Goal: Task Accomplishment & Management: Complete application form

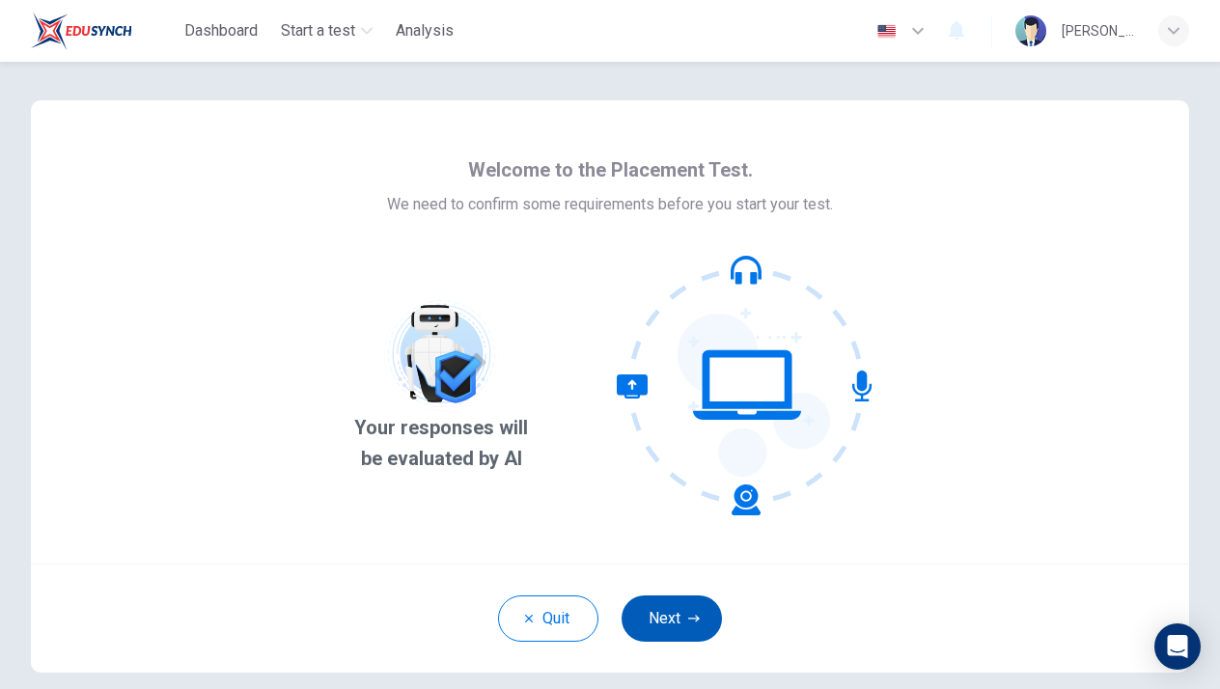
click at [669, 615] on button "Next" at bounding box center [672, 618] width 100 height 46
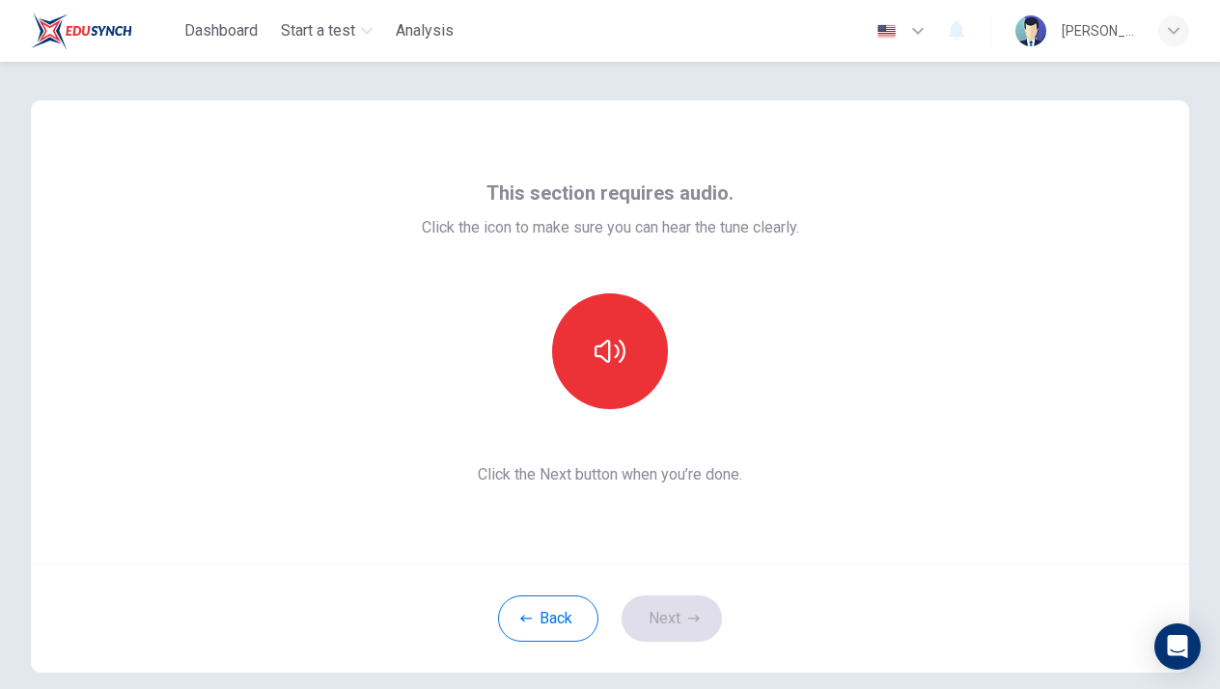
click at [627, 410] on div "This section requires audio. Click the icon to make sure you can hear the tune …" at bounding box center [610, 332] width 377 height 309
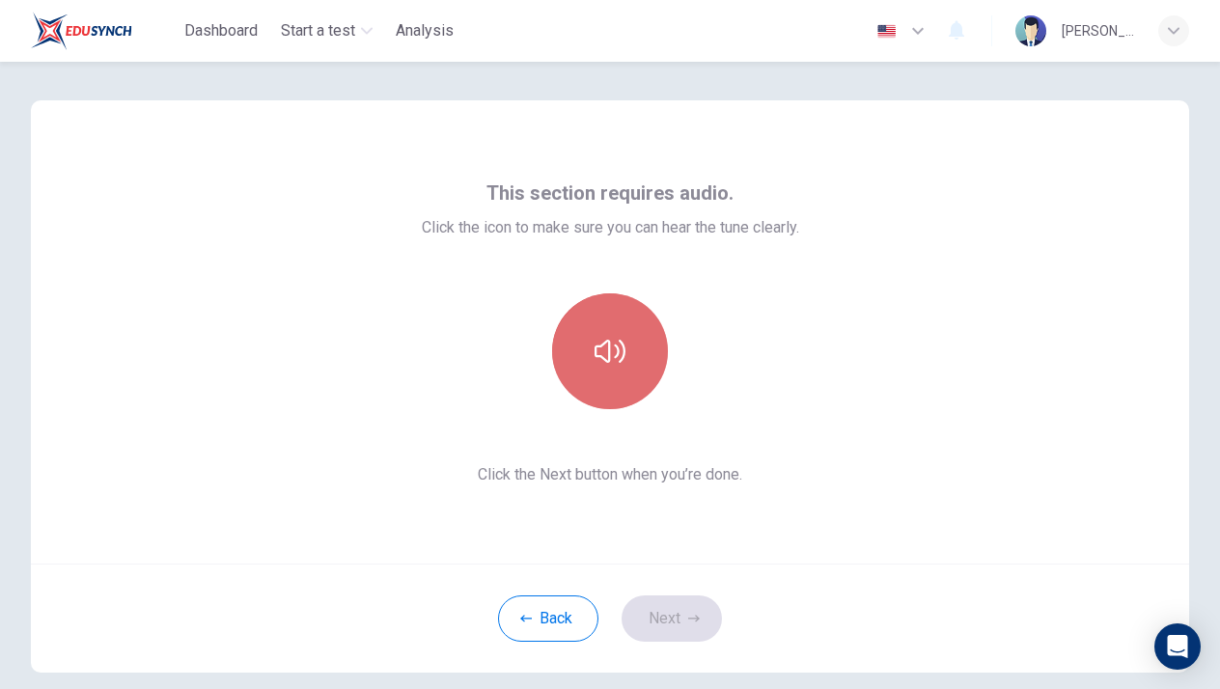
click at [629, 394] on button "button" at bounding box center [610, 351] width 116 height 116
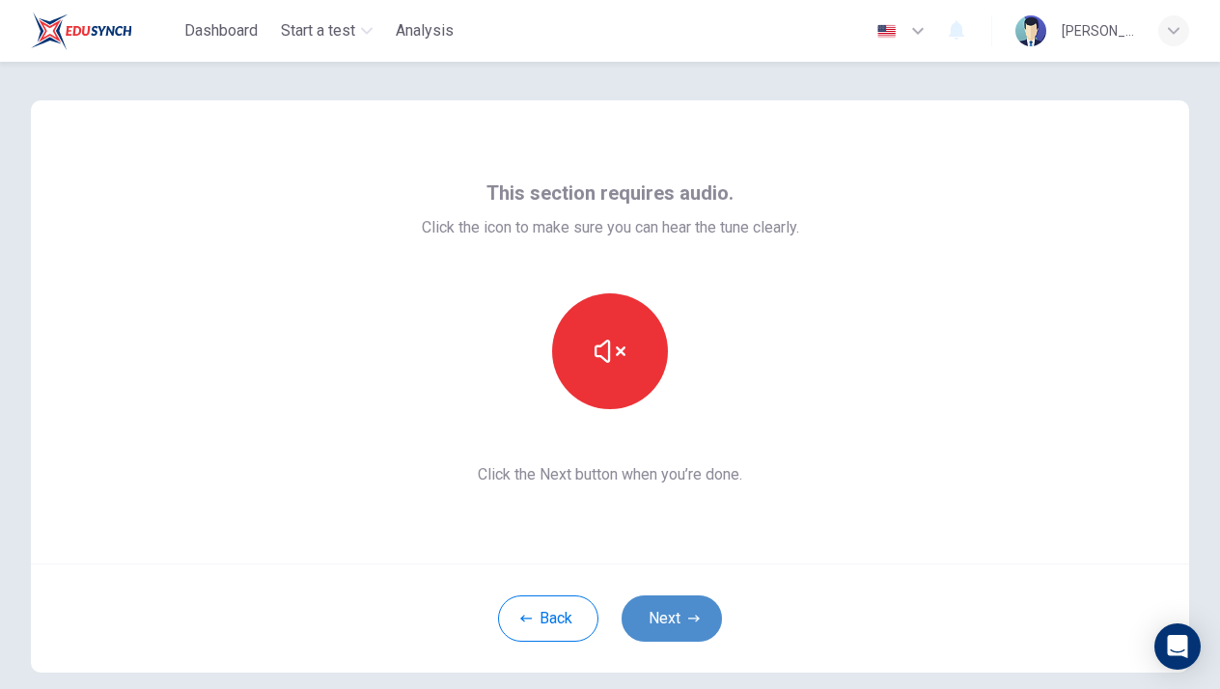
click at [687, 609] on button "Next" at bounding box center [672, 618] width 100 height 46
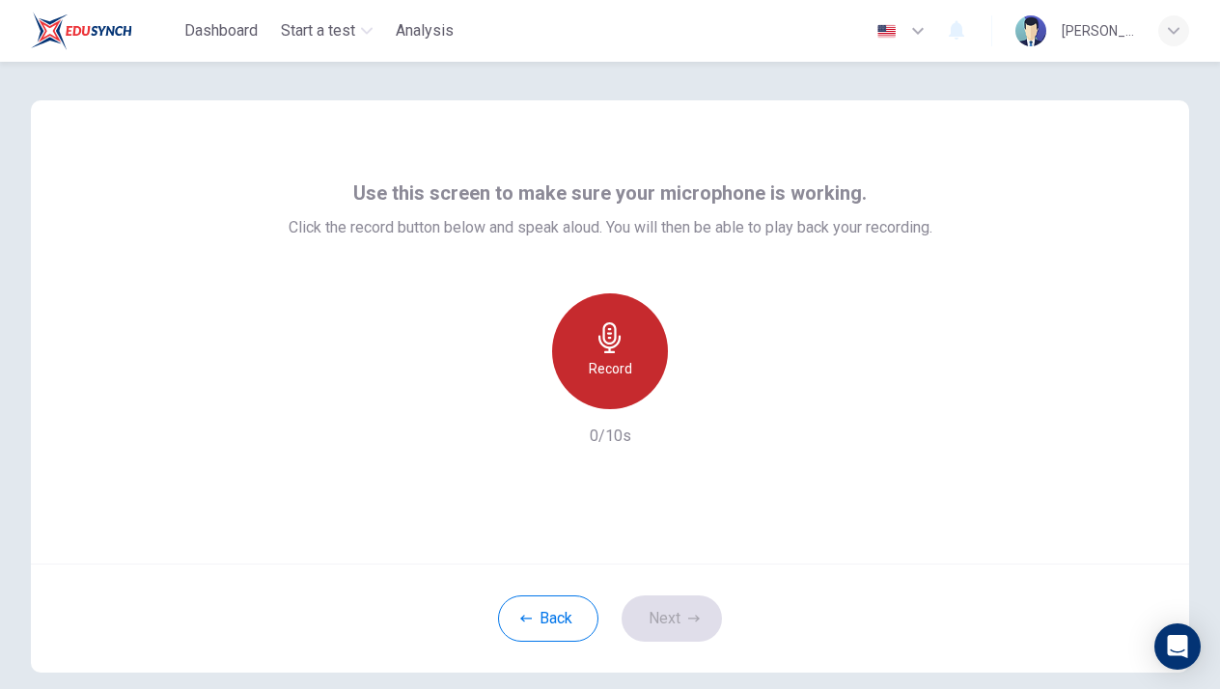
click at [654, 371] on div "Record" at bounding box center [610, 351] width 116 height 116
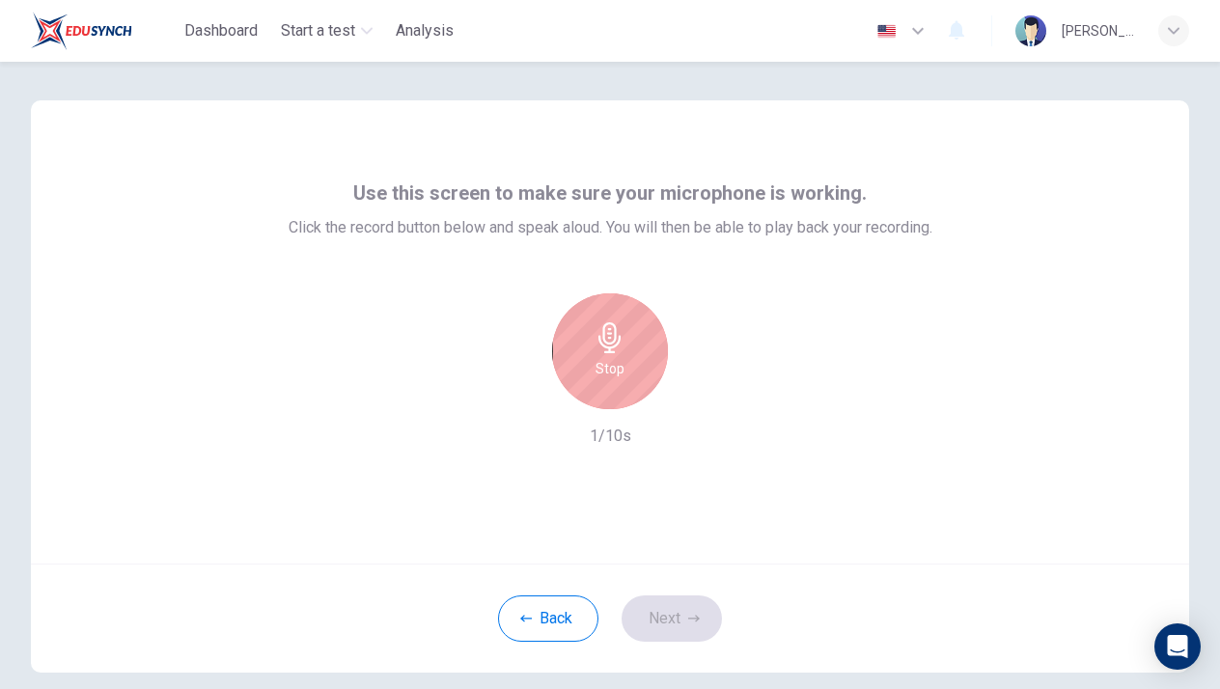
click at [654, 371] on div "Stop" at bounding box center [610, 351] width 116 height 116
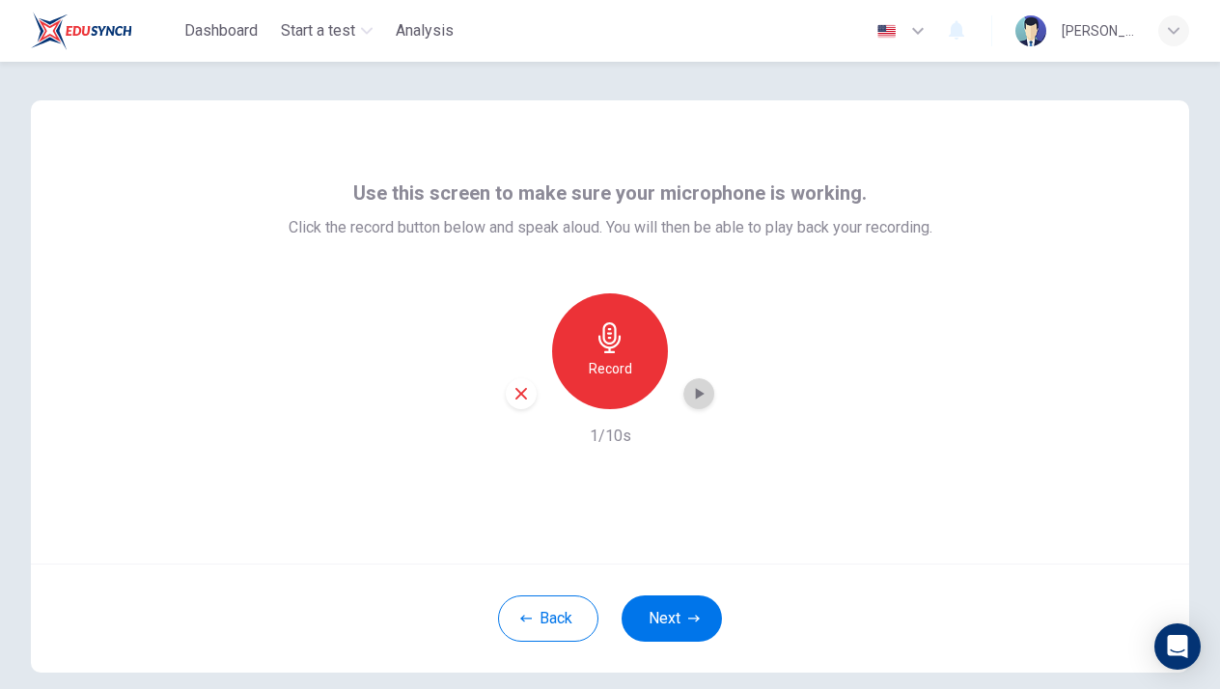
click at [689, 404] on div "button" at bounding box center [698, 393] width 31 height 31
click at [683, 617] on button "Next" at bounding box center [672, 618] width 100 height 46
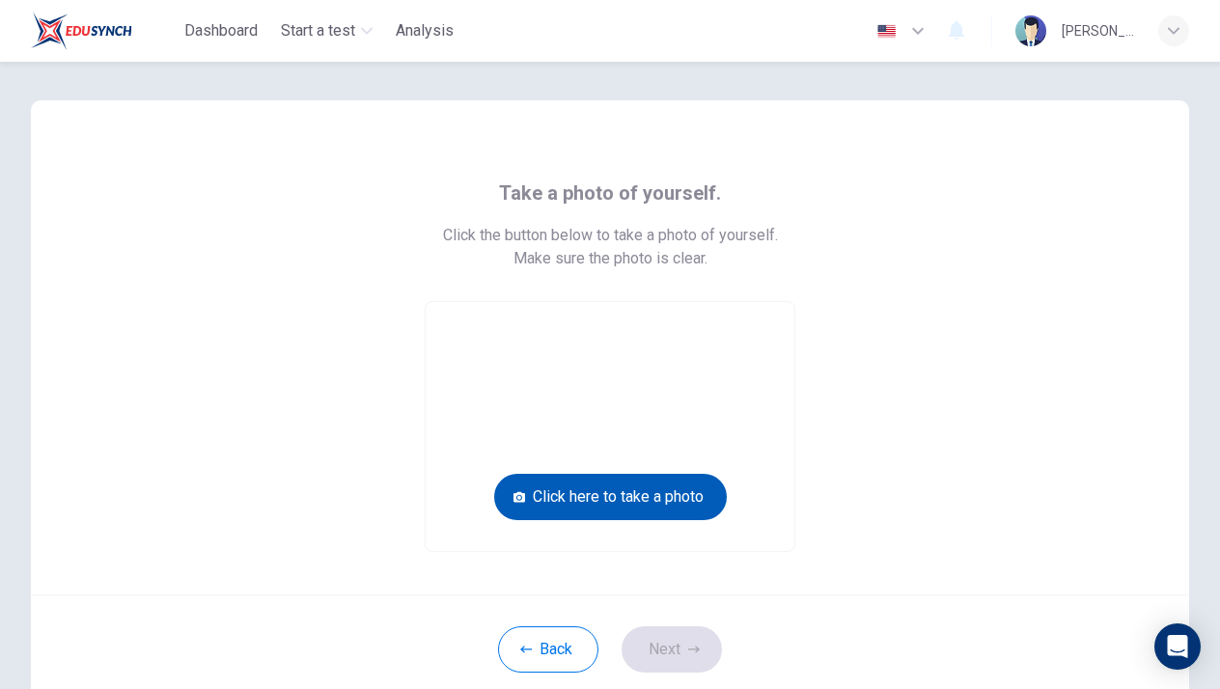
click at [663, 497] on button "Click here to take a photo" at bounding box center [610, 497] width 233 height 46
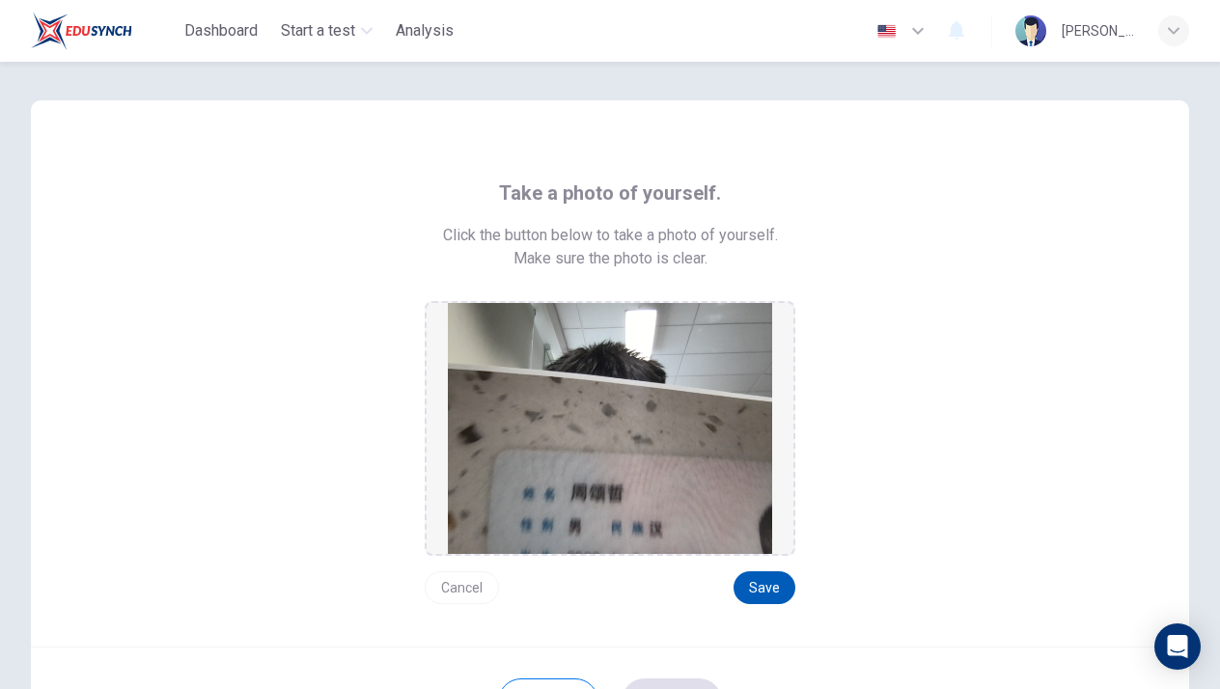
click at [751, 585] on button "Save" at bounding box center [764, 587] width 62 height 33
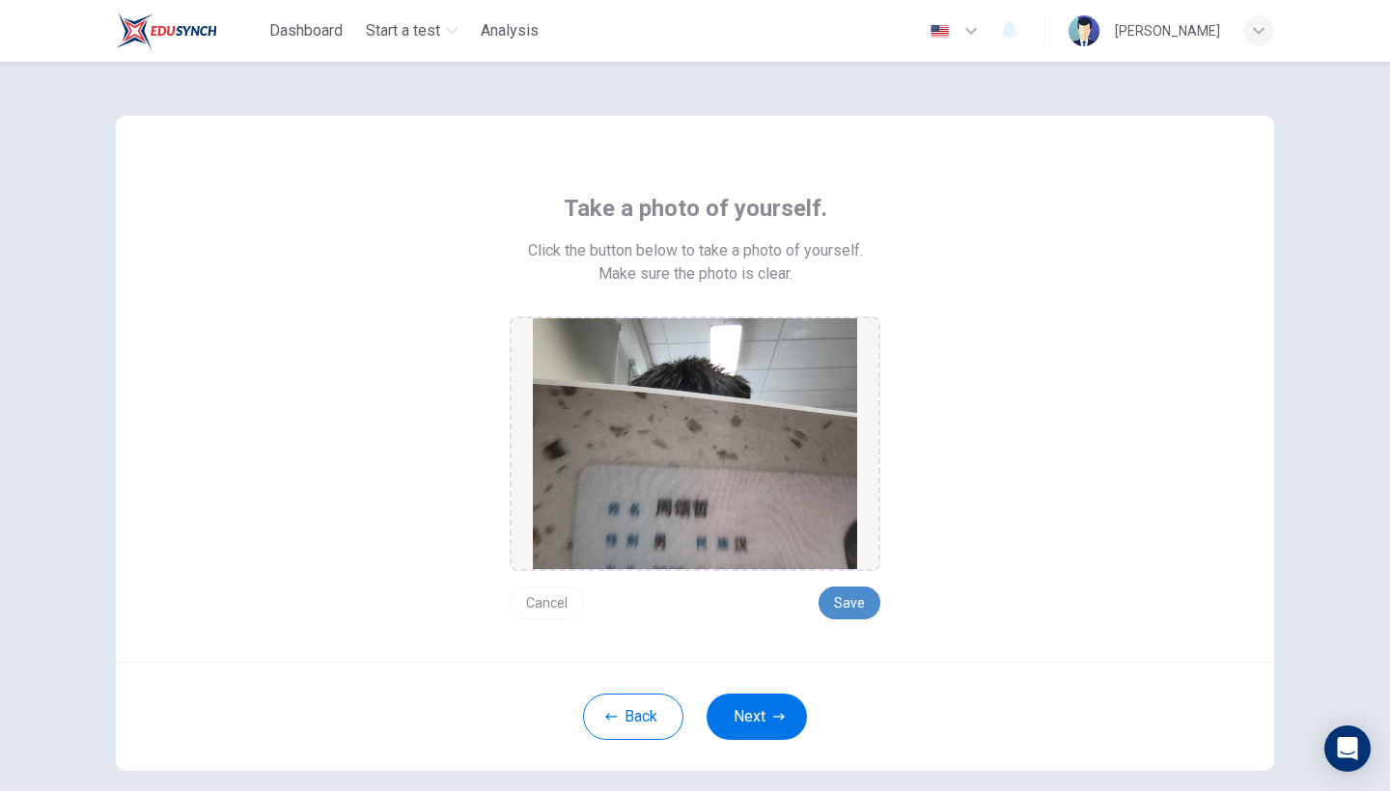
click at [851, 595] on button "Save" at bounding box center [849, 603] width 62 height 33
click at [755, 688] on button "Next" at bounding box center [756, 717] width 100 height 46
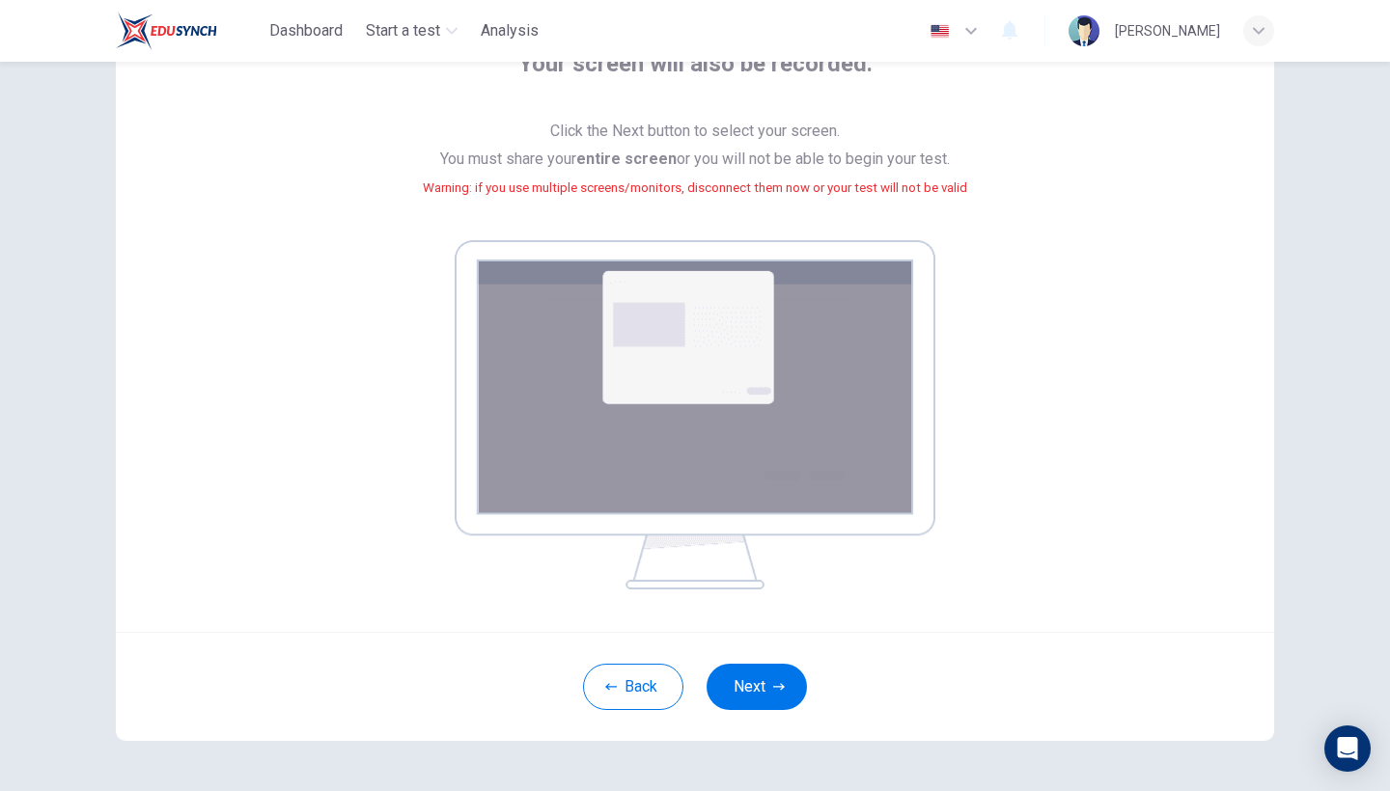
scroll to position [180, 0]
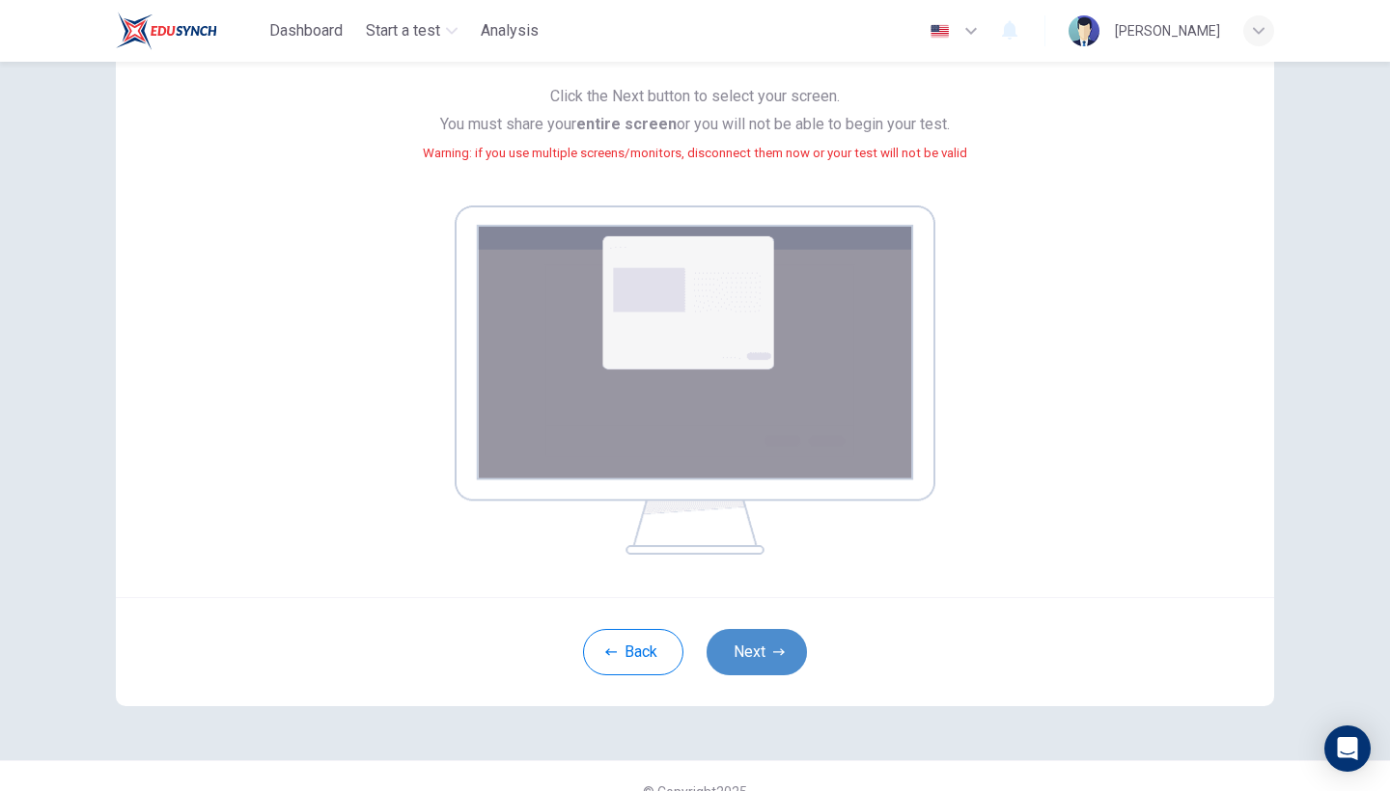
click at [778, 637] on button "Next" at bounding box center [756, 652] width 100 height 46
click at [742, 655] on button "Next" at bounding box center [756, 652] width 100 height 46
click at [709, 401] on img at bounding box center [695, 380] width 481 height 349
click at [750, 650] on button "Next" at bounding box center [756, 652] width 100 height 46
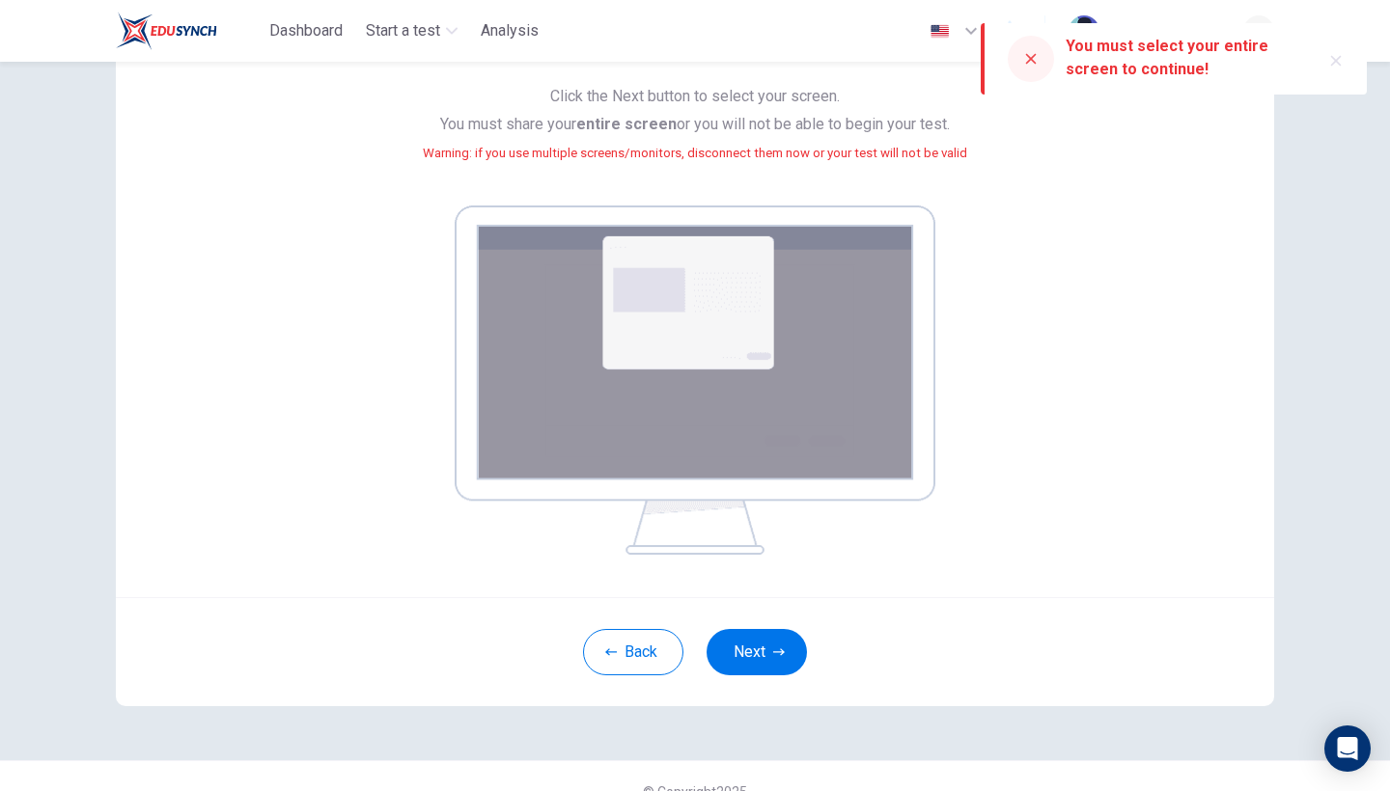
click at [696, 406] on img at bounding box center [695, 380] width 481 height 349
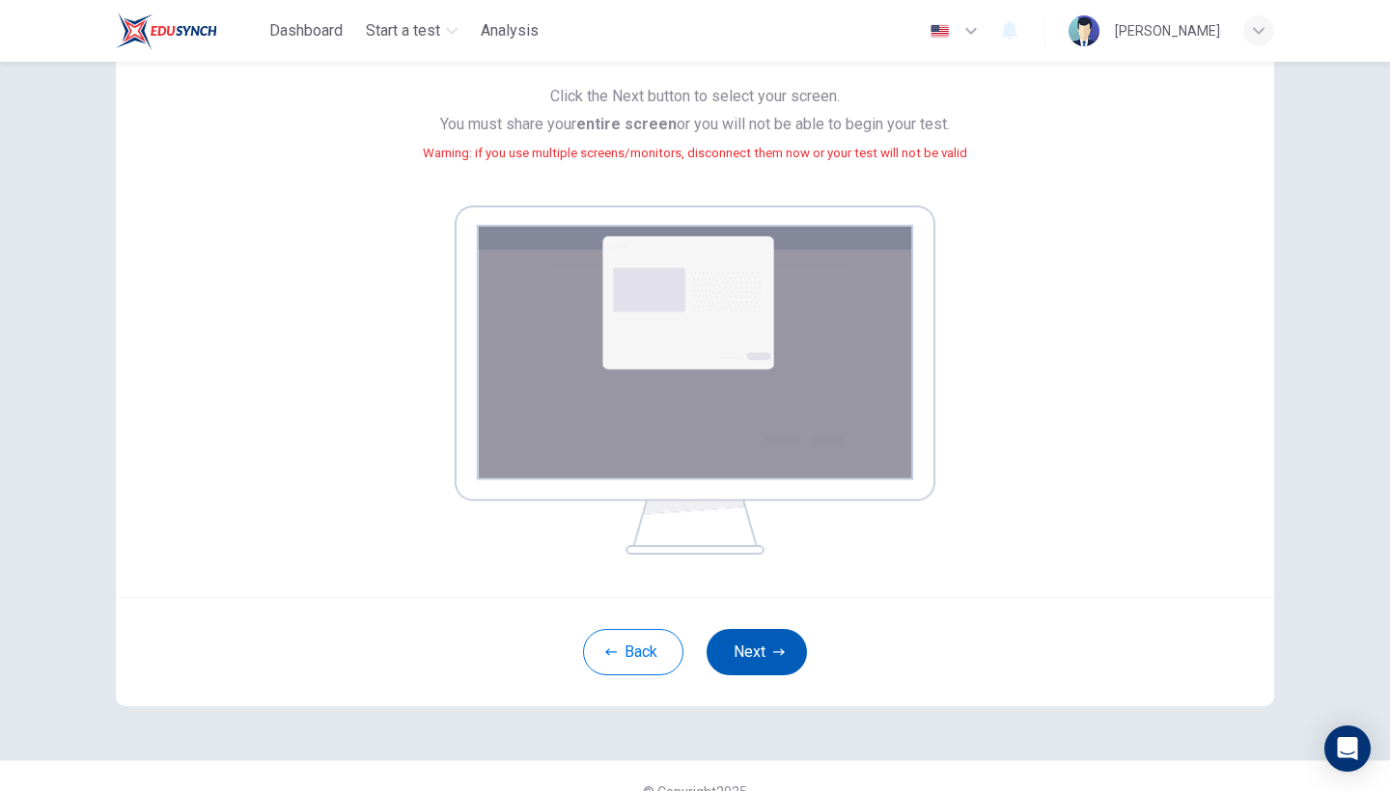
click at [722, 664] on button "Next" at bounding box center [756, 652] width 100 height 46
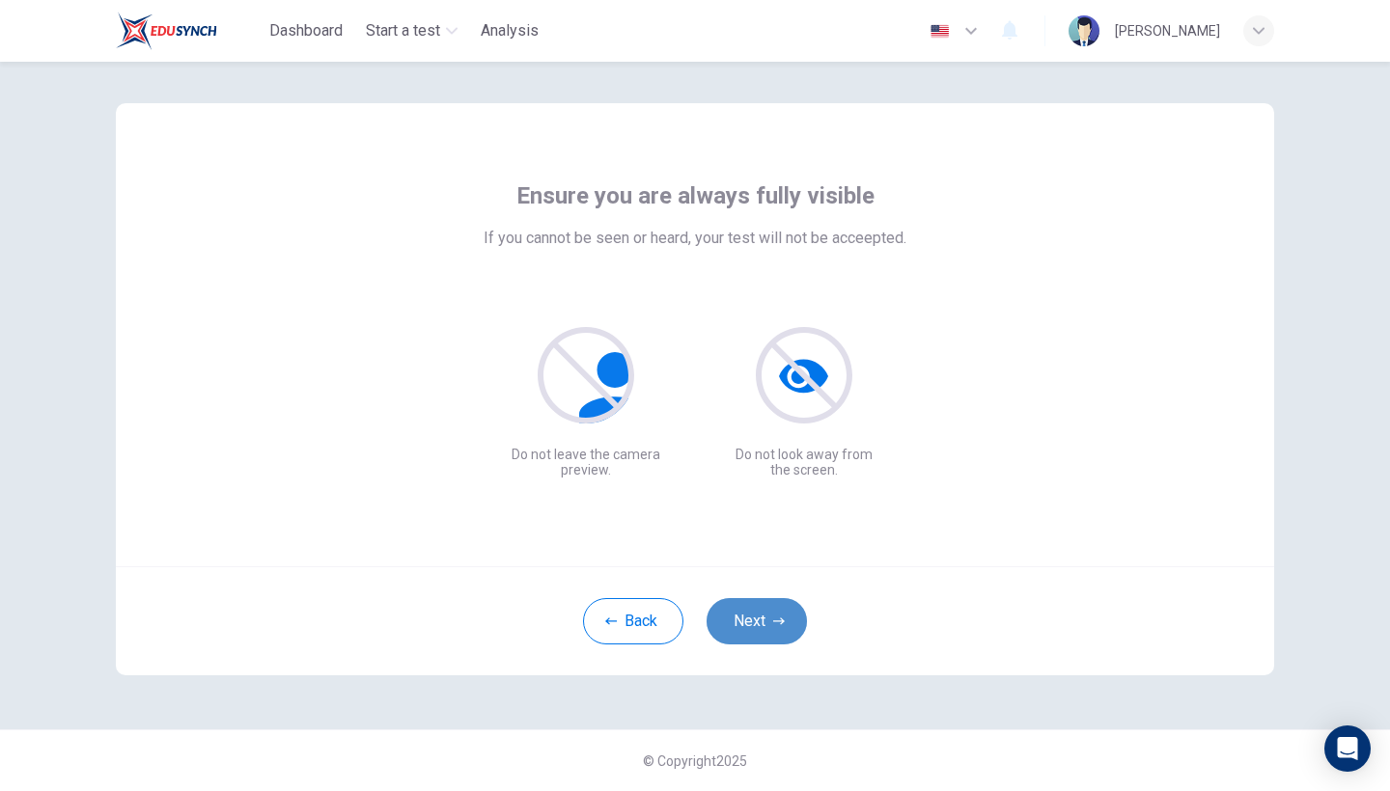
click at [754, 631] on button "Next" at bounding box center [756, 621] width 100 height 46
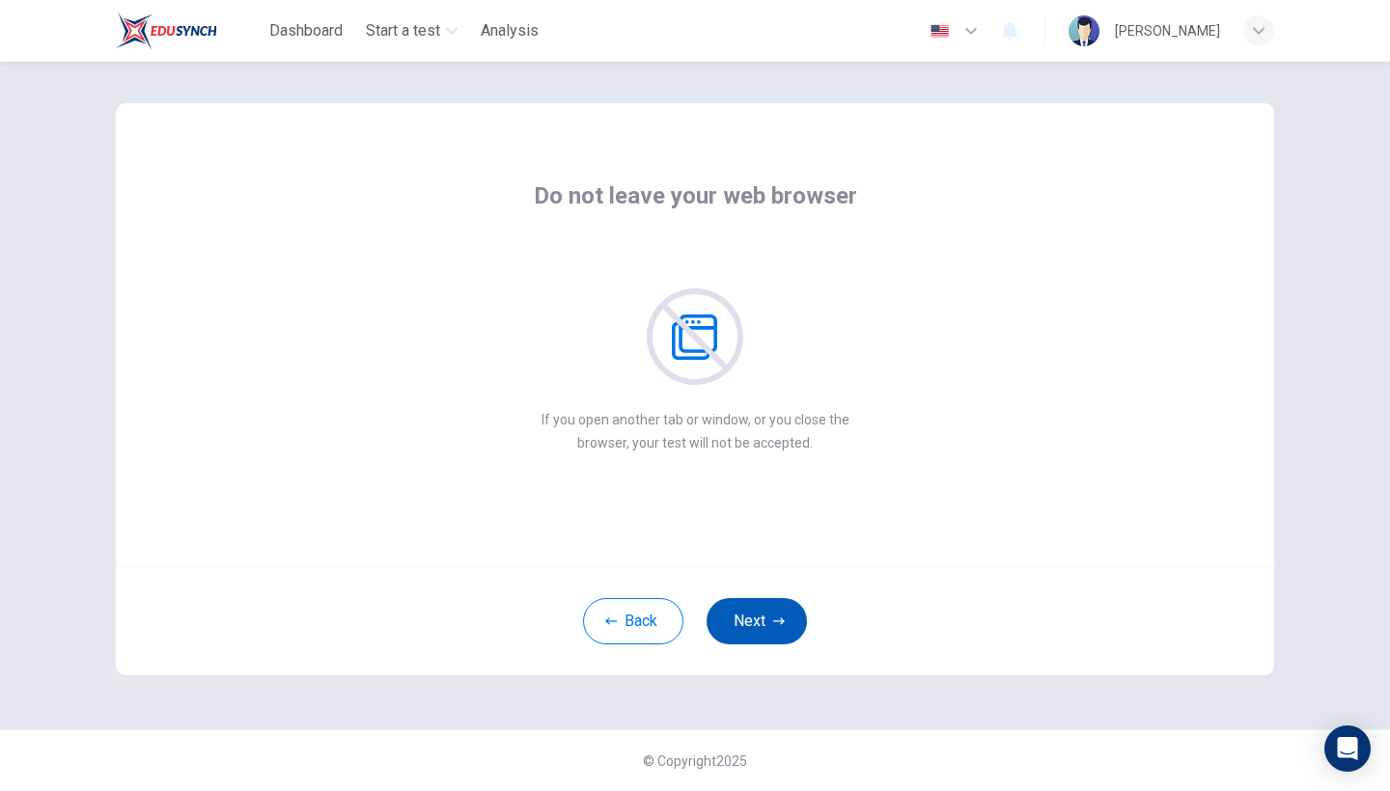
click at [754, 631] on button "Next" at bounding box center [756, 621] width 100 height 46
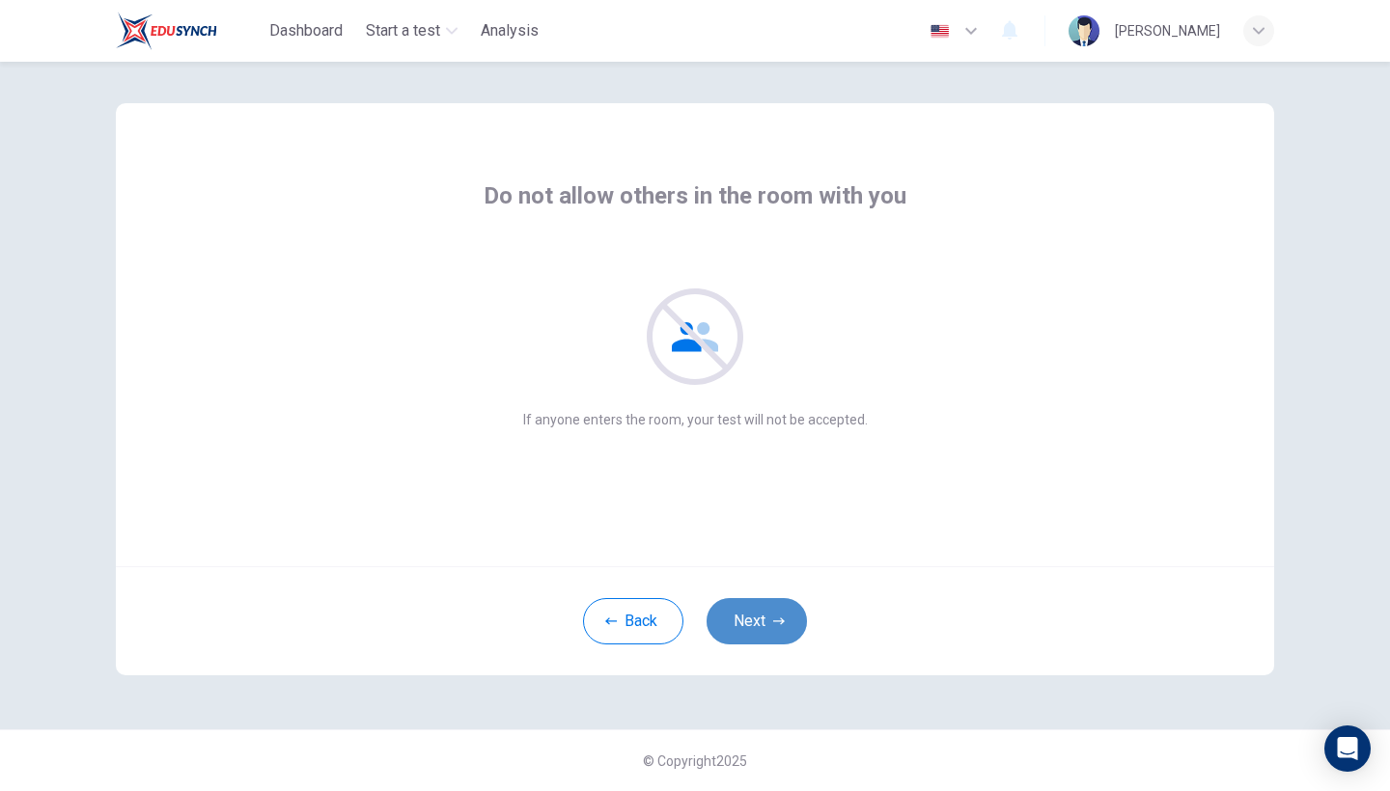
click at [754, 631] on button "Next" at bounding box center [756, 621] width 100 height 46
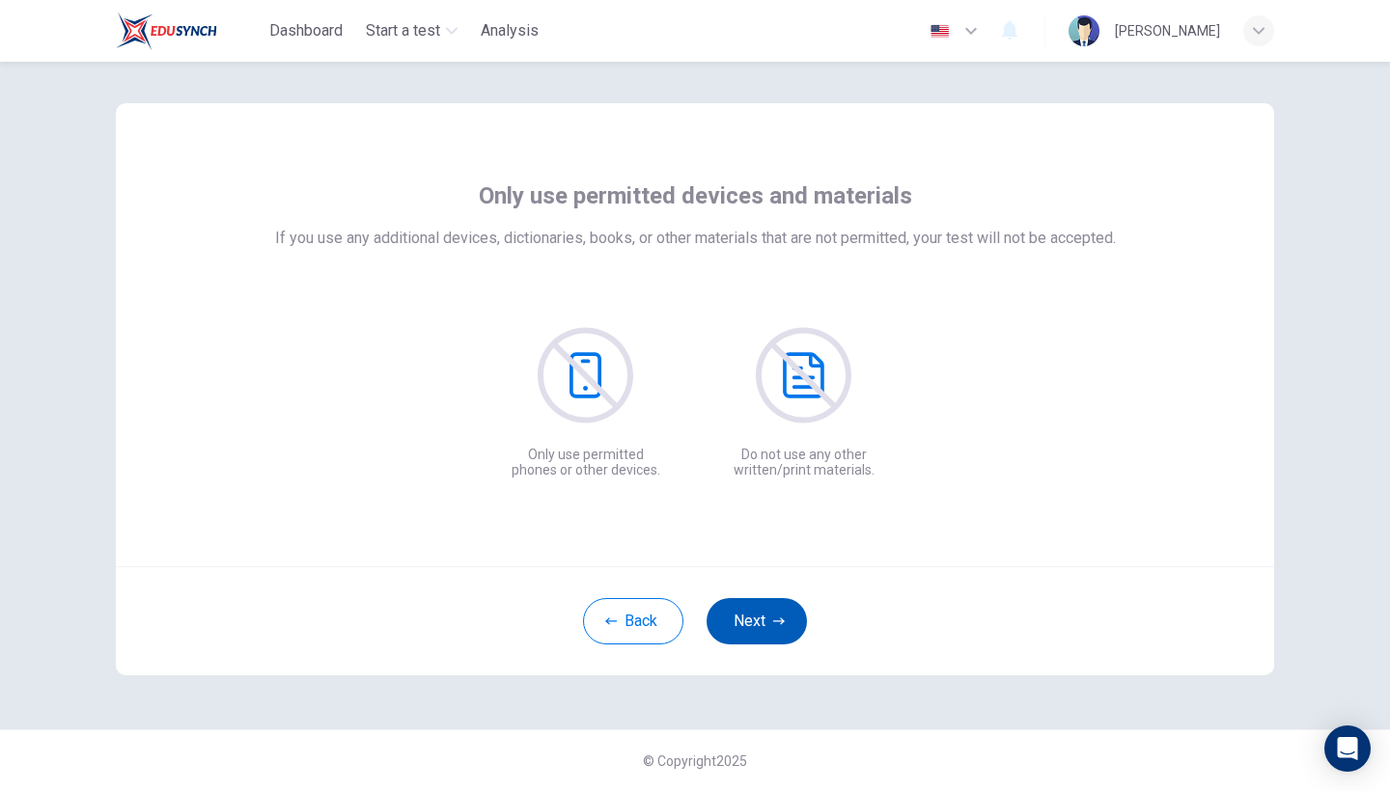
click at [754, 631] on button "Next" at bounding box center [756, 621] width 100 height 46
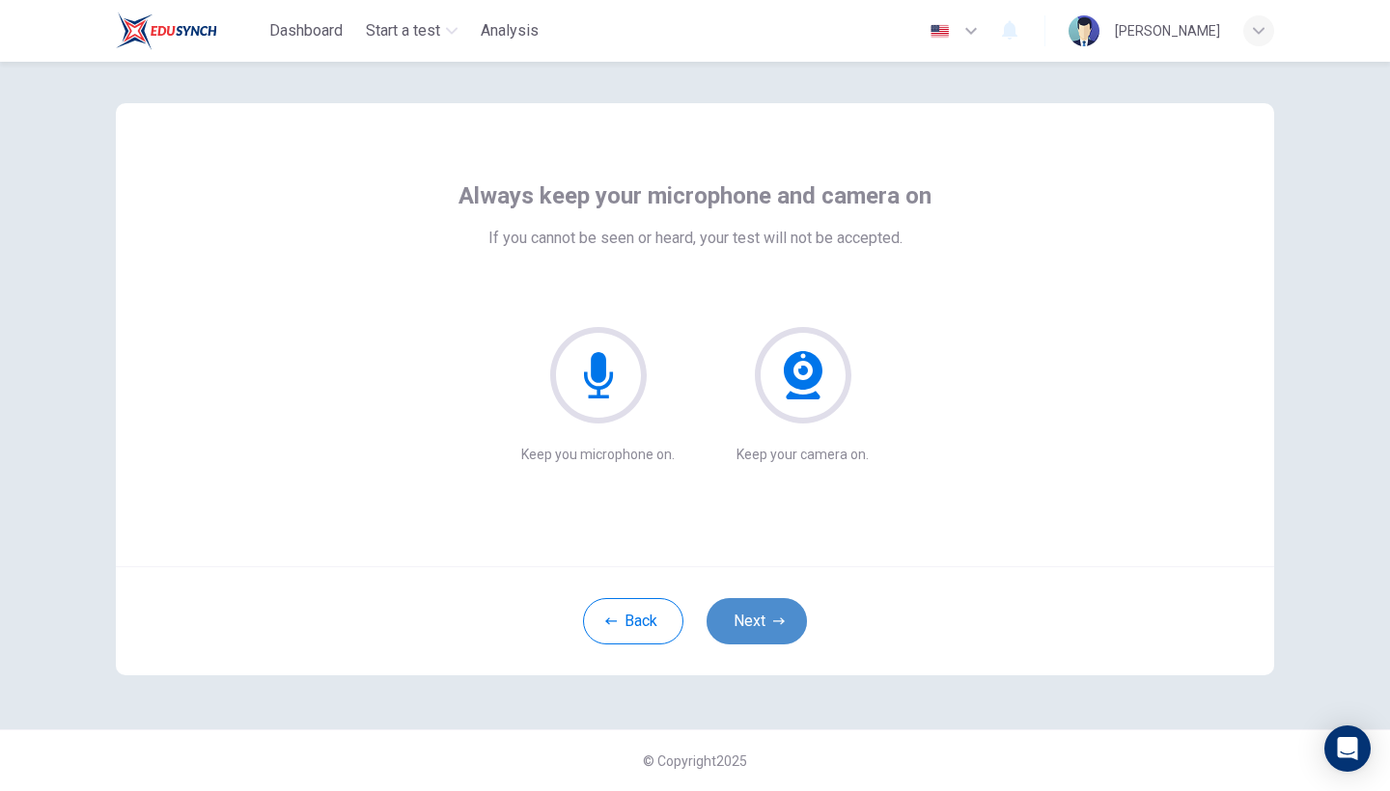
click at [754, 631] on button "Next" at bounding box center [756, 621] width 100 height 46
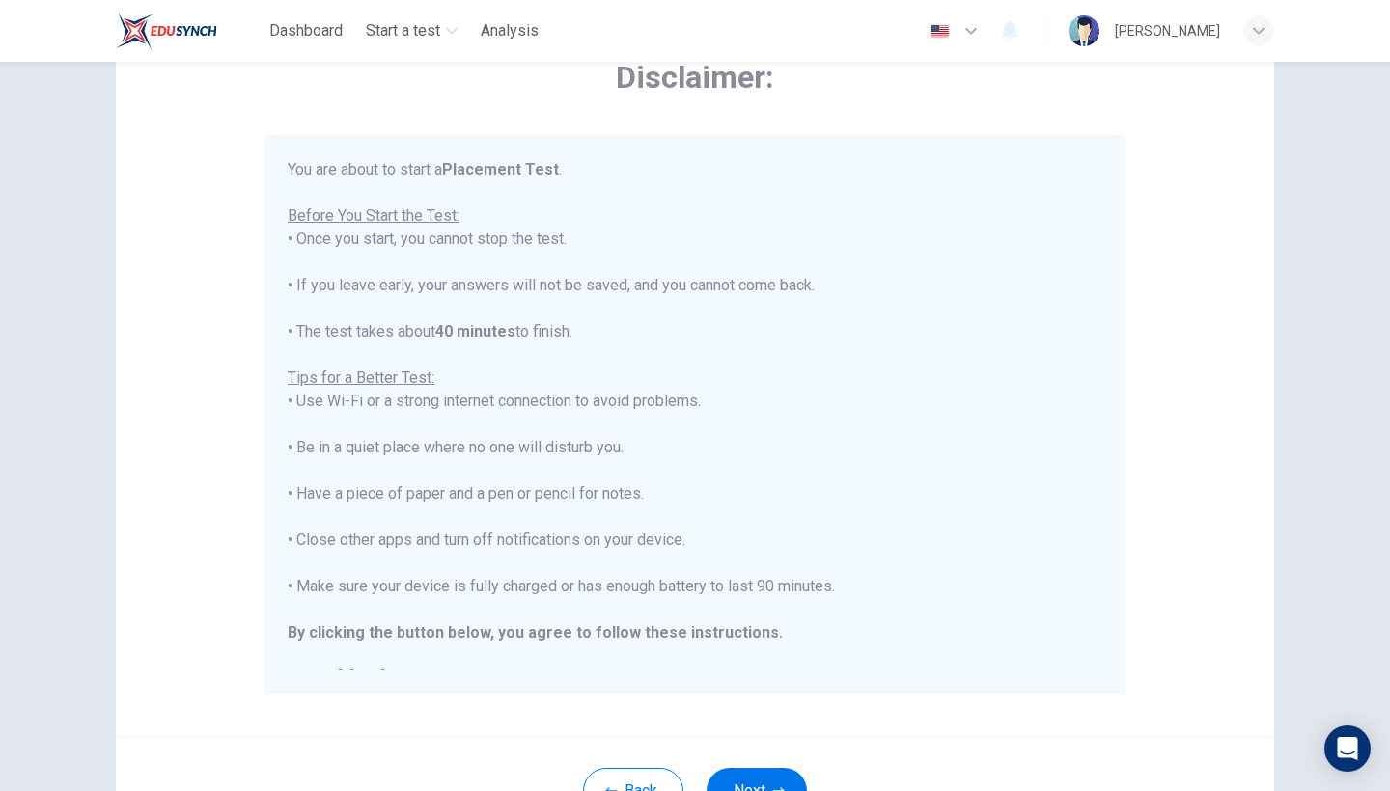
scroll to position [0, 0]
click at [743, 688] on button "Next" at bounding box center [756, 791] width 100 height 46
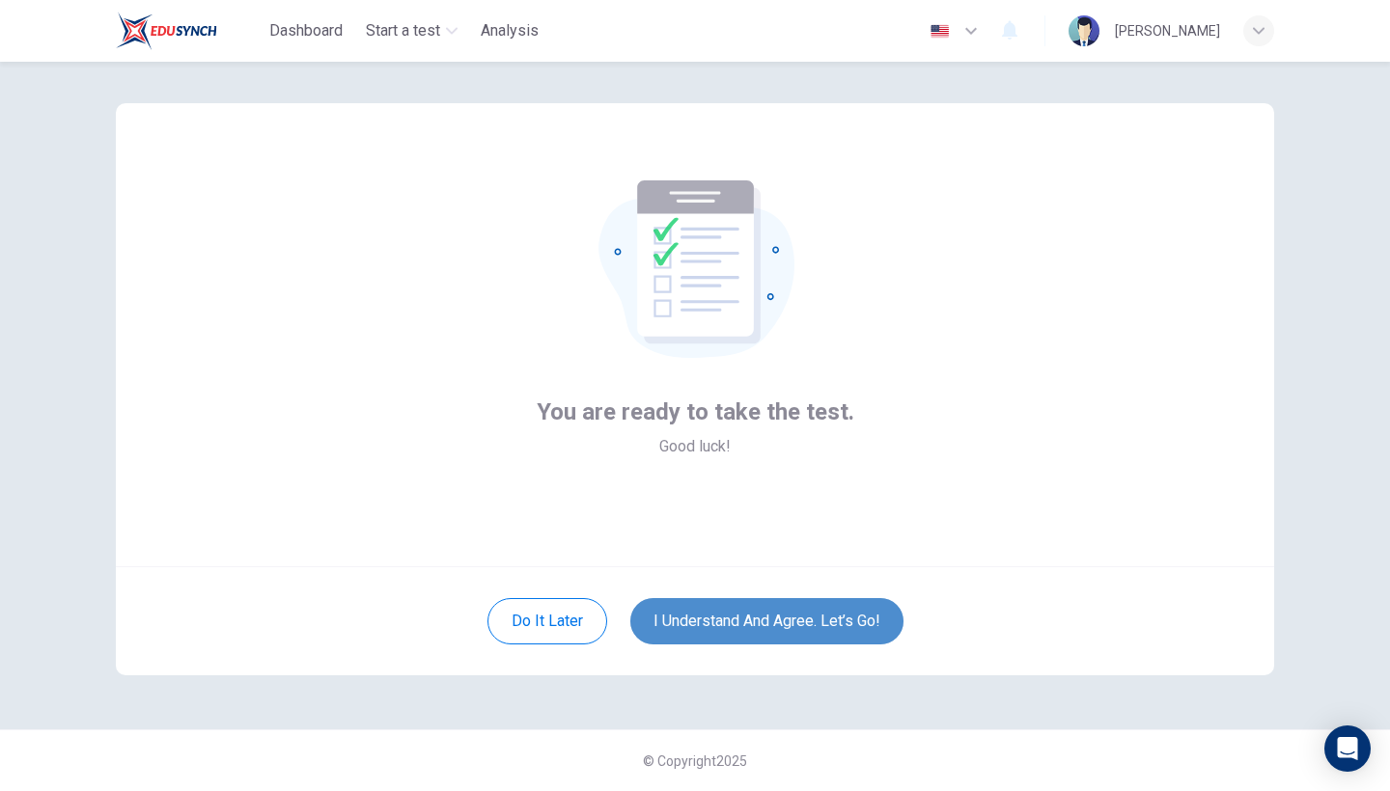
click at [737, 620] on button "I understand and agree. Let’s go!" at bounding box center [766, 621] width 273 height 46
click at [783, 616] on button "I understand and agree. Let’s go!" at bounding box center [766, 621] width 273 height 46
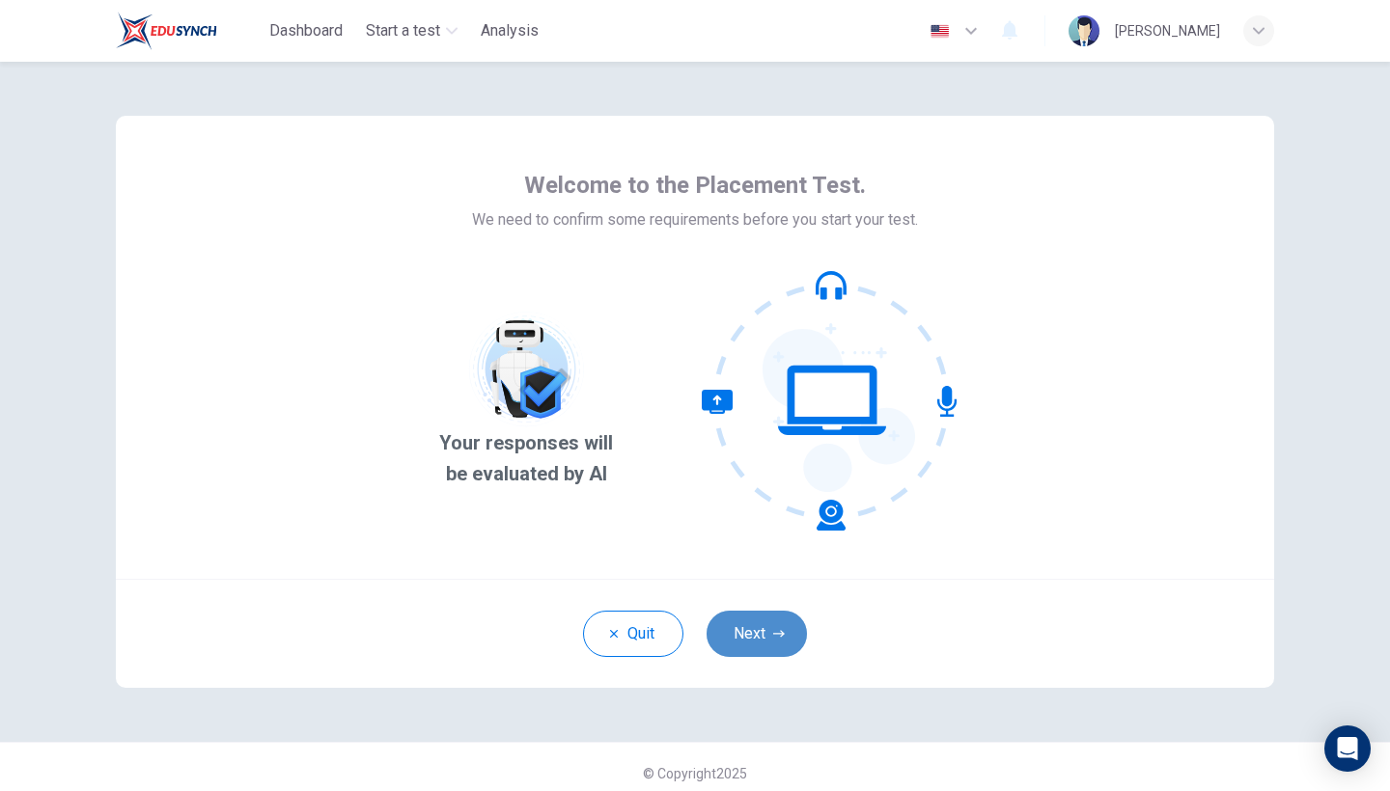
click at [776, 639] on icon "button" at bounding box center [779, 634] width 12 height 12
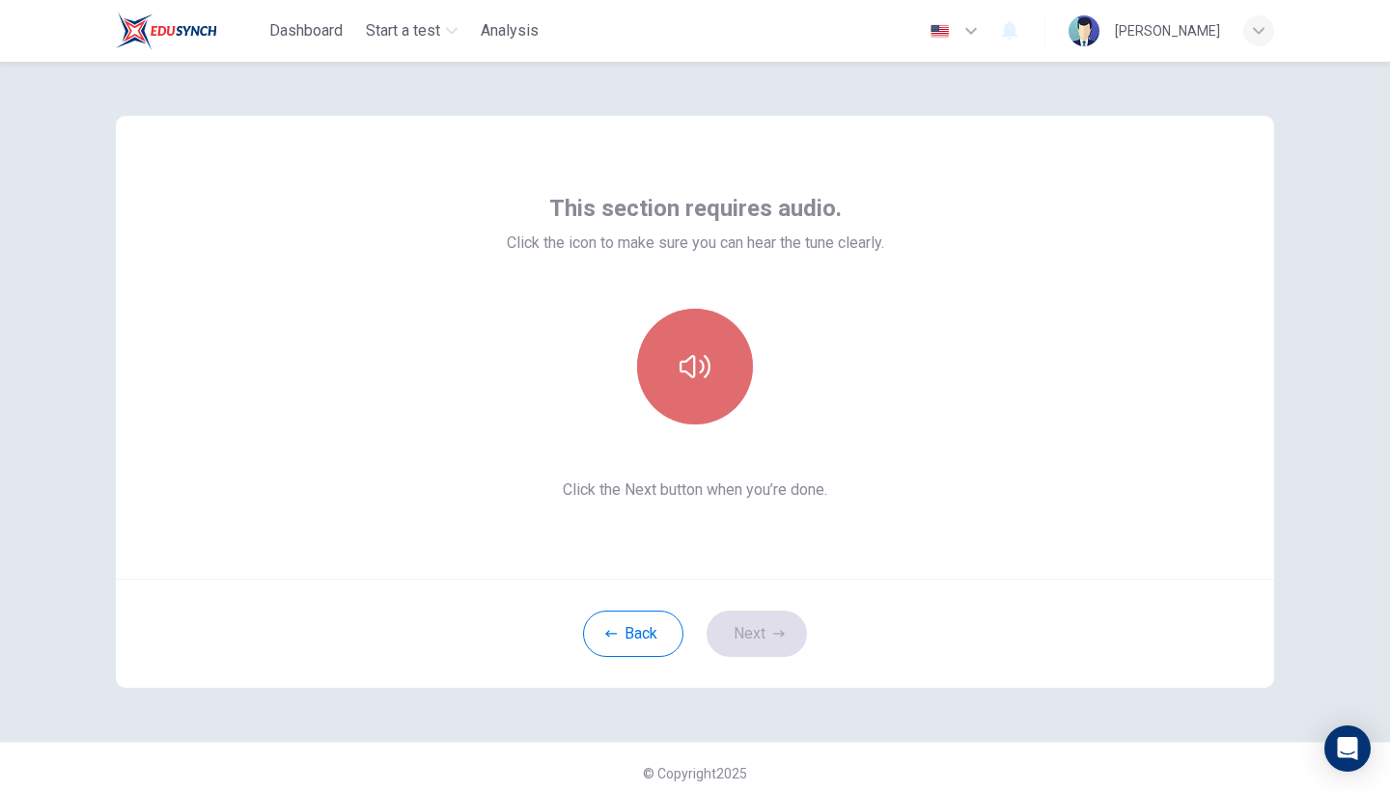
click at [695, 362] on icon "button" at bounding box center [694, 366] width 31 height 23
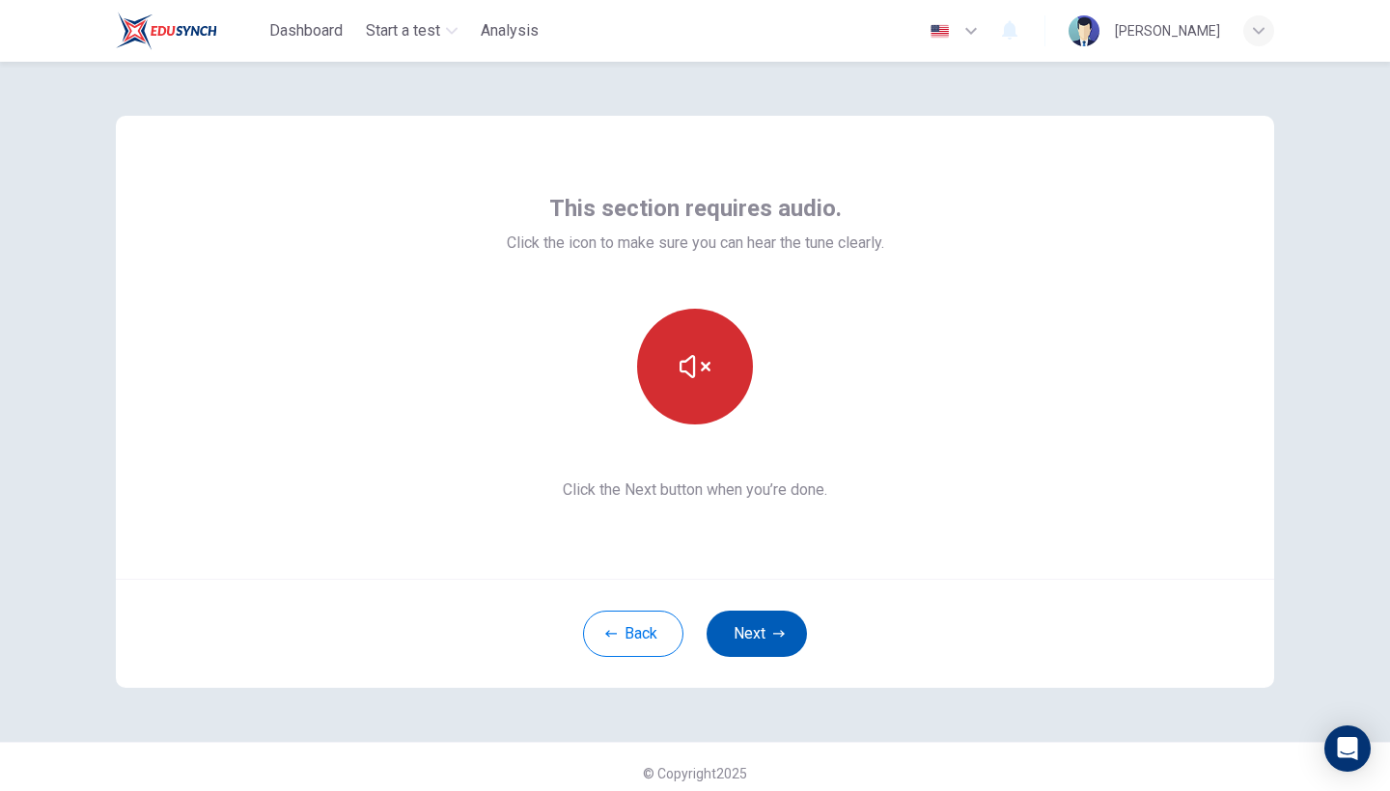
click at [766, 643] on button "Next" at bounding box center [756, 634] width 100 height 46
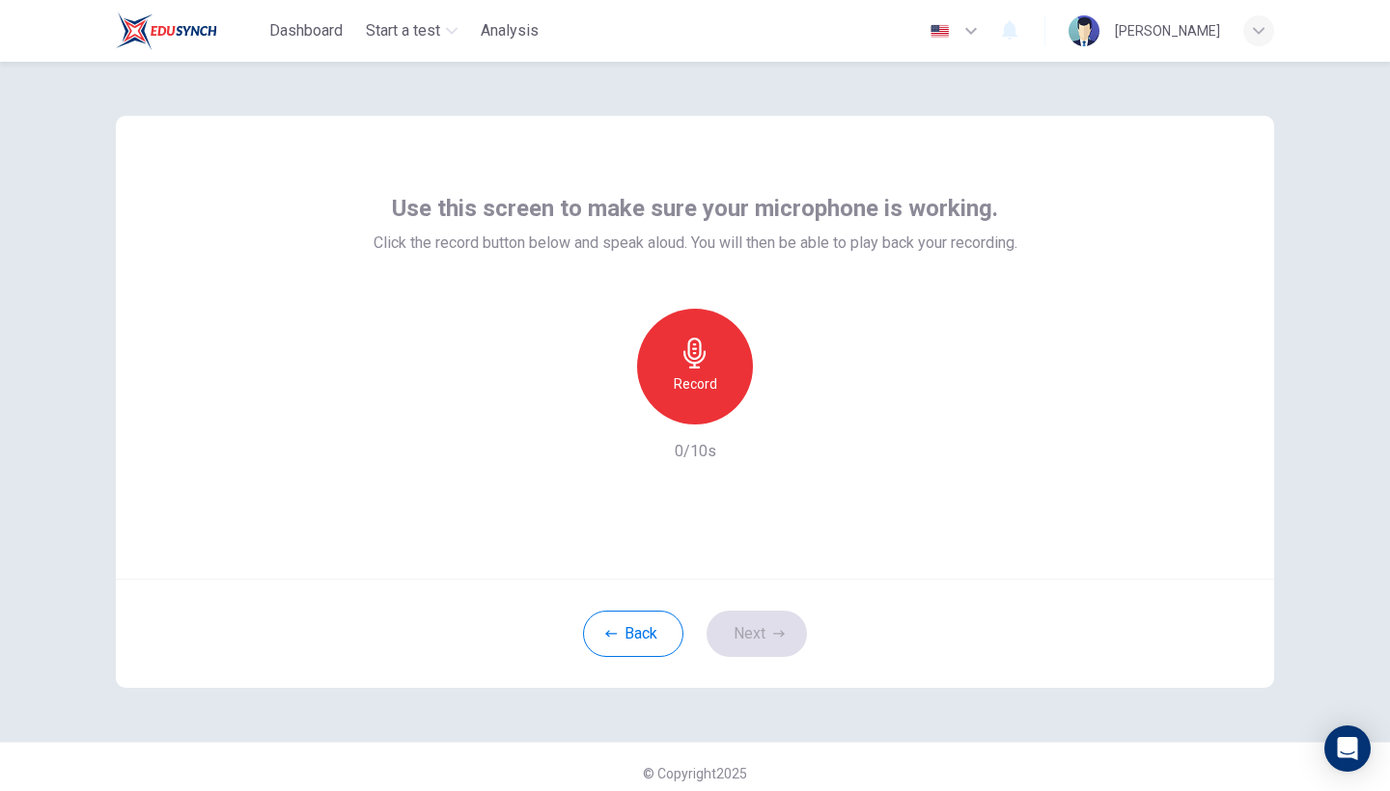
click at [697, 363] on icon "button" at bounding box center [694, 353] width 22 height 31
click at [686, 380] on h6 "Stop" at bounding box center [694, 384] width 29 height 23
click at [791, 402] on icon "button" at bounding box center [783, 409] width 19 height 19
click at [761, 644] on button "Next" at bounding box center [756, 634] width 100 height 46
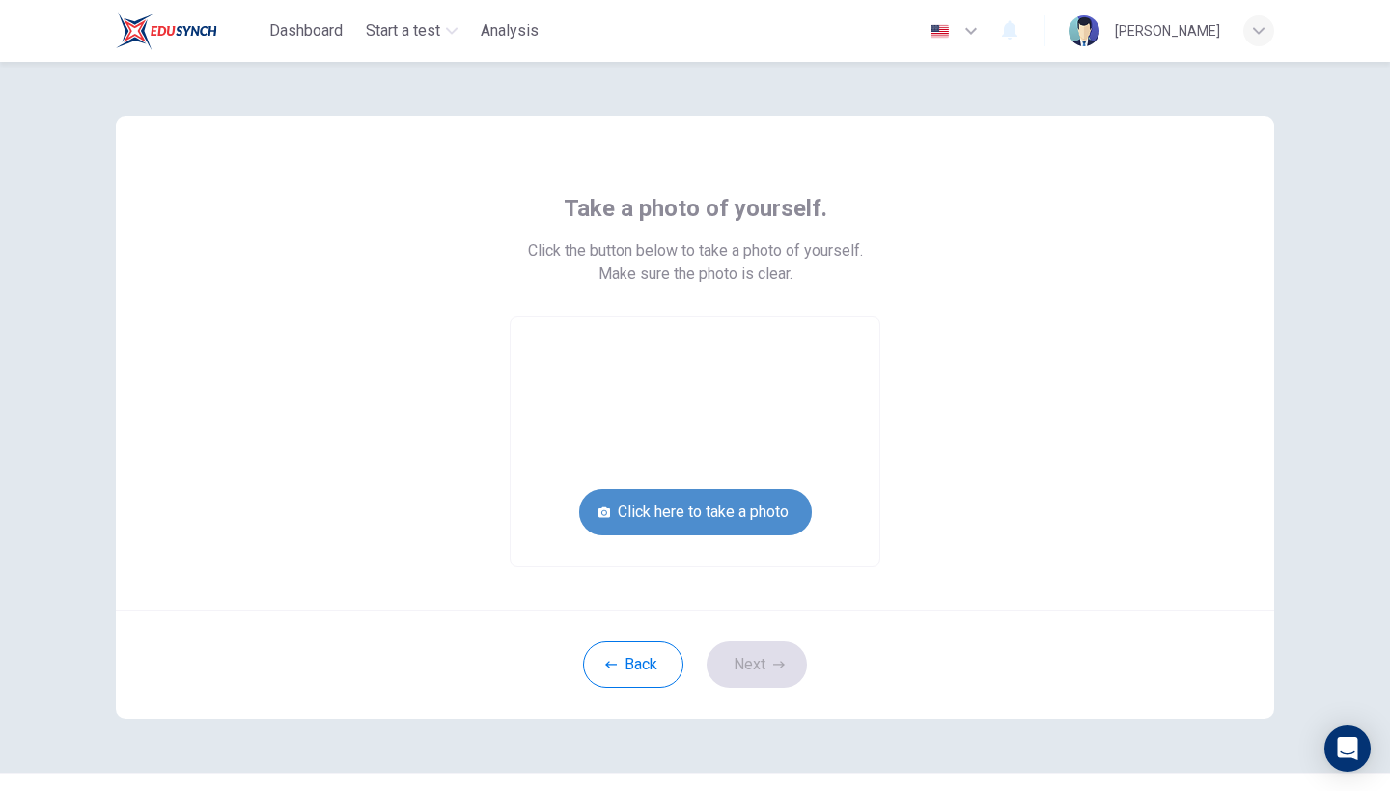
click at [706, 520] on button "Click here to take a photo" at bounding box center [695, 512] width 233 height 46
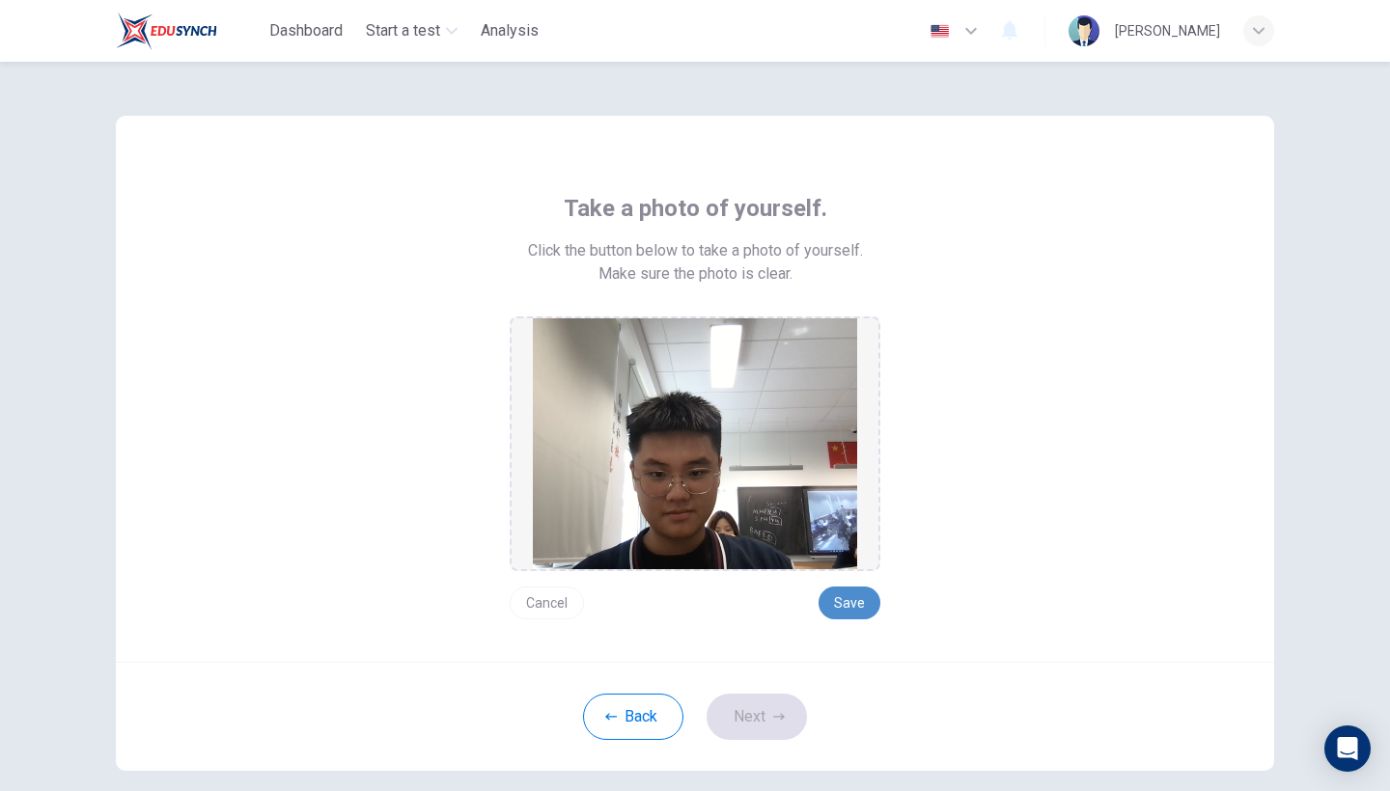
click at [828, 600] on button "Save" at bounding box center [849, 603] width 62 height 33
click at [759, 712] on button "Next" at bounding box center [756, 717] width 100 height 46
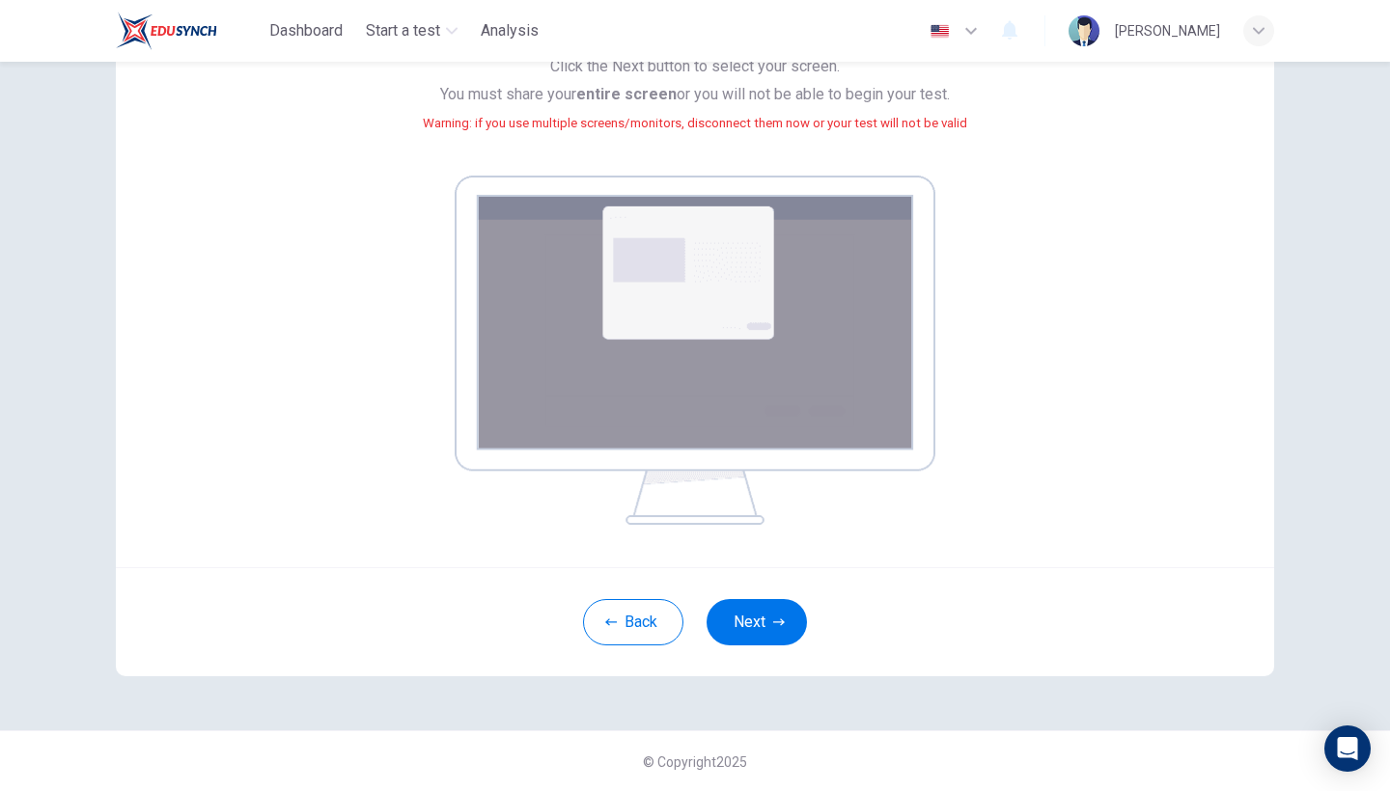
scroll to position [208, 0]
click at [767, 634] on button "Next" at bounding box center [756, 623] width 100 height 46
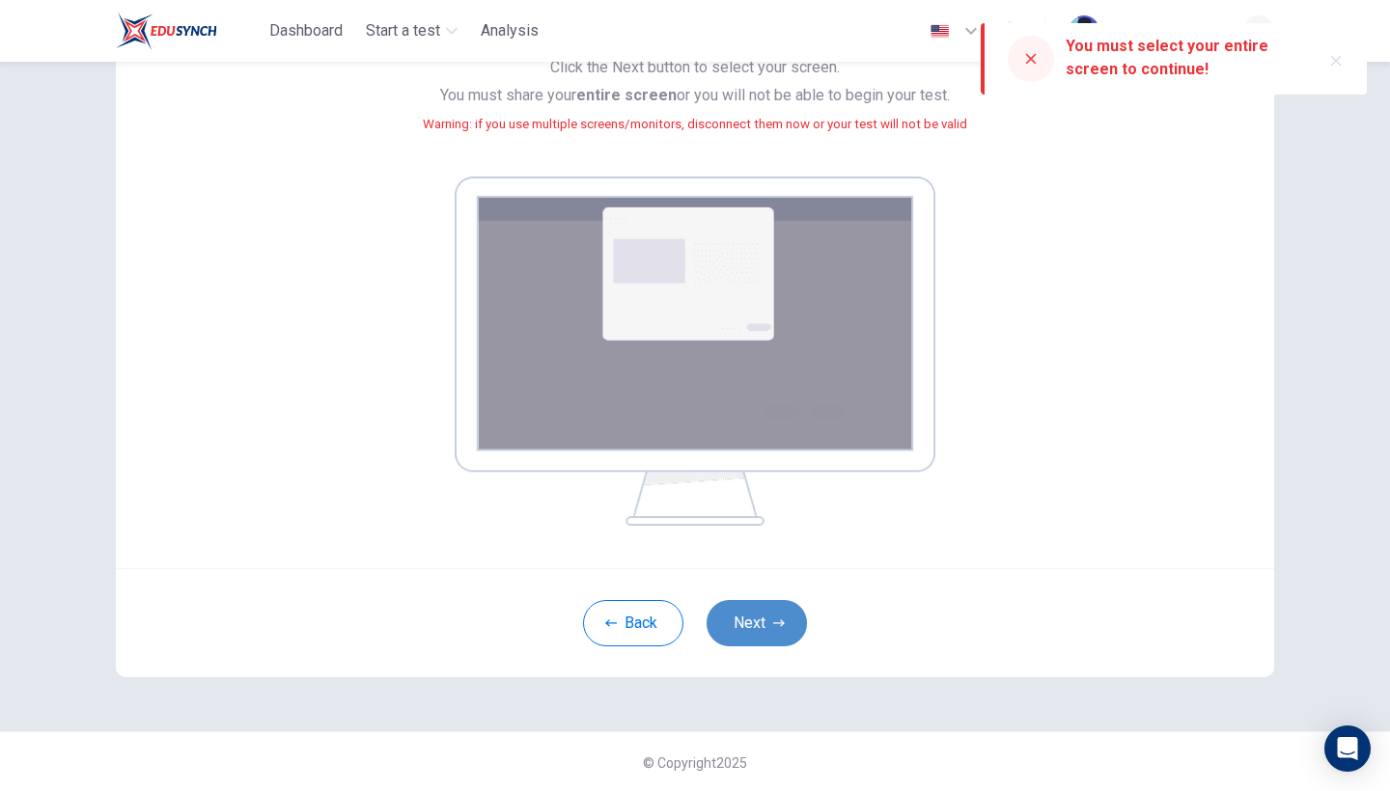
click at [740, 631] on button "Next" at bounding box center [756, 623] width 100 height 46
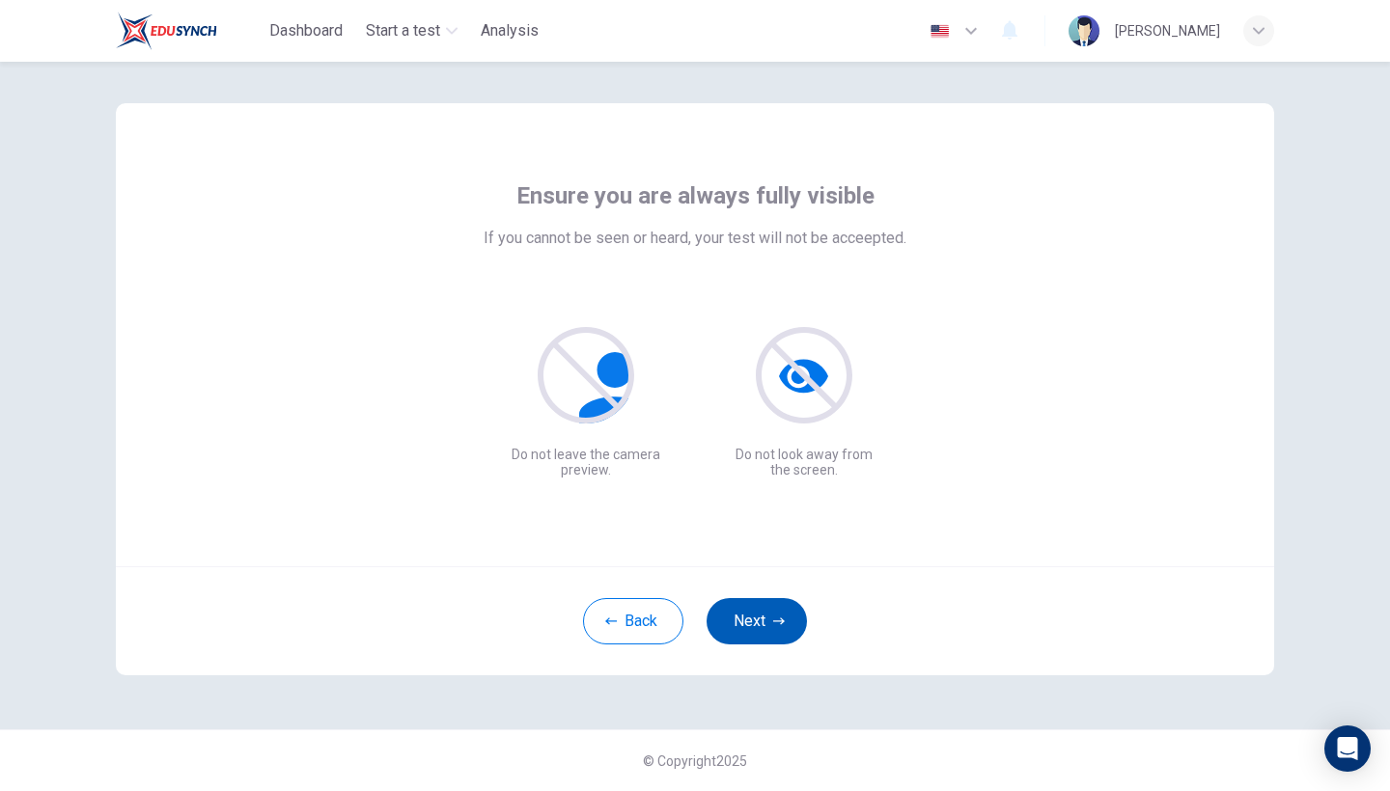
scroll to position [13, 0]
click at [755, 618] on button "Next" at bounding box center [756, 621] width 100 height 46
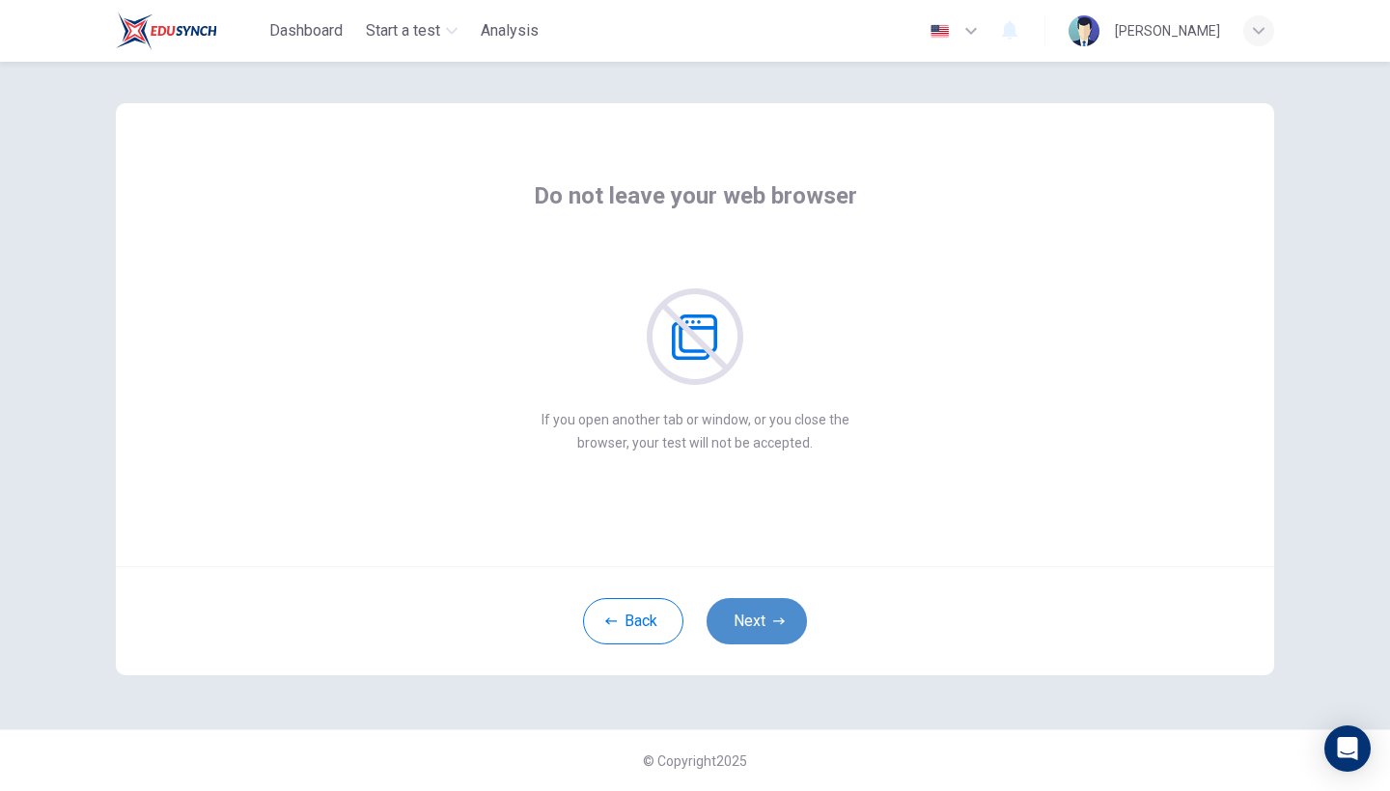
click at [755, 618] on button "Next" at bounding box center [756, 621] width 100 height 46
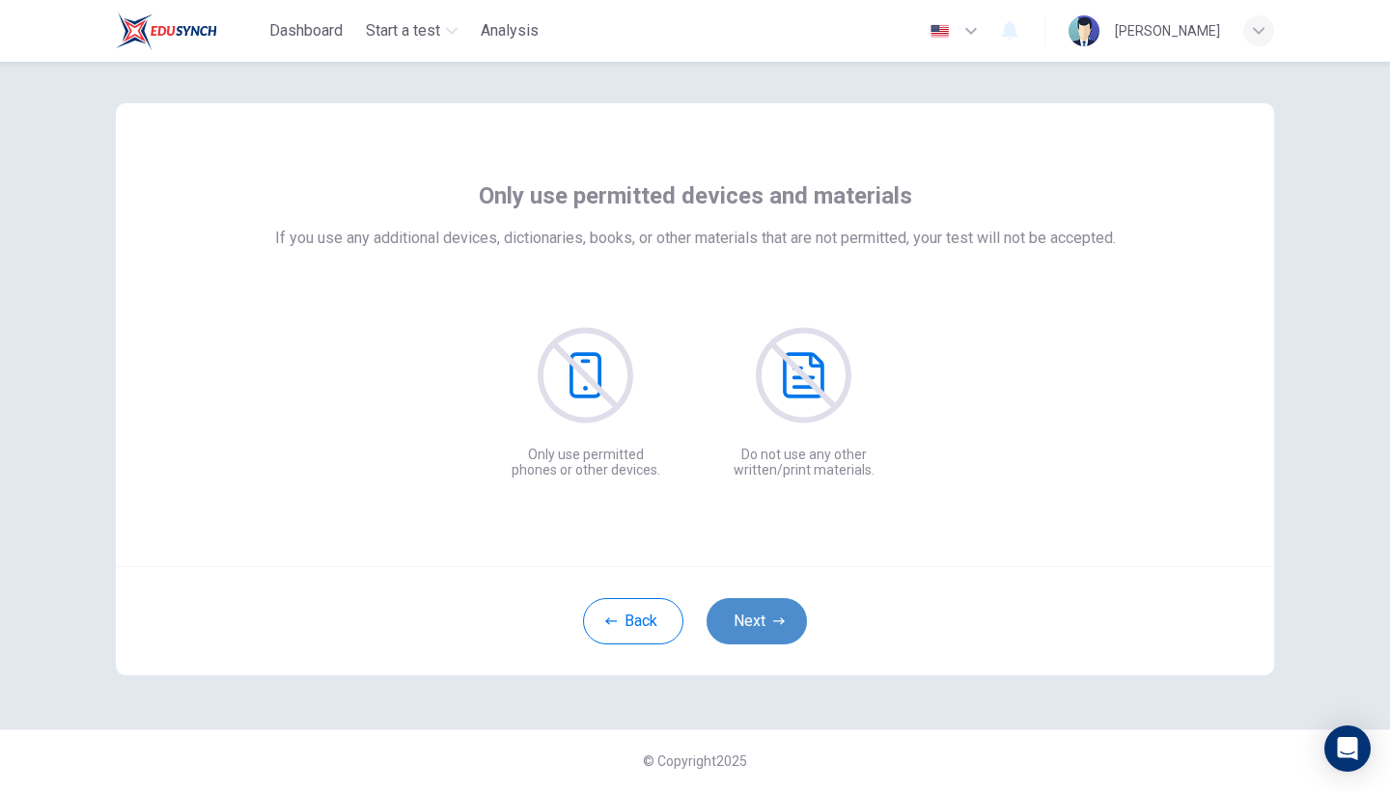
click at [755, 618] on button "Next" at bounding box center [756, 621] width 100 height 46
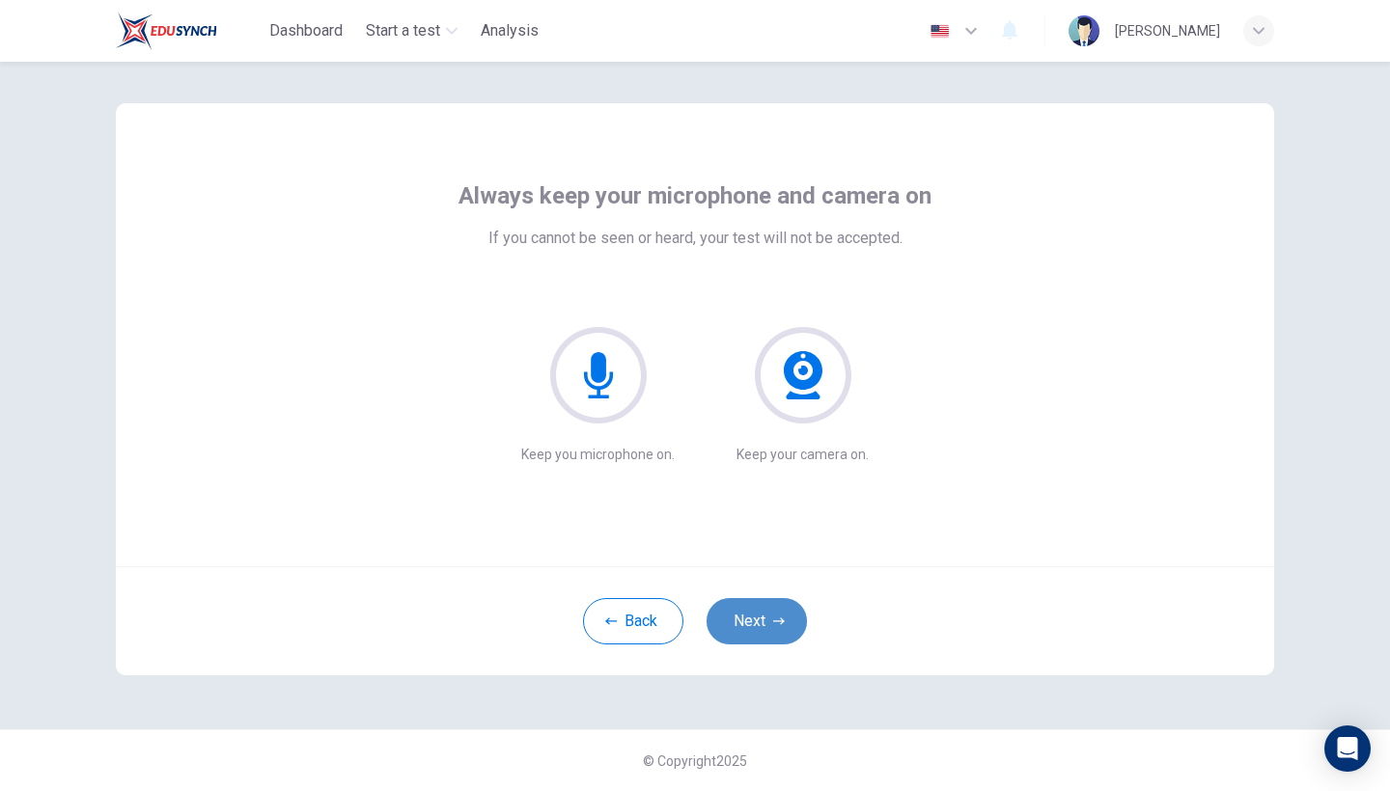
click at [755, 618] on button "Next" at bounding box center [756, 621] width 100 height 46
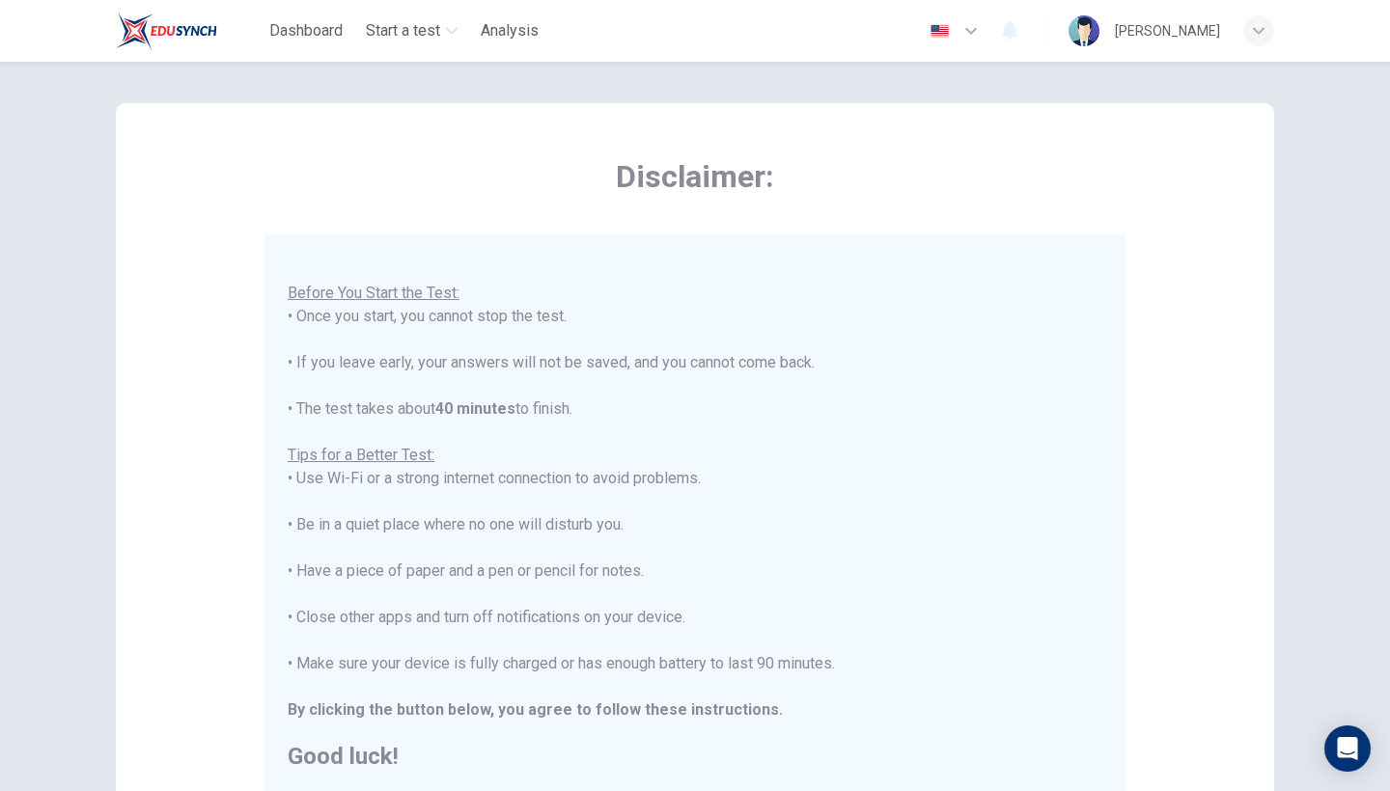
scroll to position [20, 0]
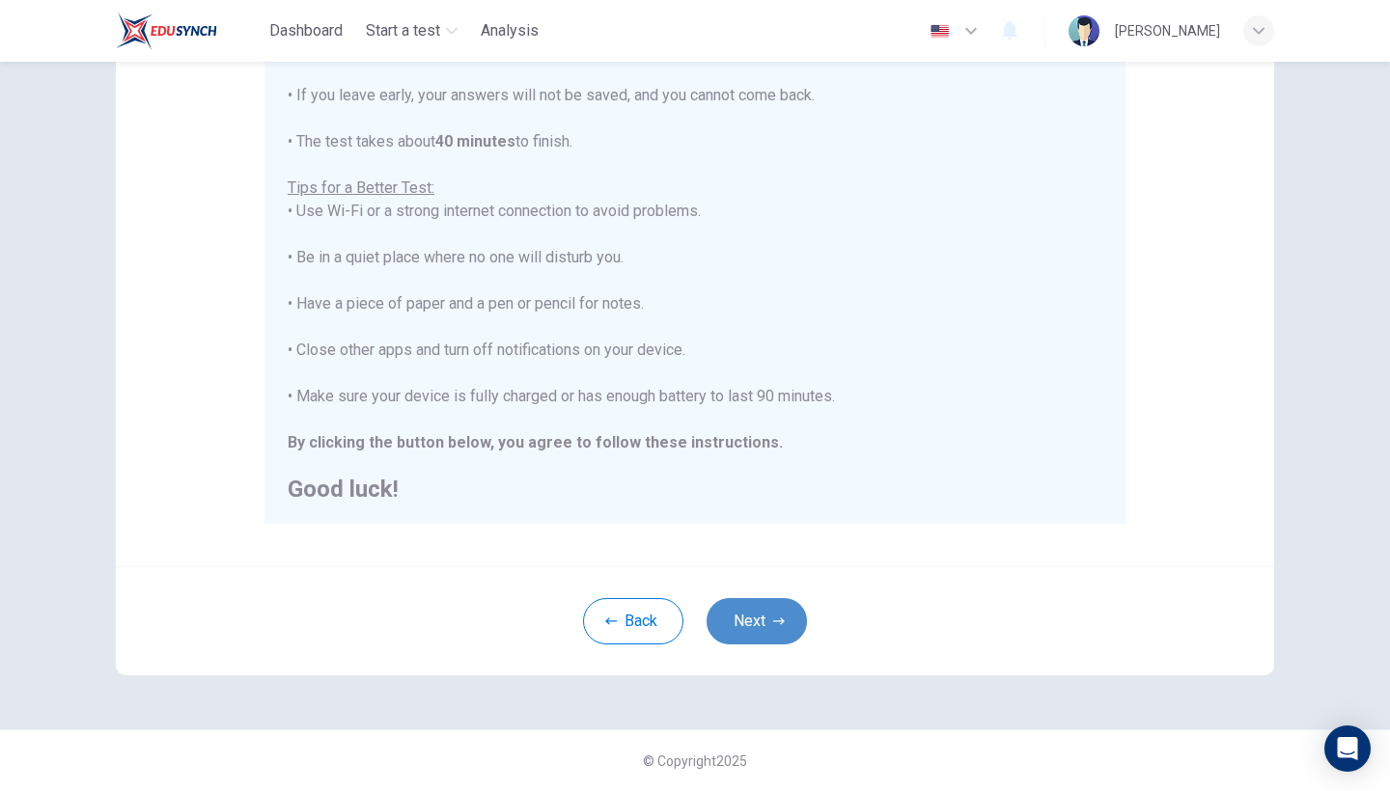
click at [757, 623] on button "Next" at bounding box center [756, 621] width 100 height 46
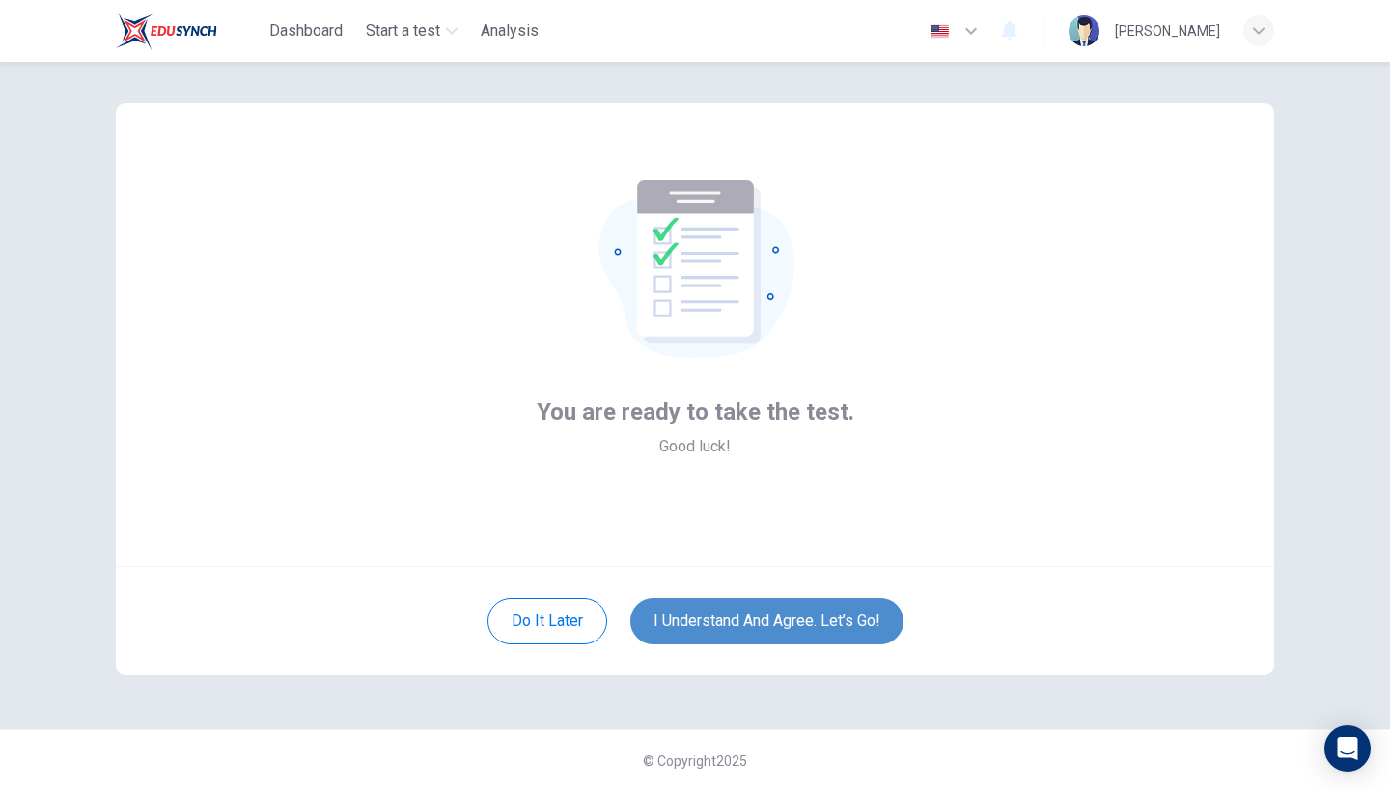
click at [757, 623] on button "I understand and agree. Let’s go!" at bounding box center [766, 621] width 273 height 46
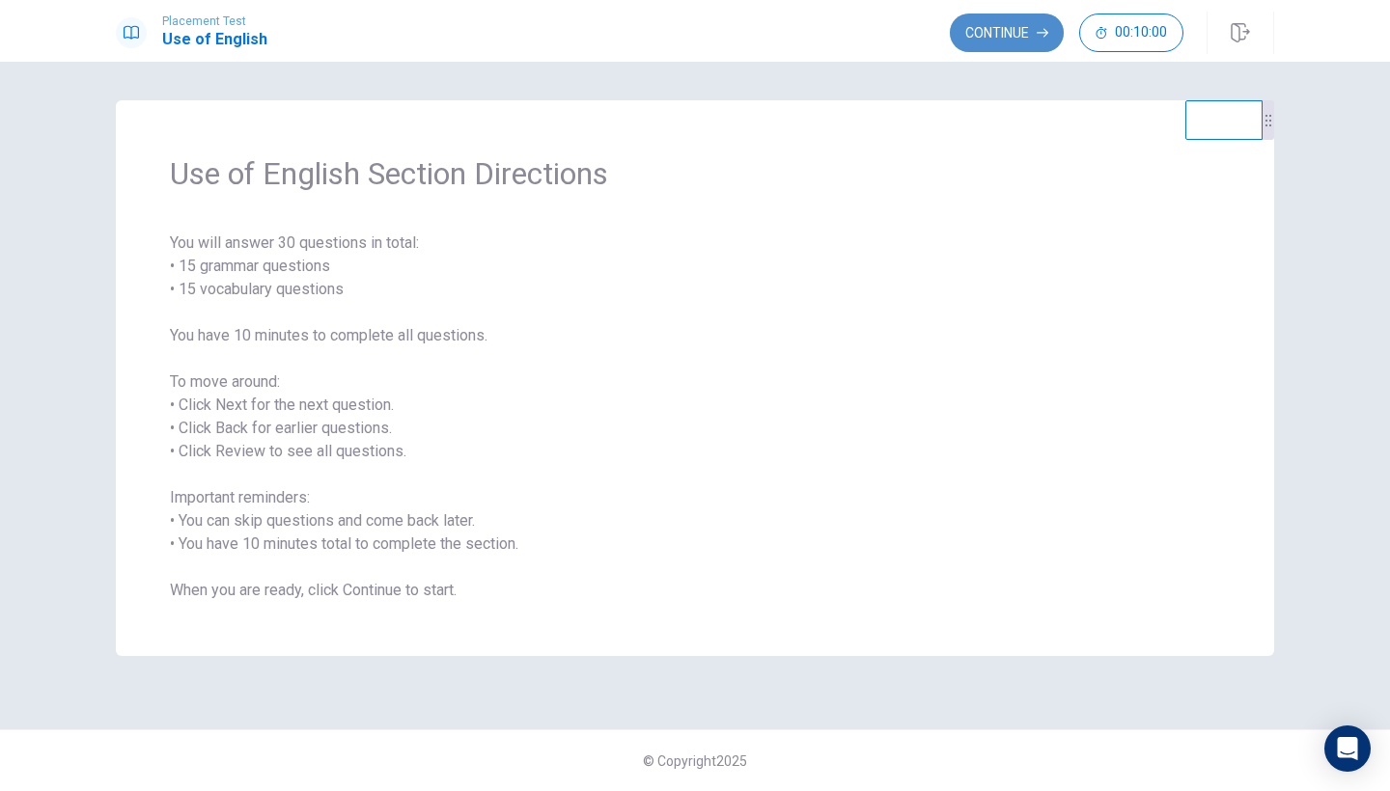
click at [986, 33] on button "Continue" at bounding box center [1007, 33] width 114 height 39
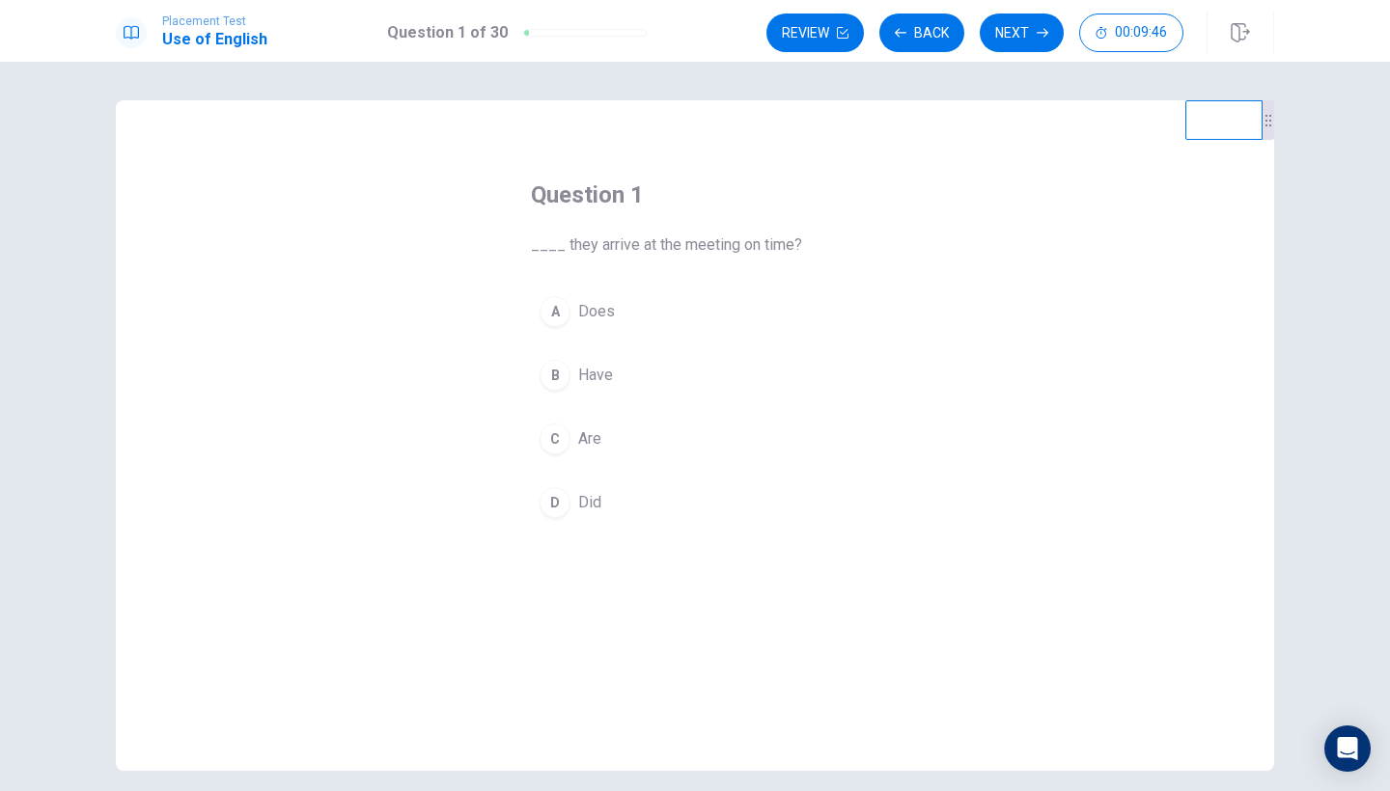
click at [559, 441] on div "C" at bounding box center [554, 439] width 31 height 31
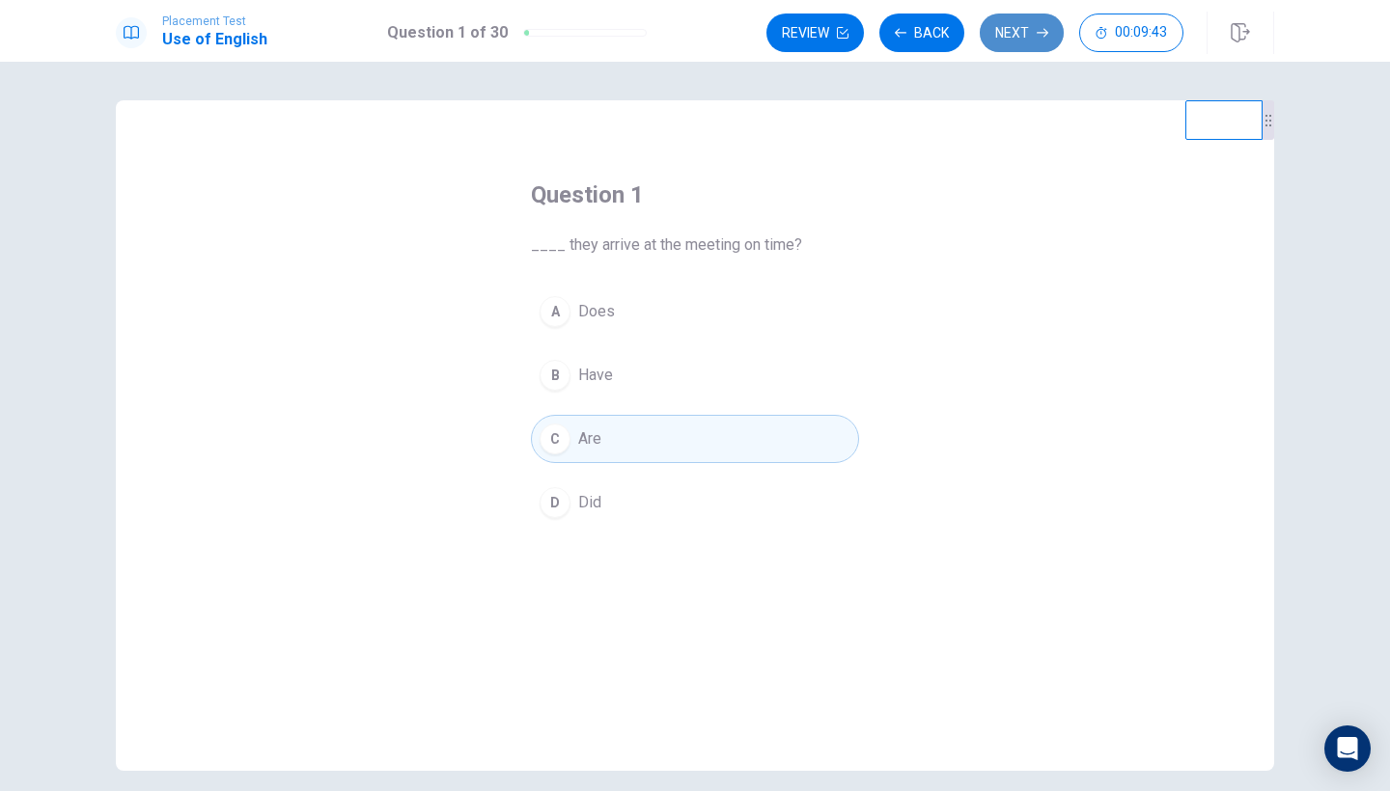
click at [1026, 39] on button "Next" at bounding box center [1022, 33] width 84 height 39
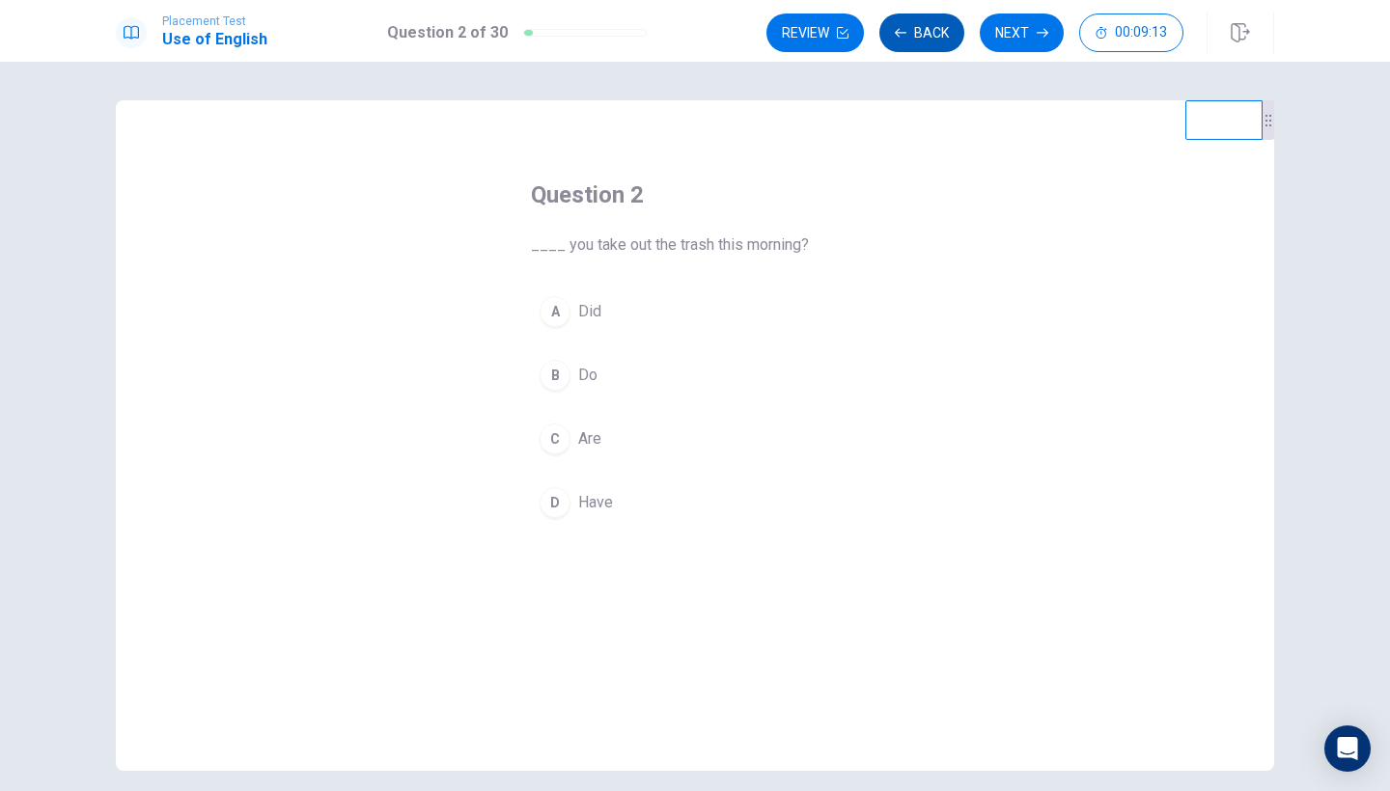
click at [926, 39] on button "Back" at bounding box center [921, 33] width 85 height 39
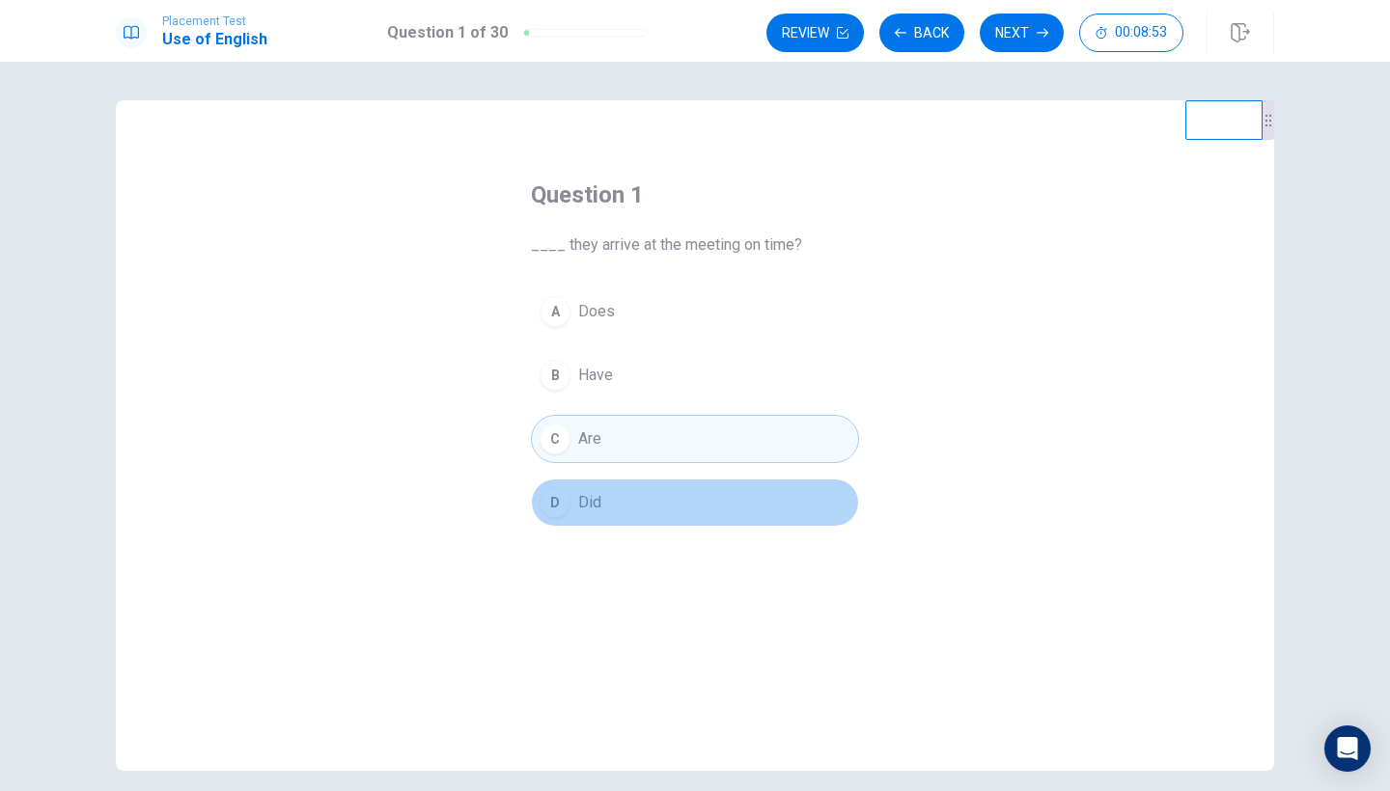
click at [563, 511] on div "D" at bounding box center [554, 502] width 31 height 31
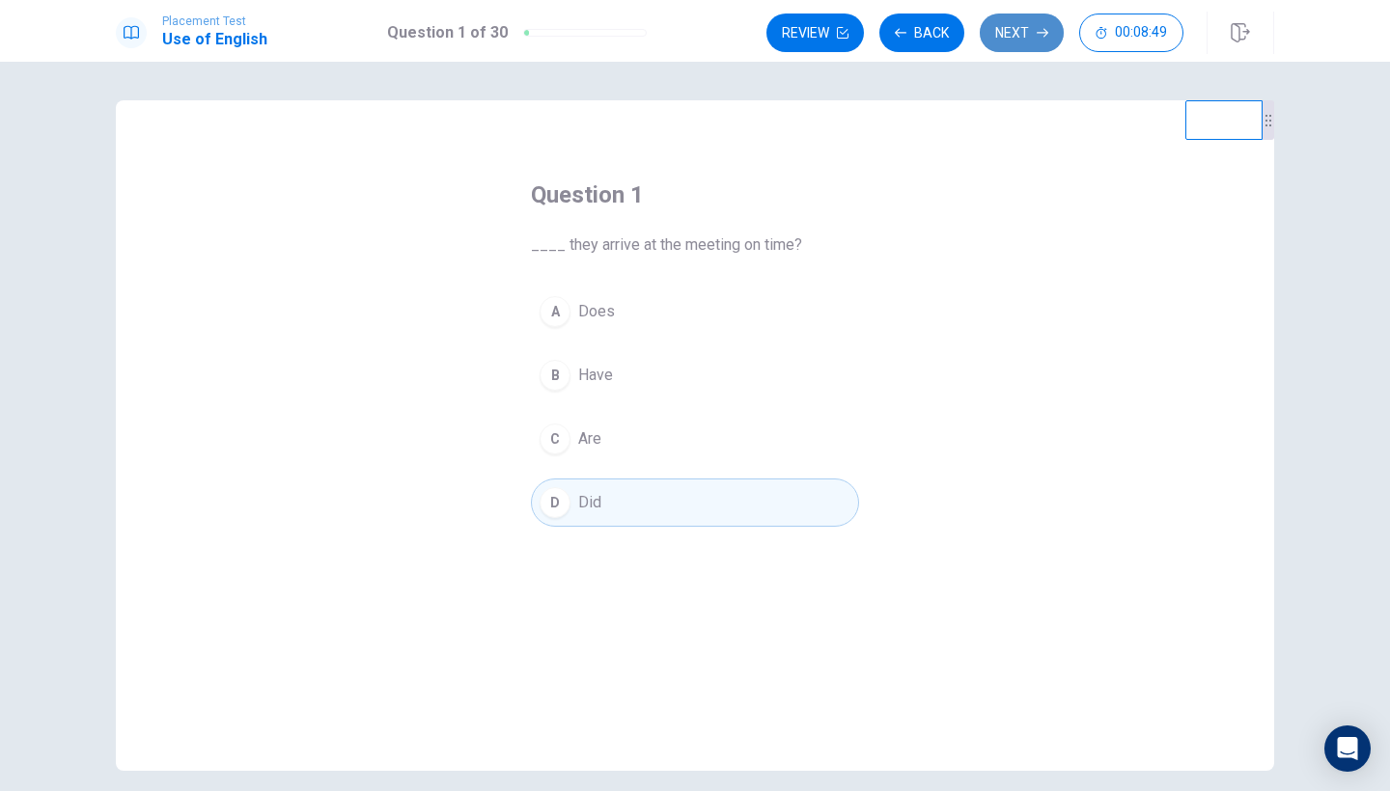
click at [1013, 36] on button "Next" at bounding box center [1022, 33] width 84 height 39
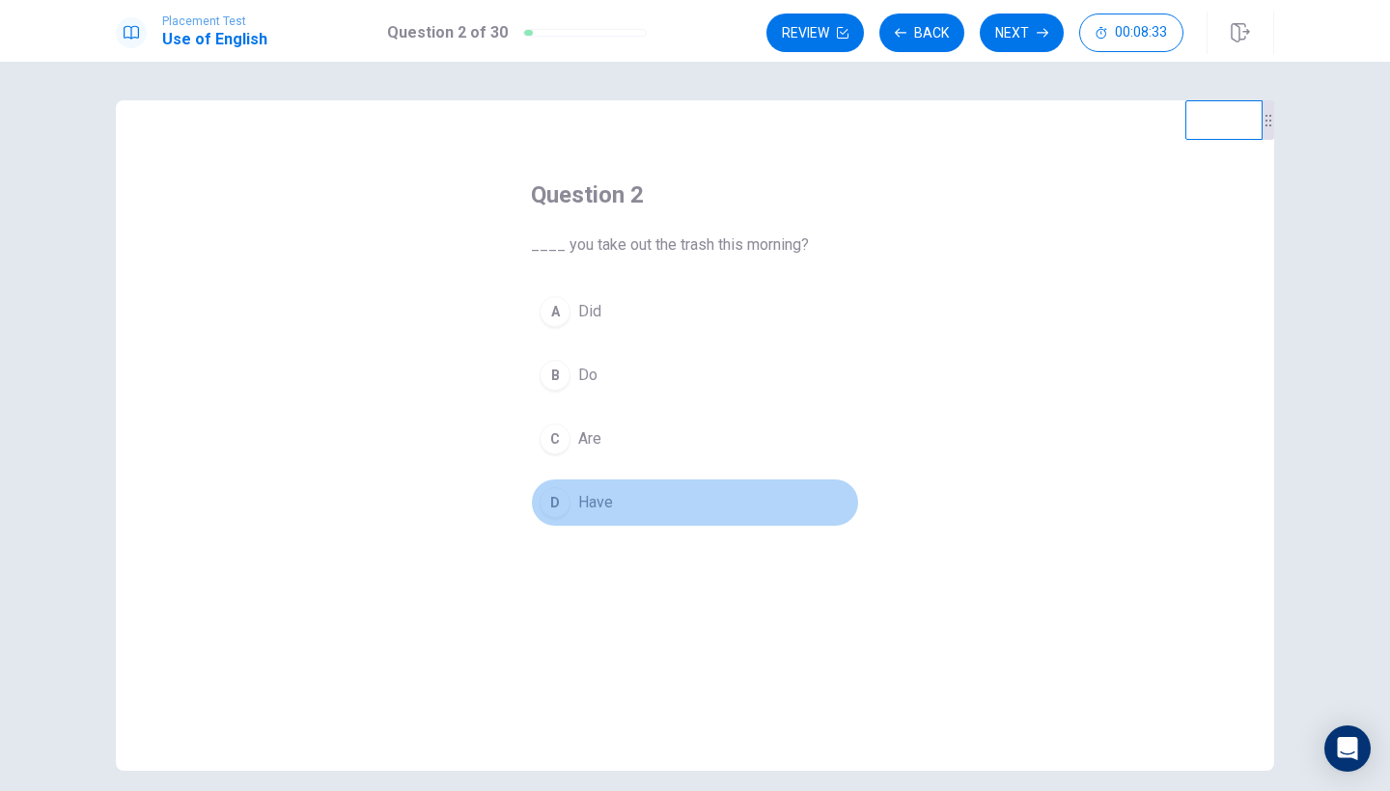
click at [604, 493] on span "Have" at bounding box center [595, 502] width 35 height 23
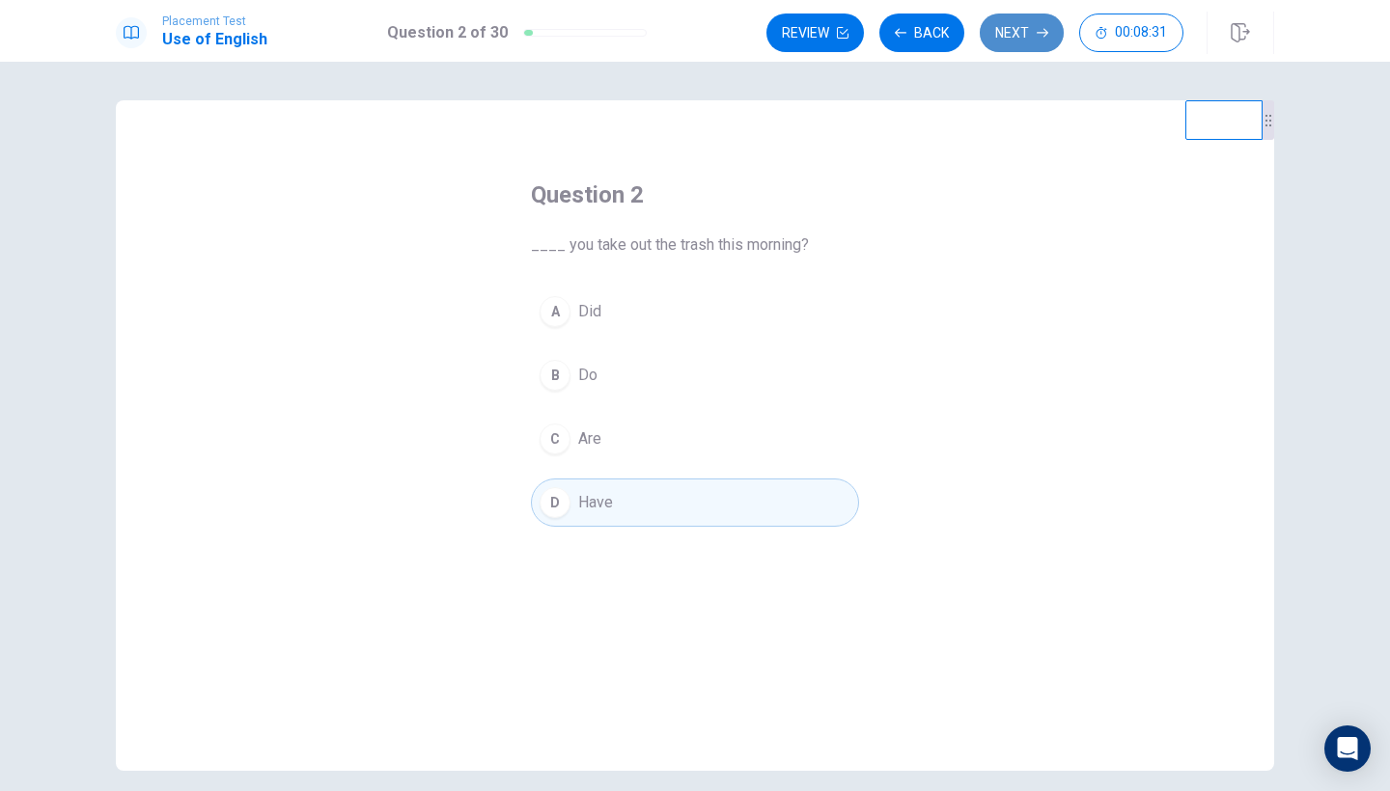
click at [1027, 43] on button "Next" at bounding box center [1022, 33] width 84 height 39
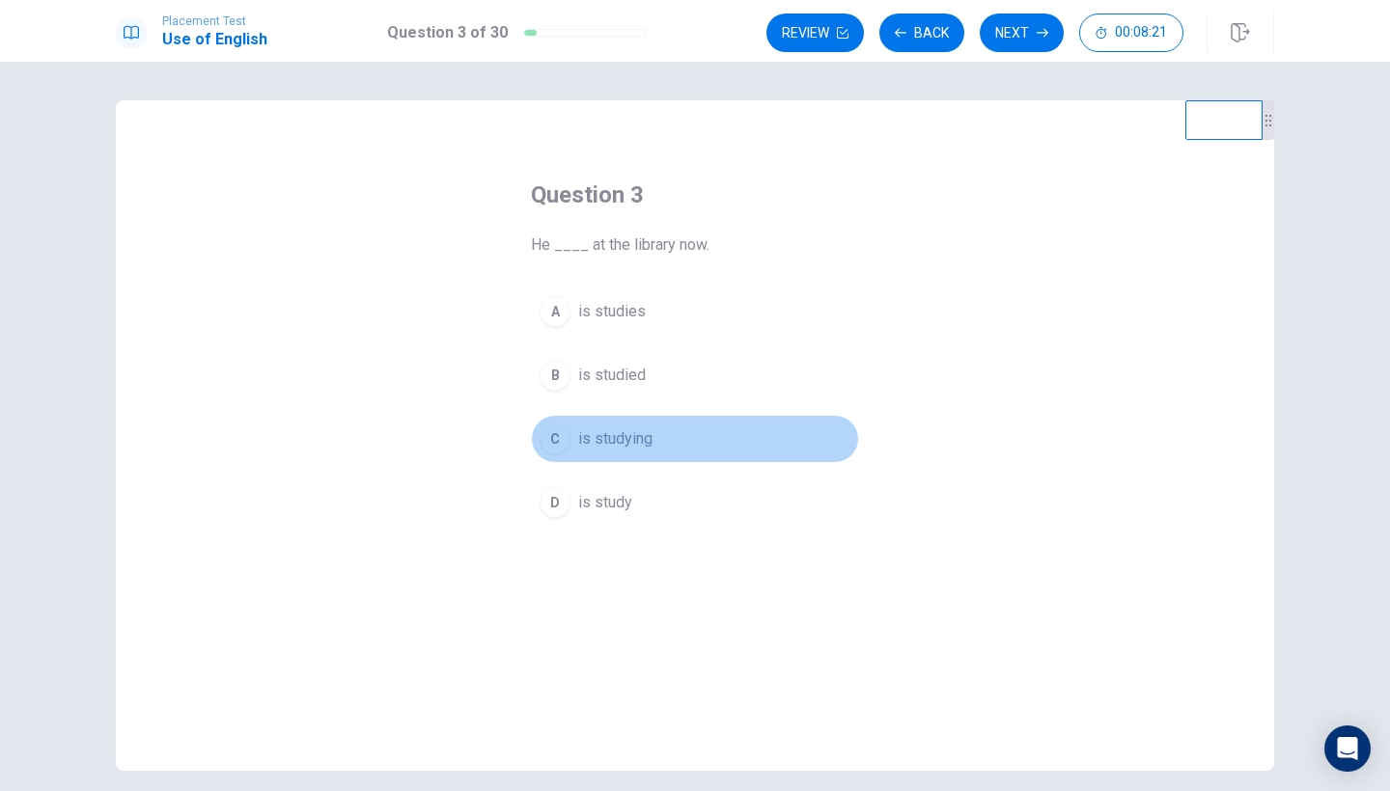
click at [565, 437] on div "C" at bounding box center [554, 439] width 31 height 31
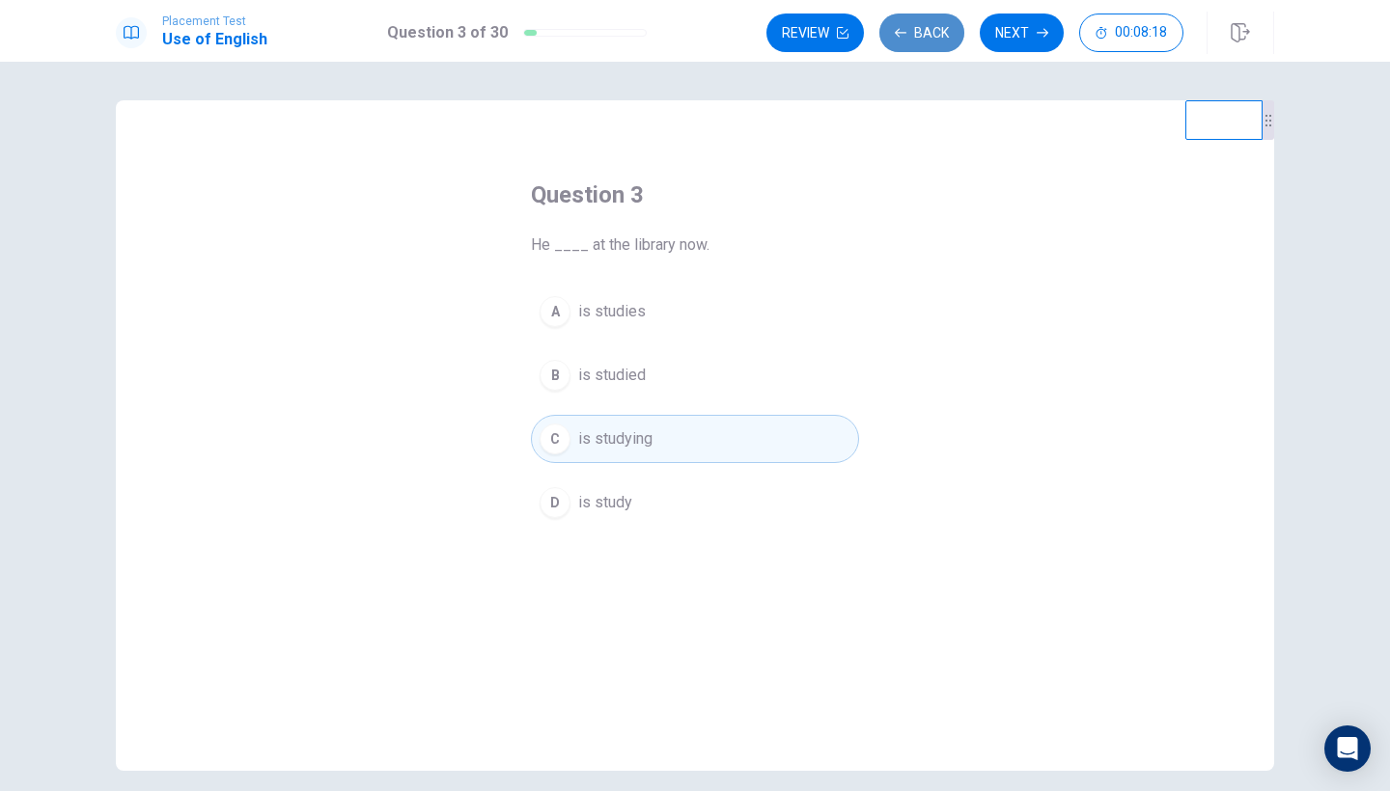
click at [941, 37] on button "Back" at bounding box center [921, 33] width 85 height 39
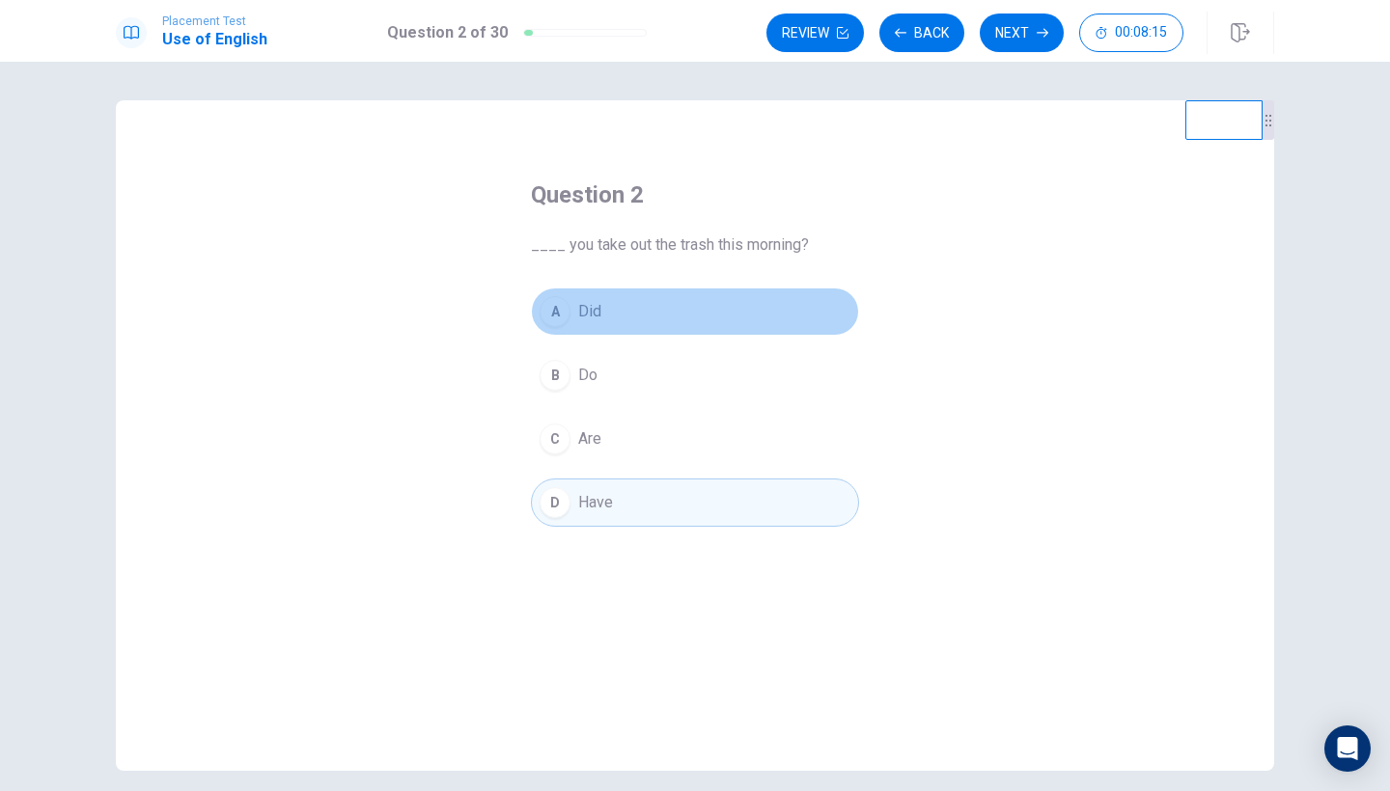
click at [613, 304] on button "A Did" at bounding box center [695, 312] width 328 height 48
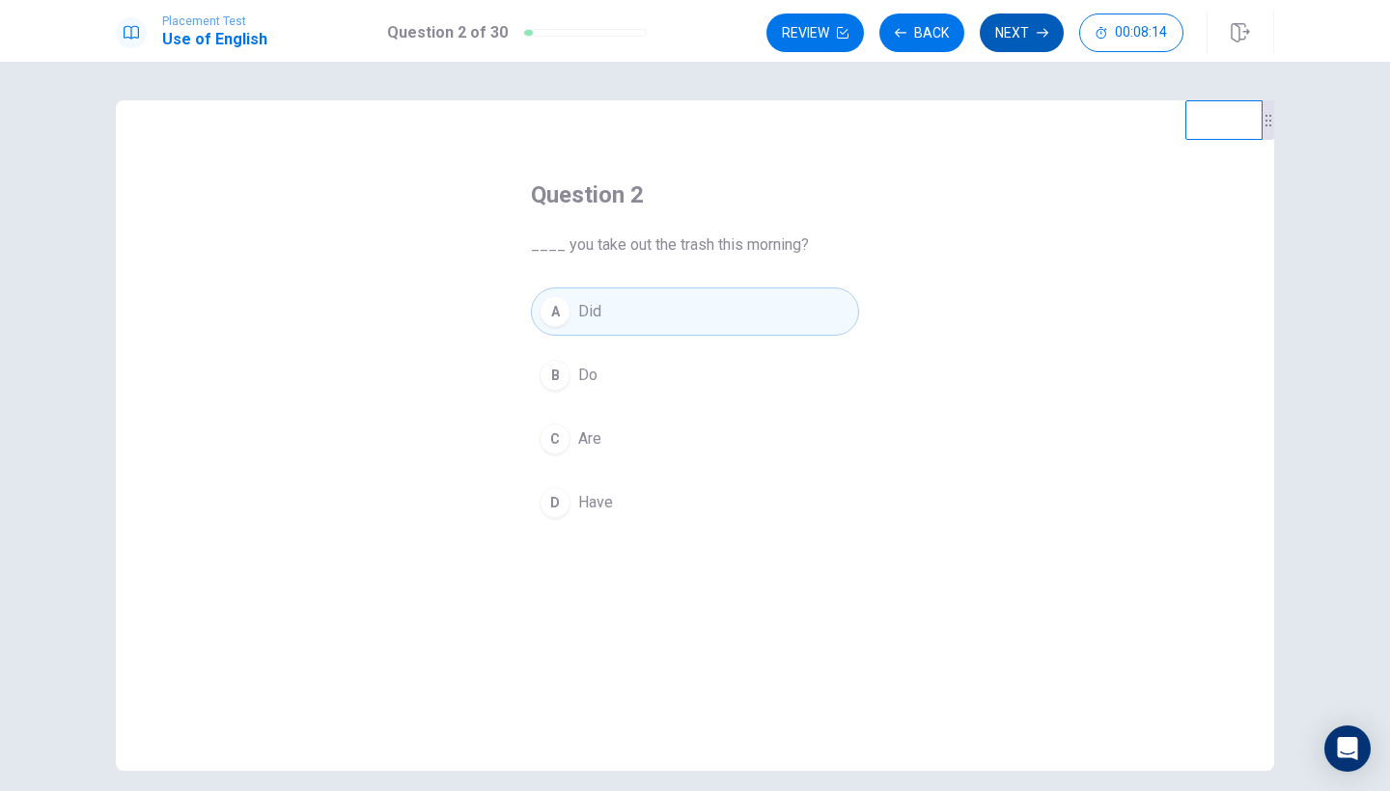
click at [1020, 42] on button "Next" at bounding box center [1022, 33] width 84 height 39
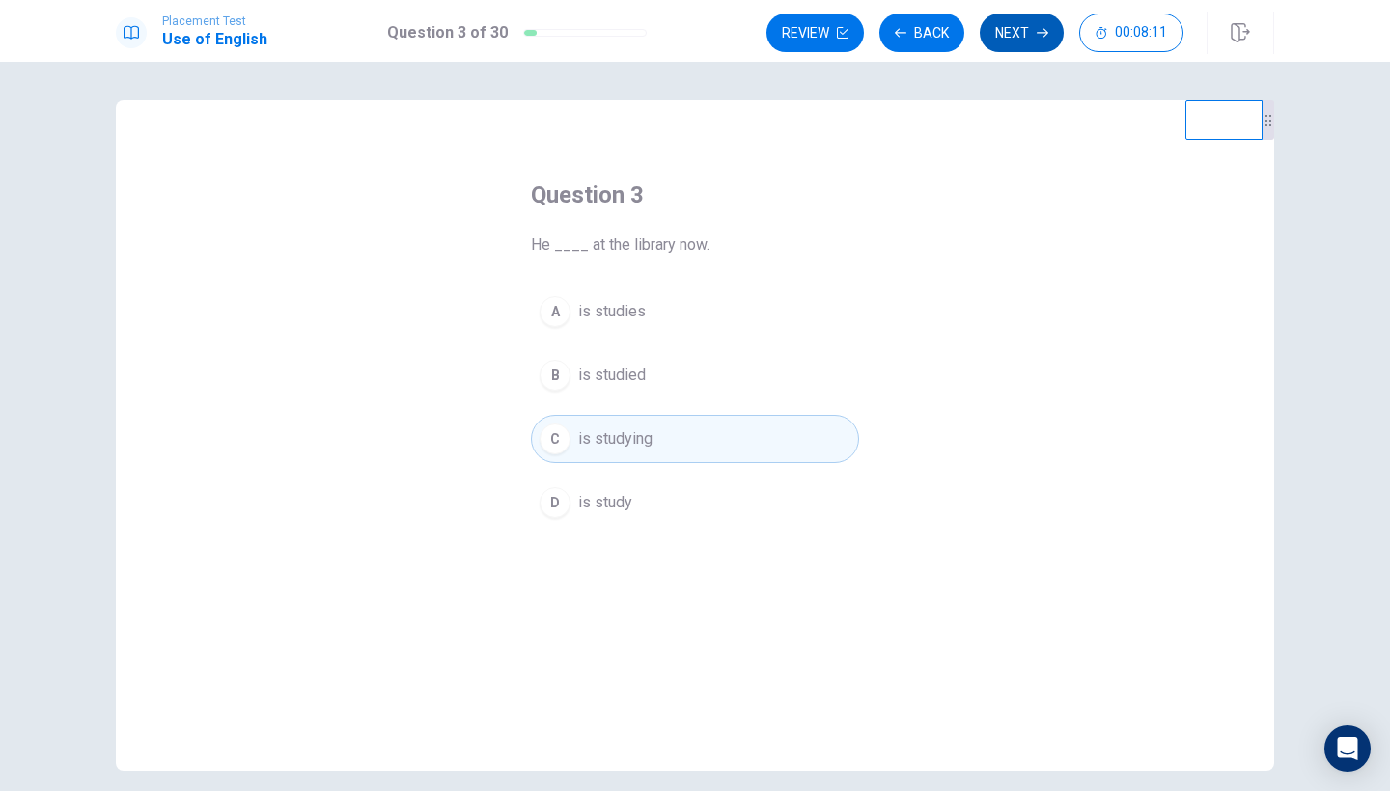
click at [1021, 43] on button "Next" at bounding box center [1022, 33] width 84 height 39
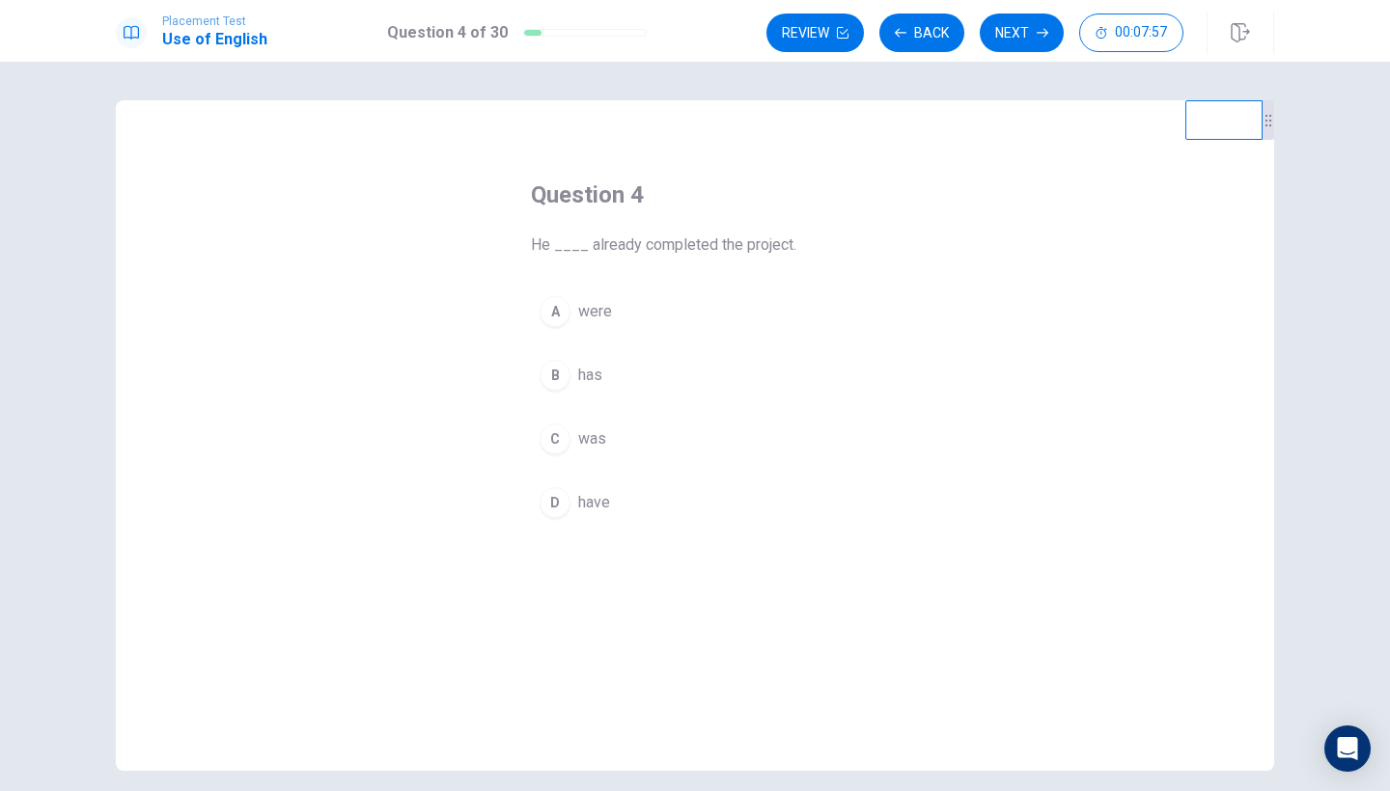
click at [585, 509] on span "have" at bounding box center [594, 502] width 32 height 23
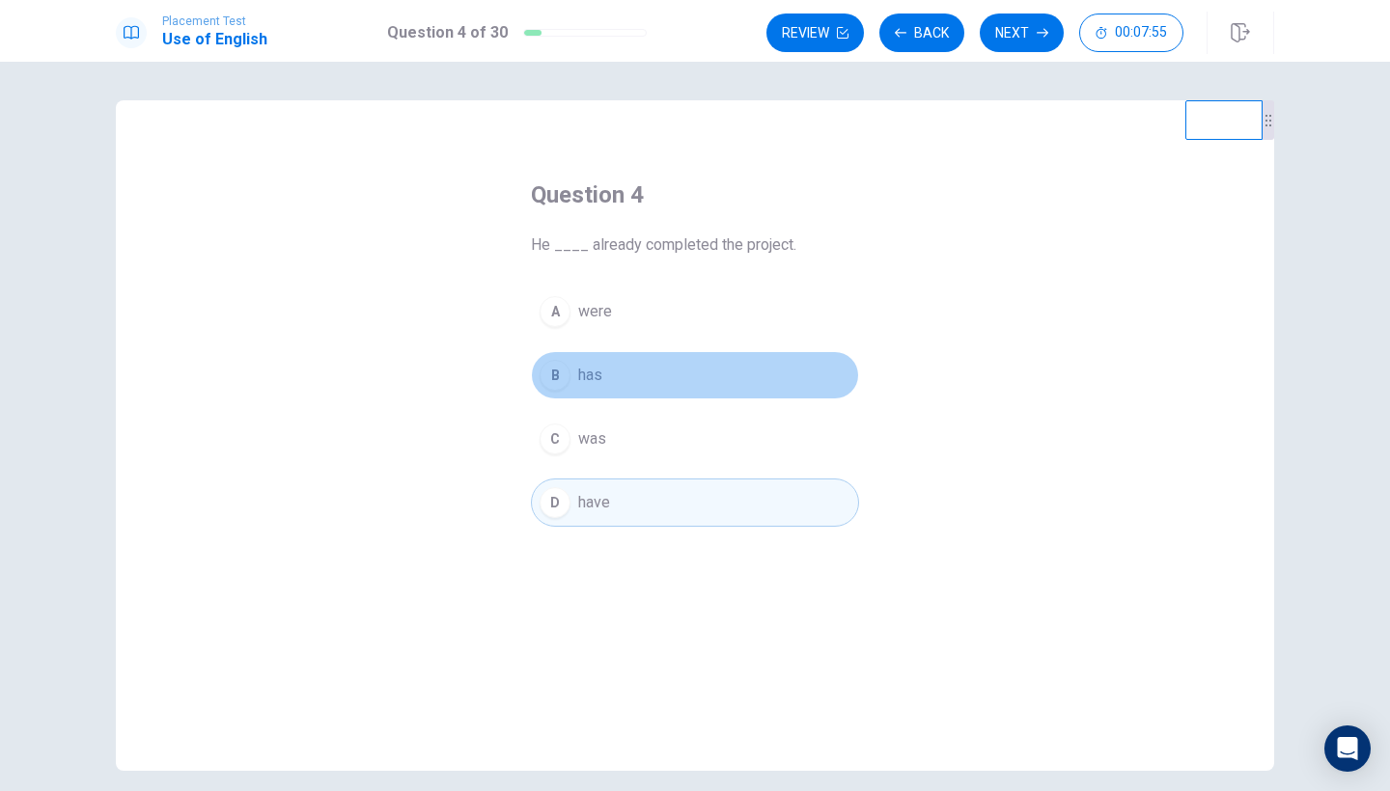
click at [580, 372] on span "has" at bounding box center [590, 375] width 24 height 23
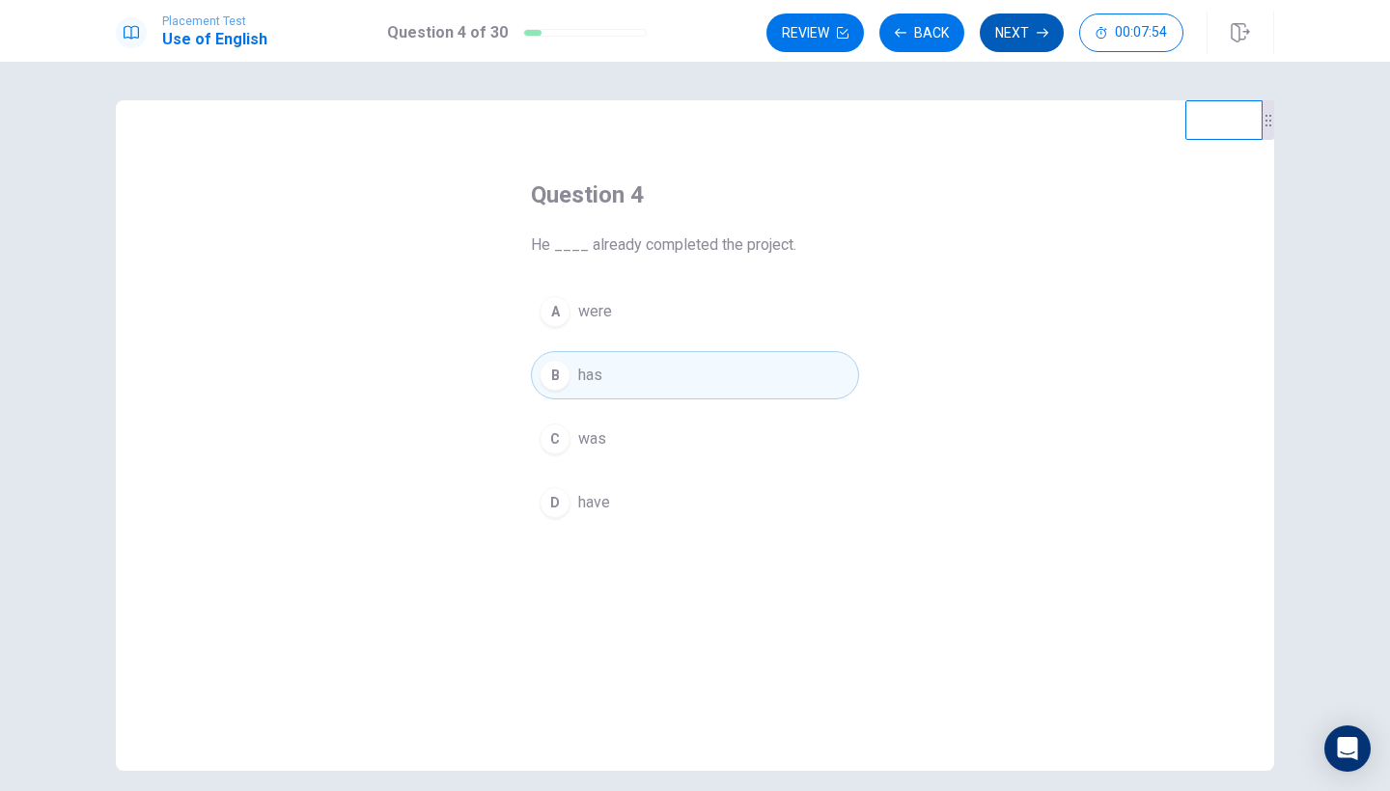
click at [1008, 34] on button "Next" at bounding box center [1022, 33] width 84 height 39
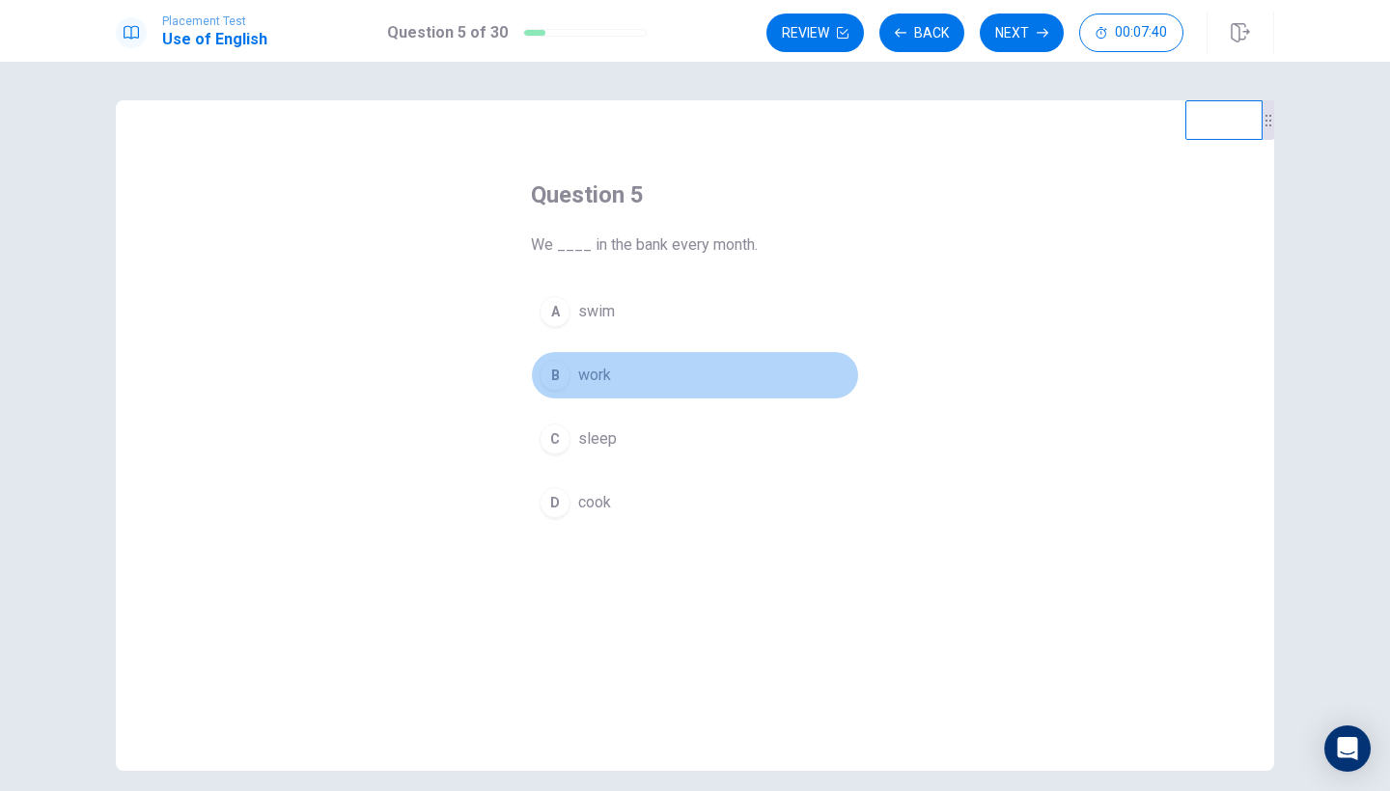
click at [586, 378] on span "work" at bounding box center [594, 375] width 33 height 23
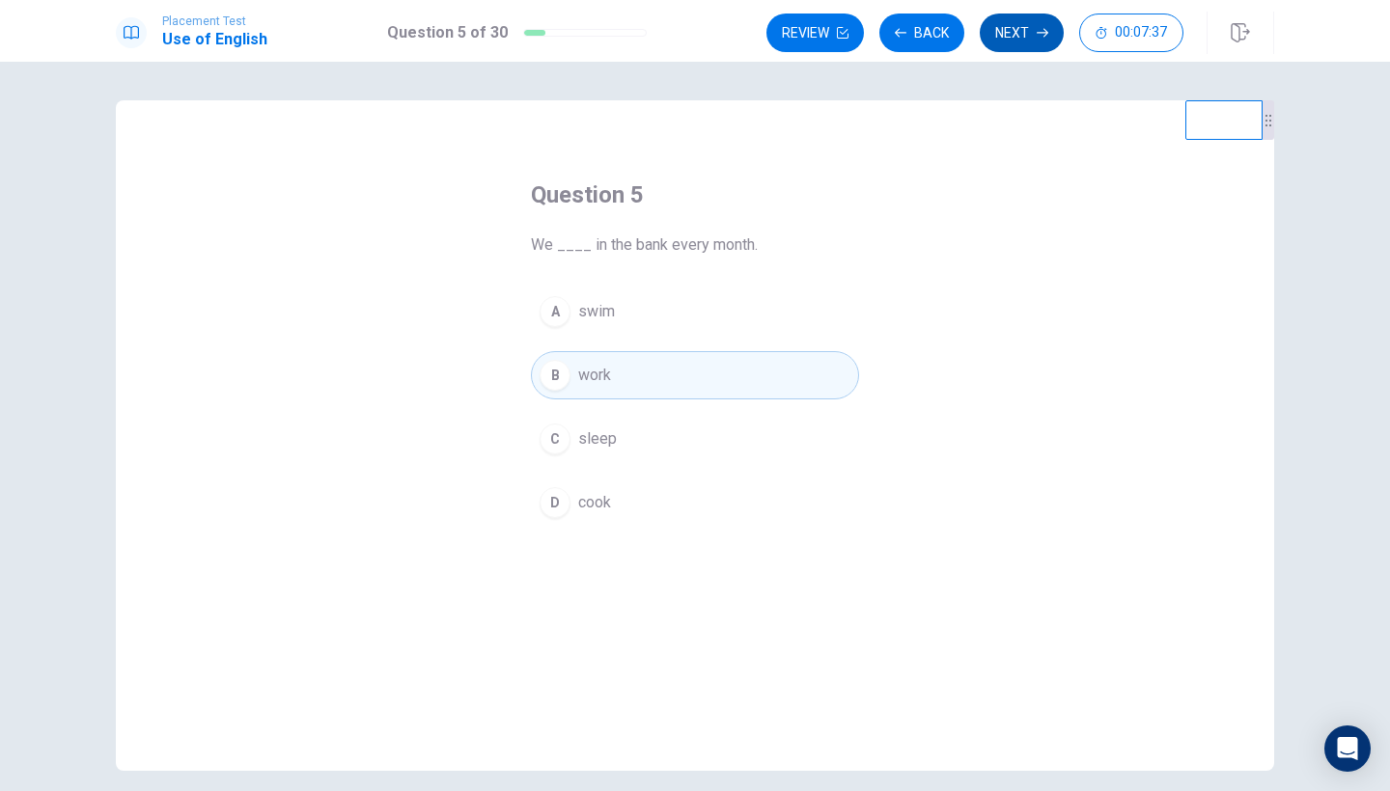
click at [1018, 40] on button "Next" at bounding box center [1022, 33] width 84 height 39
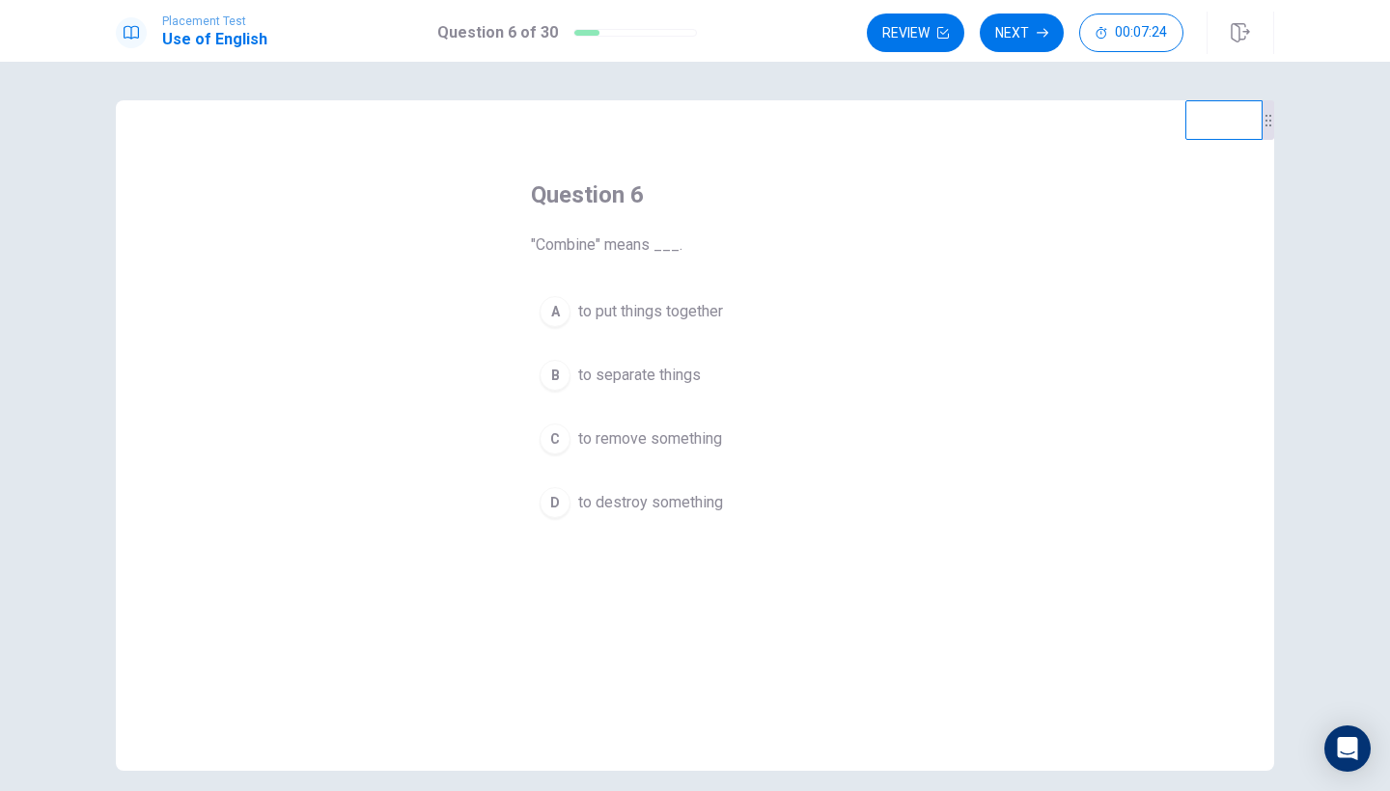
click at [600, 307] on span "to put things together" at bounding box center [650, 311] width 145 height 23
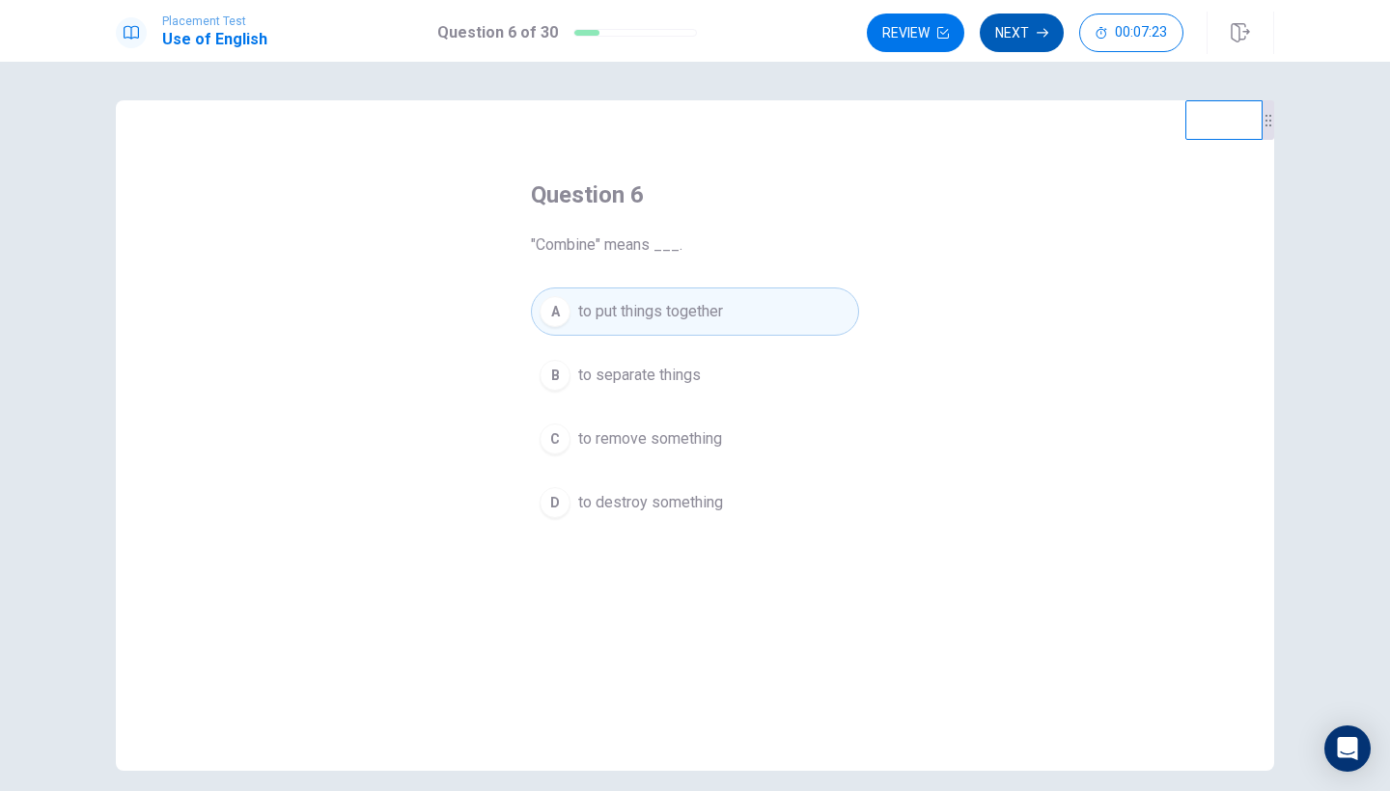
click at [1002, 26] on button "Next" at bounding box center [1022, 33] width 84 height 39
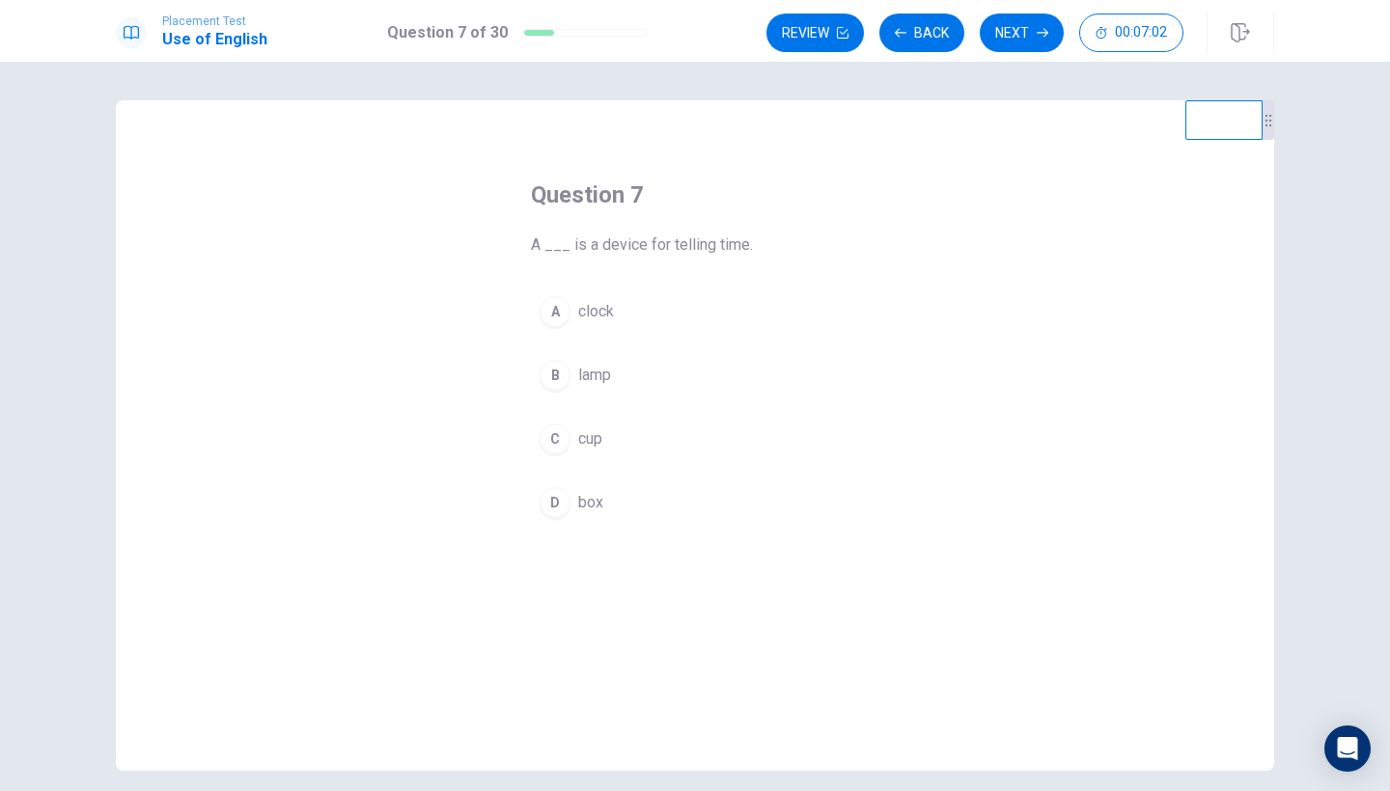
click at [594, 312] on span "clock" at bounding box center [596, 311] width 36 height 23
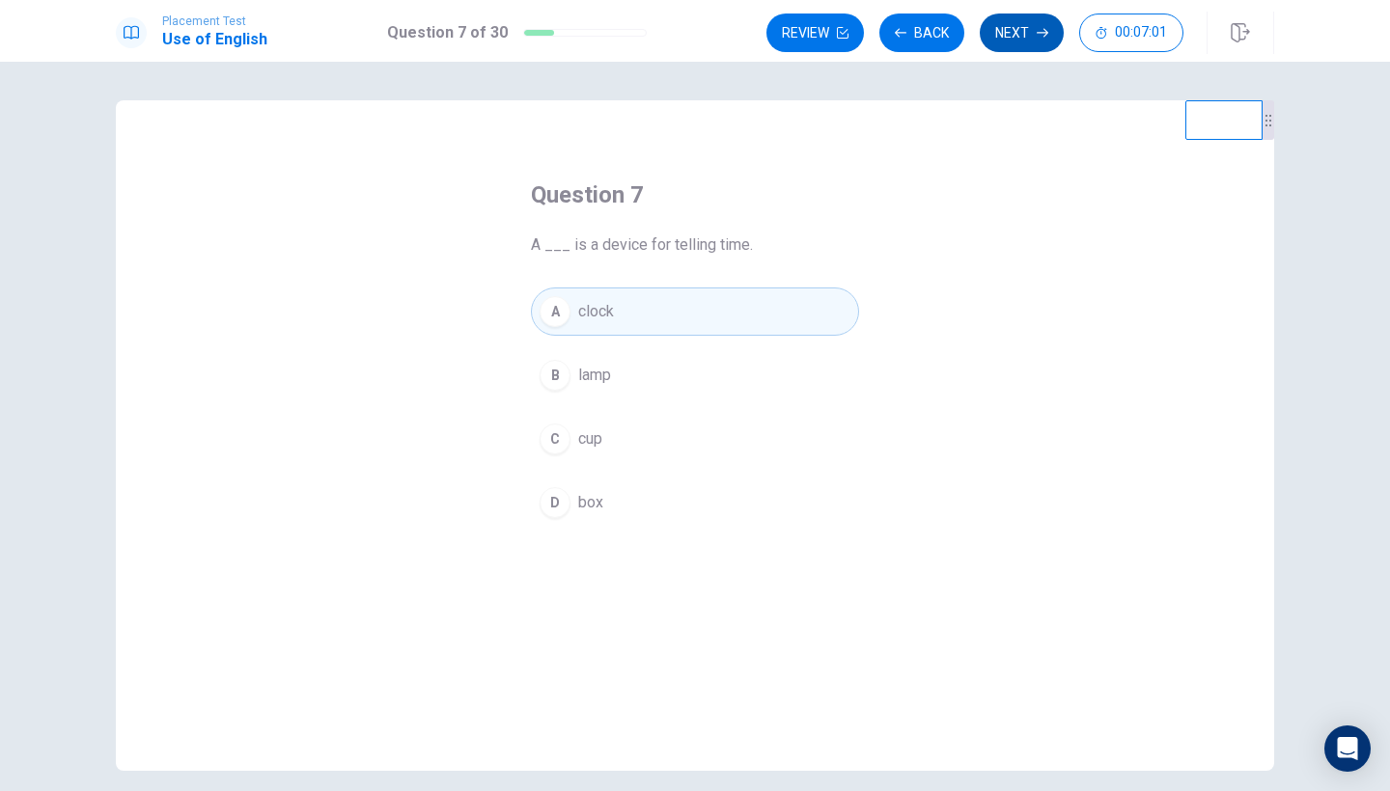
click at [1030, 31] on button "Next" at bounding box center [1022, 33] width 84 height 39
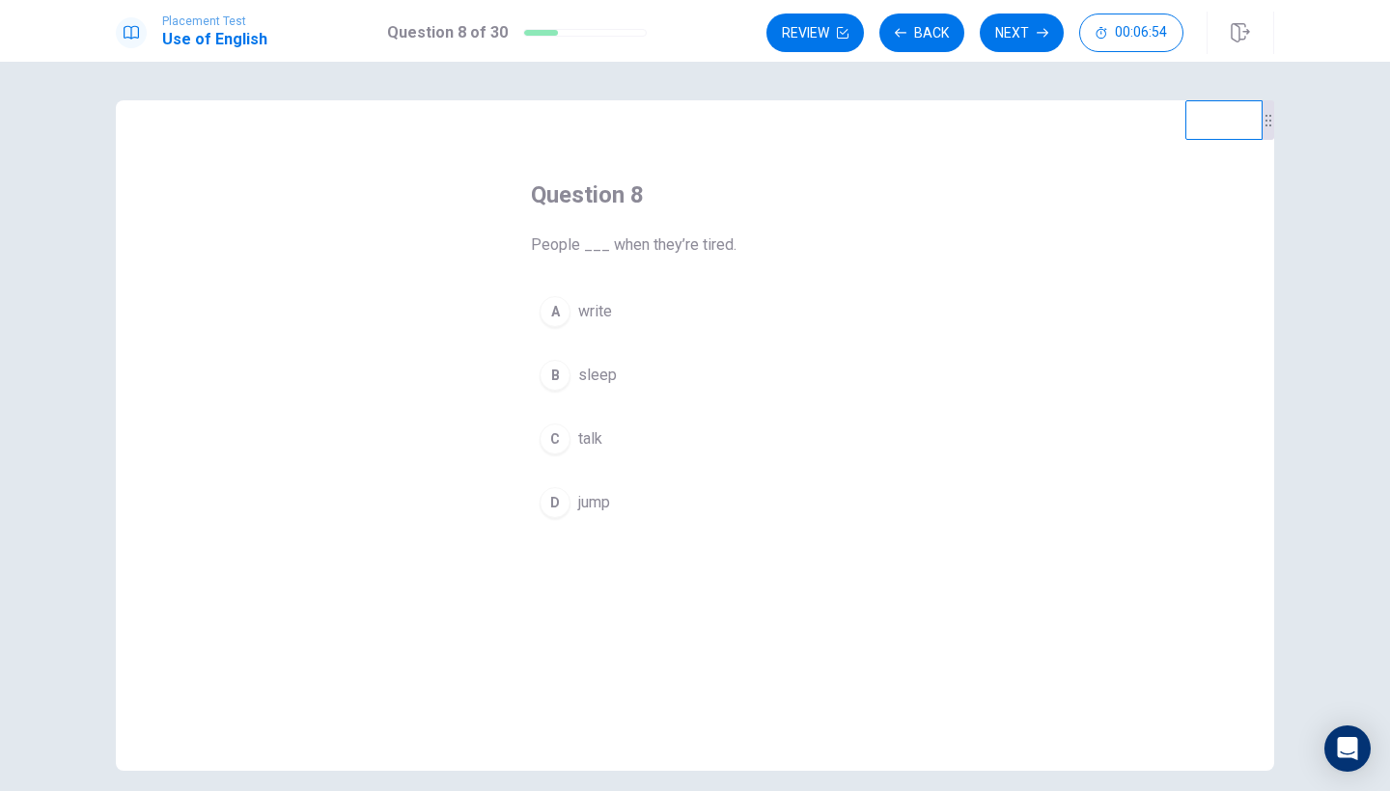
click at [583, 375] on span "sleep" at bounding box center [597, 375] width 39 height 23
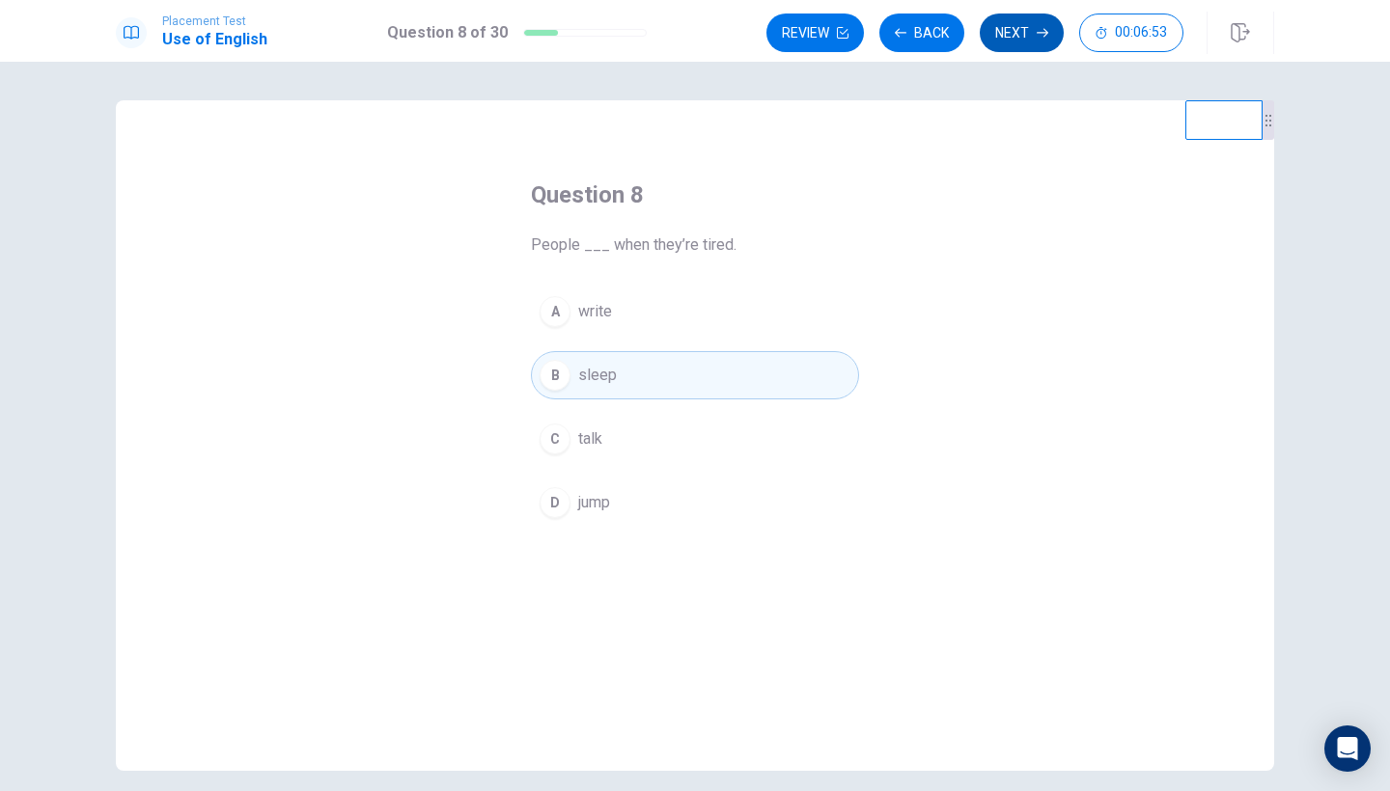
click at [1005, 36] on button "Next" at bounding box center [1022, 33] width 84 height 39
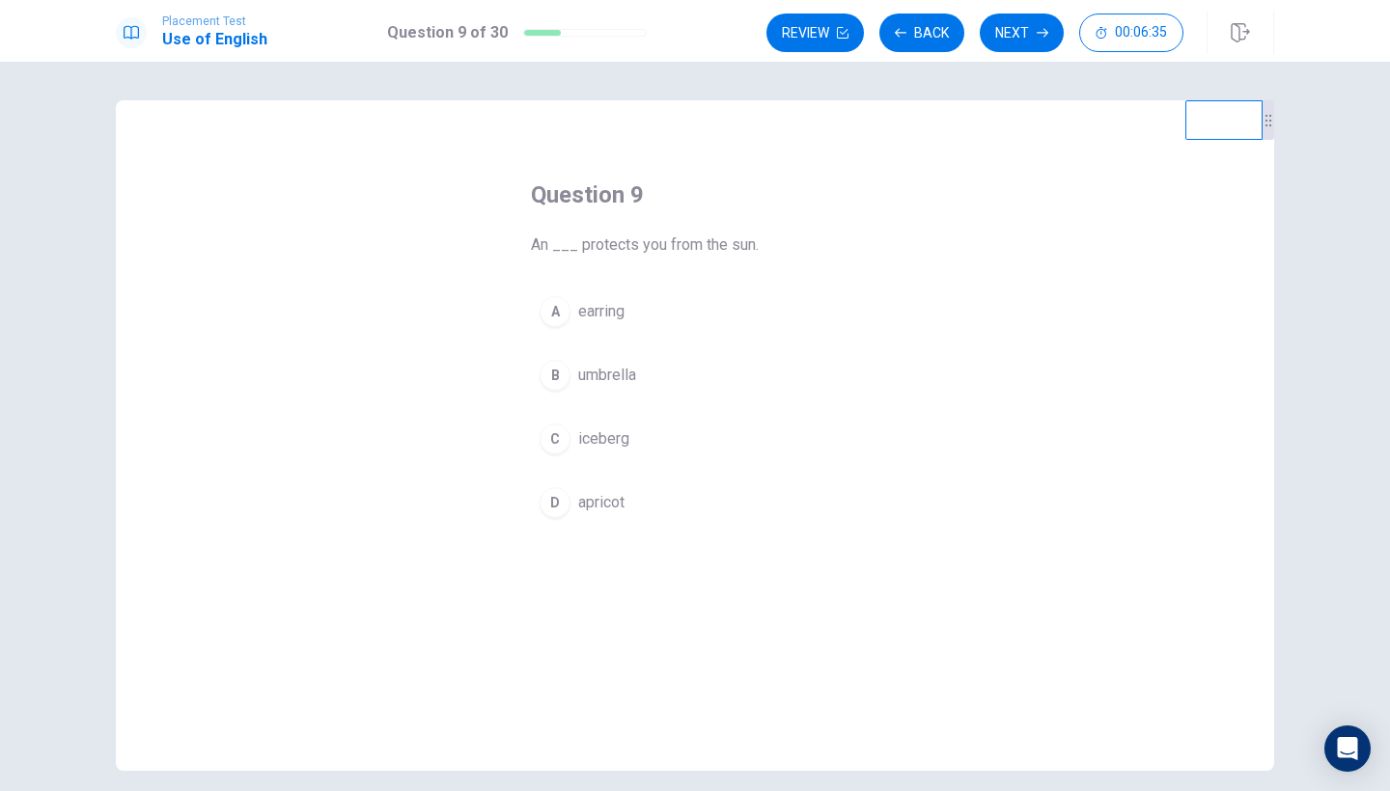
click at [602, 376] on span "umbrella" at bounding box center [607, 375] width 58 height 23
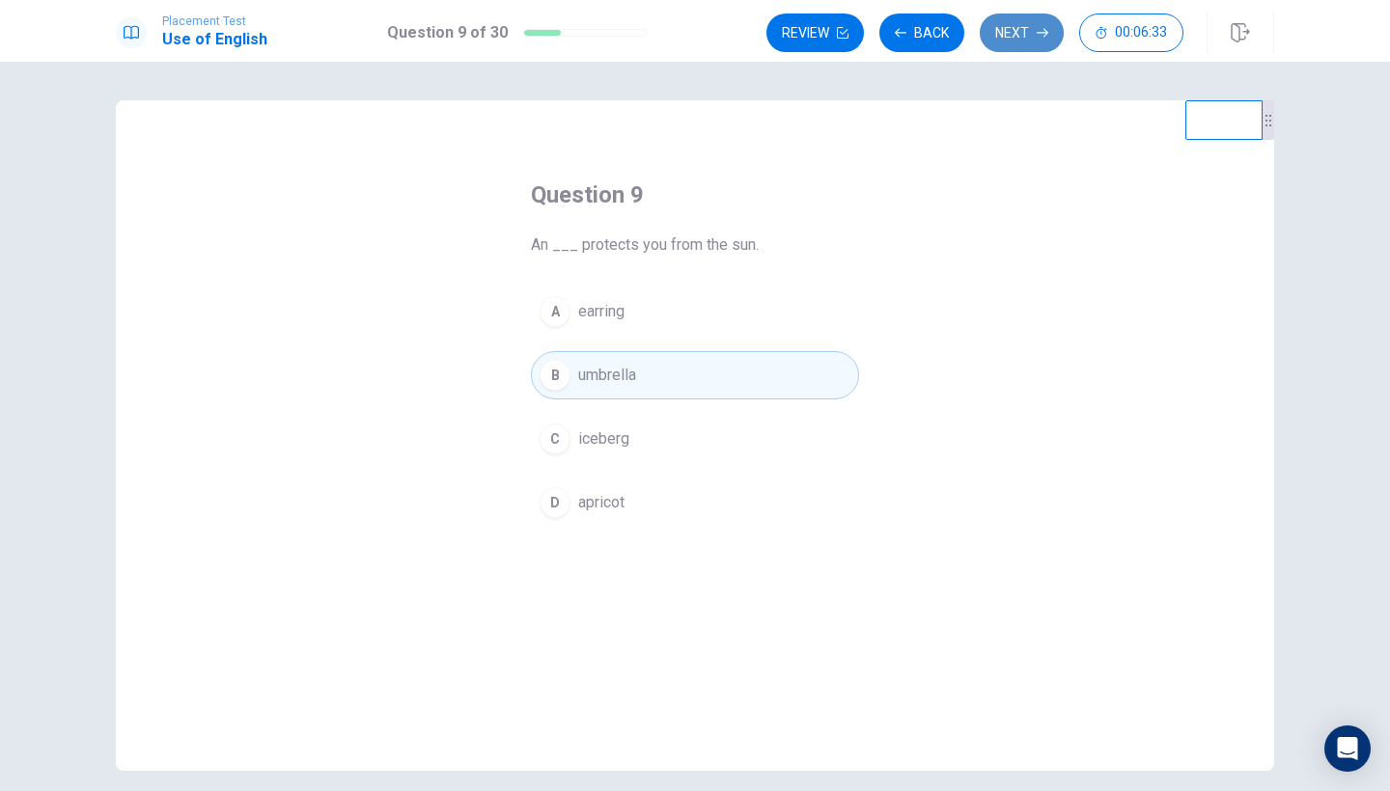
click at [1012, 34] on button "Next" at bounding box center [1022, 33] width 84 height 39
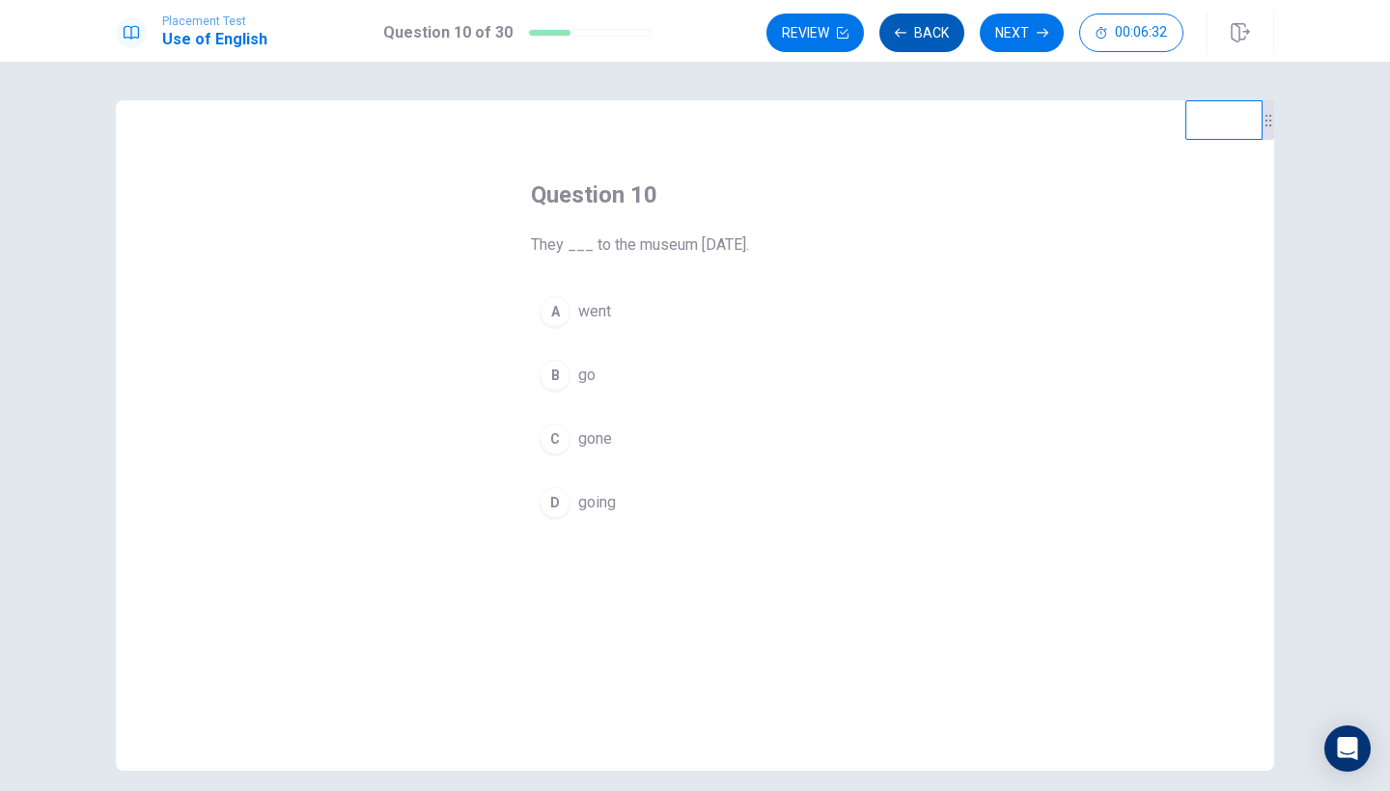
click at [942, 35] on button "Back" at bounding box center [921, 33] width 85 height 39
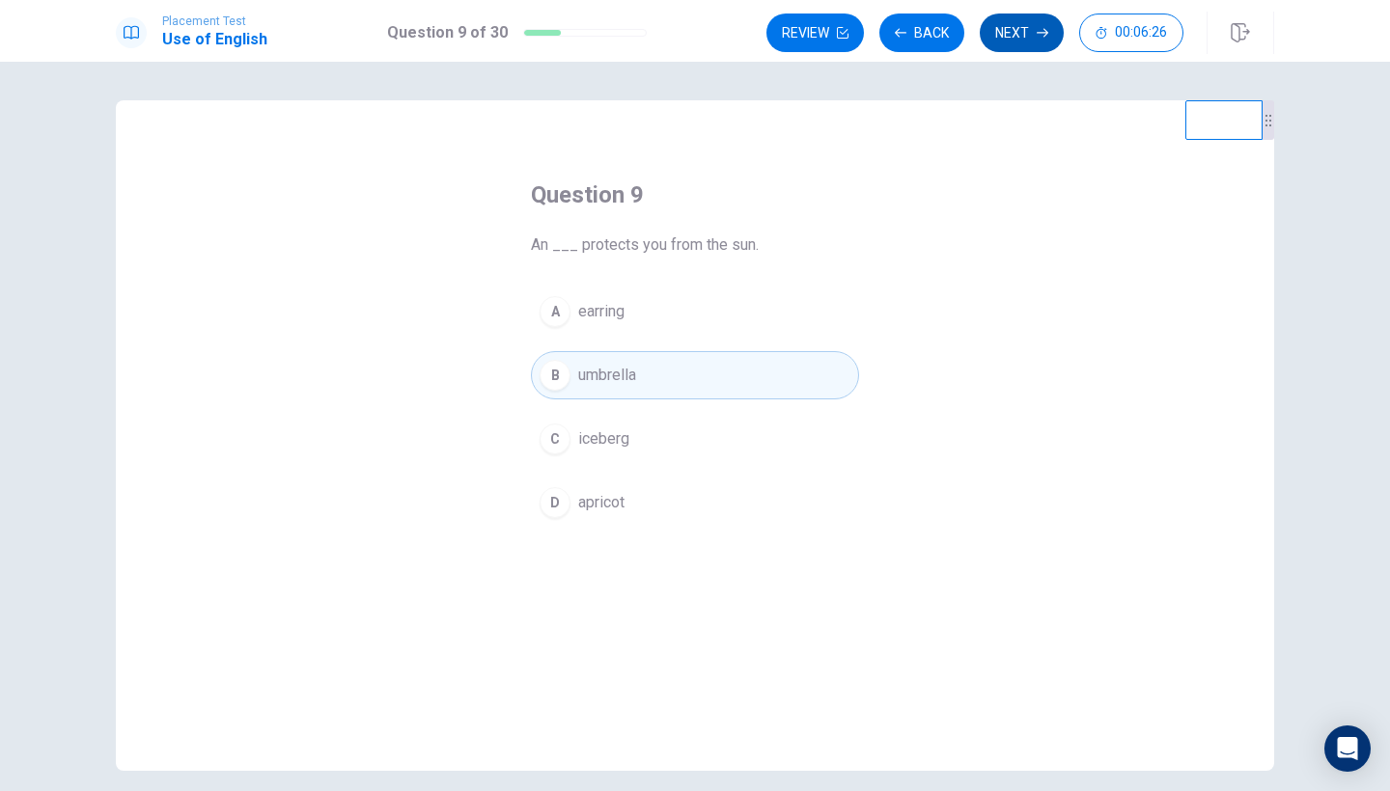
click at [1016, 32] on button "Next" at bounding box center [1022, 33] width 84 height 39
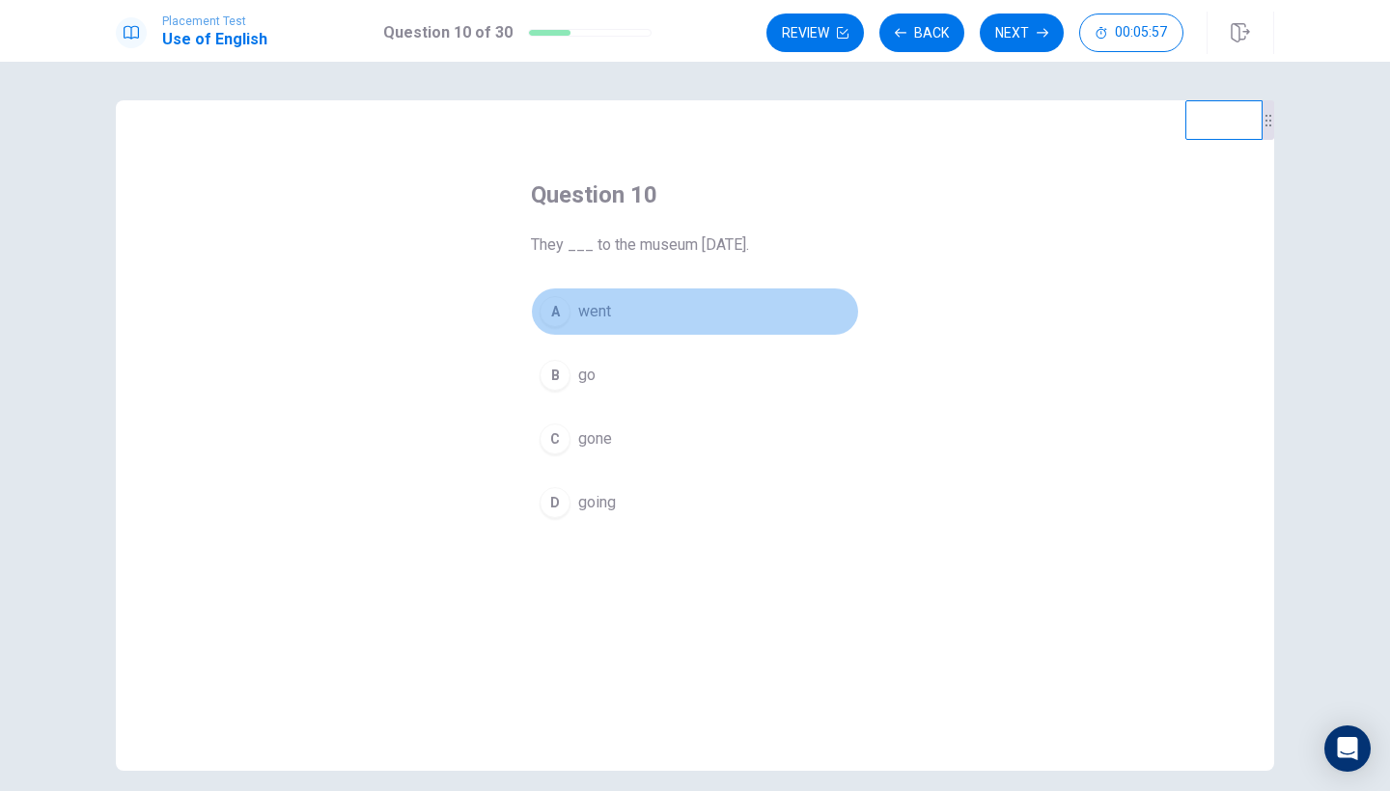
click at [605, 307] on span "went" at bounding box center [594, 311] width 33 height 23
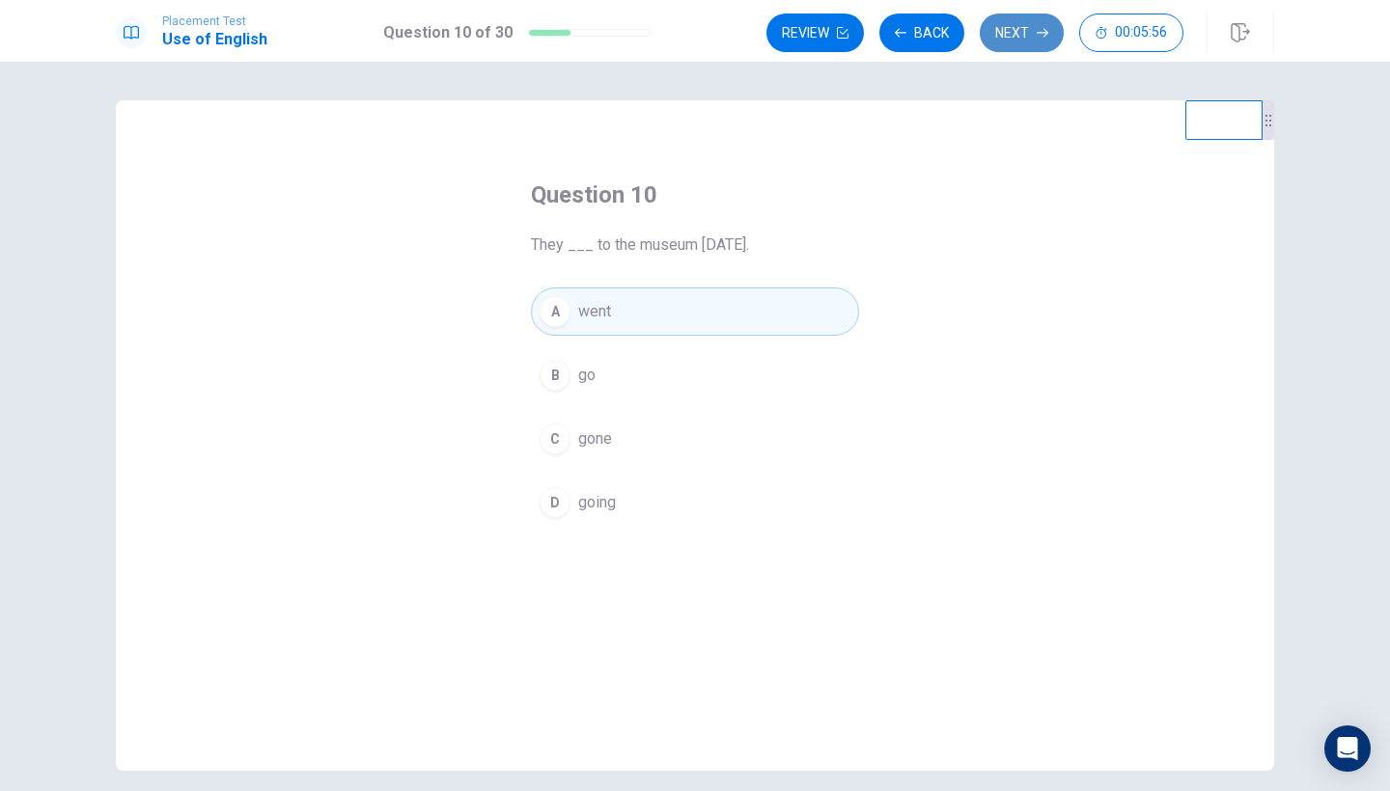
click at [1004, 35] on button "Next" at bounding box center [1022, 33] width 84 height 39
click at [1033, 40] on div "Review Back Next 00:05:31" at bounding box center [974, 33] width 417 height 39
click at [1033, 40] on div "Review Back Next 00:05:29" at bounding box center [974, 33] width 417 height 39
click at [1025, 41] on div "Review Back Next 00:05:25" at bounding box center [974, 33] width 417 height 39
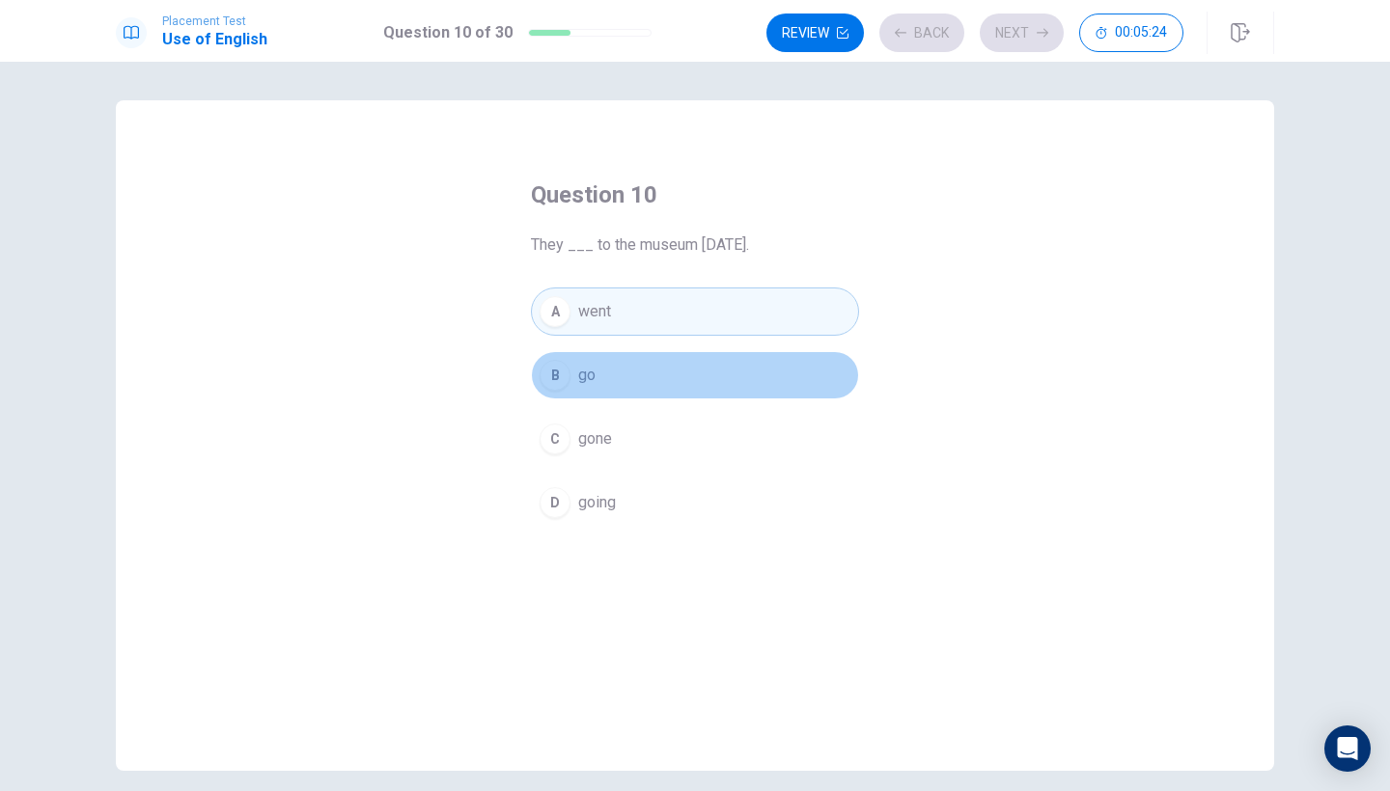
click at [677, 398] on button "B go" at bounding box center [695, 375] width 328 height 48
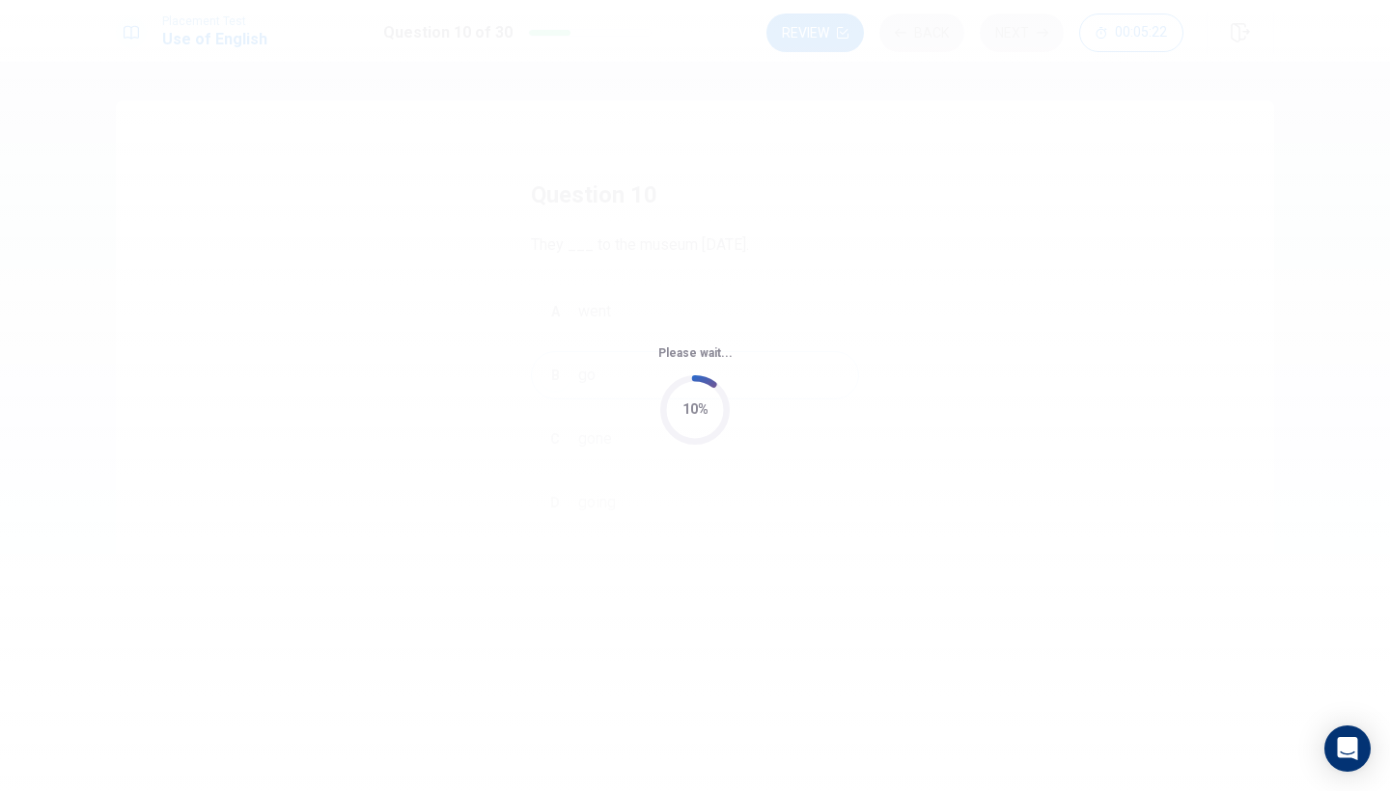
click at [793, 220] on div "Please wait... 10%" at bounding box center [695, 395] width 1390 height 791
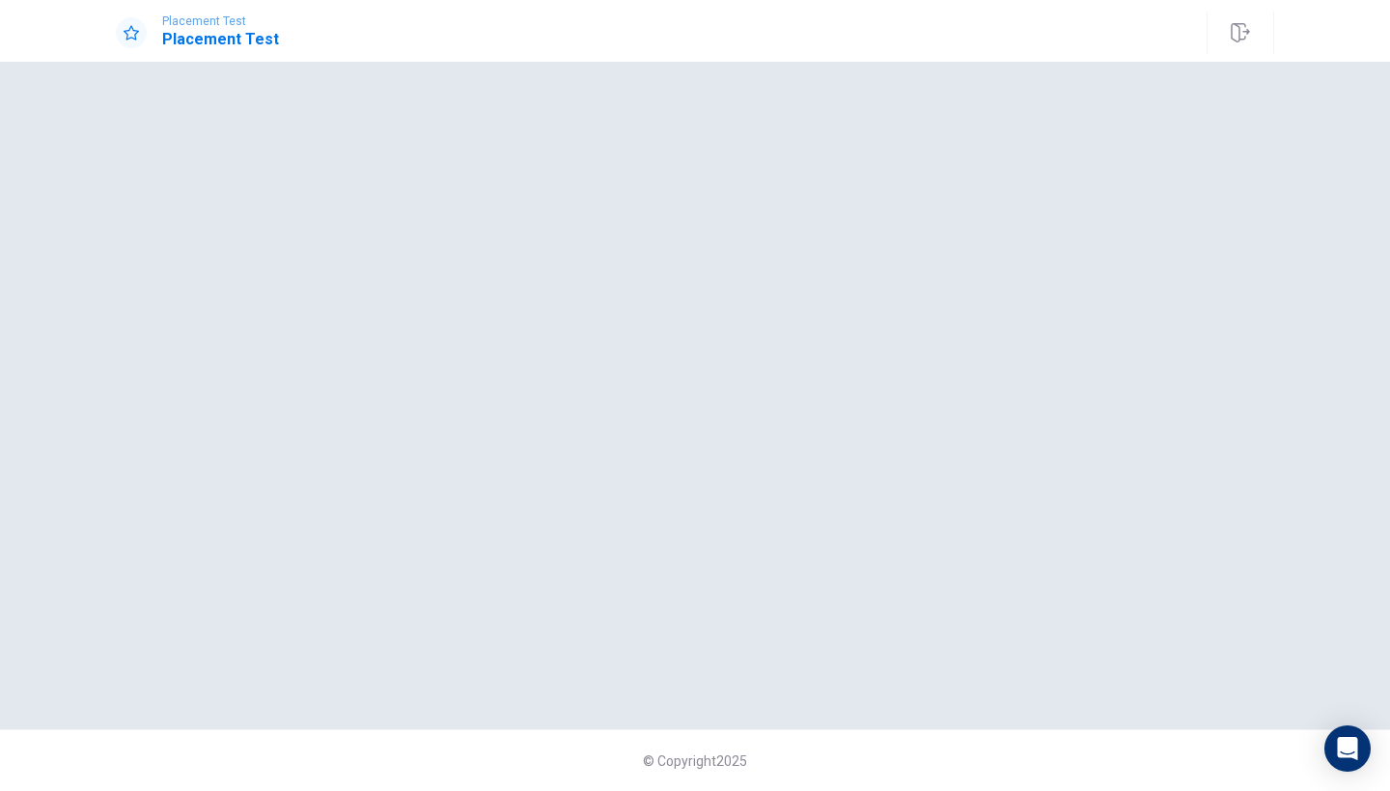
click at [602, 33] on div "Placement Test Placement Test" at bounding box center [695, 33] width 1220 height 42
click at [1240, 31] on icon "button" at bounding box center [1239, 32] width 19 height 19
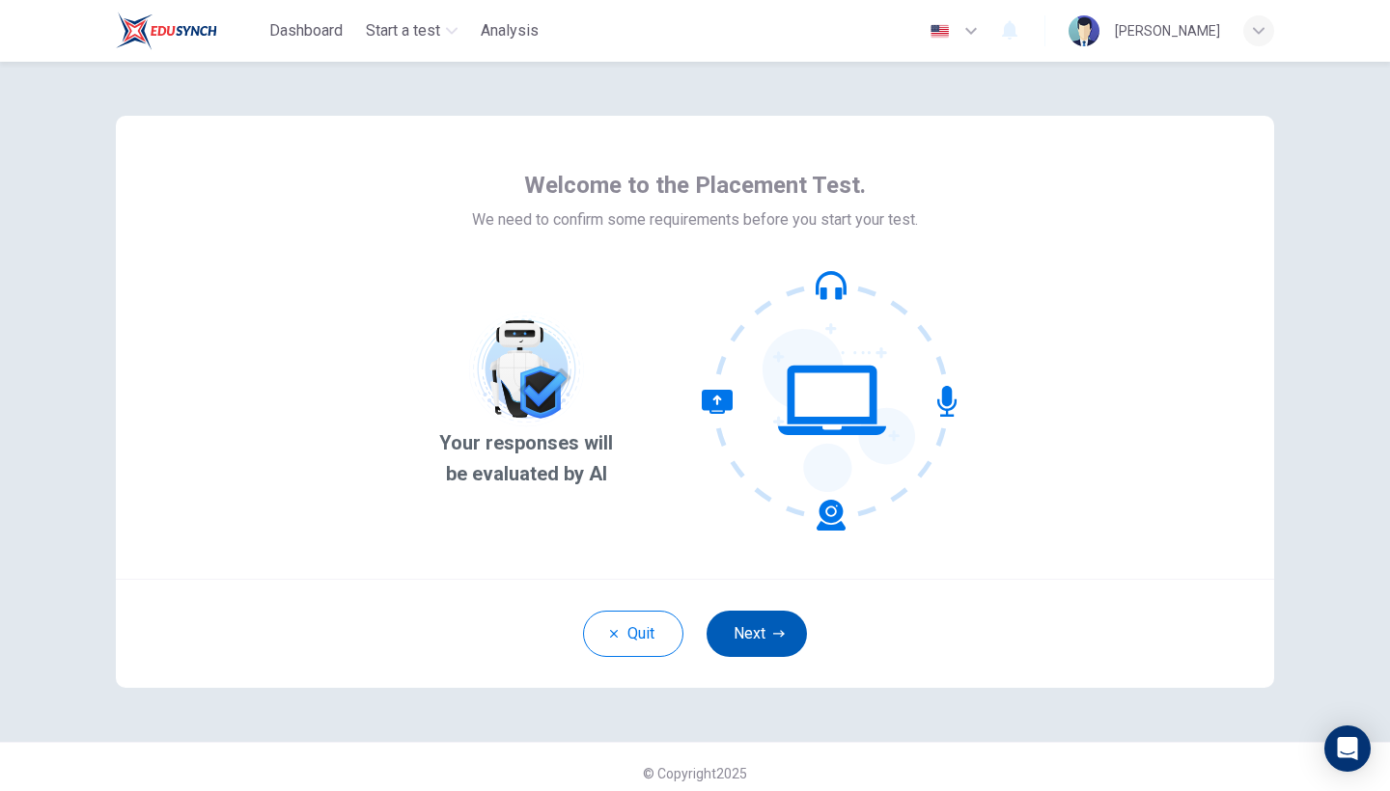
click at [752, 623] on button "Next" at bounding box center [756, 634] width 100 height 46
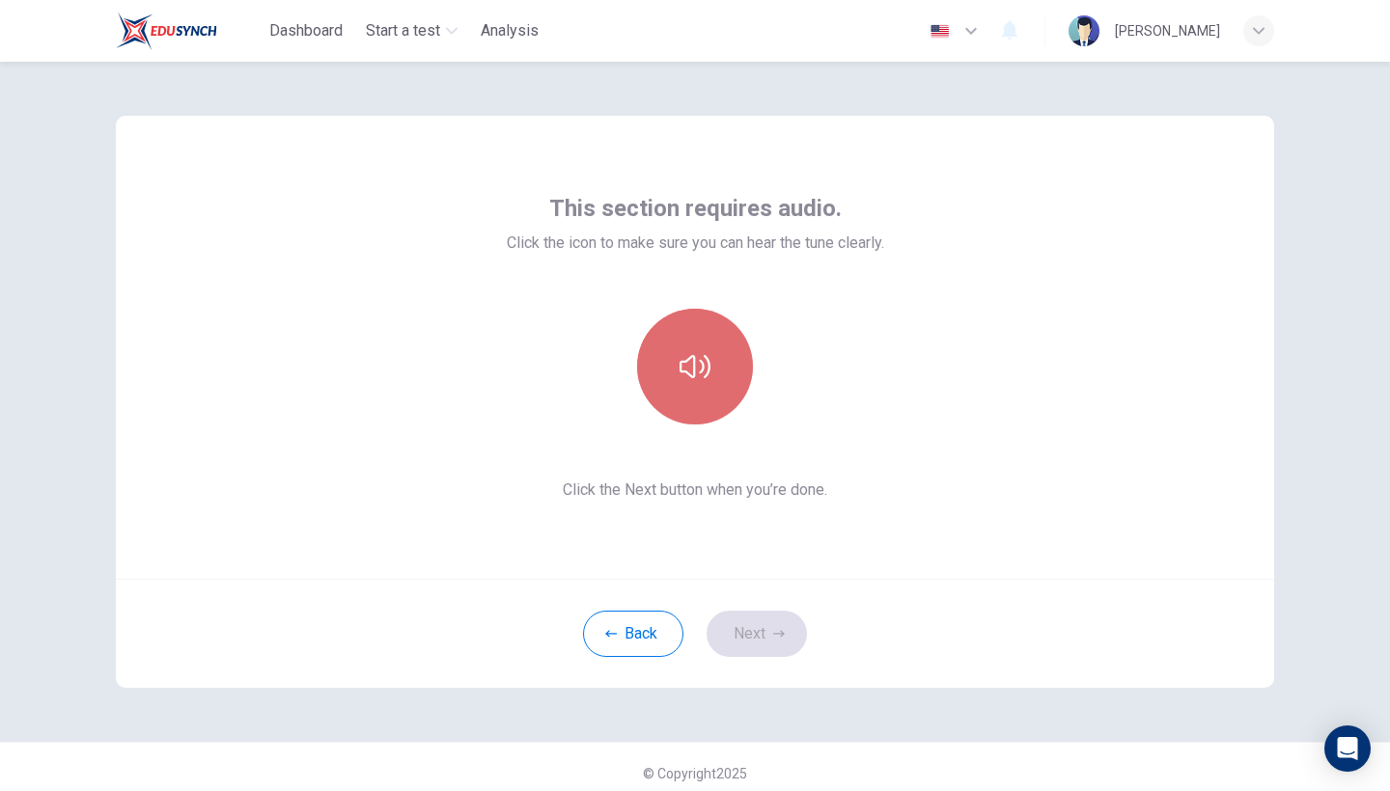
click at [718, 354] on button "button" at bounding box center [695, 367] width 116 height 116
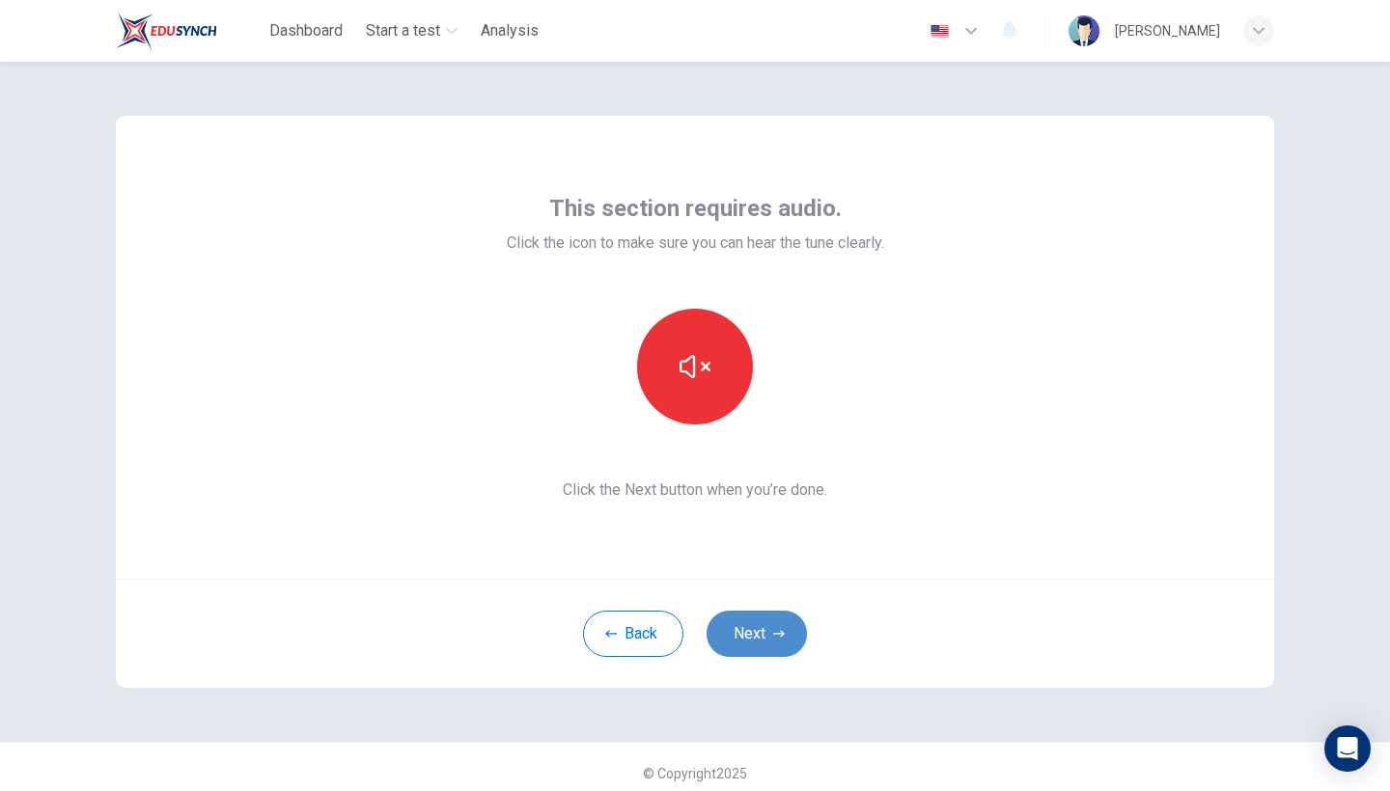
click at [774, 640] on button "Next" at bounding box center [756, 634] width 100 height 46
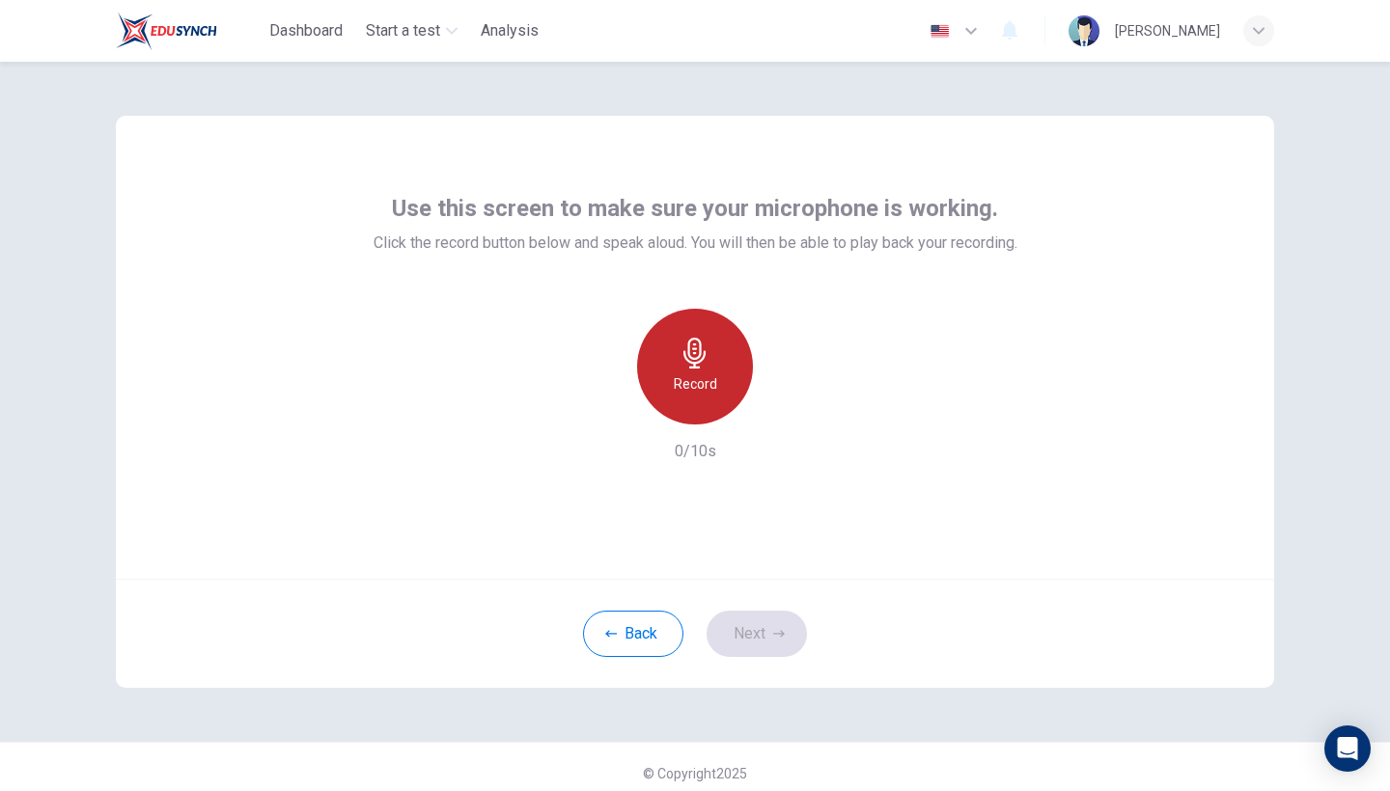
click at [729, 406] on div "Record" at bounding box center [695, 367] width 116 height 116
click at [729, 406] on div "Stop" at bounding box center [695, 367] width 116 height 116
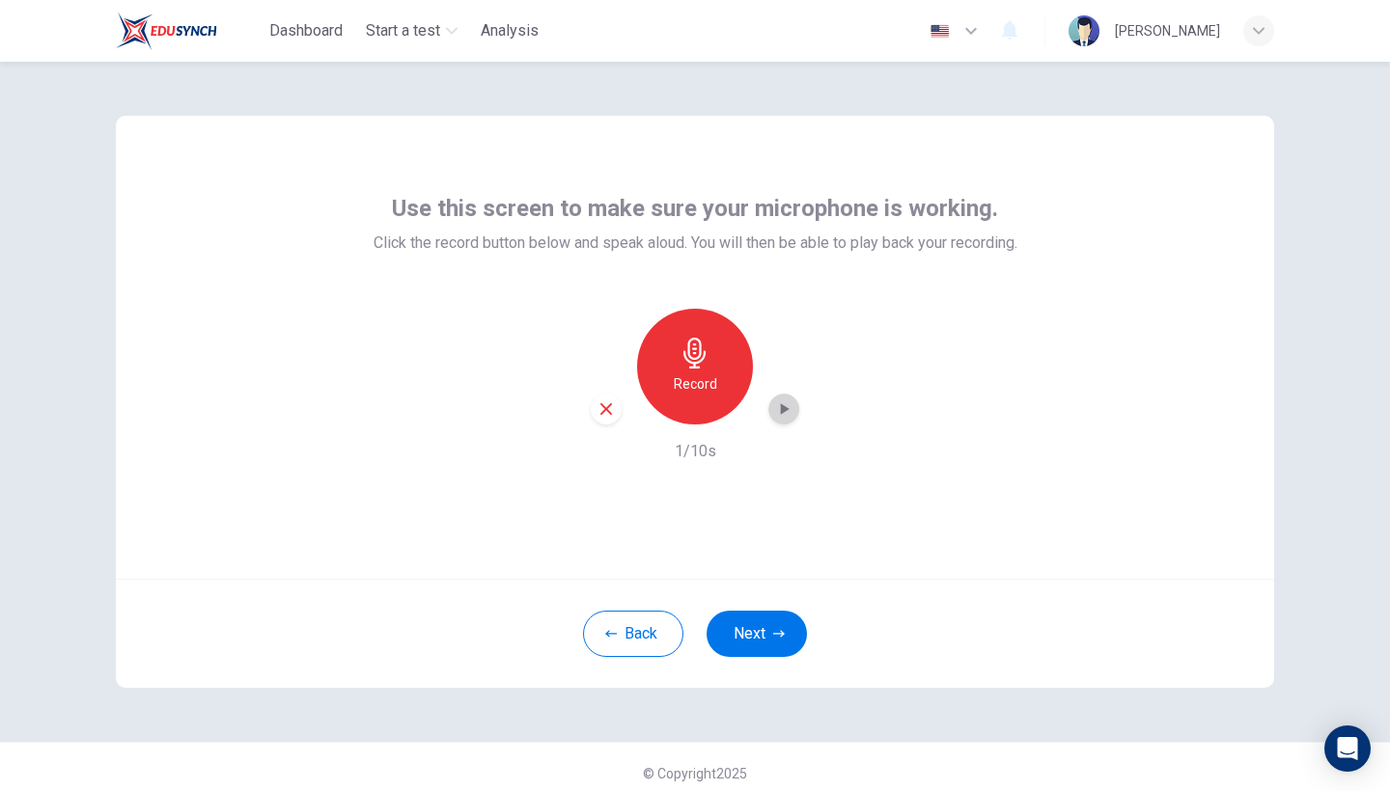
click at [772, 416] on div "button" at bounding box center [783, 409] width 31 height 31
click at [758, 634] on button "Next" at bounding box center [756, 634] width 100 height 46
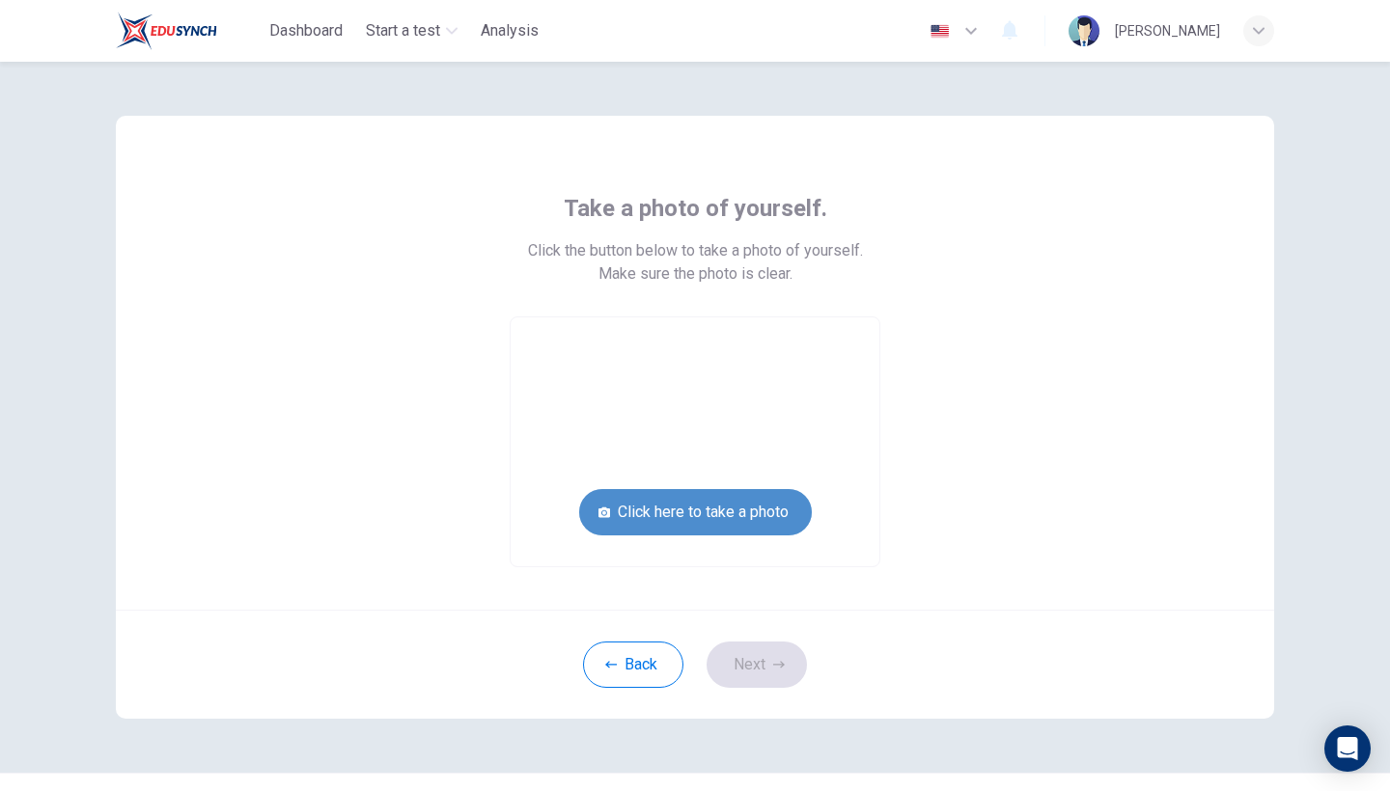
click at [739, 510] on button "Click here to take a photo" at bounding box center [695, 512] width 233 height 46
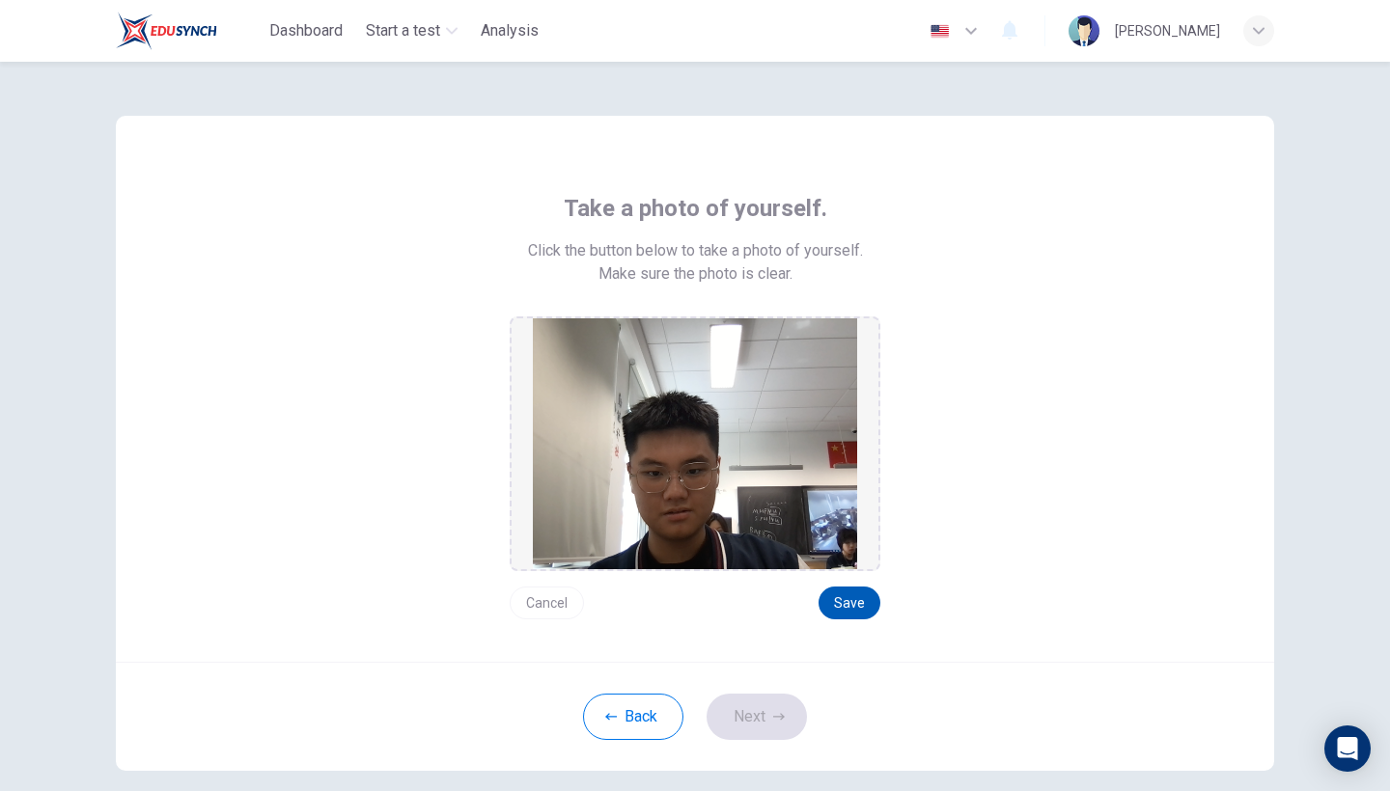
click at [851, 594] on button "Save" at bounding box center [849, 603] width 62 height 33
click at [731, 744] on div "Back Next" at bounding box center [695, 716] width 1158 height 109
click at [738, 732] on button "Next" at bounding box center [756, 717] width 100 height 46
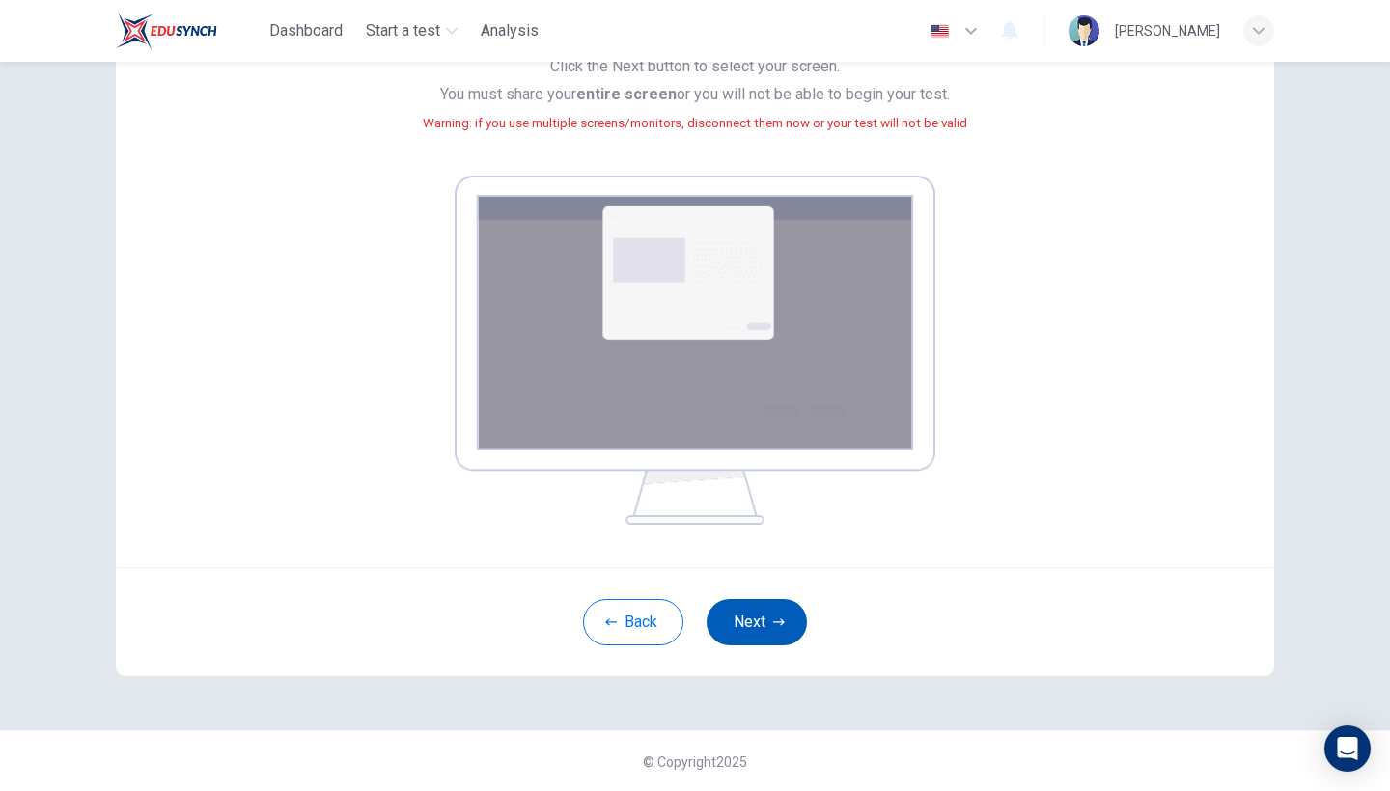
scroll to position [208, 0]
click at [754, 602] on button "Next" at bounding box center [756, 623] width 100 height 46
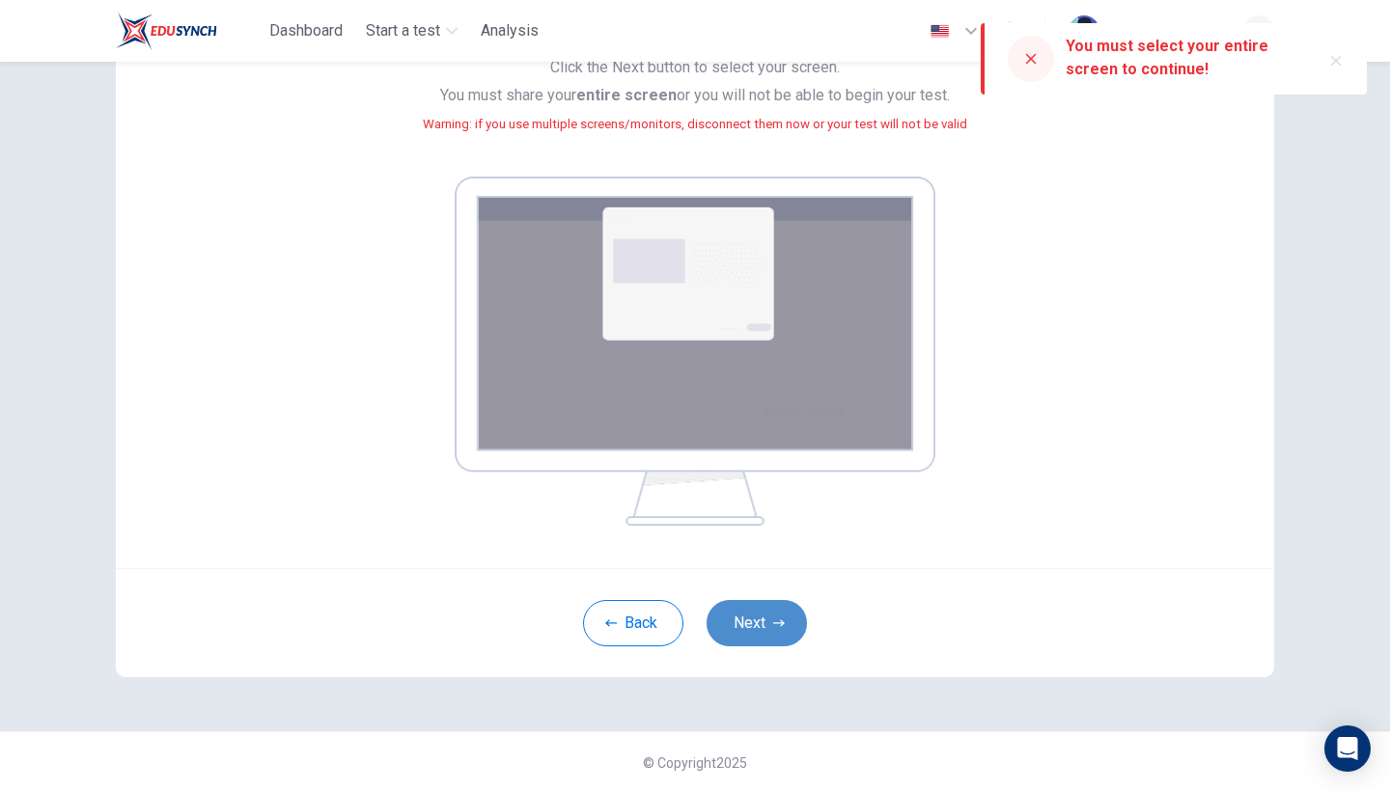
click at [753, 624] on button "Next" at bounding box center [756, 623] width 100 height 46
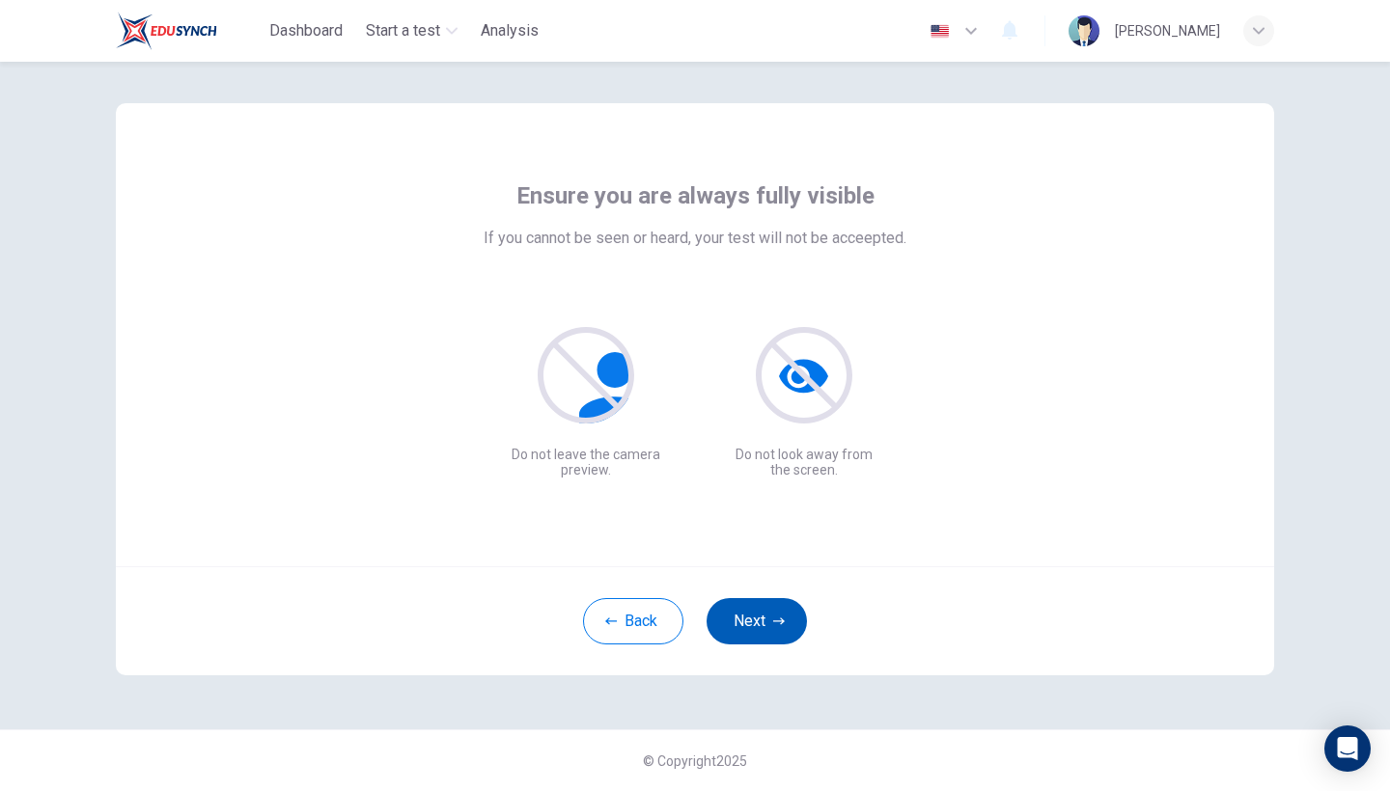
scroll to position [13, 0]
click at [755, 623] on button "Next" at bounding box center [756, 621] width 100 height 46
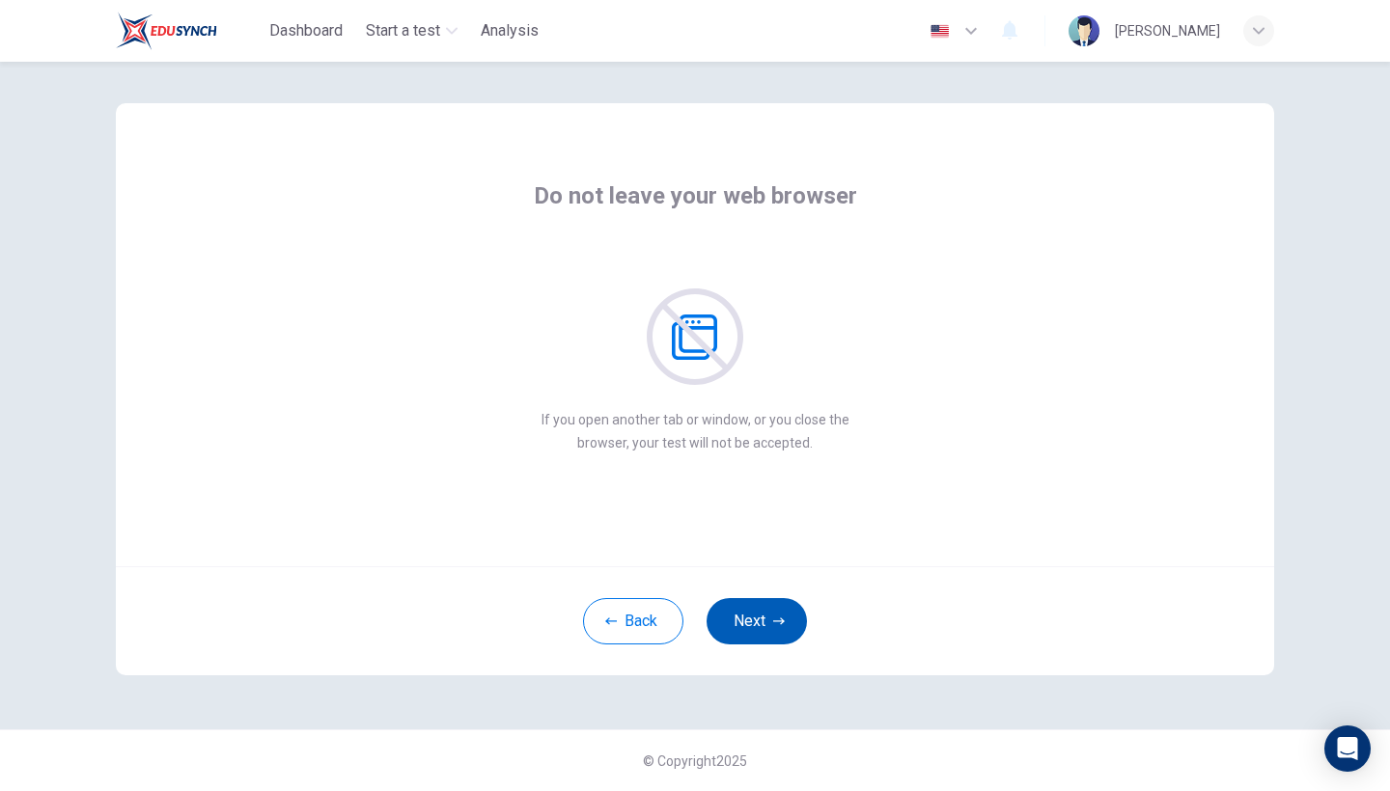
click at [755, 623] on button "Next" at bounding box center [756, 621] width 100 height 46
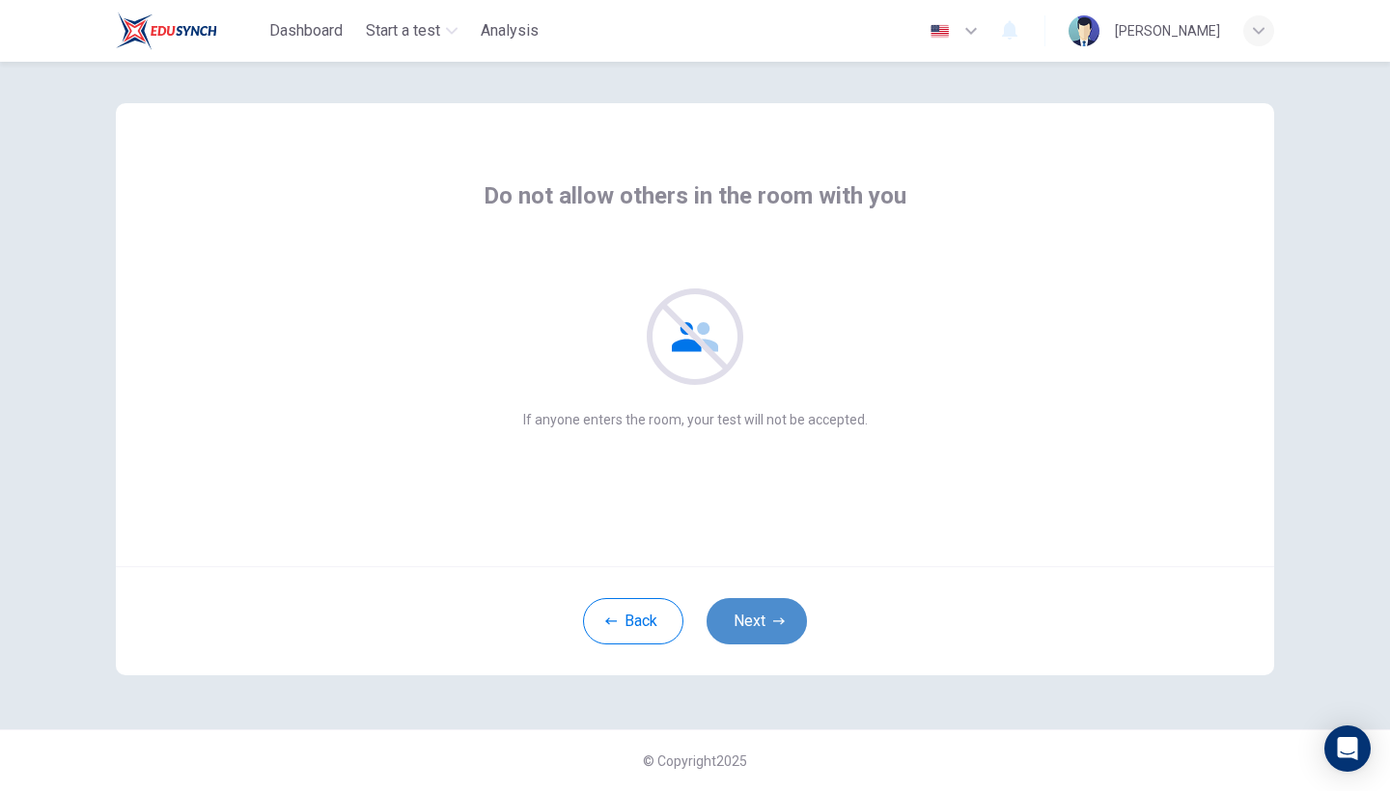
click at [755, 623] on button "Next" at bounding box center [756, 621] width 100 height 46
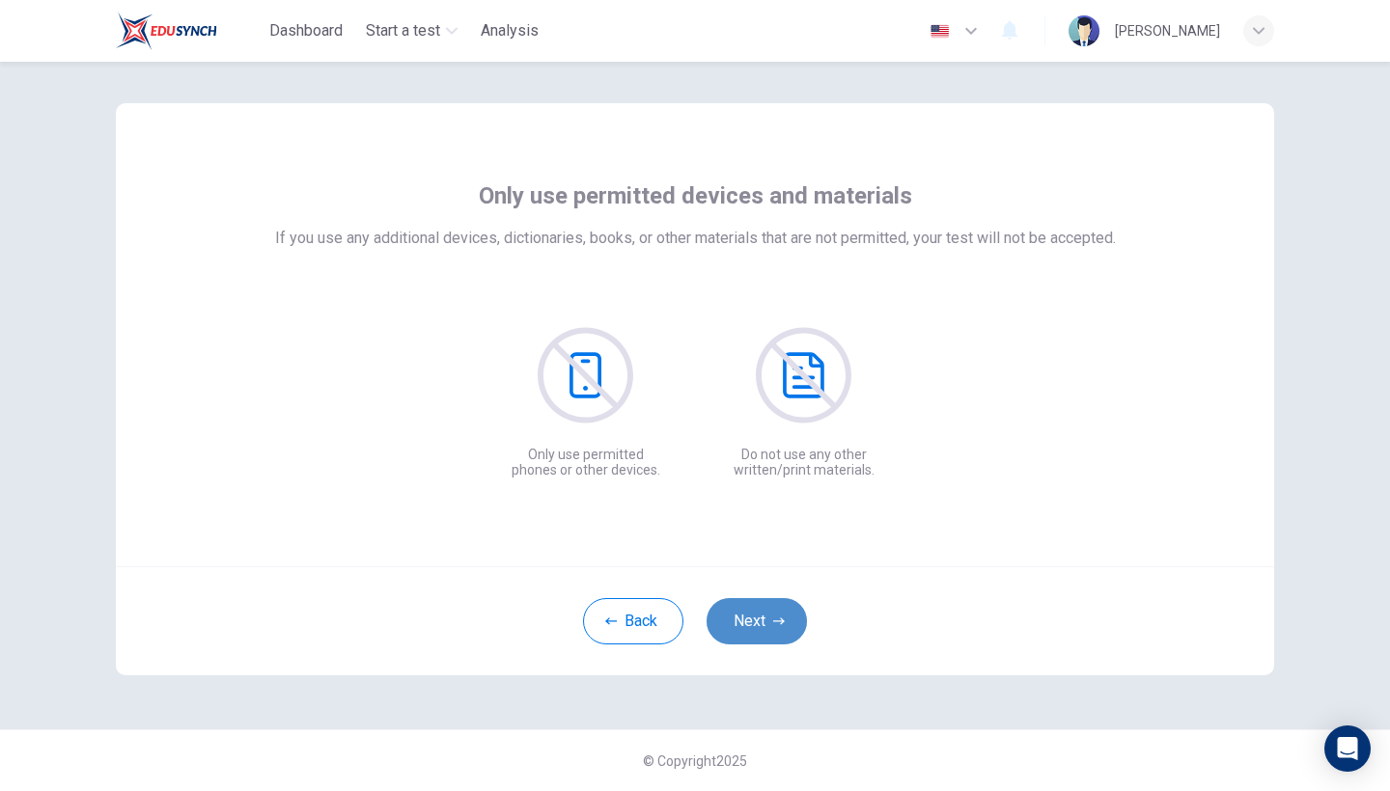
click at [755, 623] on button "Next" at bounding box center [756, 621] width 100 height 46
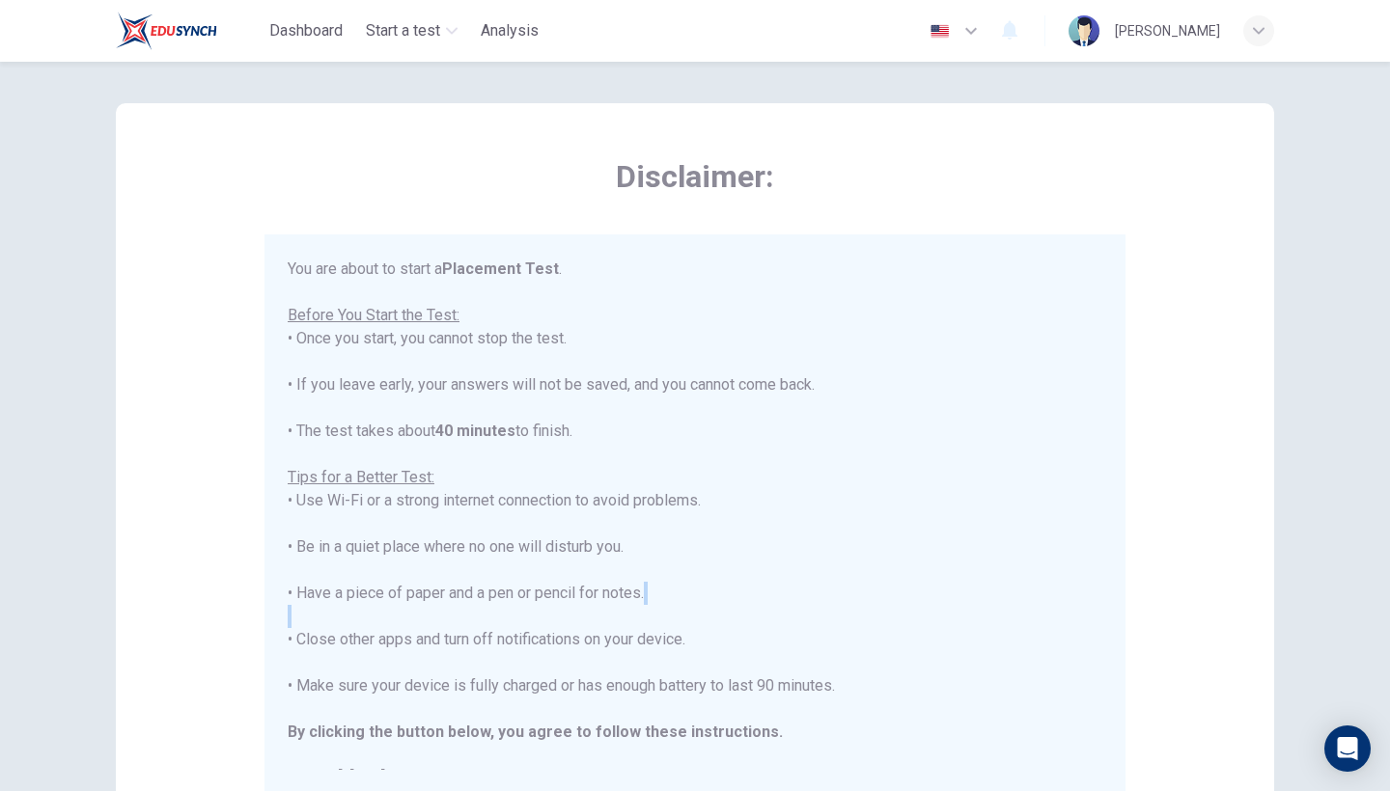
click at [755, 623] on div "You are about to start a Placement Test . Before You Start the Test: • Once you…" at bounding box center [695, 524] width 815 height 533
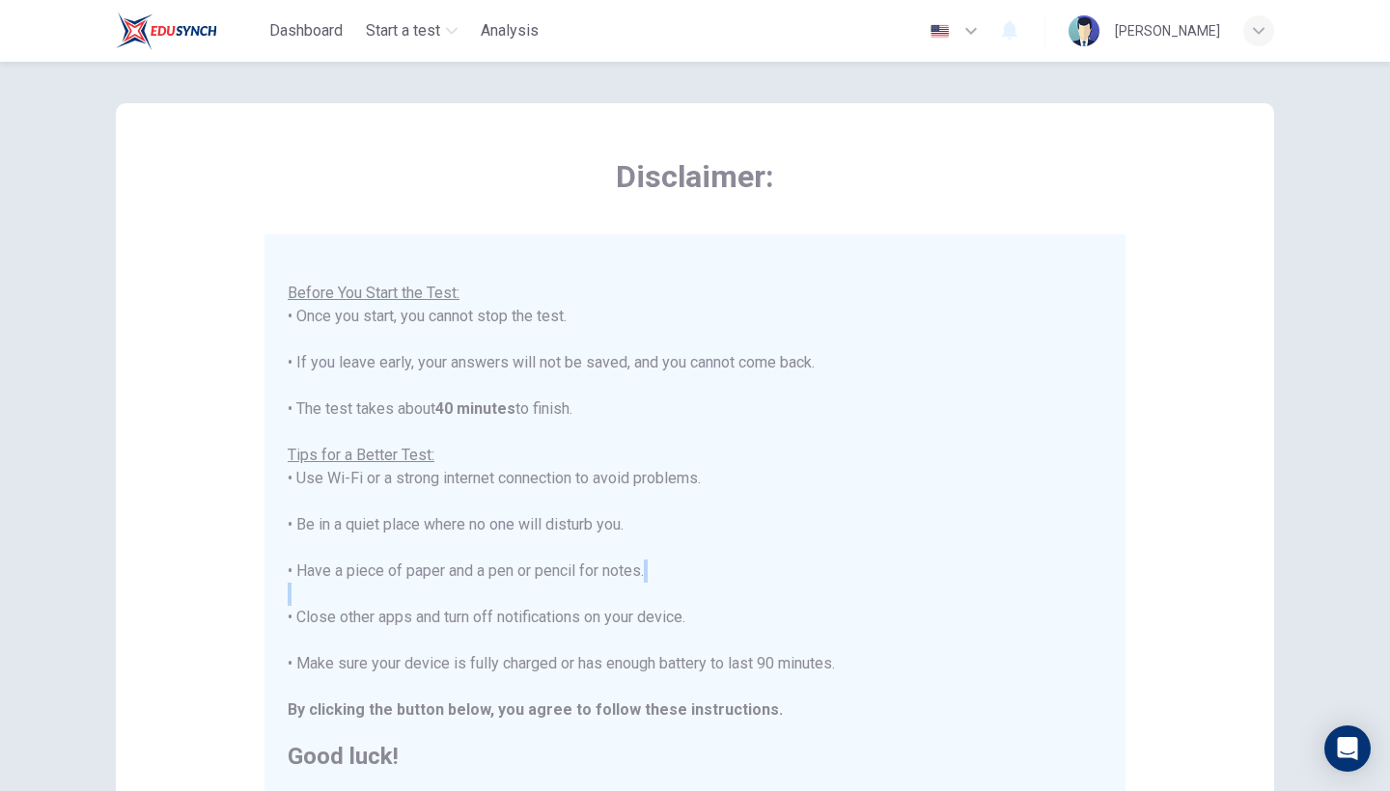
scroll to position [20, 0]
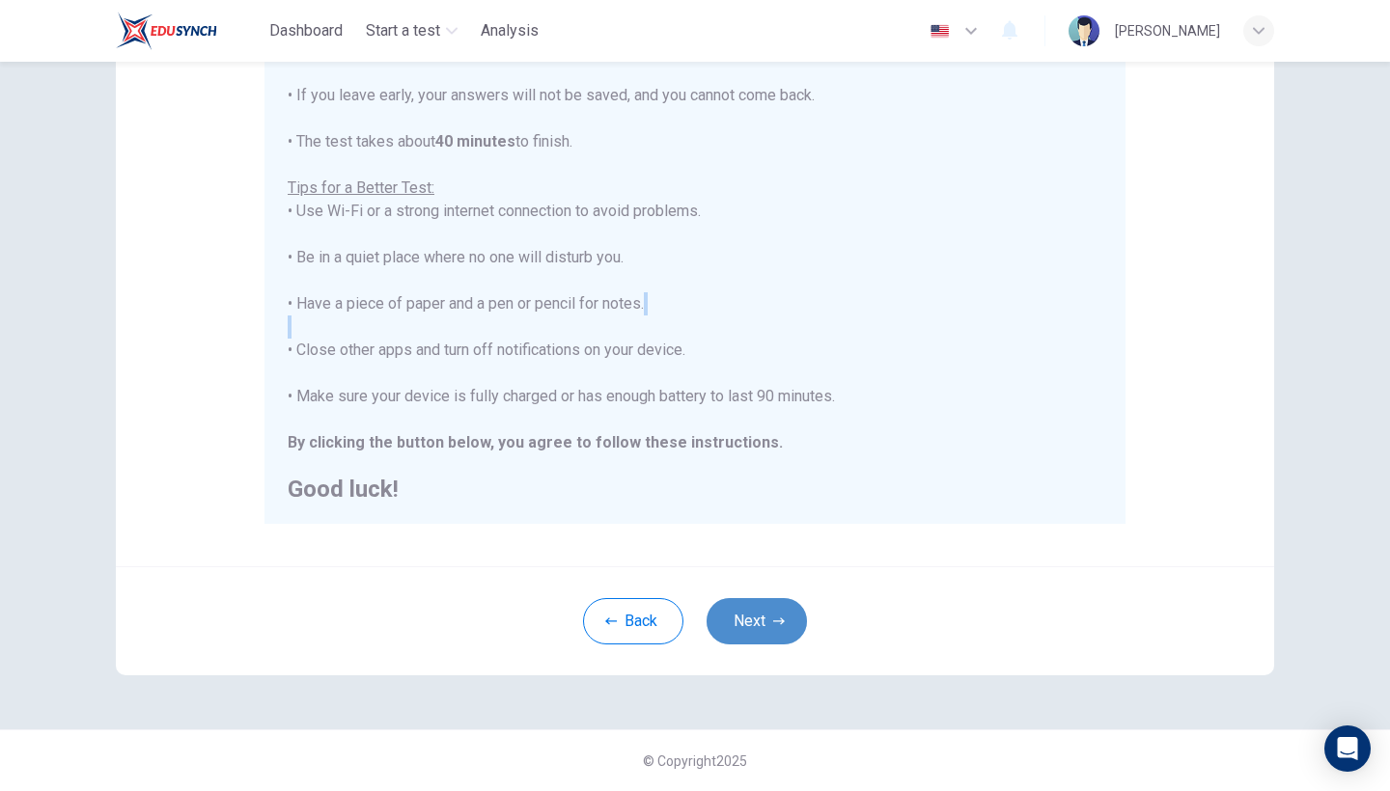
click at [760, 637] on button "Next" at bounding box center [756, 621] width 100 height 46
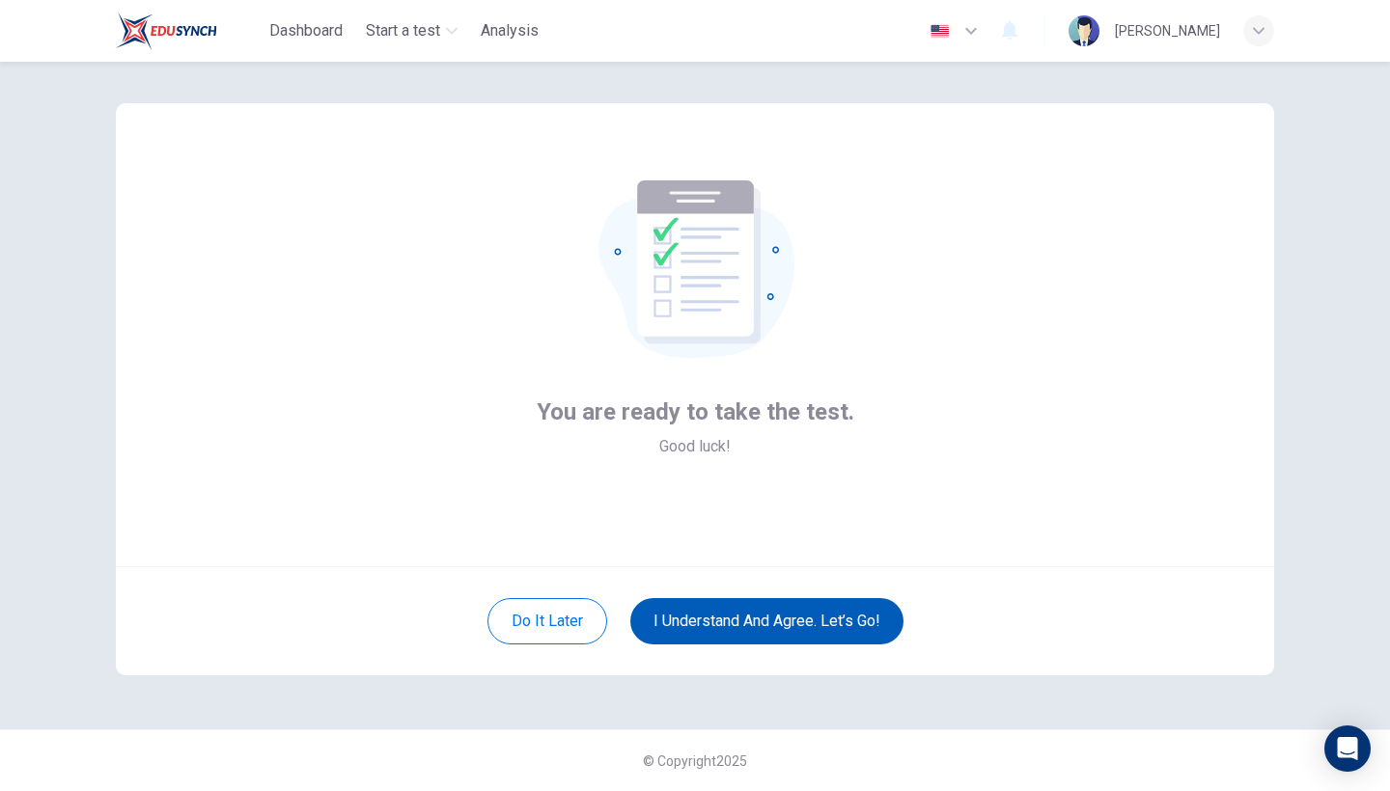
scroll to position [13, 0]
click at [760, 636] on button "I understand and agree. Let’s go!" at bounding box center [766, 621] width 273 height 46
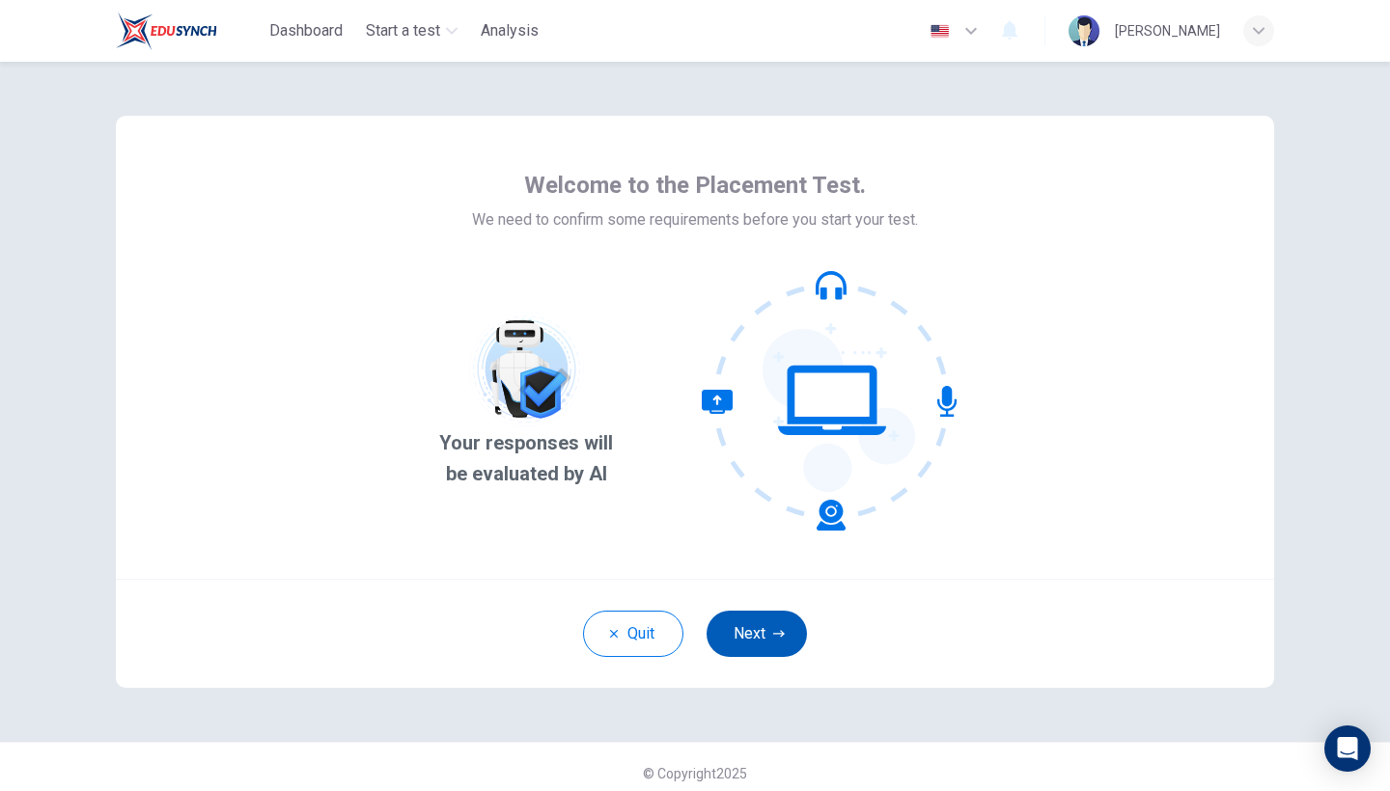
click at [756, 636] on button "Next" at bounding box center [756, 634] width 100 height 46
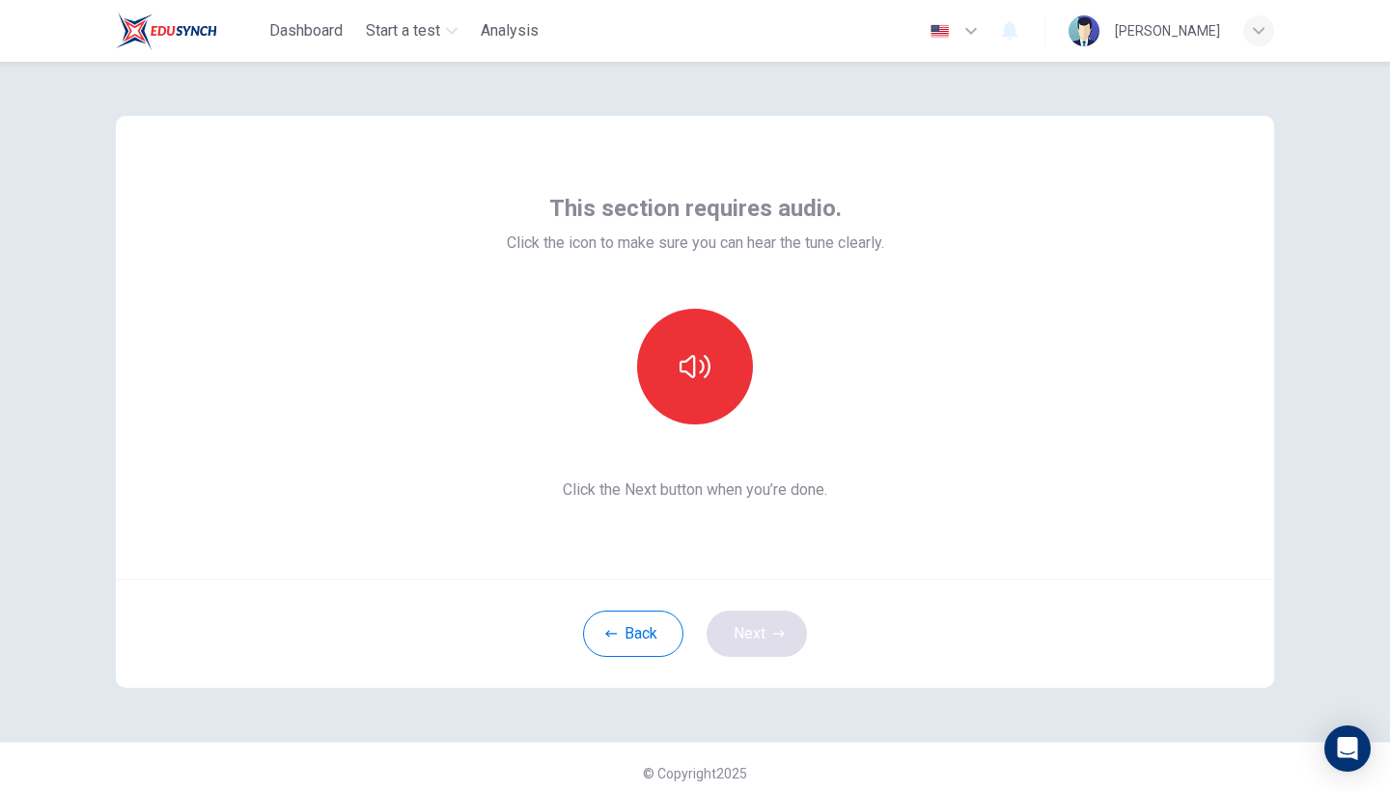
click at [756, 636] on div "Back Next" at bounding box center [695, 633] width 1158 height 109
click at [694, 419] on button "button" at bounding box center [695, 367] width 116 height 116
click at [740, 625] on button "Next" at bounding box center [756, 634] width 100 height 46
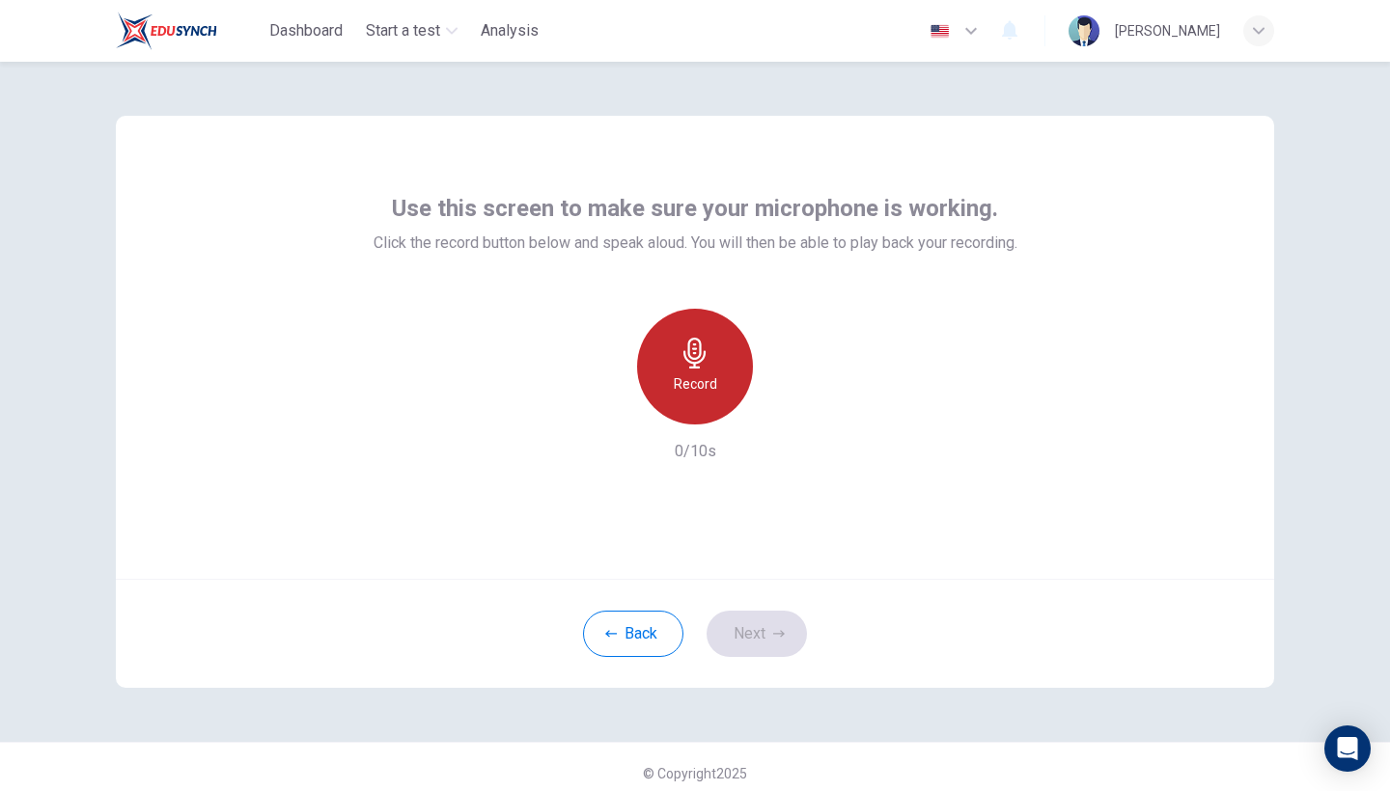
click at [677, 376] on h6 "Record" at bounding box center [695, 384] width 43 height 23
click at [698, 371] on div "Stop" at bounding box center [695, 367] width 116 height 116
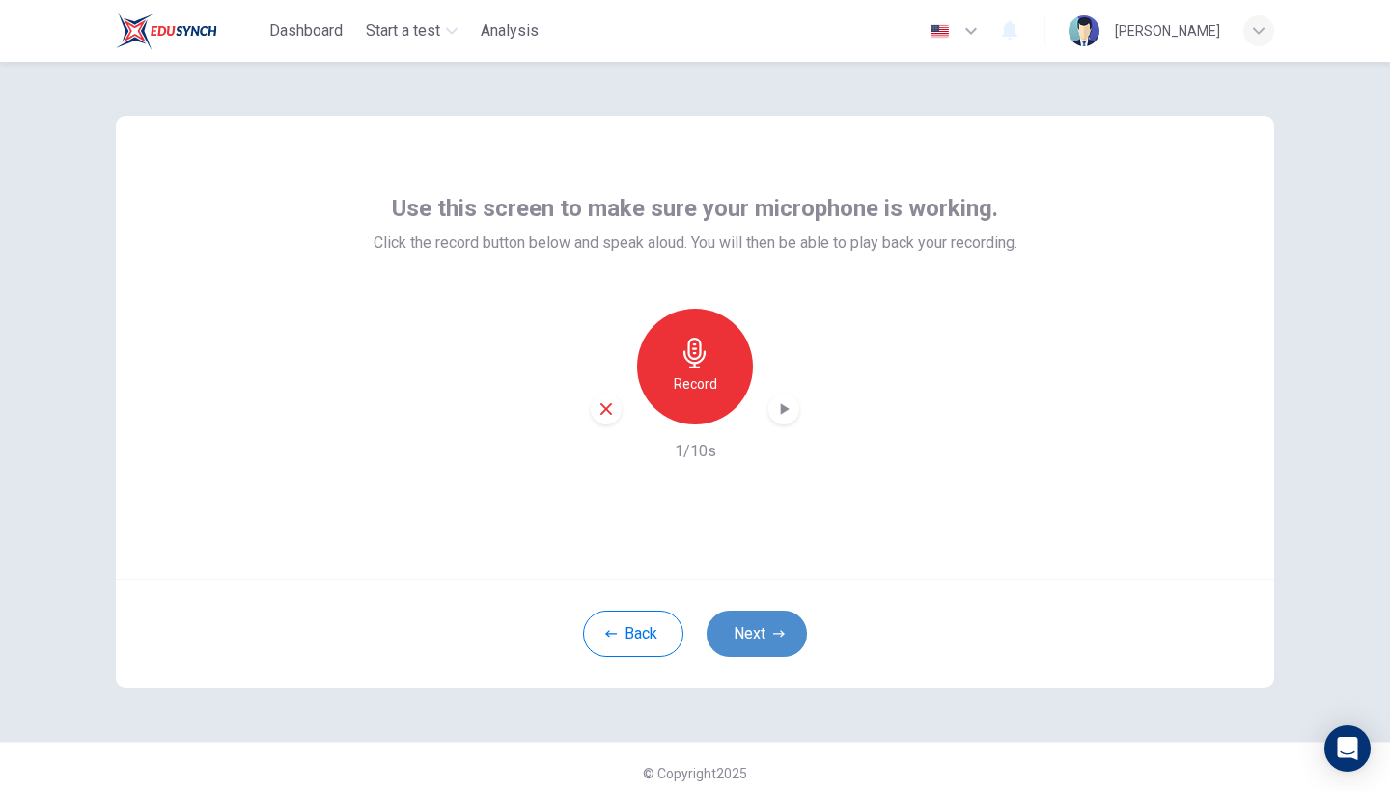
click at [749, 628] on button "Next" at bounding box center [756, 634] width 100 height 46
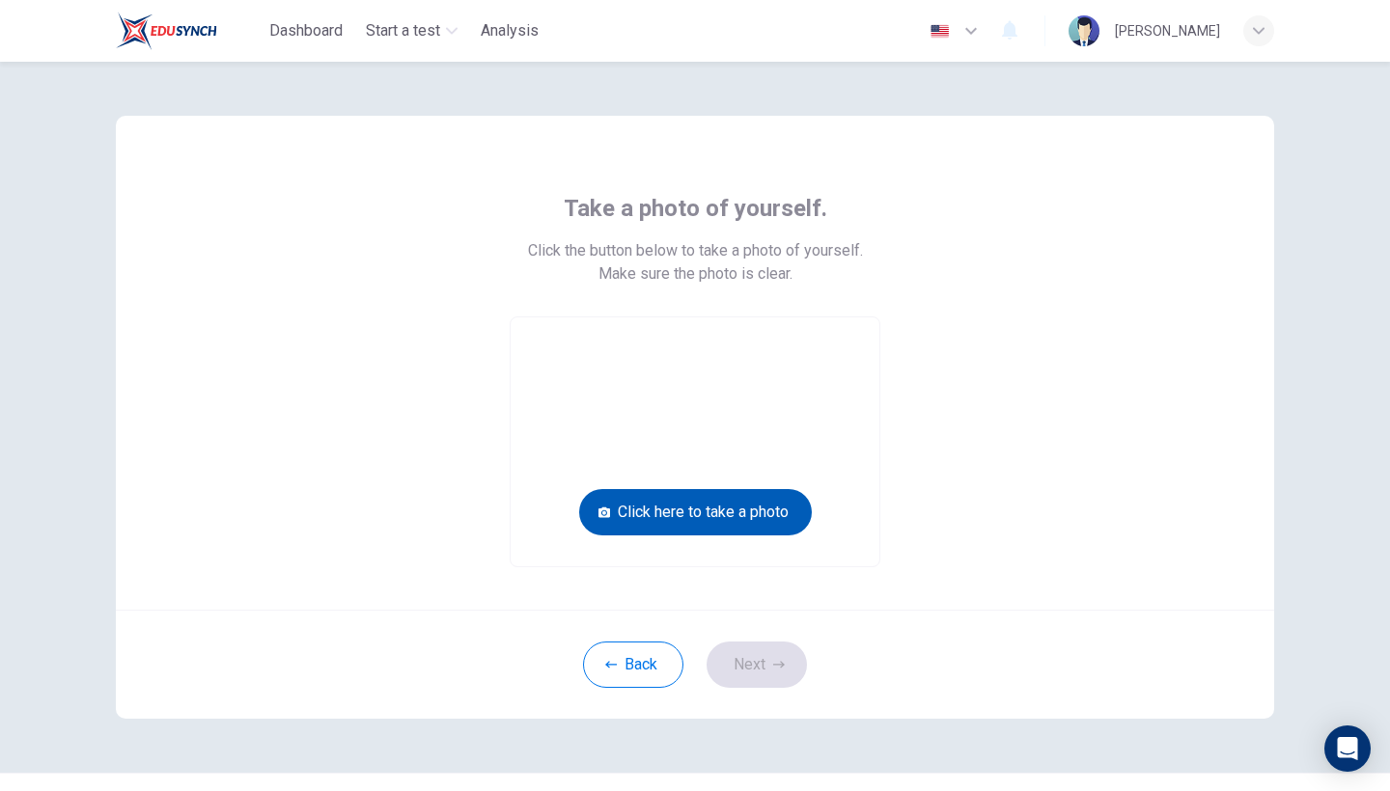
click at [727, 530] on button "Click here to take a photo" at bounding box center [695, 512] width 233 height 46
click at [735, 542] on video at bounding box center [695, 442] width 369 height 249
click at [733, 535] on button "Click here to take a photo" at bounding box center [695, 512] width 233 height 46
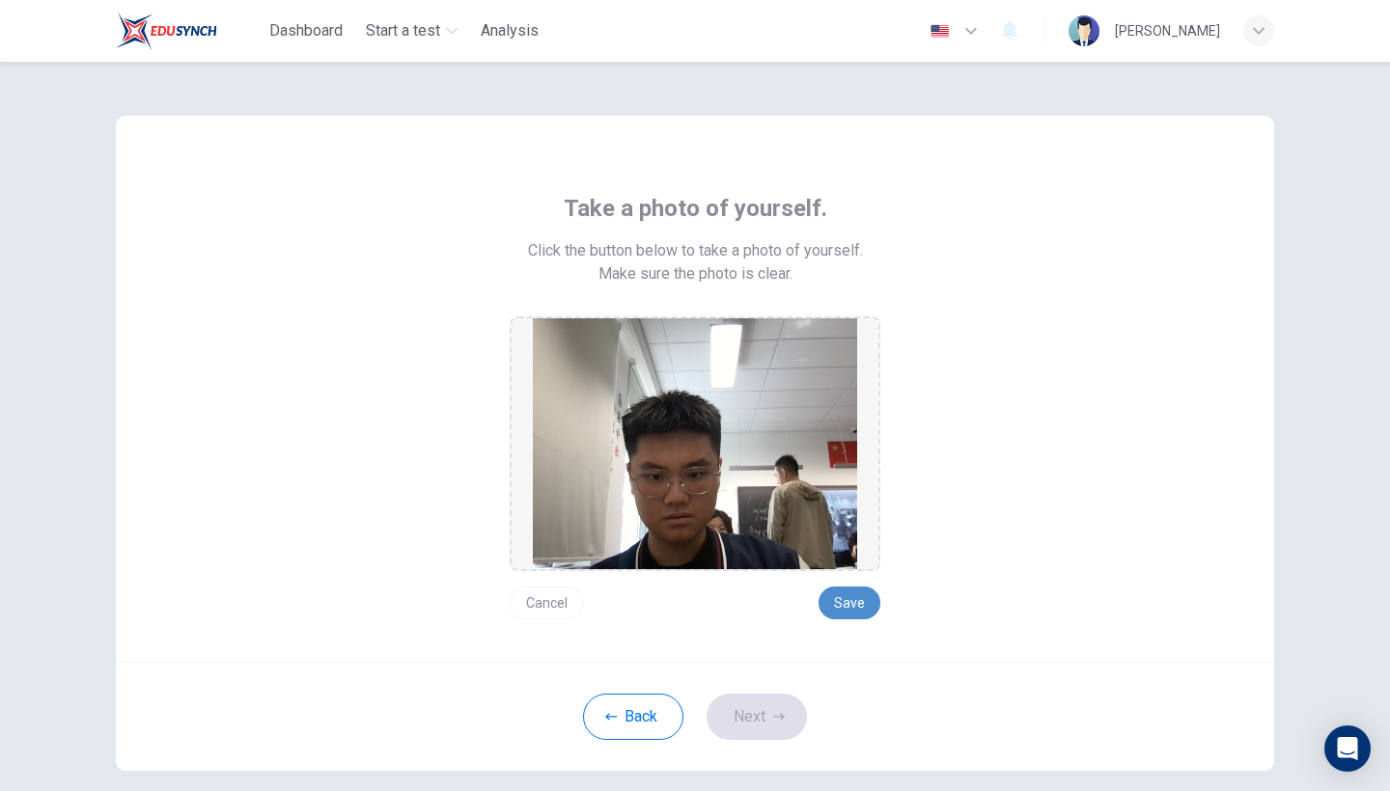
click at [851, 600] on button "Save" at bounding box center [849, 603] width 62 height 33
click at [760, 710] on button "Next" at bounding box center [756, 717] width 100 height 46
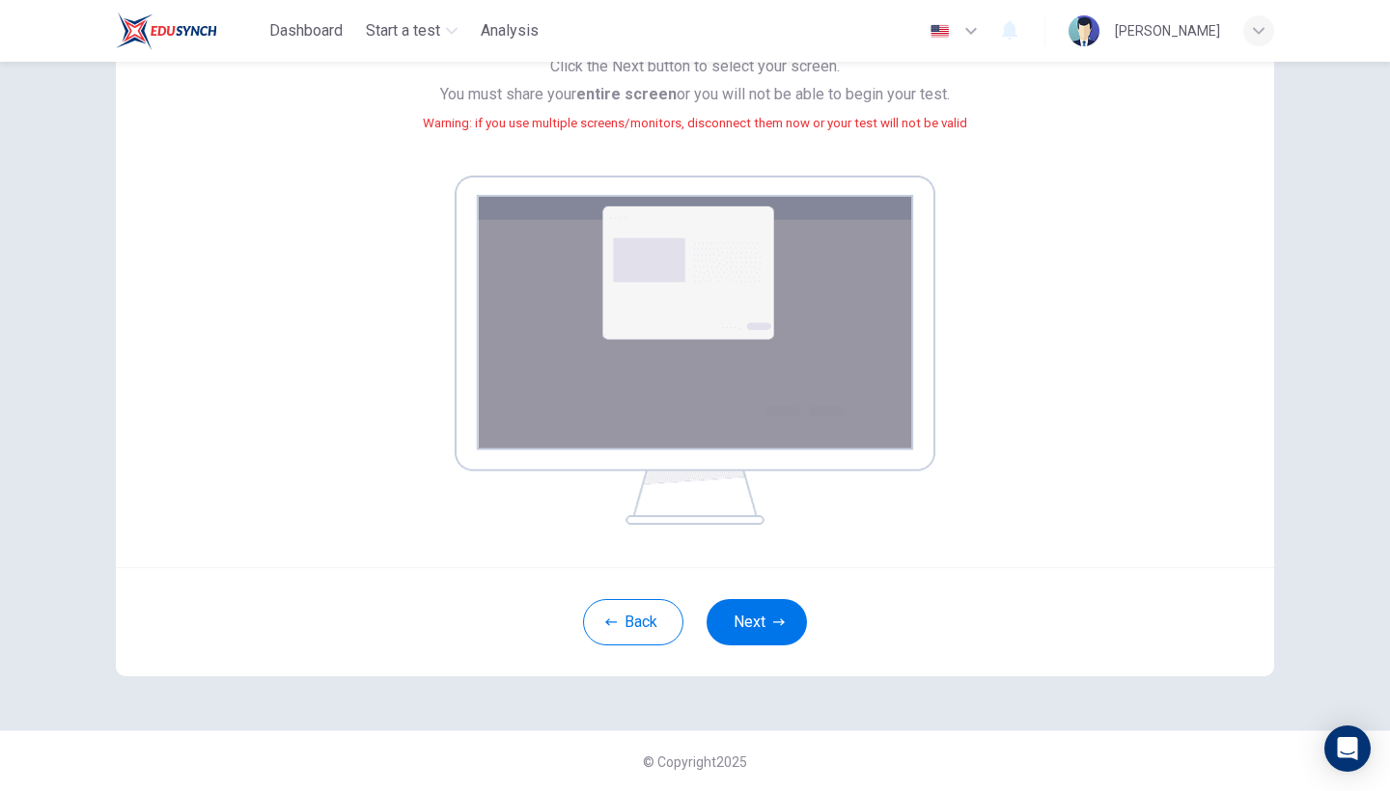
scroll to position [208, 0]
click at [750, 594] on div "Back Next" at bounding box center [695, 622] width 1158 height 109
click at [750, 596] on div "Back Next" at bounding box center [695, 622] width 1158 height 109
click at [741, 630] on button "Next" at bounding box center [756, 623] width 100 height 46
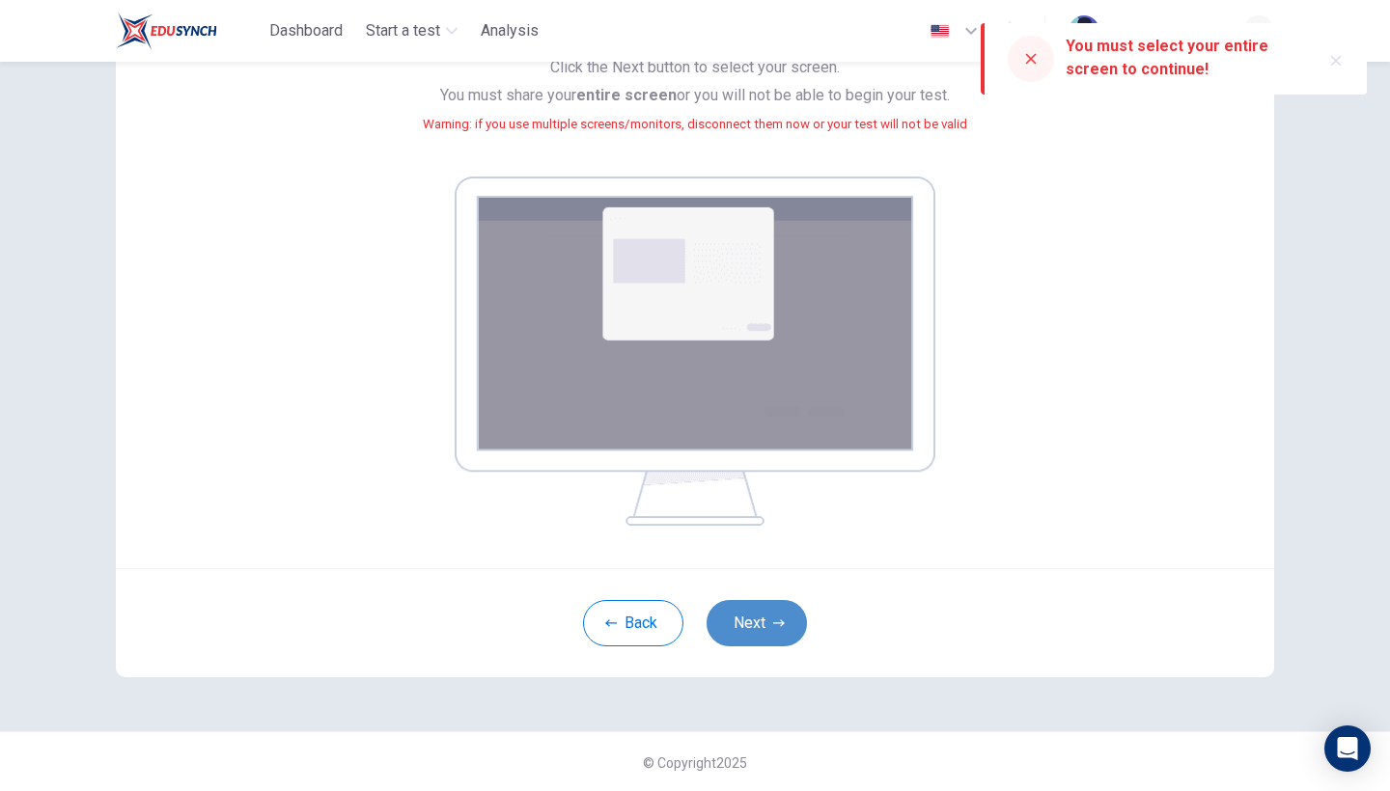
click at [750, 627] on button "Next" at bounding box center [756, 623] width 100 height 46
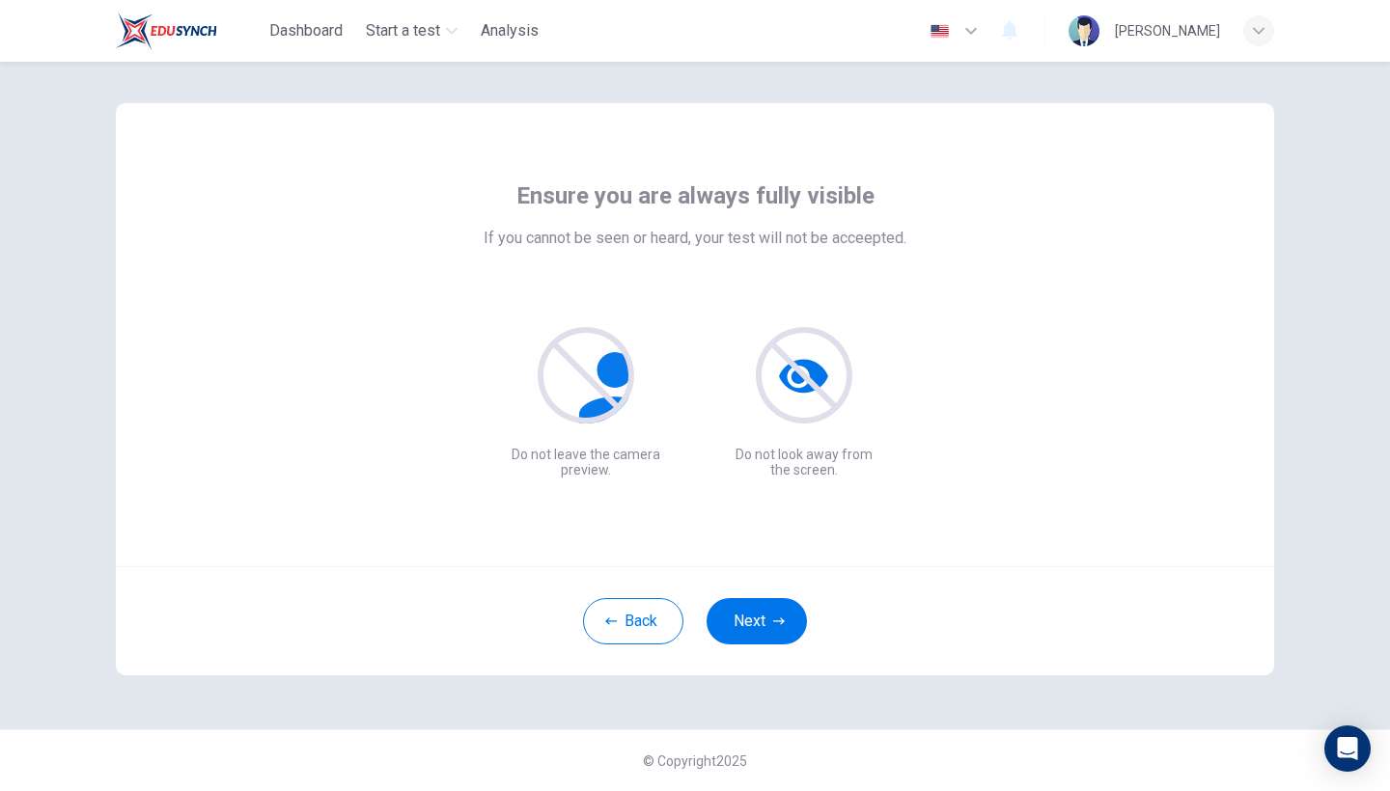
scroll to position [13, 0]
click at [754, 621] on button "Next" at bounding box center [756, 621] width 100 height 46
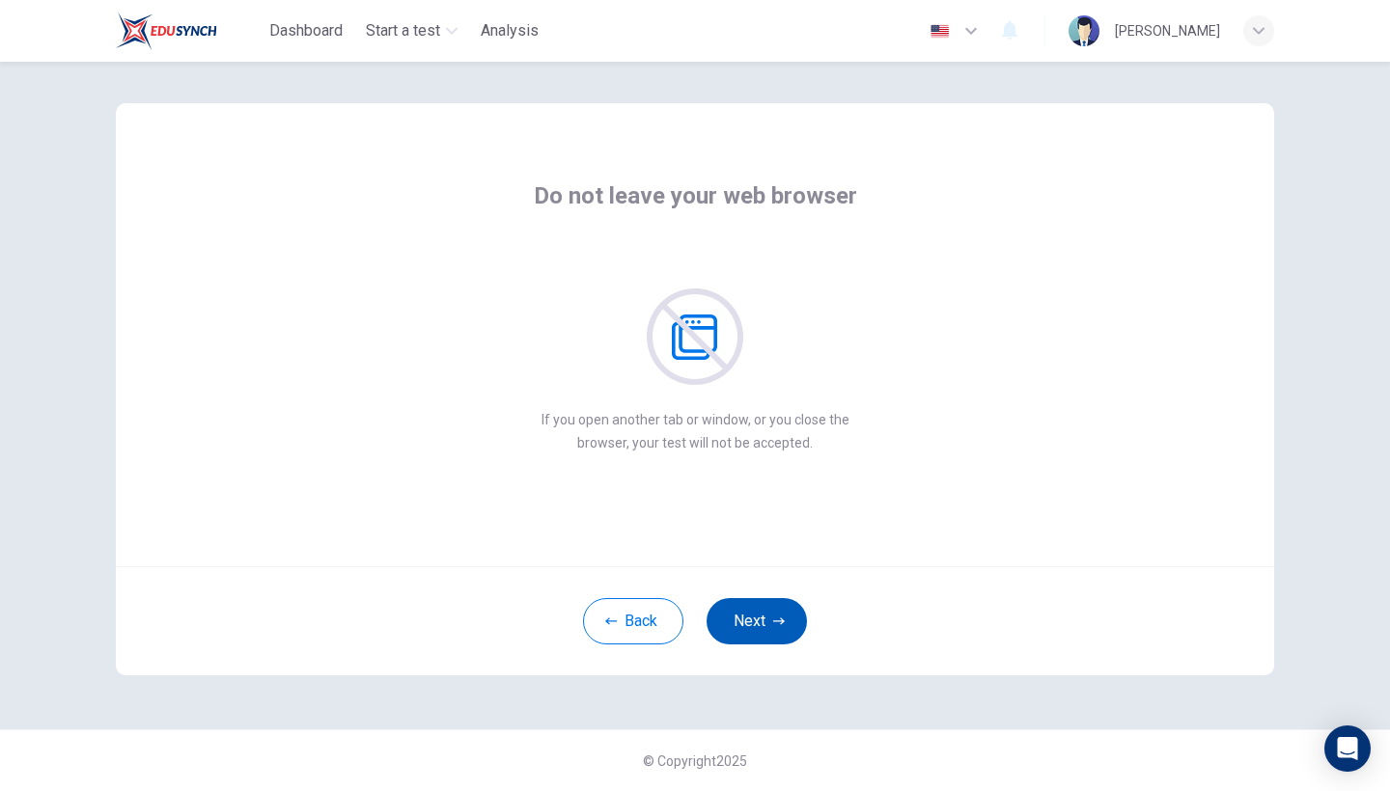
click at [754, 621] on button "Next" at bounding box center [756, 621] width 100 height 46
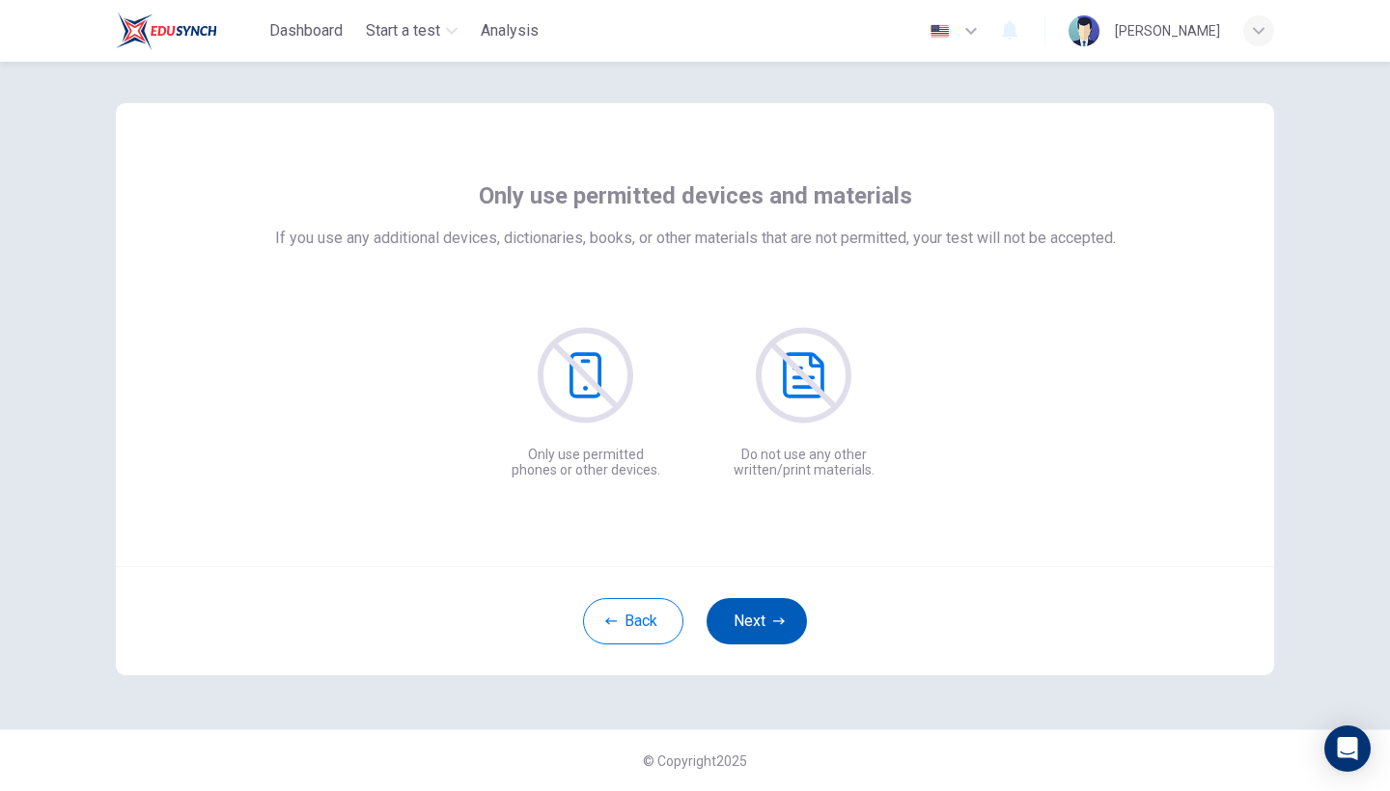
click at [754, 621] on button "Next" at bounding box center [756, 621] width 100 height 46
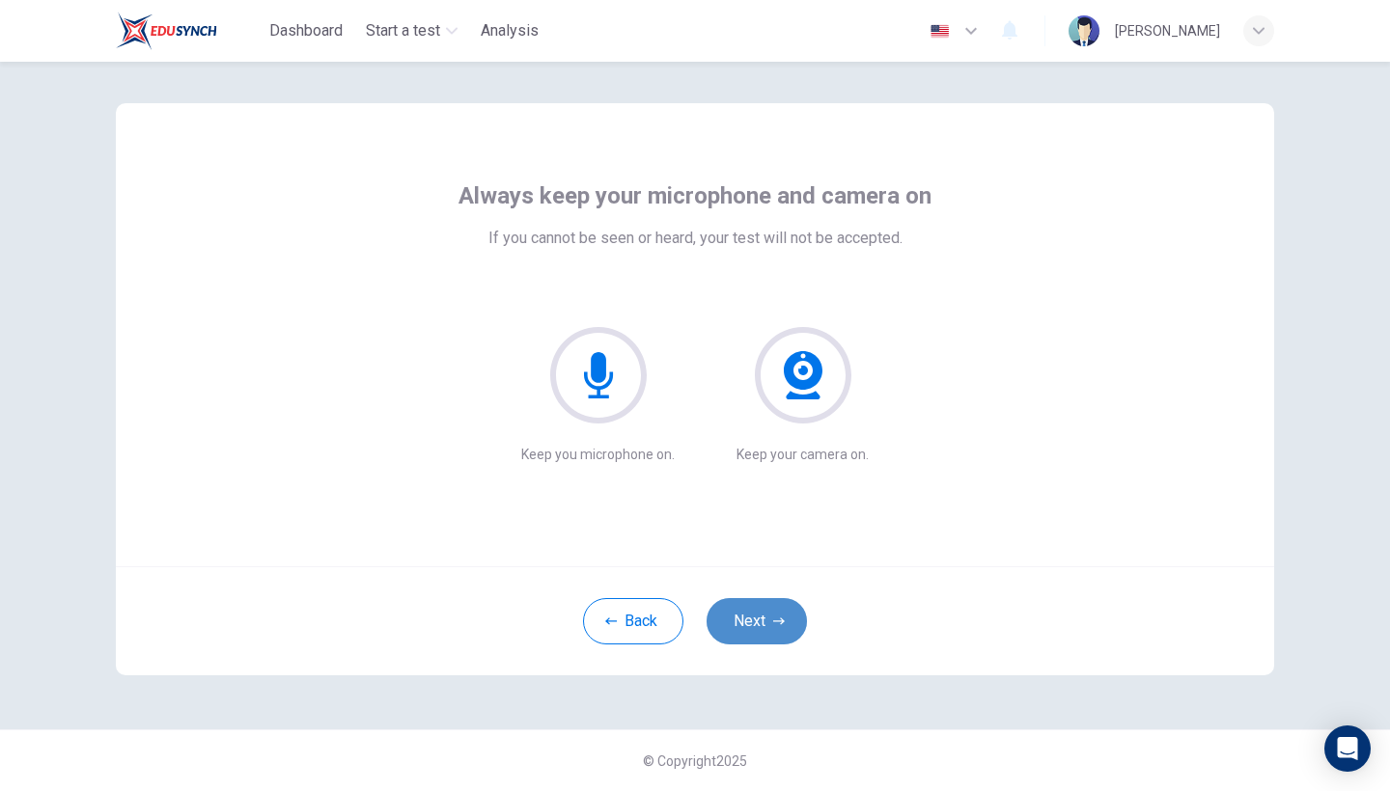
click at [754, 621] on button "Next" at bounding box center [756, 621] width 100 height 46
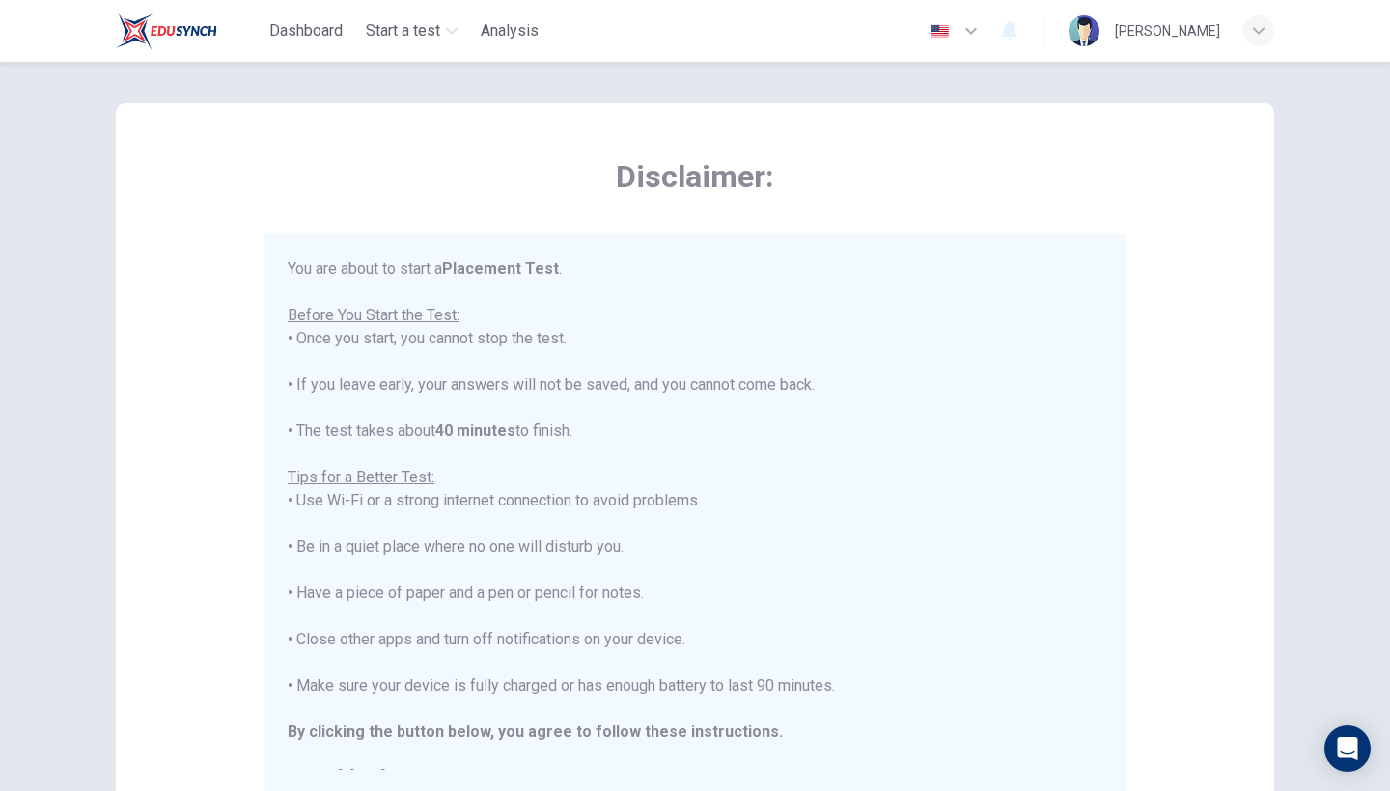
click at [754, 621] on div "You are about to start a Placement Test . Before You Start the Test: • Once you…" at bounding box center [695, 524] width 815 height 533
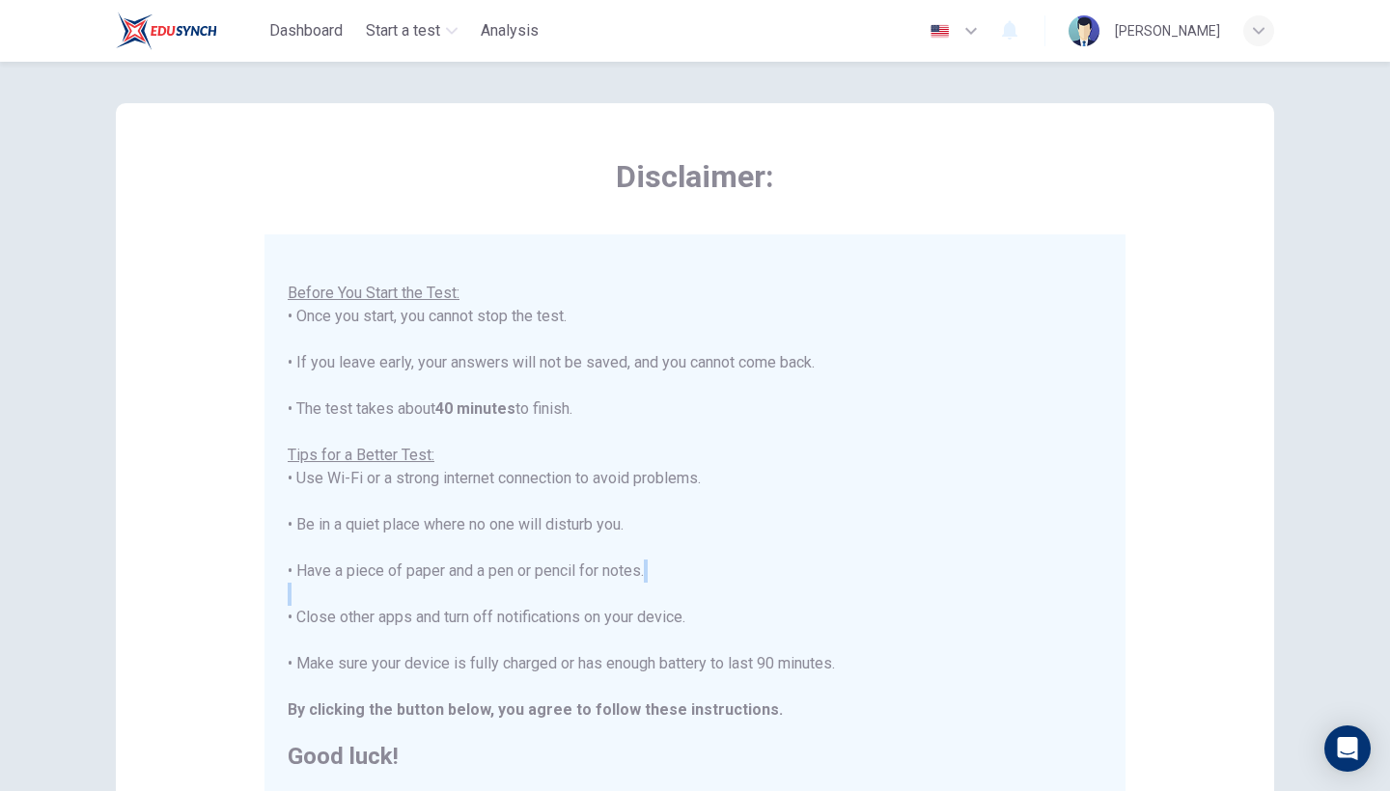
scroll to position [20, 0]
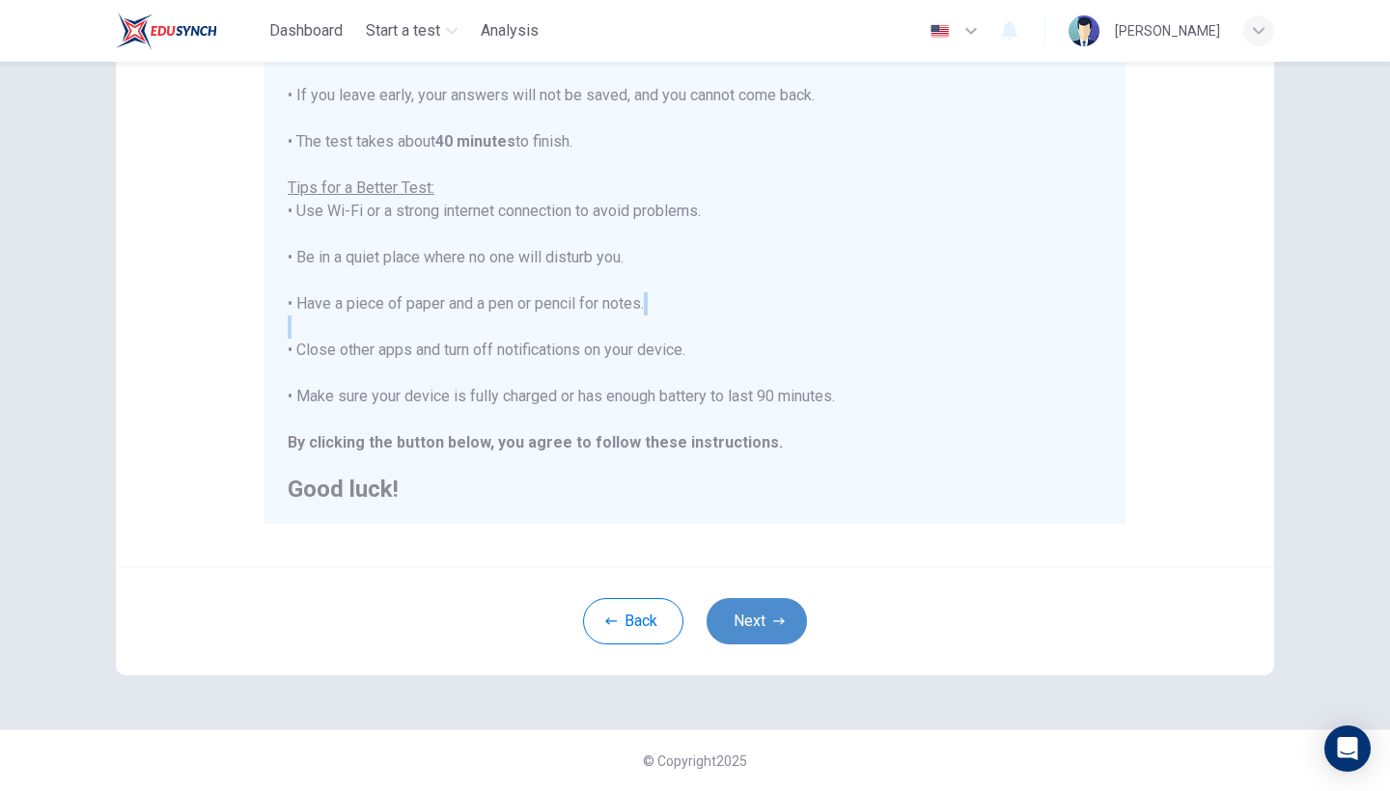
click at [754, 621] on button "Next" at bounding box center [756, 621] width 100 height 46
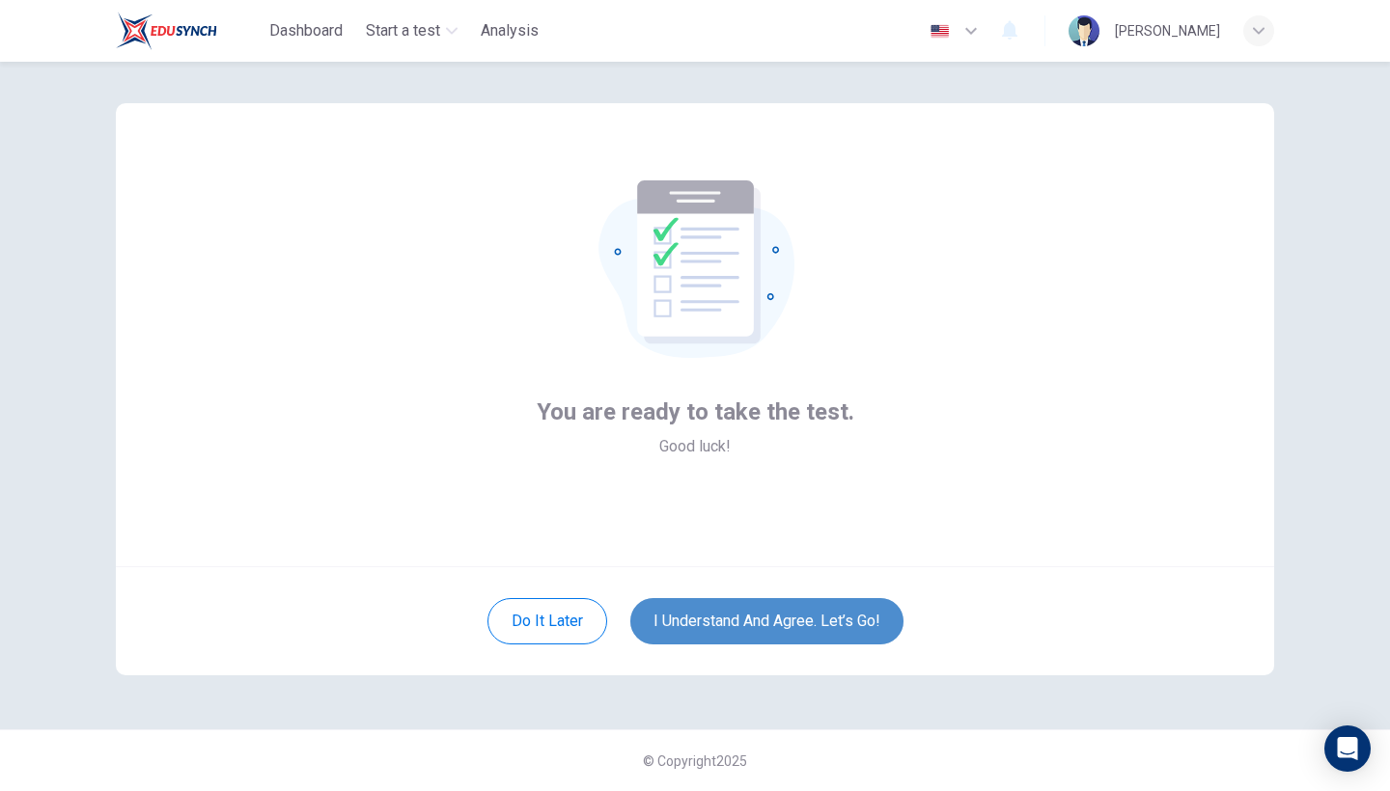
click at [754, 621] on button "I understand and agree. Let’s go!" at bounding box center [766, 621] width 273 height 46
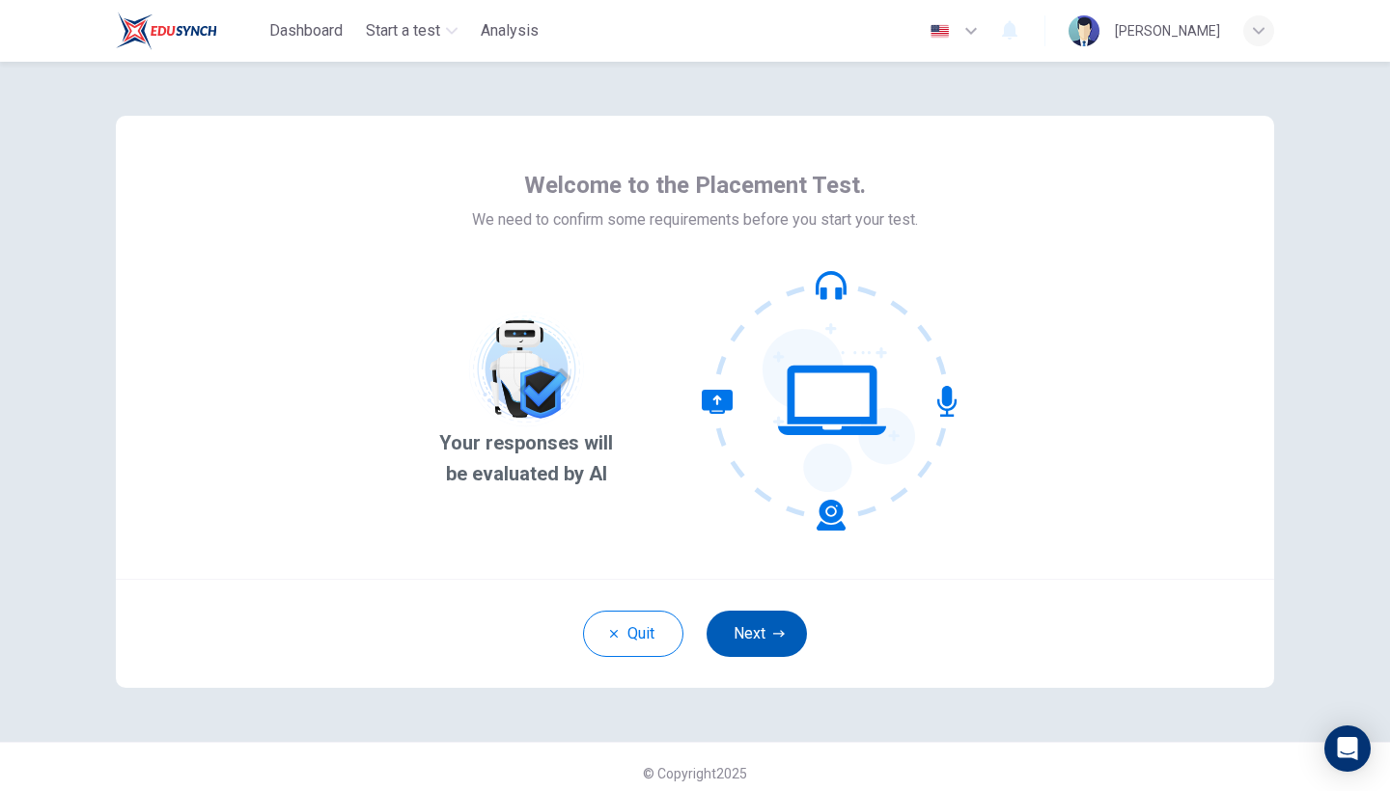
click at [741, 629] on button "Next" at bounding box center [756, 634] width 100 height 46
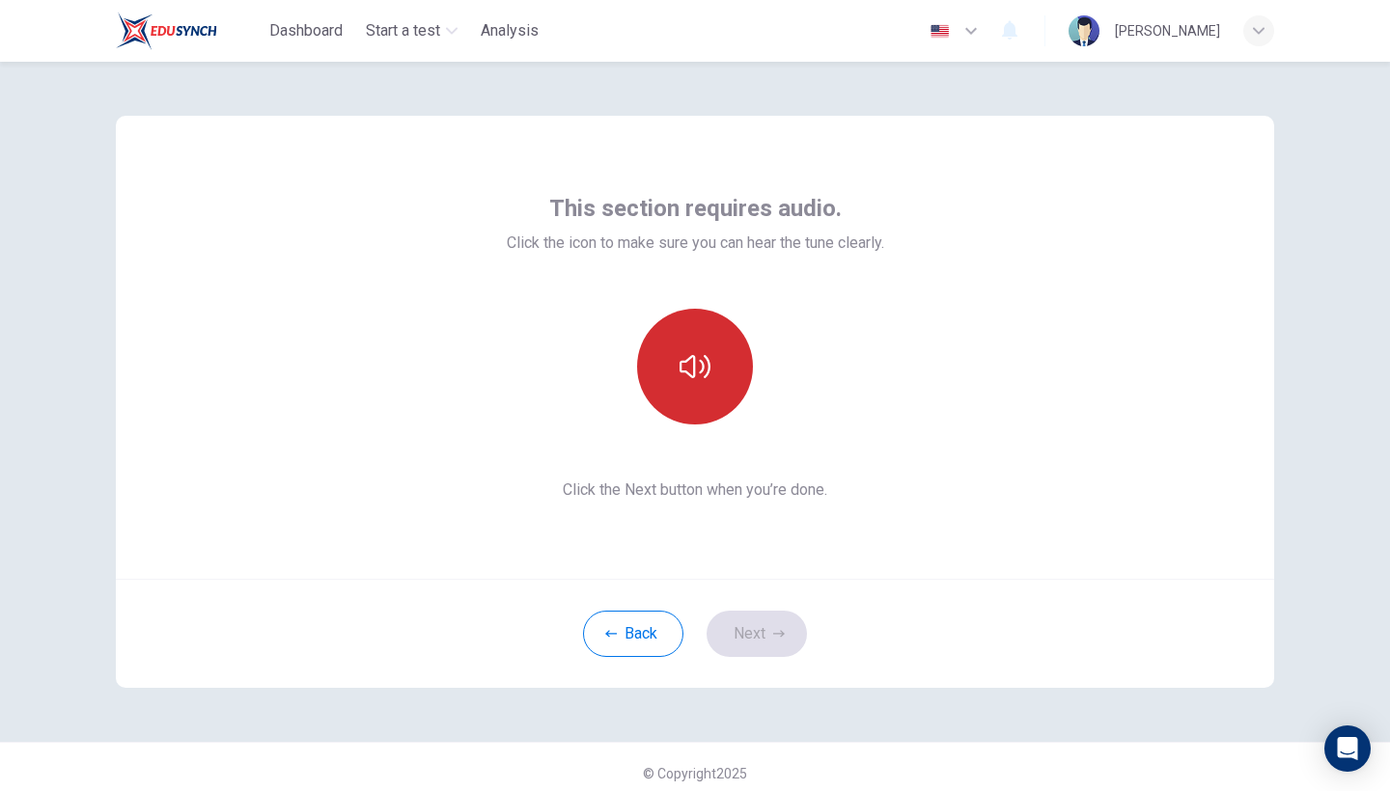
click at [694, 382] on button "button" at bounding box center [695, 367] width 116 height 116
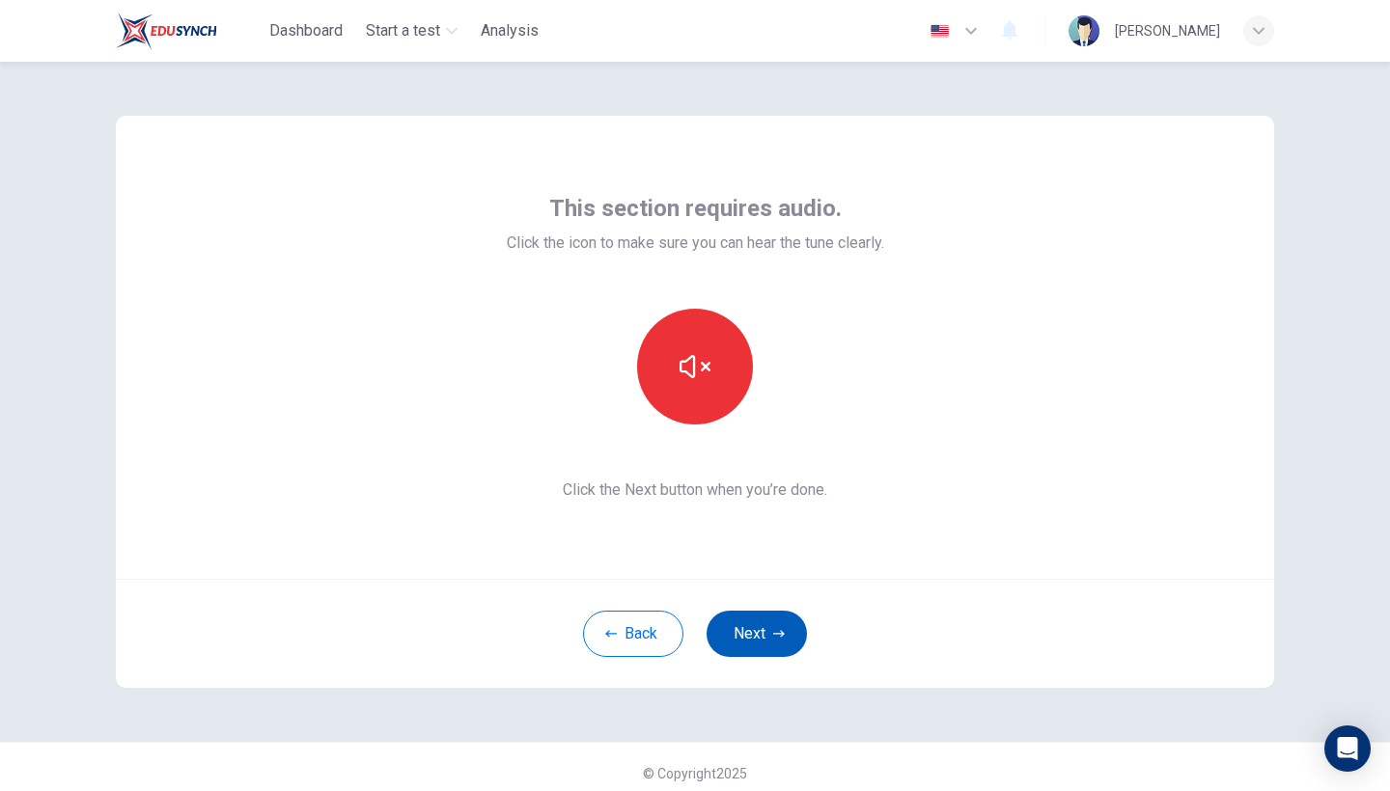
click at [761, 646] on button "Next" at bounding box center [756, 634] width 100 height 46
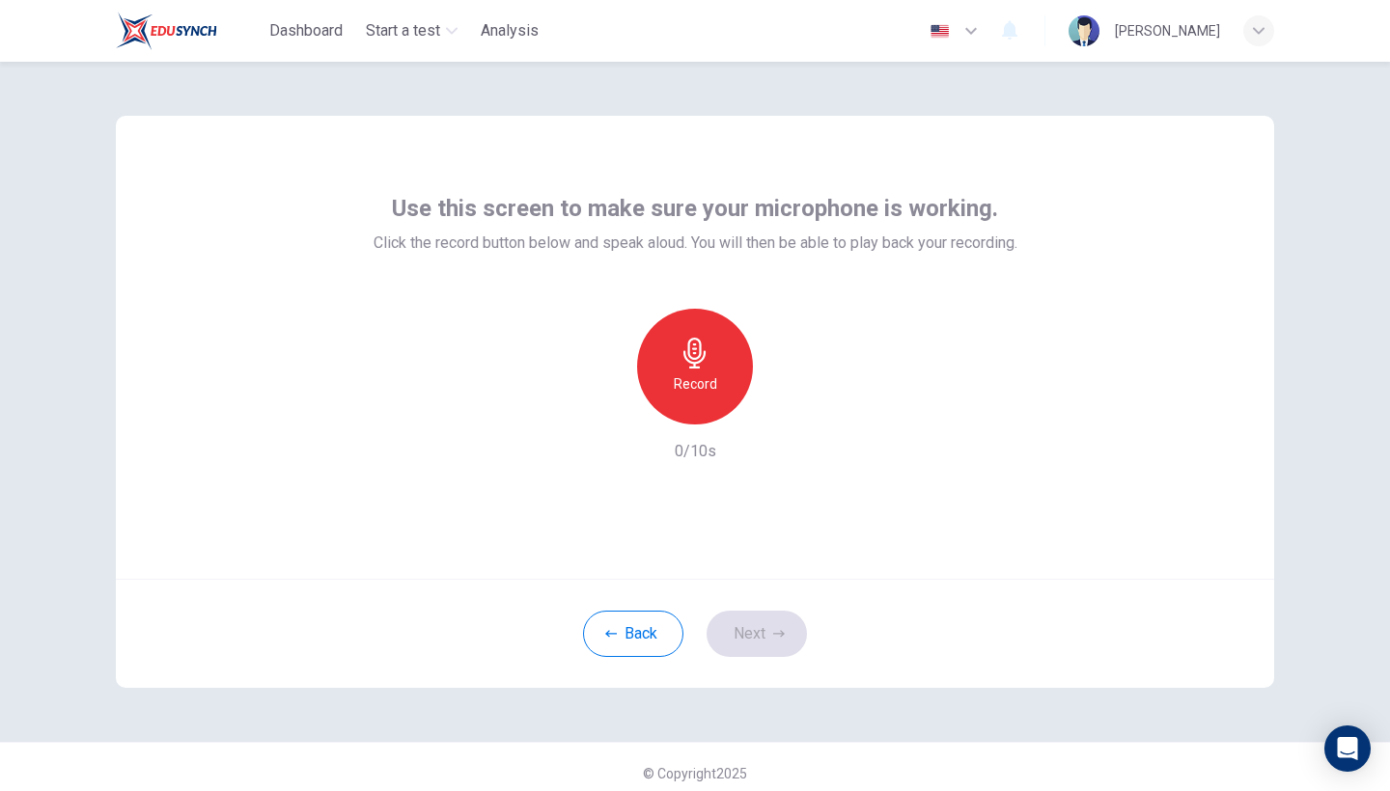
click at [702, 390] on h6 "Record" at bounding box center [695, 384] width 43 height 23
click at [703, 390] on h6 "Stop" at bounding box center [694, 384] width 29 height 23
click at [757, 627] on button "Next" at bounding box center [756, 634] width 100 height 46
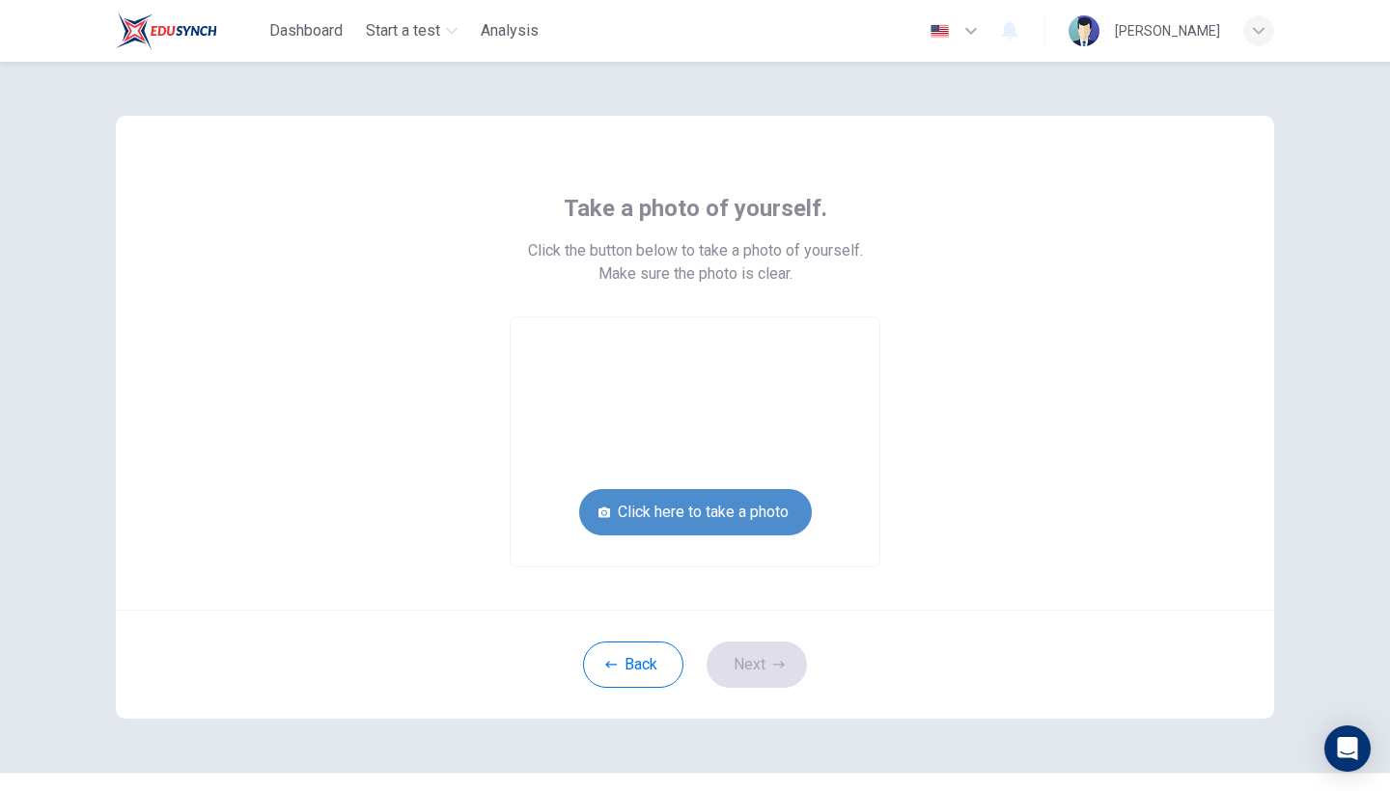
click at [722, 503] on button "Click here to take a photo" at bounding box center [695, 512] width 233 height 46
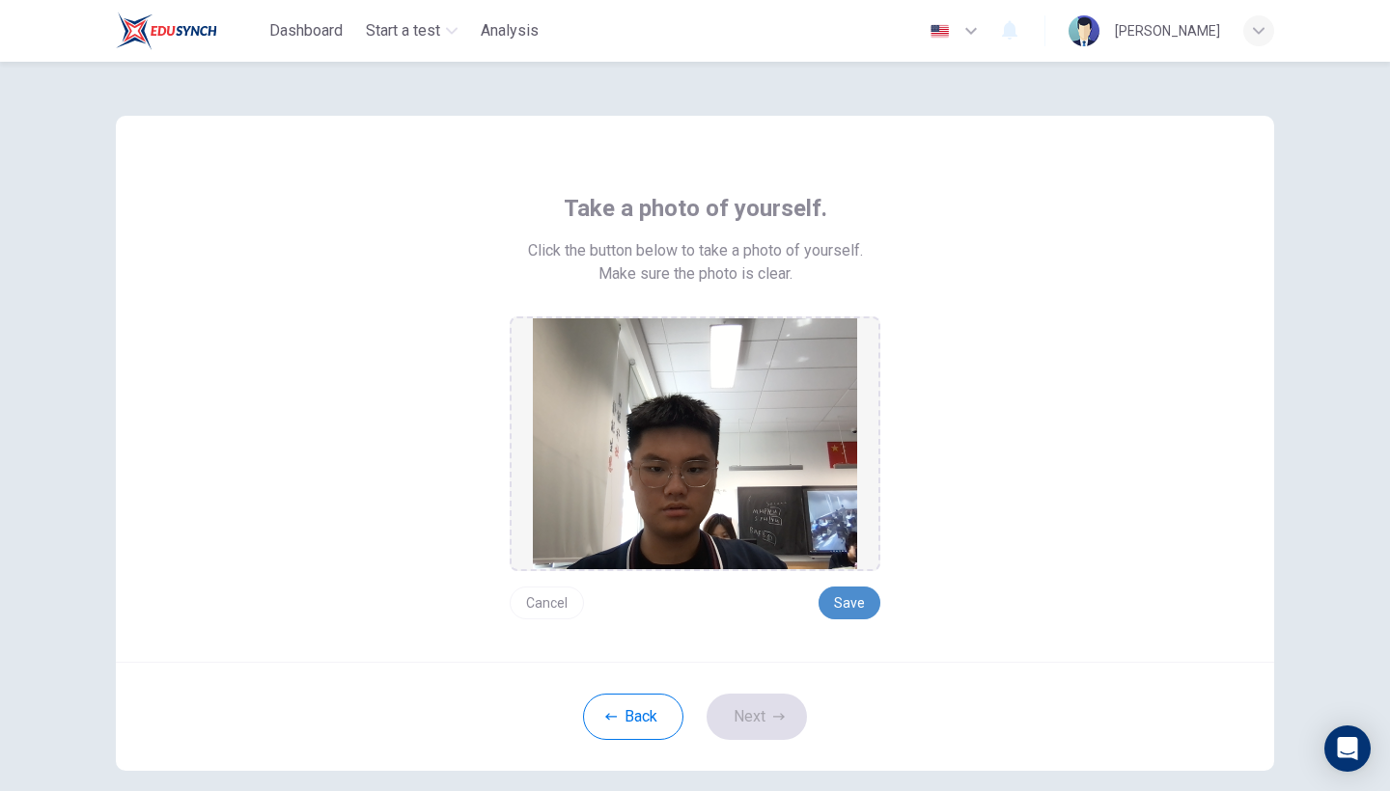
click at [858, 601] on button "Save" at bounding box center [849, 603] width 62 height 33
click at [751, 737] on button "Next" at bounding box center [756, 717] width 100 height 46
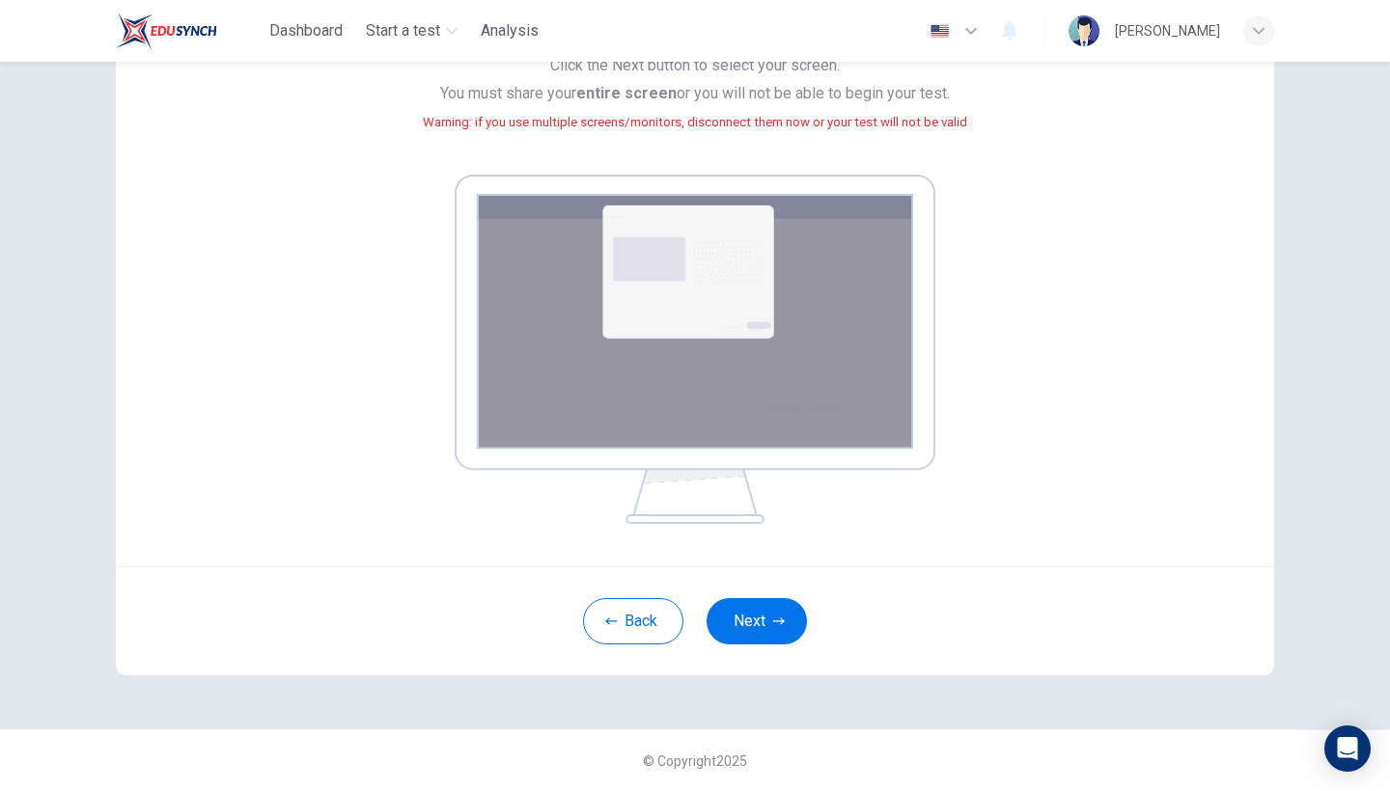
scroll to position [208, 0]
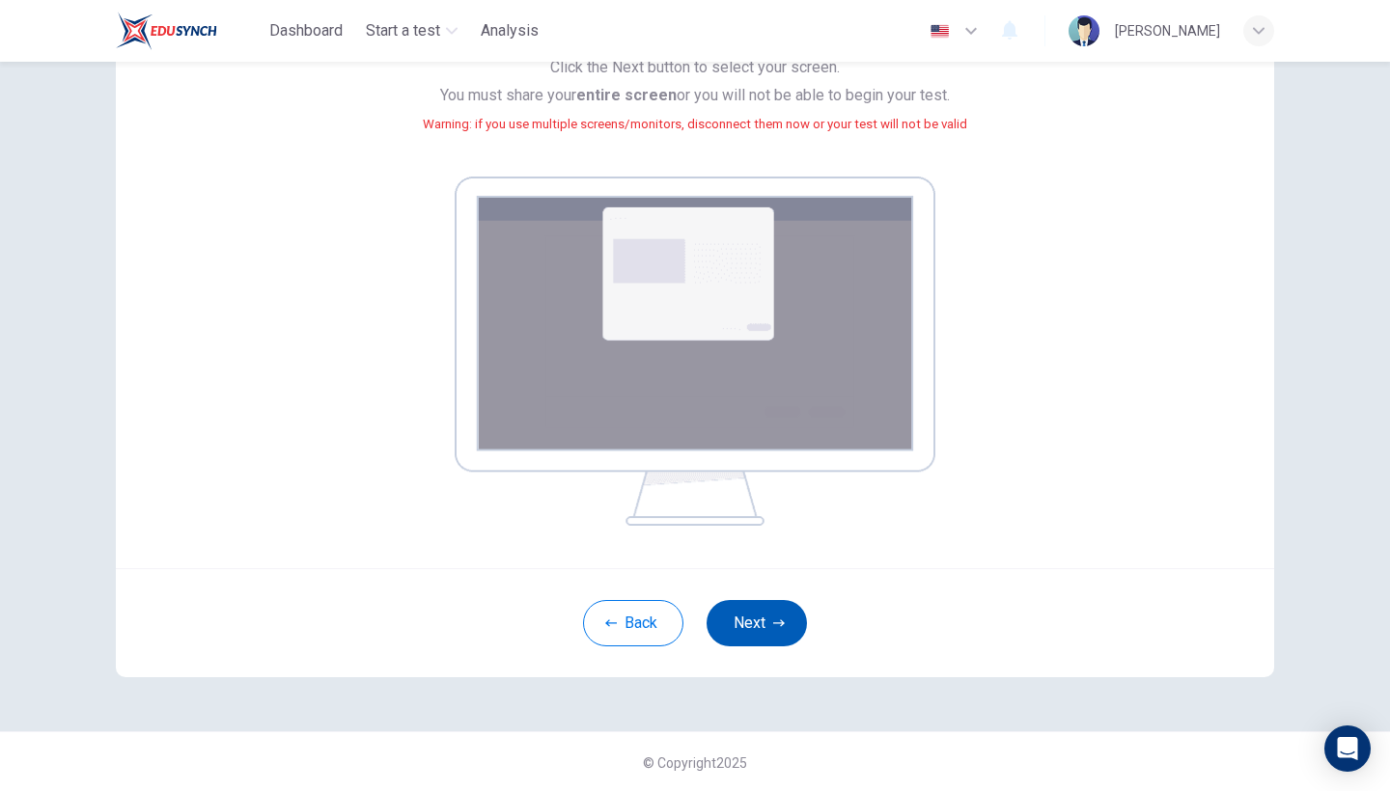
drag, startPoint x: 748, startPoint y: 694, endPoint x: 767, endPoint y: 611, distance: 85.2
click at [767, 611] on div "Your screen will also be recorded. Click the Next button to select your screen.…" at bounding box center [695, 292] width 1220 height 878
click at [767, 611] on button "Next" at bounding box center [756, 623] width 100 height 46
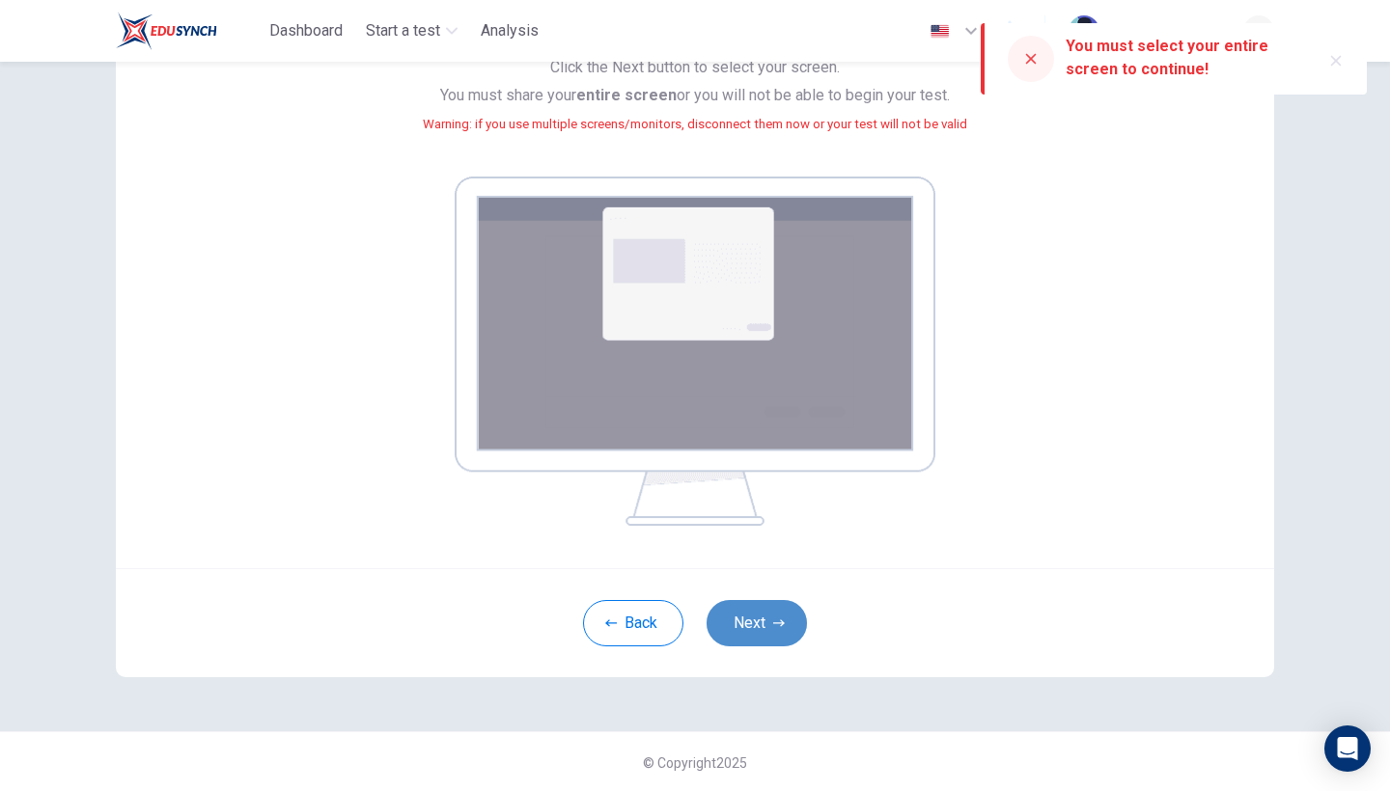
click at [747, 621] on button "Next" at bounding box center [756, 623] width 100 height 46
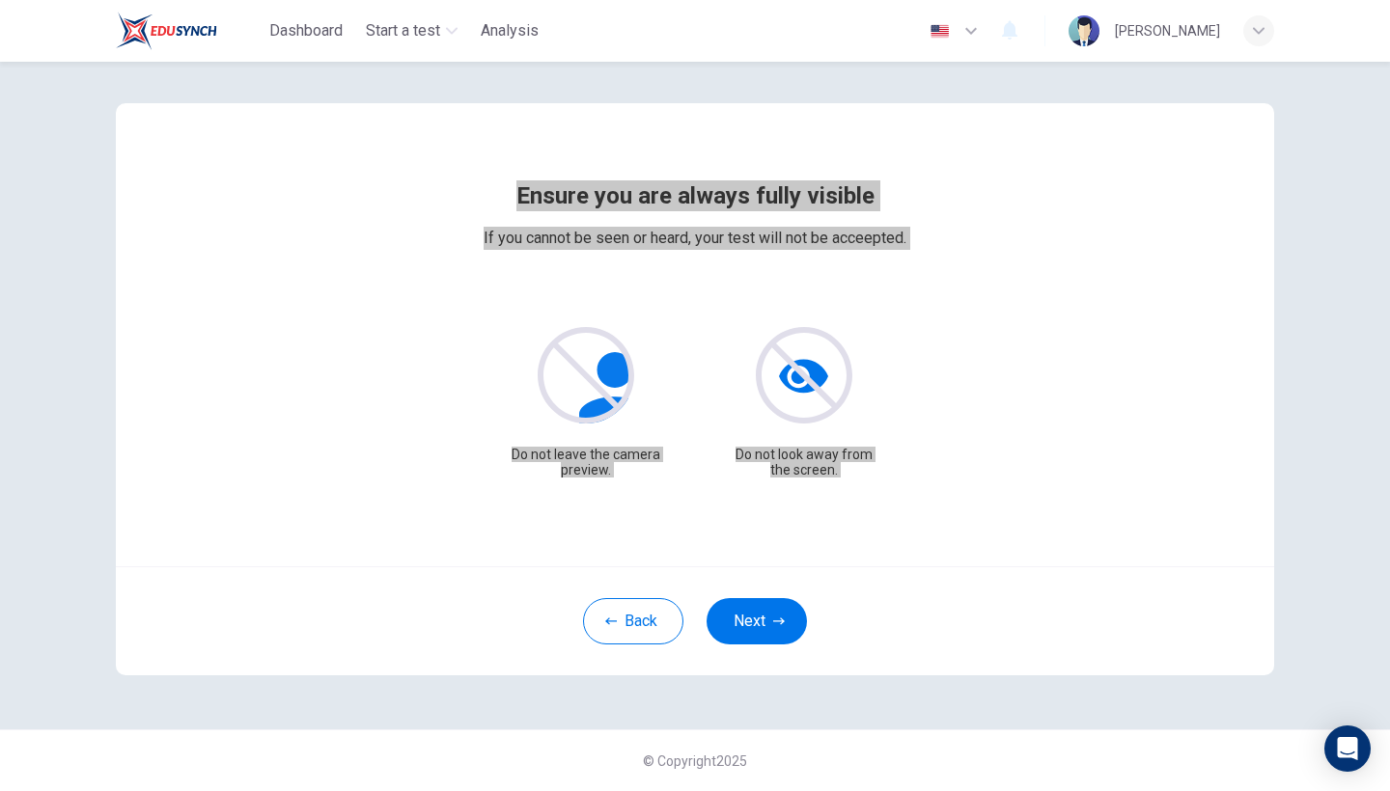
scroll to position [13, 0]
click at [717, 626] on button "Next" at bounding box center [756, 621] width 100 height 46
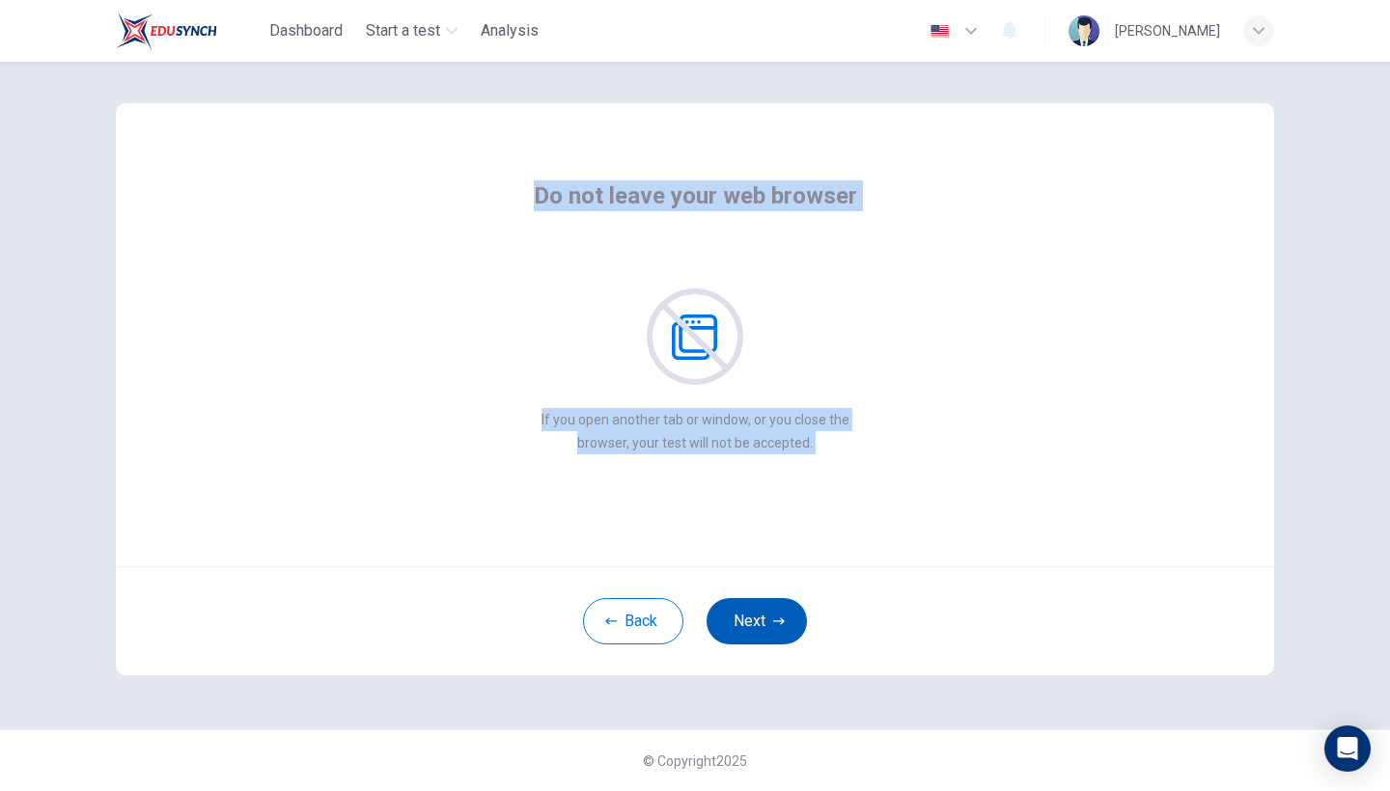
click at [760, 629] on button "Next" at bounding box center [756, 621] width 100 height 46
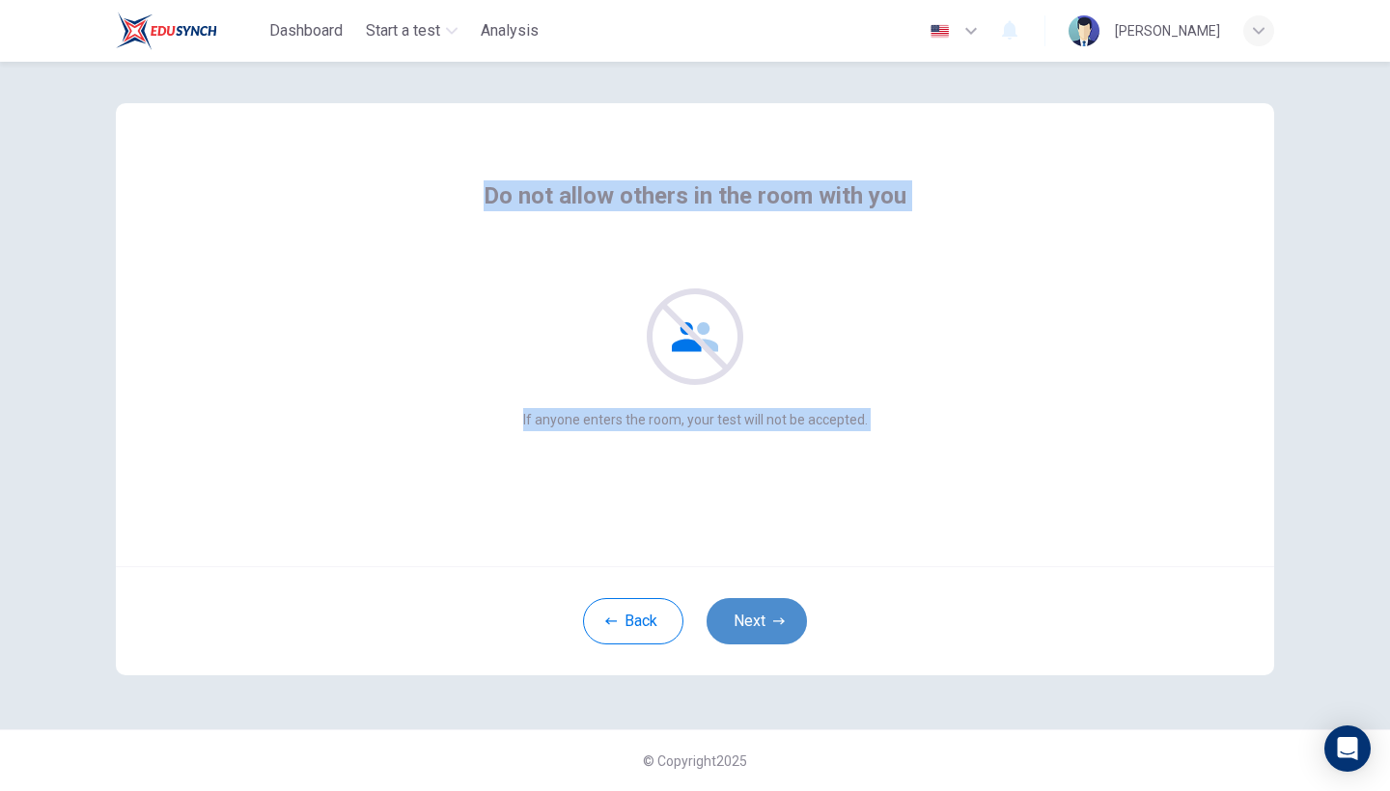
click at [760, 629] on button "Next" at bounding box center [756, 621] width 100 height 46
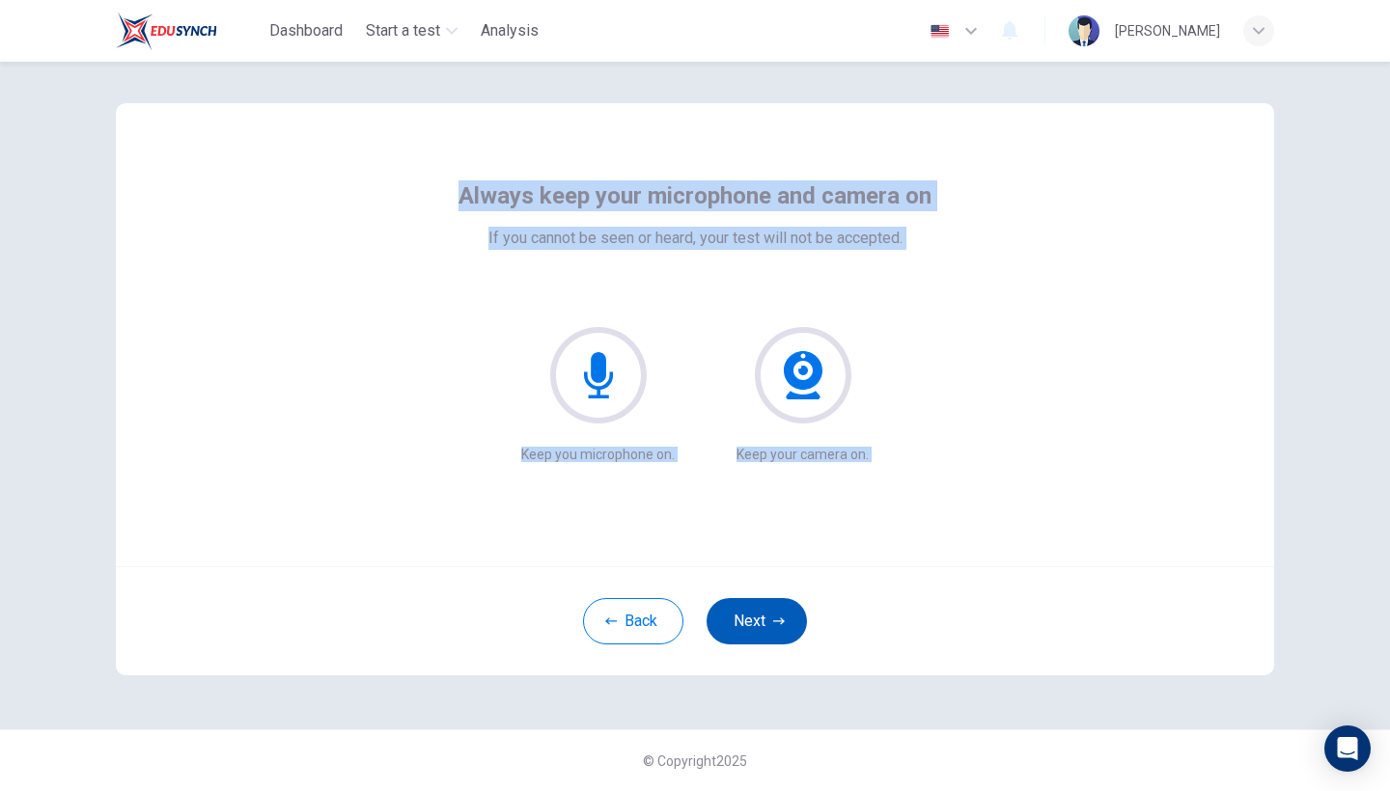
click at [760, 629] on button "Next" at bounding box center [756, 621] width 100 height 46
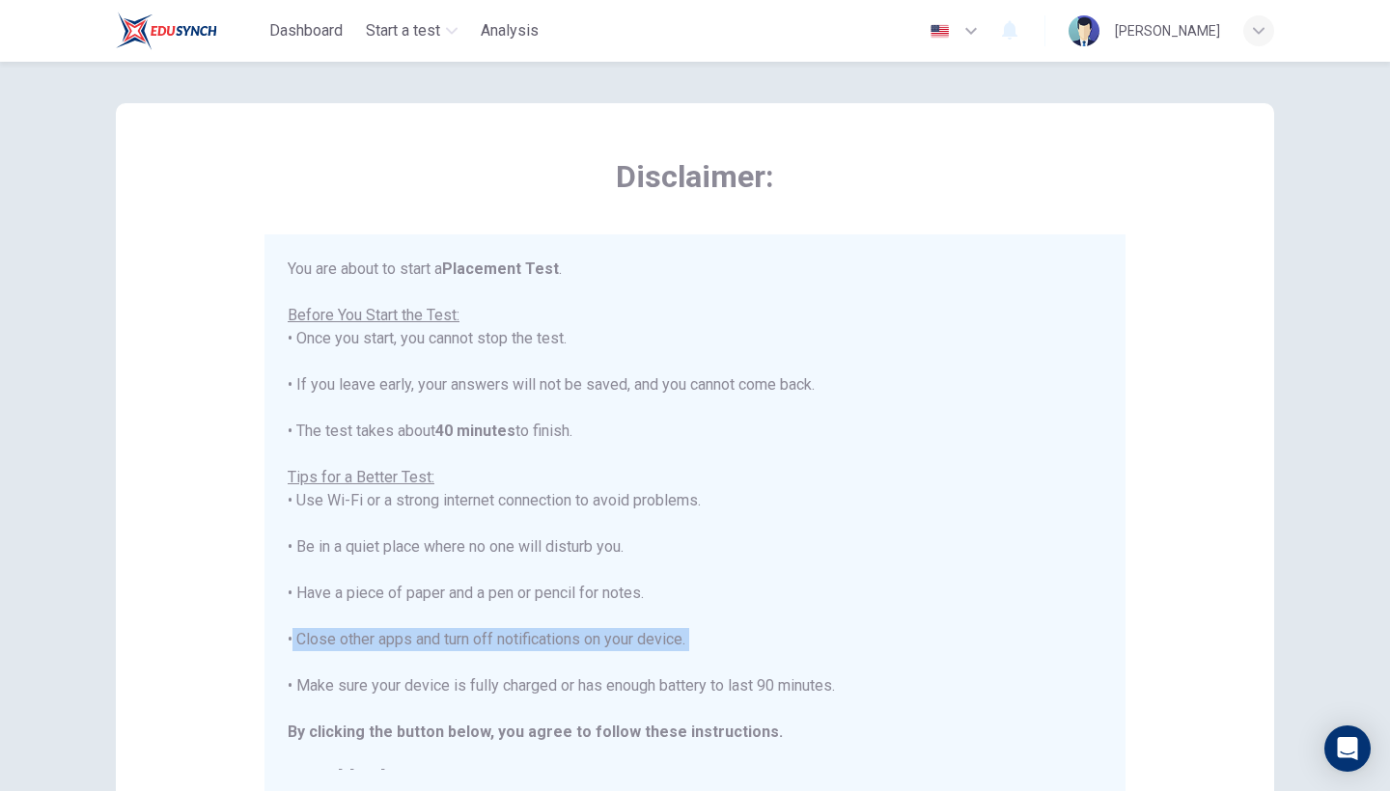
click at [760, 629] on div "You are about to start a Placement Test . Before You Start the Test: • Once you…" at bounding box center [695, 524] width 815 height 533
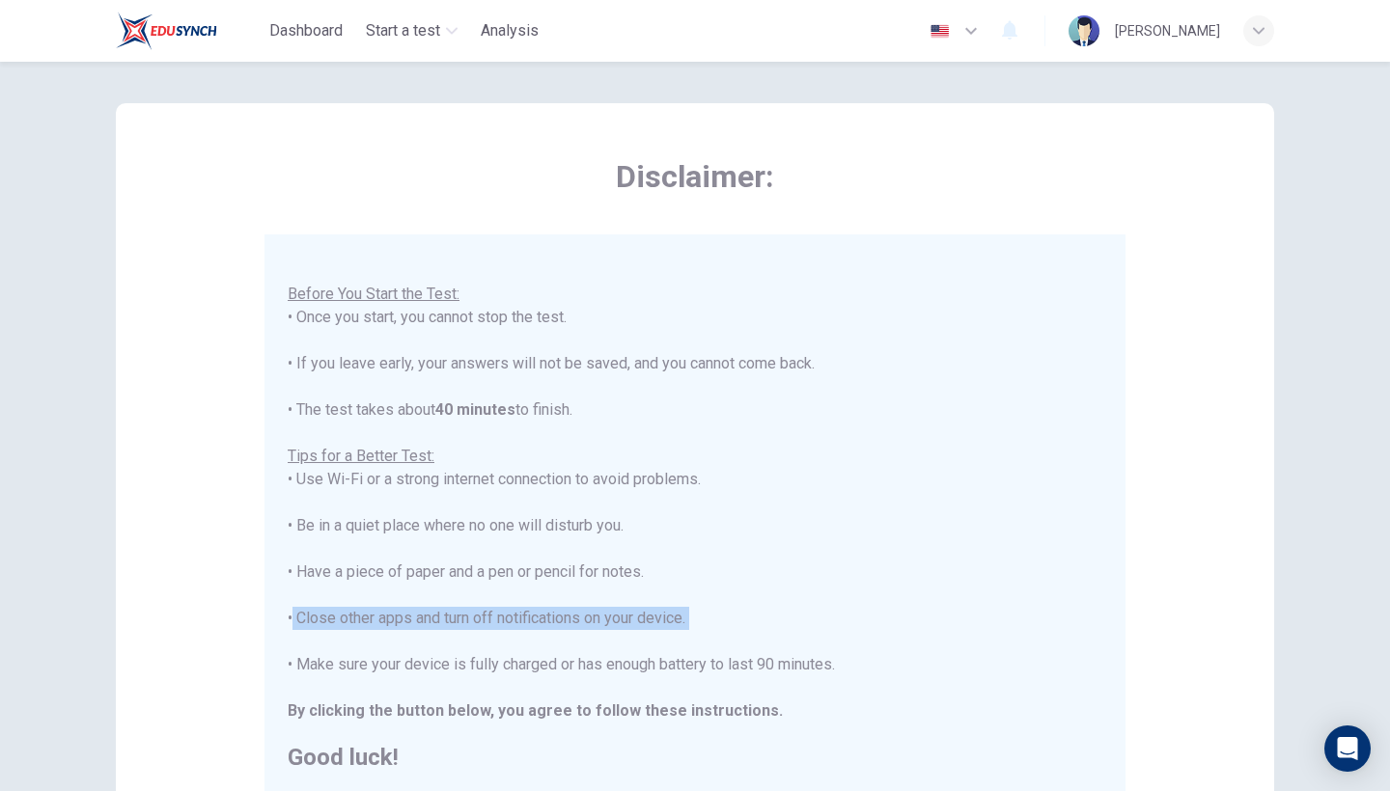
scroll to position [20, 0]
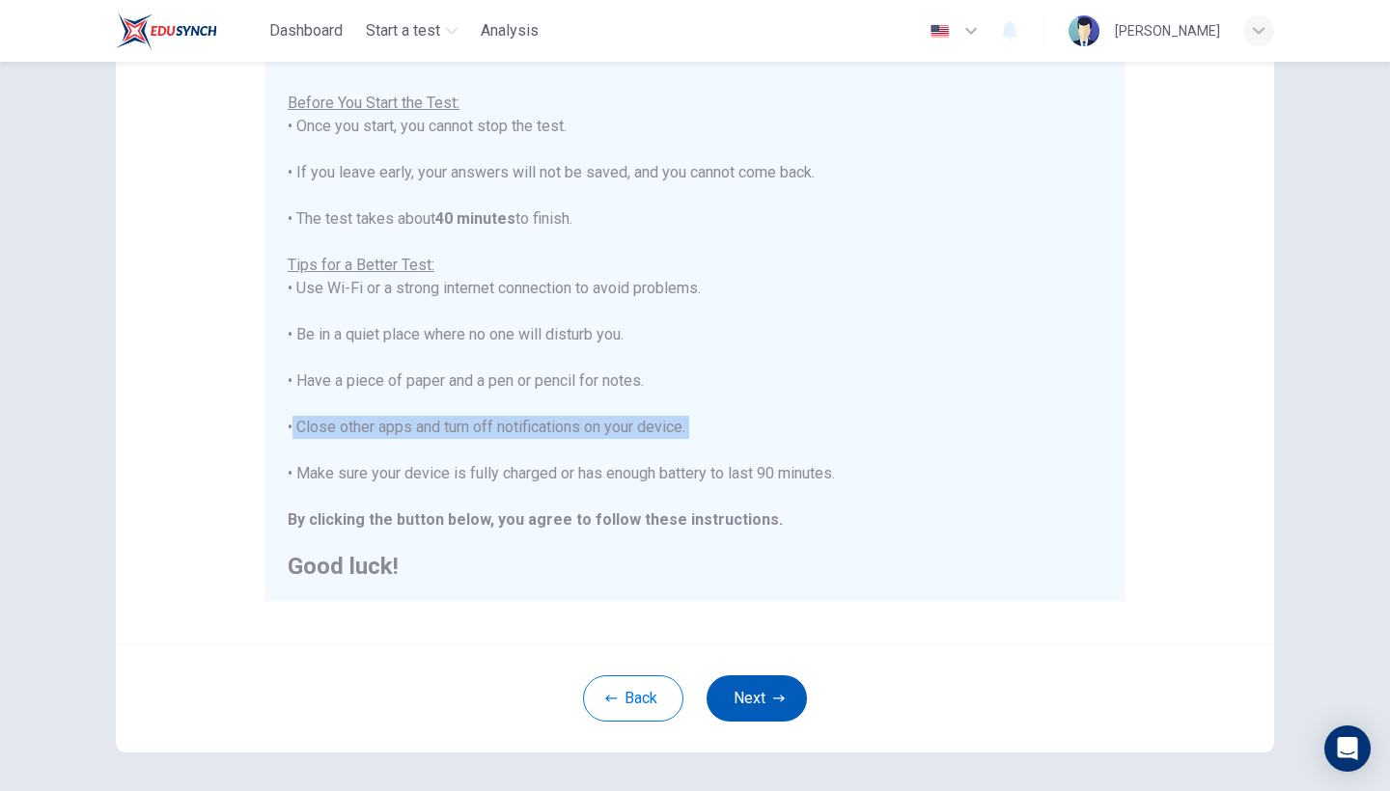
click at [763, 704] on button "Next" at bounding box center [756, 699] width 100 height 46
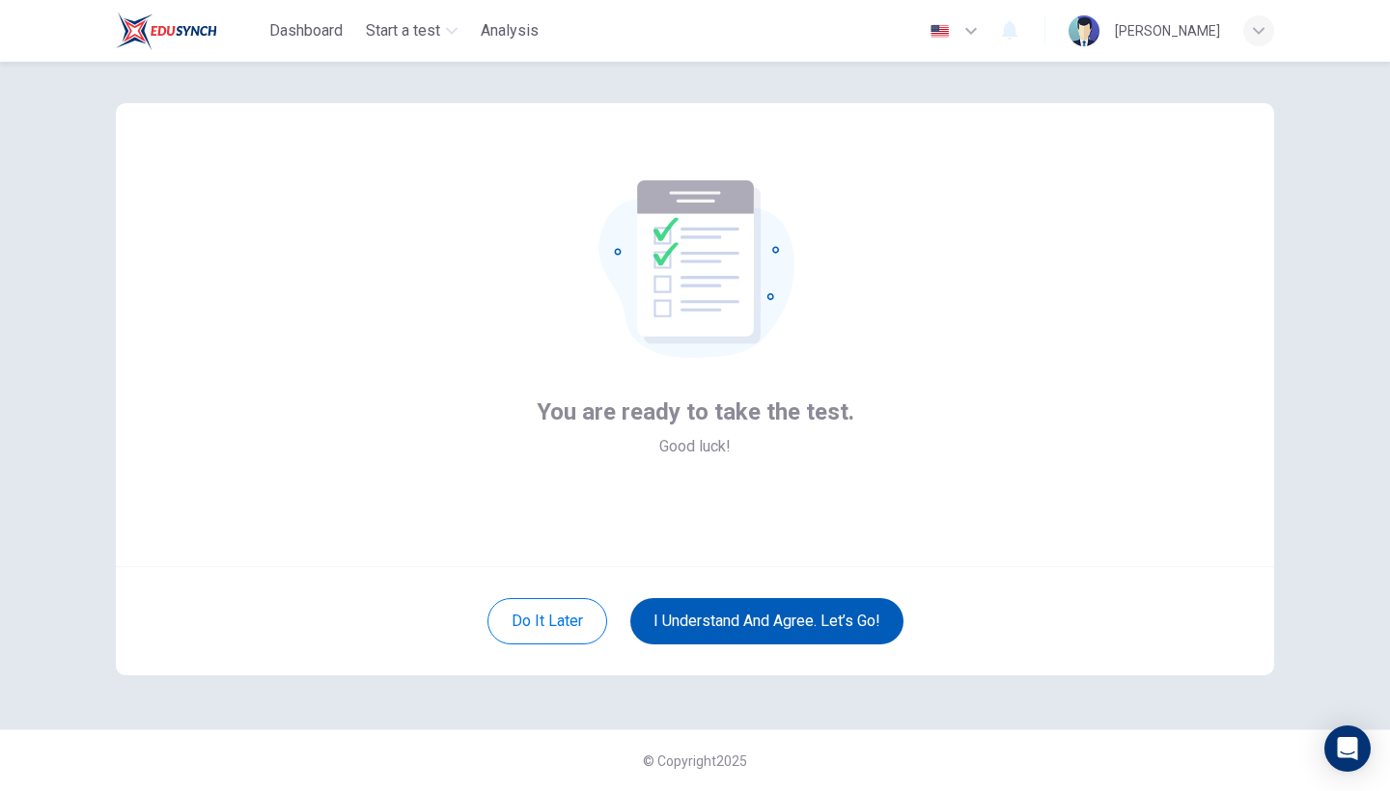
scroll to position [13, 0]
click at [768, 623] on button "I understand and agree. Let’s go!" at bounding box center [766, 621] width 273 height 46
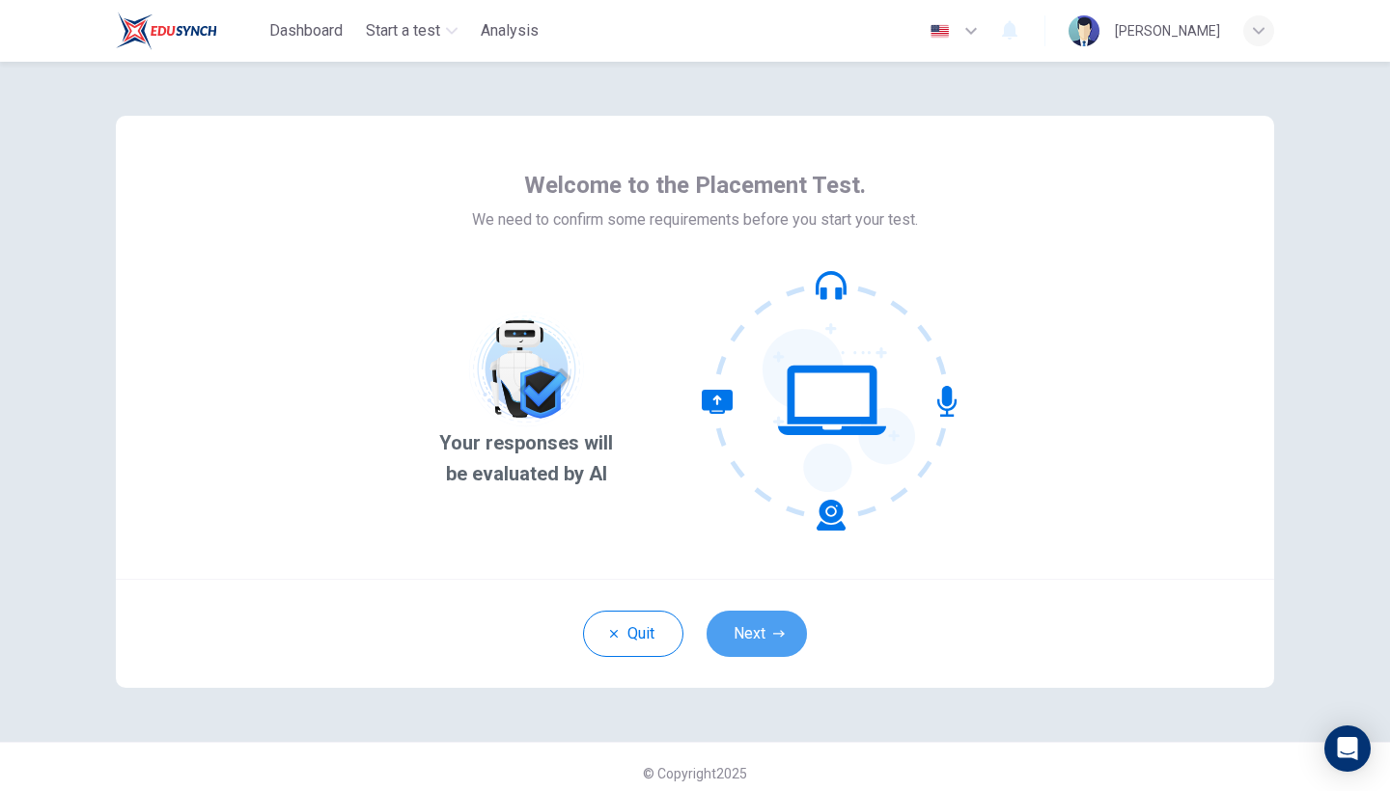
click at [771, 643] on button "Next" at bounding box center [756, 634] width 100 height 46
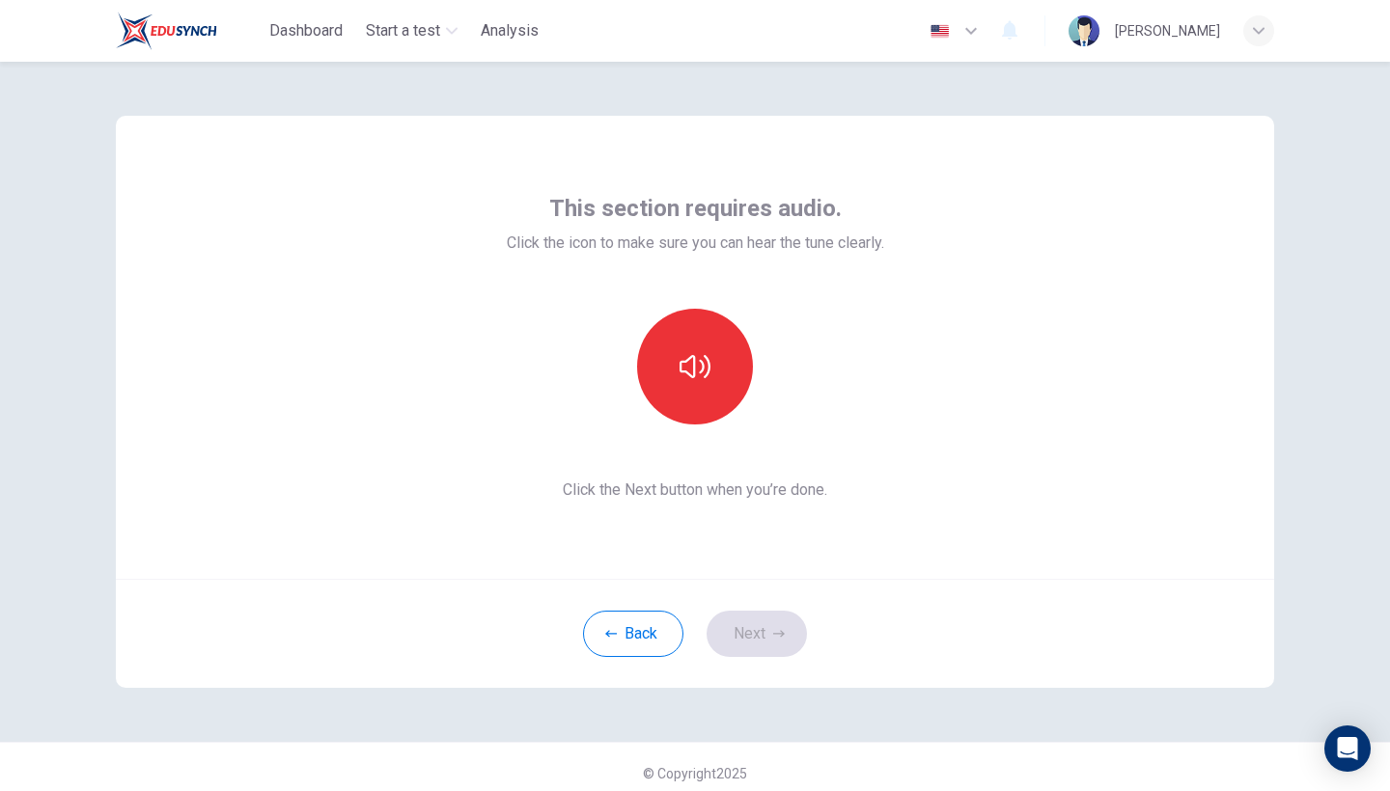
click at [771, 643] on div "Back Next" at bounding box center [695, 633] width 1158 height 109
click at [712, 374] on button "button" at bounding box center [695, 367] width 116 height 116
click at [755, 626] on button "Next" at bounding box center [756, 634] width 100 height 46
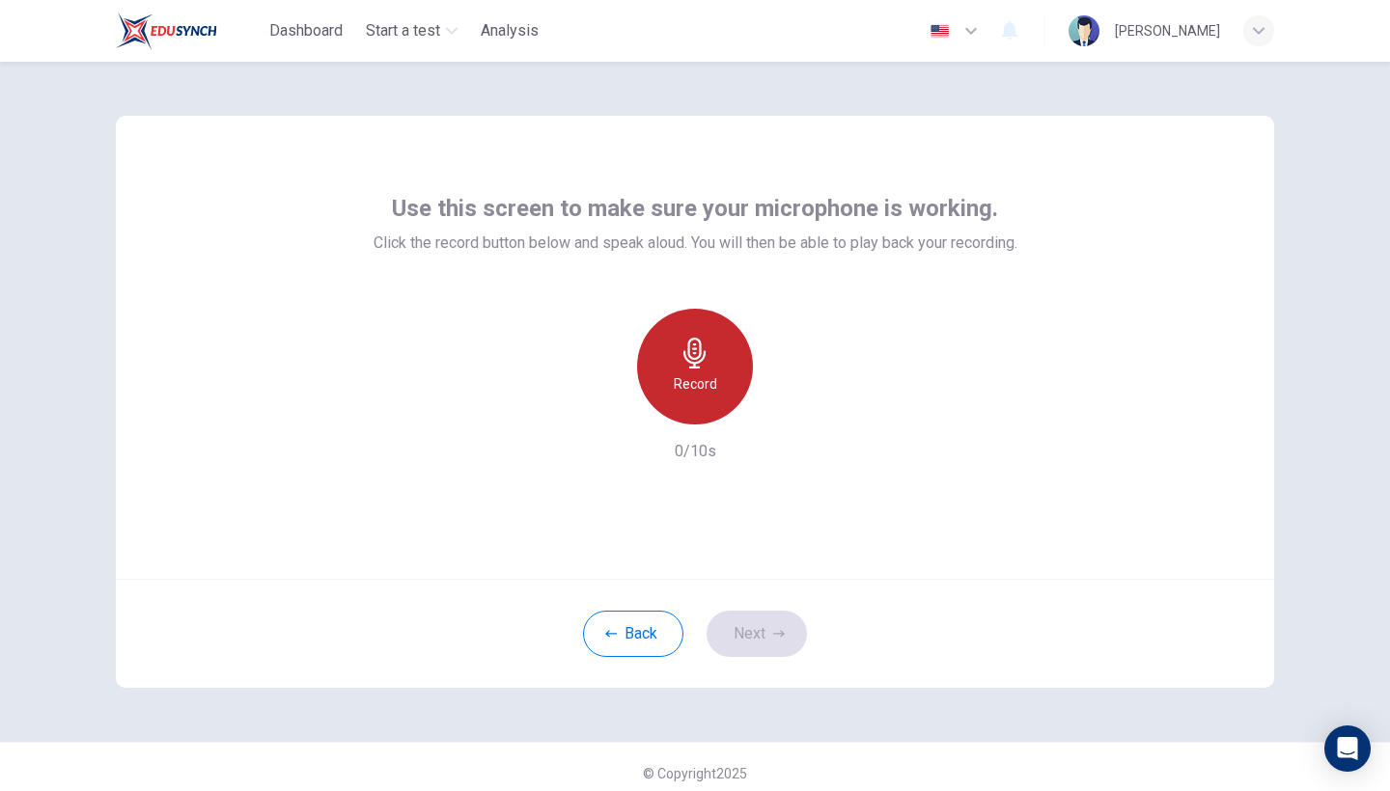
click at [715, 353] on div "Record" at bounding box center [695, 367] width 116 height 116
click at [724, 377] on div "Stop" at bounding box center [695, 367] width 116 height 116
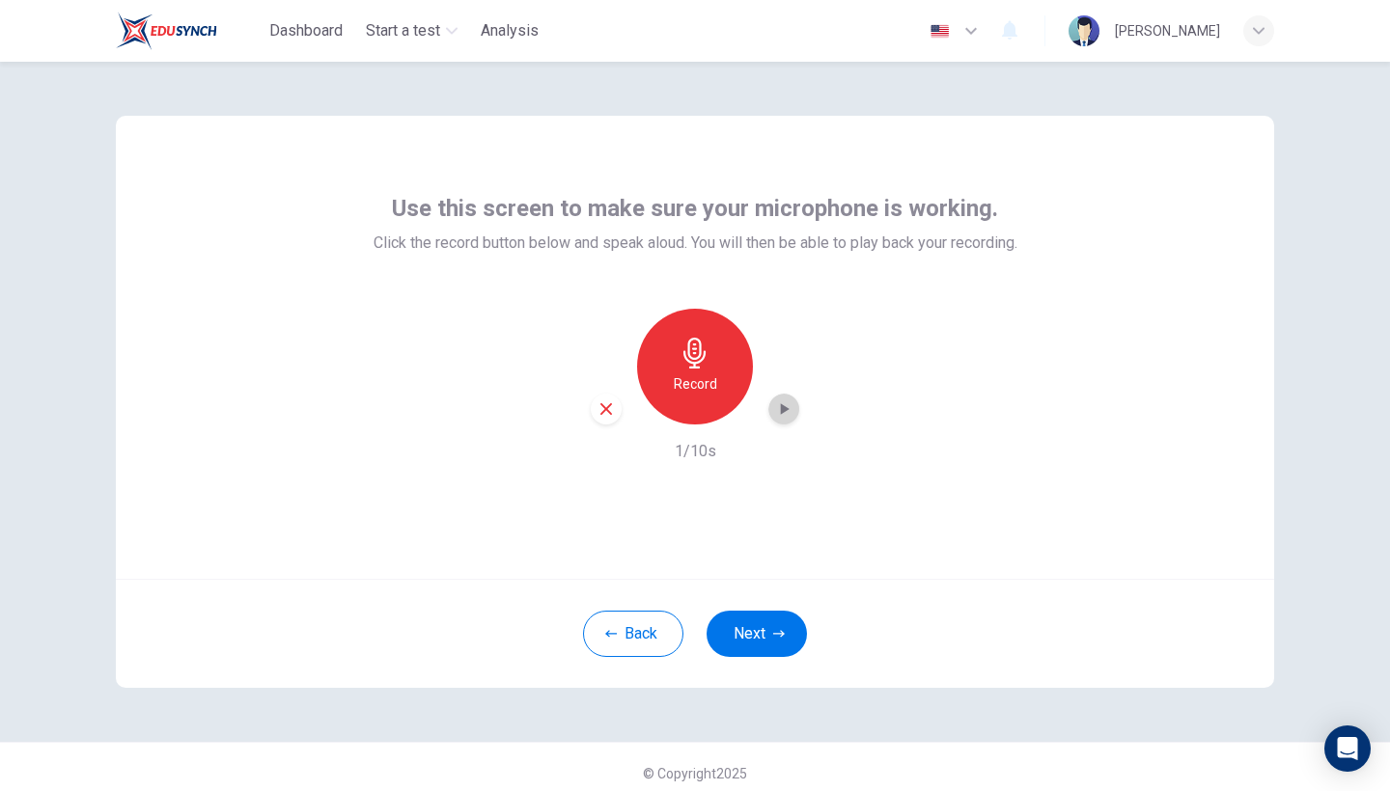
click at [788, 409] on icon "button" at bounding box center [785, 409] width 9 height 12
click at [762, 613] on button "Next" at bounding box center [756, 634] width 100 height 46
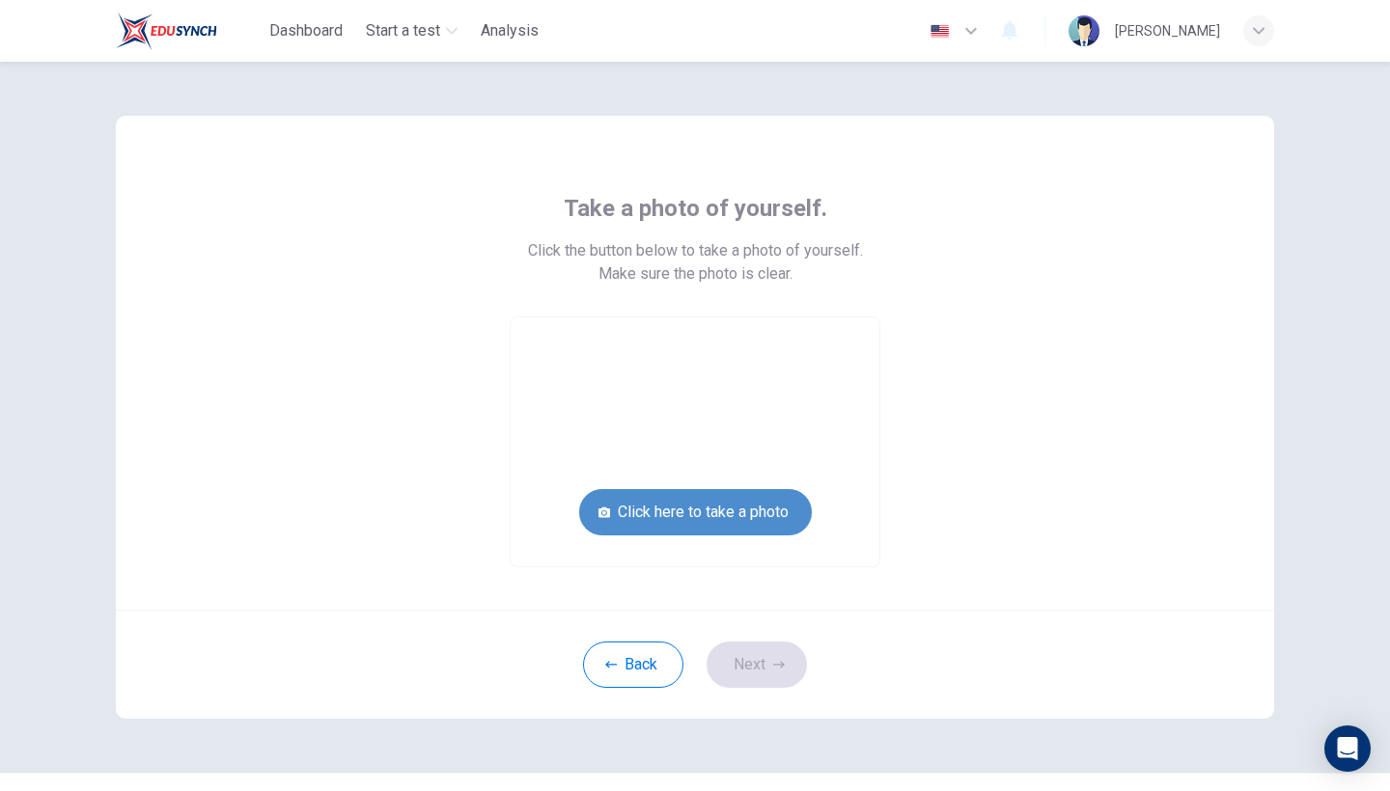
click at [747, 511] on button "Click here to take a photo" at bounding box center [695, 512] width 233 height 46
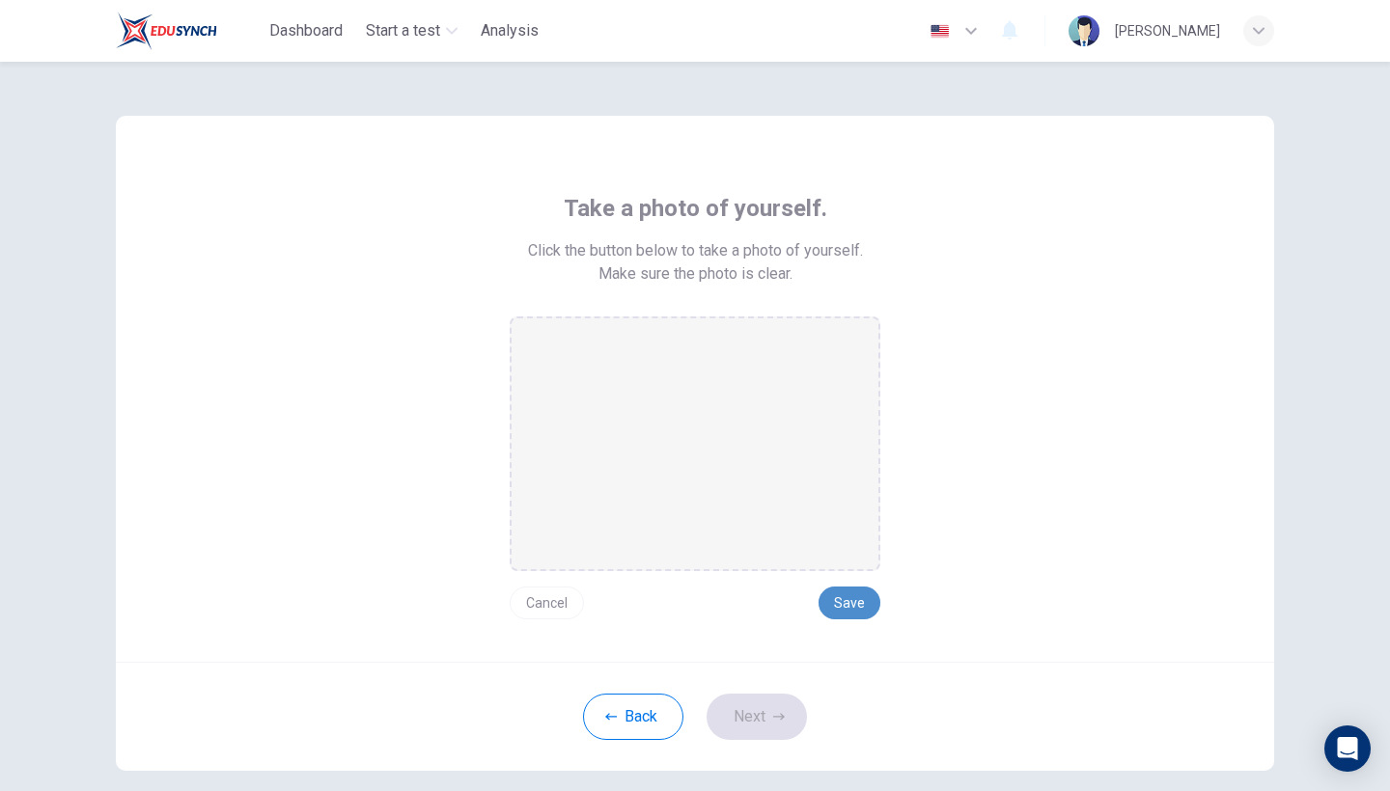
click at [842, 590] on button "Save" at bounding box center [849, 603] width 62 height 33
click at [782, 724] on button "Next" at bounding box center [756, 717] width 100 height 46
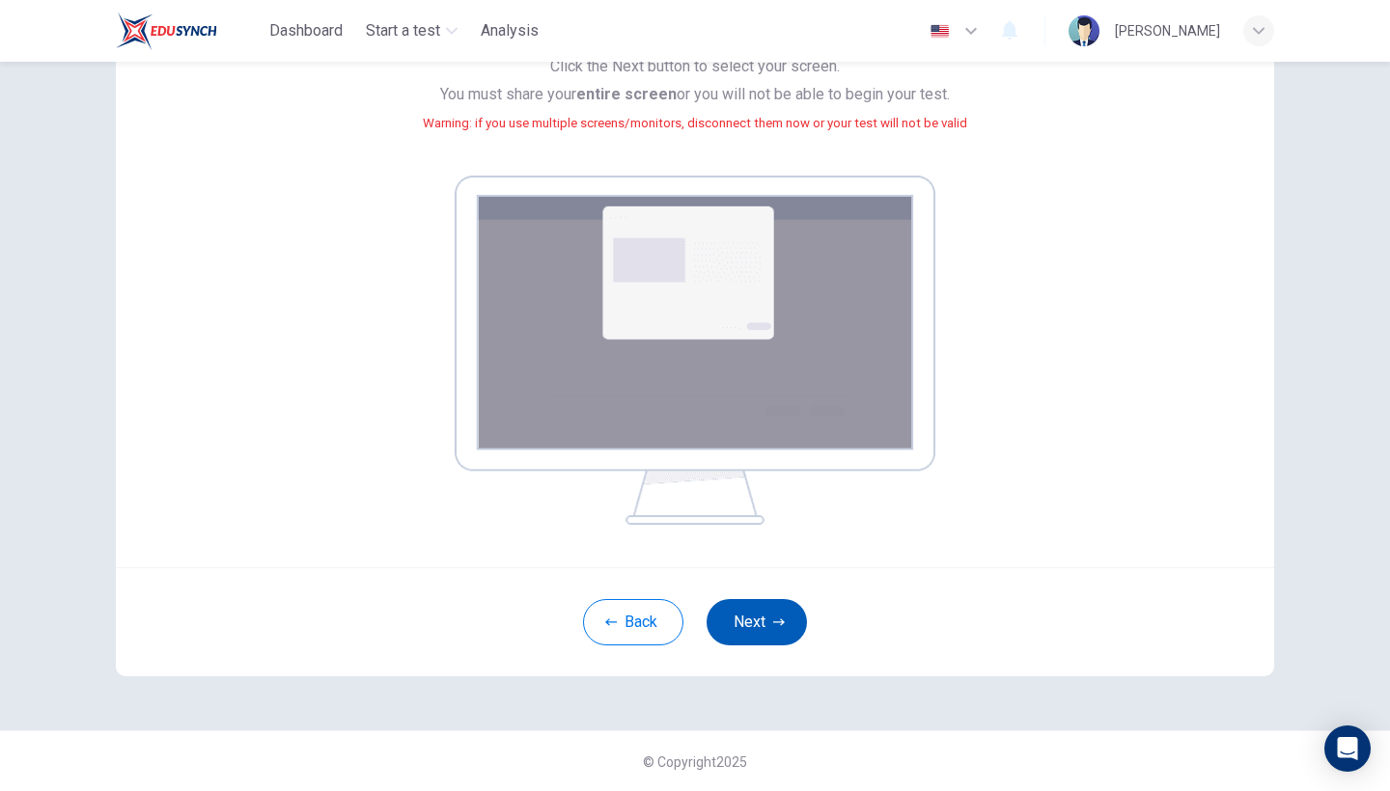
scroll to position [208, 0]
click at [755, 616] on button "Next" at bounding box center [756, 623] width 100 height 46
click at [749, 622] on button "Next" at bounding box center [756, 623] width 100 height 46
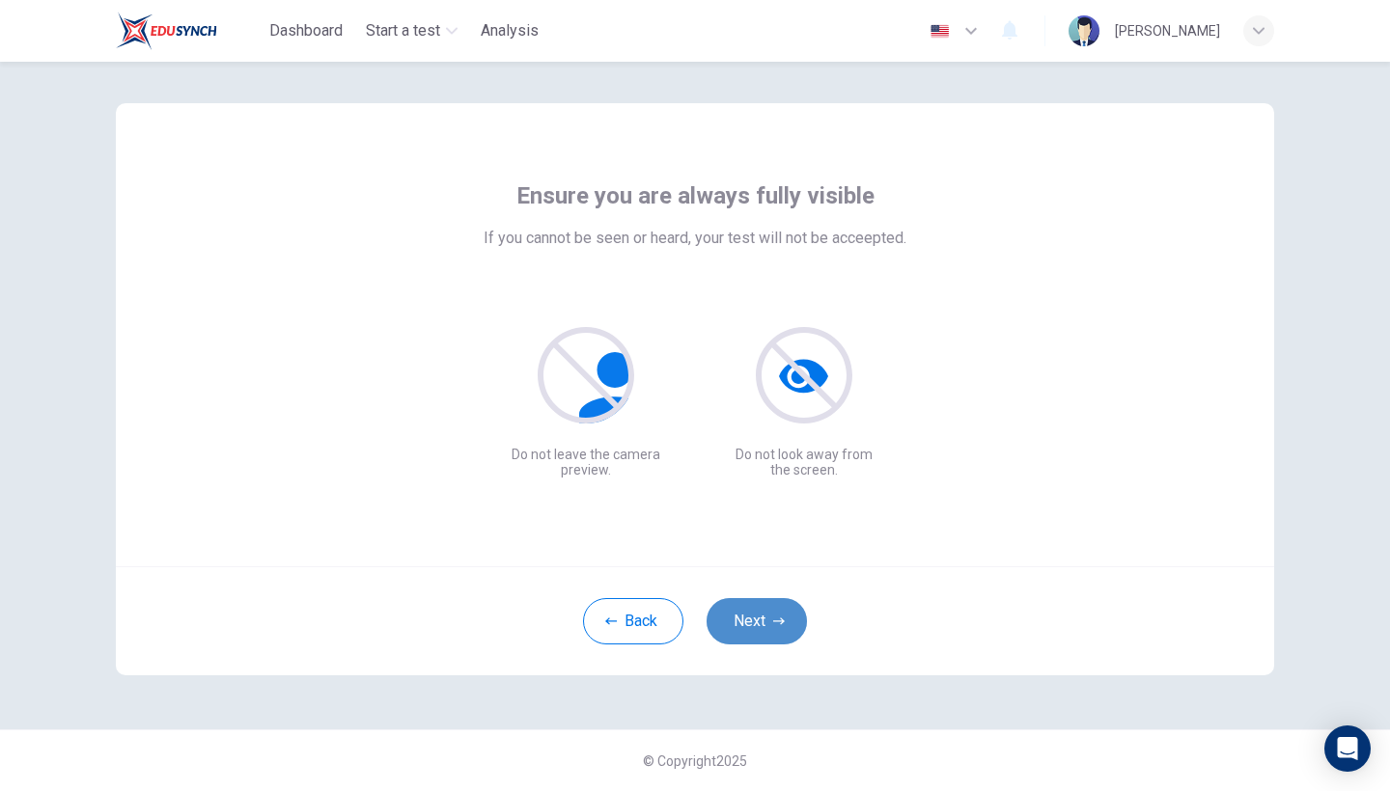
click at [763, 622] on button "Next" at bounding box center [756, 621] width 100 height 46
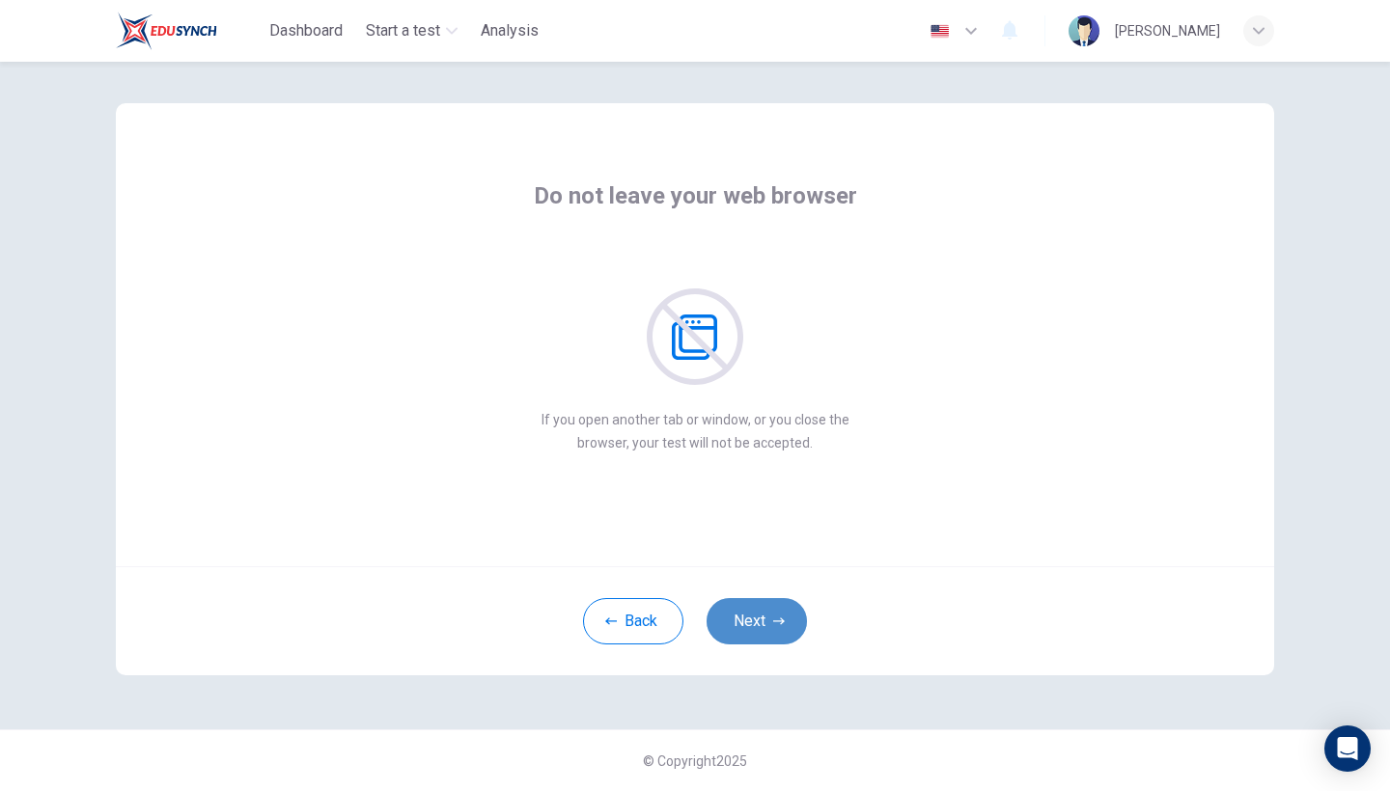
click at [763, 622] on button "Next" at bounding box center [756, 621] width 100 height 46
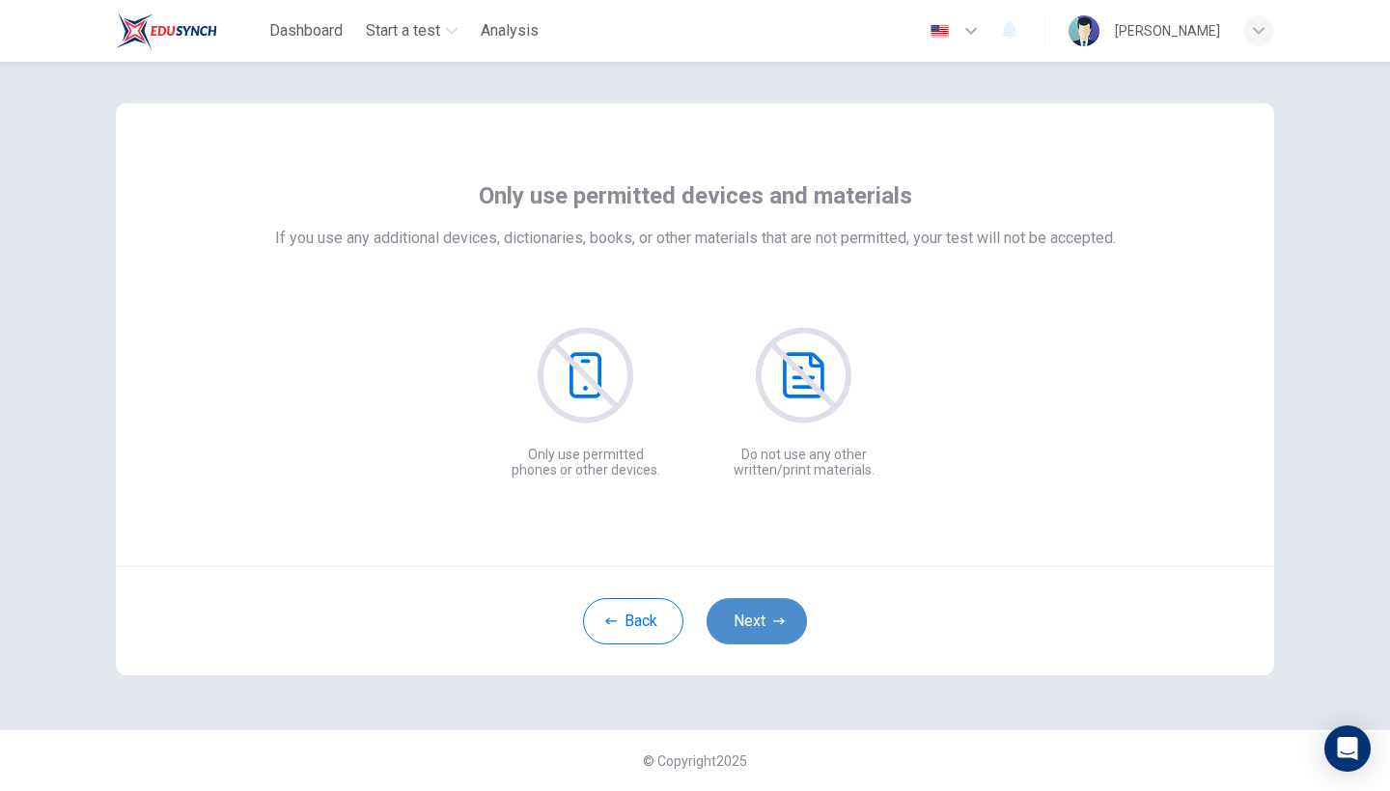
click at [763, 622] on button "Next" at bounding box center [756, 621] width 100 height 46
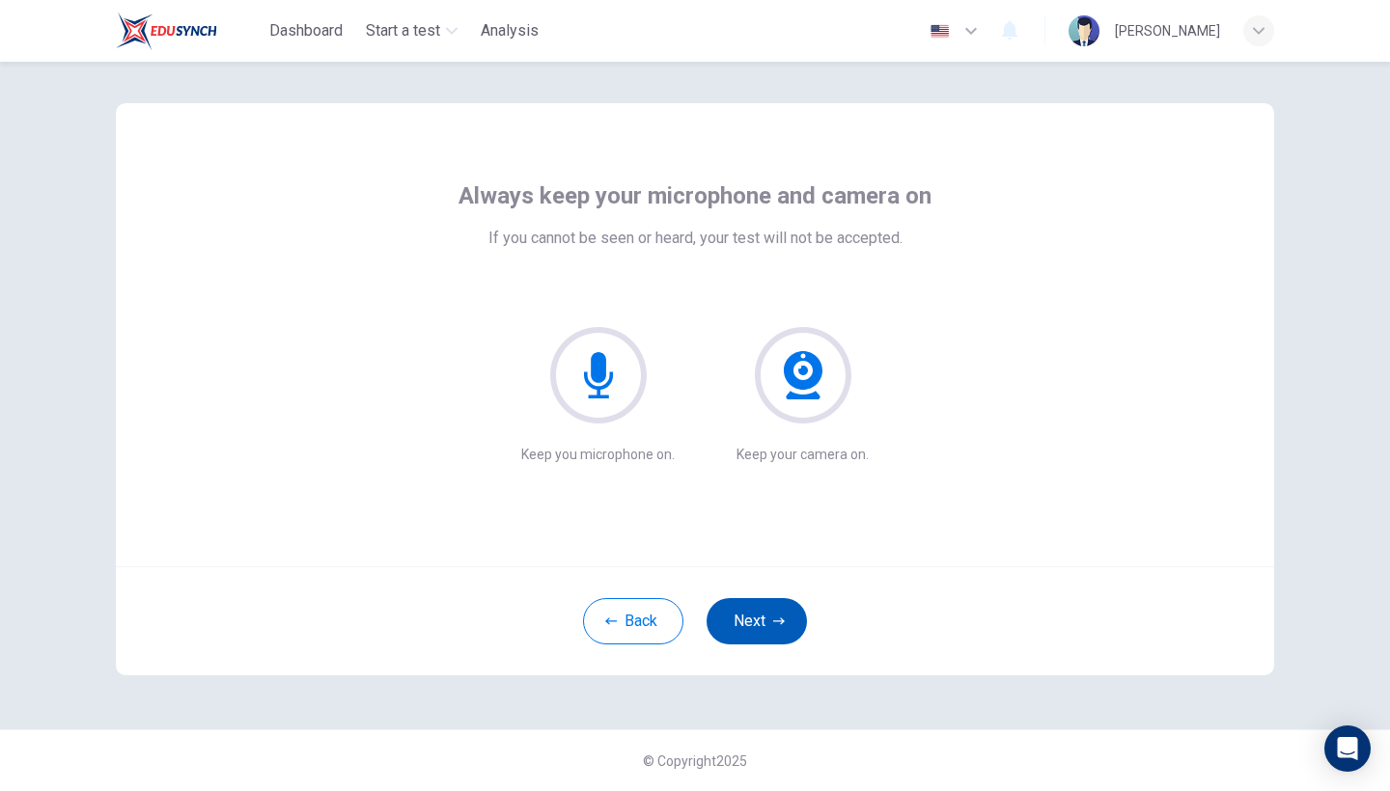
click at [763, 622] on button "Next" at bounding box center [756, 621] width 100 height 46
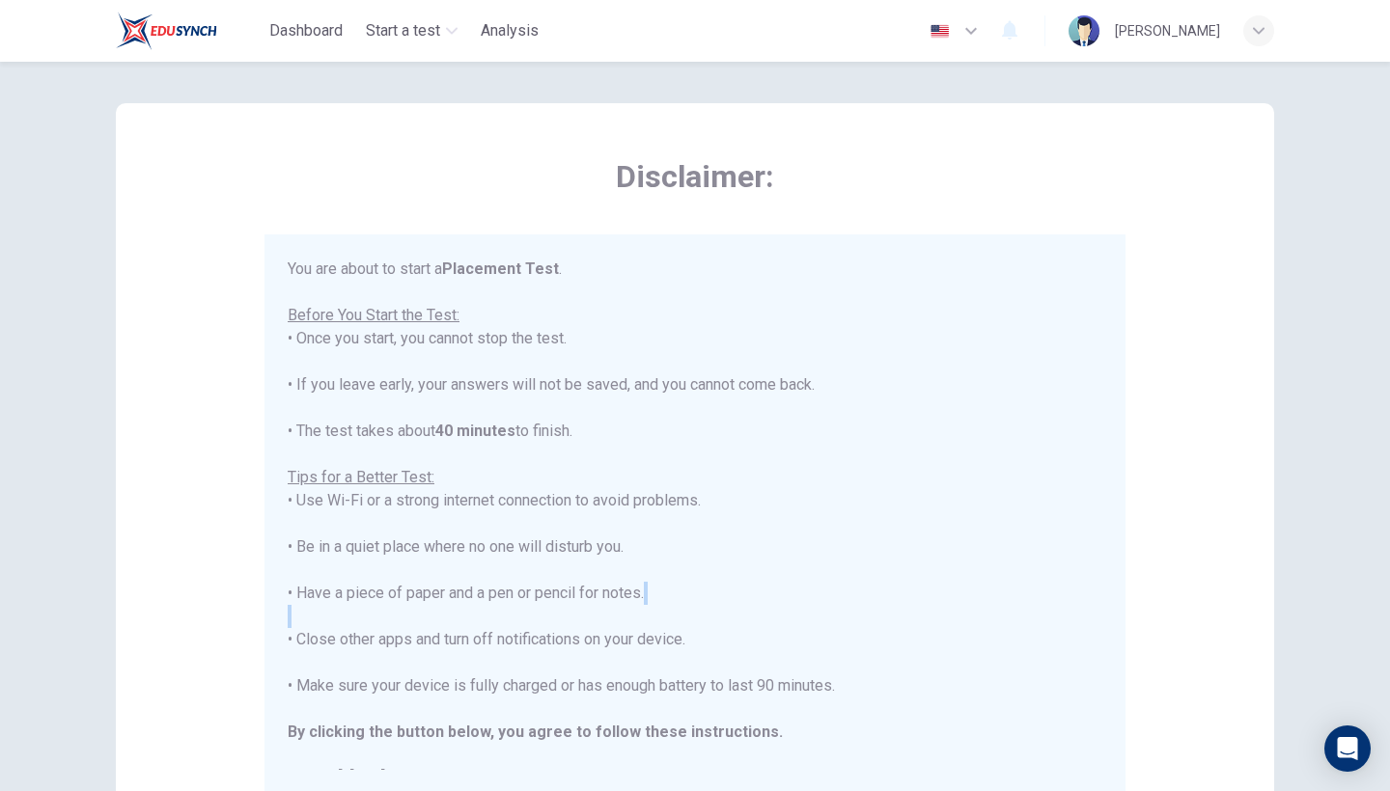
click at [763, 622] on div "You are about to start a Placement Test . Before You Start the Test: • Once you…" at bounding box center [695, 524] width 815 height 533
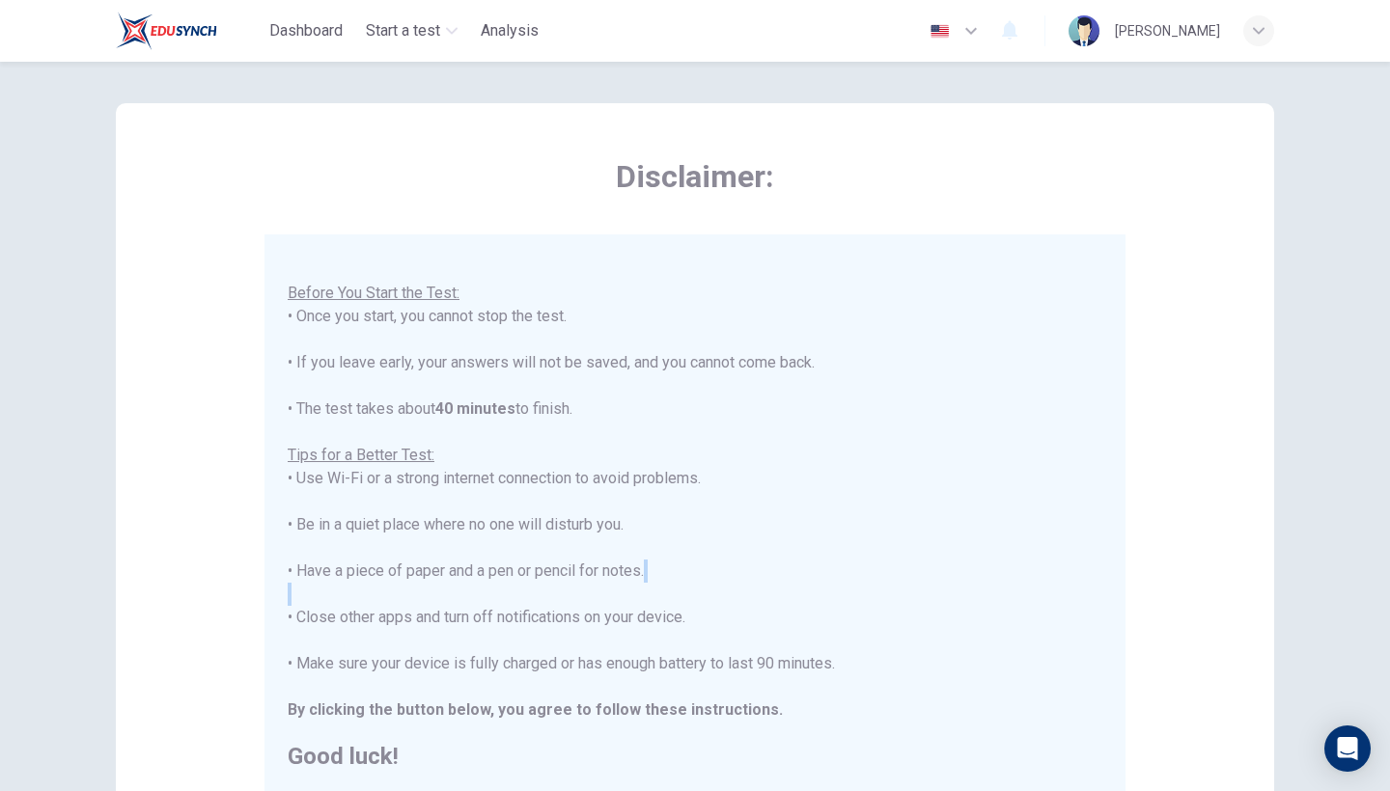
scroll to position [20, 0]
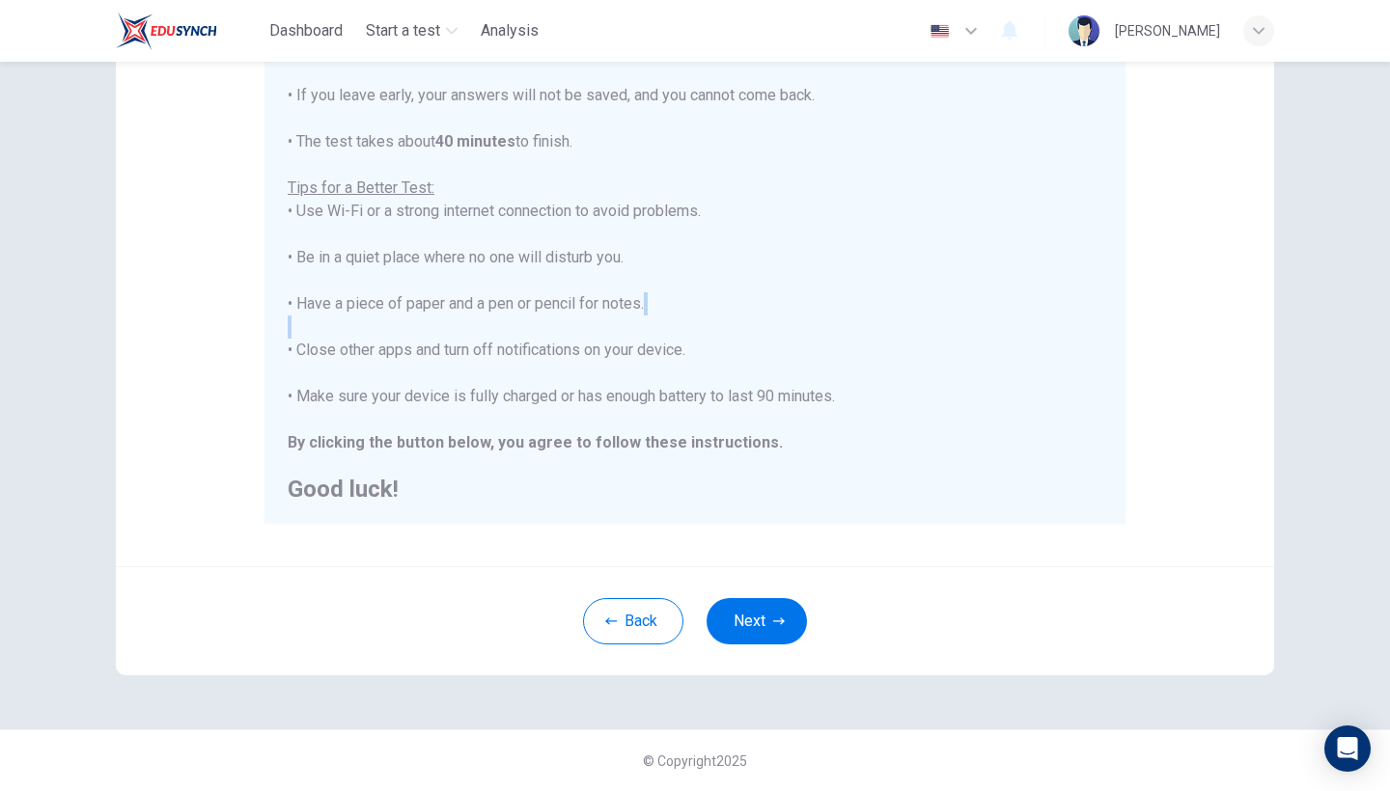
click at [763, 618] on button "Next" at bounding box center [756, 621] width 100 height 46
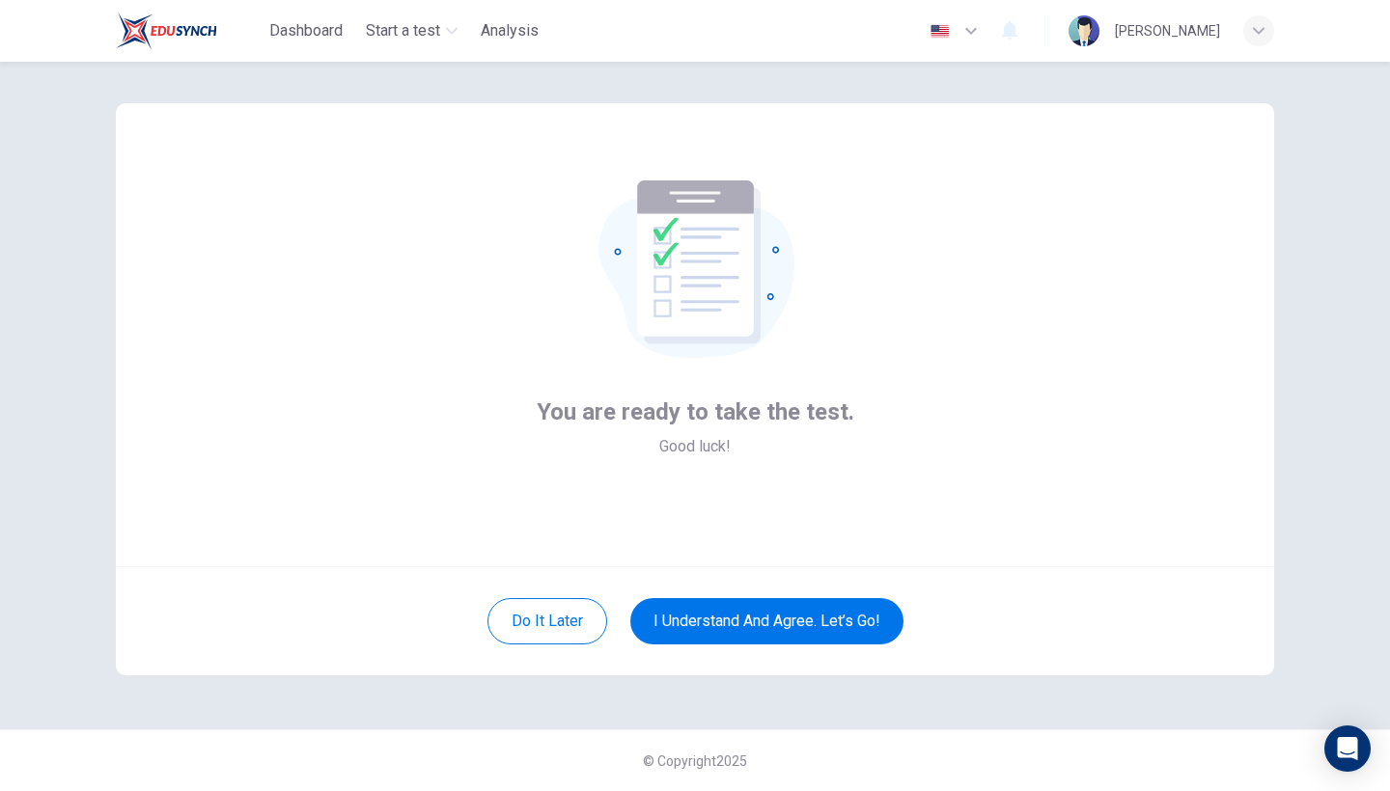
scroll to position [13, 0]
click at [763, 618] on button "I understand and agree. Let’s go!" at bounding box center [766, 621] width 273 height 46
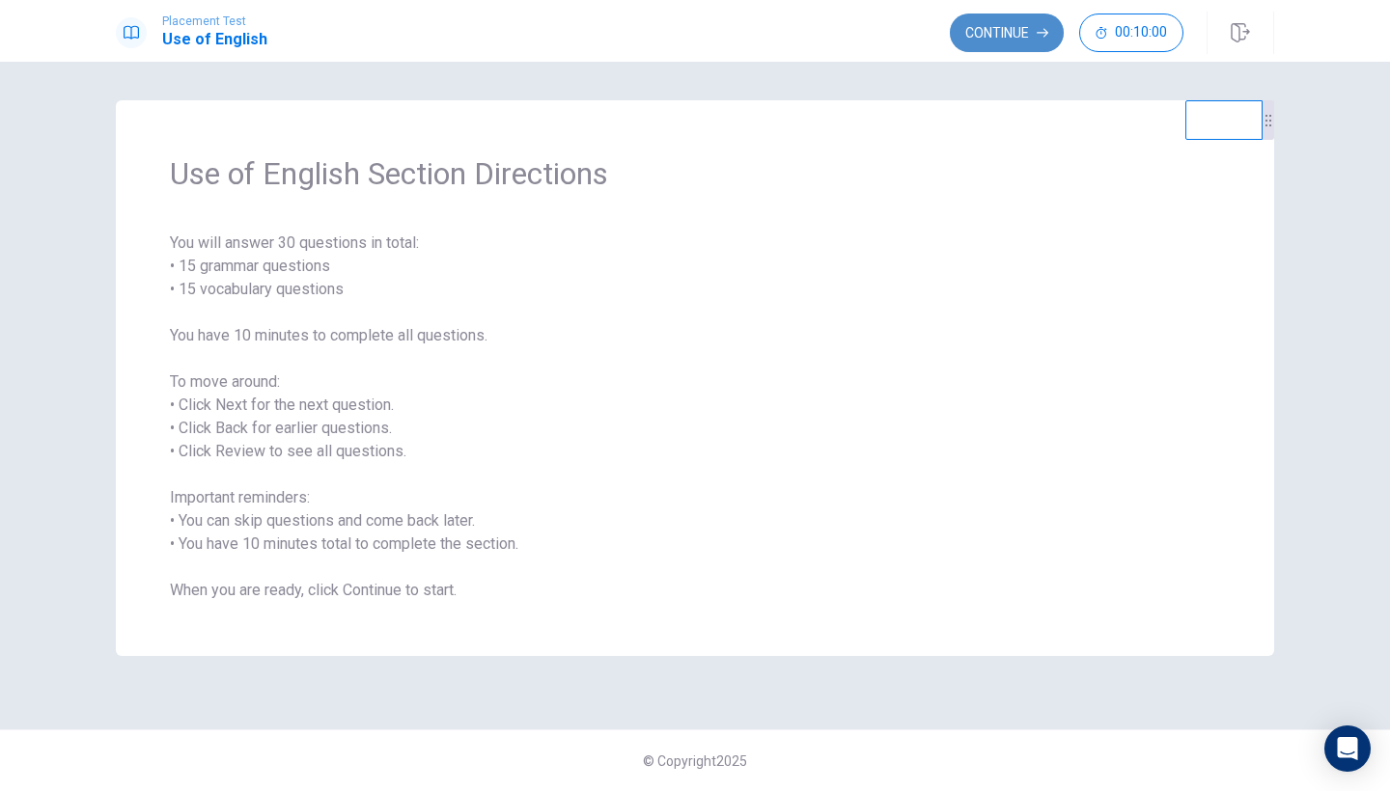
click at [996, 33] on button "Continue" at bounding box center [1007, 33] width 114 height 39
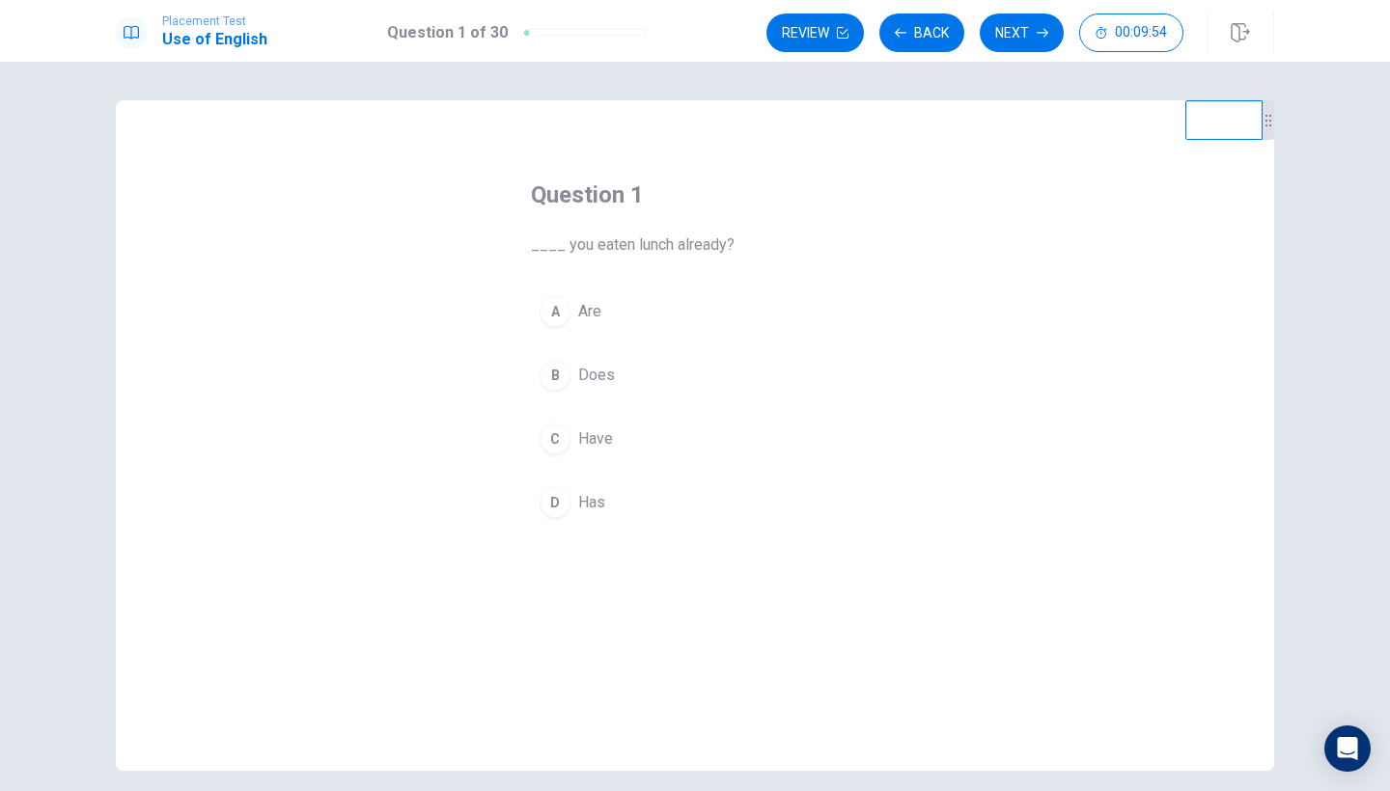
click at [581, 441] on span "Have" at bounding box center [595, 439] width 35 height 23
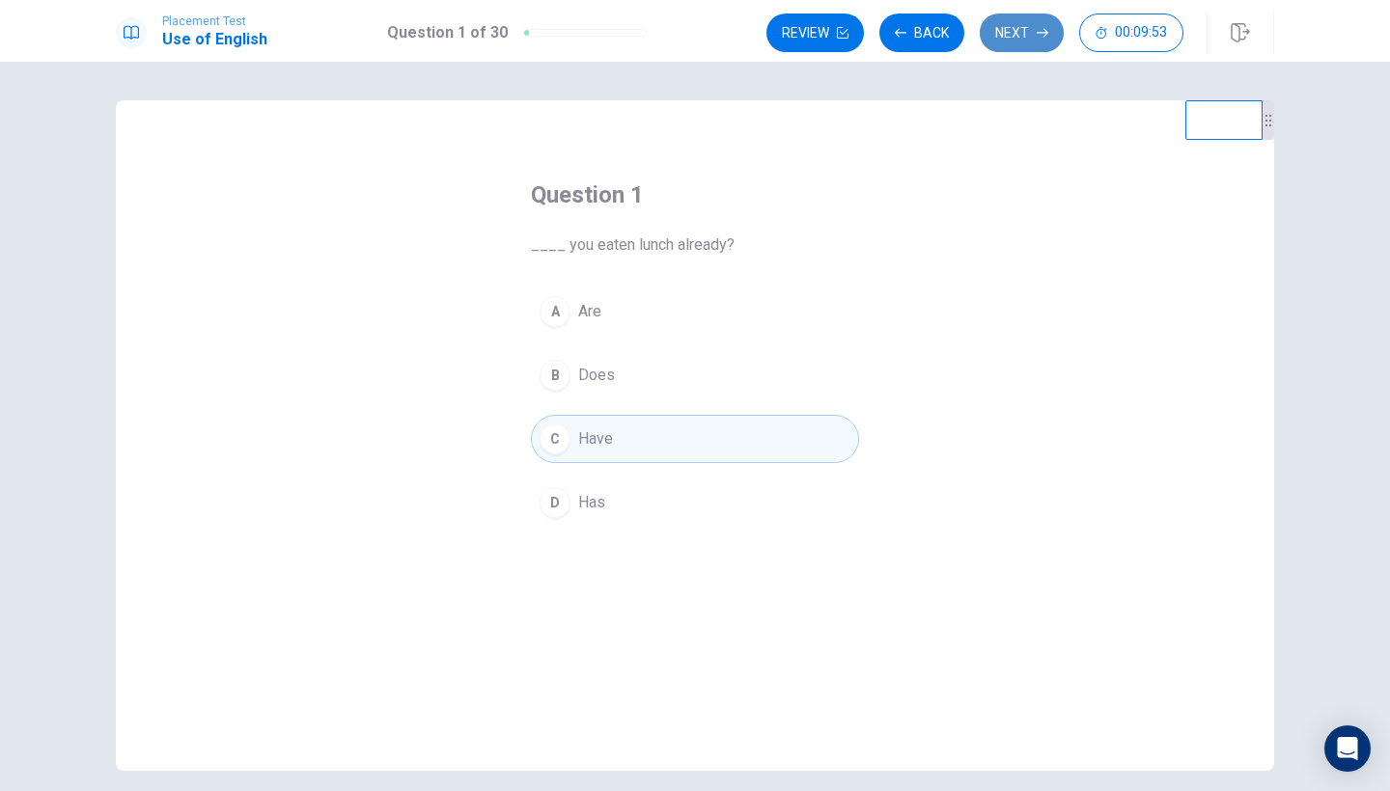
click at [1040, 14] on button "Next" at bounding box center [1022, 33] width 84 height 39
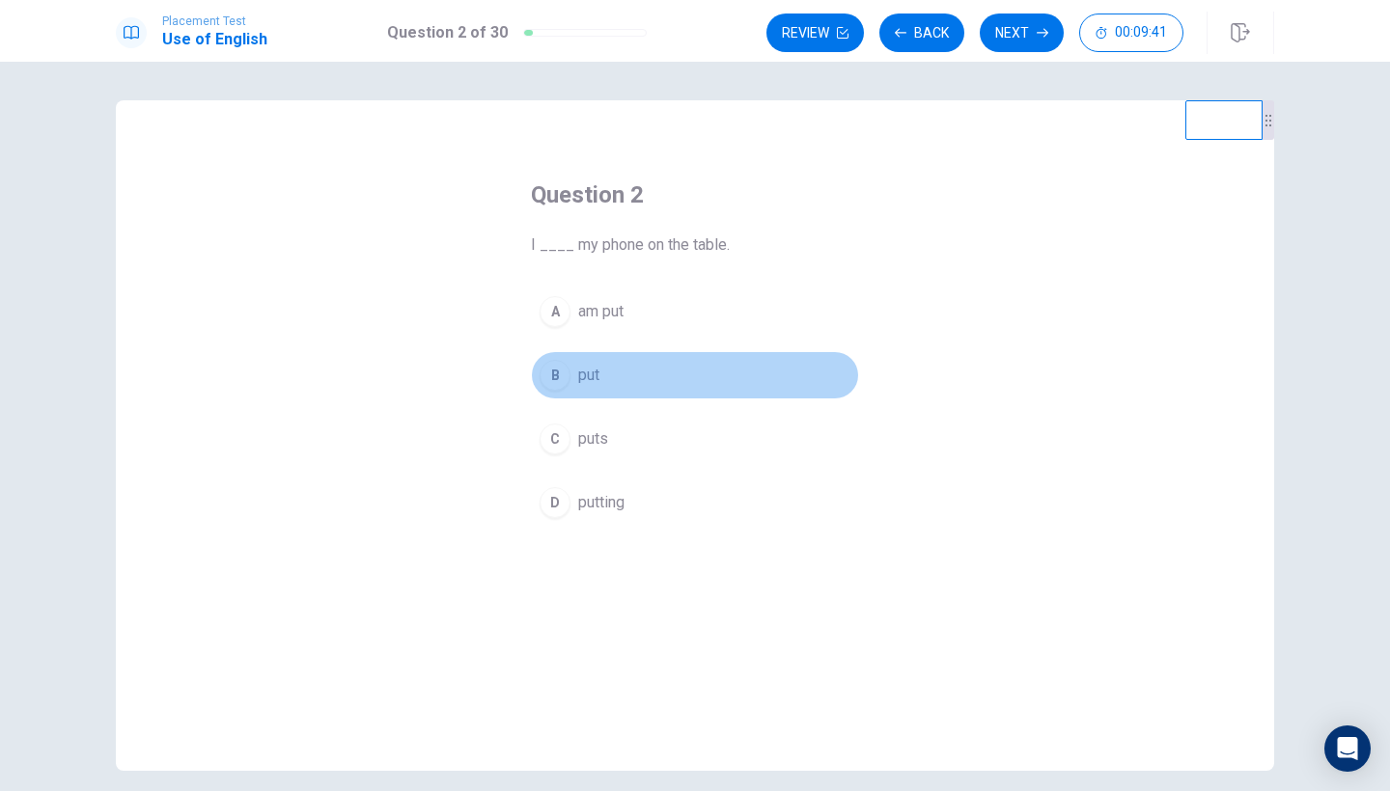
click at [583, 377] on span "put" at bounding box center [588, 375] width 21 height 23
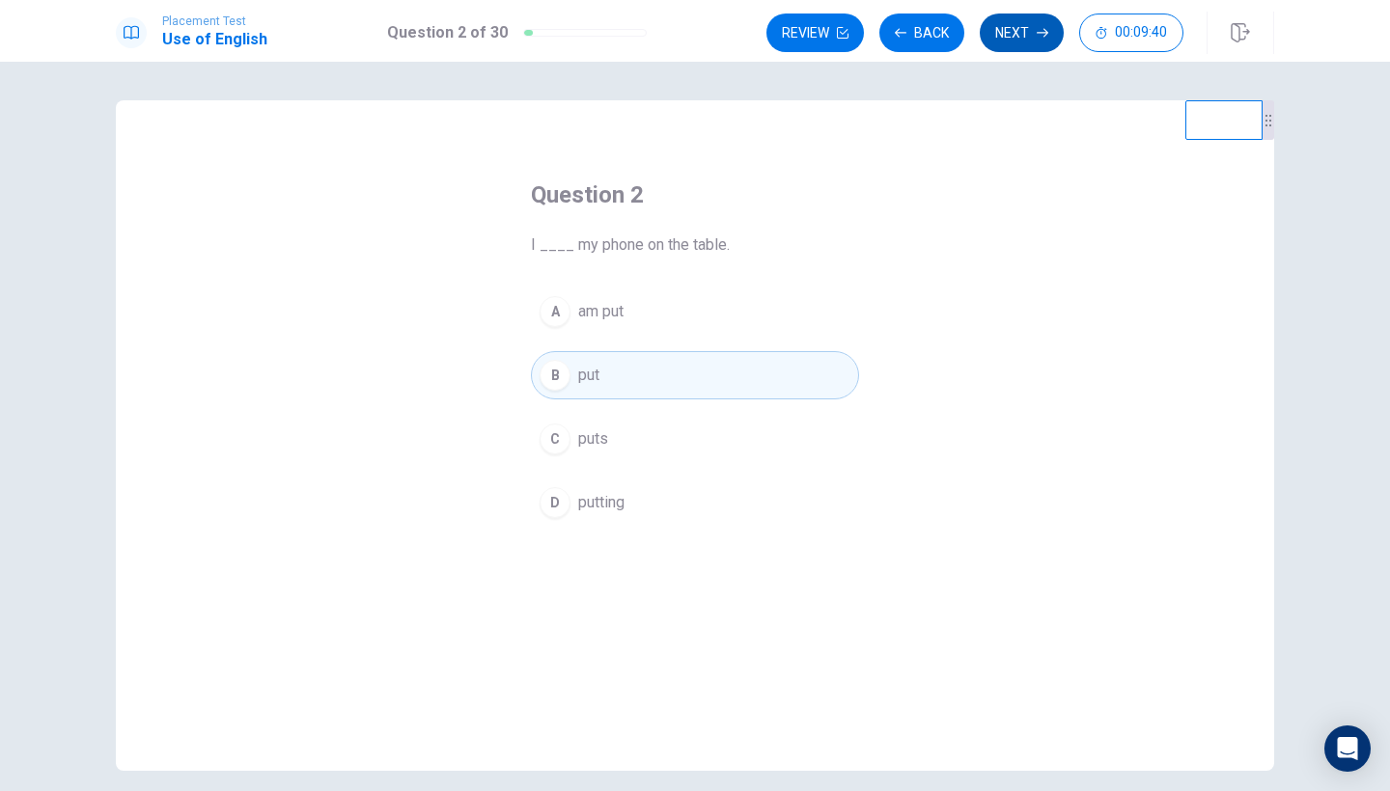
click at [1022, 37] on button "Next" at bounding box center [1022, 33] width 84 height 39
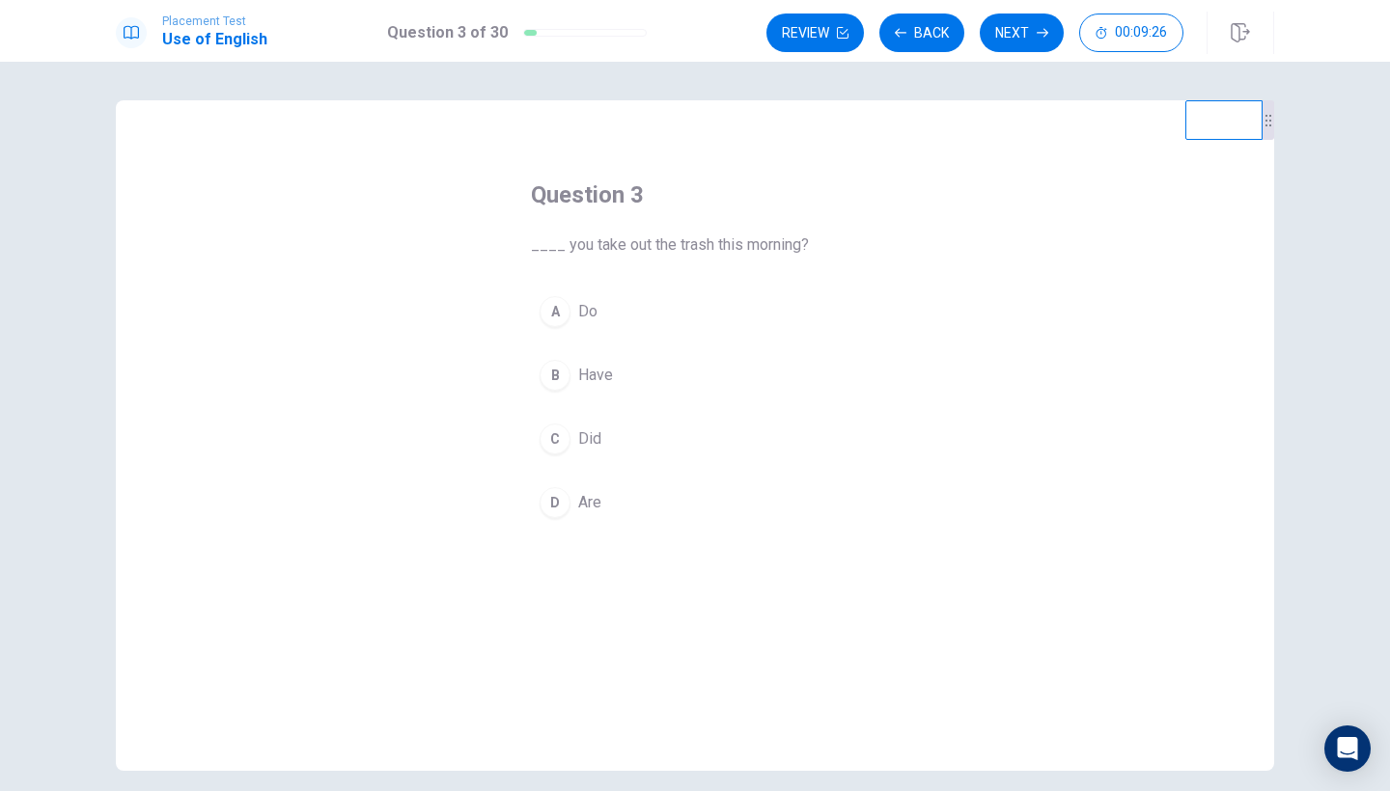
click at [588, 438] on span "Did" at bounding box center [589, 439] width 23 height 23
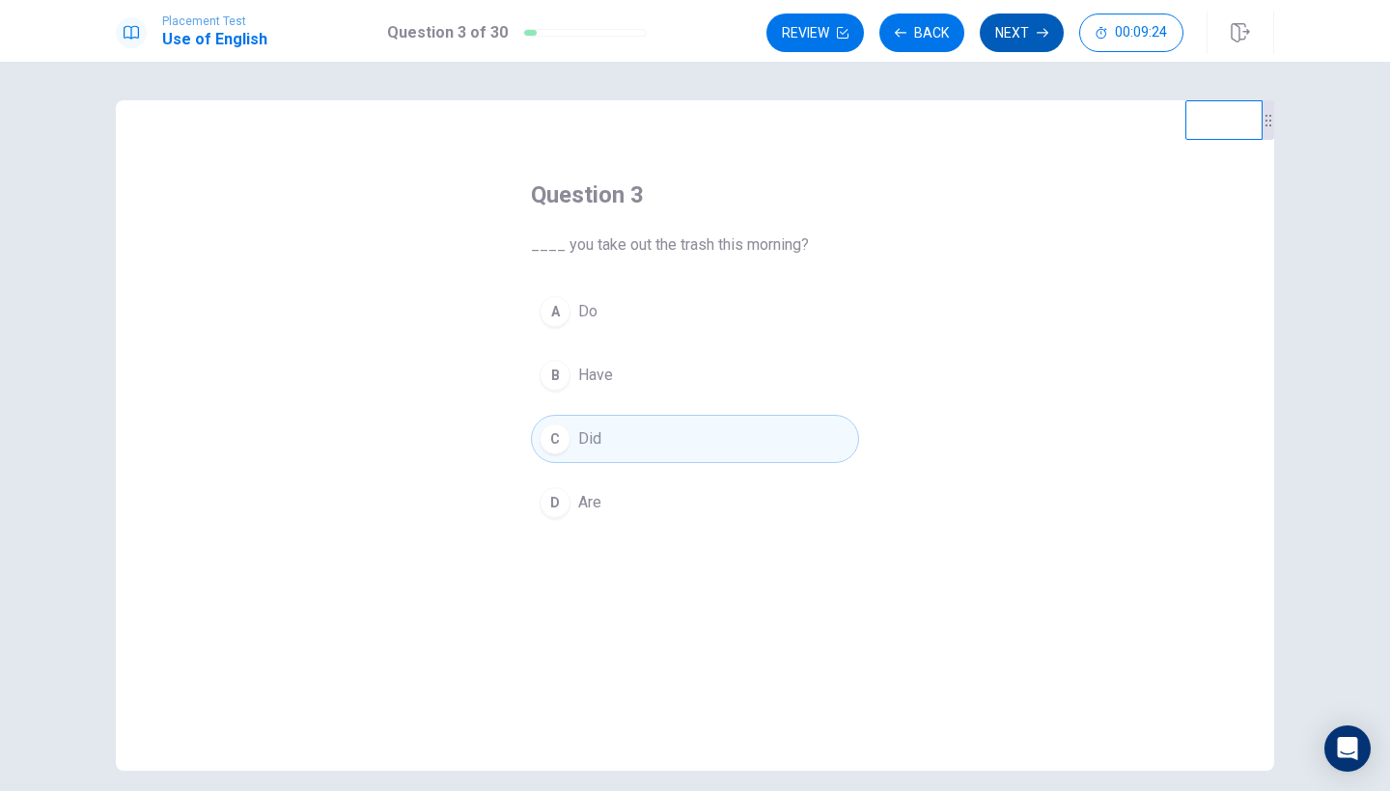
click at [1008, 34] on button "Next" at bounding box center [1022, 33] width 84 height 39
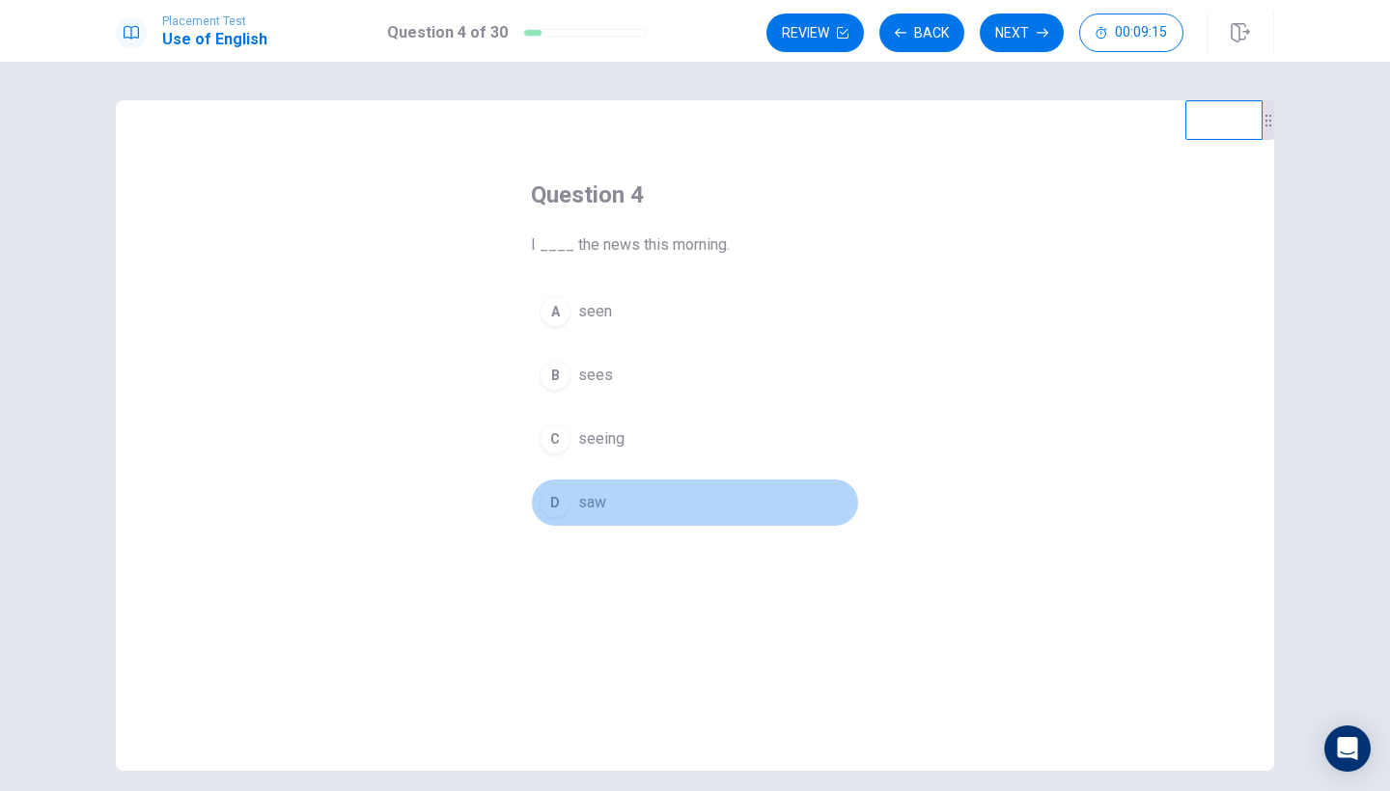
click at [572, 505] on button "D saw" at bounding box center [695, 503] width 328 height 48
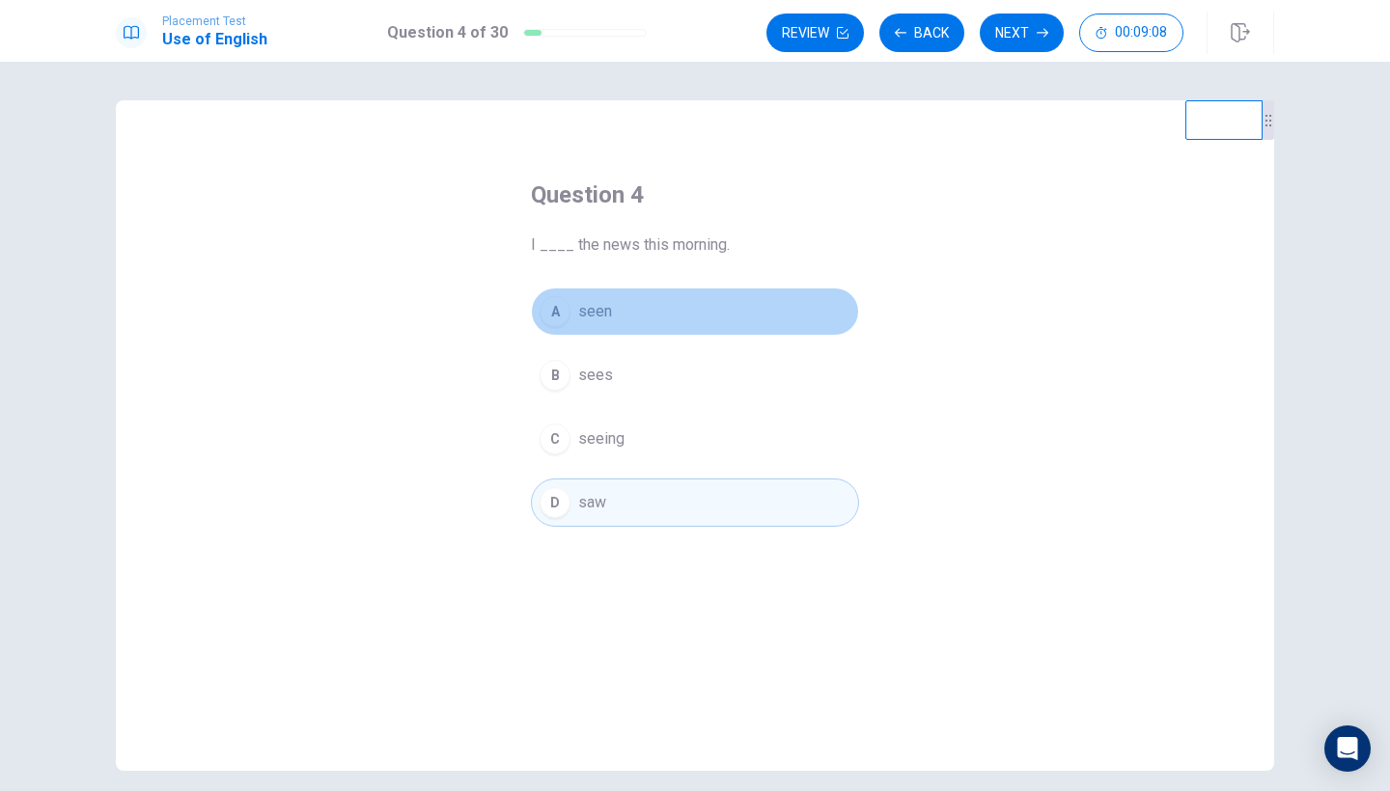
click at [594, 318] on span "seen" at bounding box center [595, 311] width 34 height 23
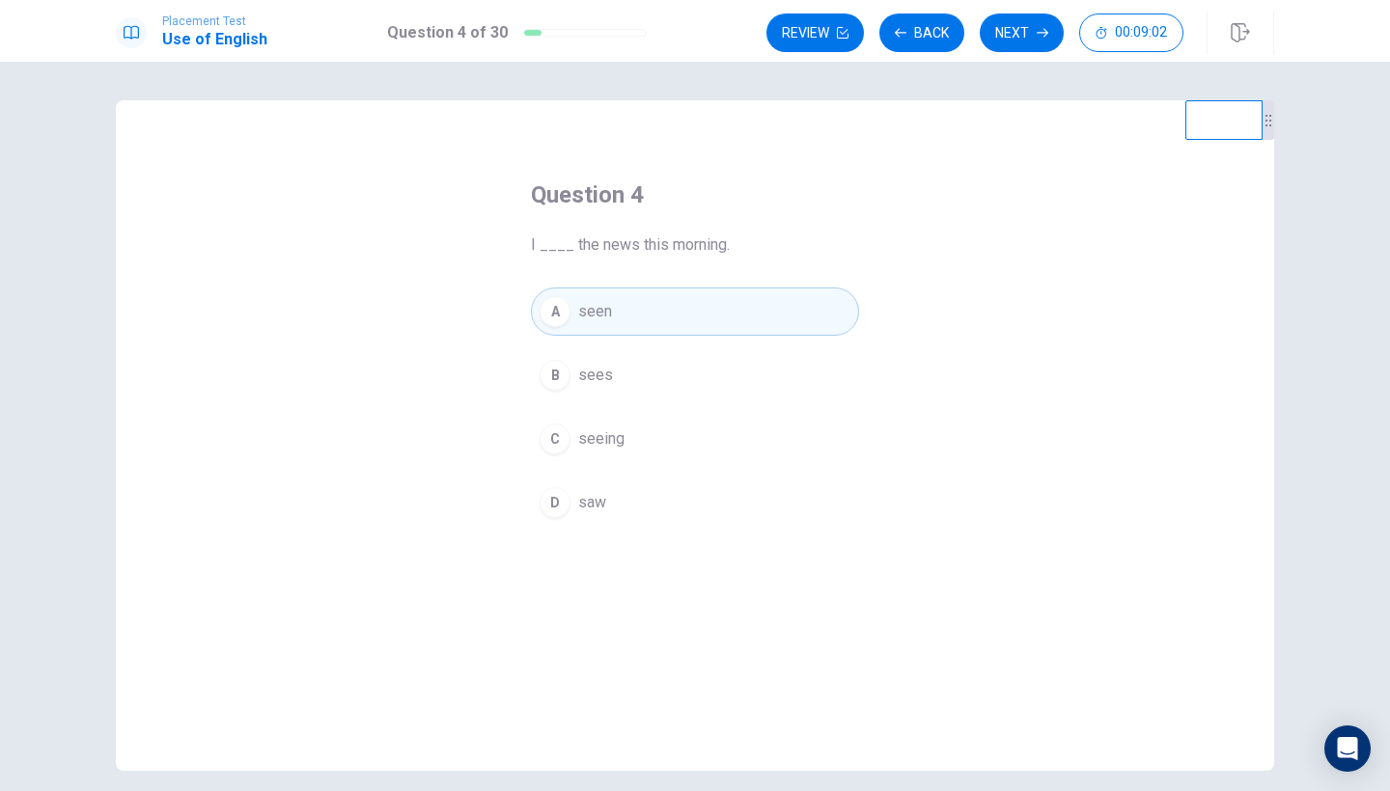
click at [579, 503] on span "saw" at bounding box center [592, 502] width 28 height 23
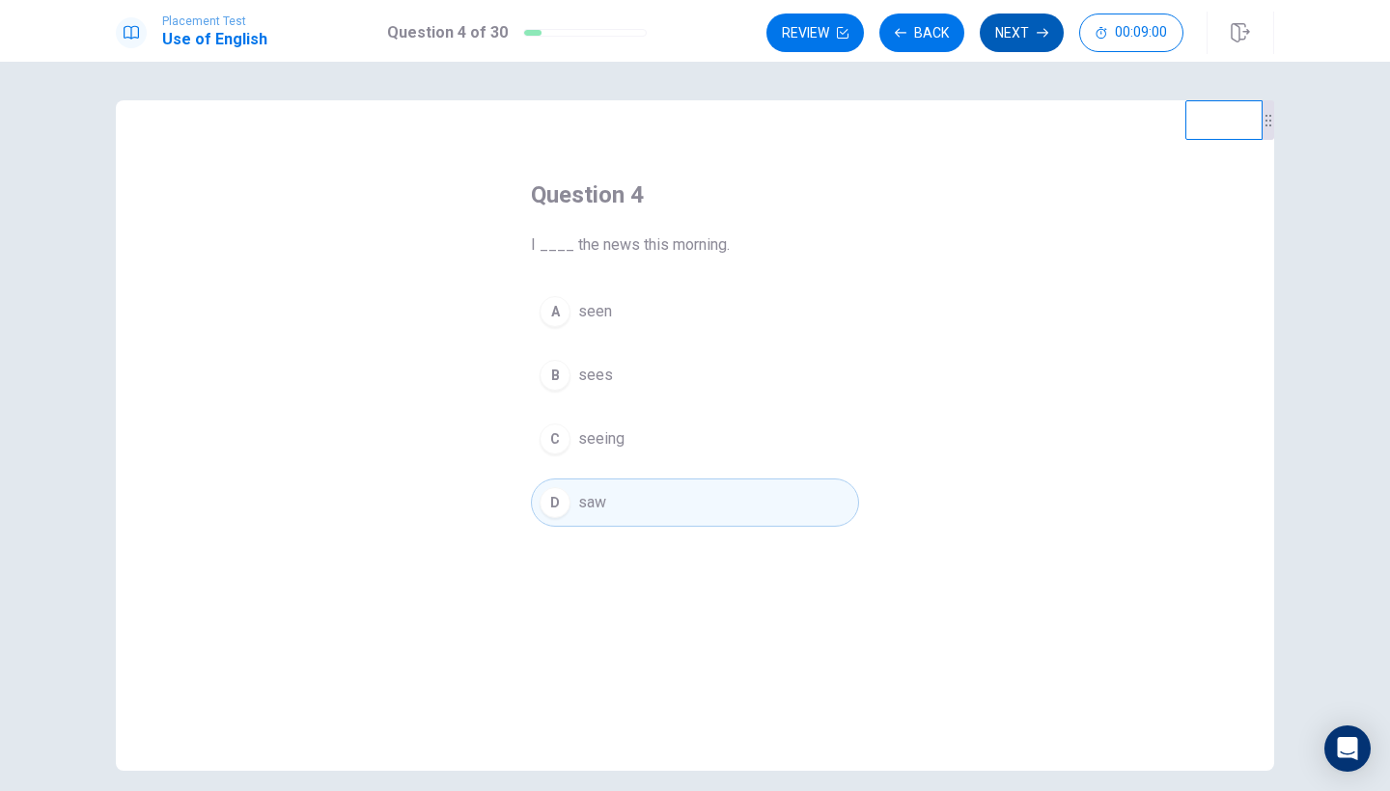
click at [1001, 43] on button "Next" at bounding box center [1022, 33] width 84 height 39
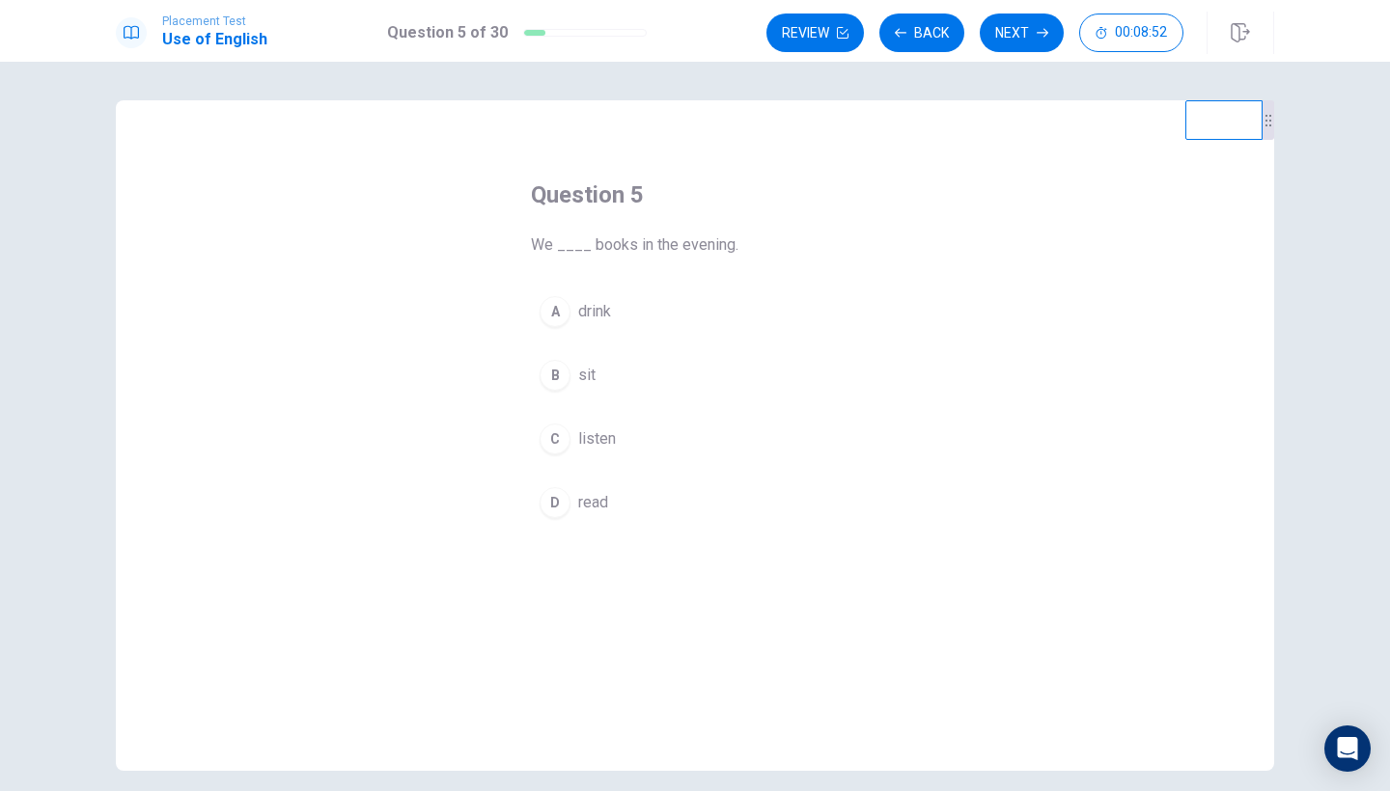
click at [600, 511] on span "read" at bounding box center [593, 502] width 30 height 23
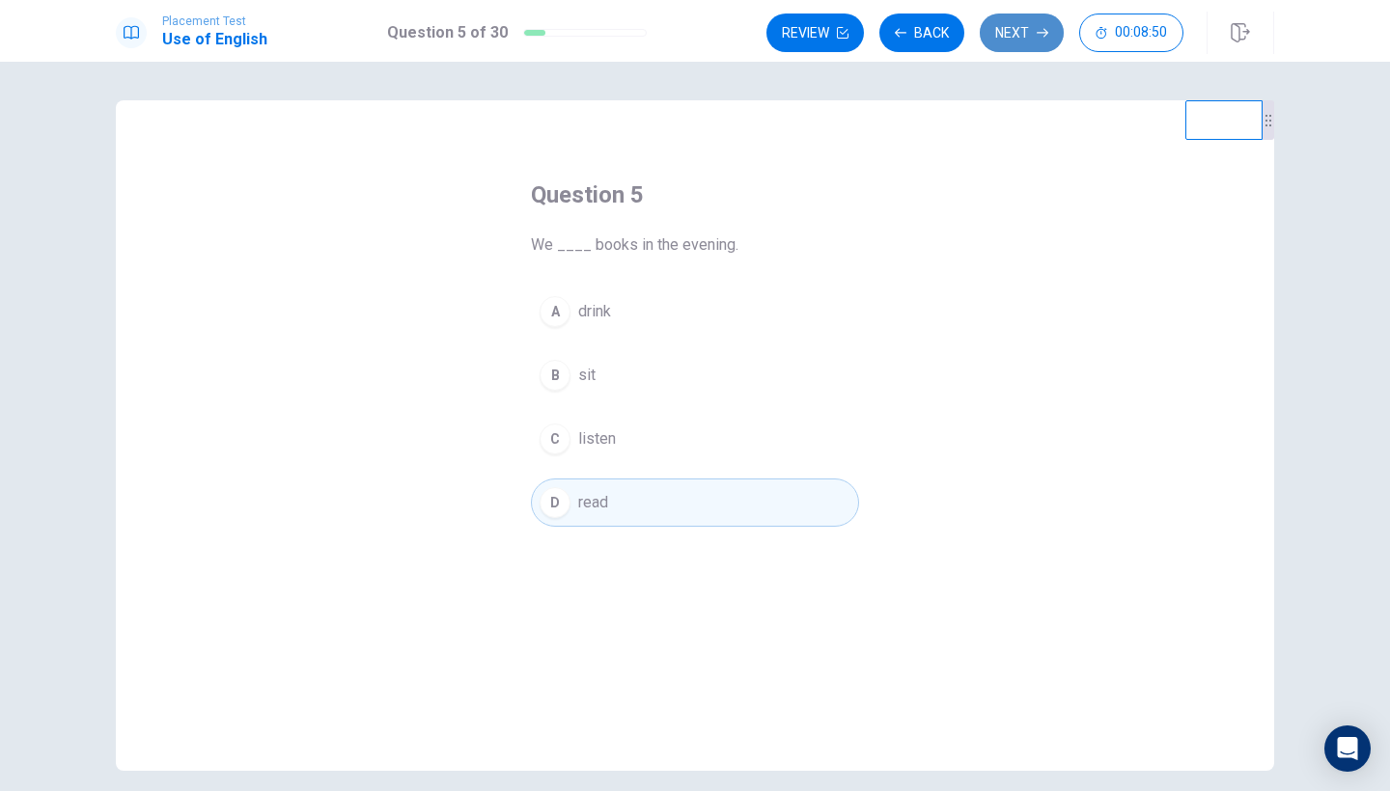
click at [1019, 42] on button "Next" at bounding box center [1022, 33] width 84 height 39
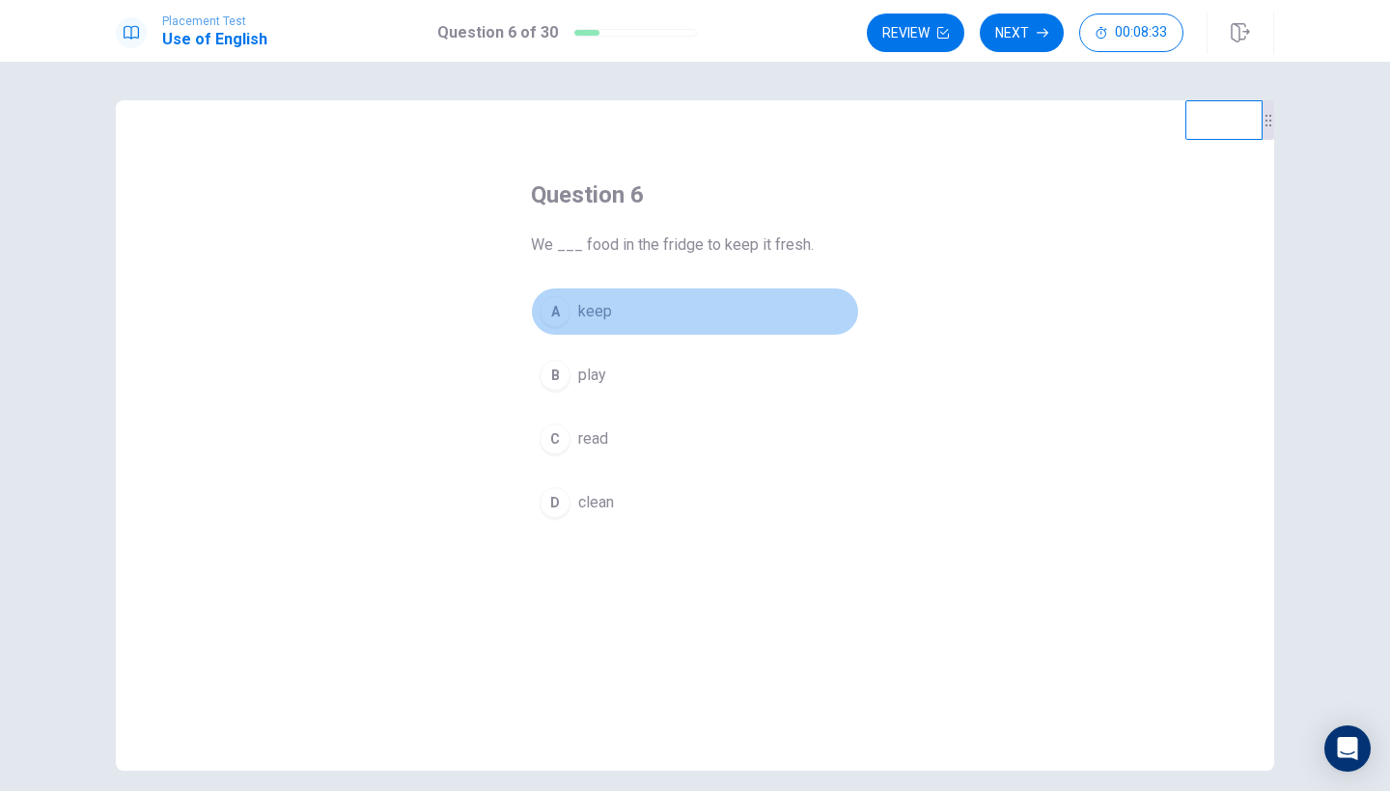
click at [587, 320] on span "keep" at bounding box center [595, 311] width 34 height 23
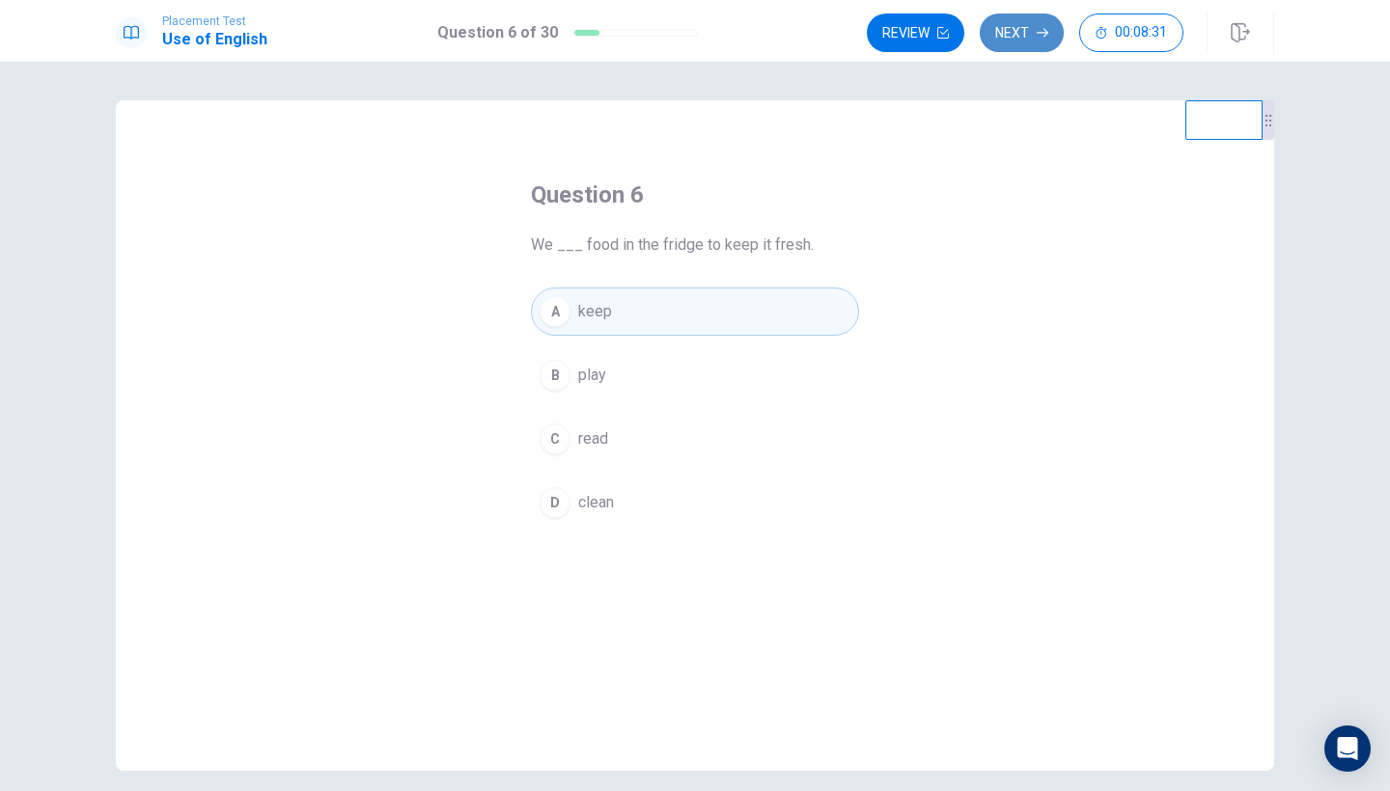
click at [1032, 22] on button "Next" at bounding box center [1022, 33] width 84 height 39
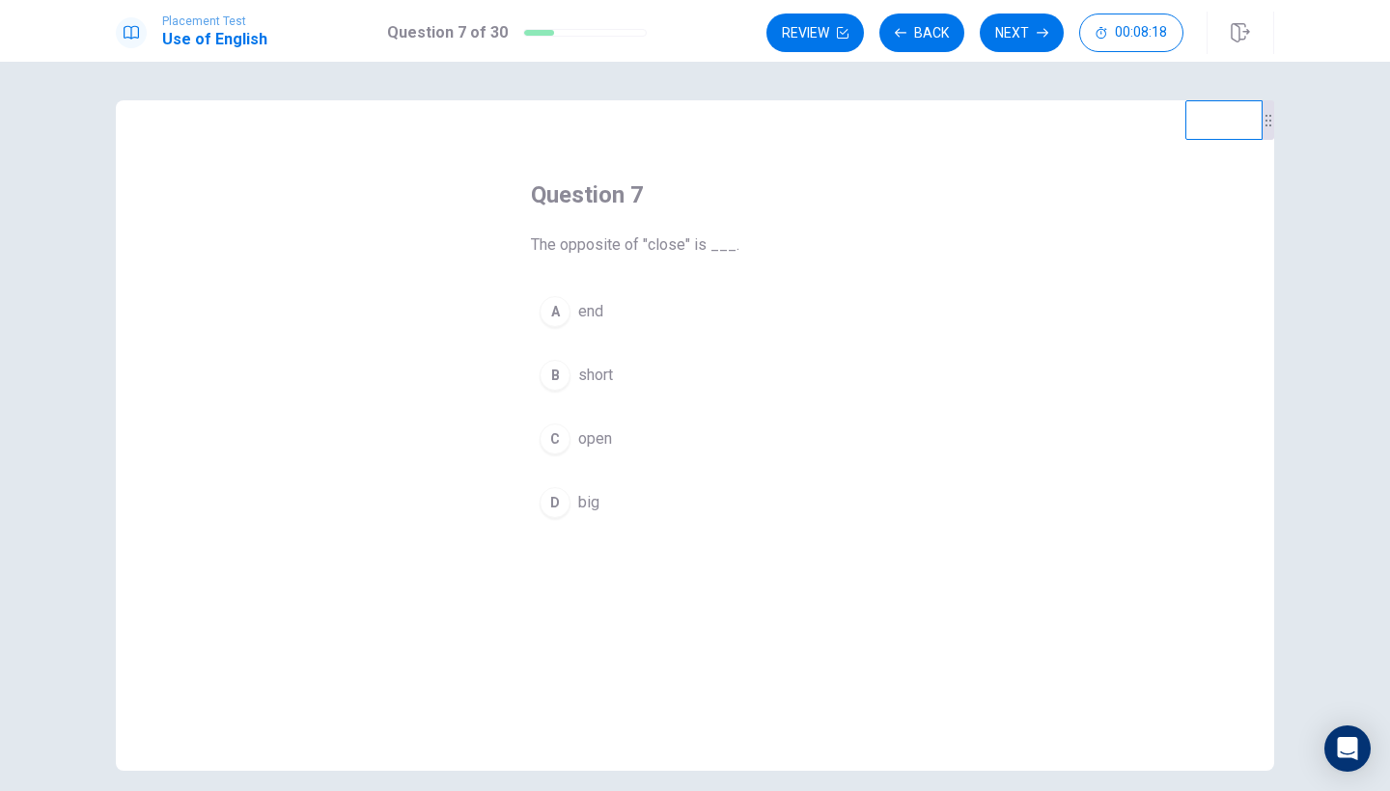
click at [609, 444] on span "open" at bounding box center [595, 439] width 34 height 23
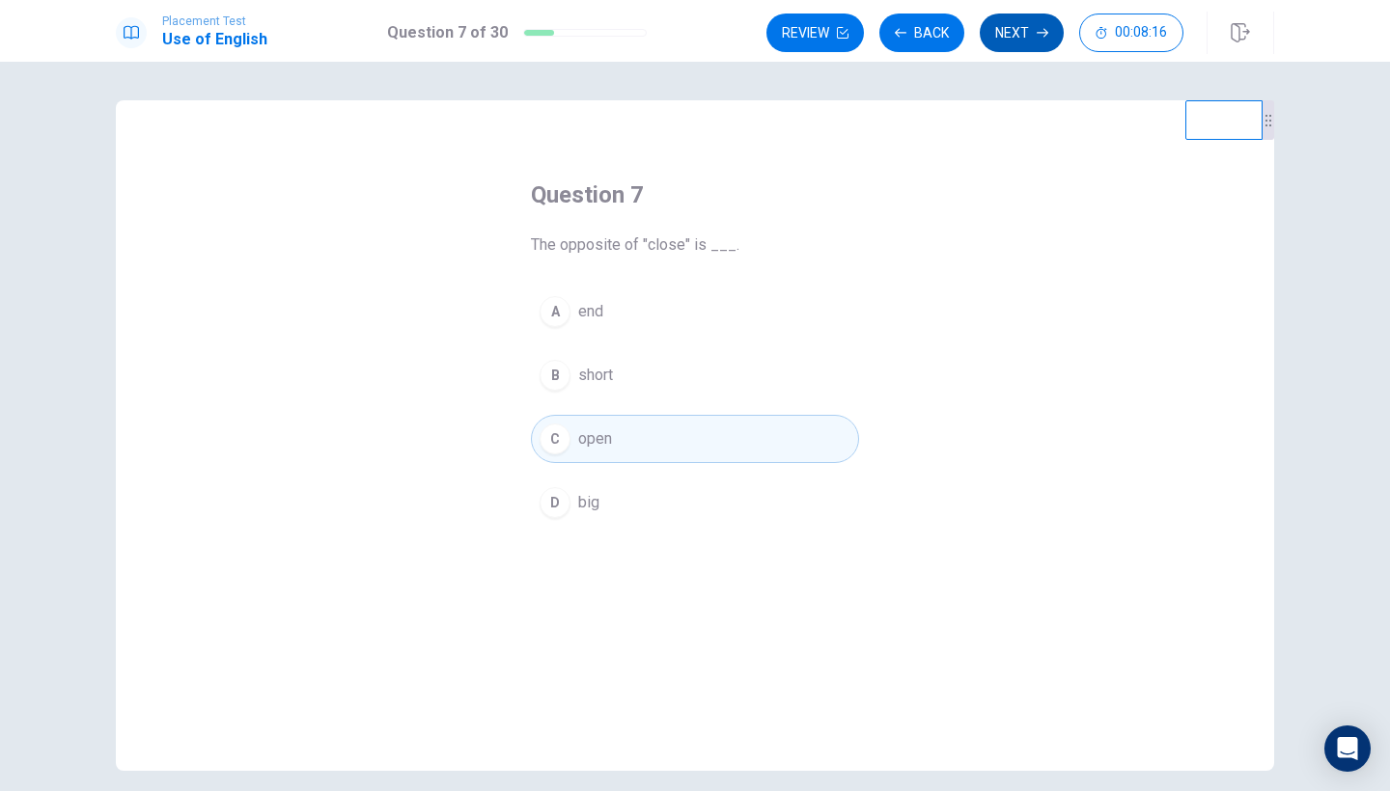
click at [1032, 31] on button "Next" at bounding box center [1022, 33] width 84 height 39
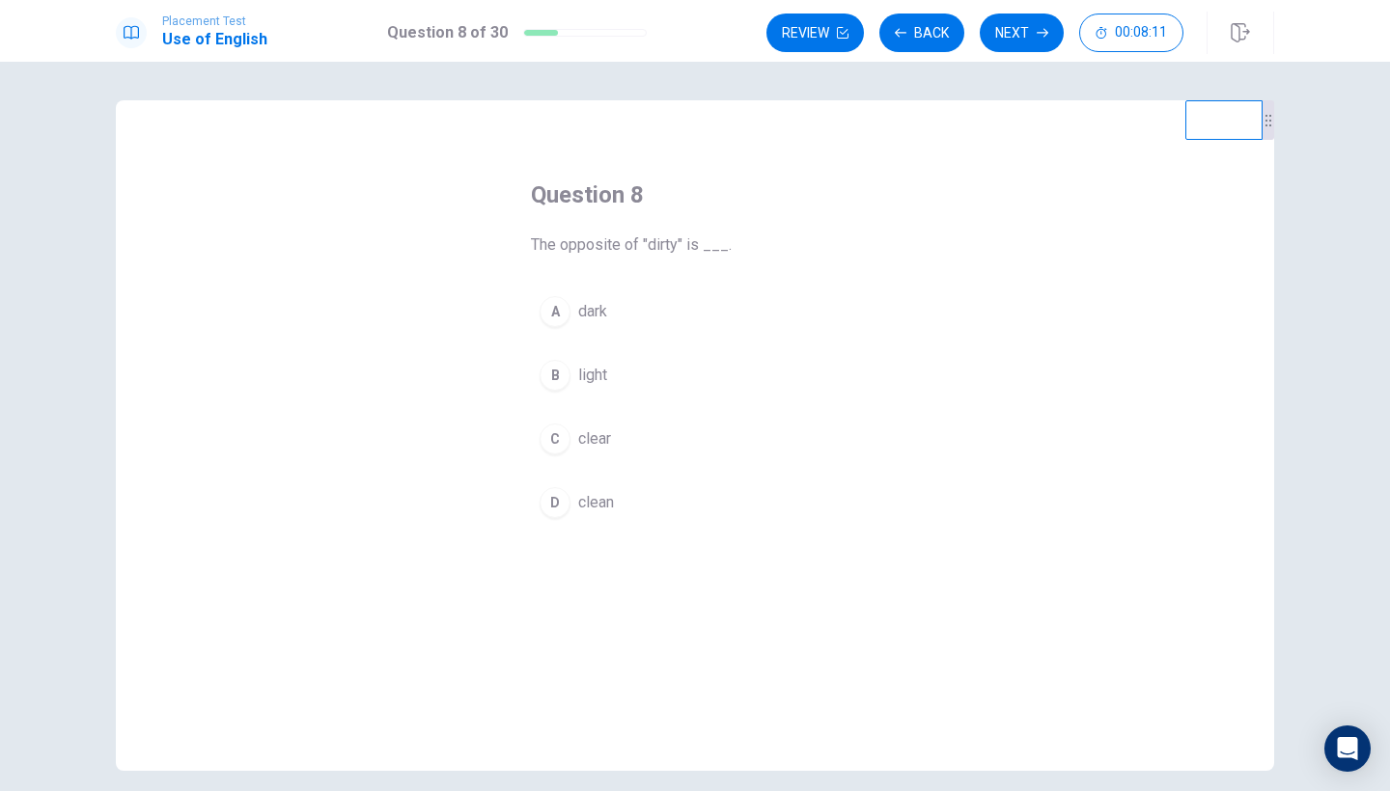
click at [600, 499] on span "clean" at bounding box center [596, 502] width 36 height 23
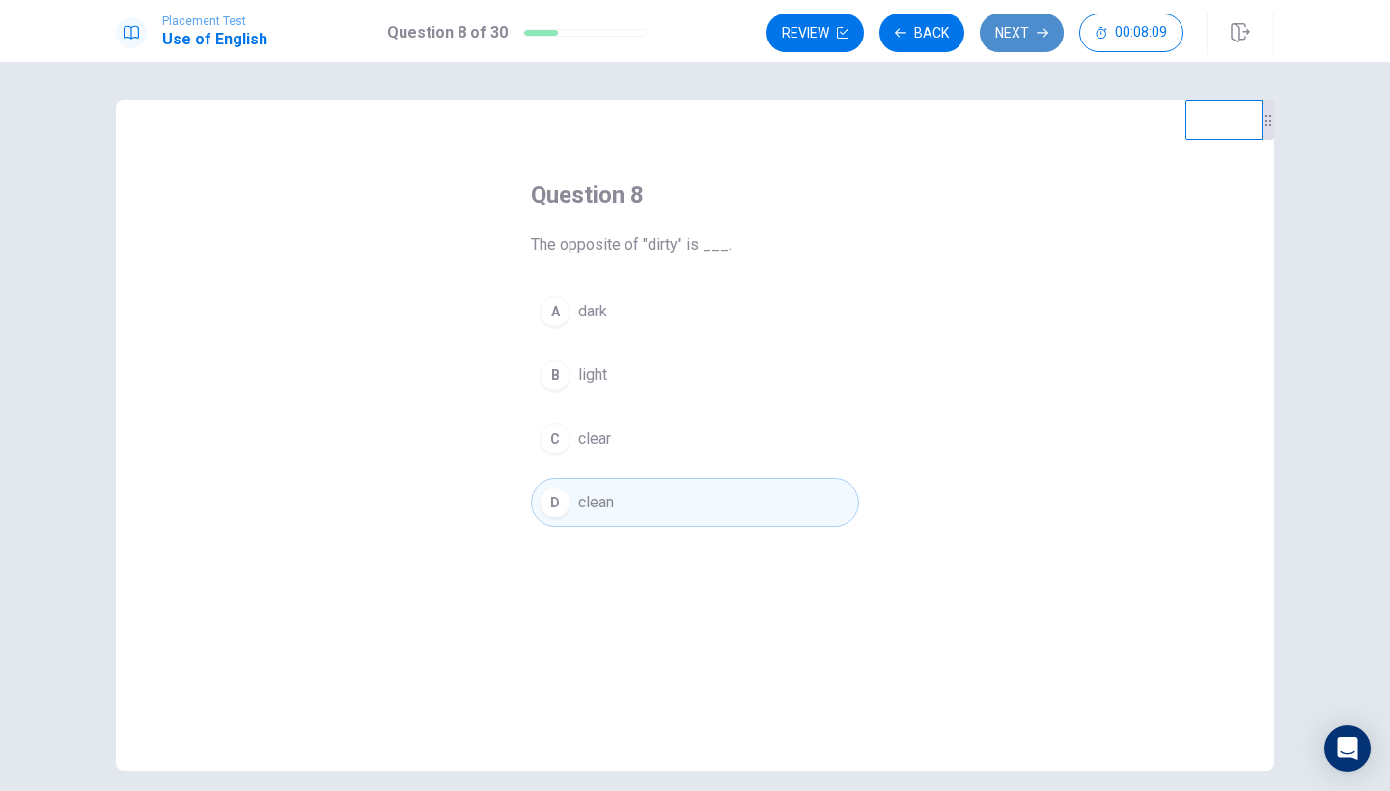
click at [1010, 41] on button "Next" at bounding box center [1022, 33] width 84 height 39
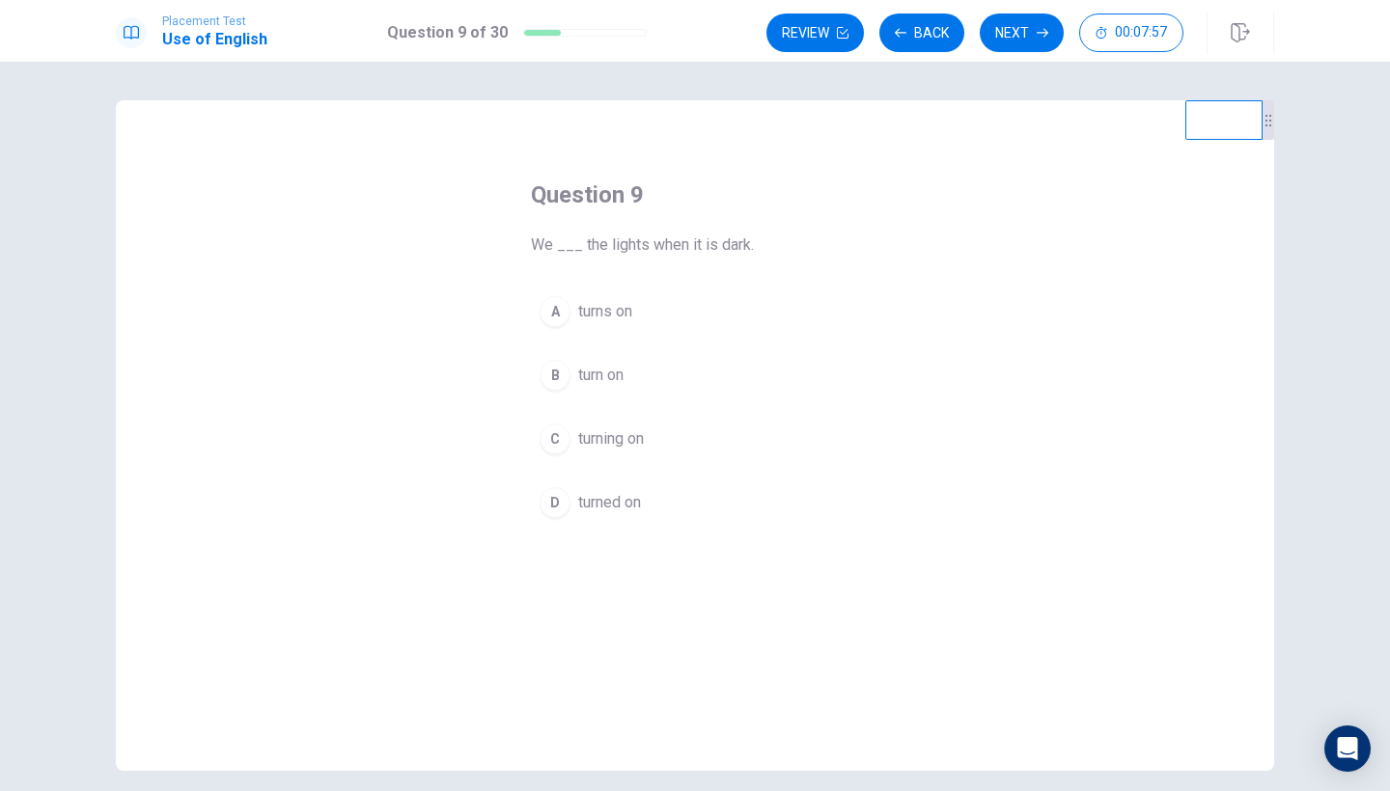
click at [611, 375] on span "turn on" at bounding box center [600, 375] width 45 height 23
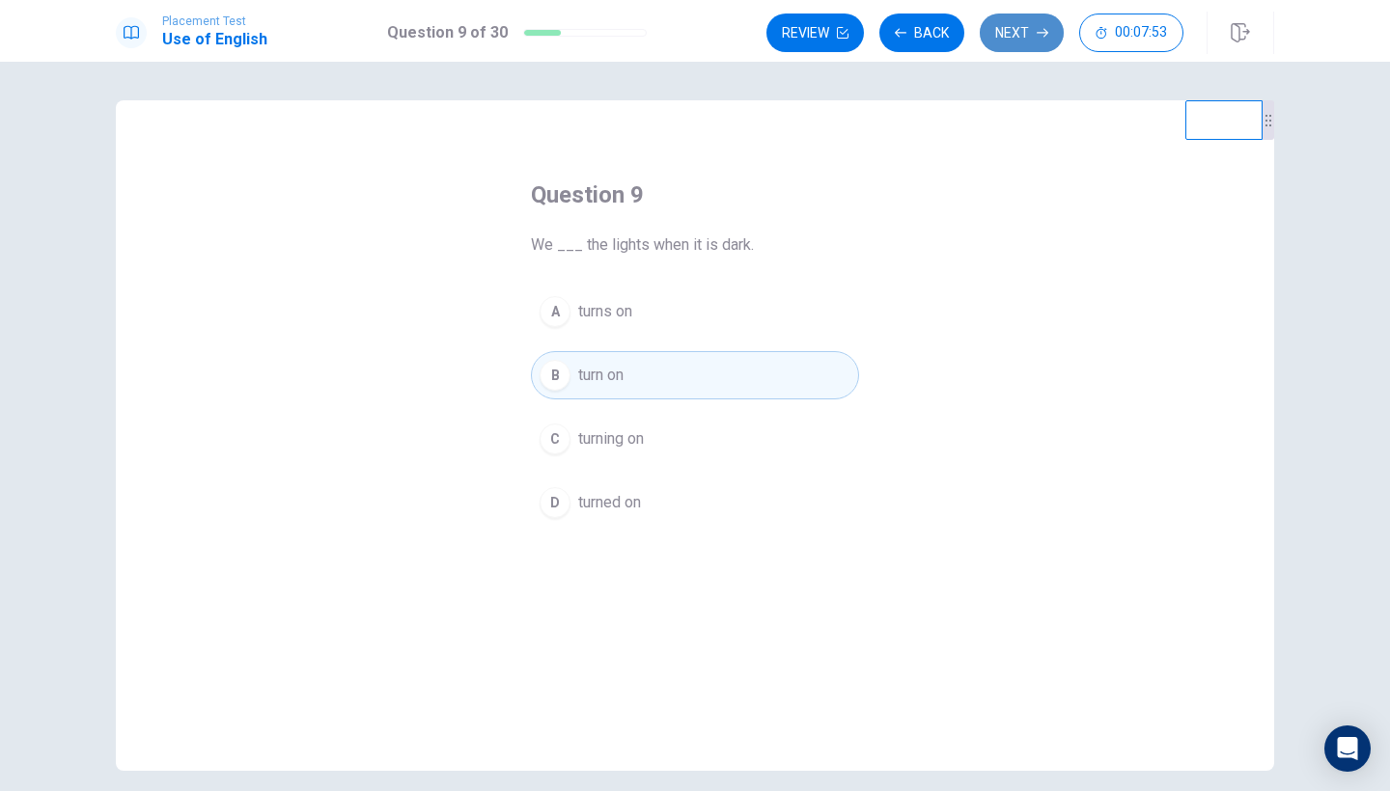
click at [1001, 34] on button "Next" at bounding box center [1022, 33] width 84 height 39
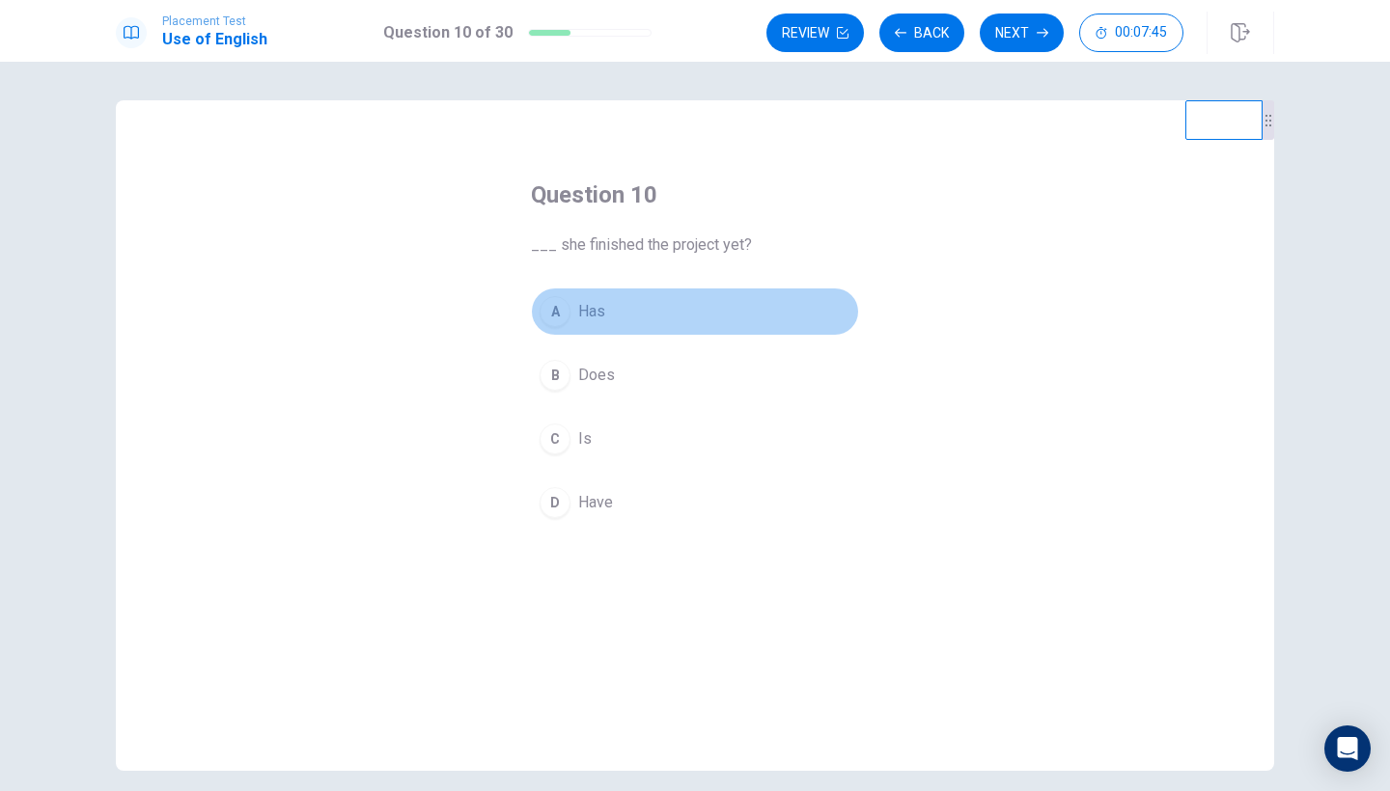
click at [594, 302] on span "Has" at bounding box center [591, 311] width 27 height 23
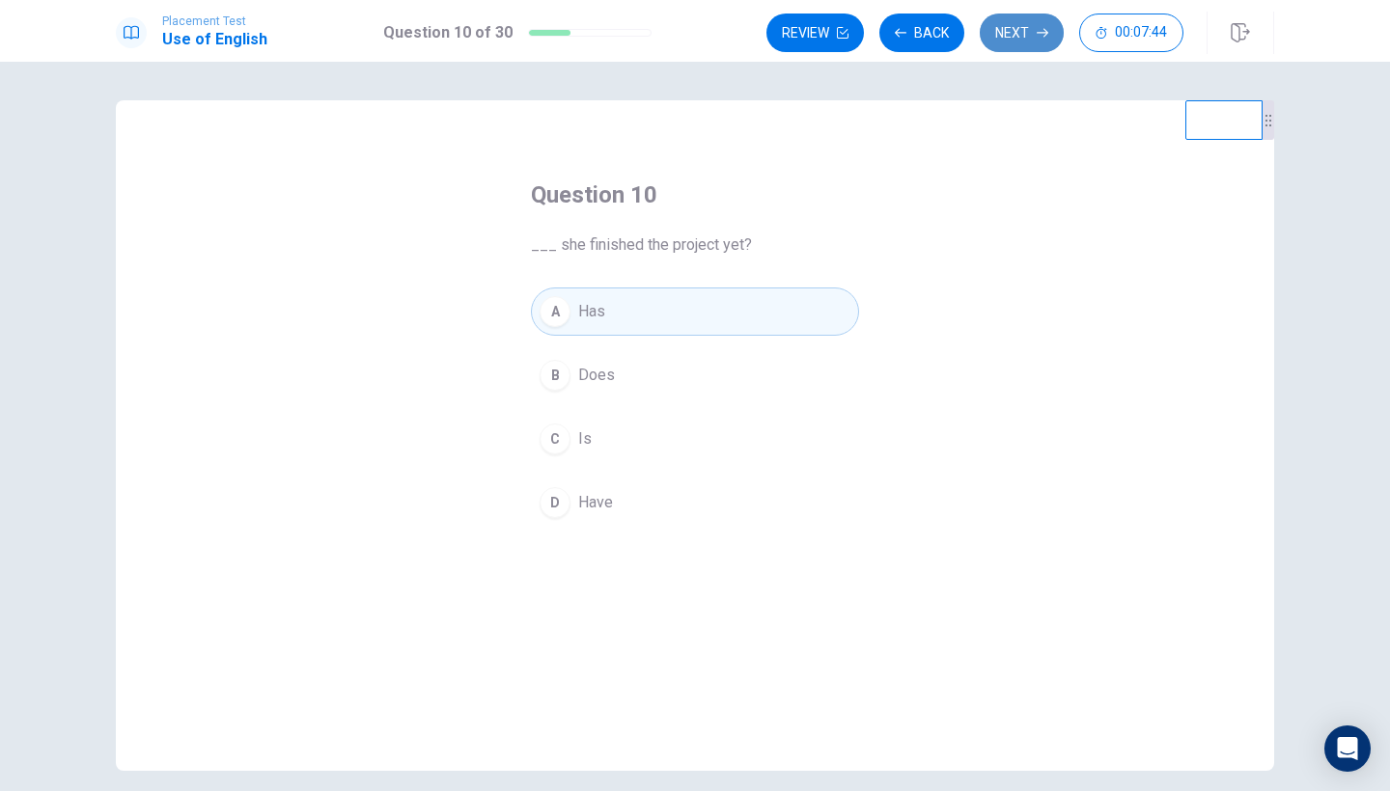
click at [1015, 46] on button "Next" at bounding box center [1022, 33] width 84 height 39
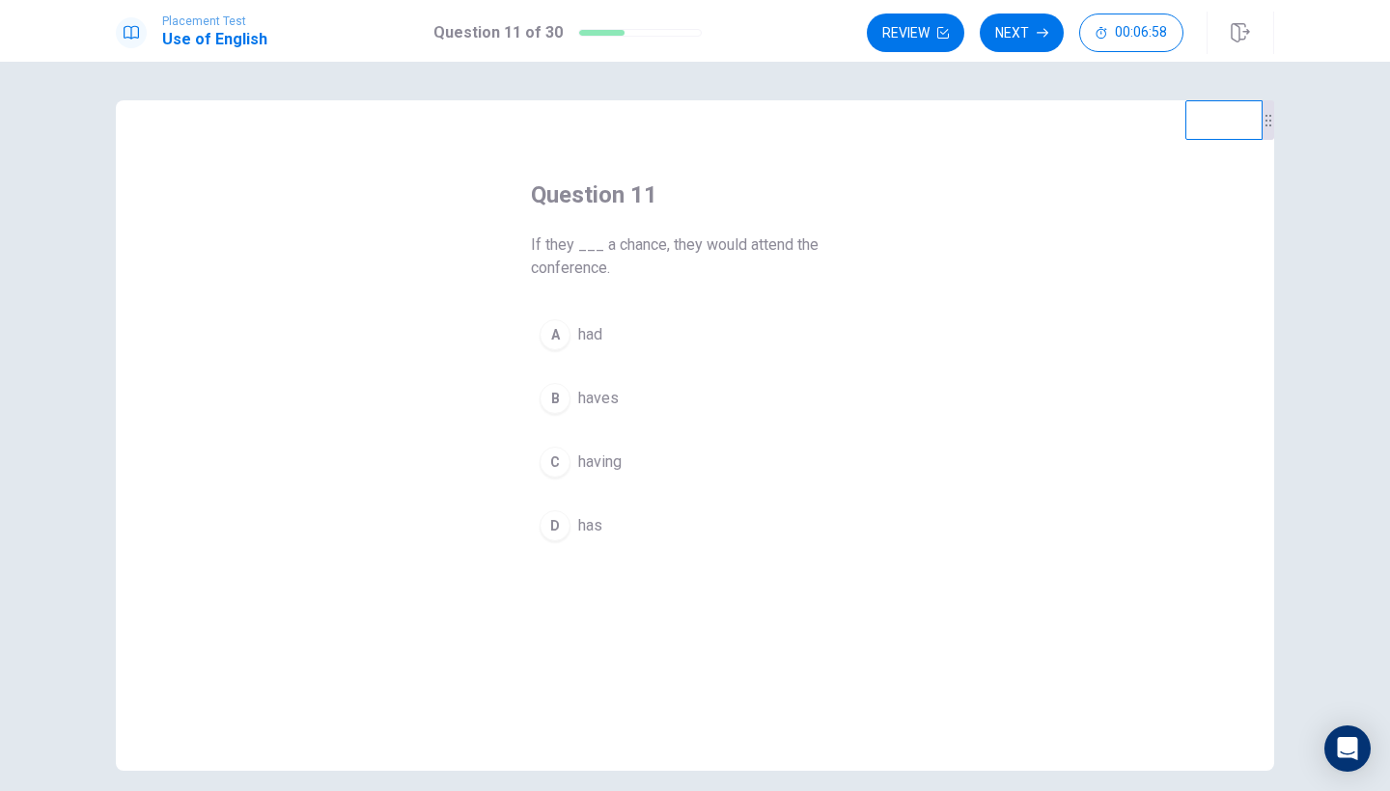
click at [587, 336] on span "had" at bounding box center [590, 334] width 24 height 23
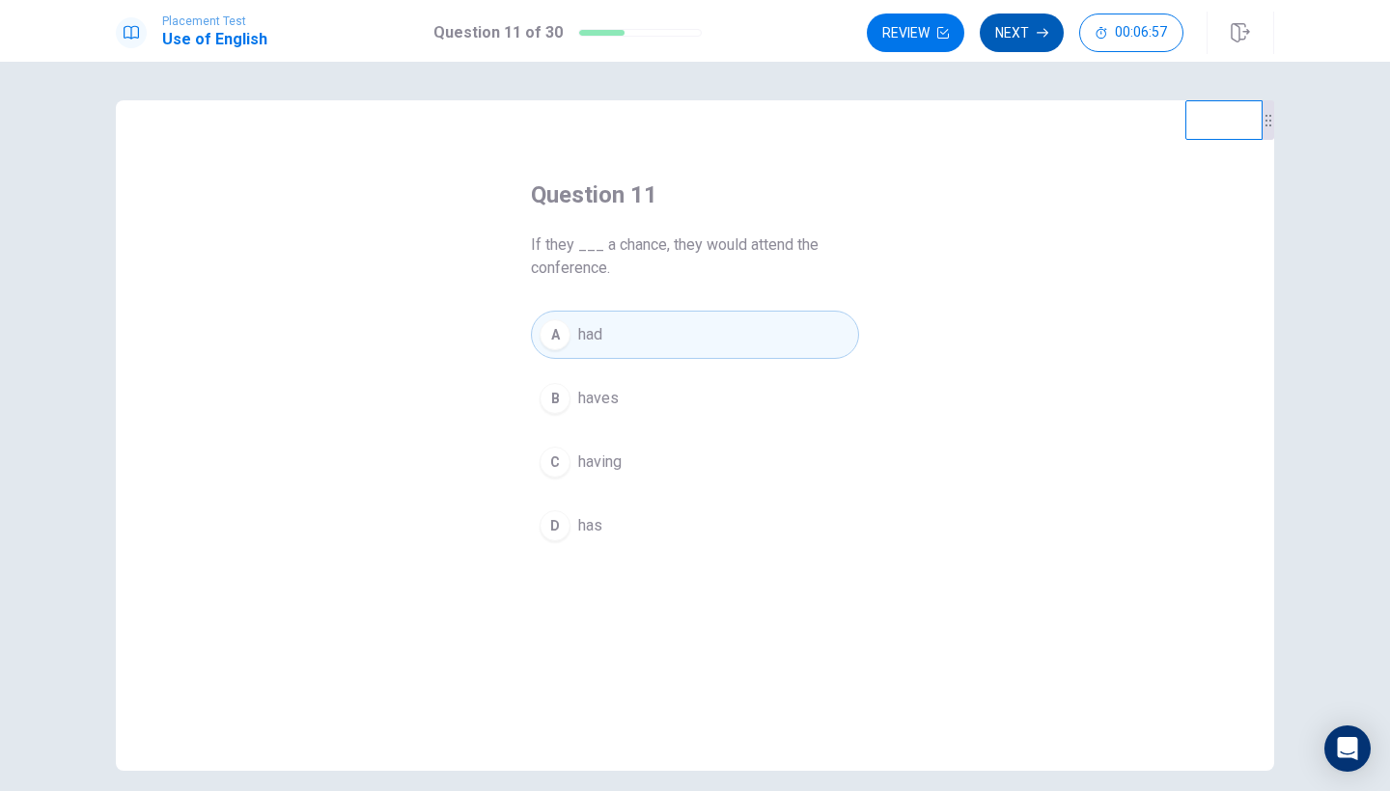
click at [1026, 31] on button "Next" at bounding box center [1022, 33] width 84 height 39
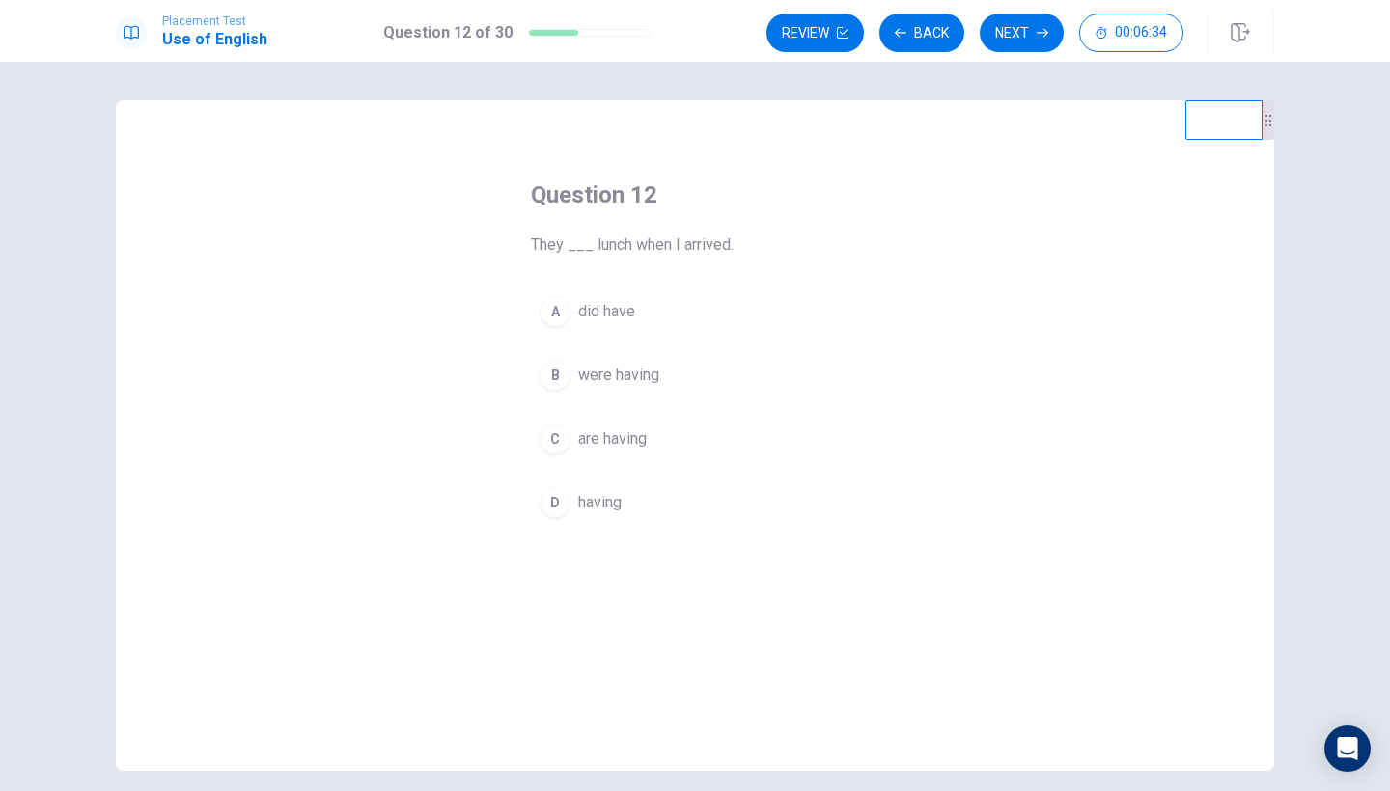
click at [588, 503] on span "having" at bounding box center [599, 502] width 43 height 23
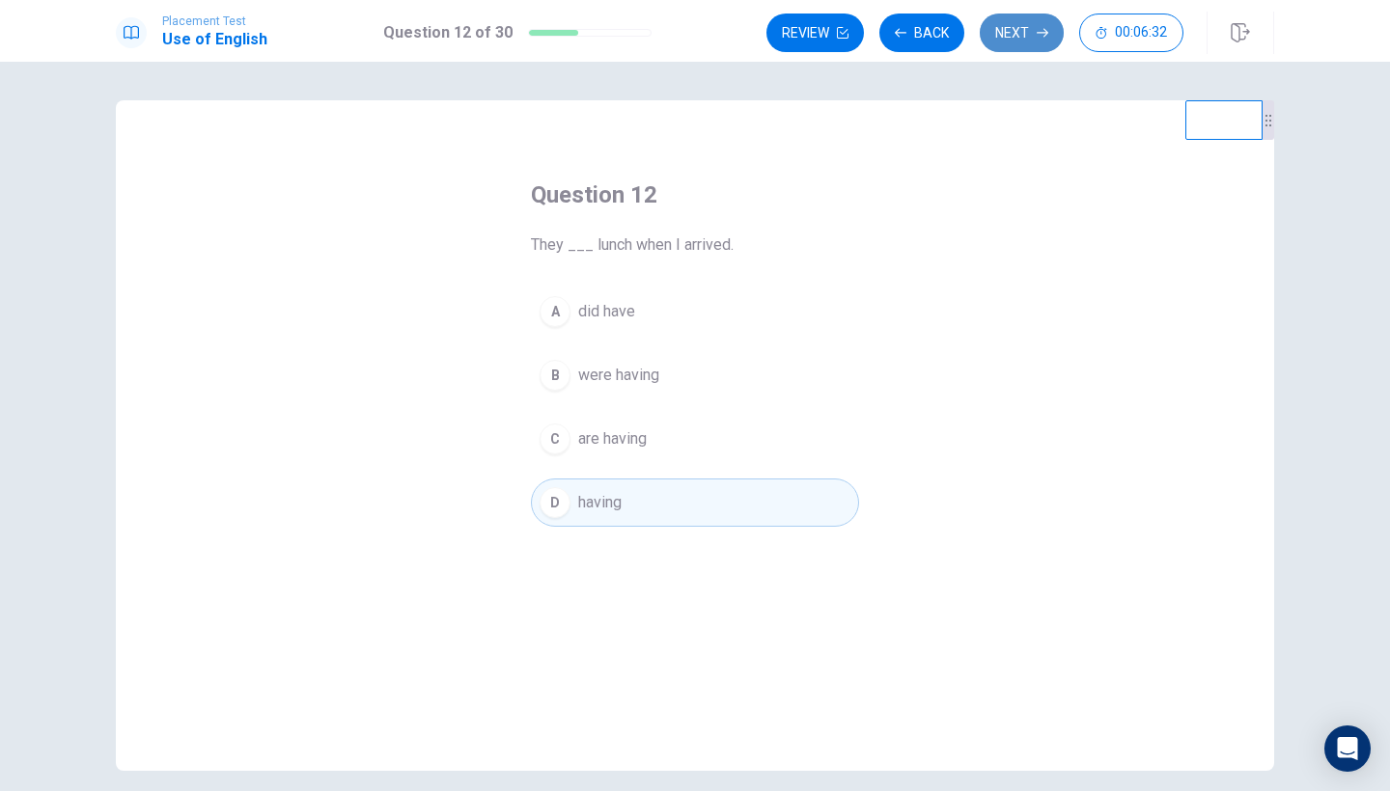
click at [1010, 37] on button "Next" at bounding box center [1022, 33] width 84 height 39
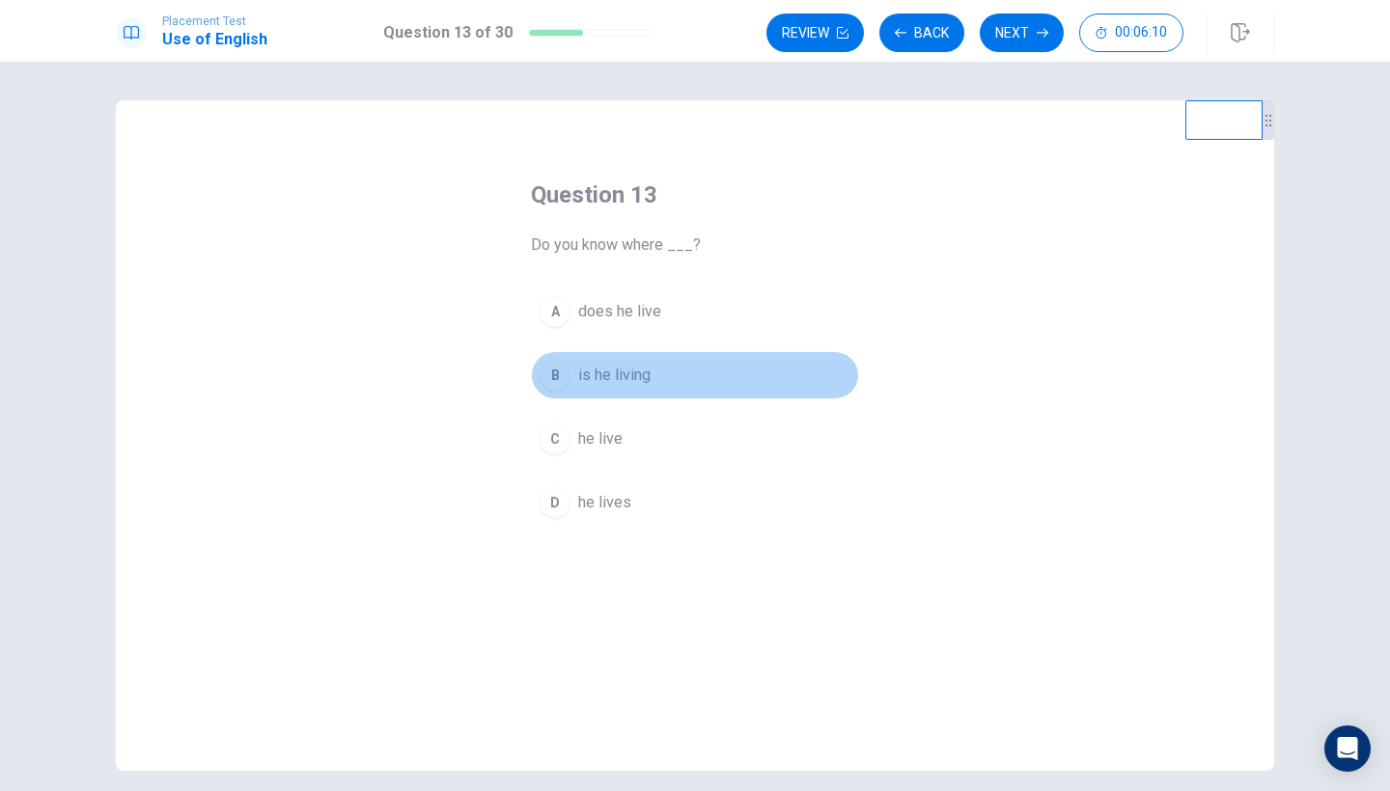
click at [627, 378] on span "is he living" at bounding box center [614, 375] width 72 height 23
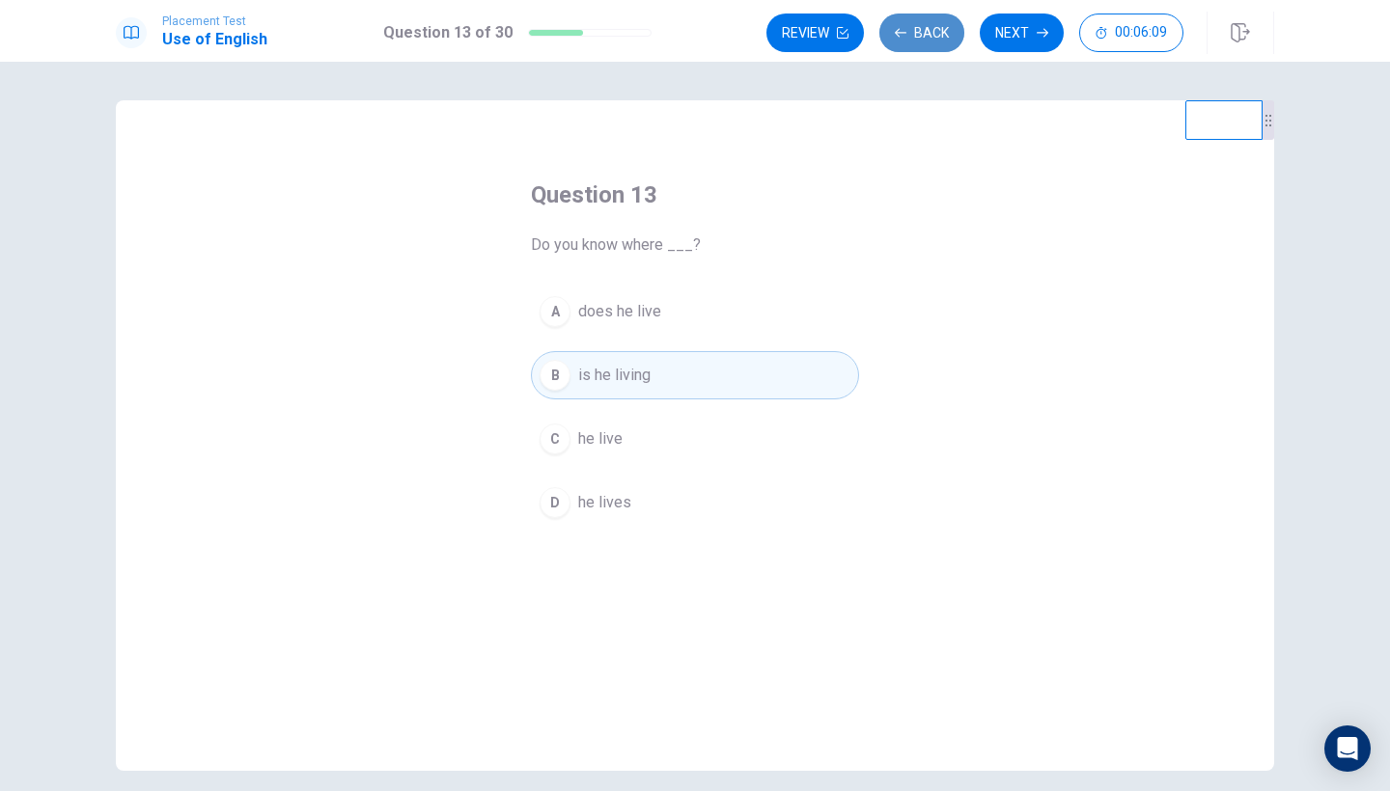
click at [918, 40] on button "Back" at bounding box center [921, 33] width 85 height 39
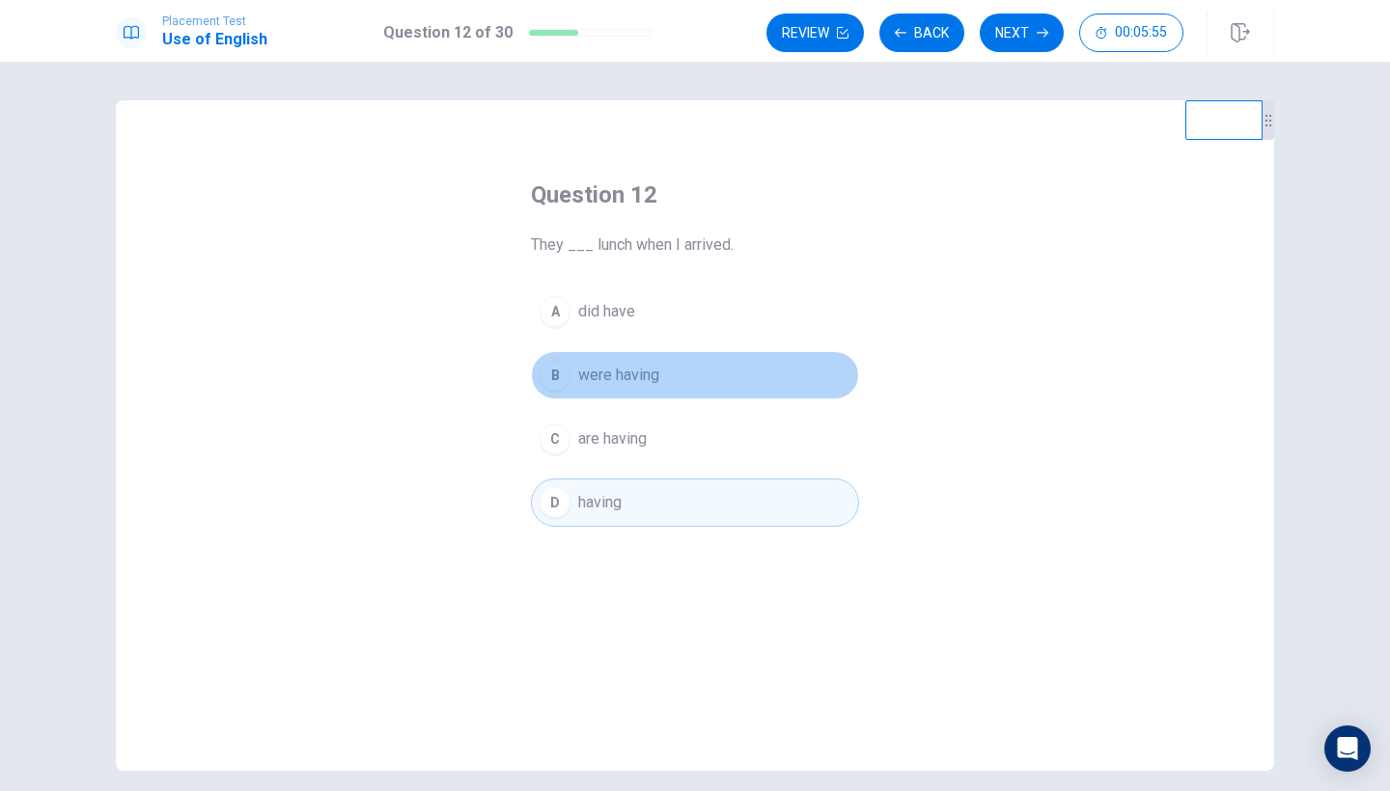
click at [645, 379] on span "were having" at bounding box center [618, 375] width 81 height 23
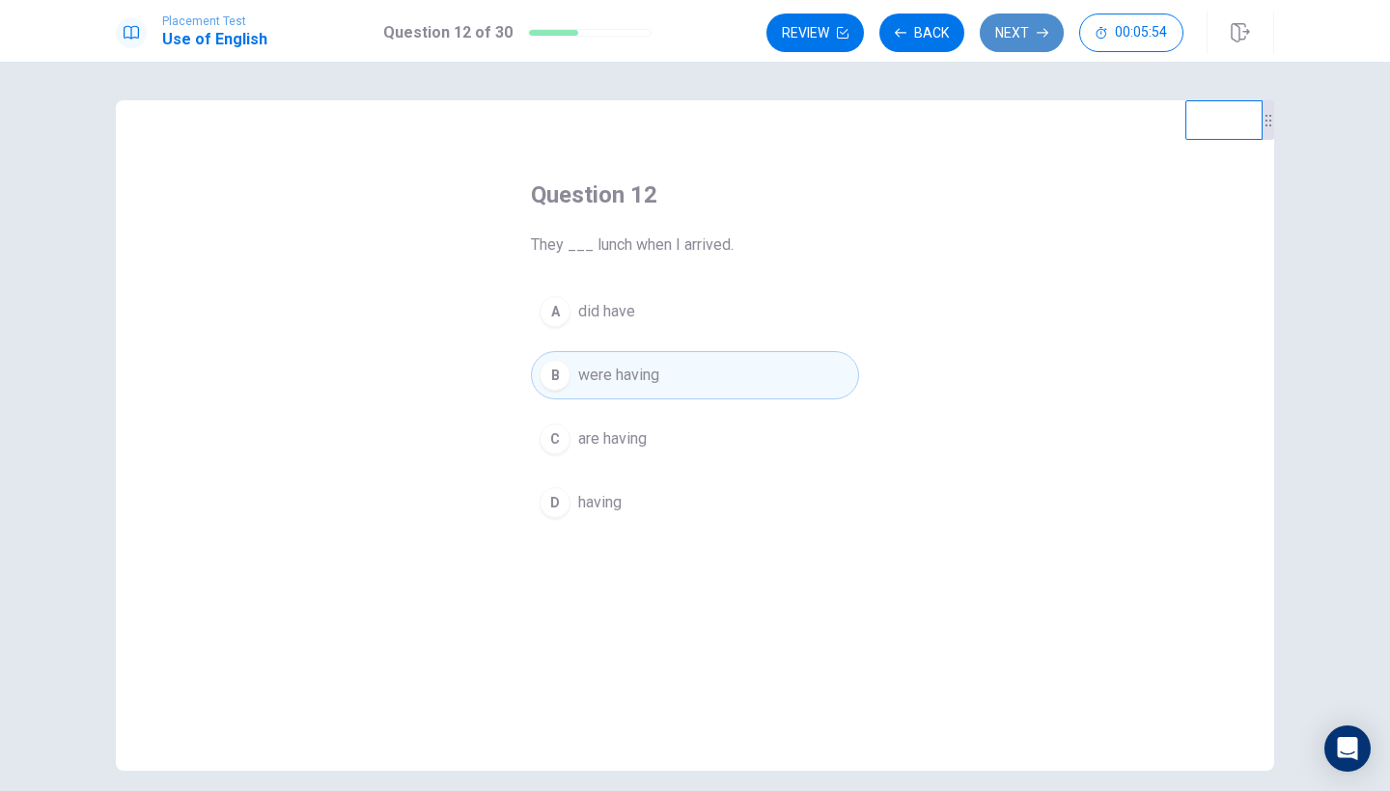
click at [1029, 29] on button "Next" at bounding box center [1022, 33] width 84 height 39
click at [1029, 29] on div "Review Back Next 00:05:53" at bounding box center [974, 33] width 417 height 39
click at [1029, 29] on button "Next" at bounding box center [1022, 33] width 84 height 39
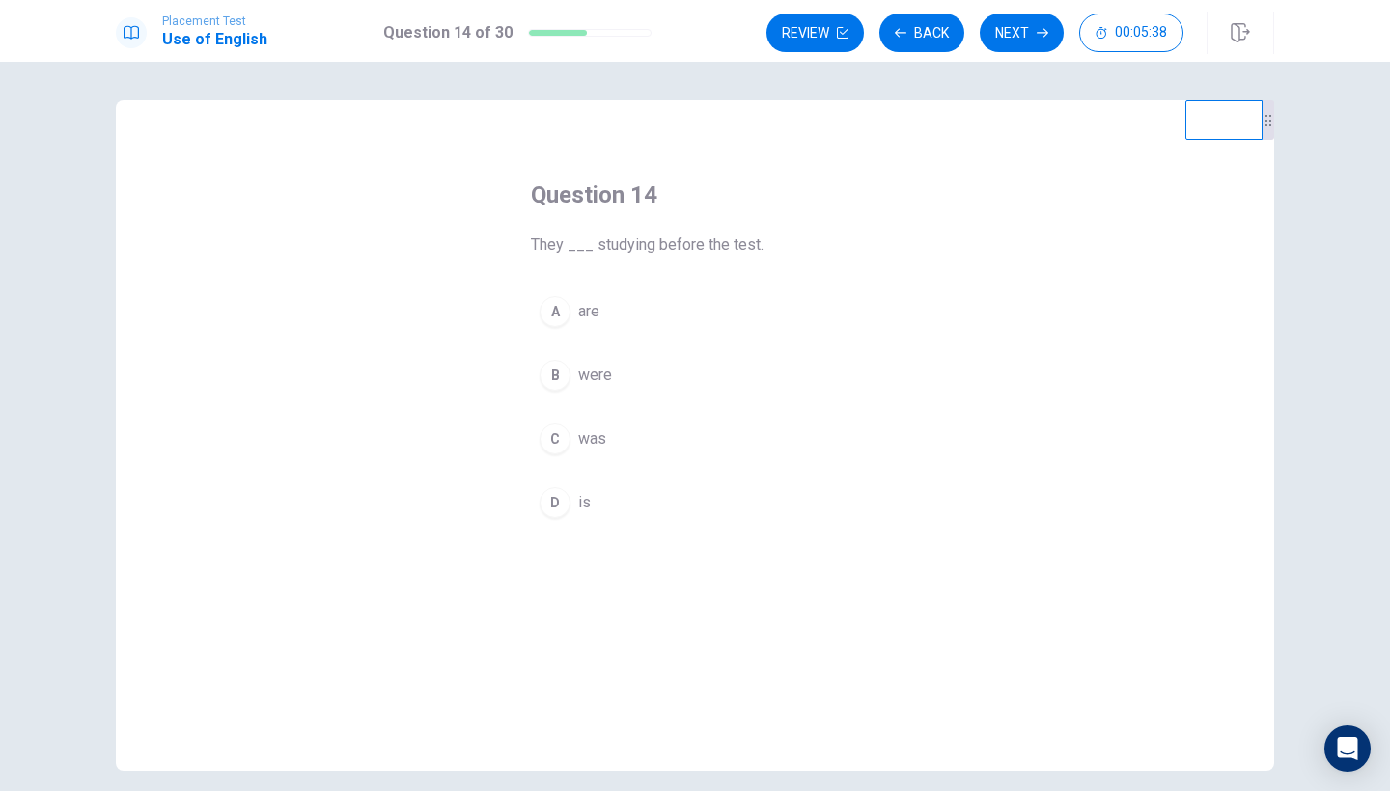
click at [605, 377] on span "were" at bounding box center [595, 375] width 34 height 23
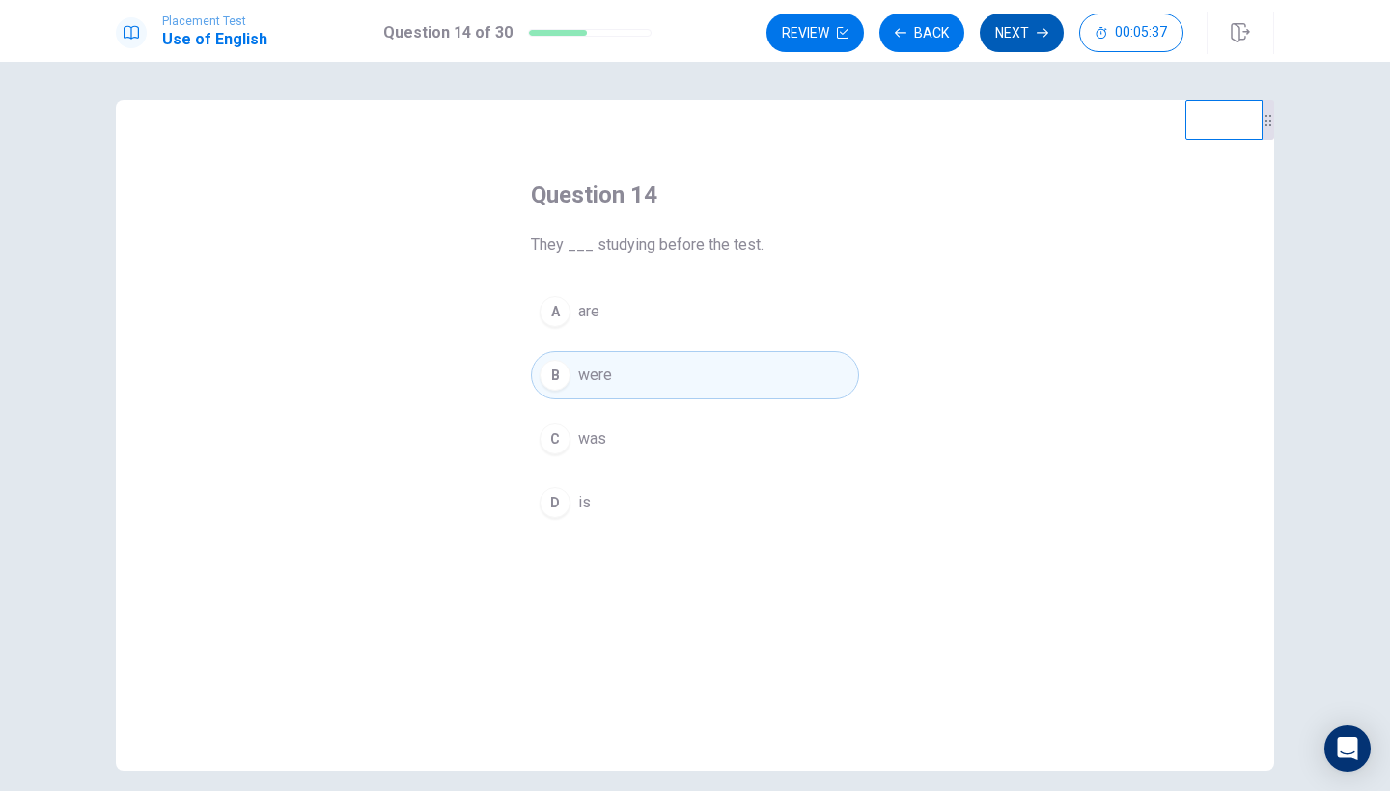
click at [1024, 33] on button "Next" at bounding box center [1022, 33] width 84 height 39
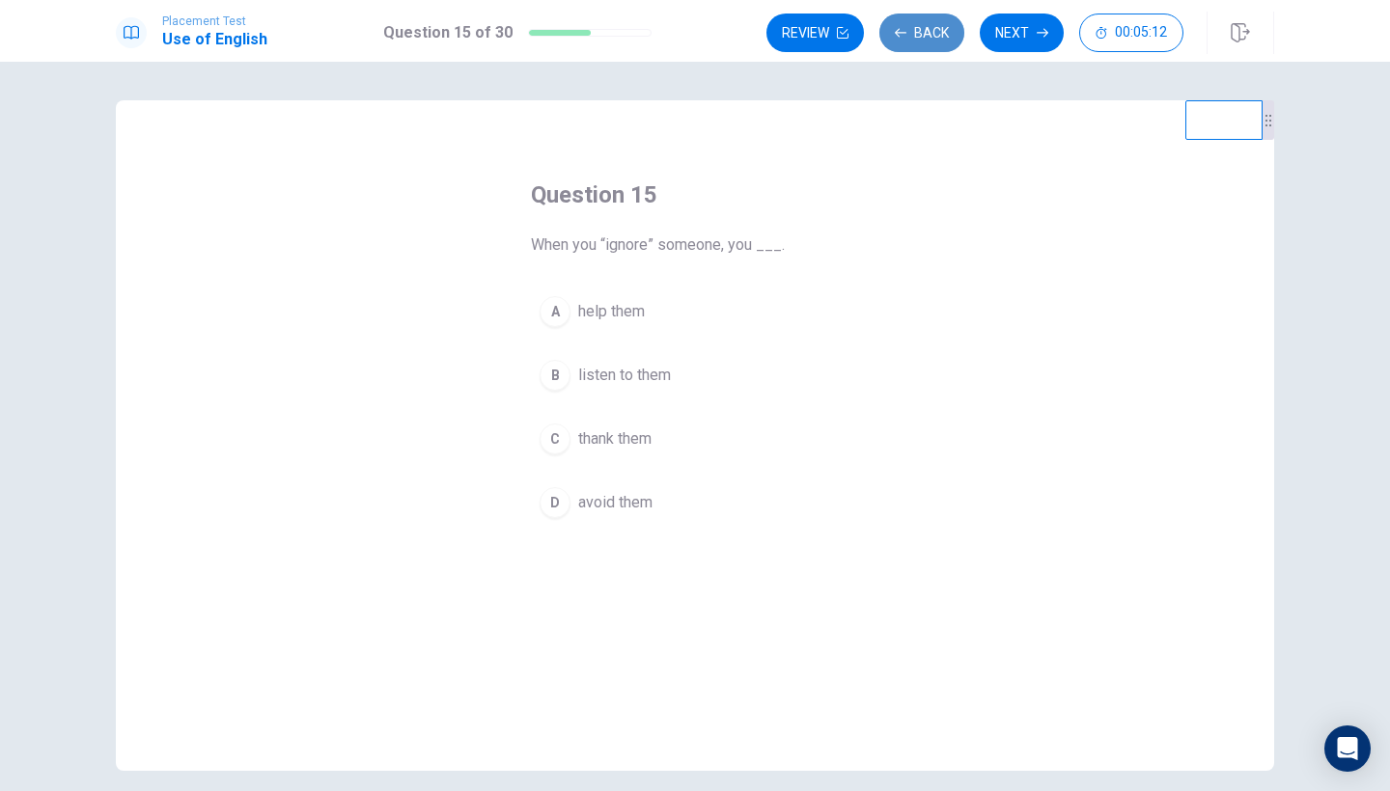
click at [931, 37] on button "Back" at bounding box center [921, 33] width 85 height 39
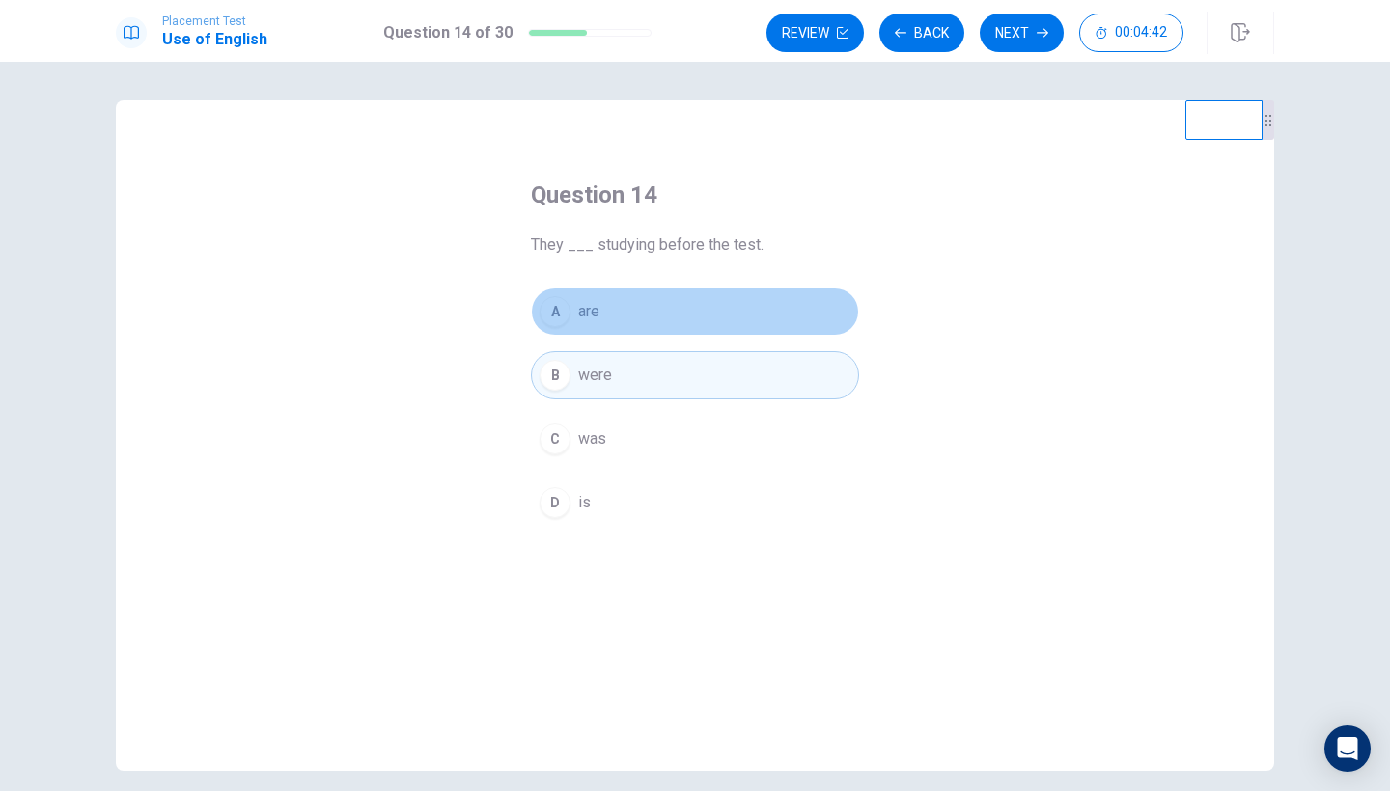
click at [689, 318] on button "A are" at bounding box center [695, 312] width 328 height 48
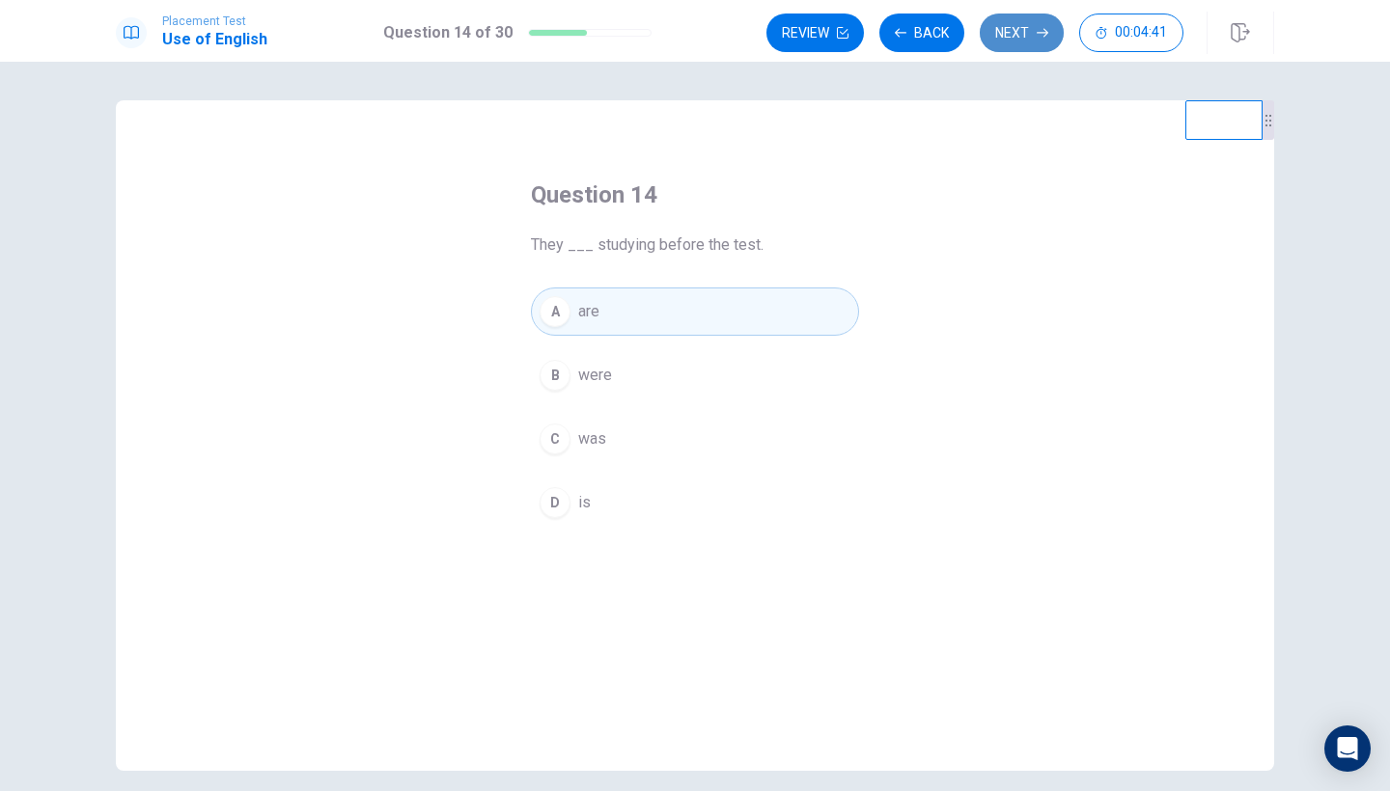
click at [1031, 32] on button "Next" at bounding box center [1022, 33] width 84 height 39
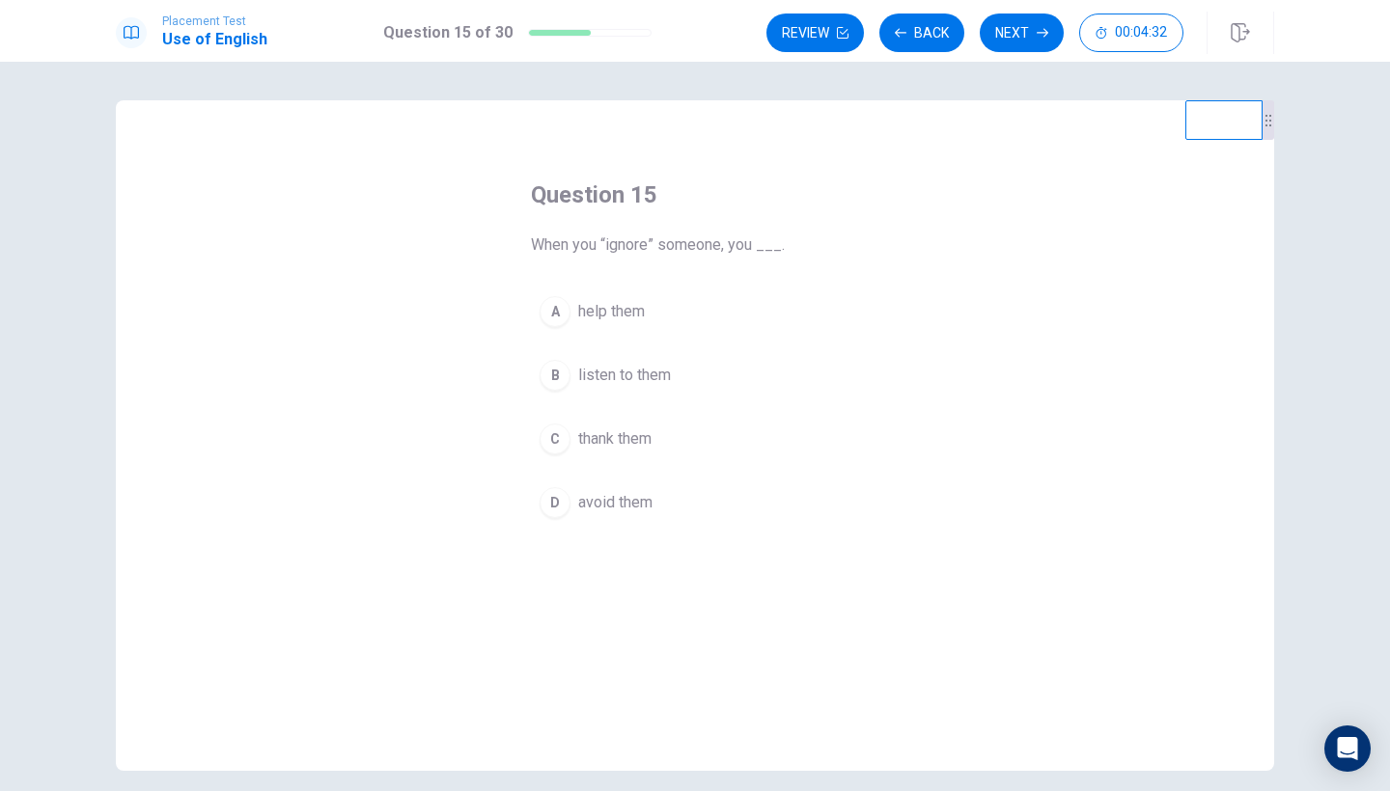
click at [619, 311] on span "help them" at bounding box center [611, 311] width 67 height 23
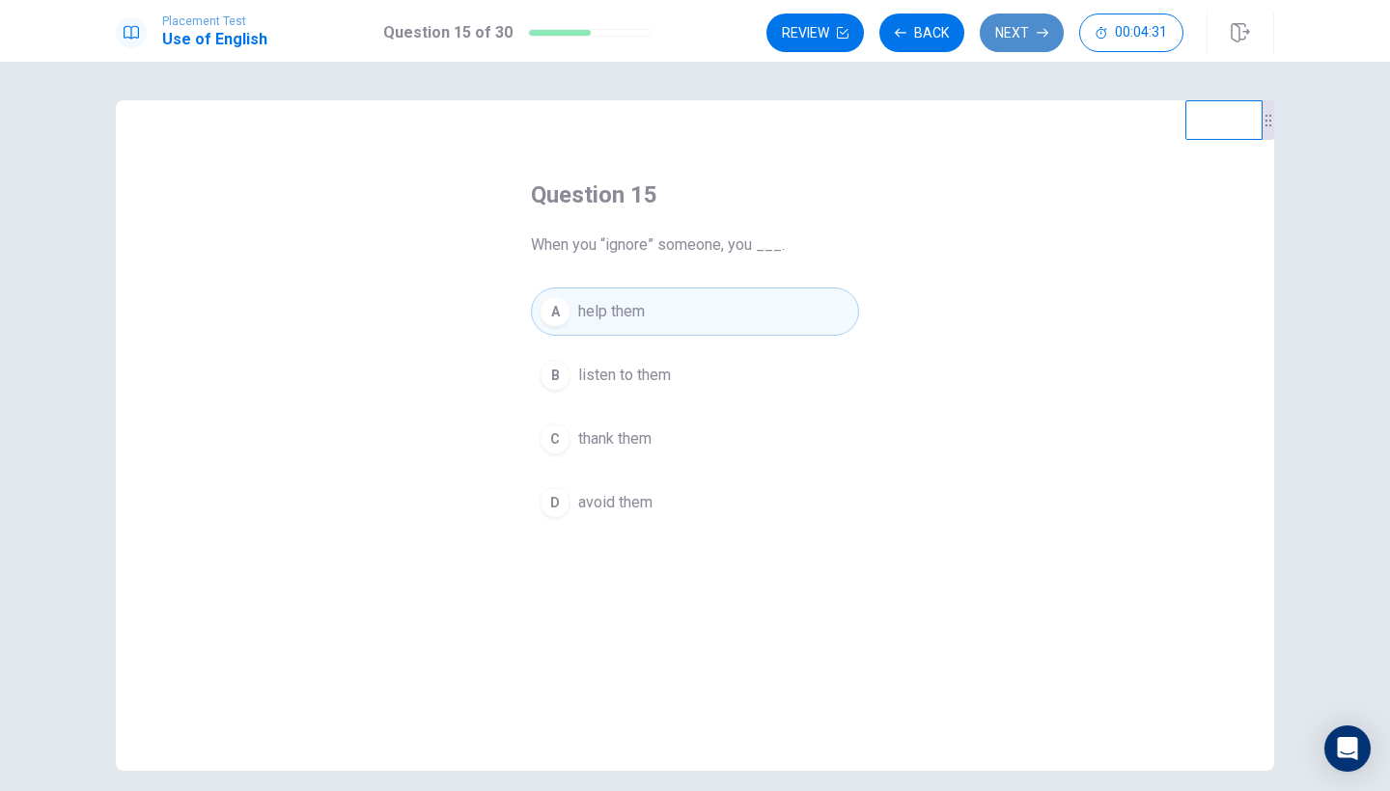
click at [1020, 29] on button "Next" at bounding box center [1022, 33] width 84 height 39
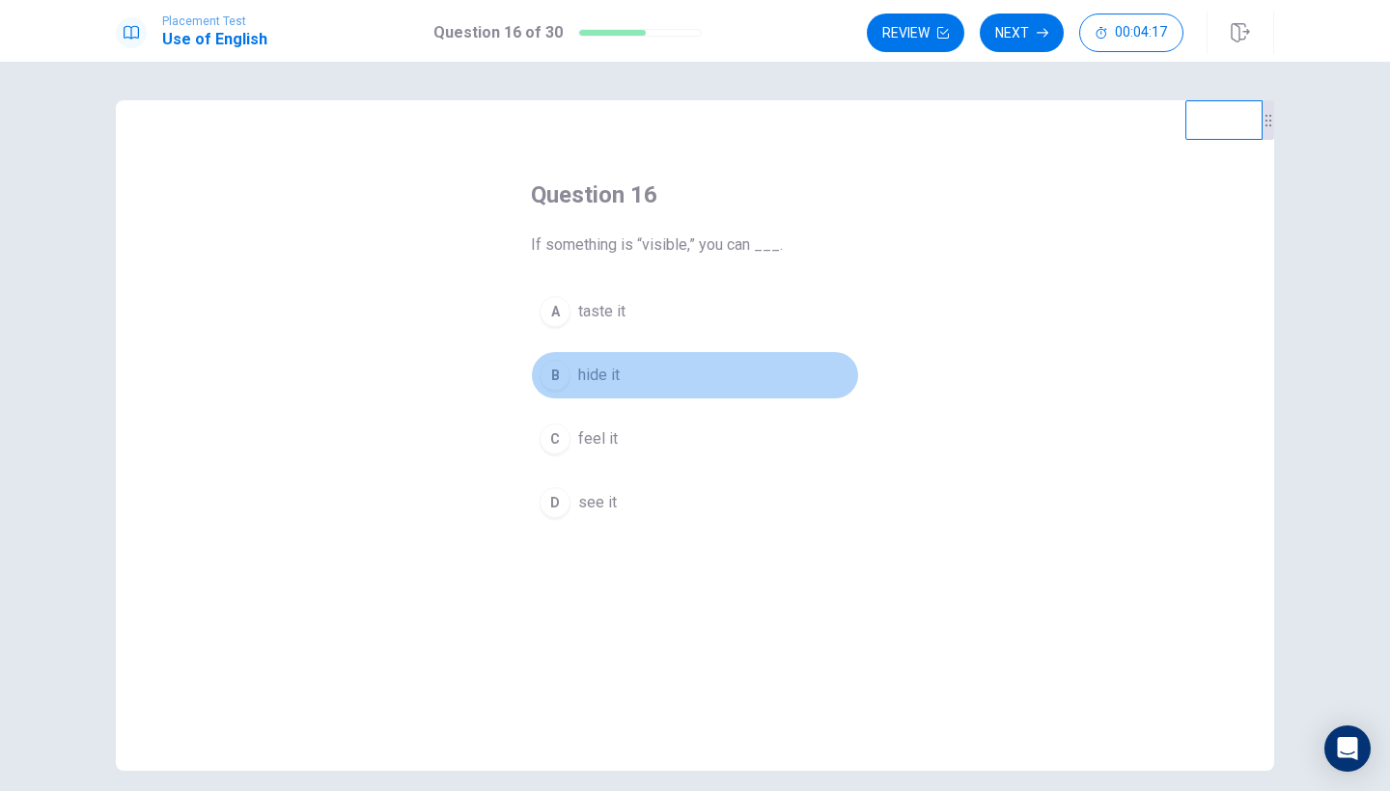
click at [620, 379] on span "hide it" at bounding box center [598, 375] width 41 height 23
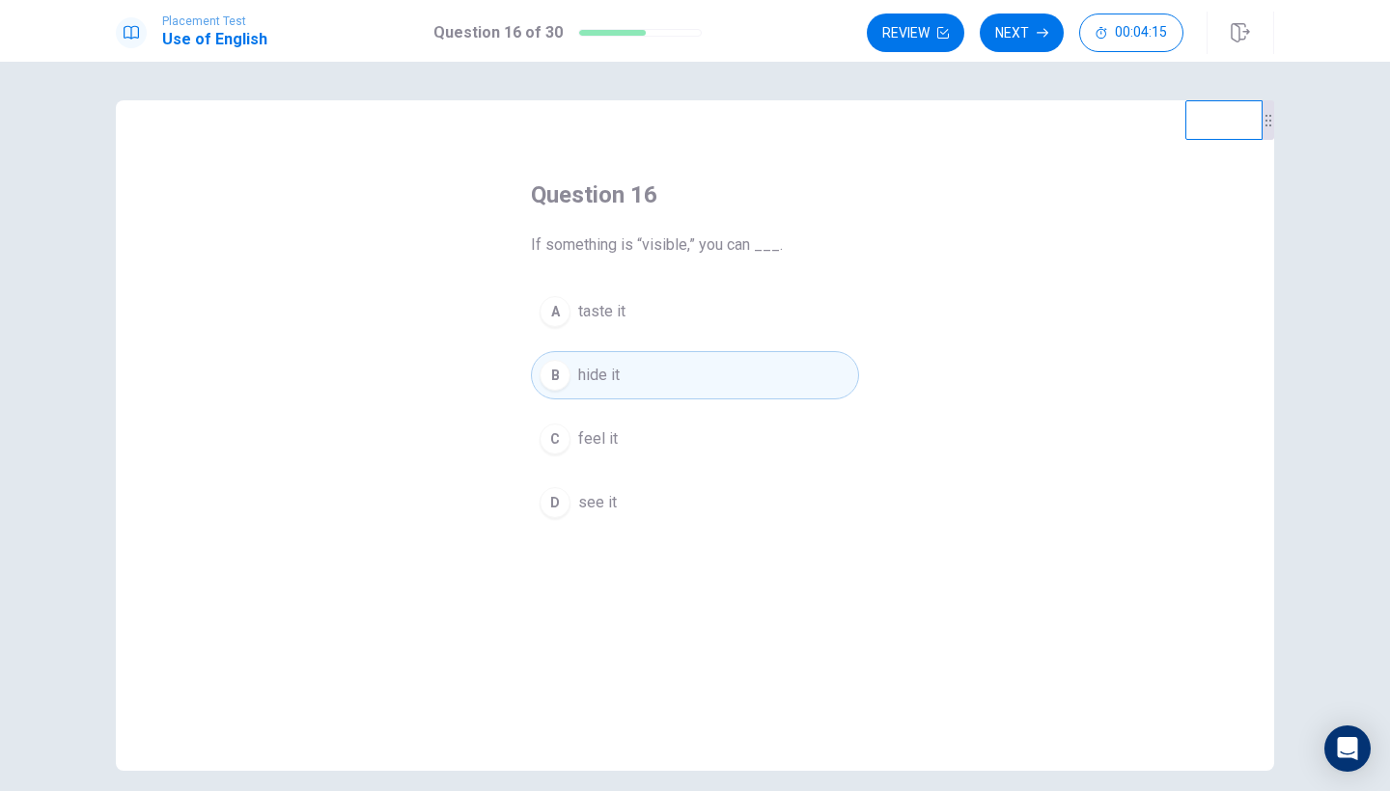
click at [999, 52] on div "Review Next 00:04:15" at bounding box center [1070, 33] width 407 height 42
click at [1008, 41] on button "Next" at bounding box center [1022, 33] width 84 height 39
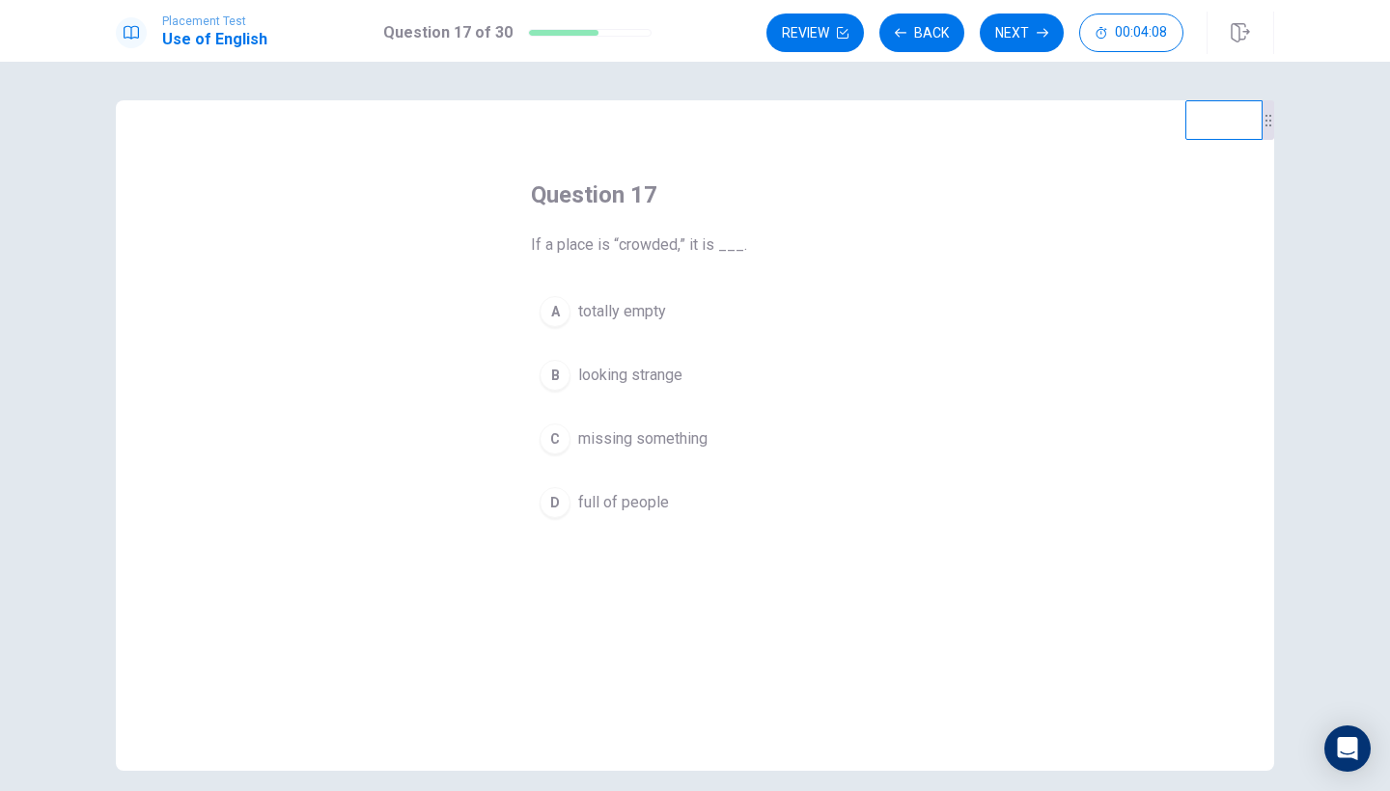
click at [598, 500] on span "full of people" at bounding box center [623, 502] width 91 height 23
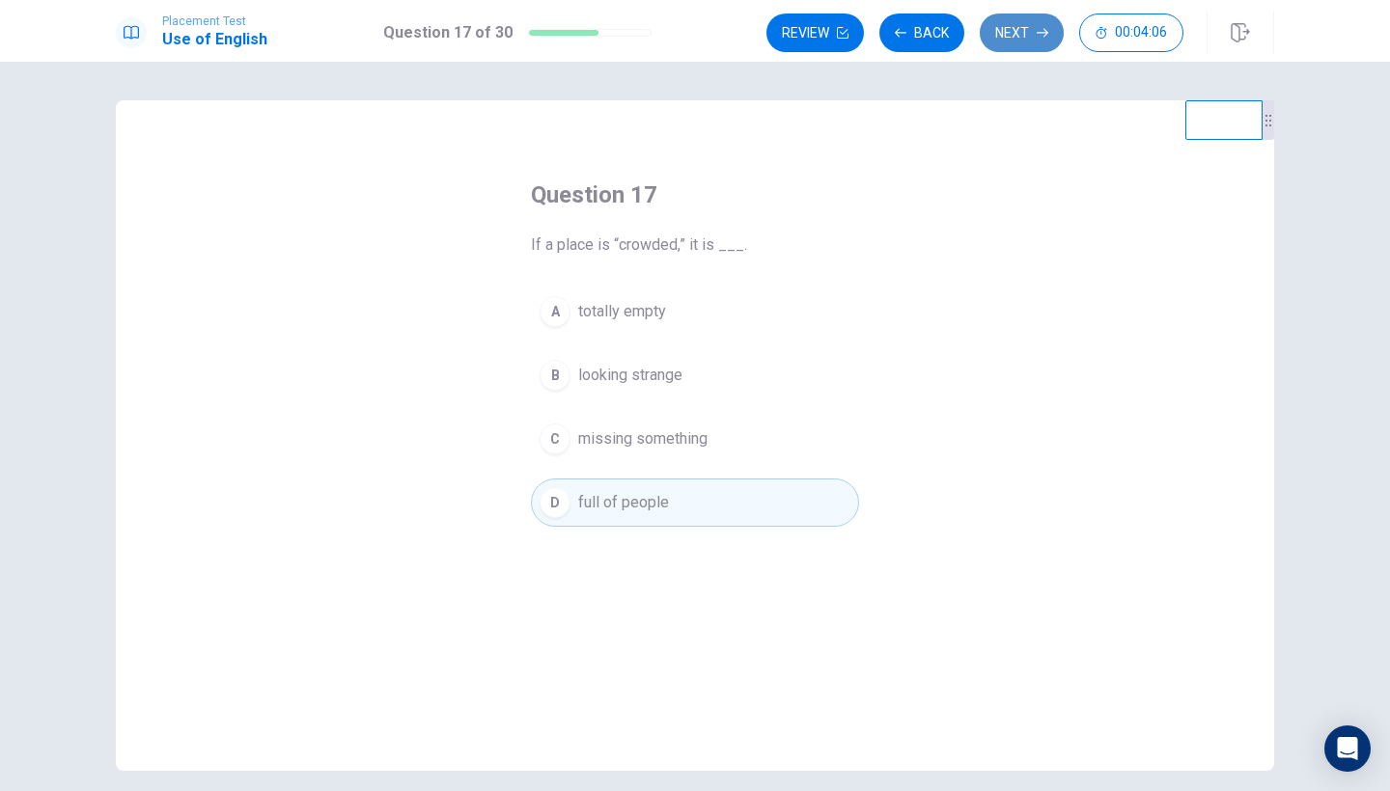
click at [1033, 32] on button "Next" at bounding box center [1022, 33] width 84 height 39
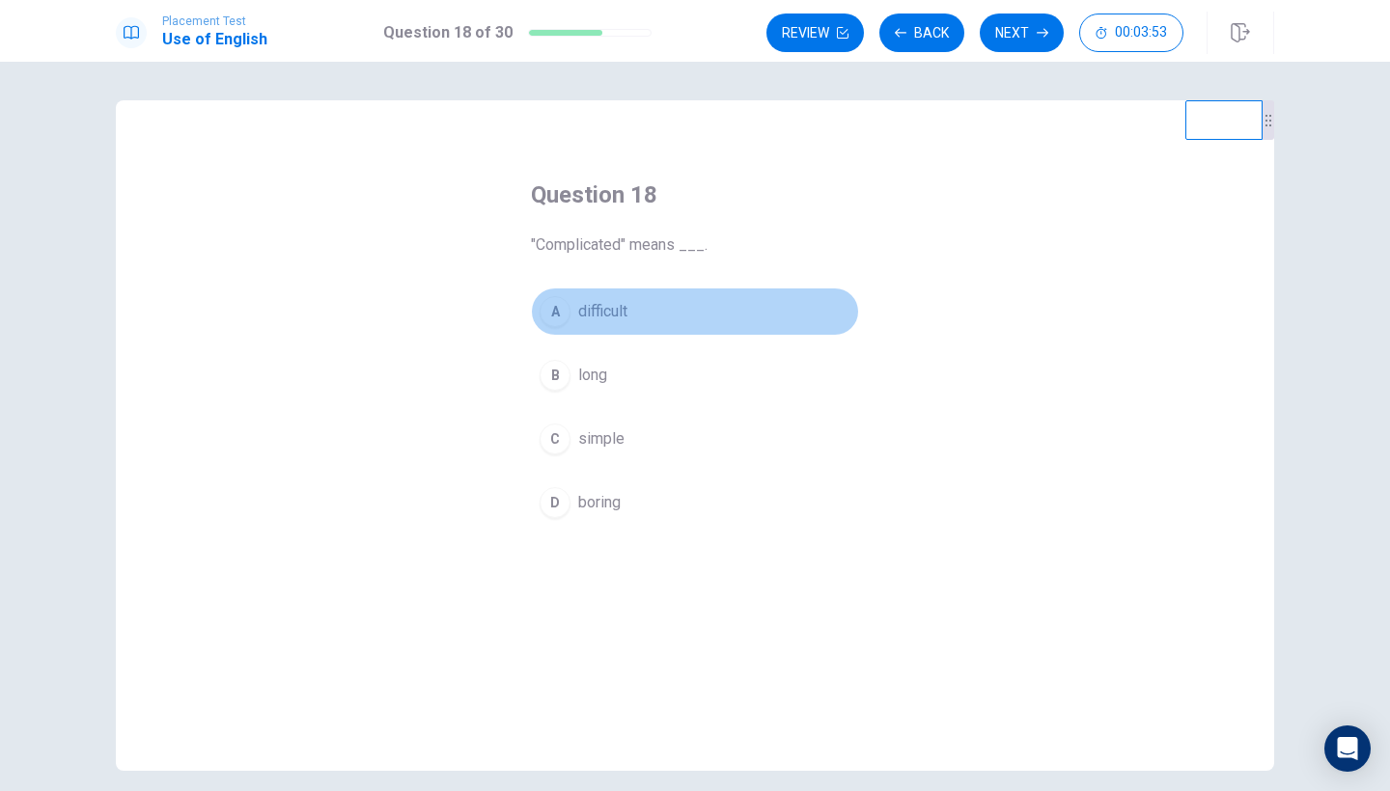
click at [609, 317] on span "difficult" at bounding box center [602, 311] width 49 height 23
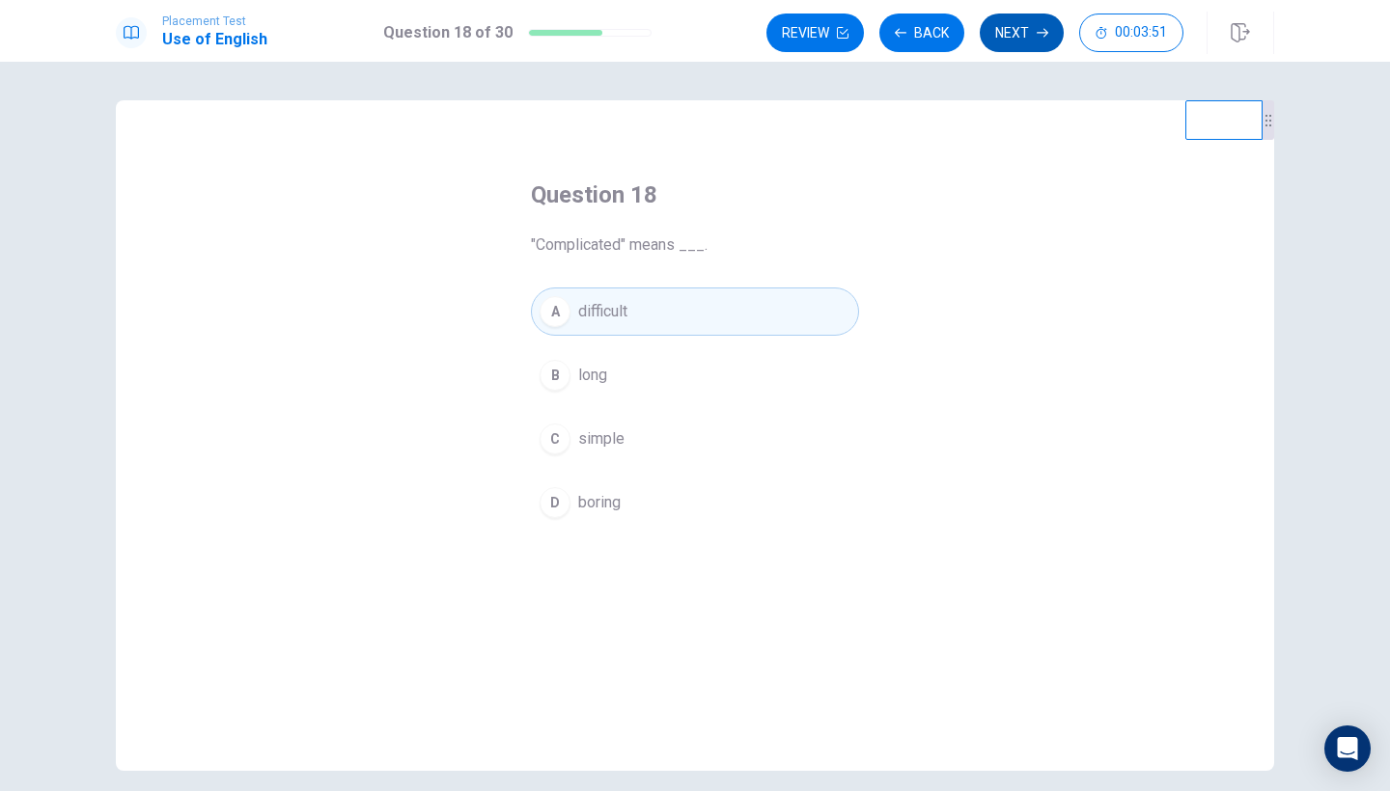
click at [1001, 48] on button "Next" at bounding box center [1022, 33] width 84 height 39
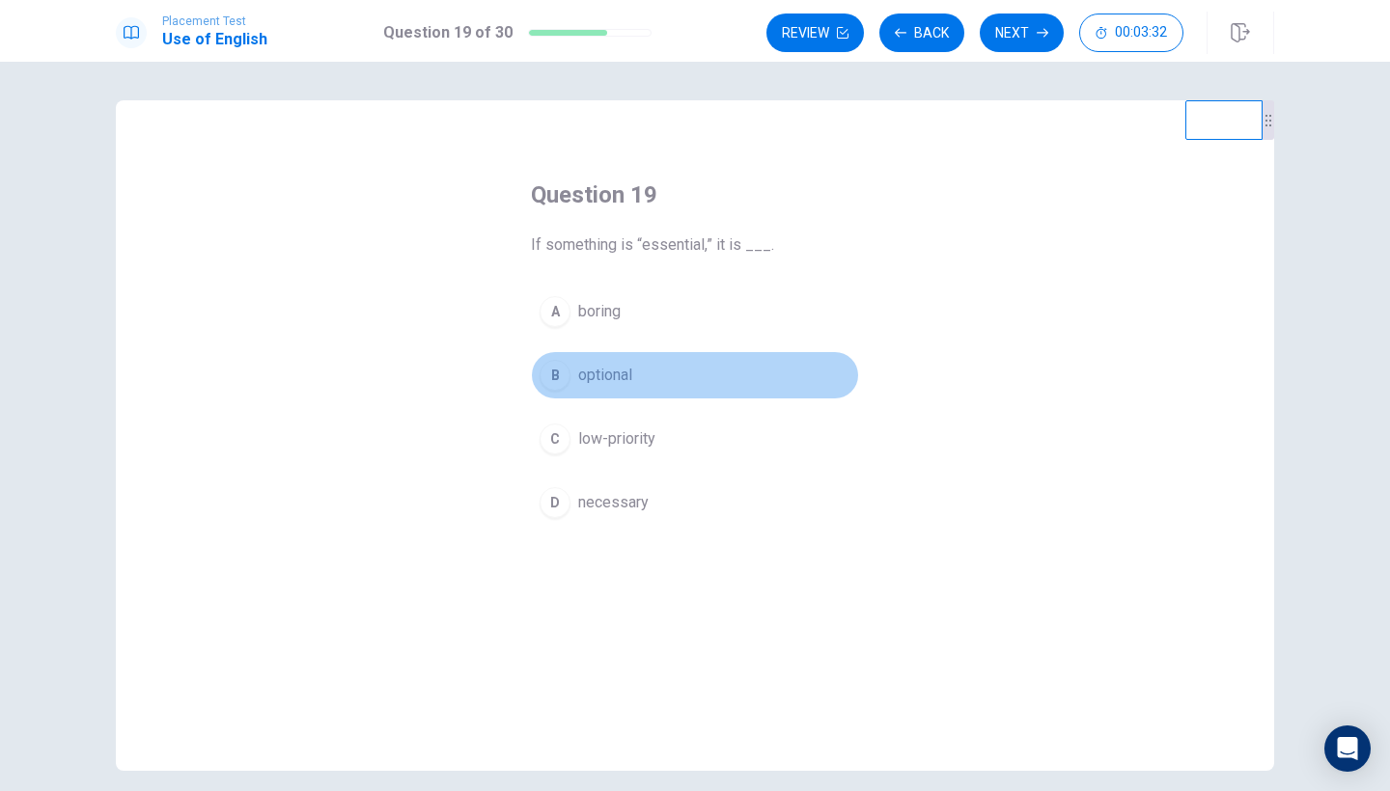
click at [623, 373] on span "optional" at bounding box center [605, 375] width 54 height 23
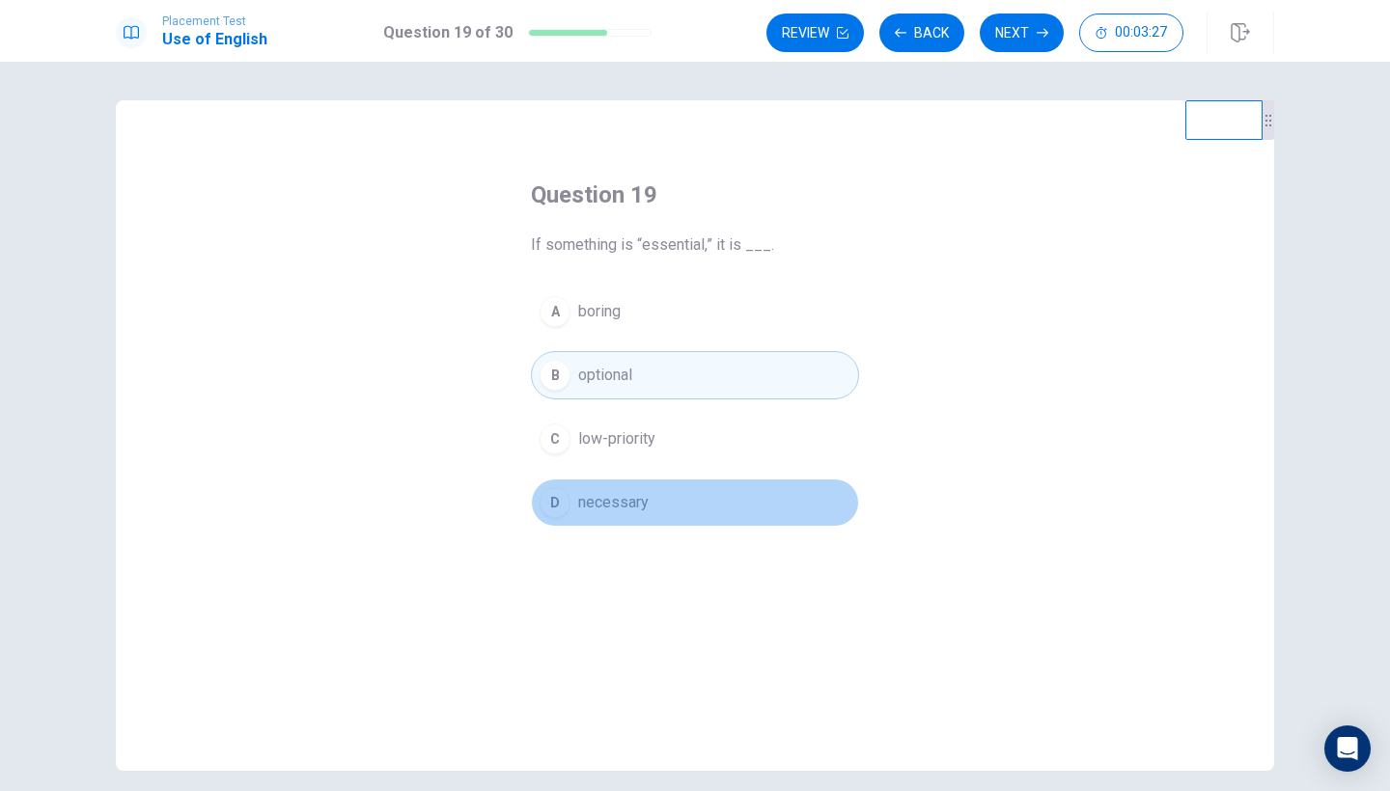
click at [701, 493] on button "D necessary" at bounding box center [695, 503] width 328 height 48
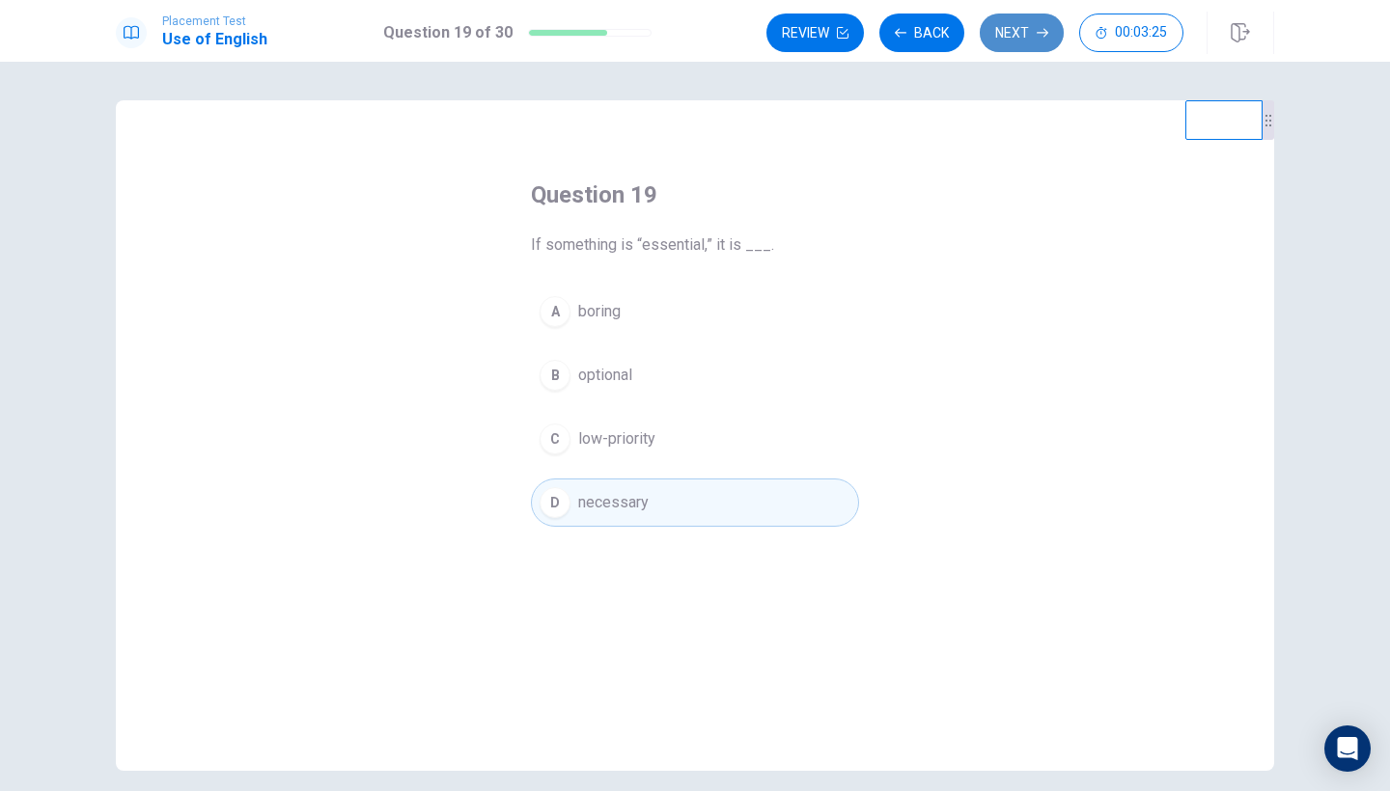
click at [998, 38] on button "Next" at bounding box center [1022, 33] width 84 height 39
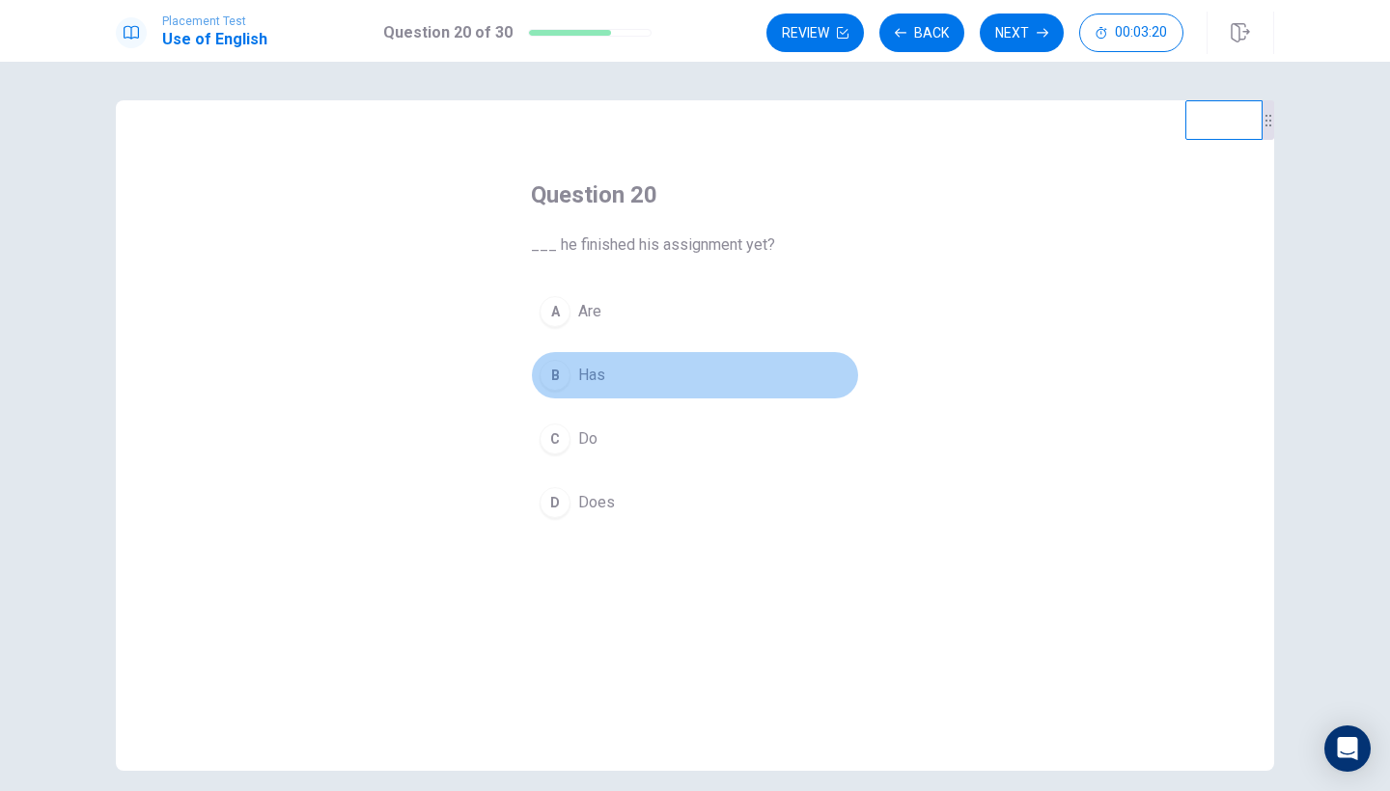
click at [601, 379] on span "Has" at bounding box center [591, 375] width 27 height 23
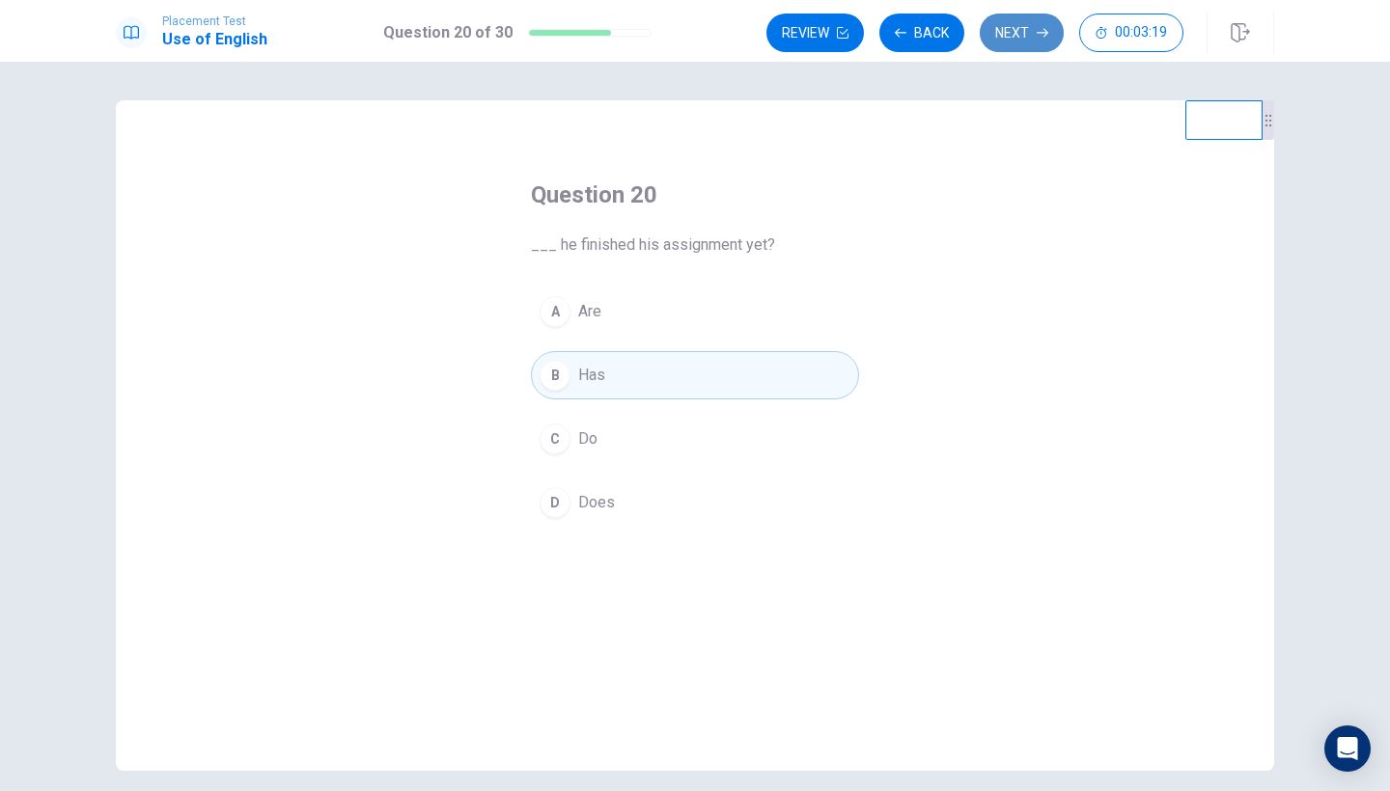
click at [1013, 47] on button "Next" at bounding box center [1022, 33] width 84 height 39
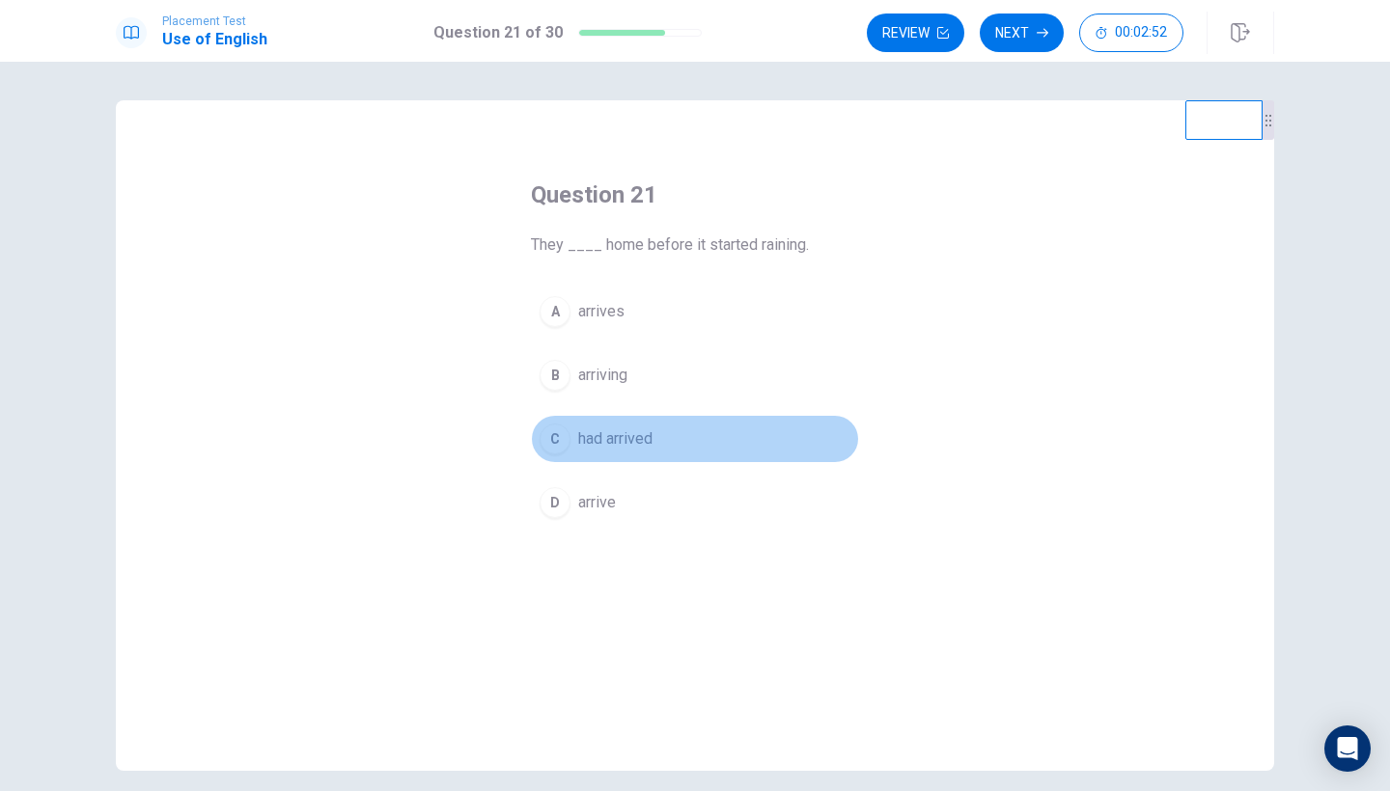
click at [617, 442] on span "had arrived" at bounding box center [615, 439] width 74 height 23
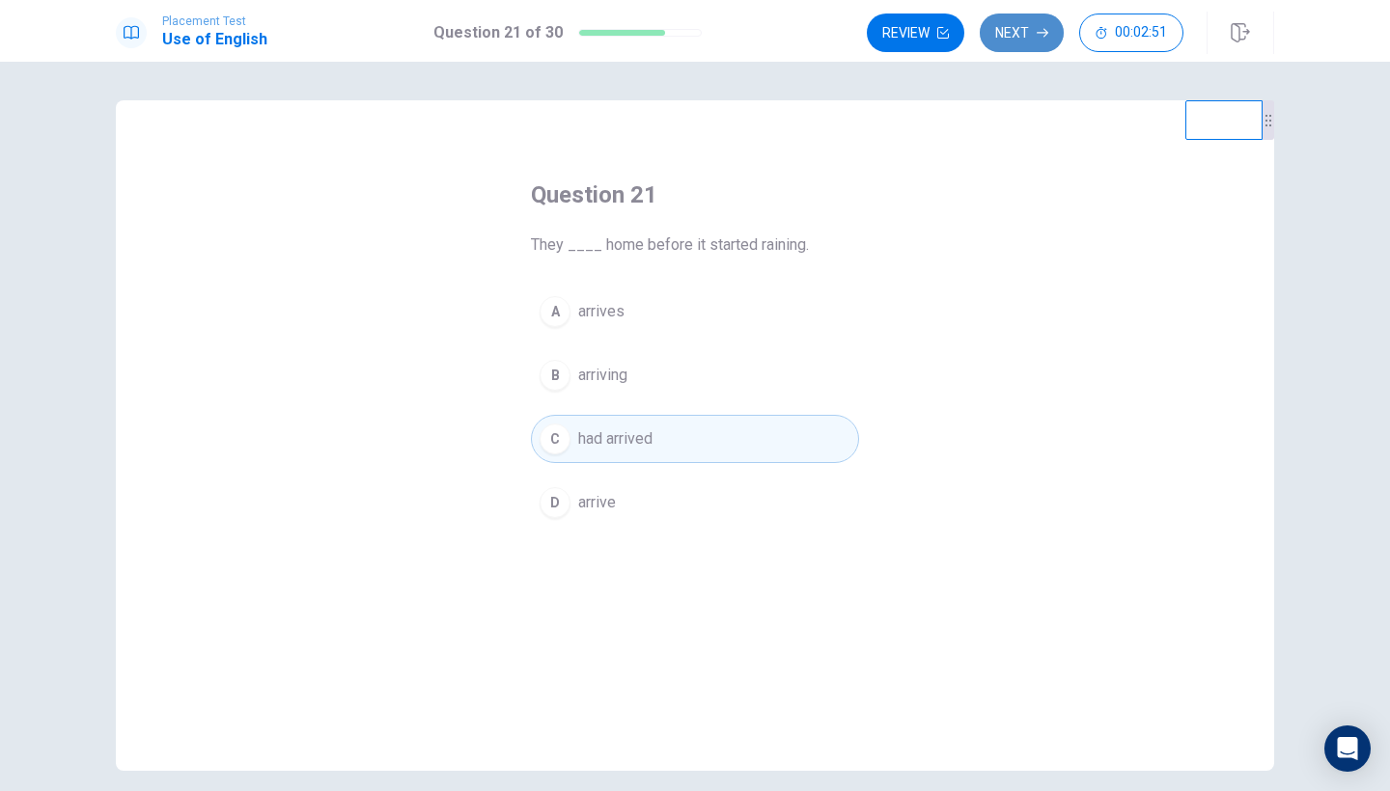
click at [1024, 24] on button "Next" at bounding box center [1022, 33] width 84 height 39
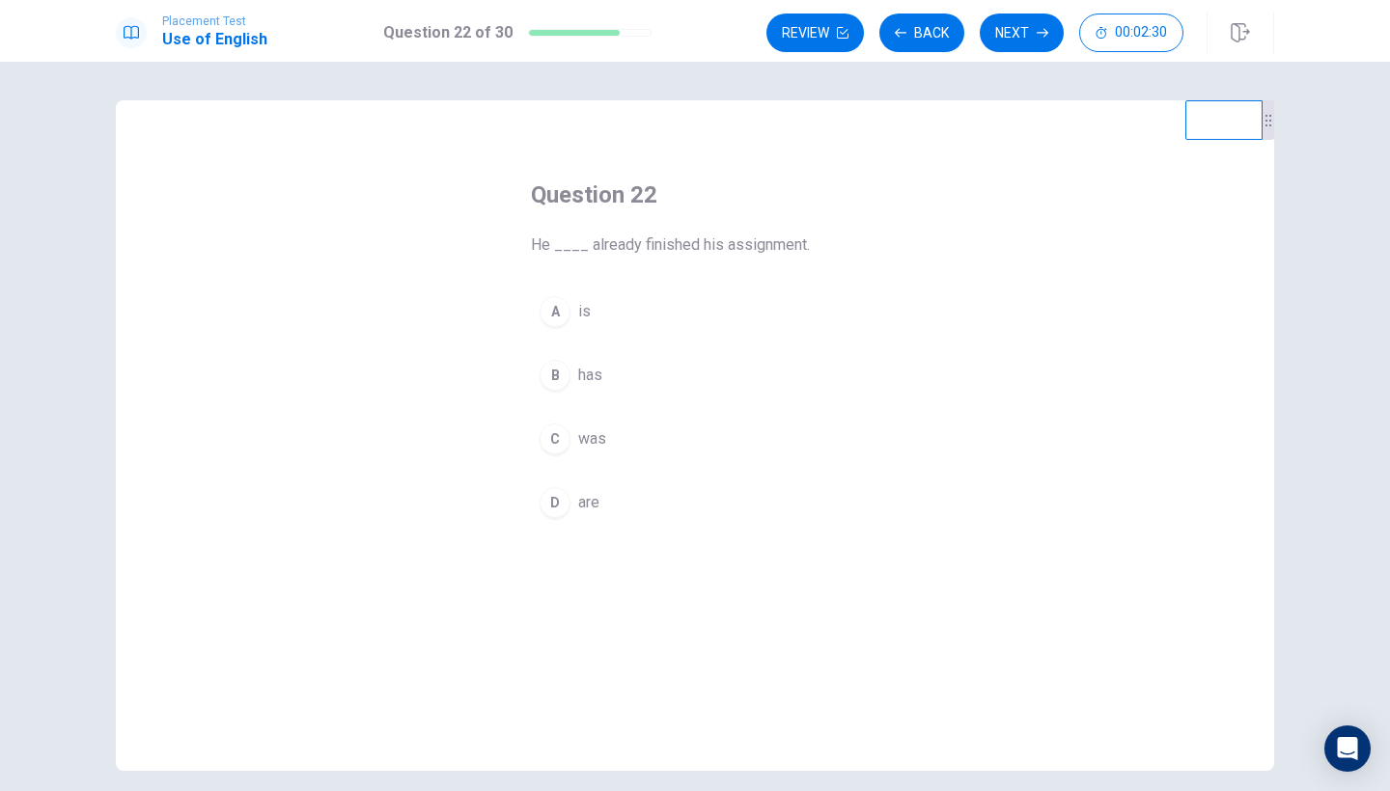
click at [595, 375] on span "has" at bounding box center [590, 375] width 24 height 23
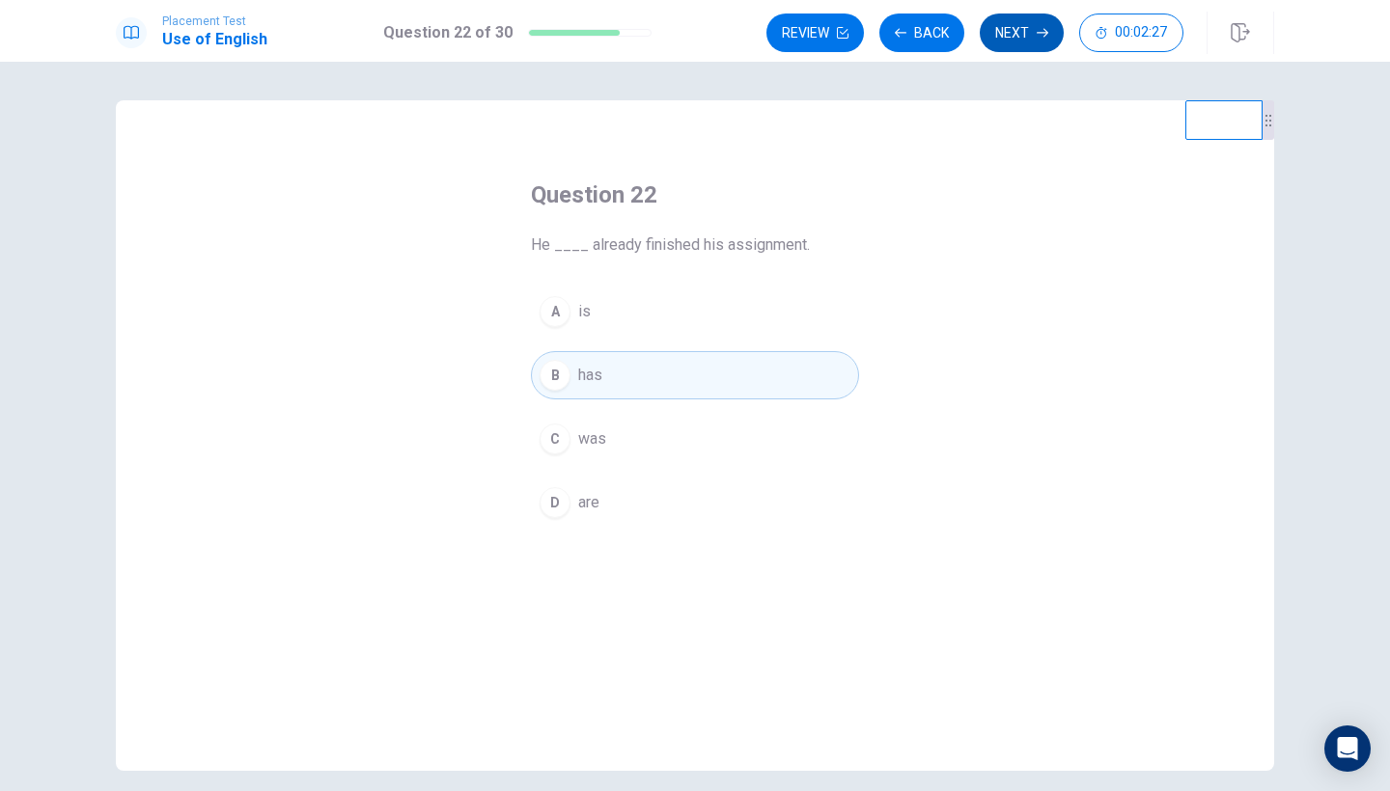
click at [1016, 38] on button "Next" at bounding box center [1022, 33] width 84 height 39
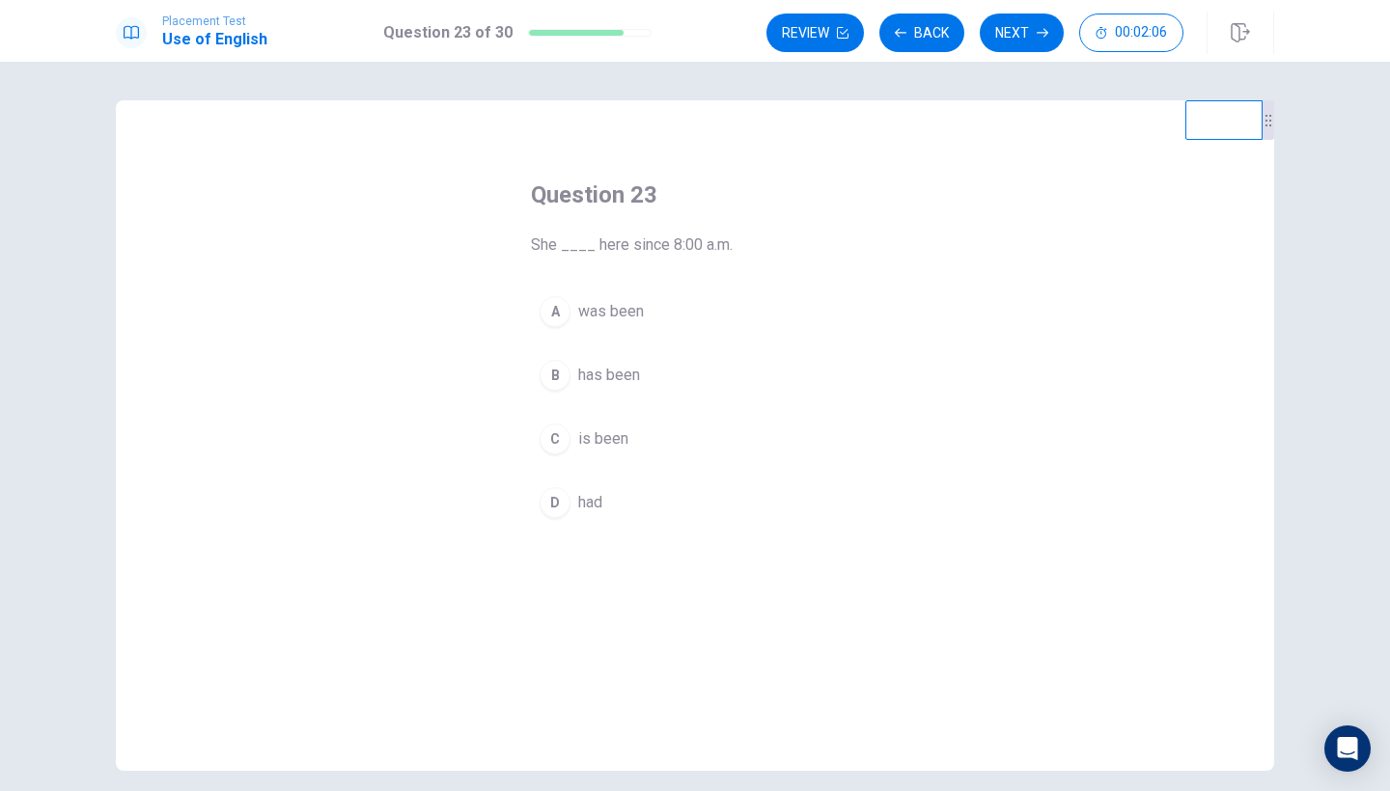
click at [578, 242] on span "She ____ here since 8:00 a.m." at bounding box center [695, 245] width 328 height 23
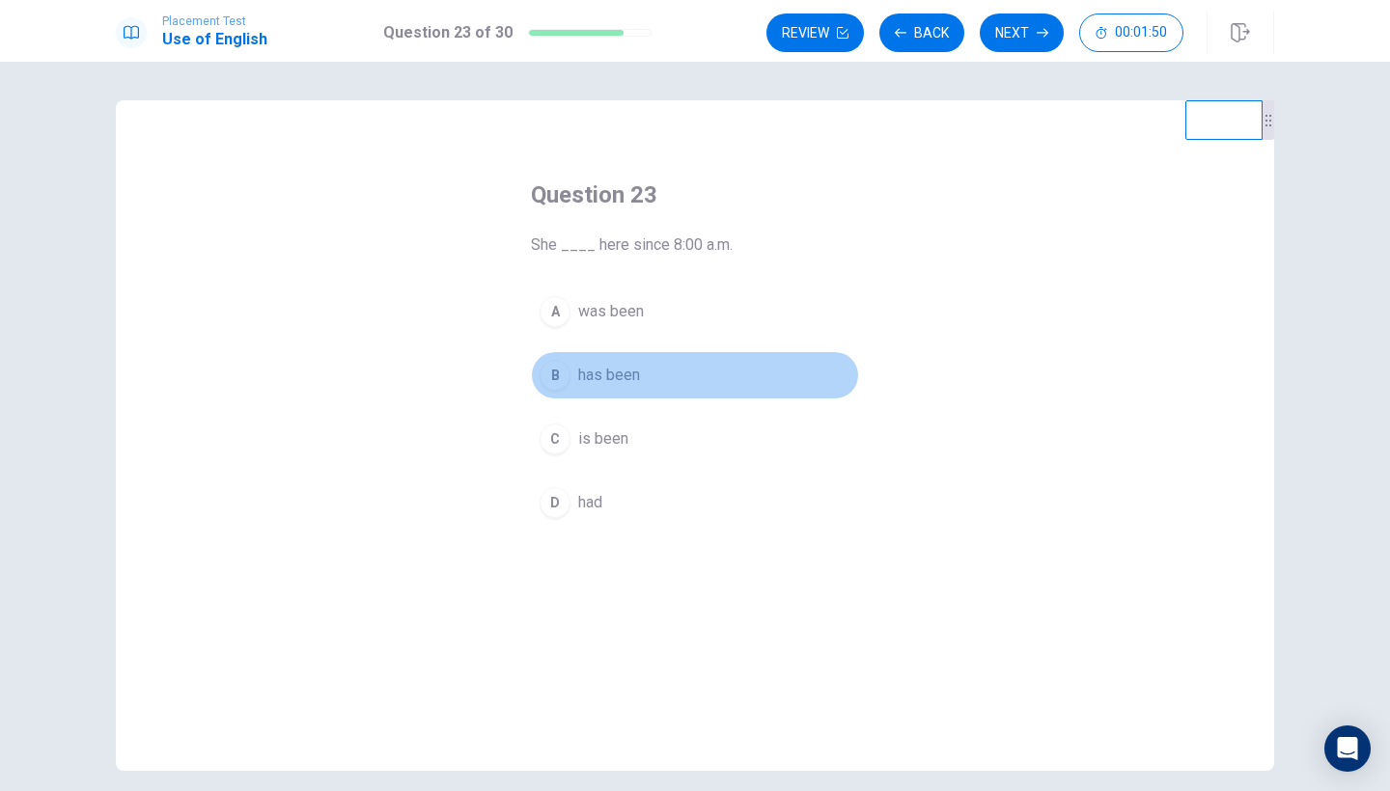
click at [622, 375] on span "has been" at bounding box center [609, 375] width 62 height 23
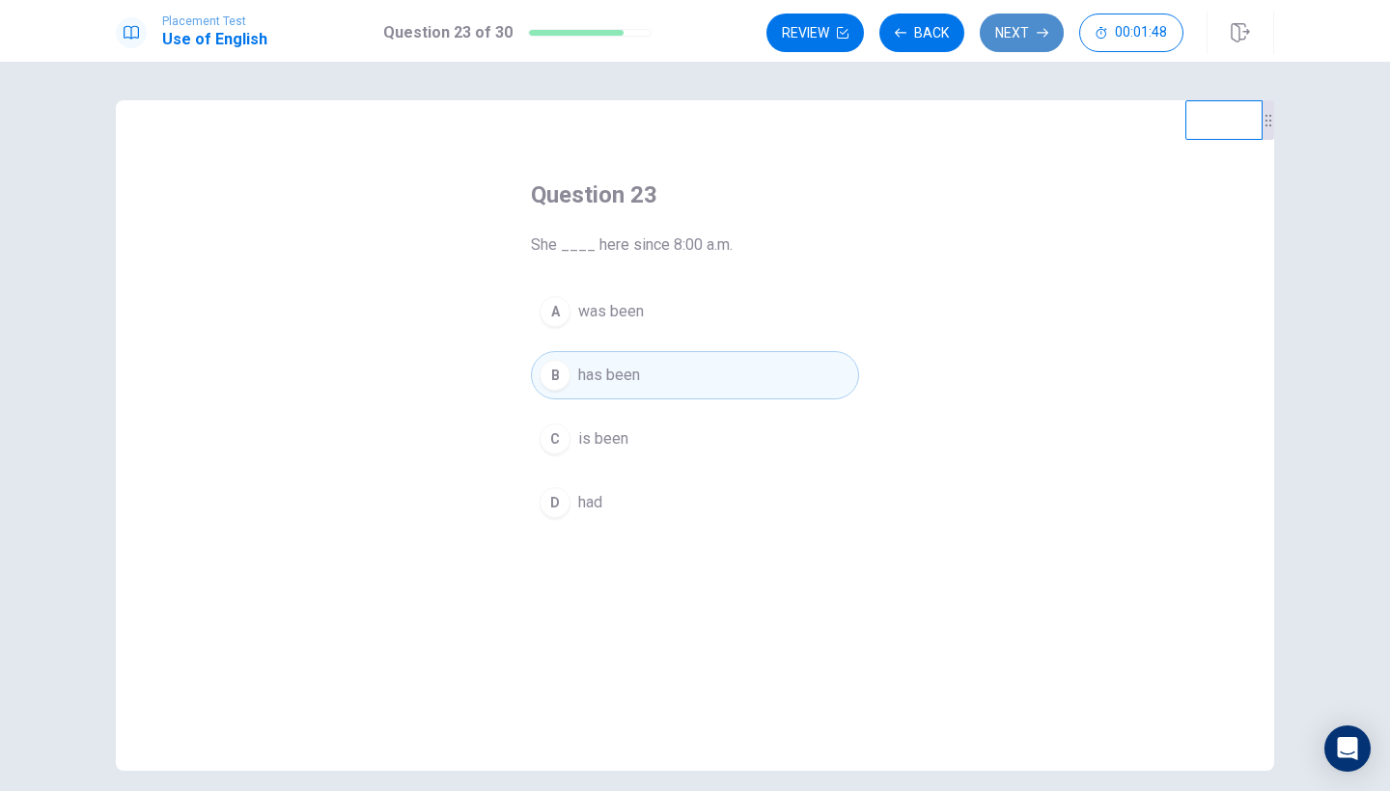
click at [1013, 41] on button "Next" at bounding box center [1022, 33] width 84 height 39
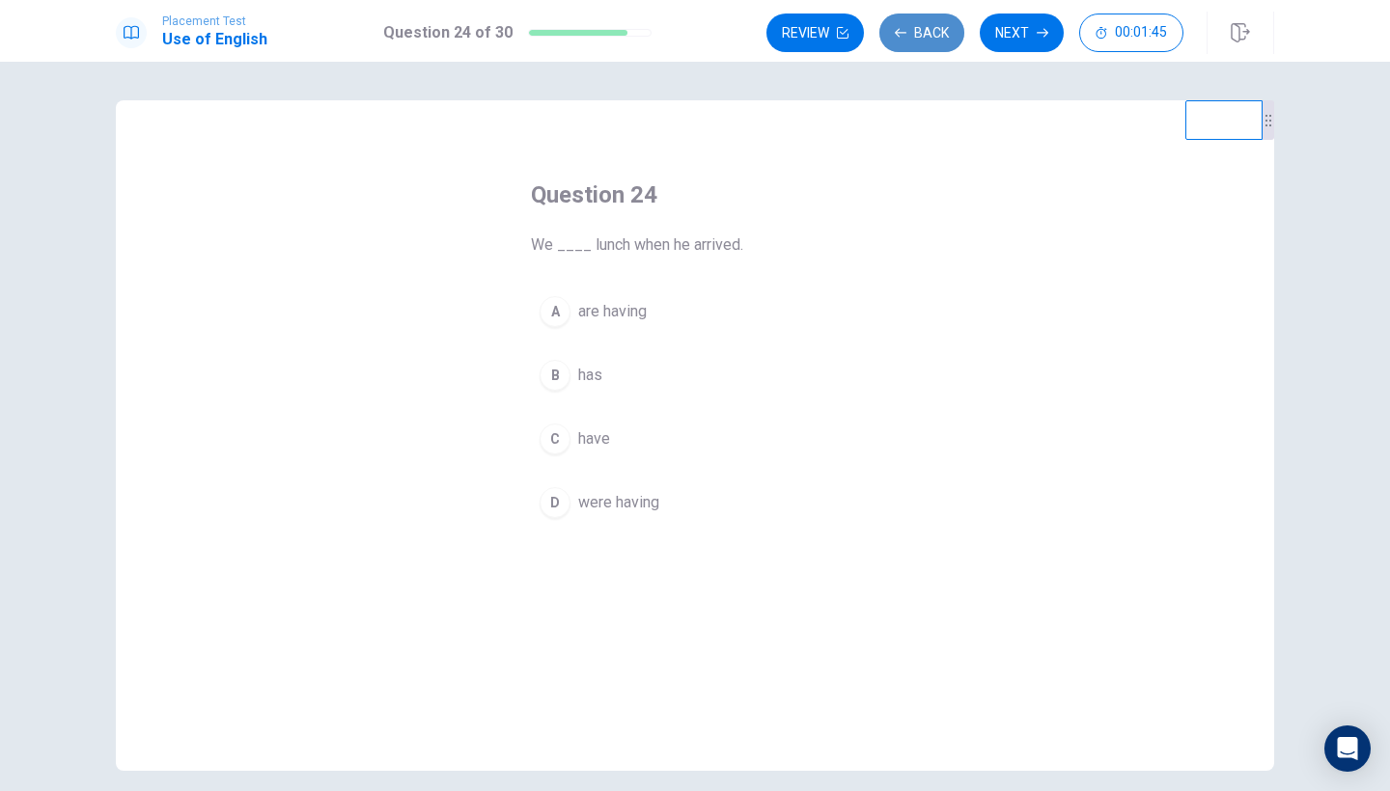
click at [915, 42] on button "Back" at bounding box center [921, 33] width 85 height 39
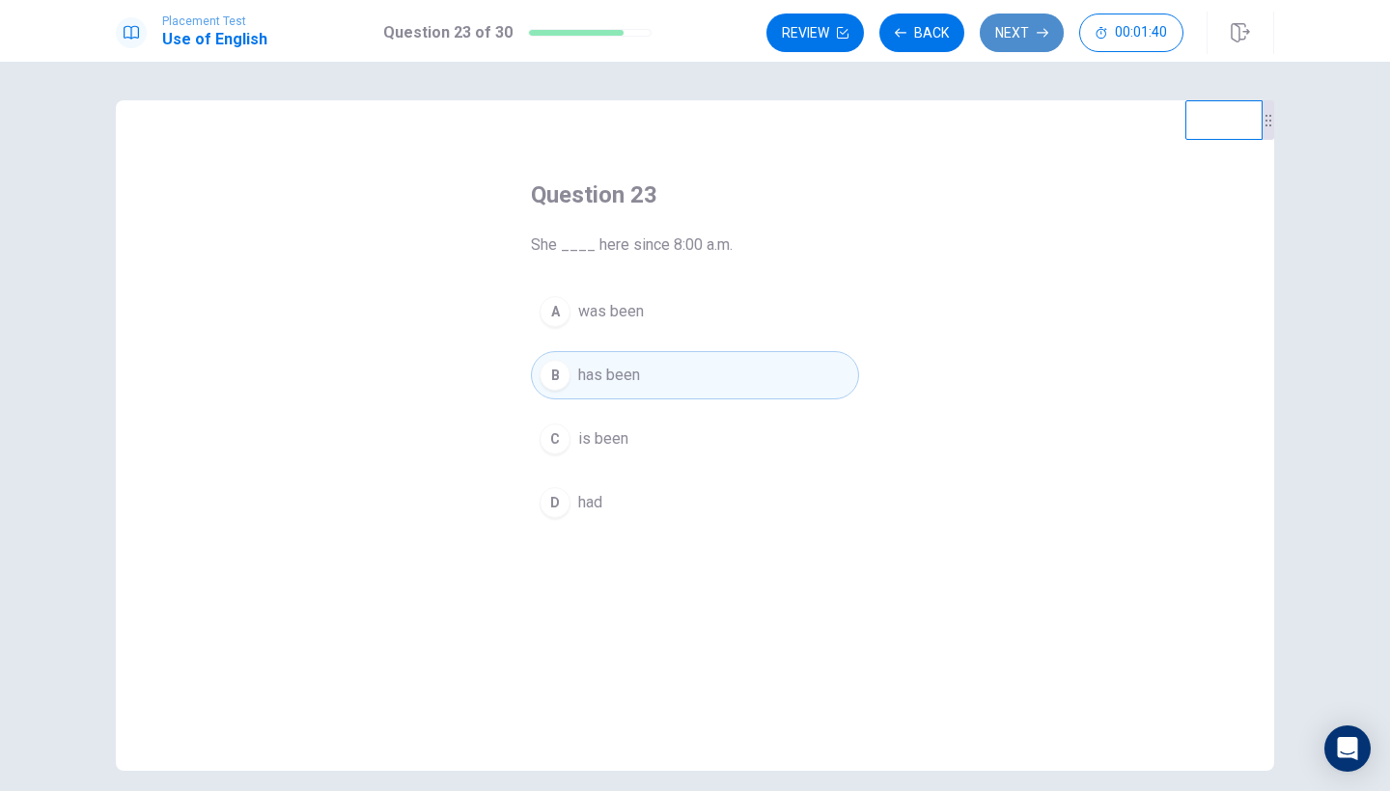
click at [1028, 33] on button "Next" at bounding box center [1022, 33] width 84 height 39
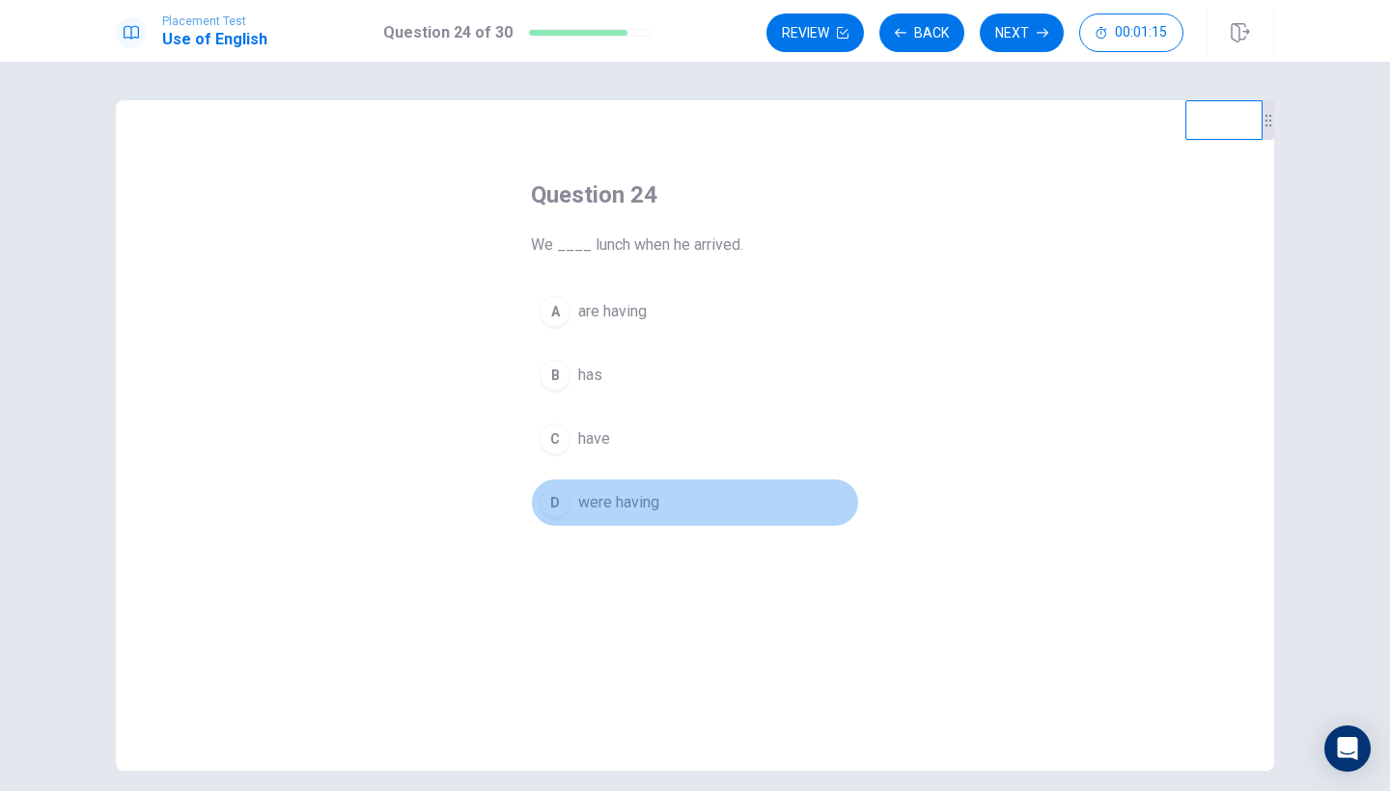
click at [599, 506] on span "were having" at bounding box center [618, 502] width 81 height 23
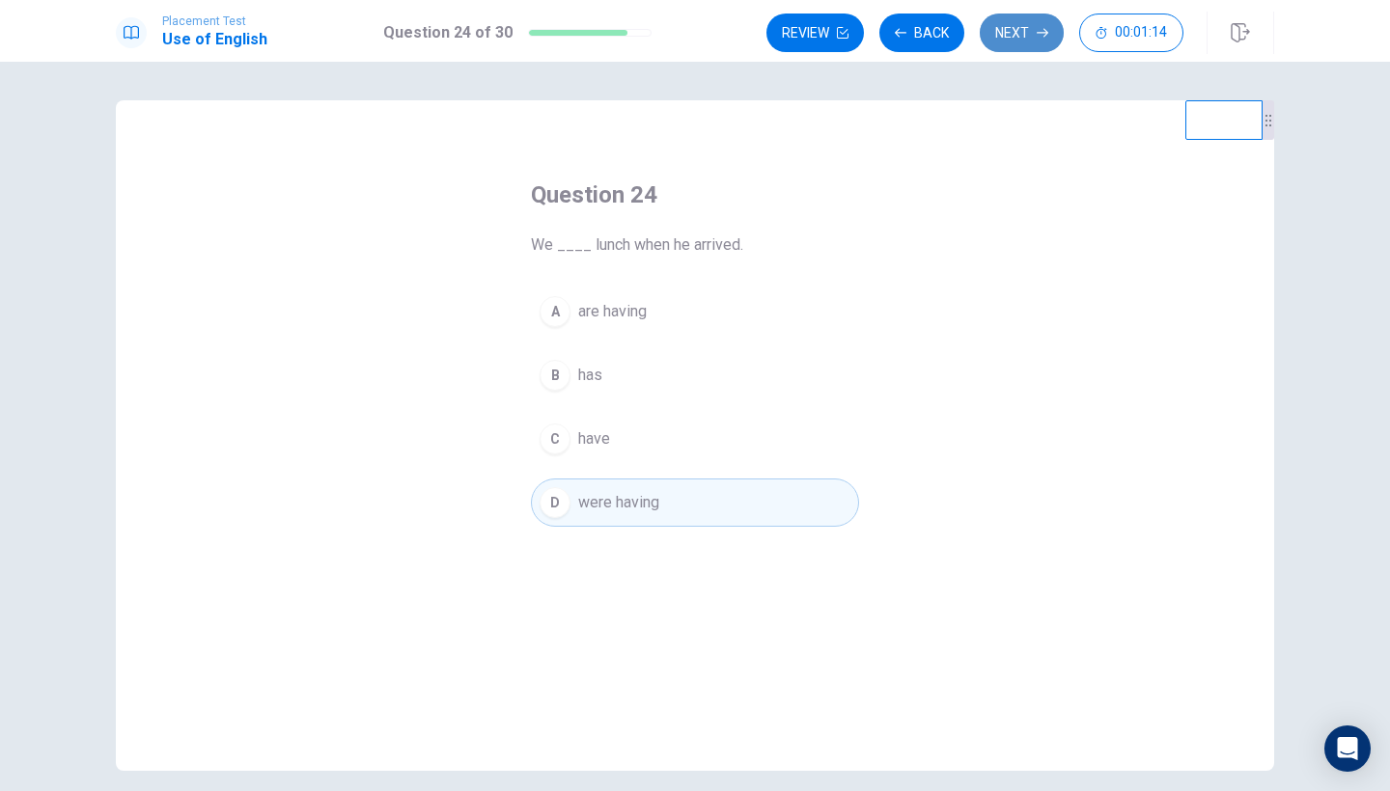
click at [1012, 23] on button "Next" at bounding box center [1022, 33] width 84 height 39
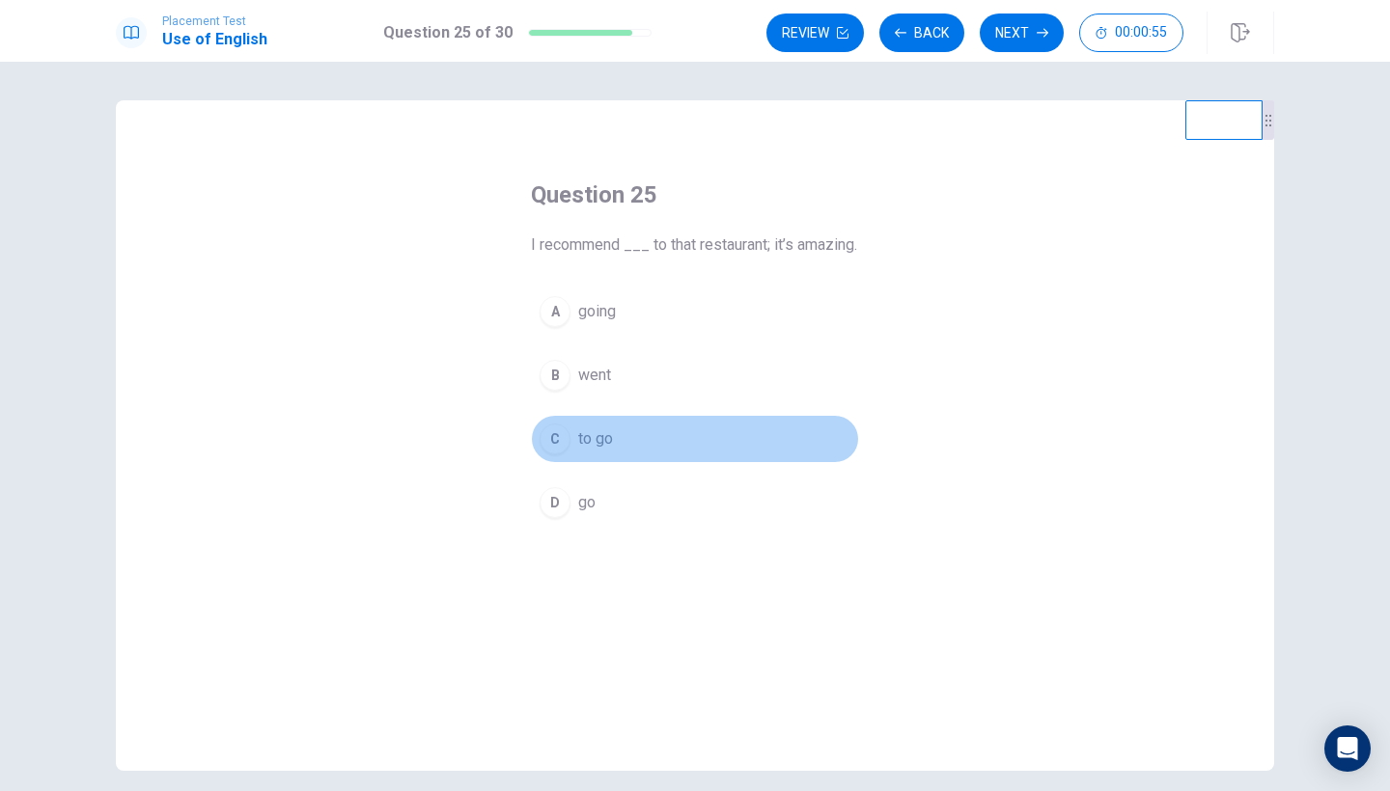
click at [591, 451] on span "to go" at bounding box center [595, 439] width 35 height 23
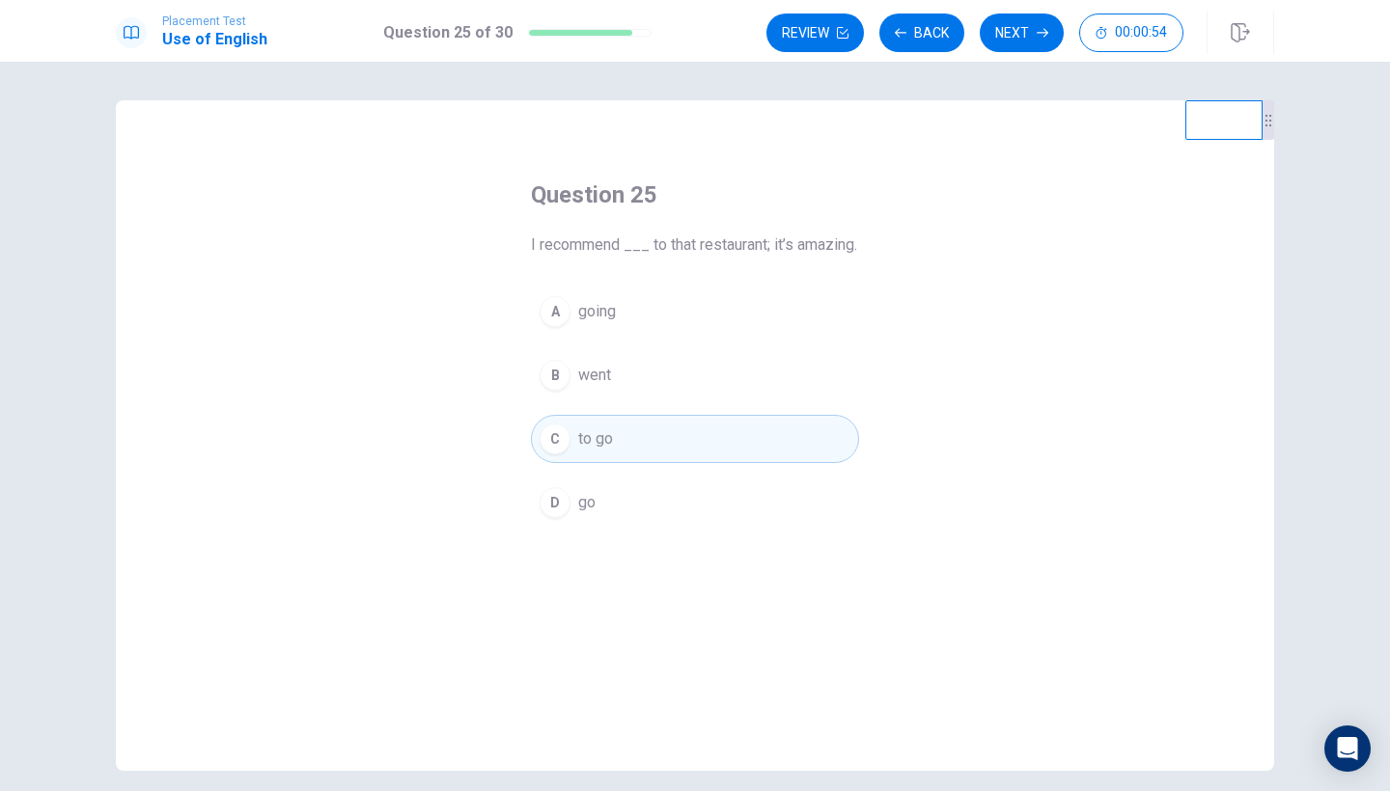
click at [1001, 52] on div "Review Back Next 00:00:54" at bounding box center [1020, 33] width 508 height 42
click at [1016, 40] on button "Next" at bounding box center [1022, 33] width 84 height 39
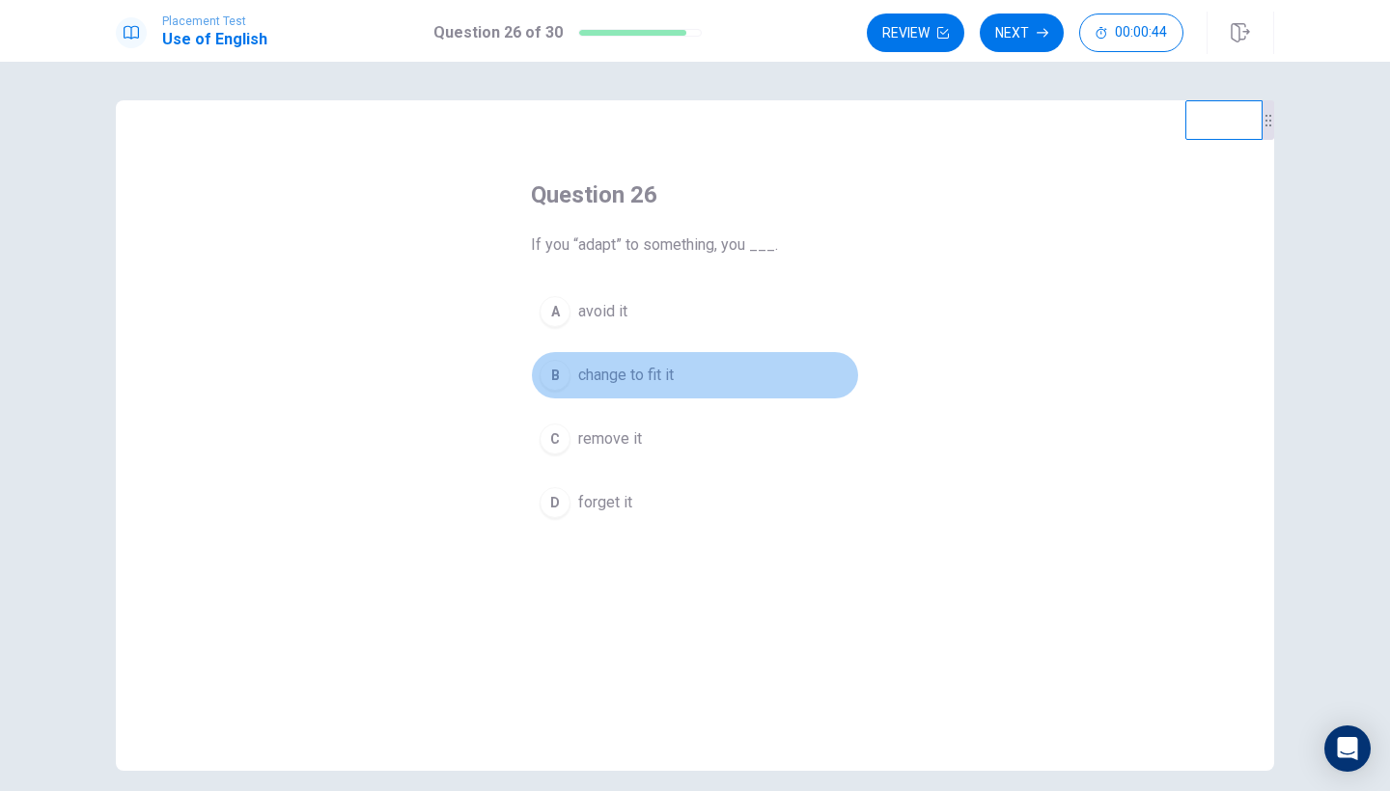
click at [622, 377] on span "change to fit it" at bounding box center [626, 375] width 96 height 23
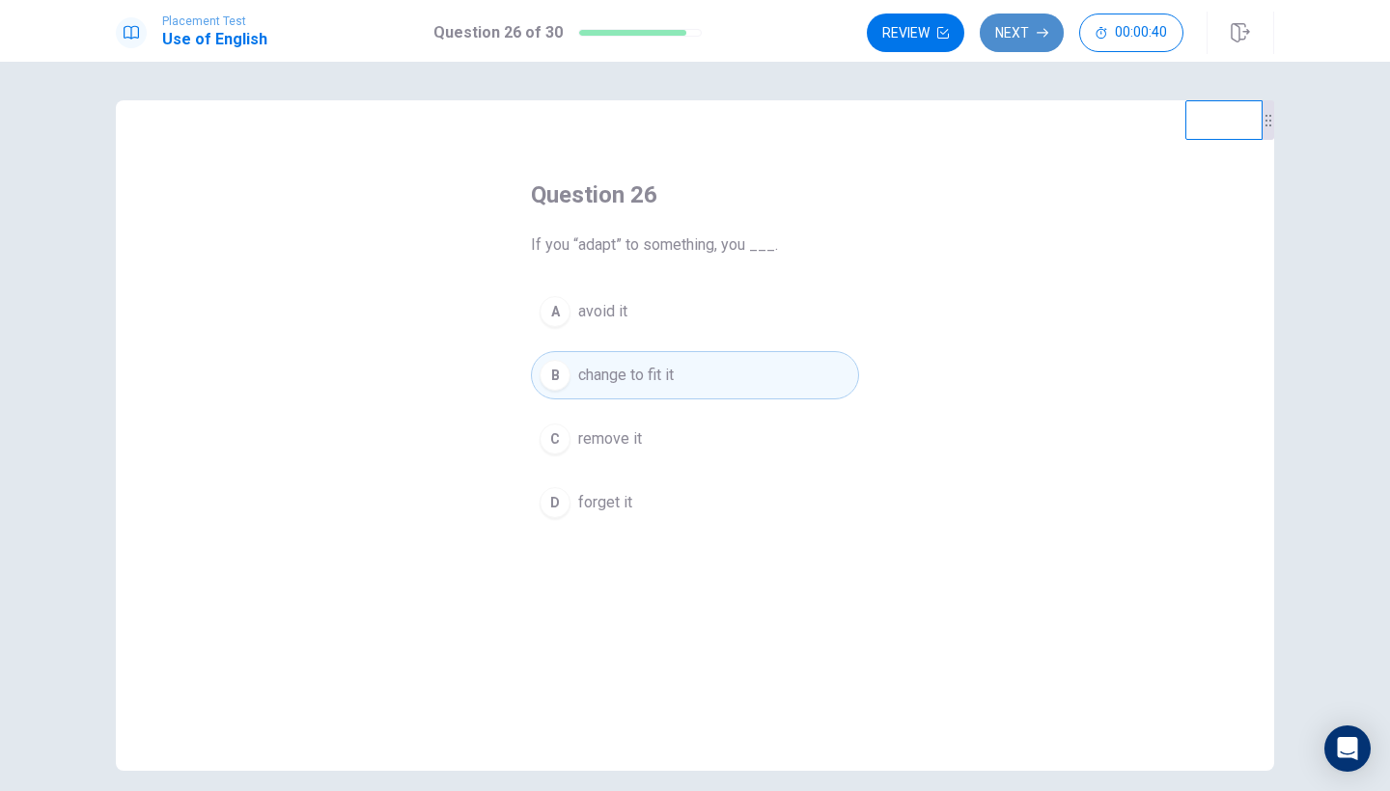
click at [1034, 28] on button "Next" at bounding box center [1022, 33] width 84 height 39
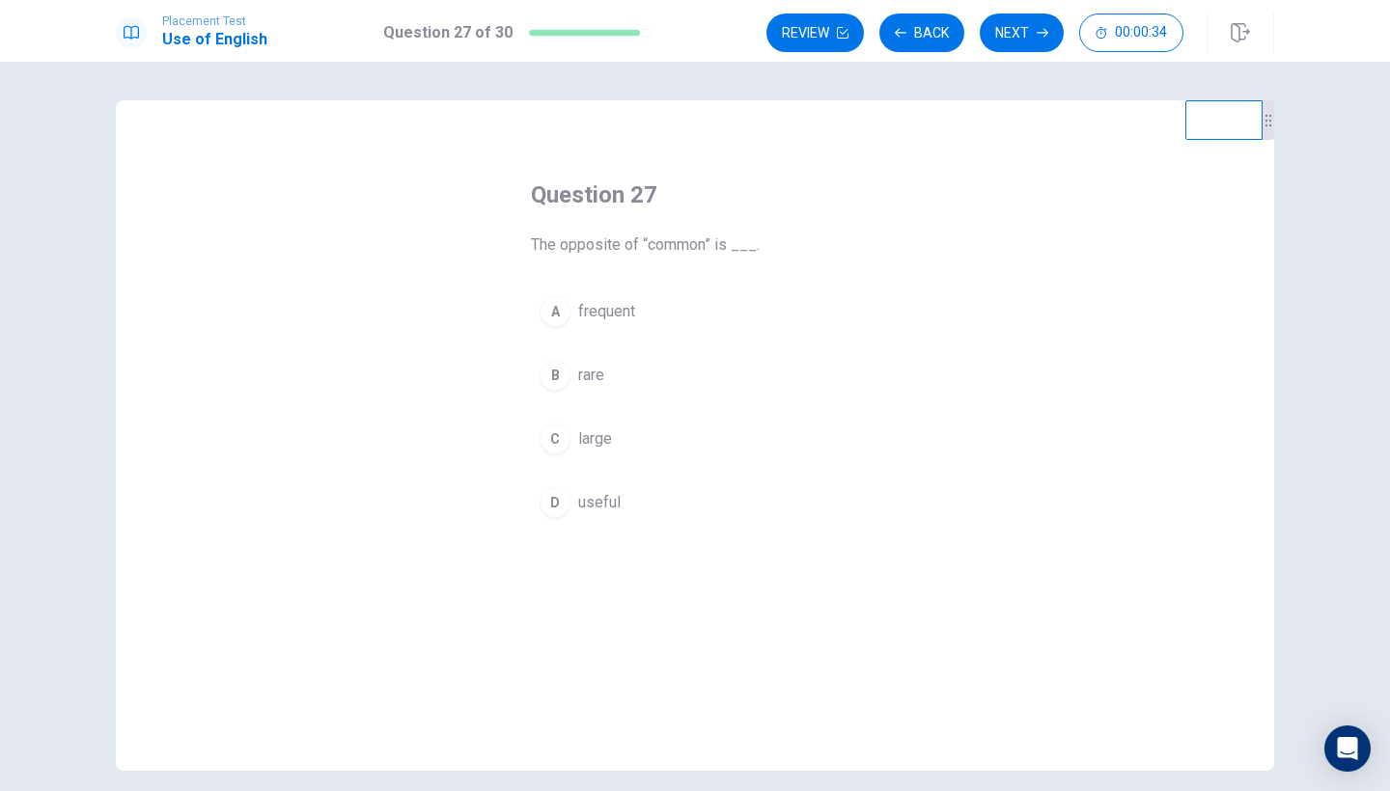
click at [590, 434] on span "large" at bounding box center [595, 439] width 34 height 23
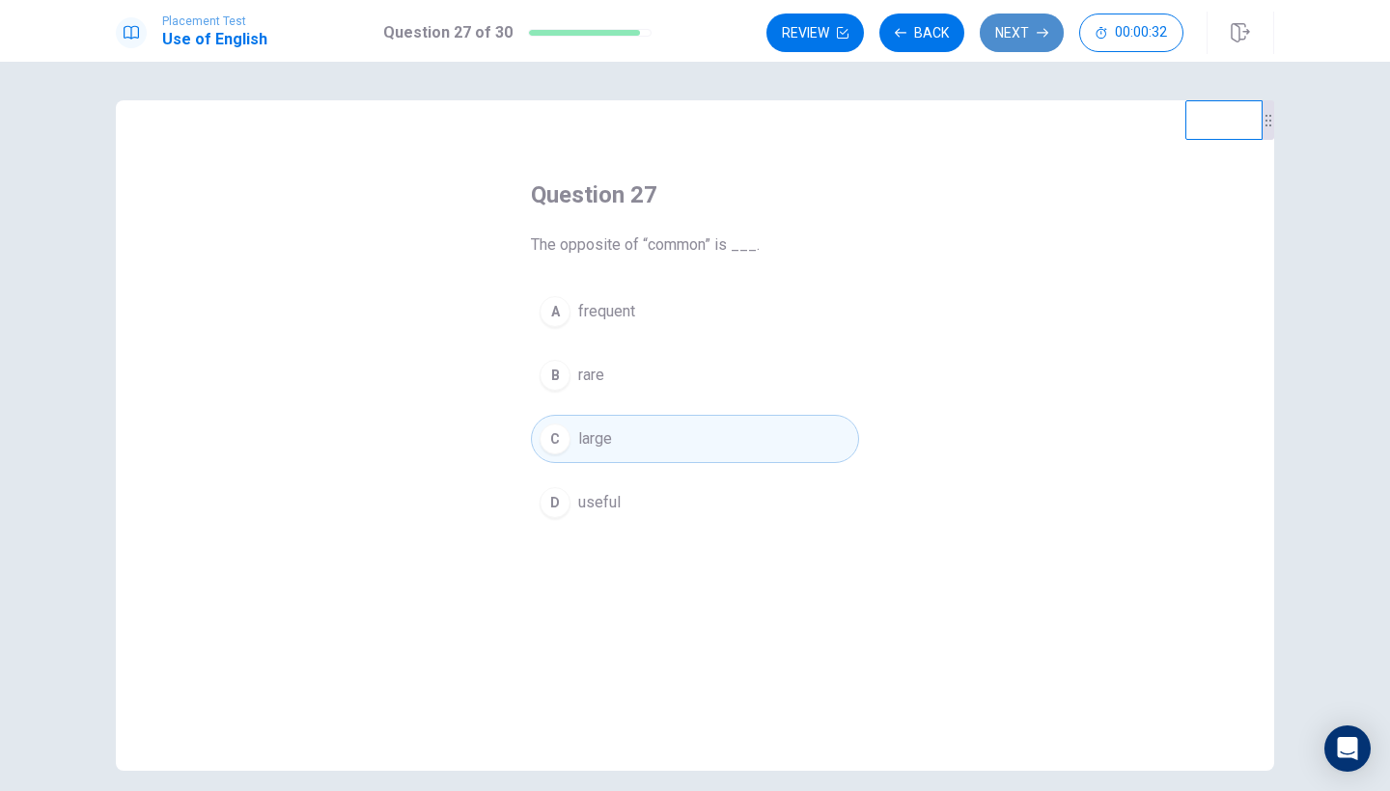
click at [1024, 41] on button "Next" at bounding box center [1022, 33] width 84 height 39
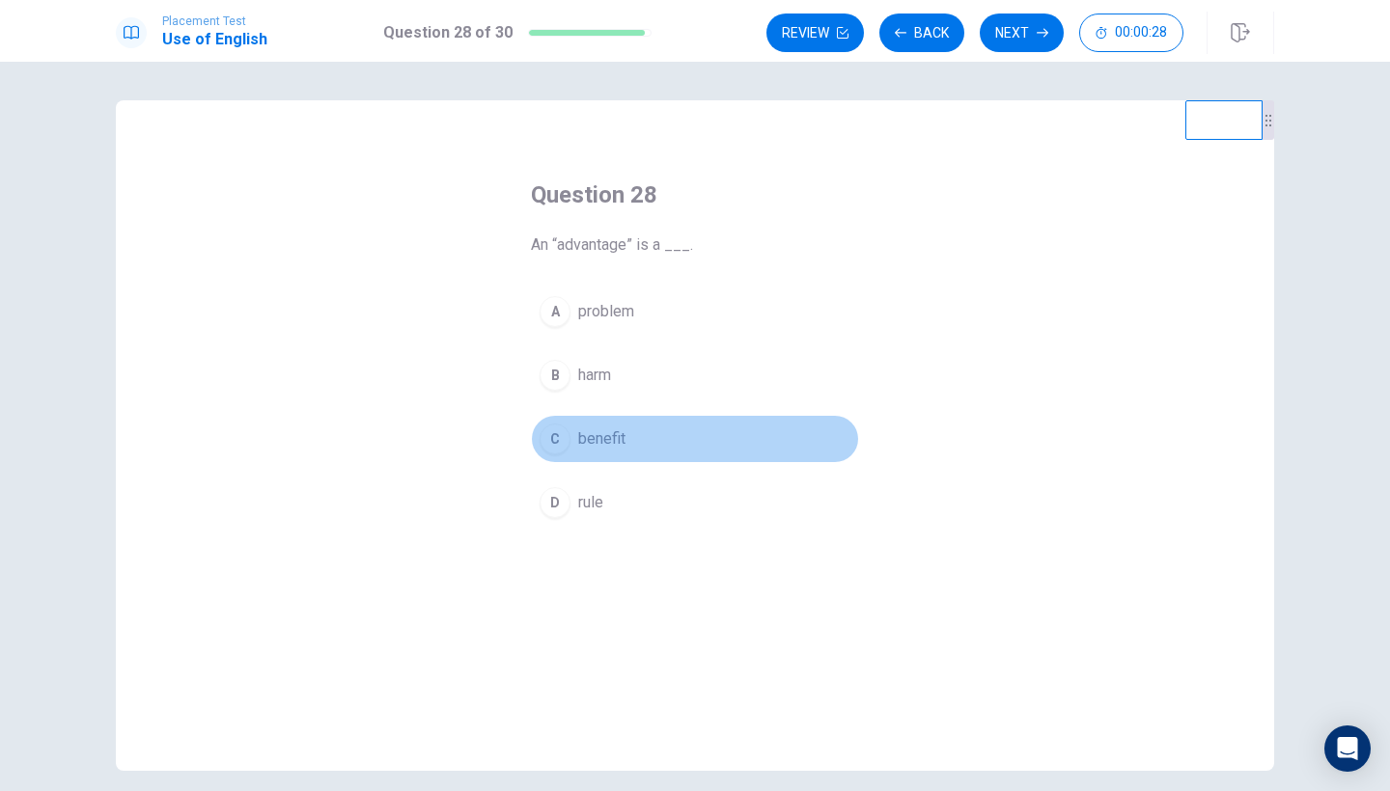
click at [606, 432] on span "benefit" at bounding box center [601, 439] width 47 height 23
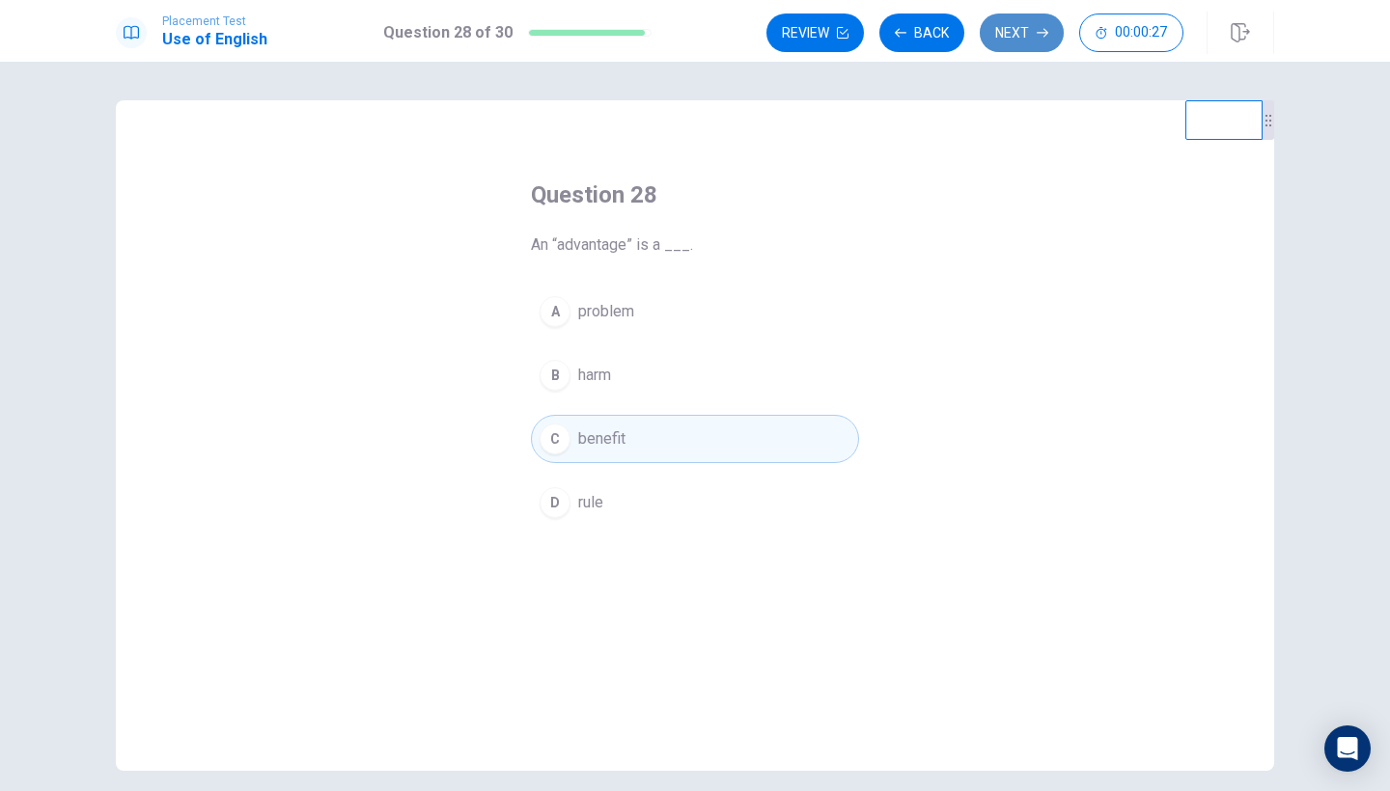
click at [1002, 42] on button "Next" at bounding box center [1022, 33] width 84 height 39
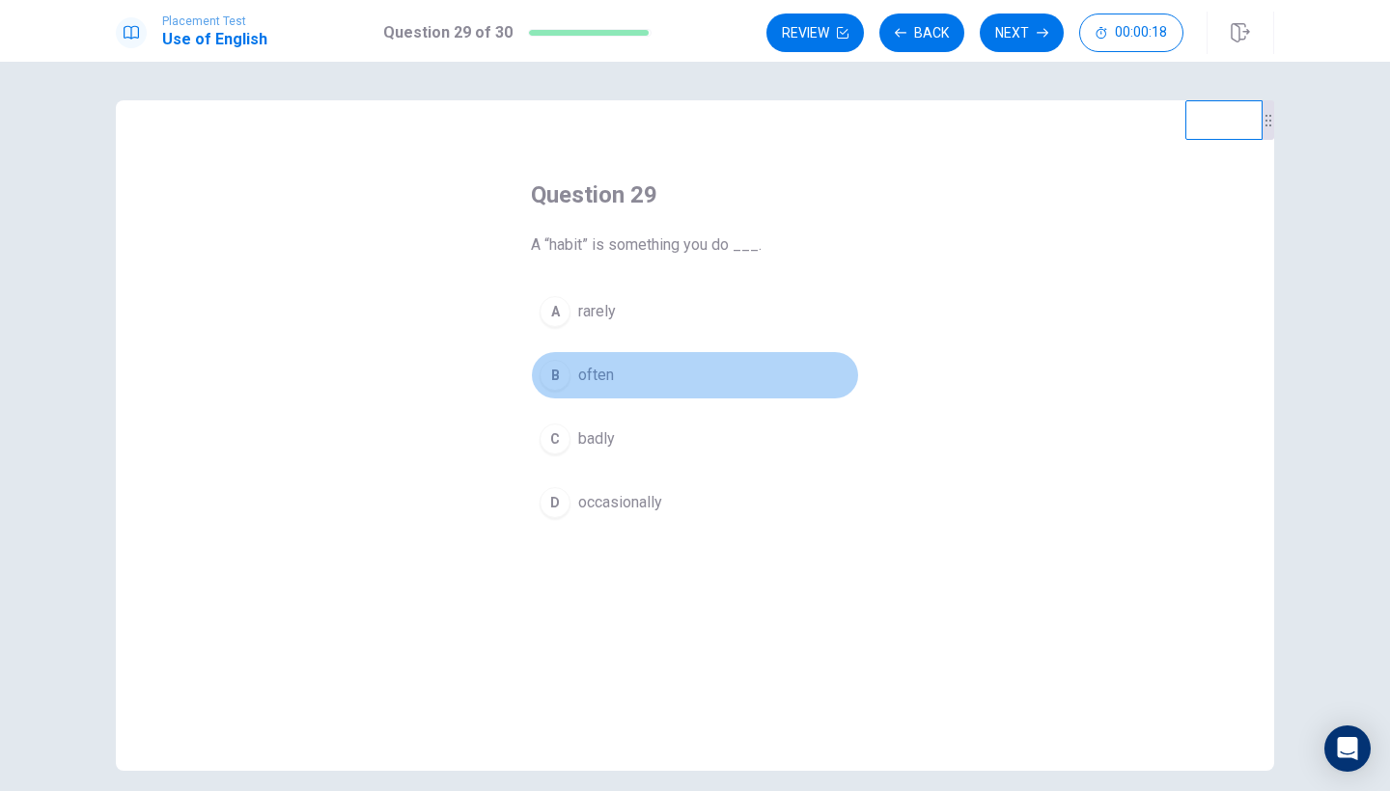
click at [593, 383] on span "often" at bounding box center [596, 375] width 36 height 23
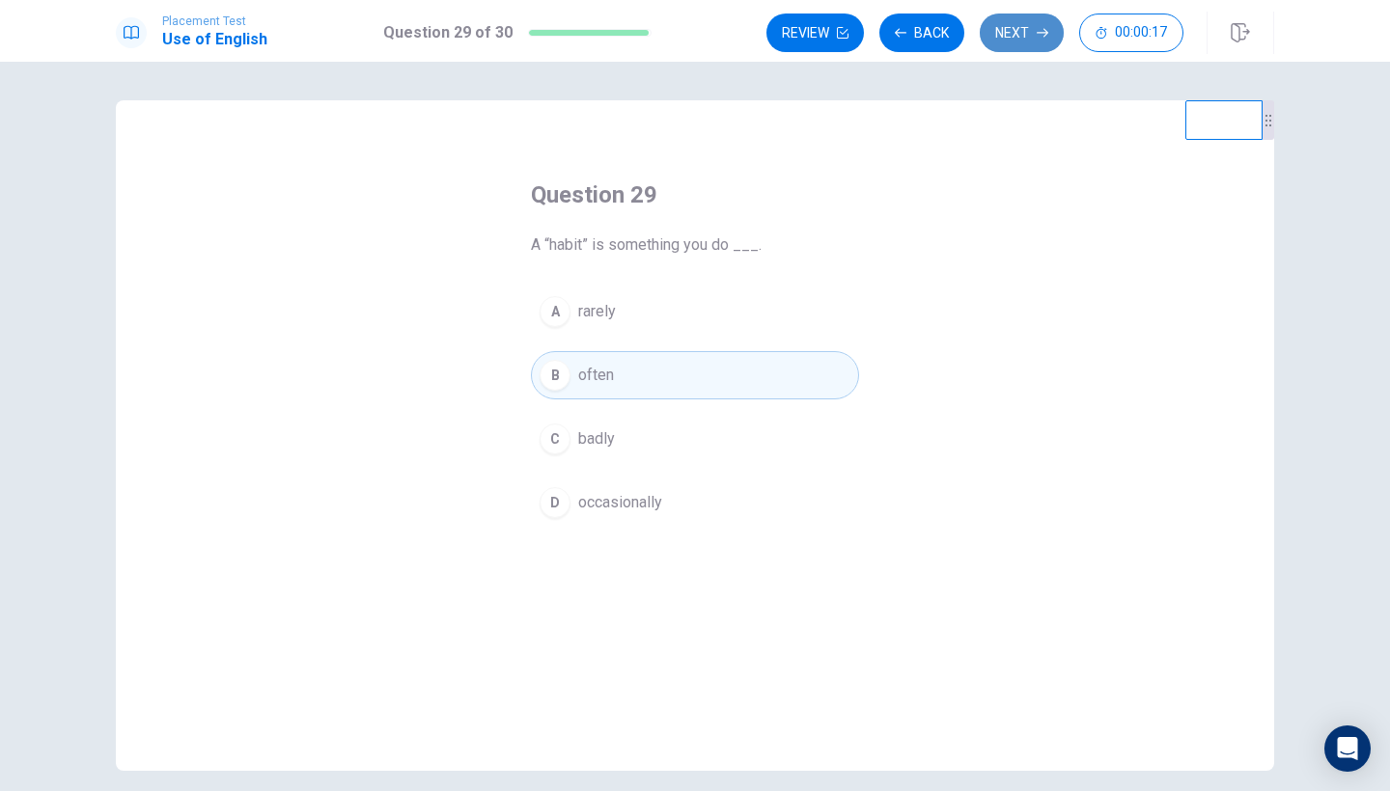
click at [1024, 38] on button "Next" at bounding box center [1022, 33] width 84 height 39
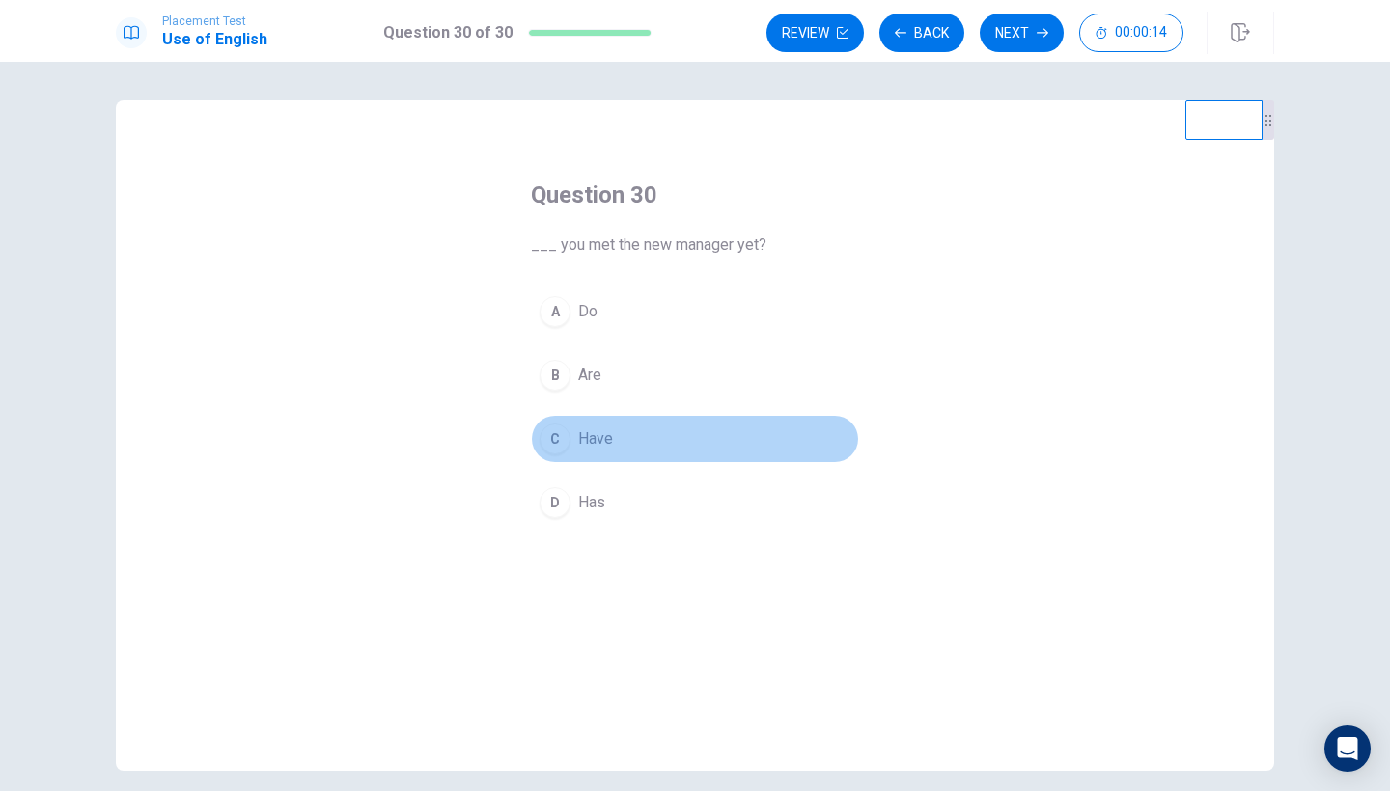
click at [587, 438] on span "Have" at bounding box center [595, 439] width 35 height 23
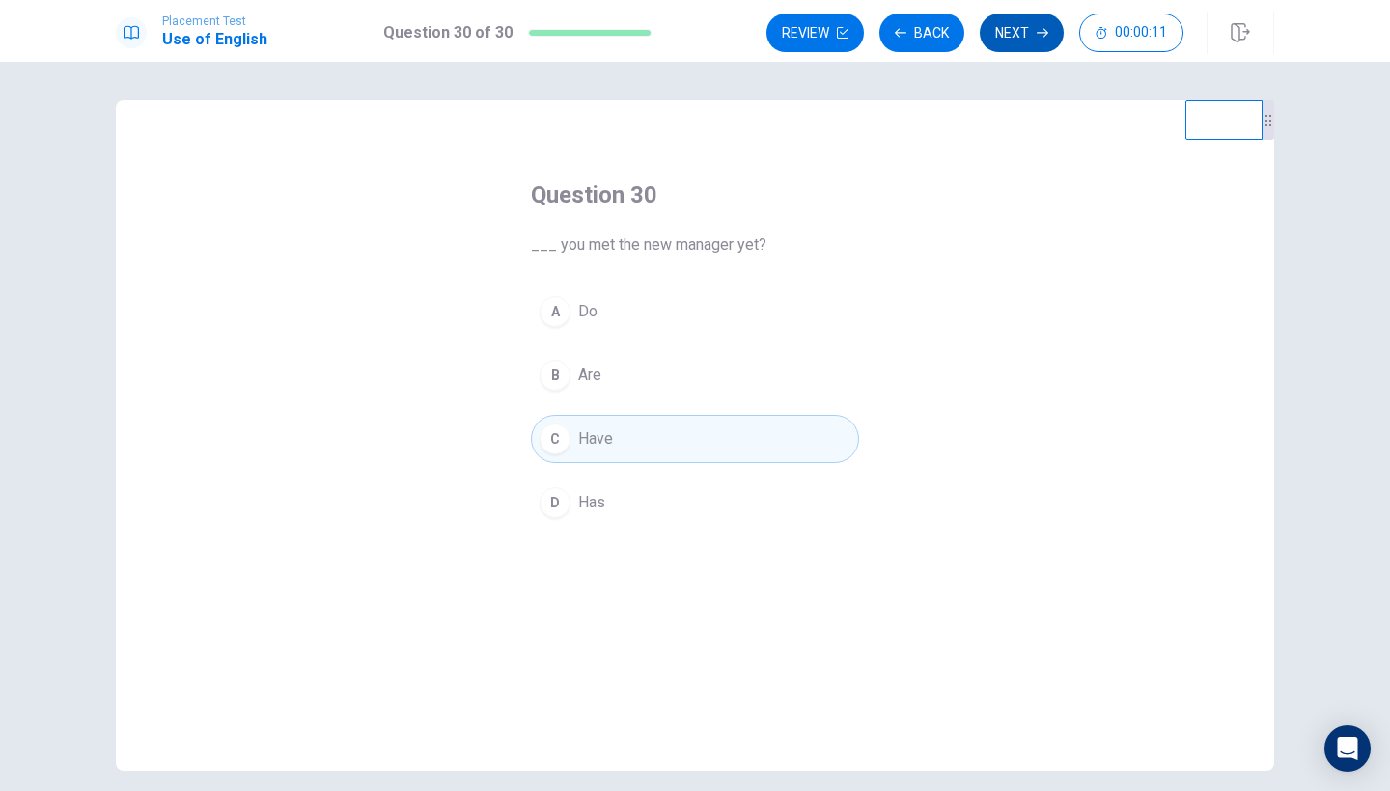
click at [1022, 23] on button "Next" at bounding box center [1022, 33] width 84 height 39
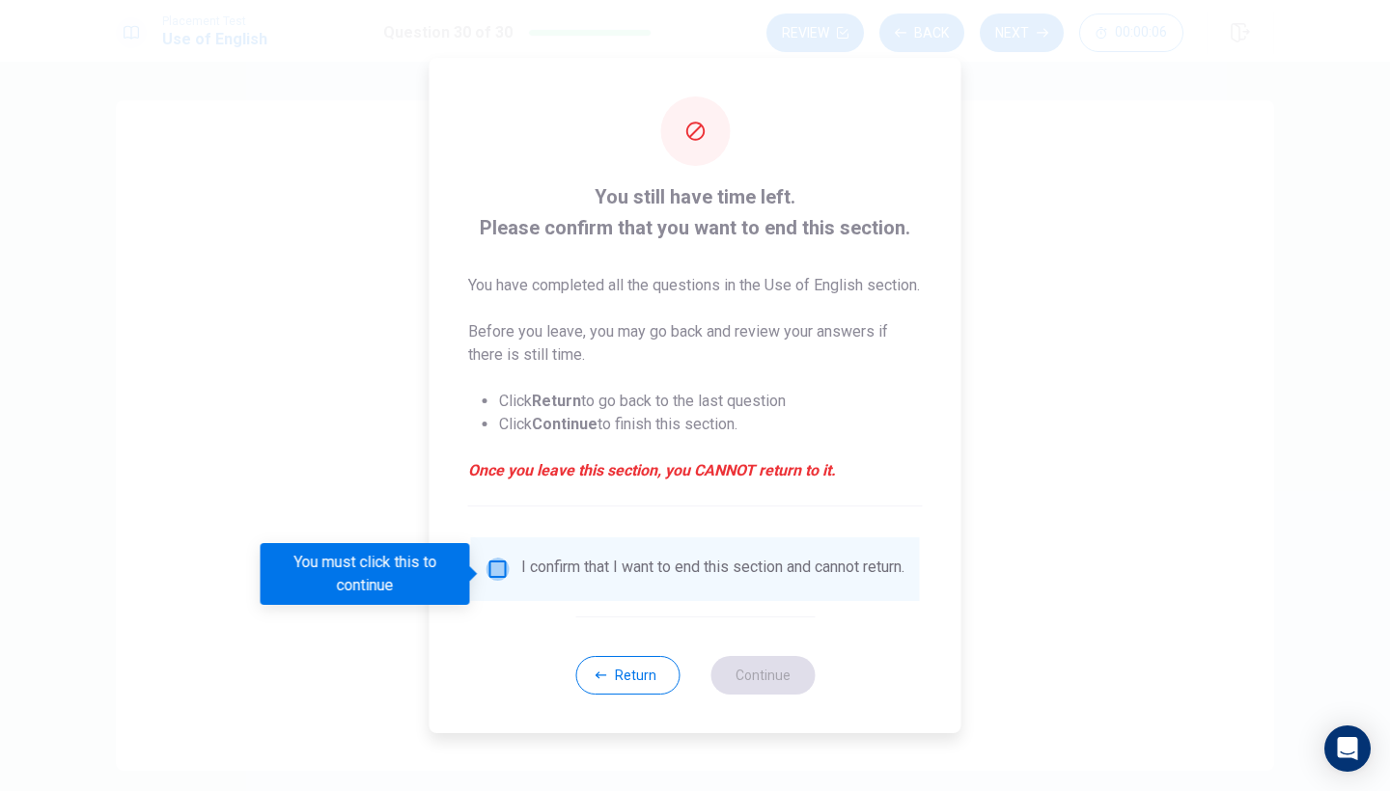
click at [488, 574] on input "You must click this to continue" at bounding box center [497, 569] width 23 height 23
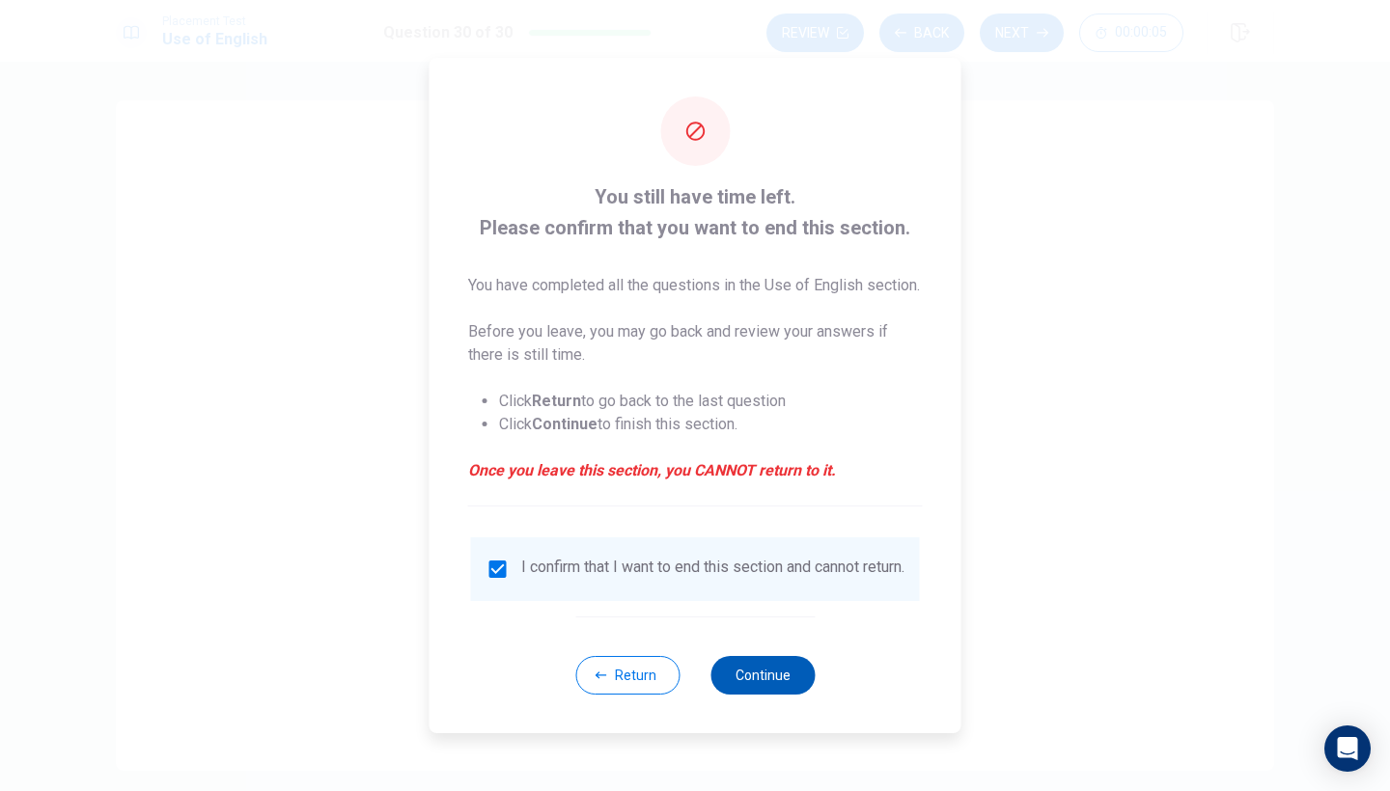
click at [780, 695] on button "Continue" at bounding box center [762, 675] width 104 height 39
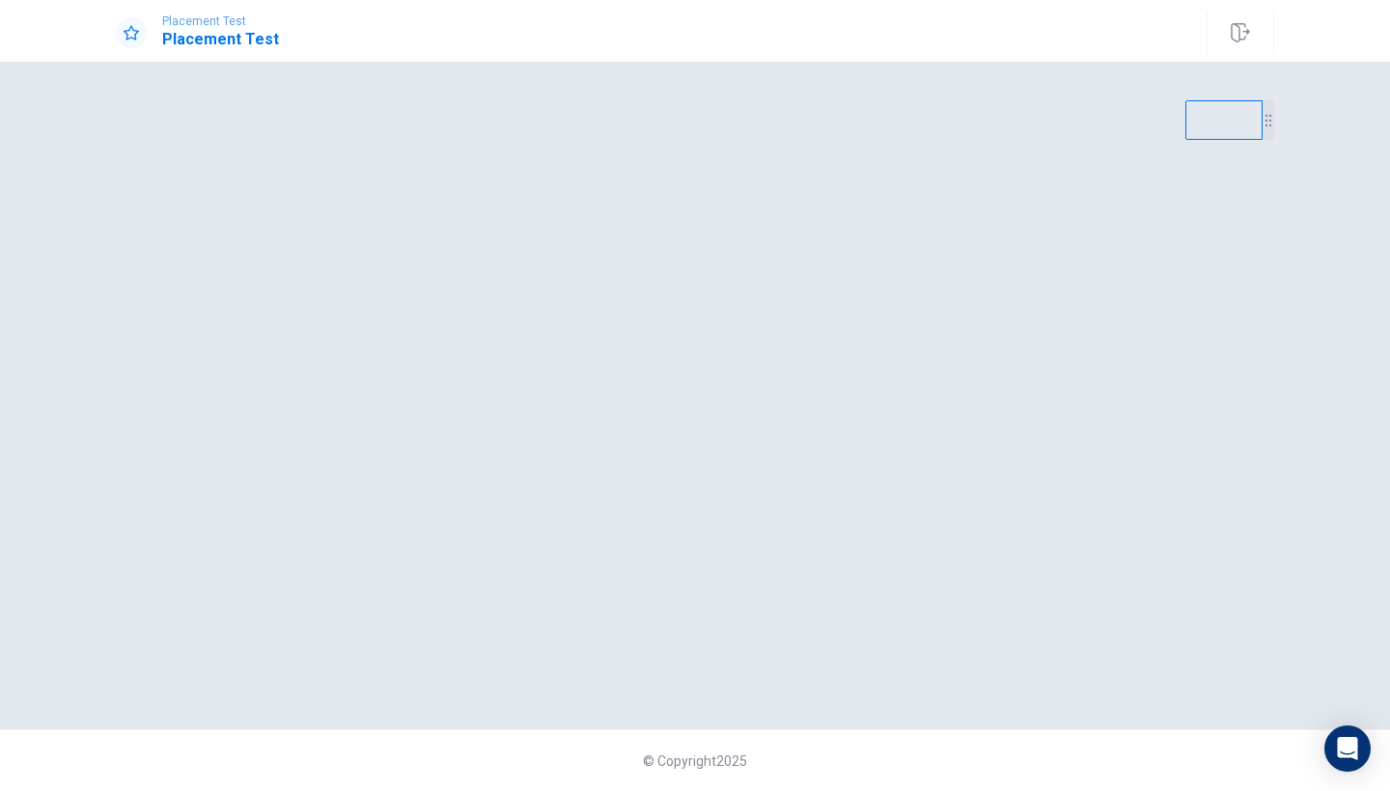
click at [1003, 41] on div "Placement Test Placement Test" at bounding box center [695, 33] width 1220 height 42
click at [259, 50] on h1 "Placement Test" at bounding box center [220, 39] width 117 height 23
click at [1237, 41] on icon "button" at bounding box center [1239, 32] width 18 height 19
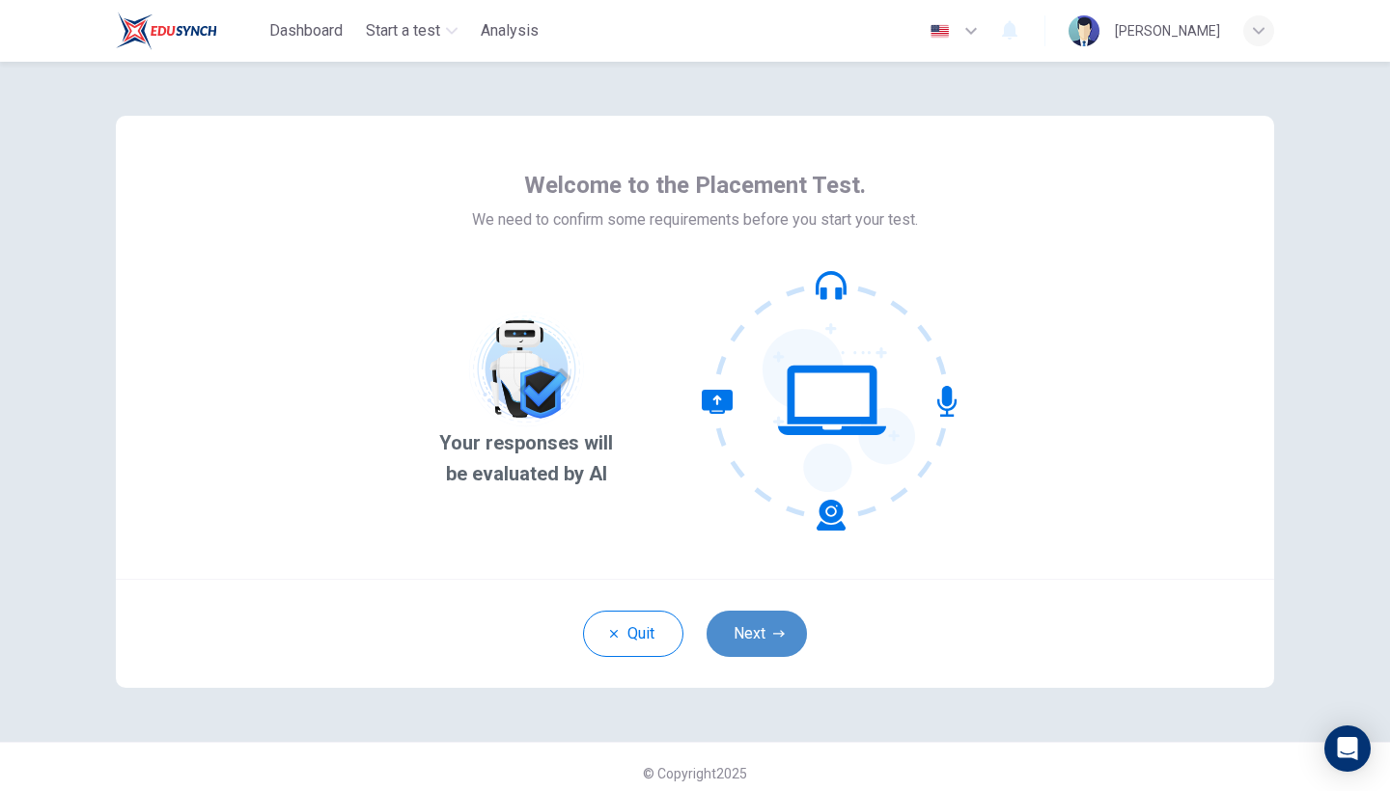
click at [775, 649] on button "Next" at bounding box center [756, 634] width 100 height 46
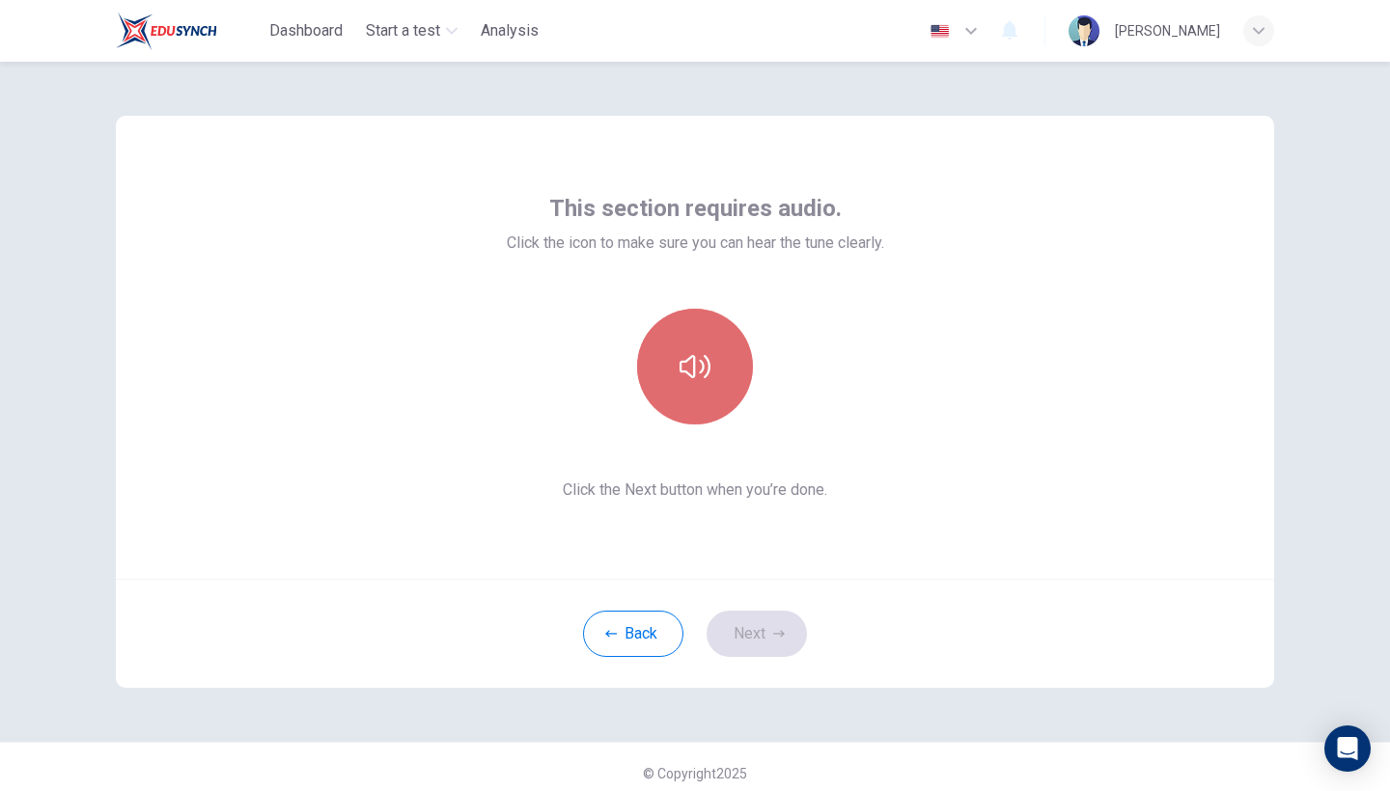
click at [677, 362] on button "button" at bounding box center [695, 367] width 116 height 116
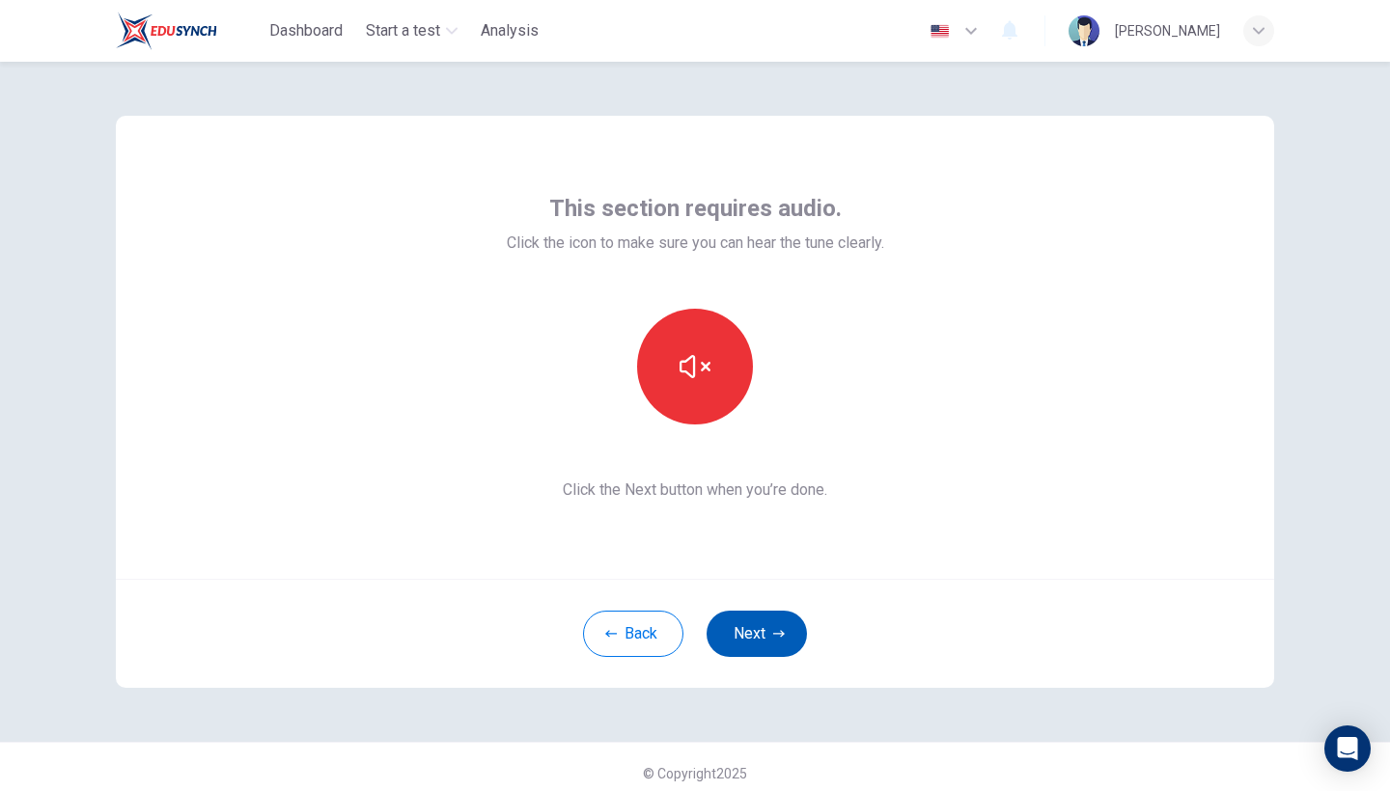
drag, startPoint x: 759, startPoint y: 661, endPoint x: 759, endPoint y: 647, distance: 14.5
click at [759, 647] on div "Back Next" at bounding box center [695, 633] width 1158 height 109
click at [759, 647] on button "Next" at bounding box center [756, 634] width 100 height 46
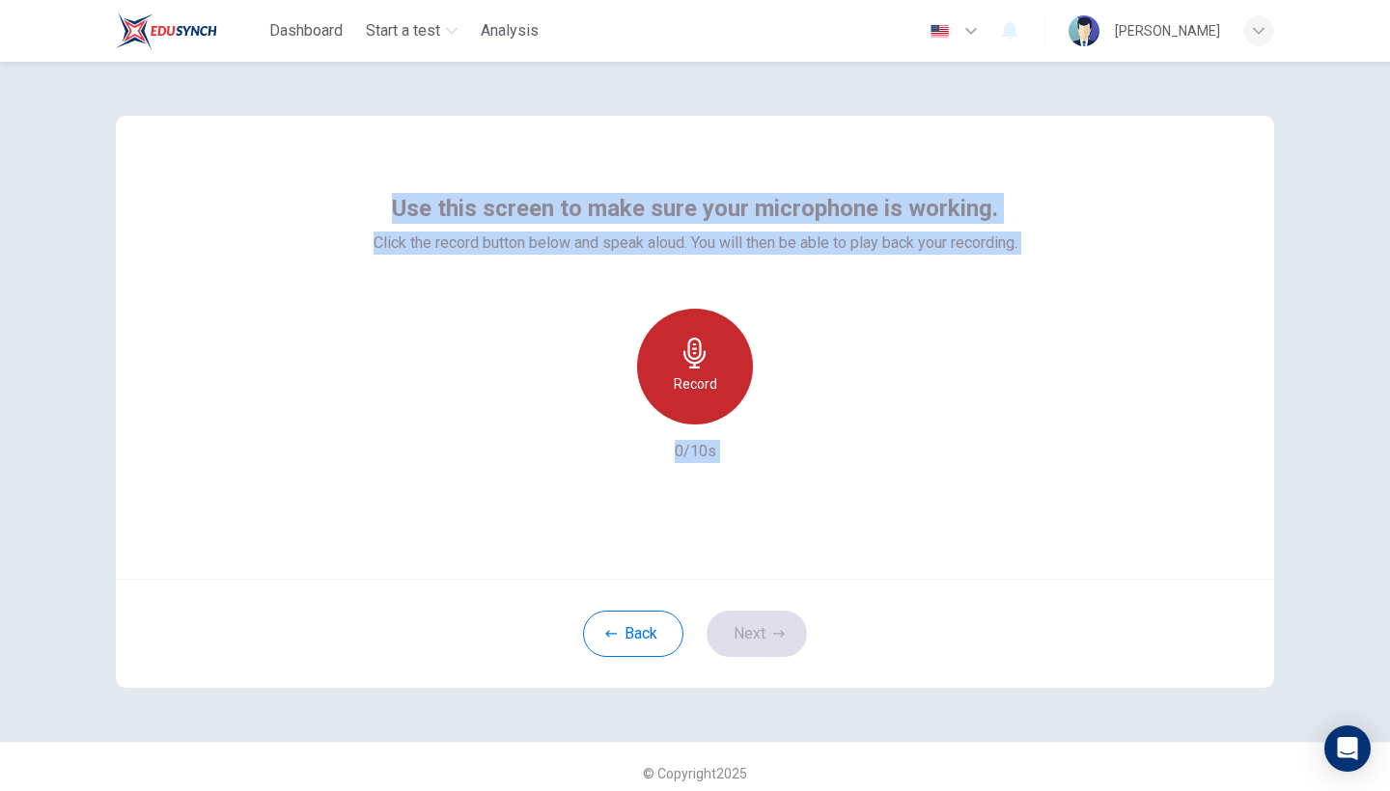
click at [698, 373] on h6 "Record" at bounding box center [695, 384] width 43 height 23
click at [690, 345] on icon "button" at bounding box center [694, 353] width 31 height 31
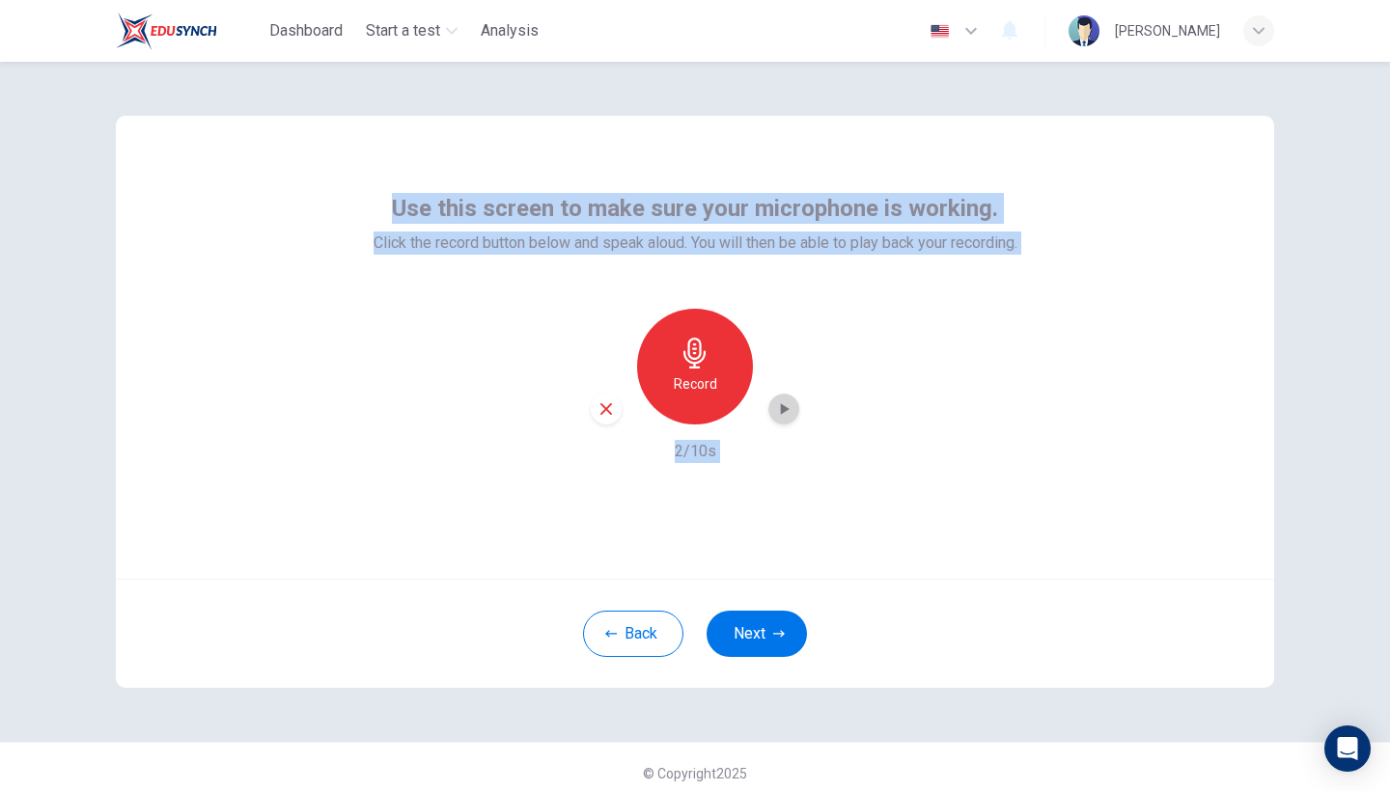
click at [775, 413] on icon "button" at bounding box center [783, 409] width 19 height 19
click at [774, 626] on button "Next" at bounding box center [756, 634] width 100 height 46
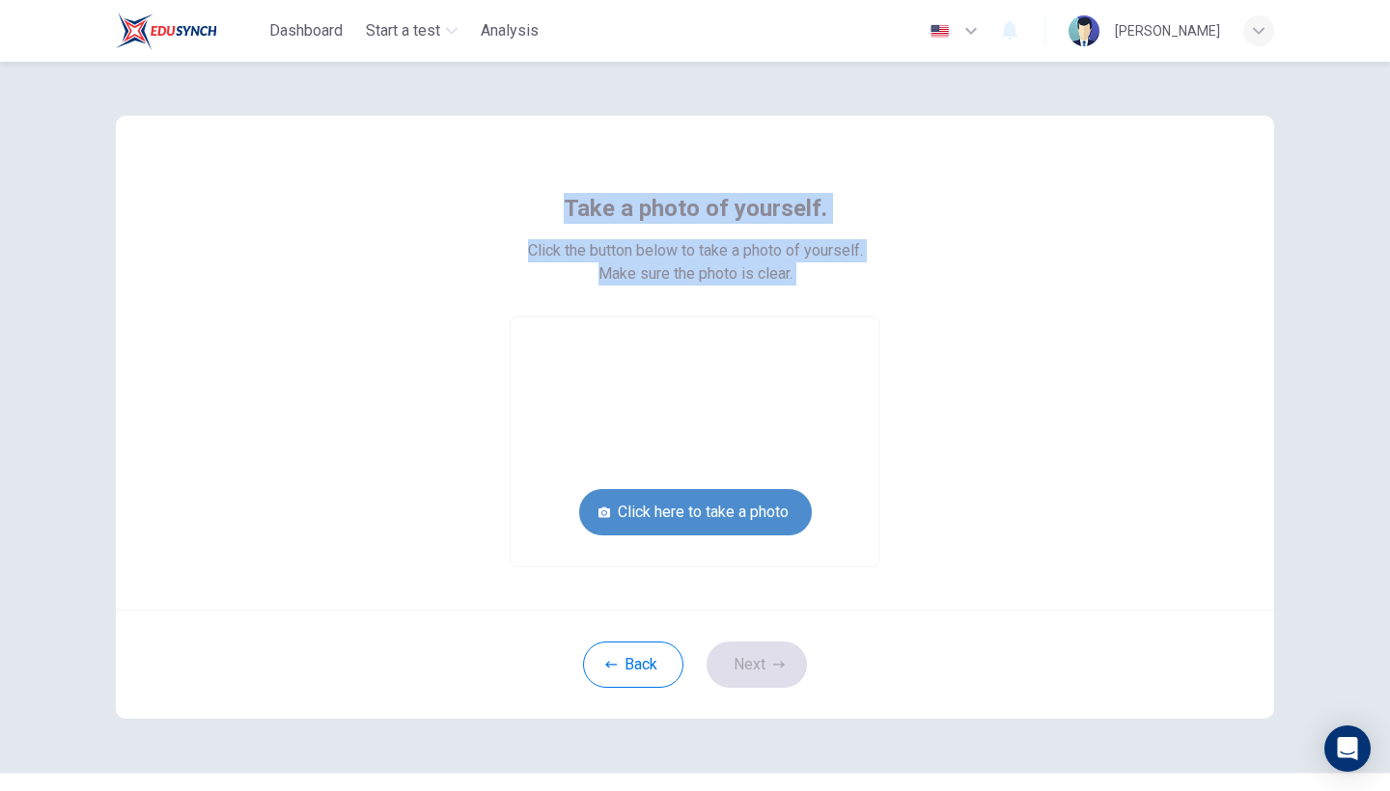
click at [737, 514] on button "Click here to take a photo" at bounding box center [695, 512] width 233 height 46
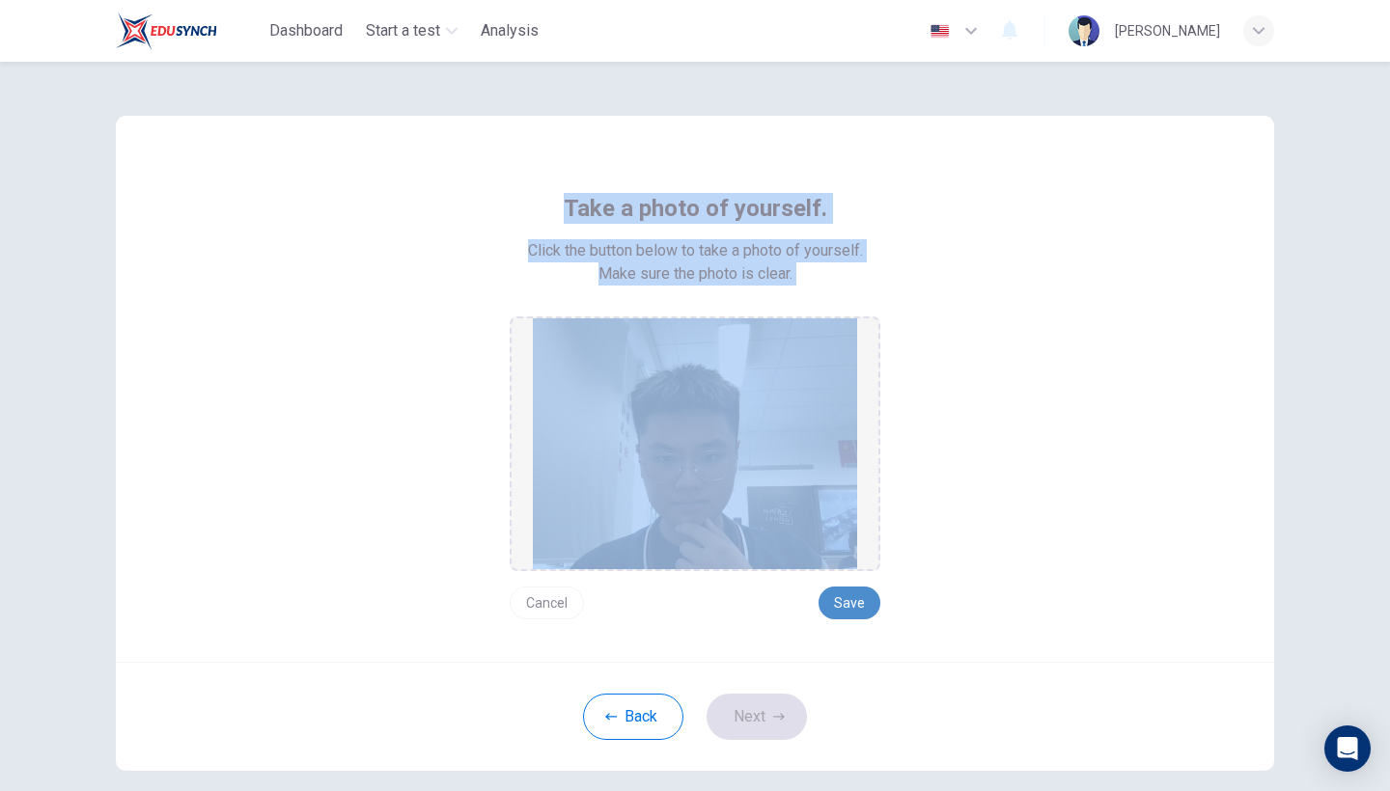
click at [842, 593] on button "Save" at bounding box center [849, 603] width 62 height 33
click at [760, 732] on button "Next" at bounding box center [756, 717] width 100 height 46
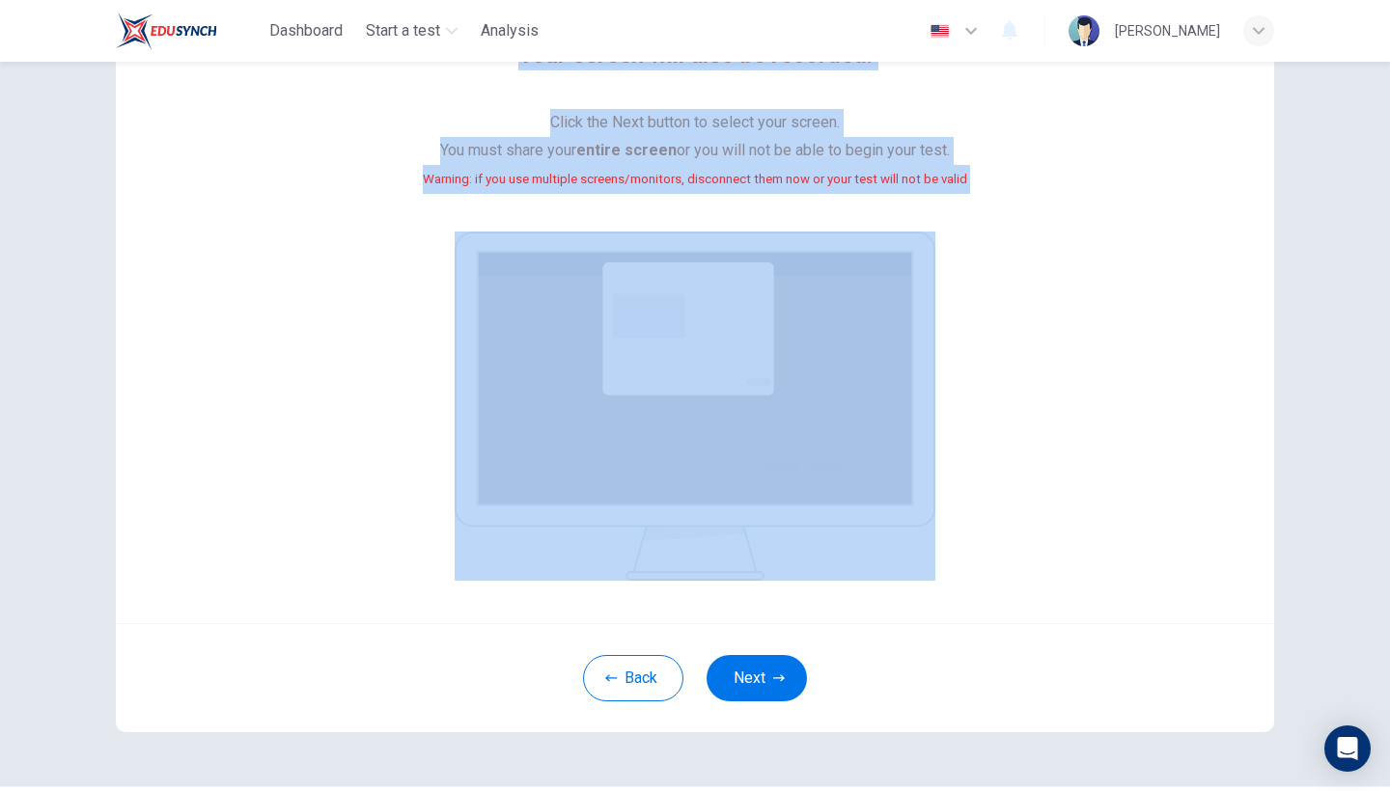
scroll to position [177, 0]
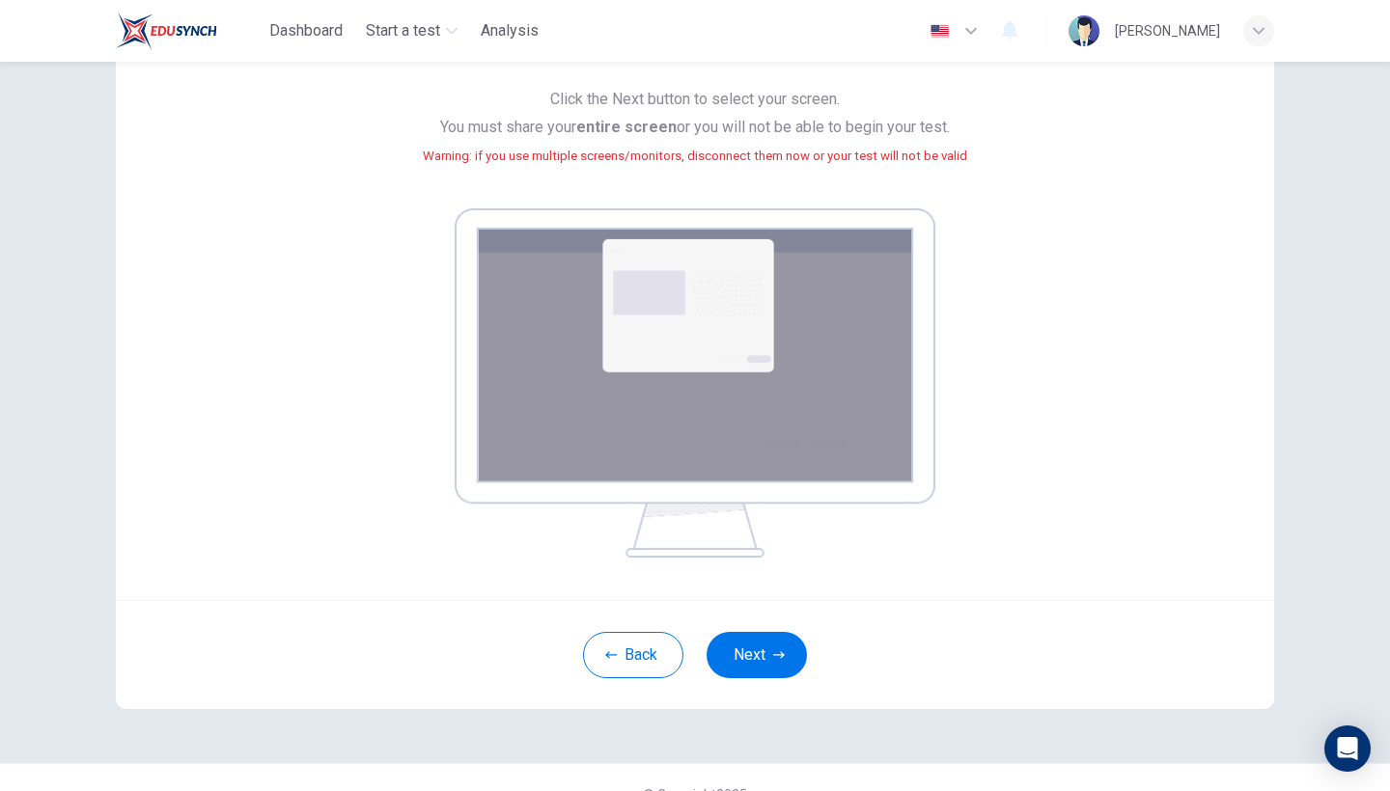
click at [772, 627] on div "Back Next" at bounding box center [695, 654] width 1158 height 109
click at [772, 643] on button "Next" at bounding box center [756, 655] width 100 height 46
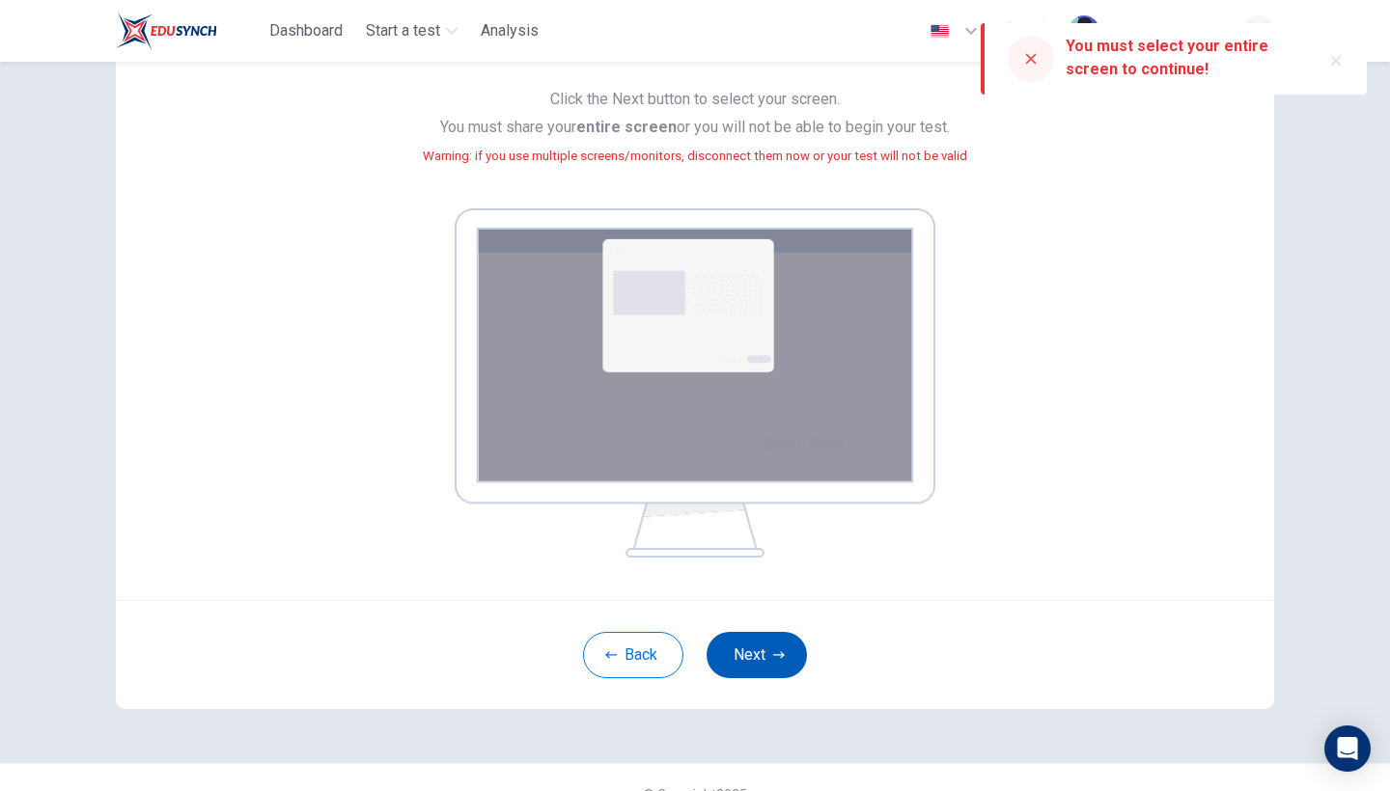
click at [773, 653] on icon "button" at bounding box center [779, 655] width 12 height 12
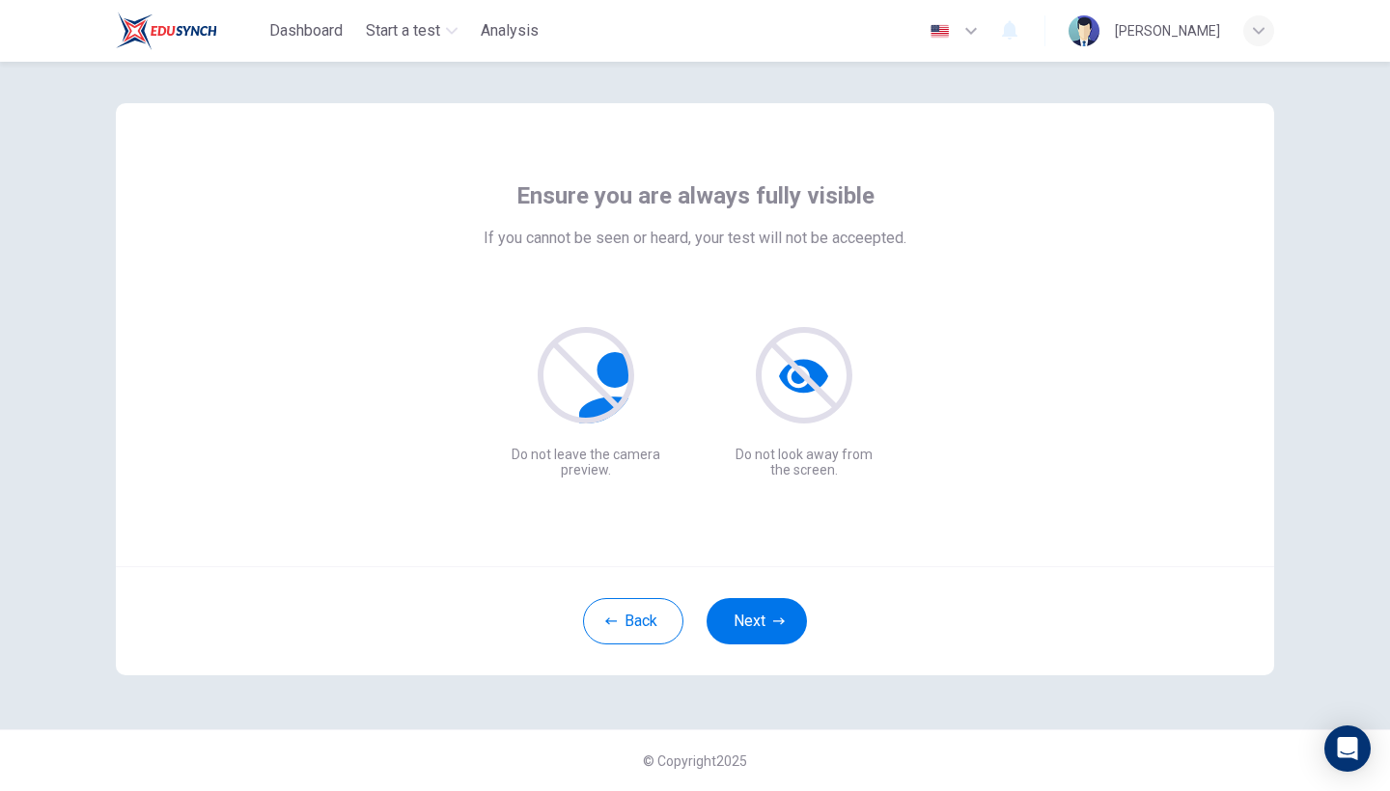
scroll to position [13, 0]
click at [757, 624] on button "Next" at bounding box center [756, 621] width 100 height 46
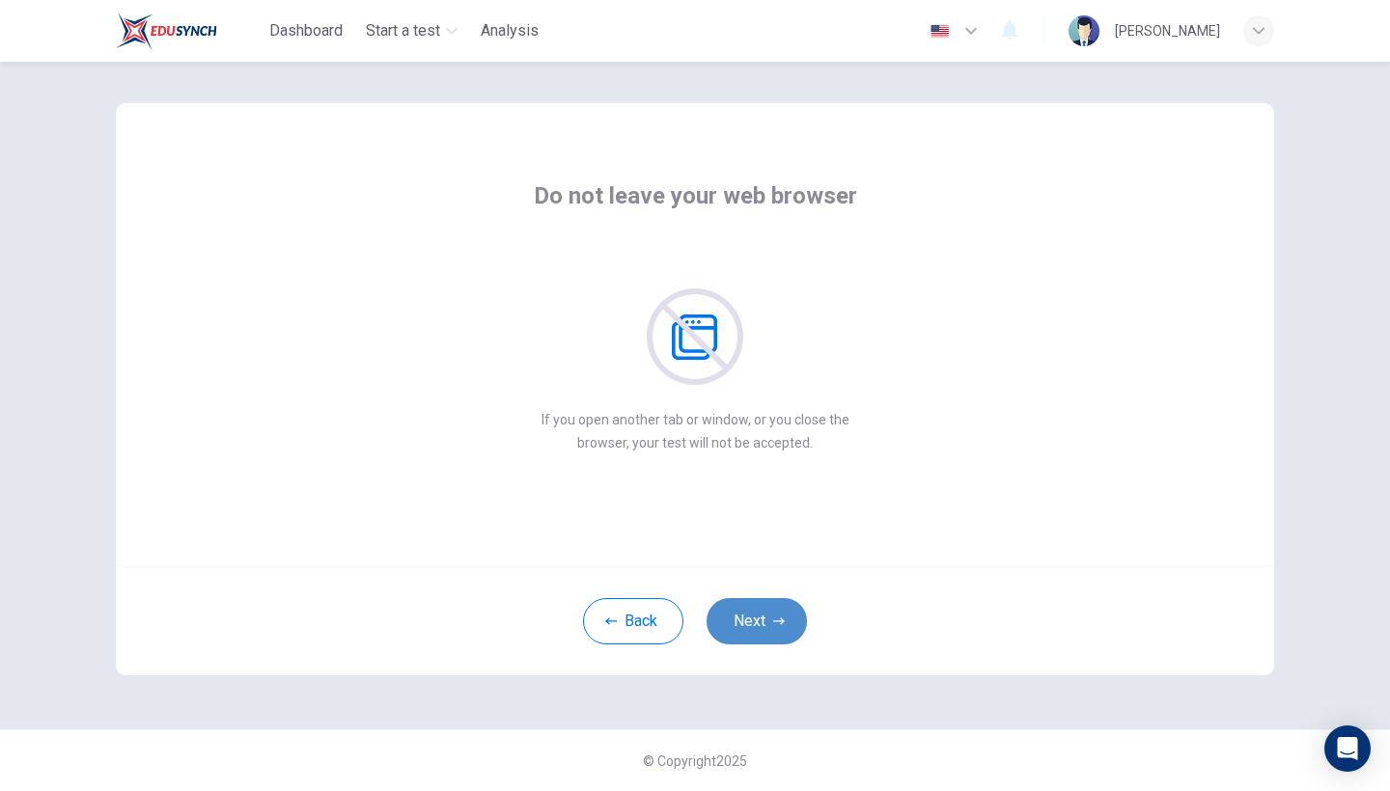
click at [757, 624] on button "Next" at bounding box center [756, 621] width 100 height 46
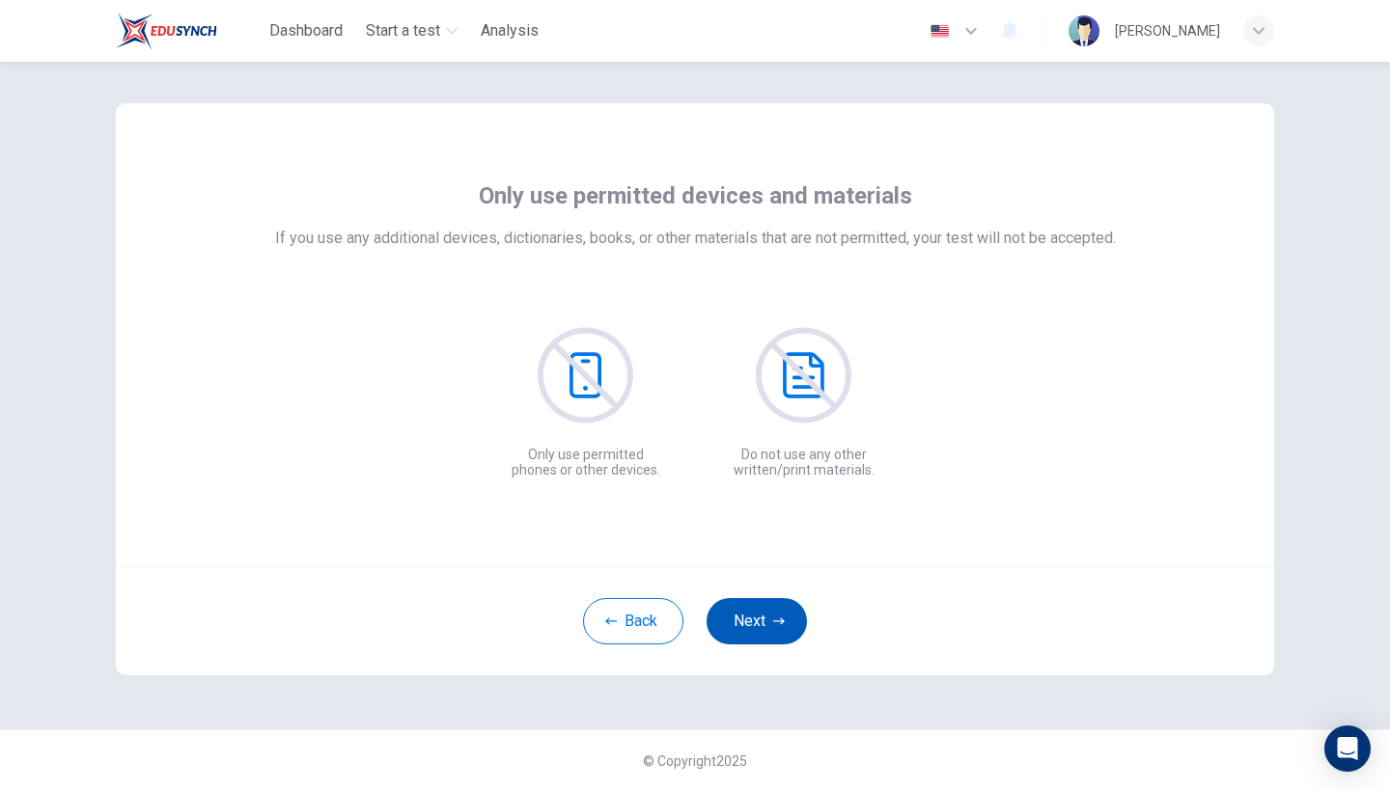
click at [757, 624] on button "Next" at bounding box center [756, 621] width 100 height 46
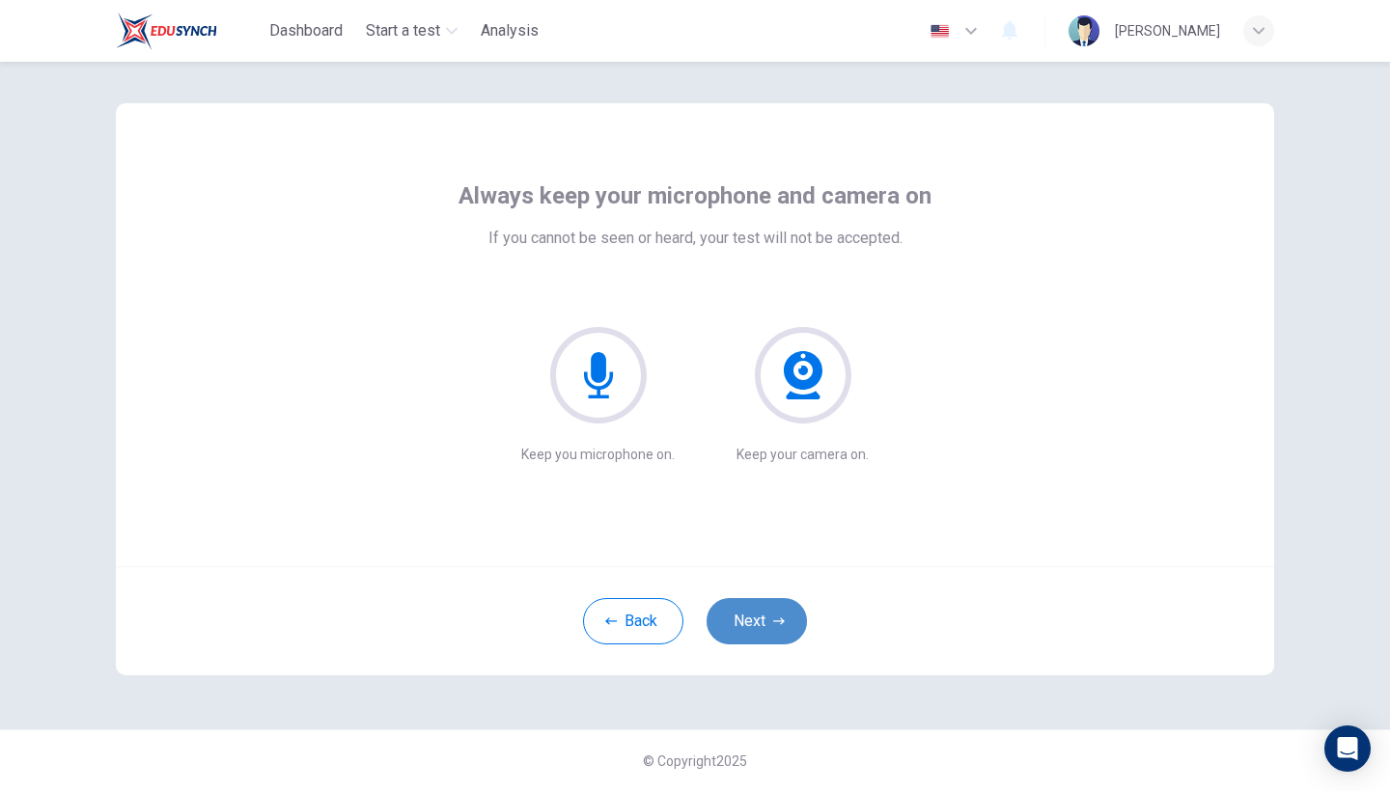
click at [757, 624] on button "Next" at bounding box center [756, 621] width 100 height 46
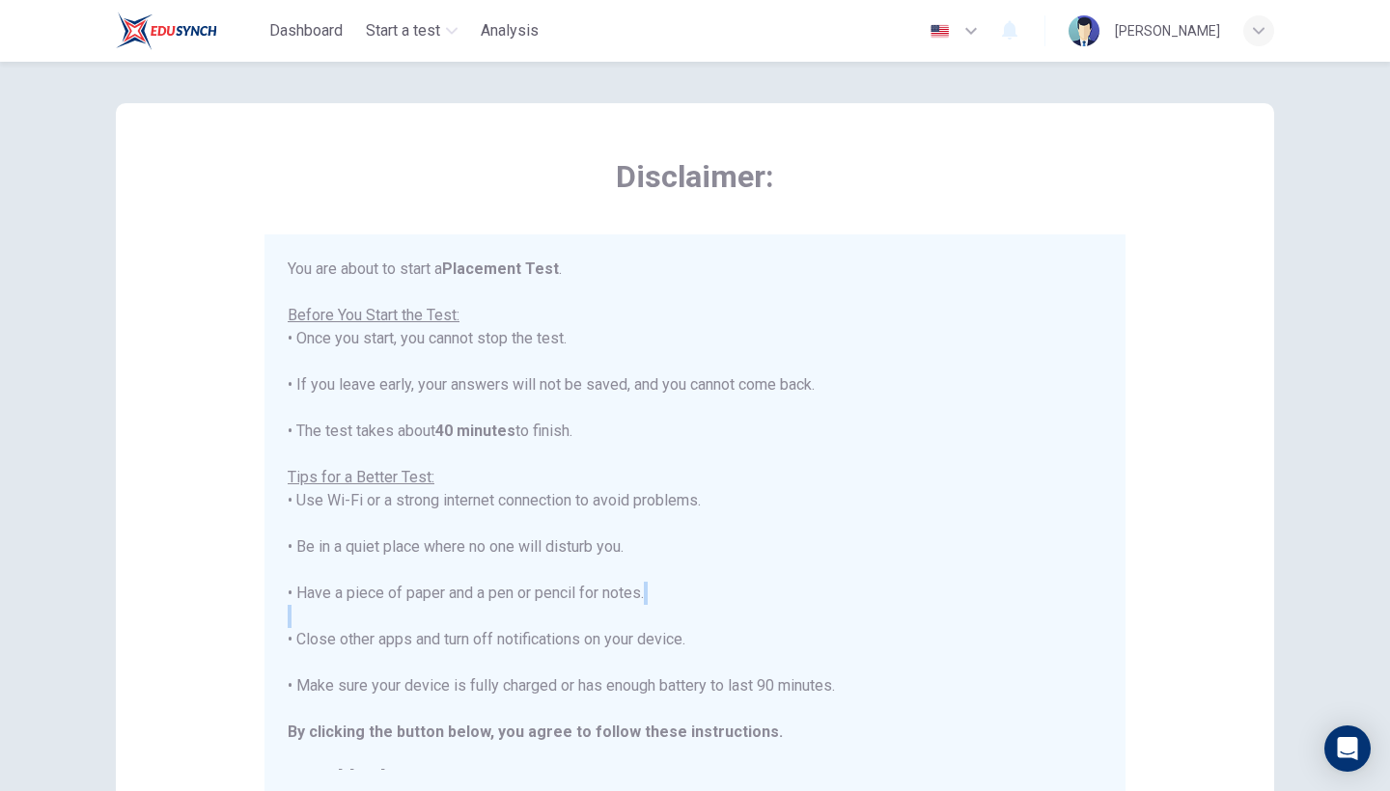
click at [757, 624] on div "You are about to start a Placement Test . Before You Start the Test: • Once you…" at bounding box center [695, 524] width 815 height 533
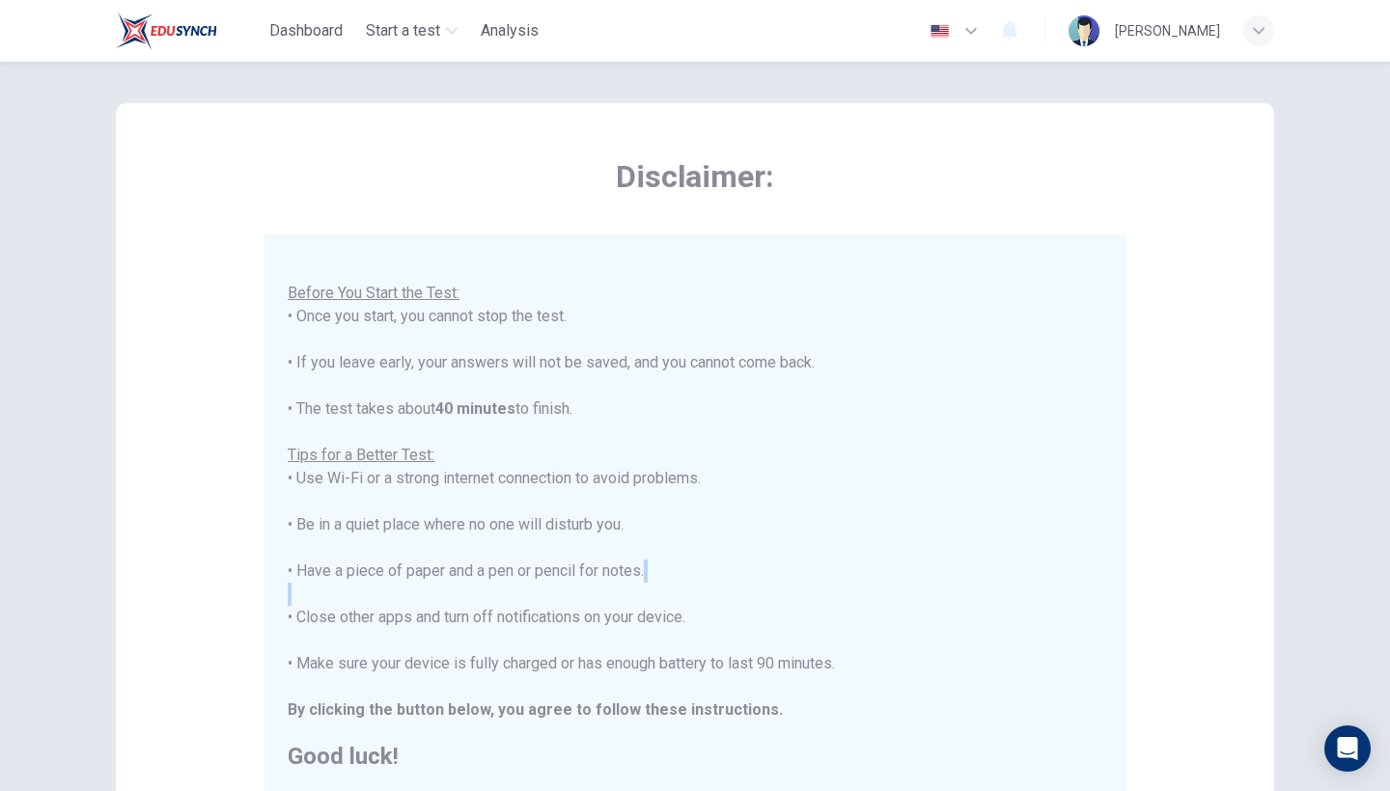
scroll to position [20, 0]
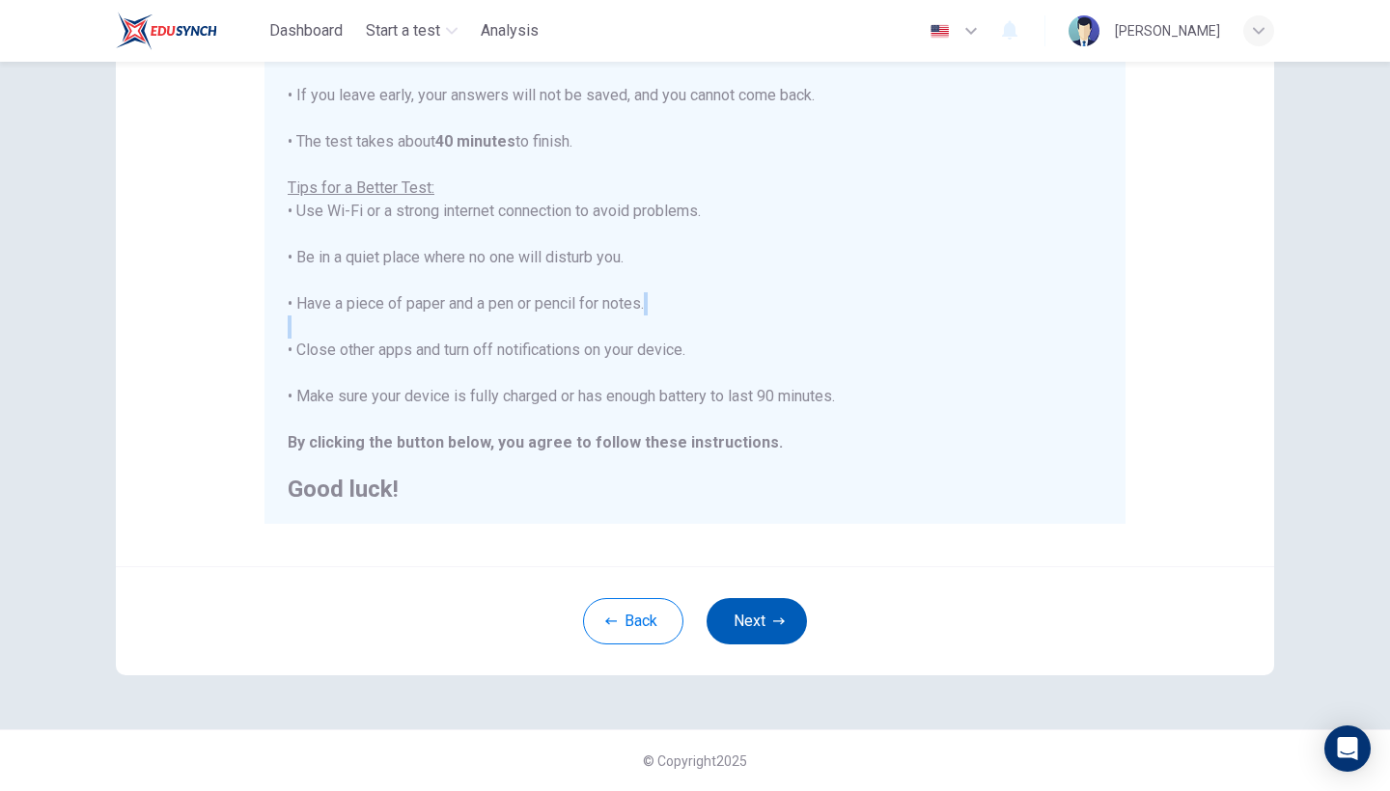
click at [757, 624] on button "Next" at bounding box center [756, 621] width 100 height 46
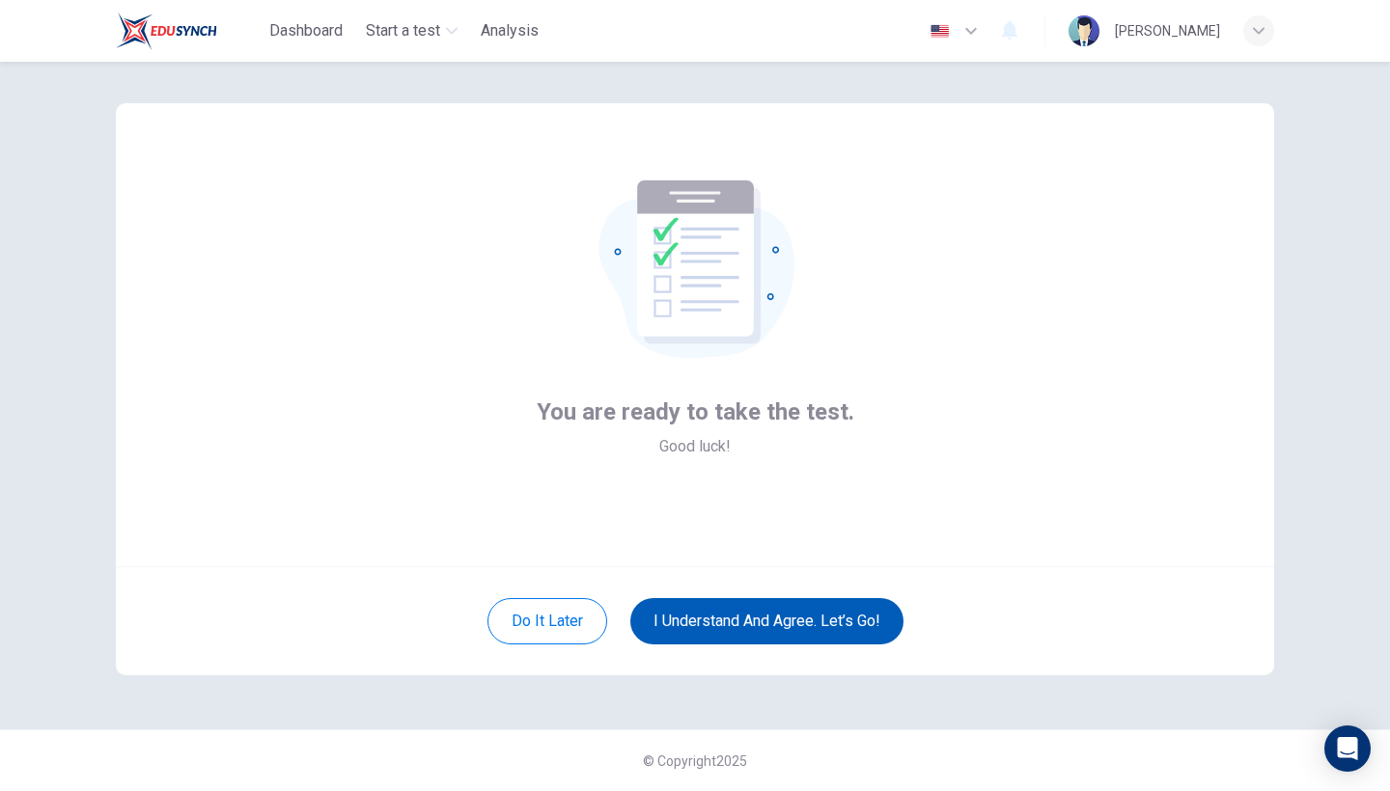
scroll to position [13, 0]
click at [757, 624] on button "I understand and agree. Let’s go!" at bounding box center [766, 621] width 273 height 46
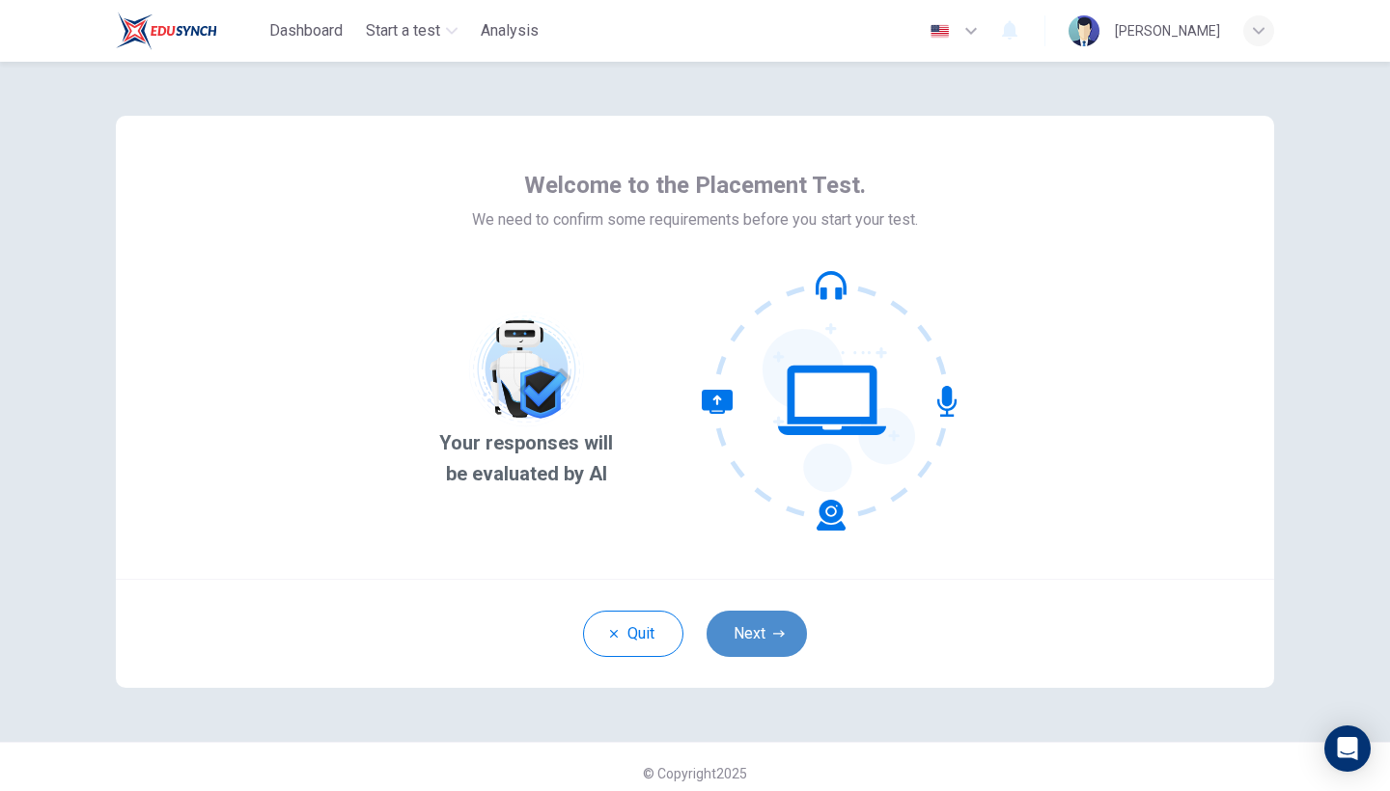
click at [767, 630] on button "Next" at bounding box center [756, 634] width 100 height 46
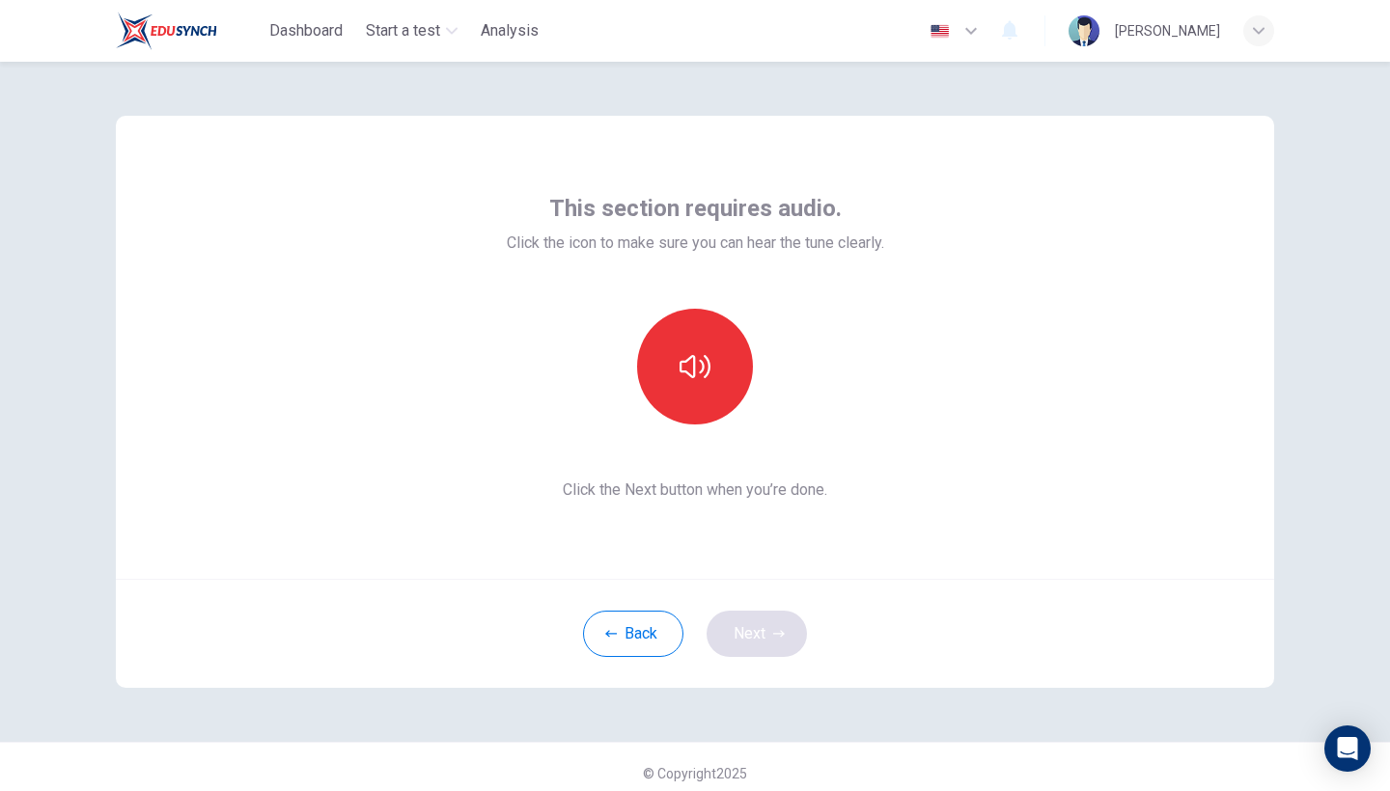
click at [767, 630] on div "Back Next" at bounding box center [695, 633] width 1158 height 109
click at [720, 397] on button "button" at bounding box center [695, 367] width 116 height 116
click at [779, 644] on button "Next" at bounding box center [756, 634] width 100 height 46
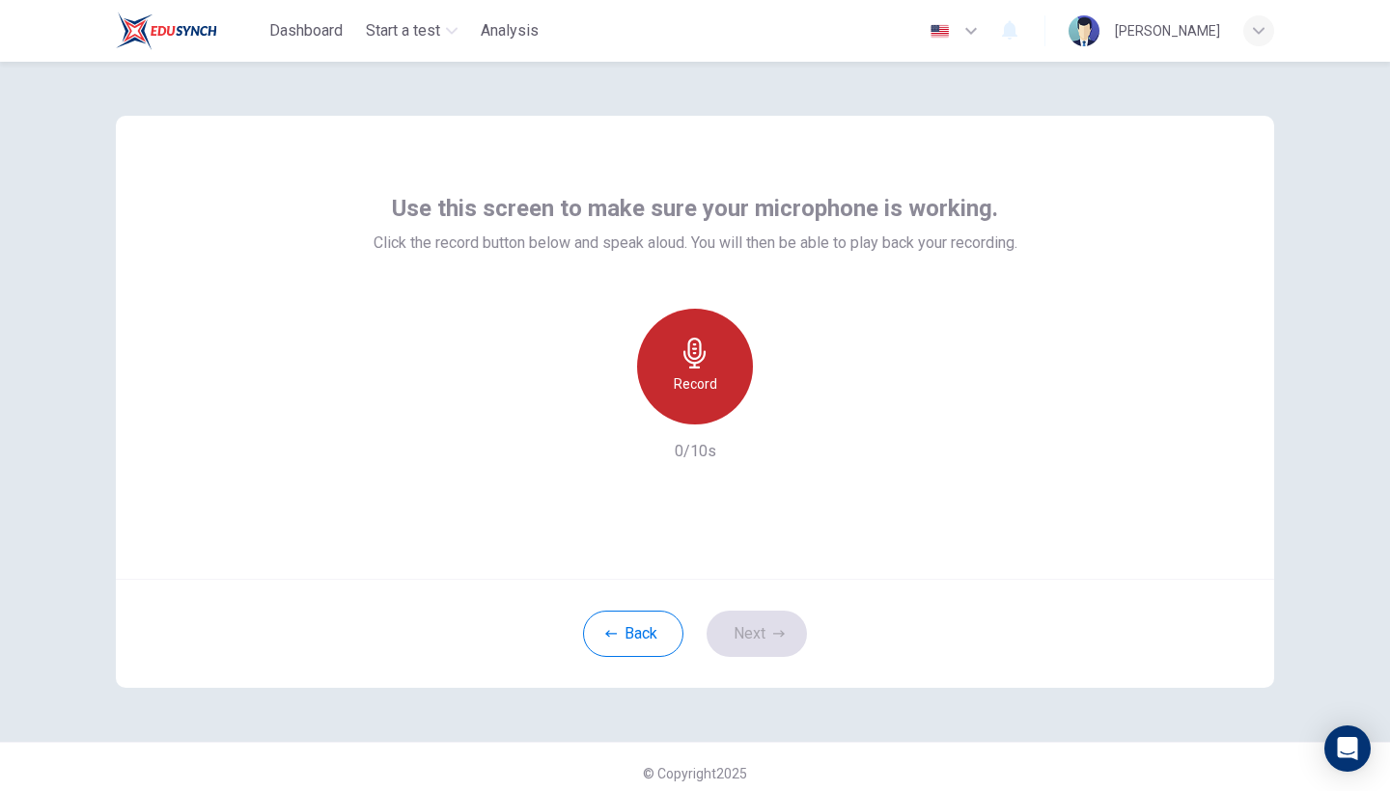
click at [682, 377] on h6 "Record" at bounding box center [695, 384] width 43 height 23
click at [654, 371] on div "Stop" at bounding box center [695, 367] width 116 height 116
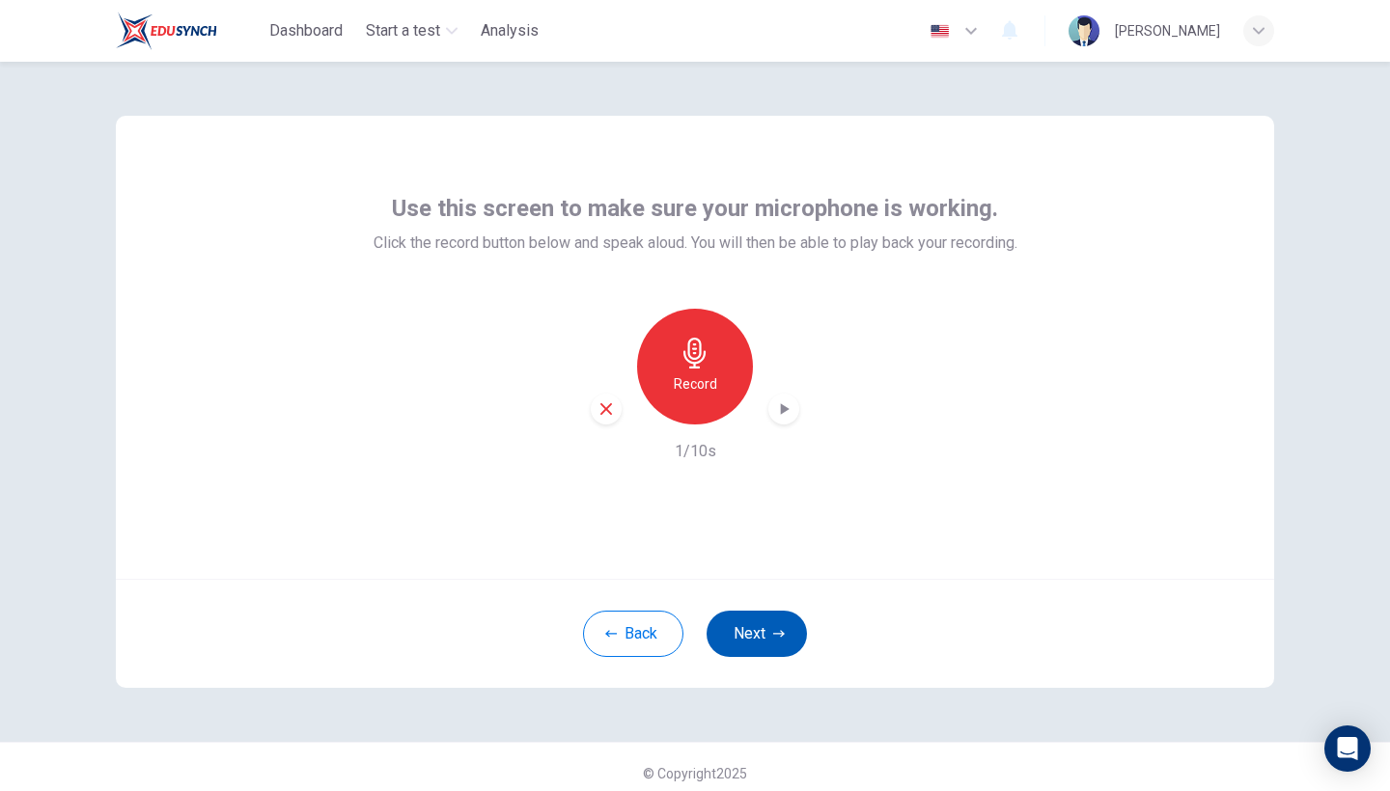
click at [787, 643] on button "Next" at bounding box center [756, 634] width 100 height 46
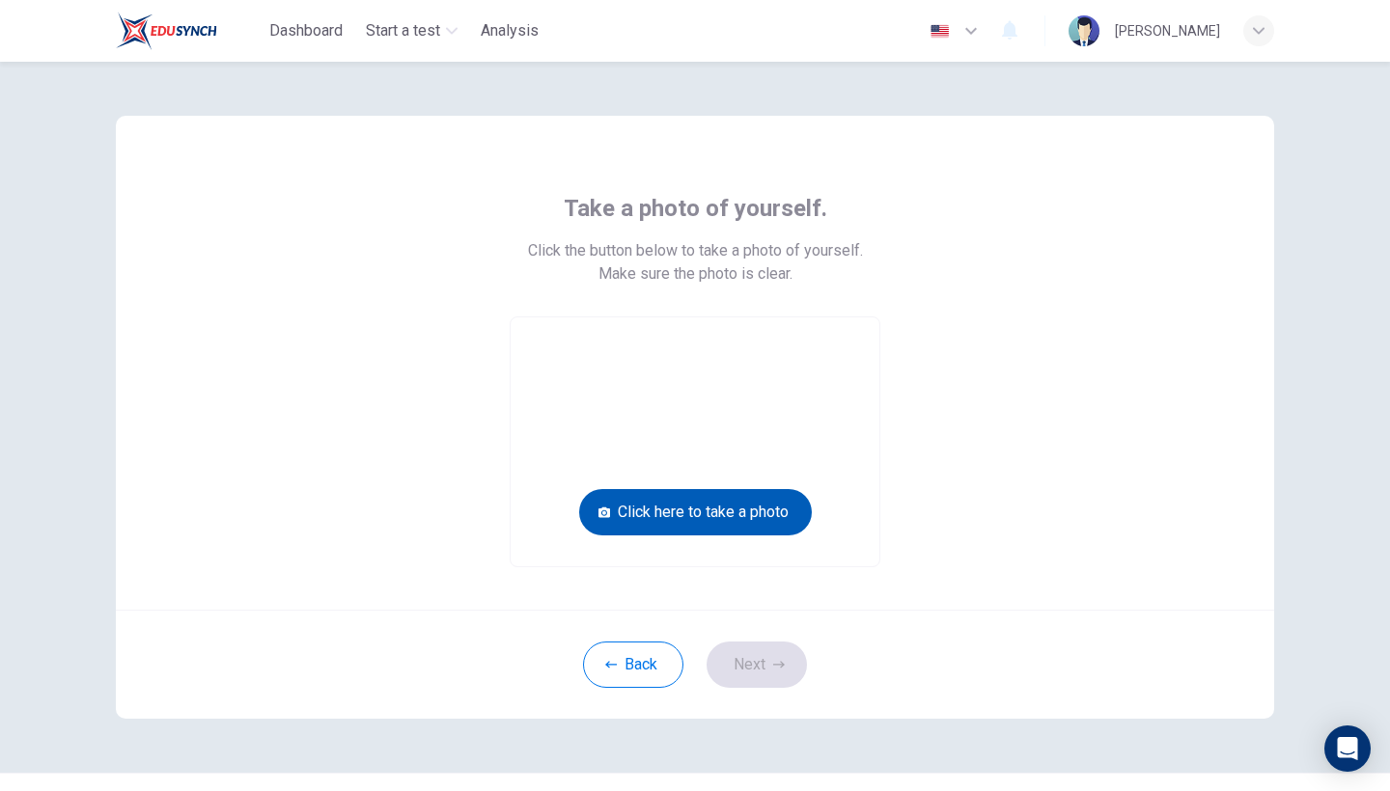
click at [688, 511] on button "Click here to take a photo" at bounding box center [695, 512] width 233 height 46
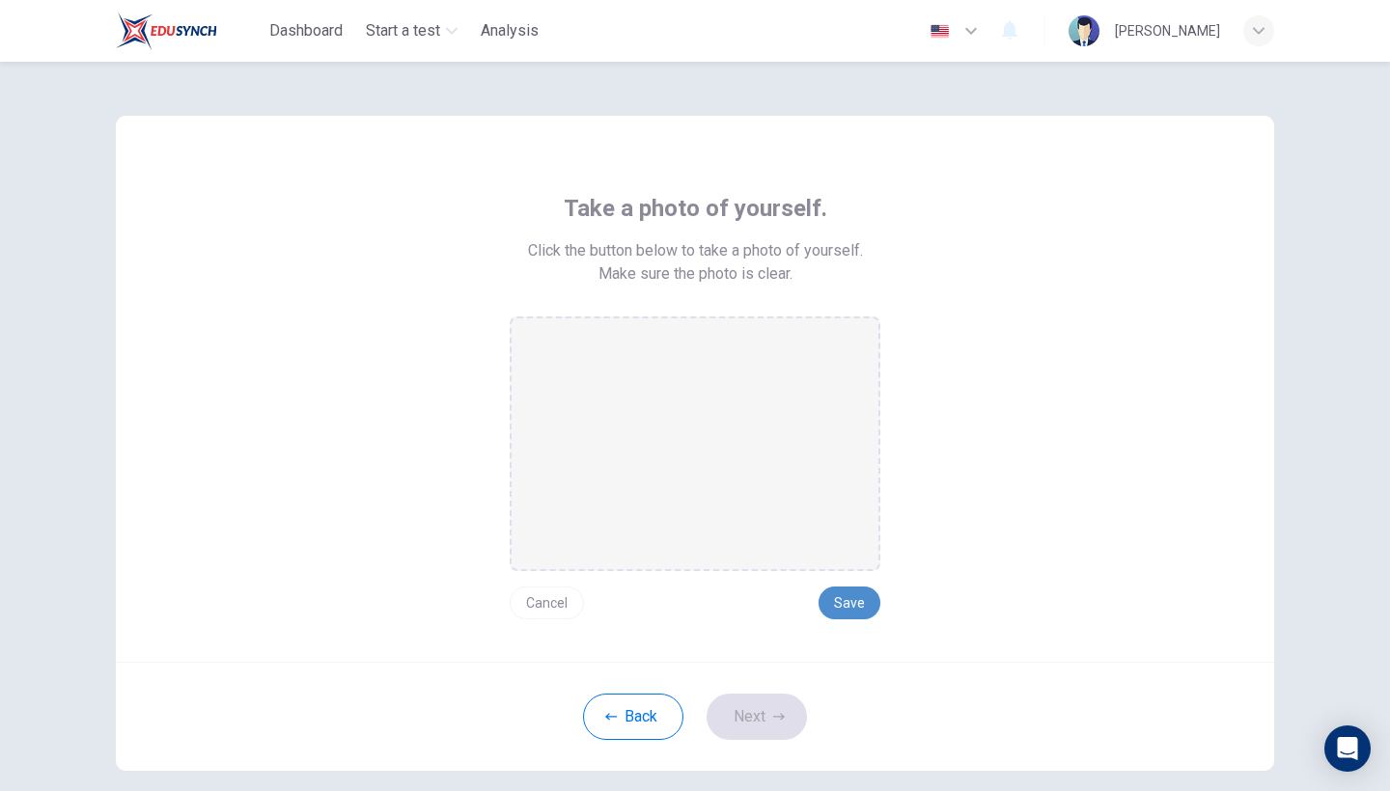
click at [859, 601] on button "Save" at bounding box center [849, 603] width 62 height 33
click at [774, 744] on div "Back Next" at bounding box center [695, 716] width 1158 height 109
click at [766, 730] on button "Next" at bounding box center [756, 717] width 100 height 46
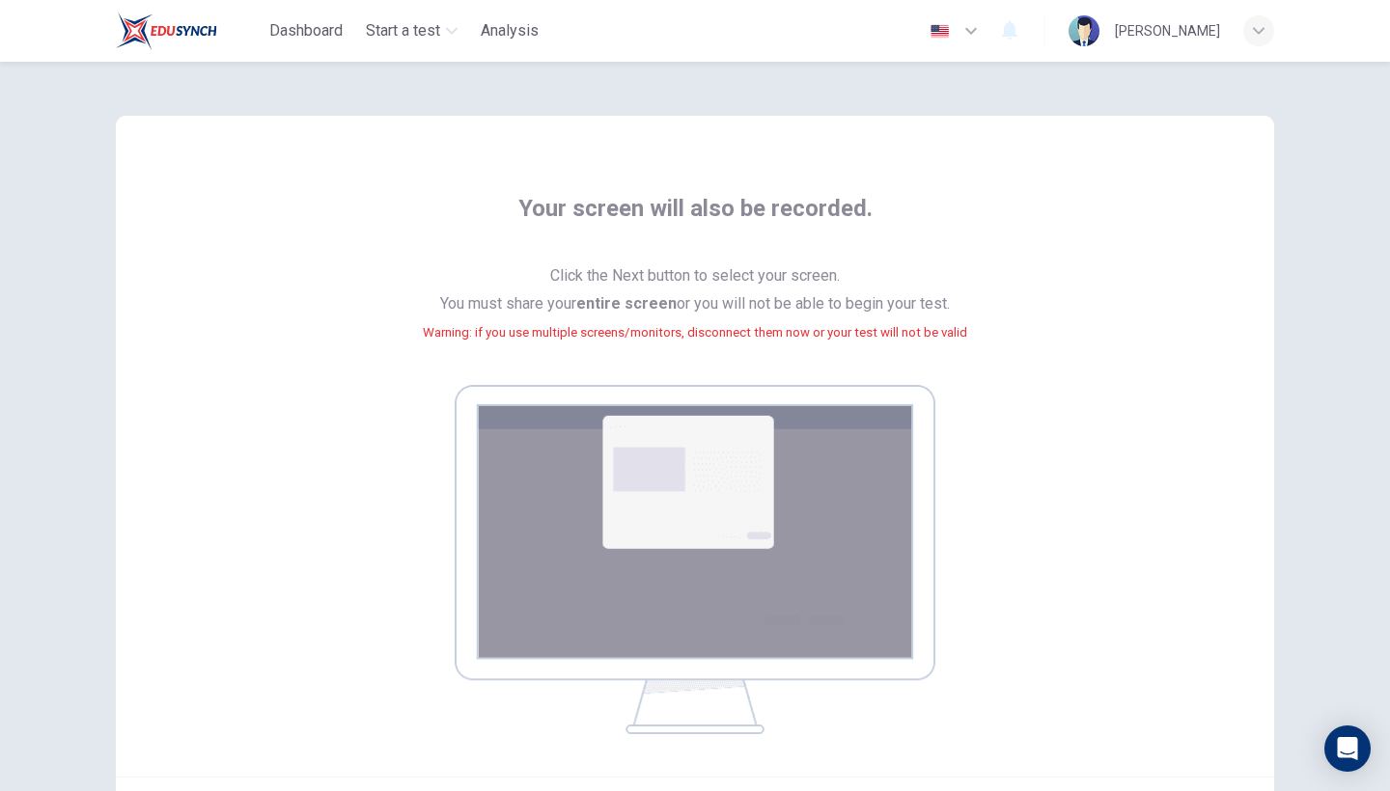
scroll to position [73, 0]
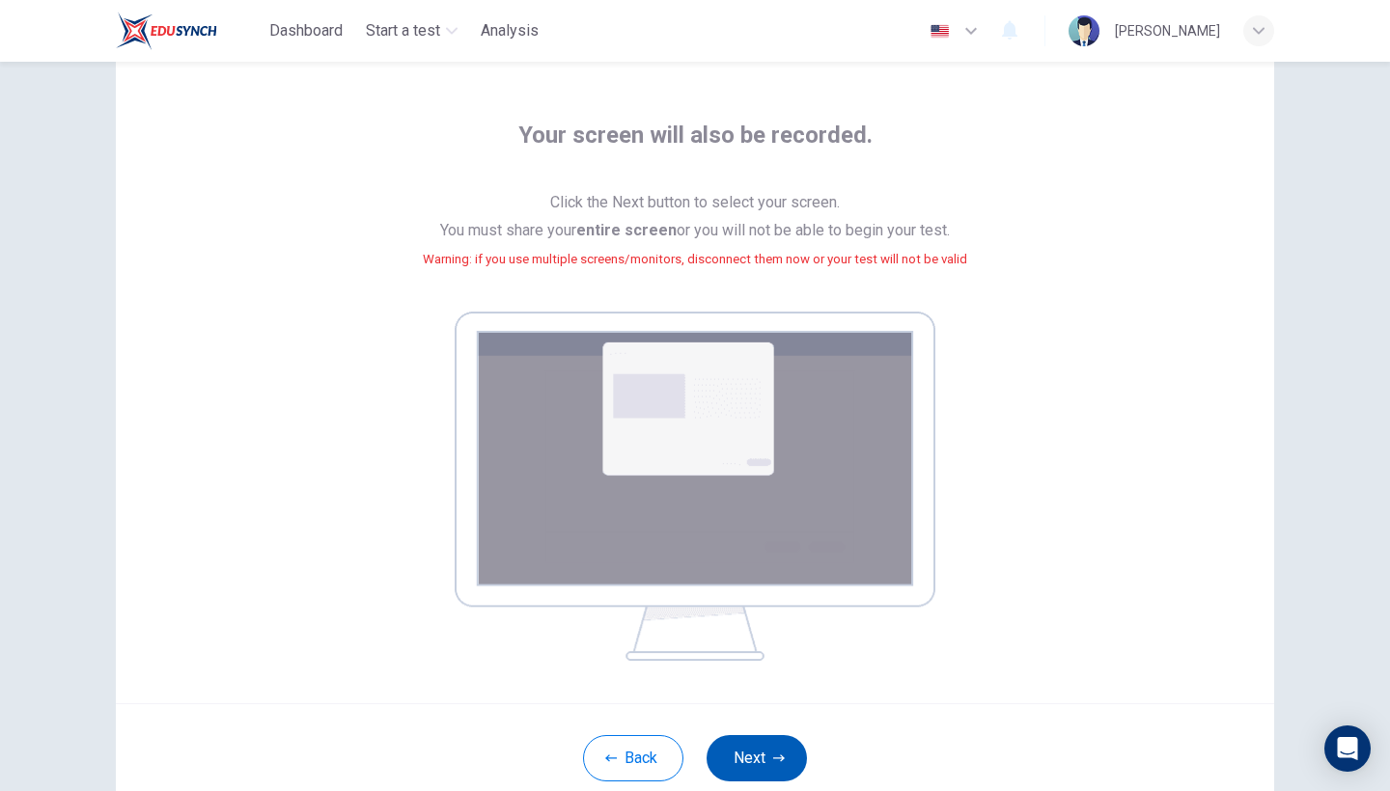
click at [769, 743] on button "Next" at bounding box center [756, 758] width 100 height 46
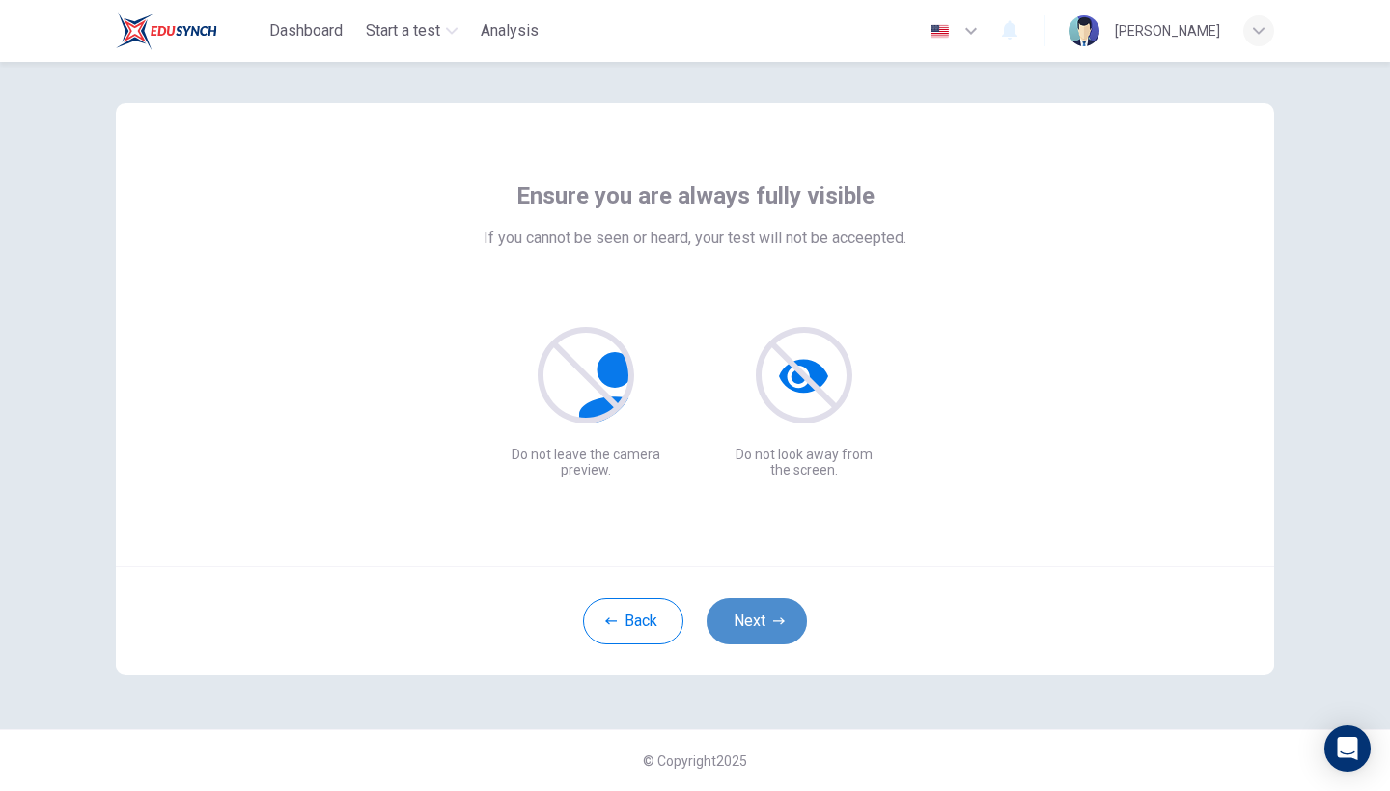
click at [746, 627] on button "Next" at bounding box center [756, 621] width 100 height 46
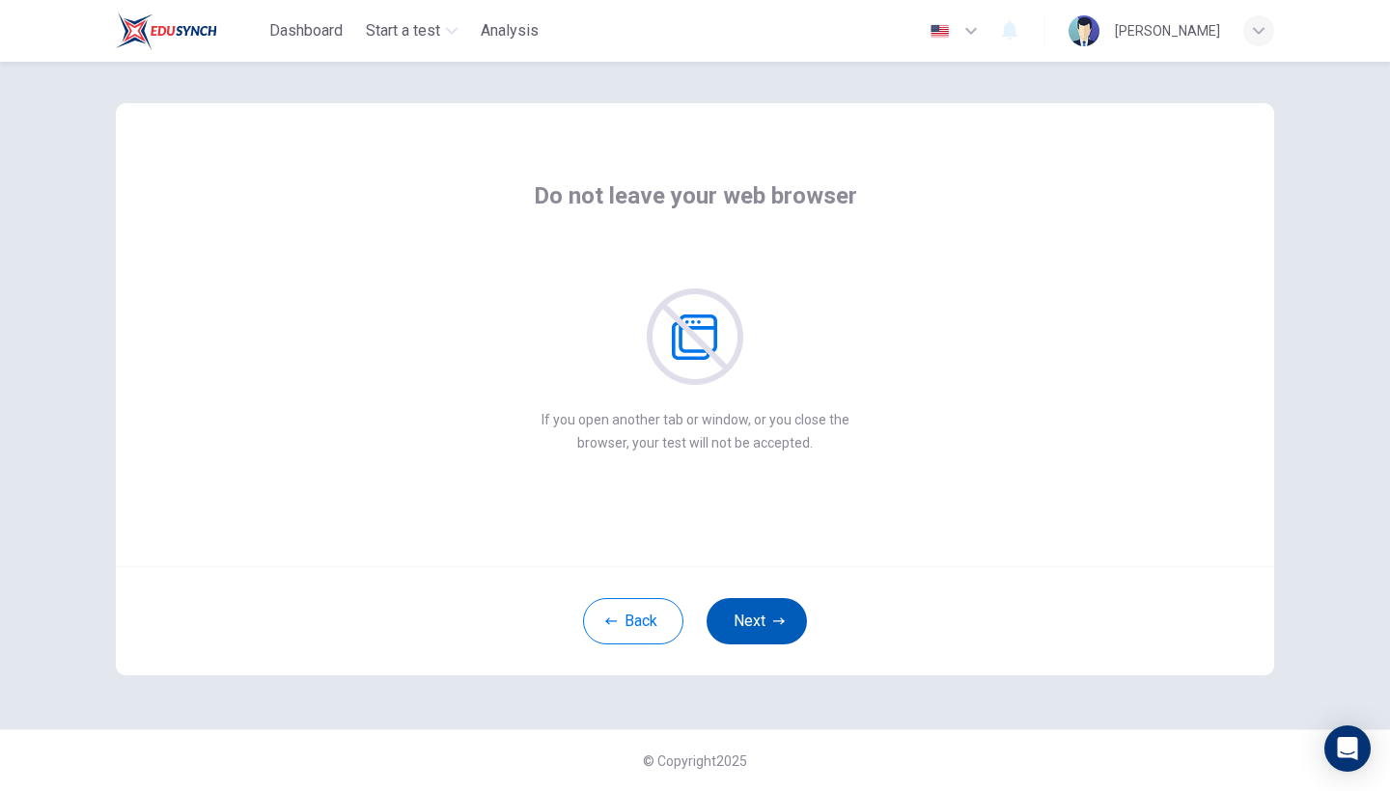
click at [746, 627] on button "Next" at bounding box center [756, 621] width 100 height 46
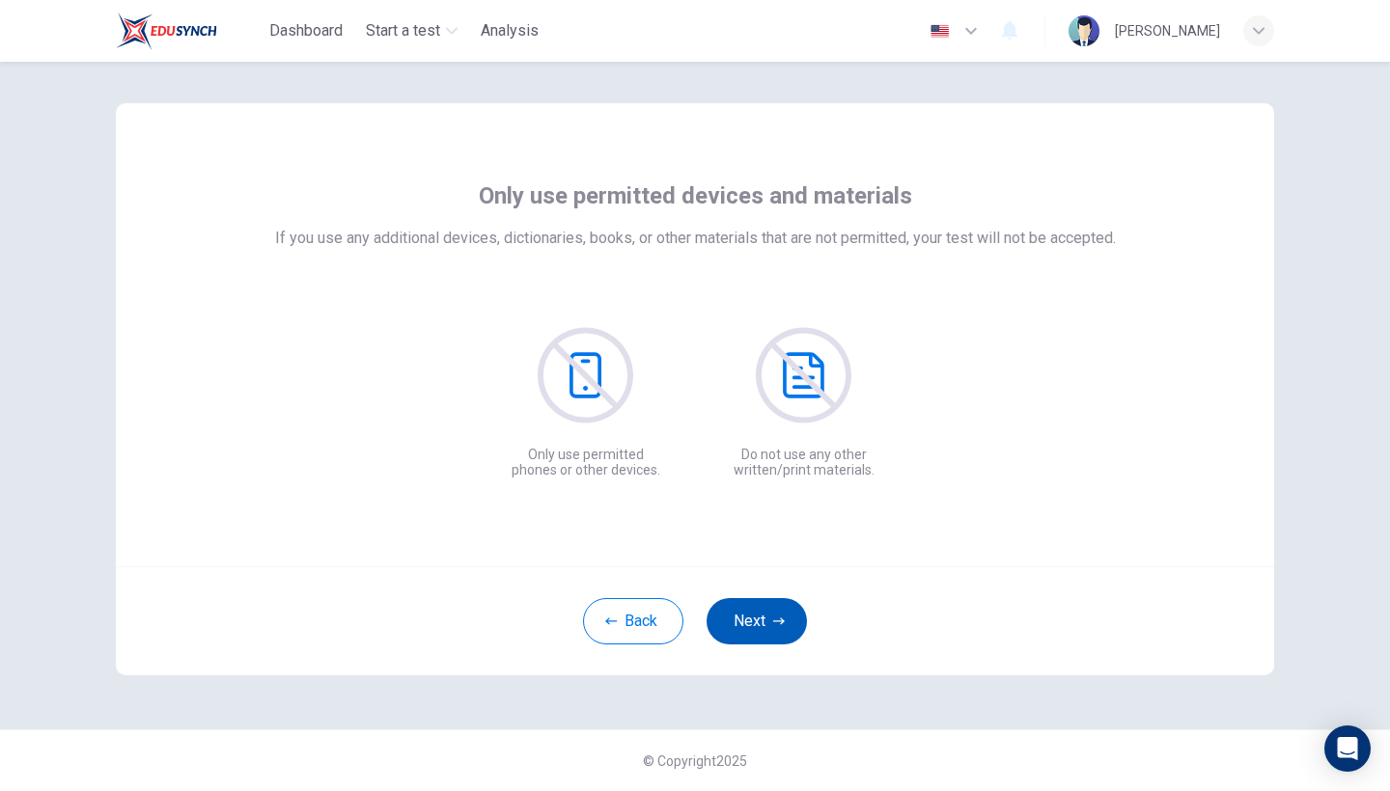
click at [746, 627] on button "Next" at bounding box center [756, 621] width 100 height 46
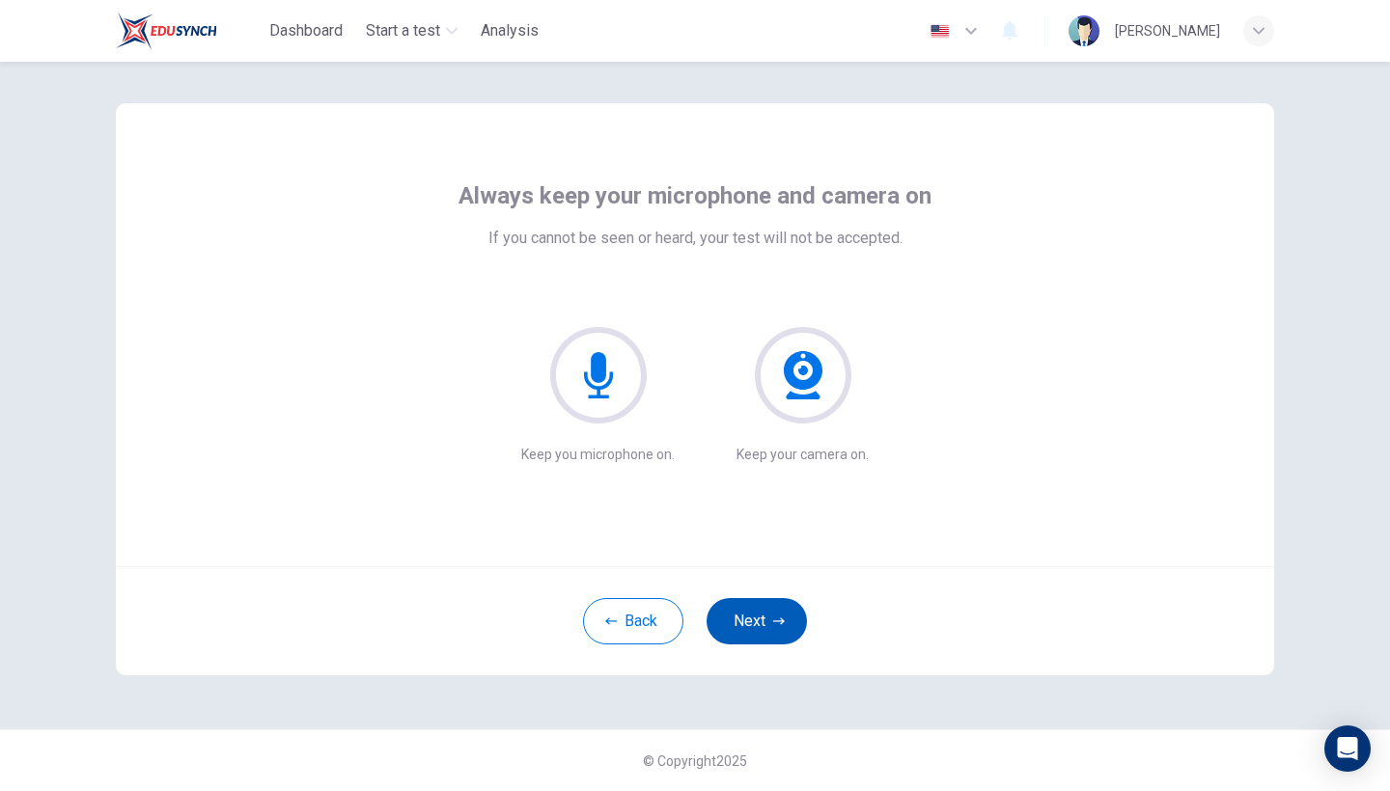
click at [746, 627] on button "Next" at bounding box center [756, 621] width 100 height 46
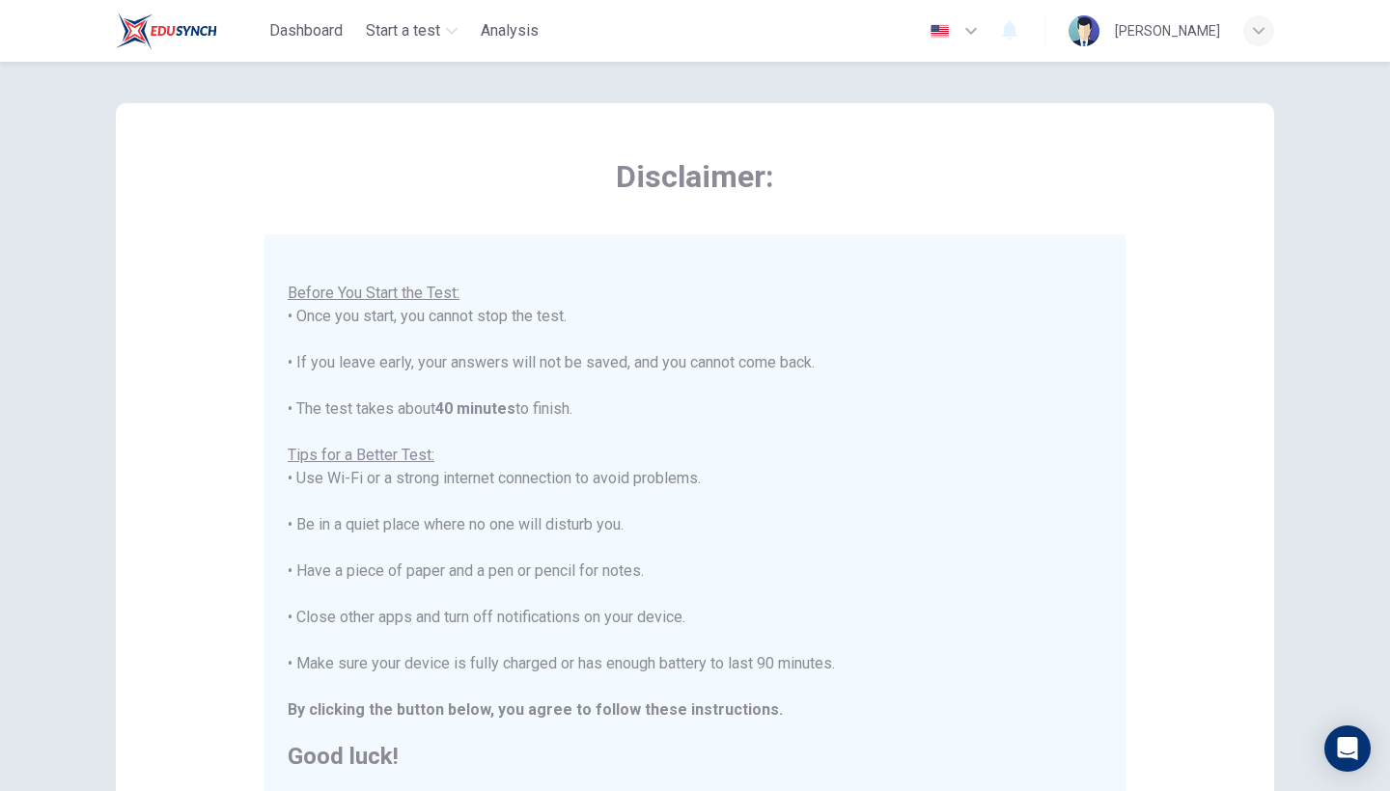
scroll to position [20, 0]
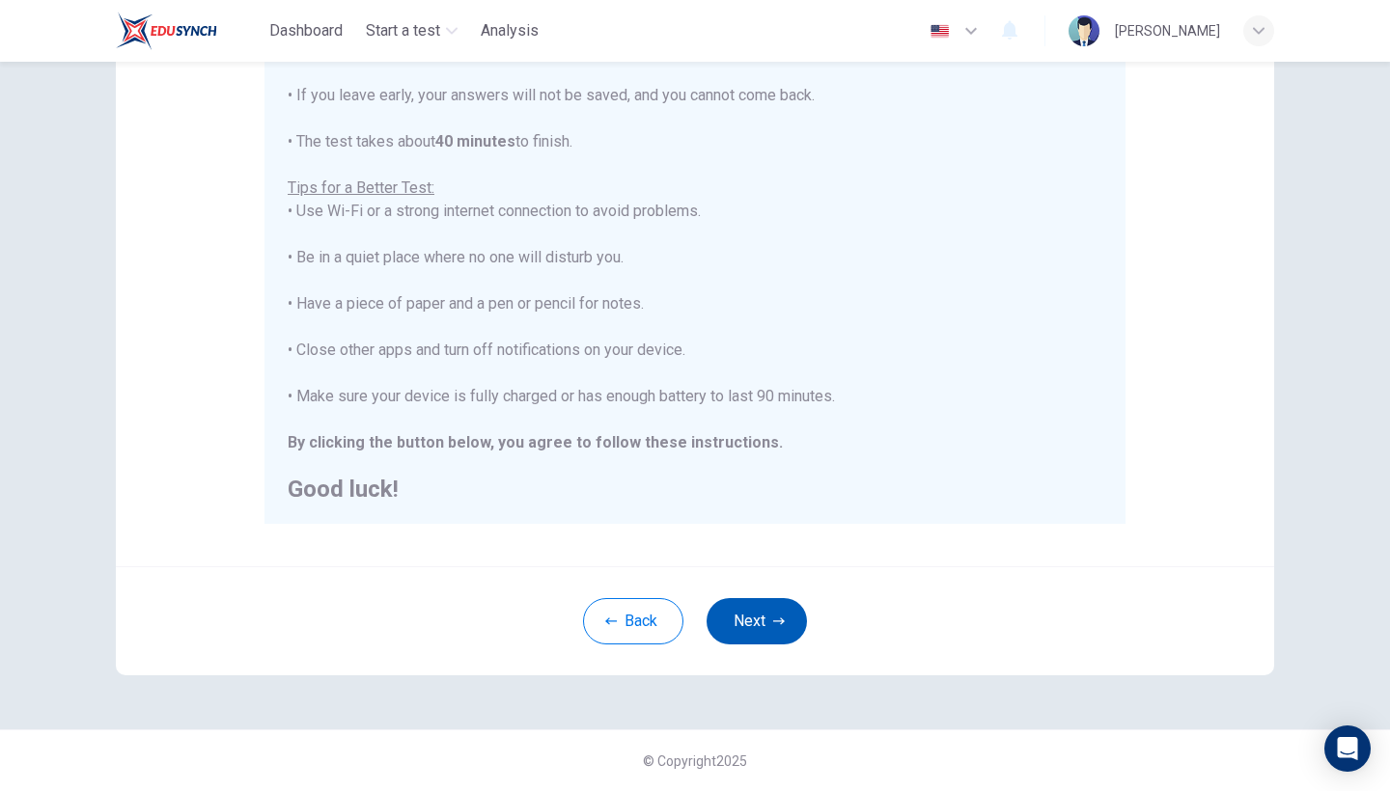
click at [754, 623] on button "Next" at bounding box center [756, 621] width 100 height 46
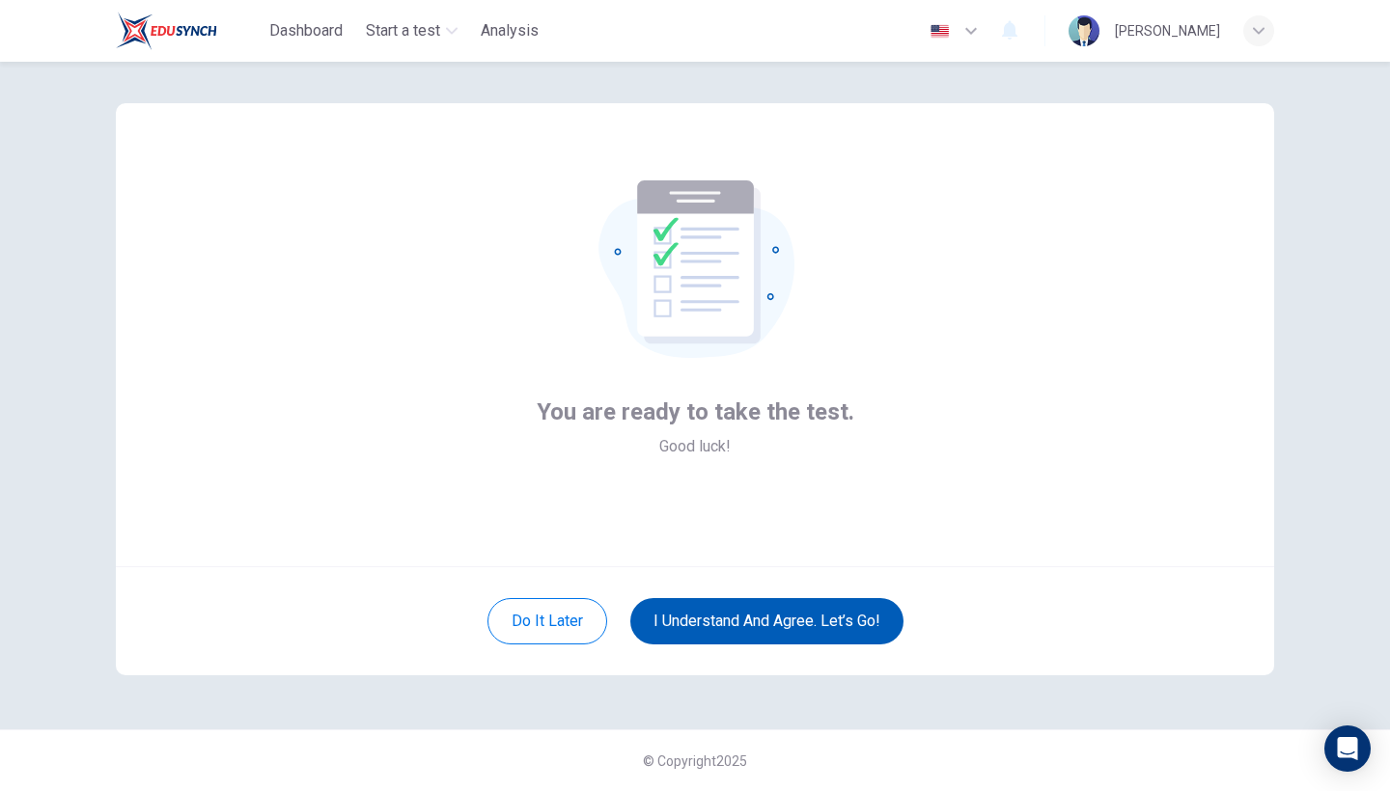
scroll to position [13, 0]
click at [727, 618] on button "I understand and agree. Let’s go!" at bounding box center [766, 621] width 273 height 46
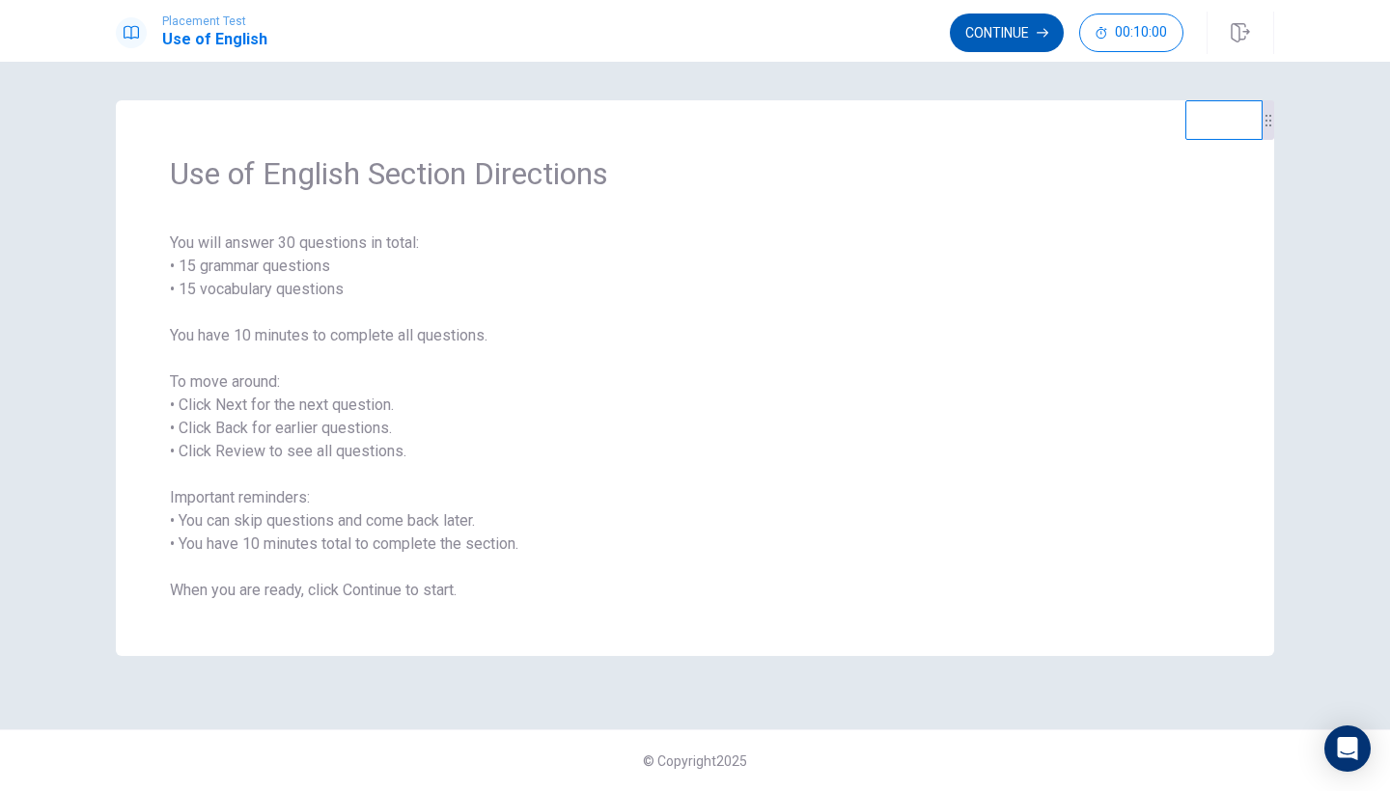
click at [1035, 37] on button "Continue" at bounding box center [1007, 33] width 114 height 39
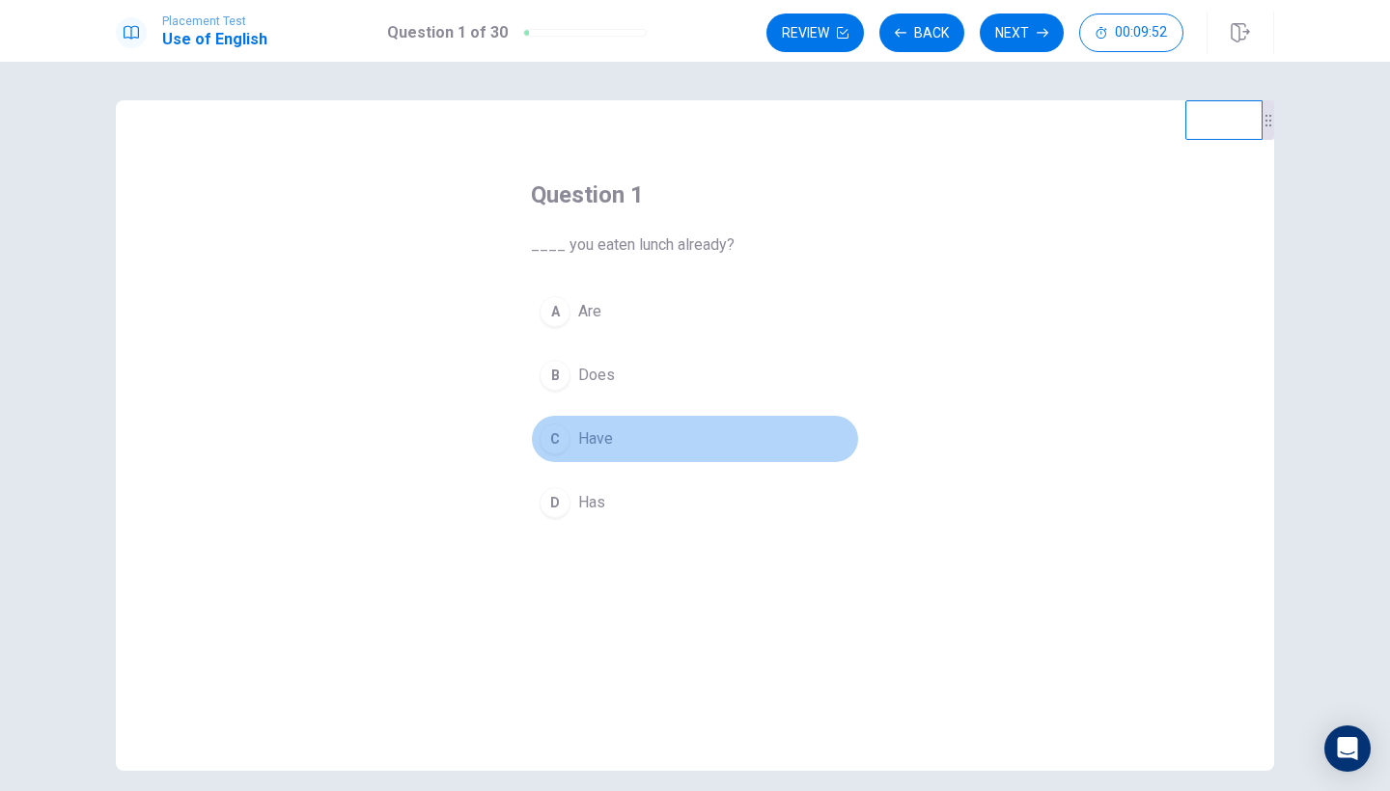
click at [599, 429] on span "Have" at bounding box center [595, 439] width 35 height 23
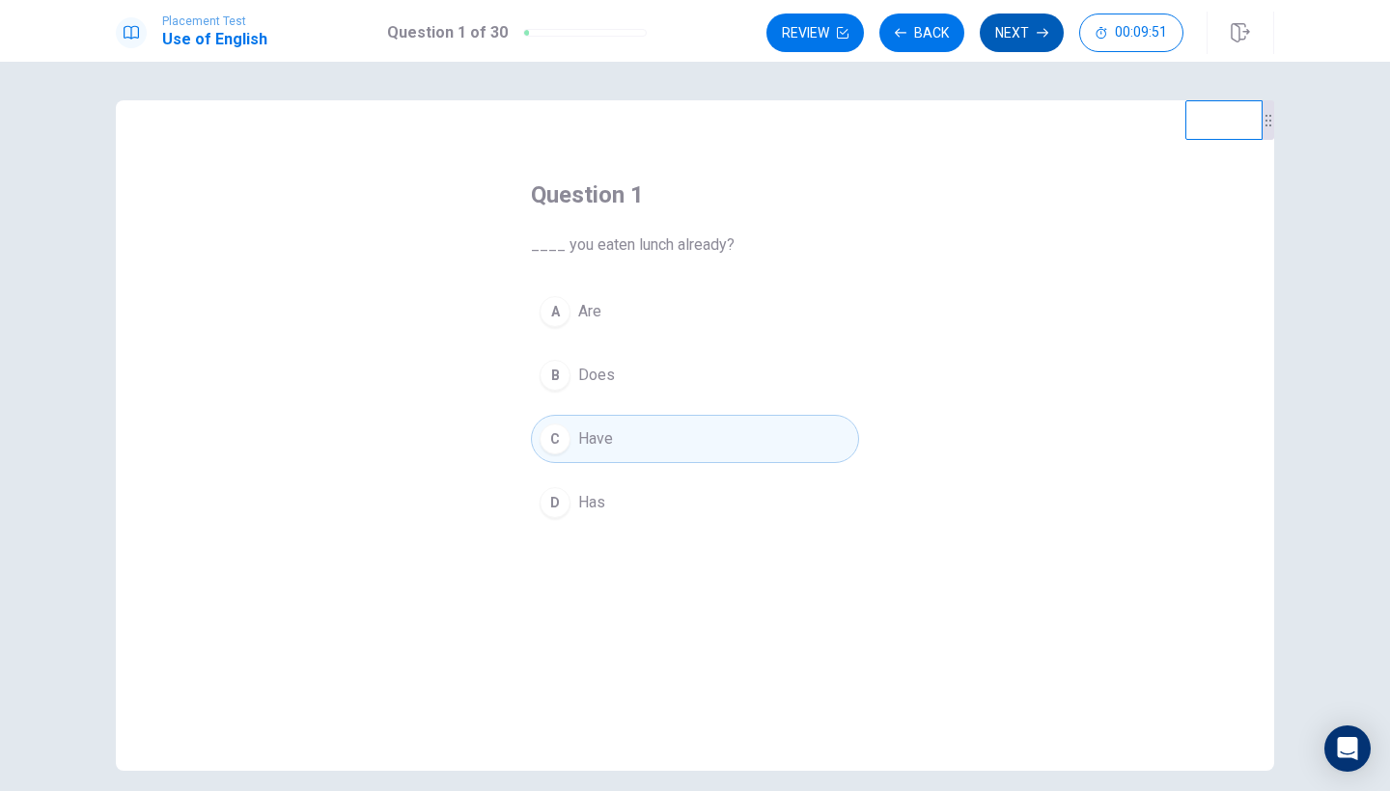
click at [1034, 34] on button "Next" at bounding box center [1022, 33] width 84 height 39
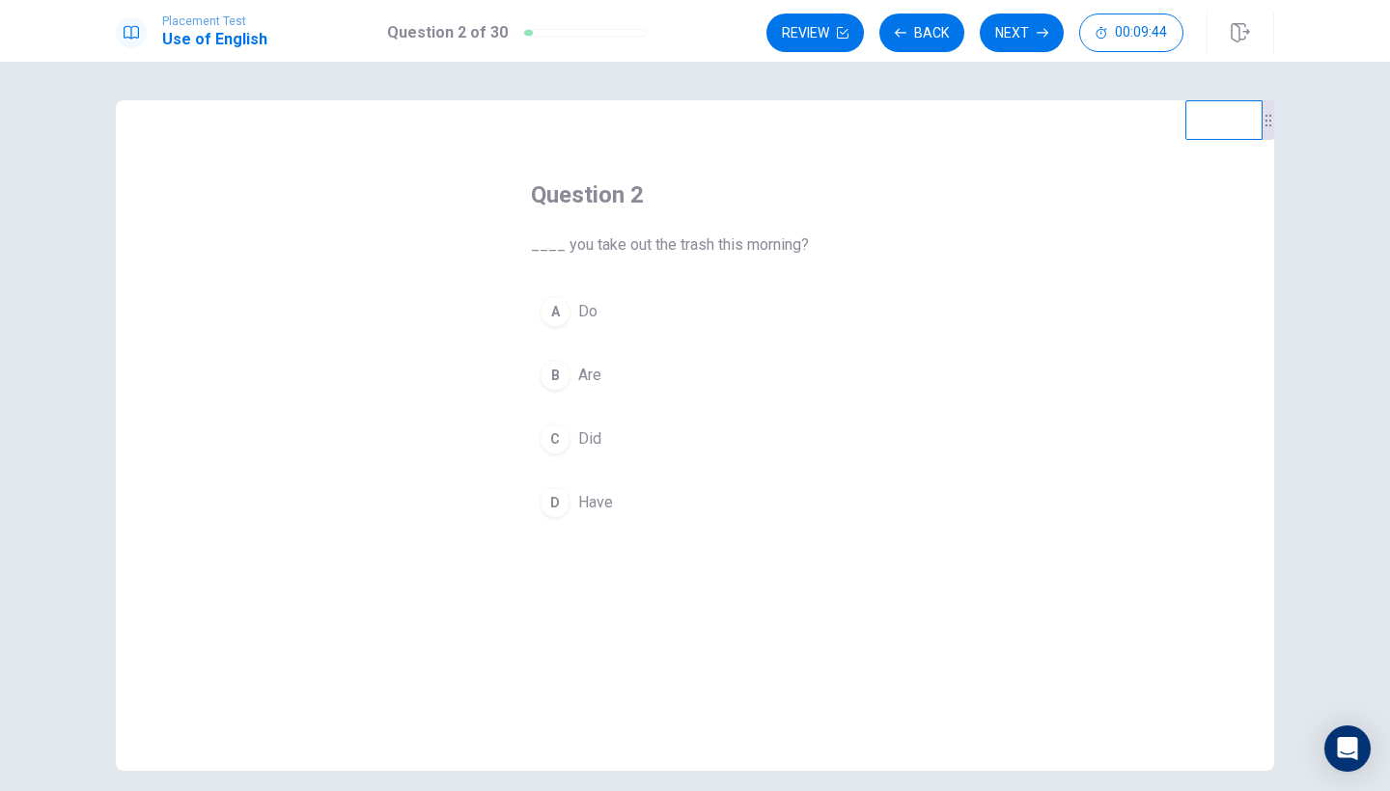
click at [578, 443] on span "Did" at bounding box center [589, 439] width 23 height 23
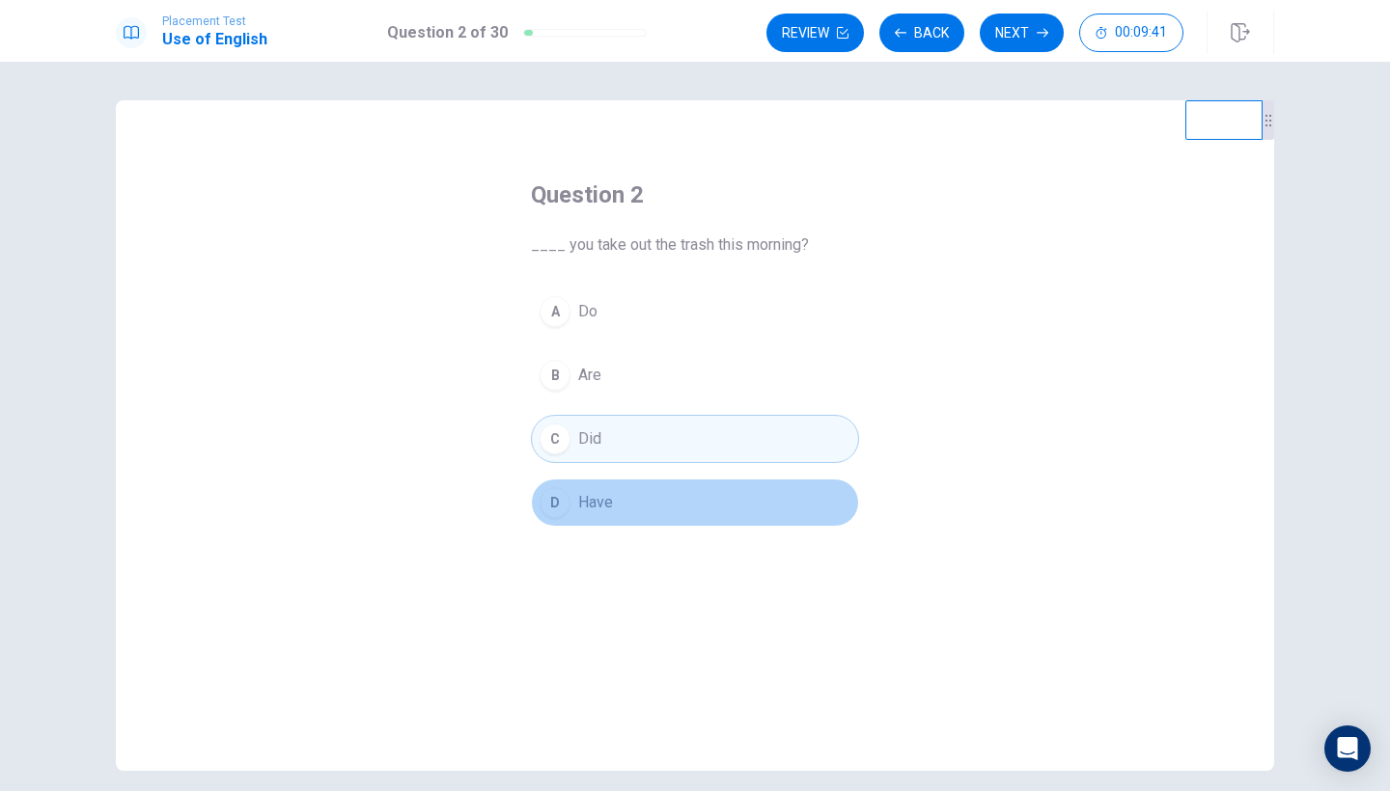
click at [588, 499] on span "Have" at bounding box center [595, 502] width 35 height 23
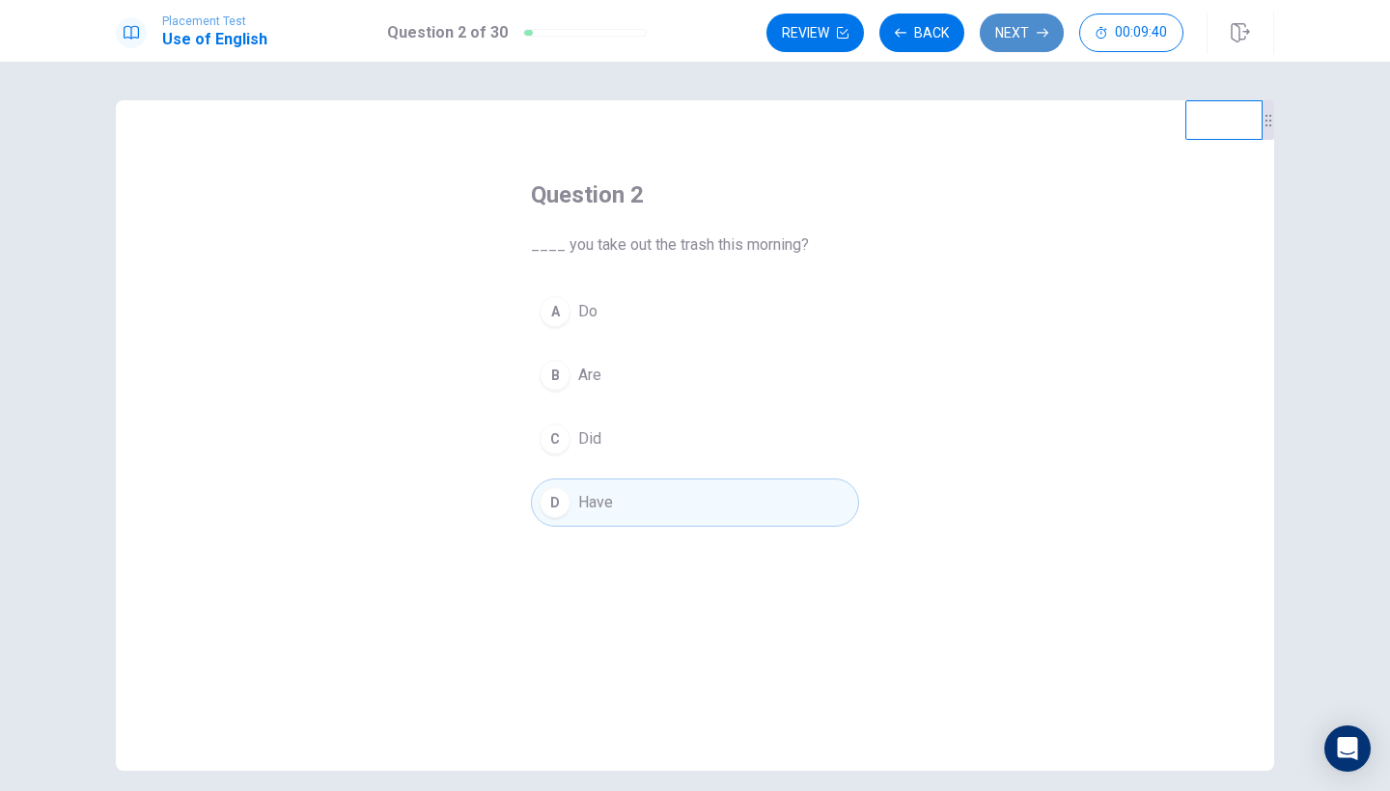
click at [1006, 43] on button "Next" at bounding box center [1022, 33] width 84 height 39
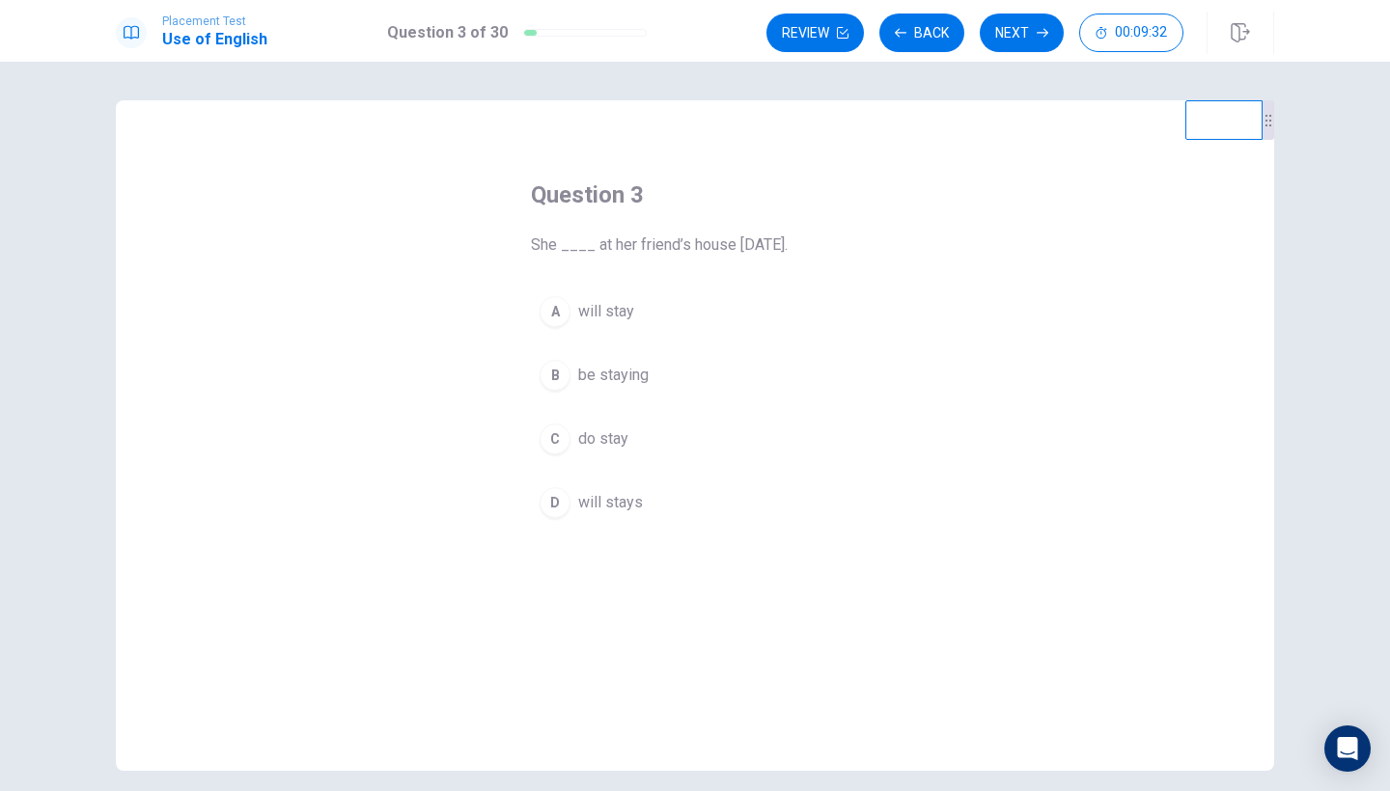
click at [634, 493] on span "will stays" at bounding box center [610, 502] width 65 height 23
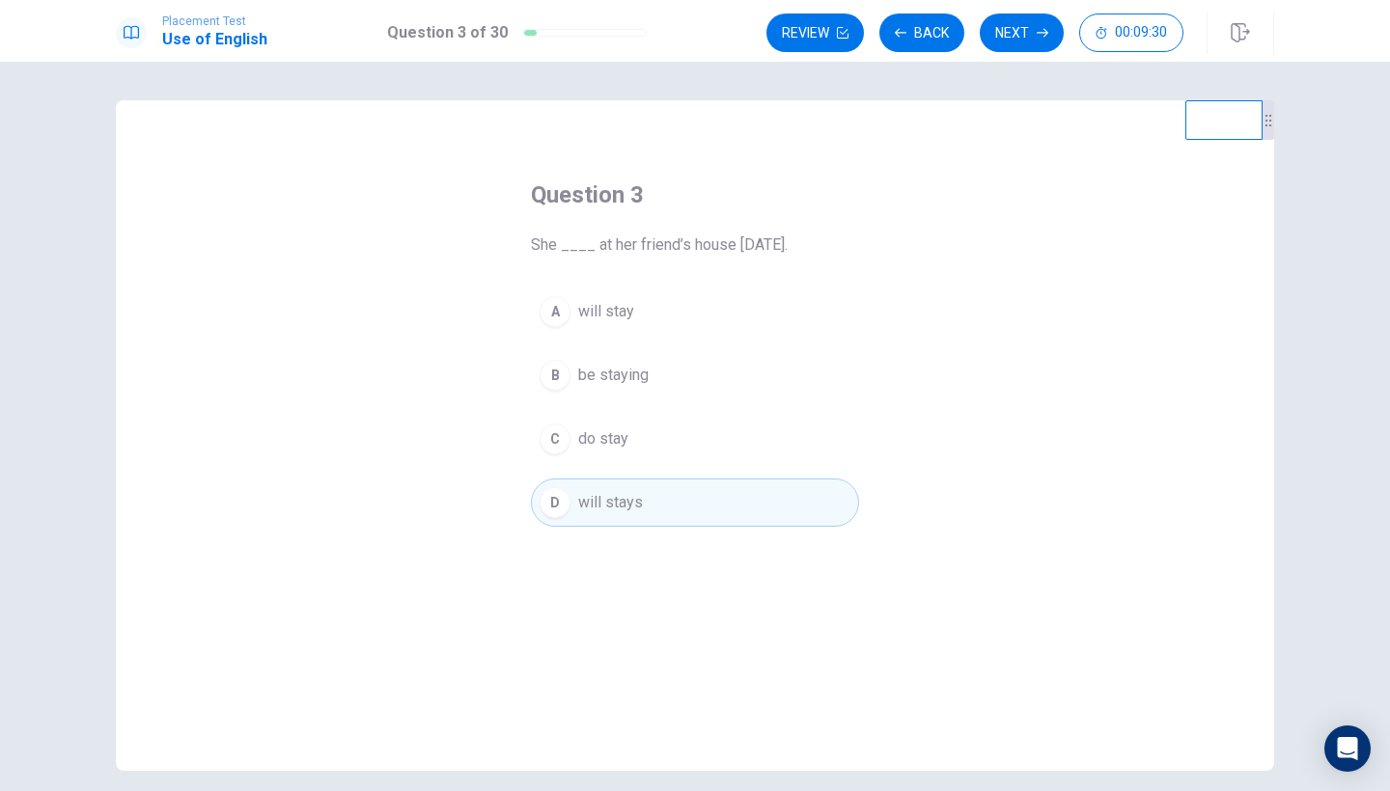
click at [625, 301] on span "will stay" at bounding box center [606, 311] width 56 height 23
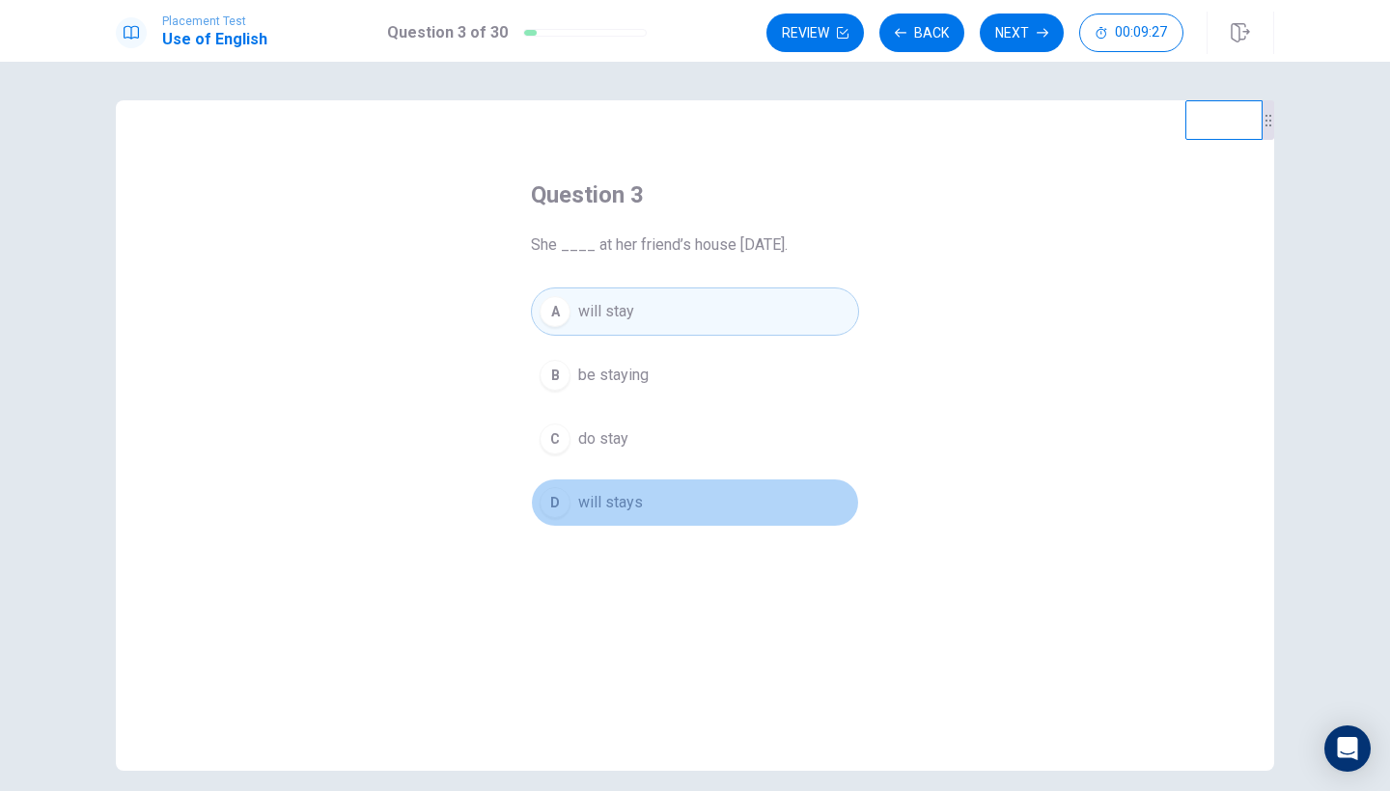
click at [641, 508] on span "will stays" at bounding box center [610, 502] width 65 height 23
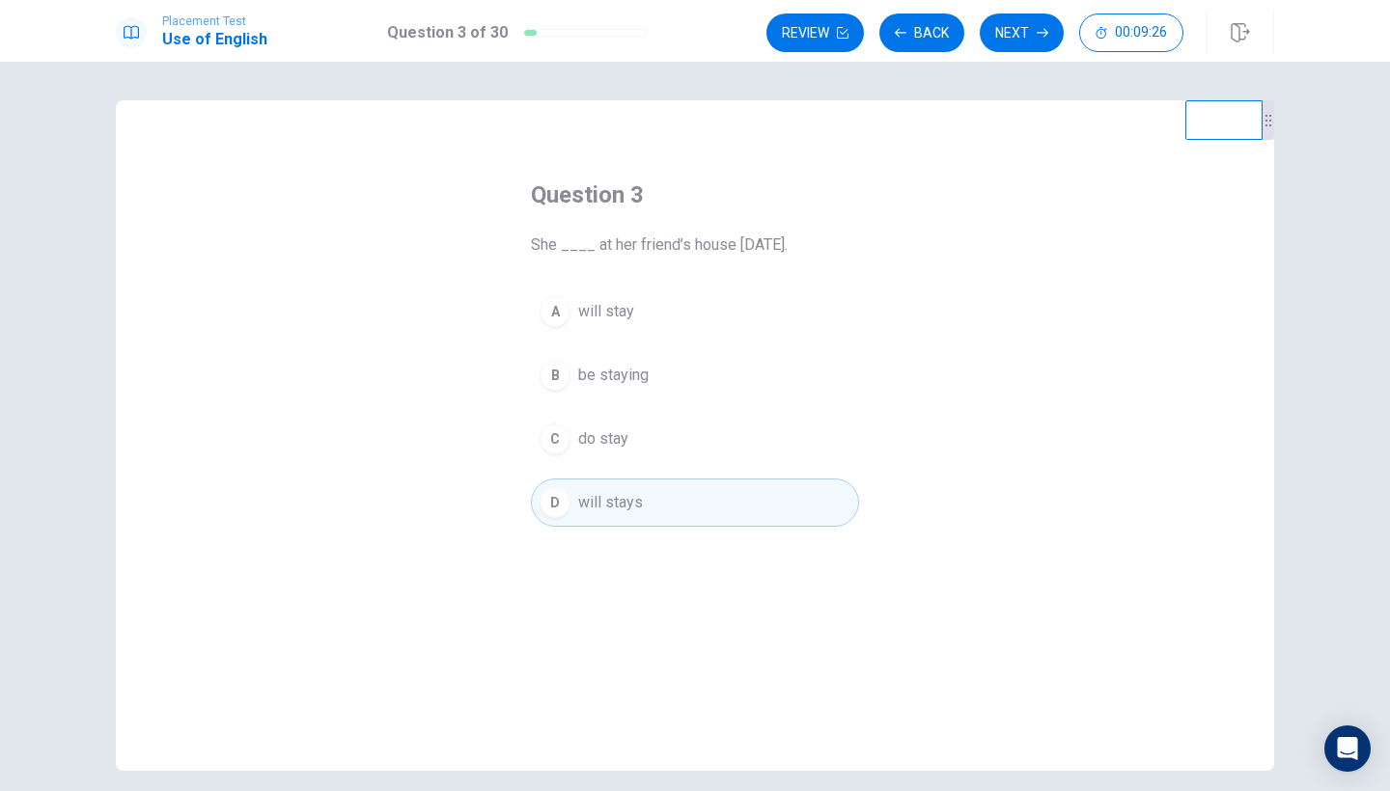
click at [642, 308] on button "A will stay" at bounding box center [695, 312] width 328 height 48
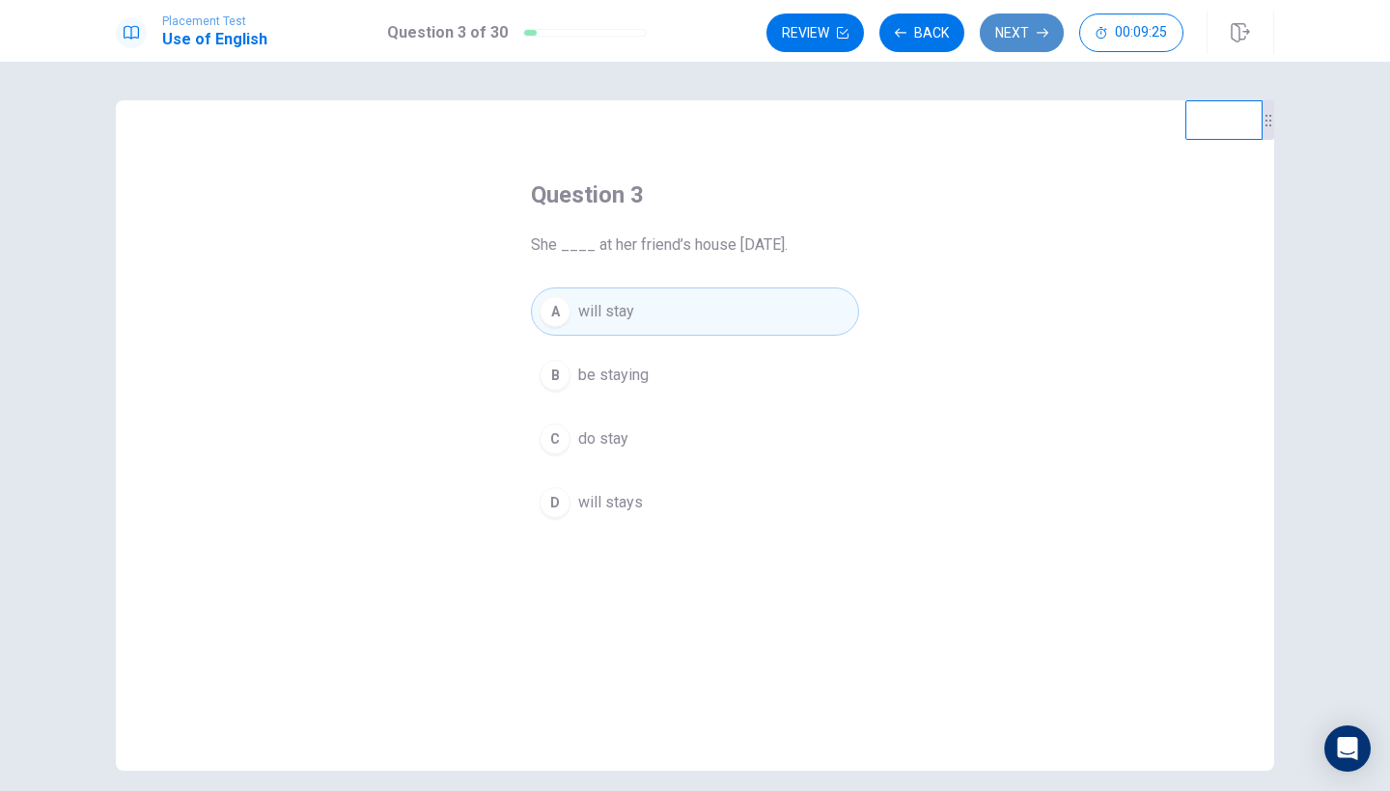
click at [1003, 35] on button "Next" at bounding box center [1022, 33] width 84 height 39
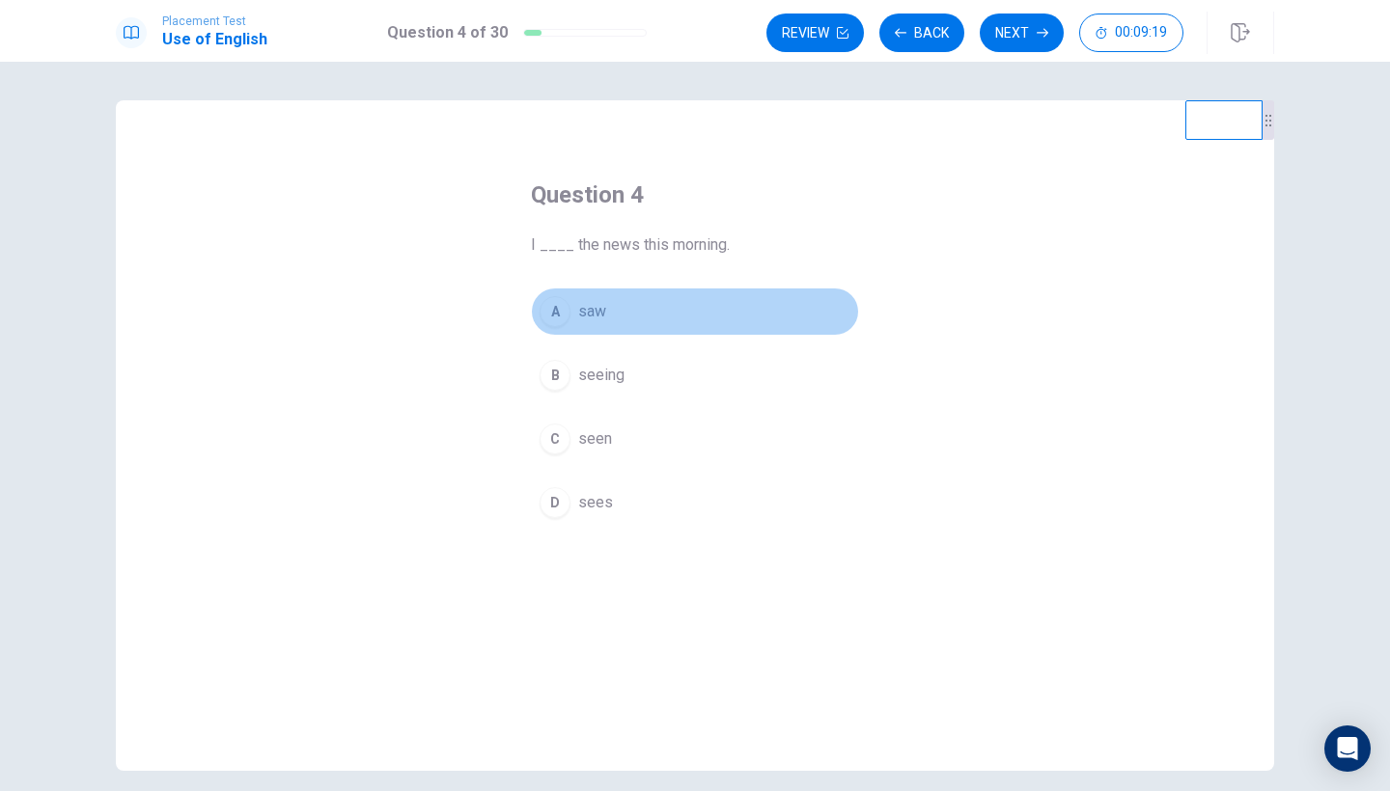
click at [597, 309] on span "saw" at bounding box center [592, 311] width 28 height 23
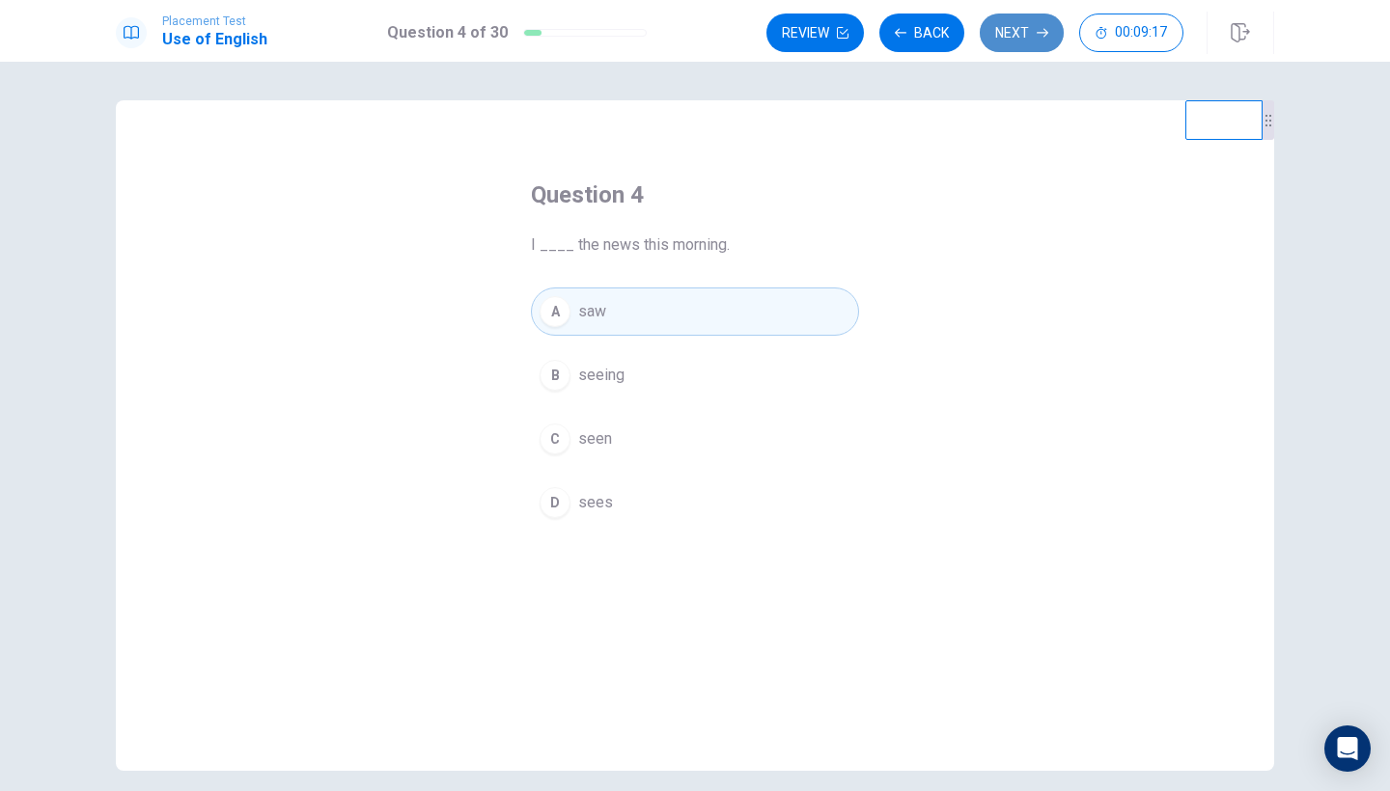
click at [1012, 37] on button "Next" at bounding box center [1022, 33] width 84 height 39
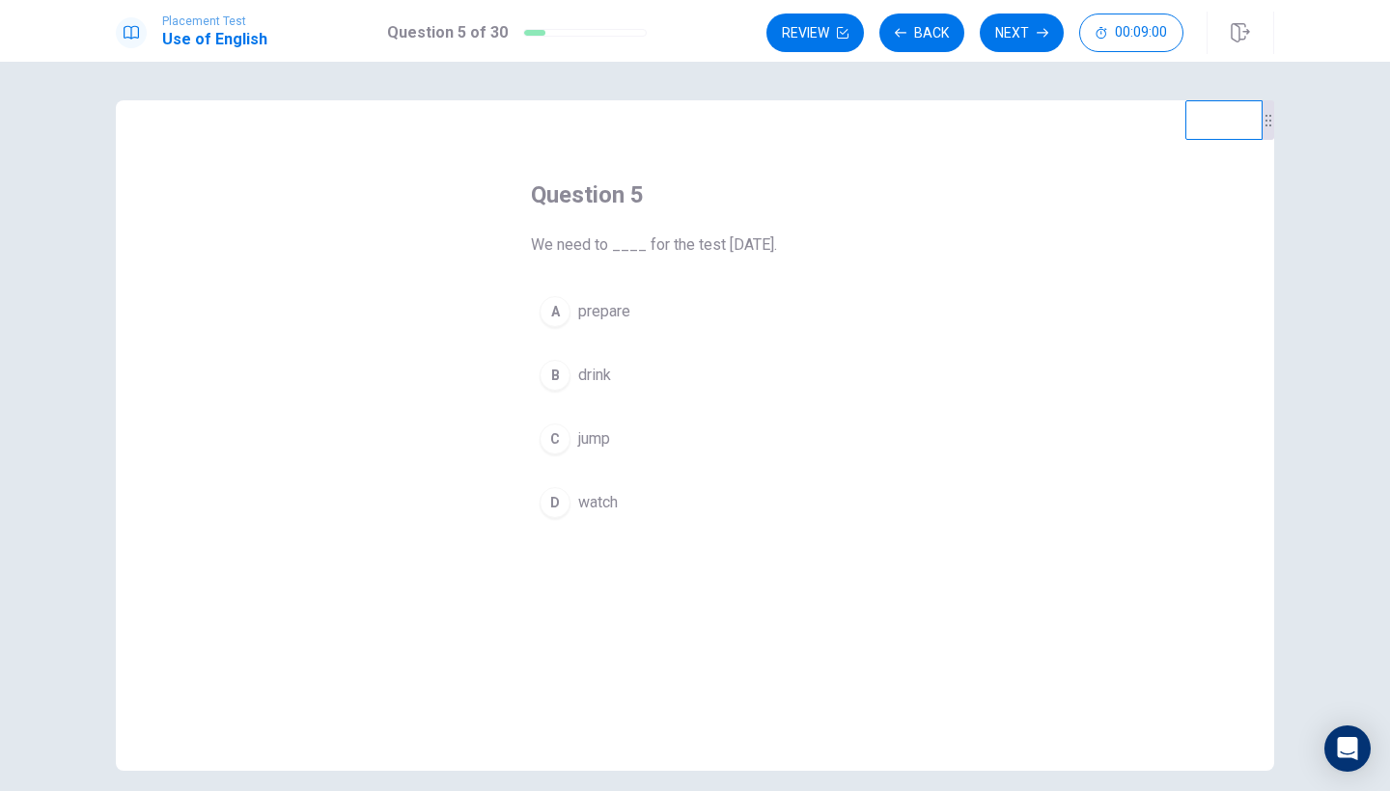
click at [611, 309] on span "prepare" at bounding box center [604, 311] width 52 height 23
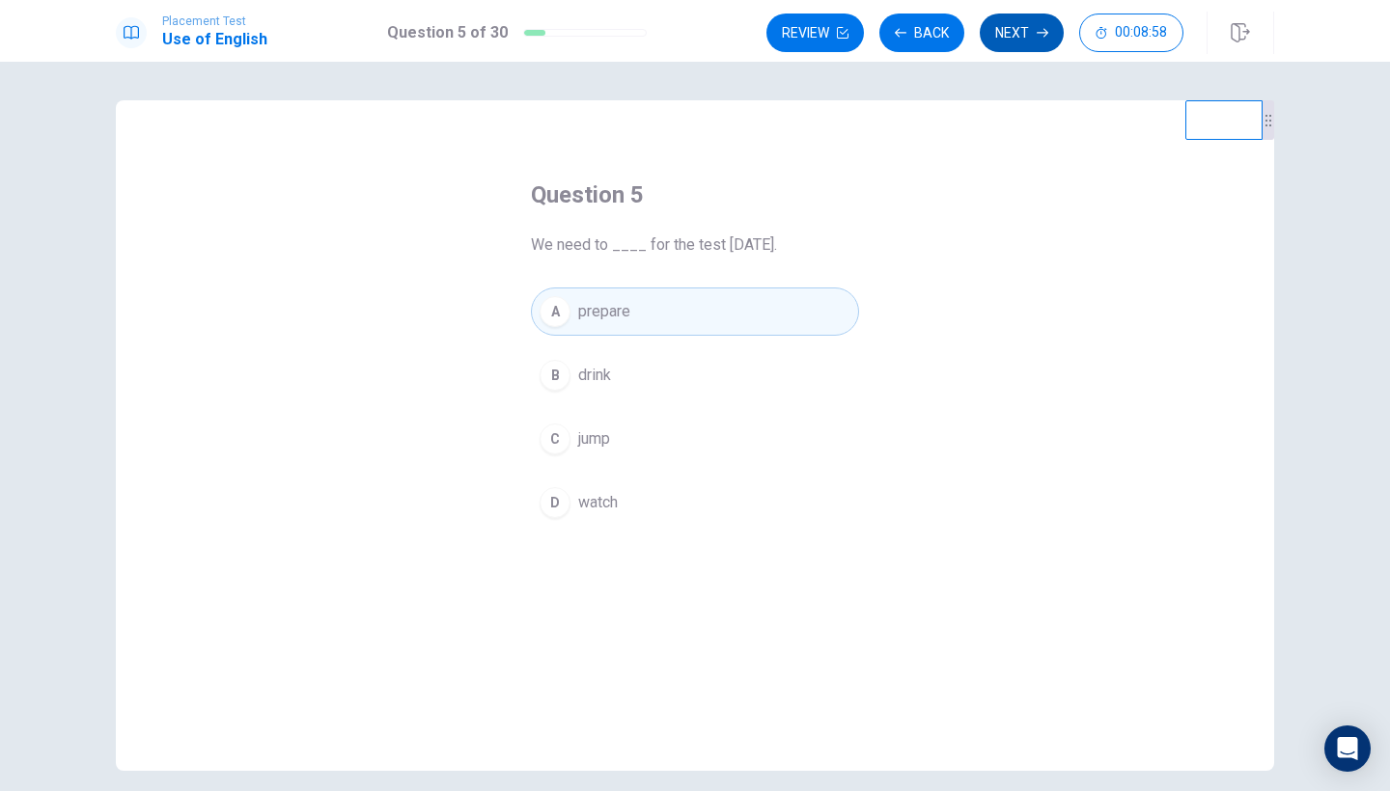
click at [1027, 40] on button "Next" at bounding box center [1022, 33] width 84 height 39
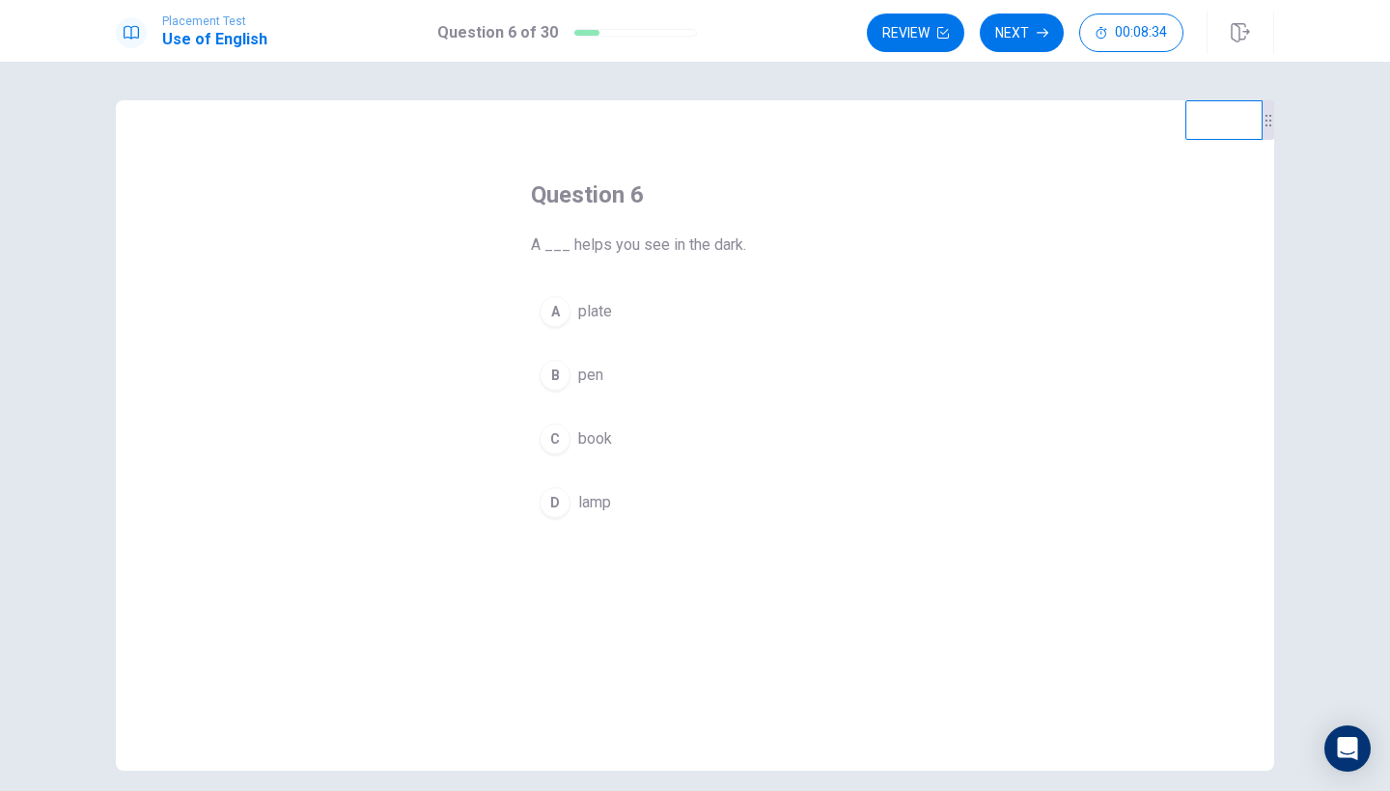
click at [621, 505] on button "D lamp" at bounding box center [695, 503] width 328 height 48
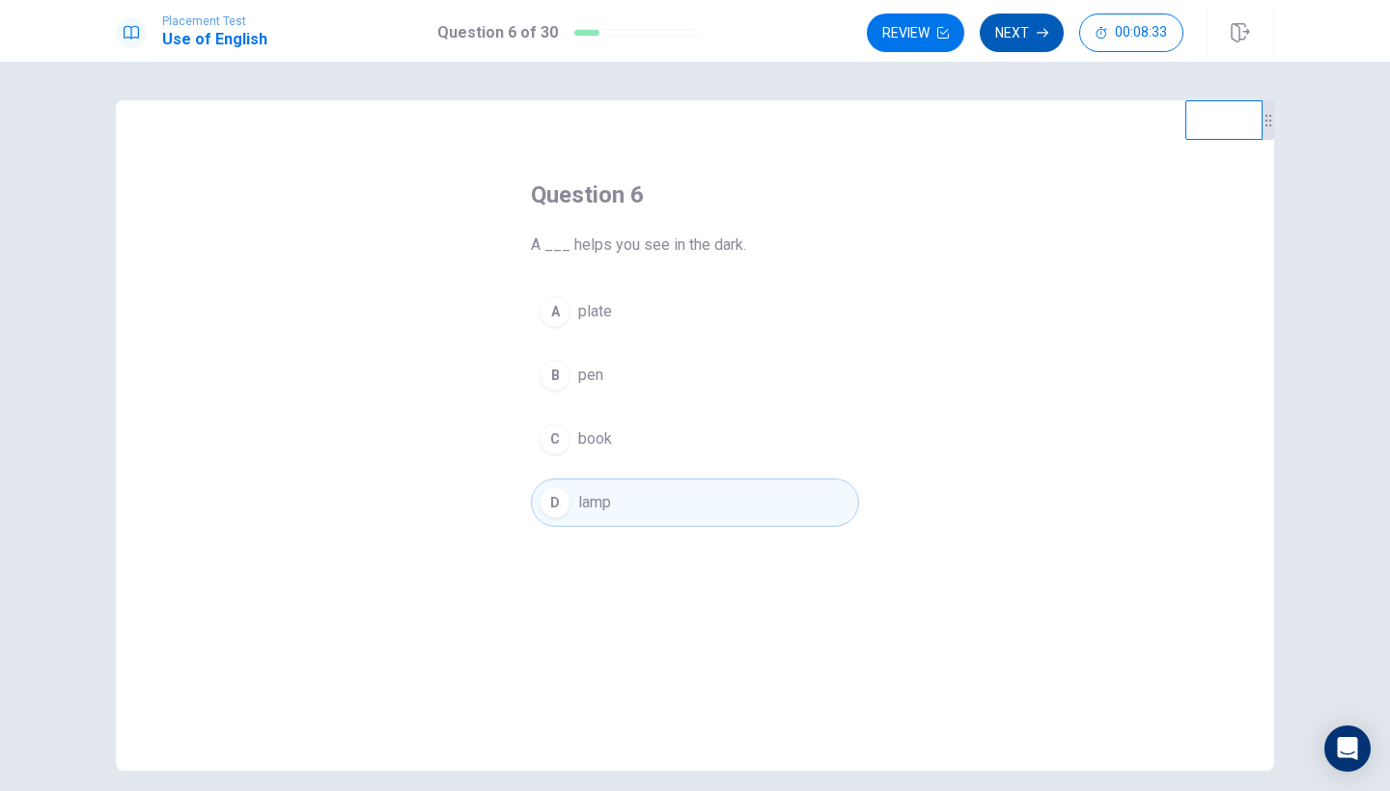
click at [1012, 41] on button "Next" at bounding box center [1022, 33] width 84 height 39
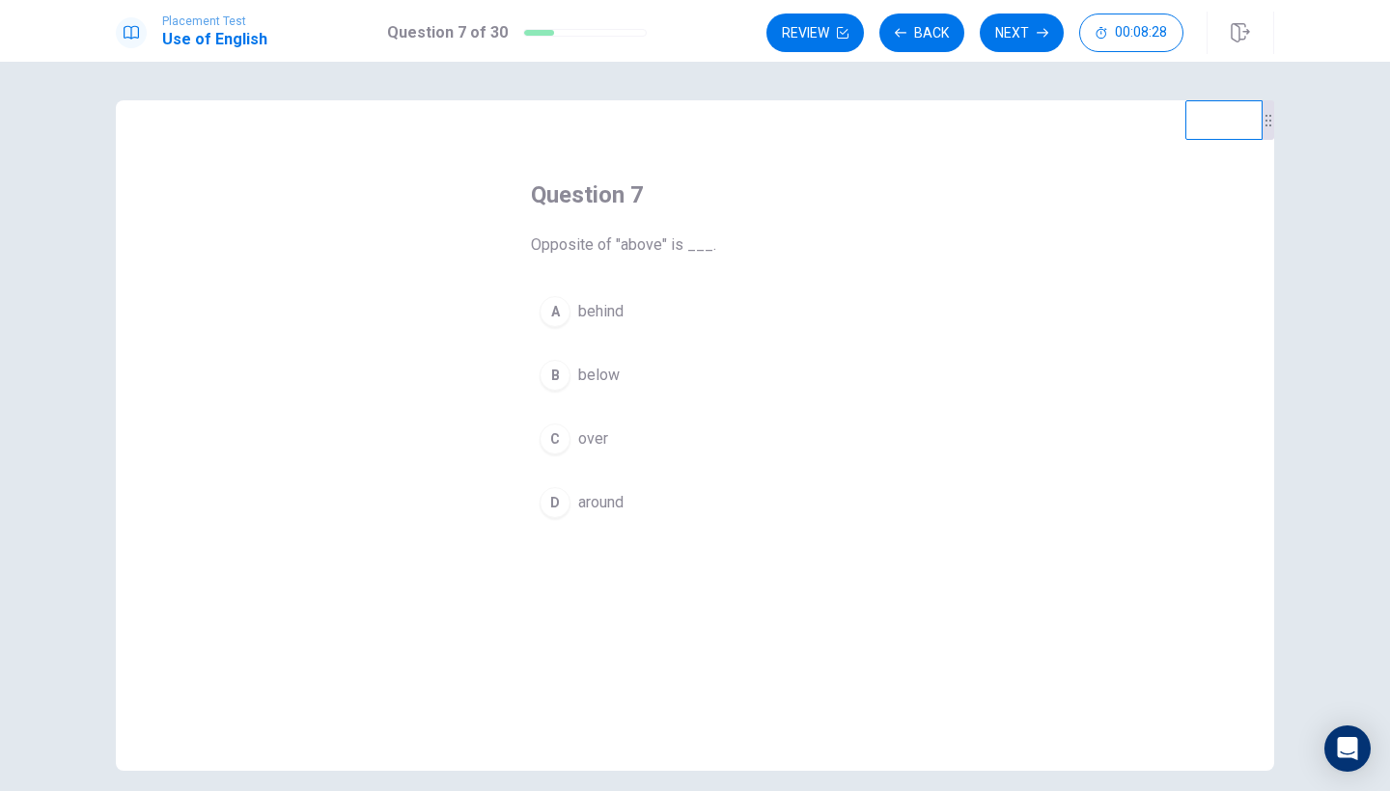
click at [622, 318] on span "behind" at bounding box center [600, 311] width 45 height 23
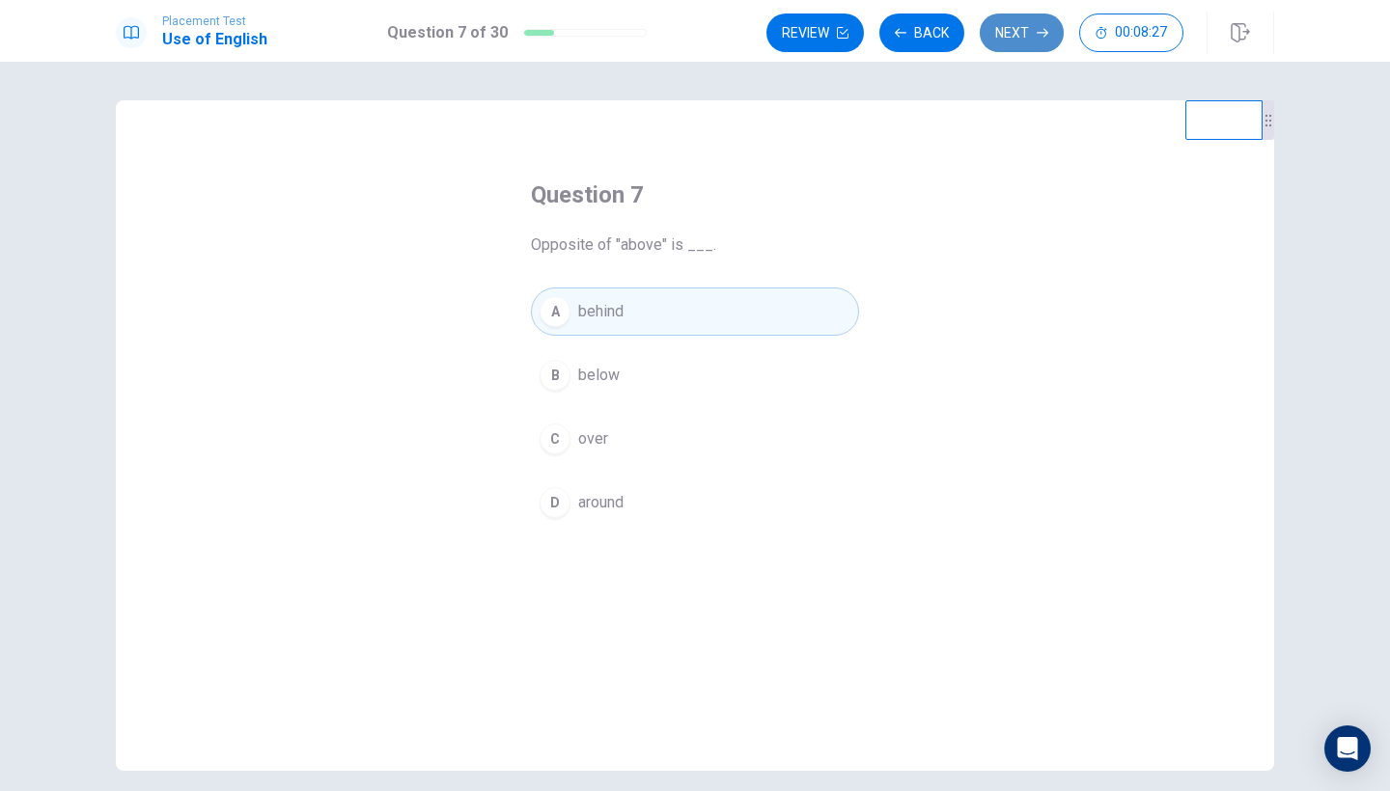
click at [1017, 46] on button "Next" at bounding box center [1022, 33] width 84 height 39
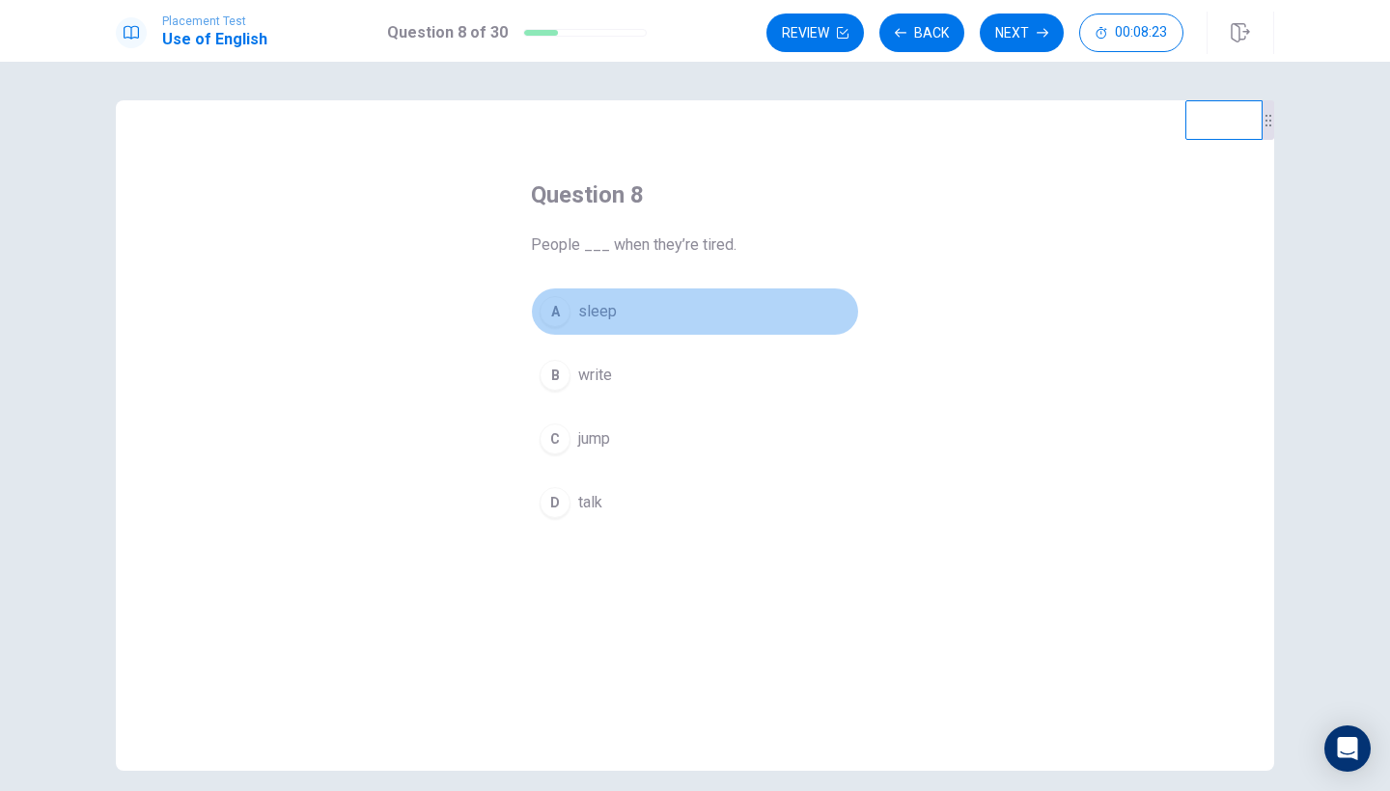
click at [614, 311] on span "sleep" at bounding box center [597, 311] width 39 height 23
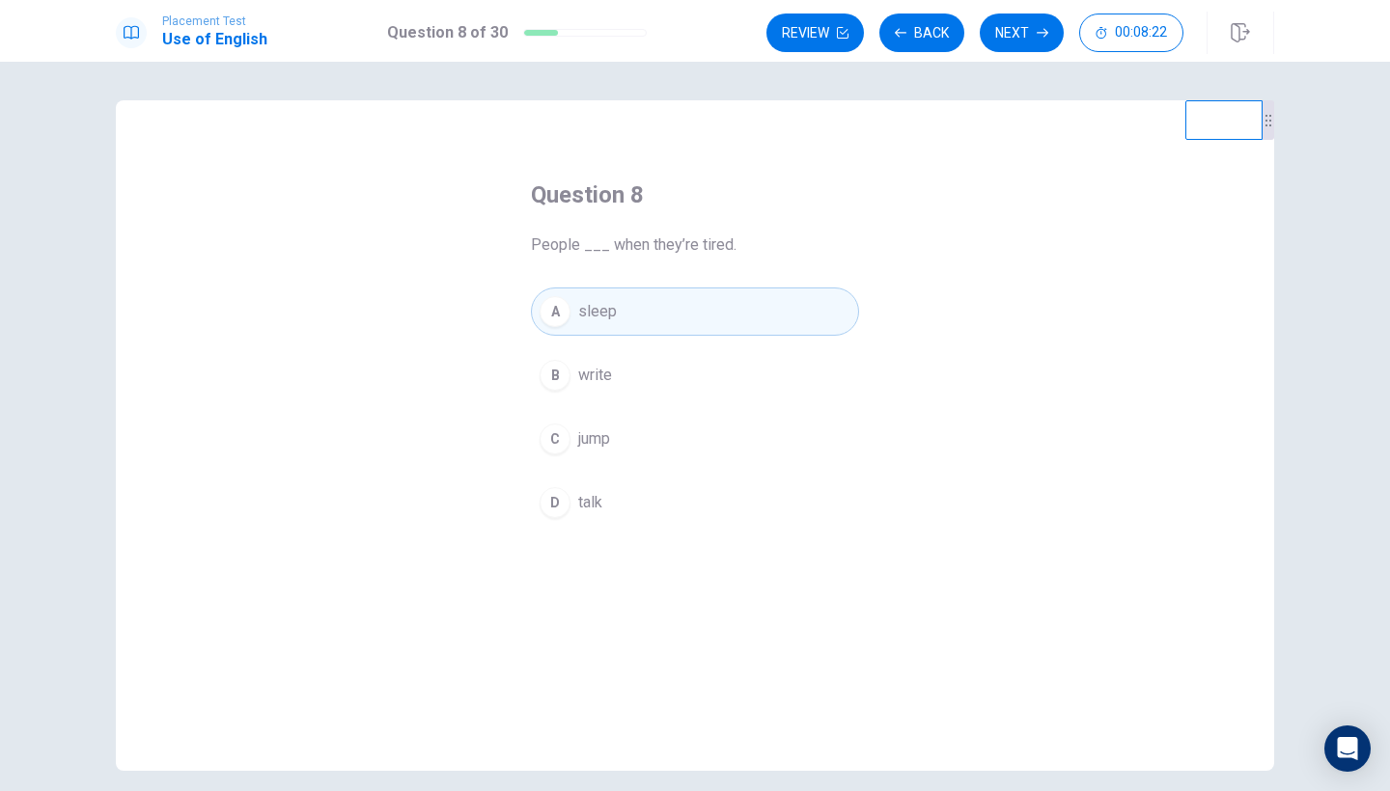
click at [1005, 57] on div "Placement Test Use of English Question 8 of 30 Review Back Next 00:08:22" at bounding box center [695, 31] width 1390 height 62
click at [1011, 42] on button "Next" at bounding box center [1022, 33] width 84 height 39
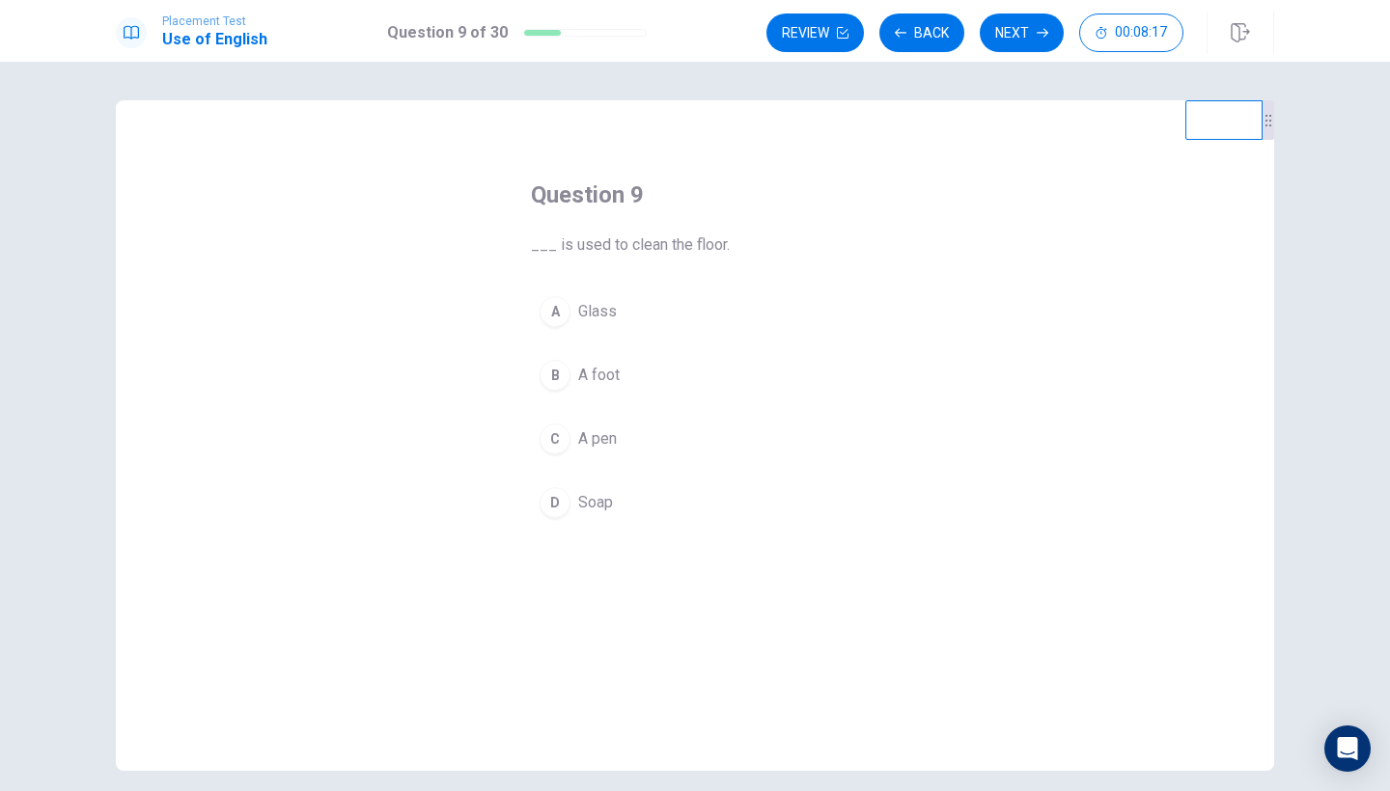
click at [1000, 286] on div "Question 9 ___ is used to clean the floor. A Glass B A foot C A pen D Soap" at bounding box center [695, 435] width 1158 height 671
click at [612, 501] on span "Soap" at bounding box center [595, 502] width 35 height 23
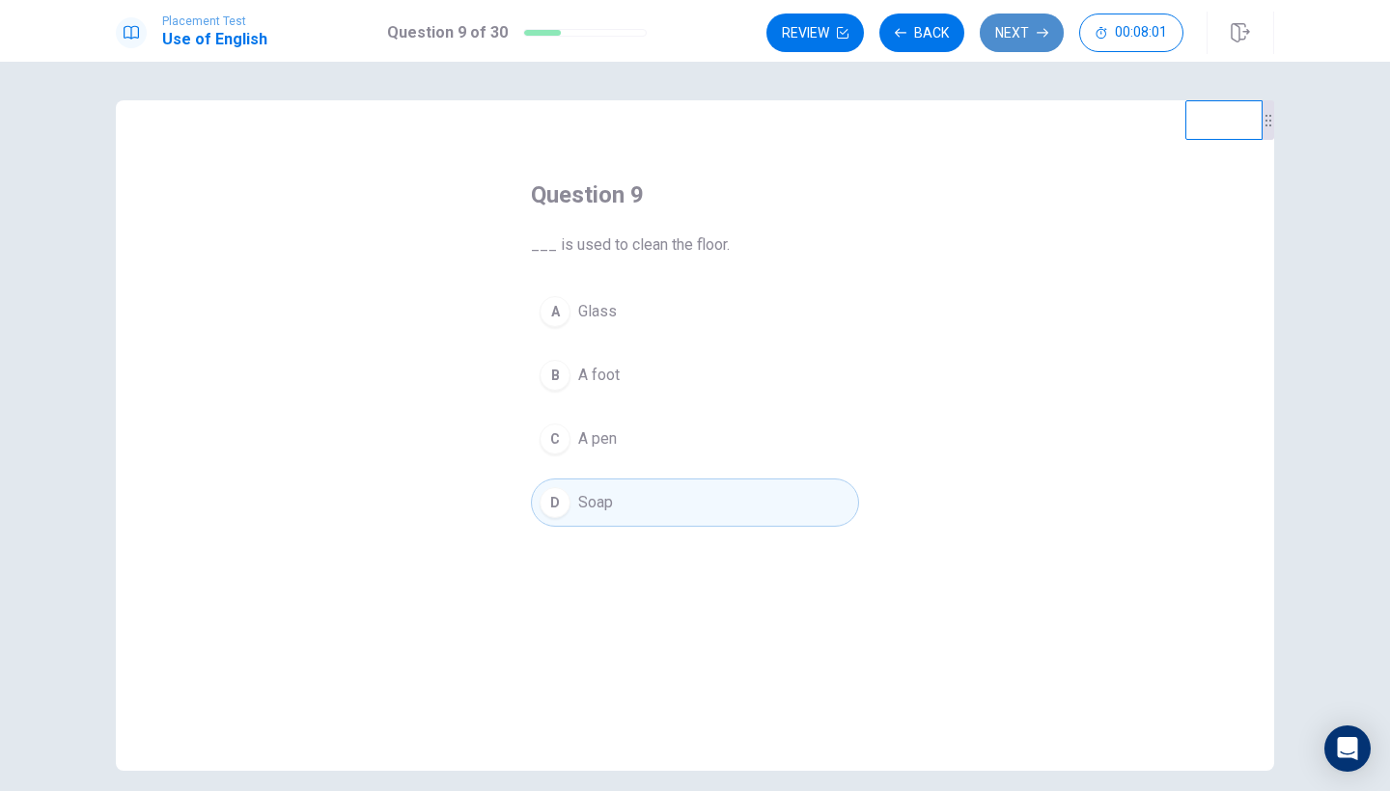
click at [1012, 32] on button "Next" at bounding box center [1022, 33] width 84 height 39
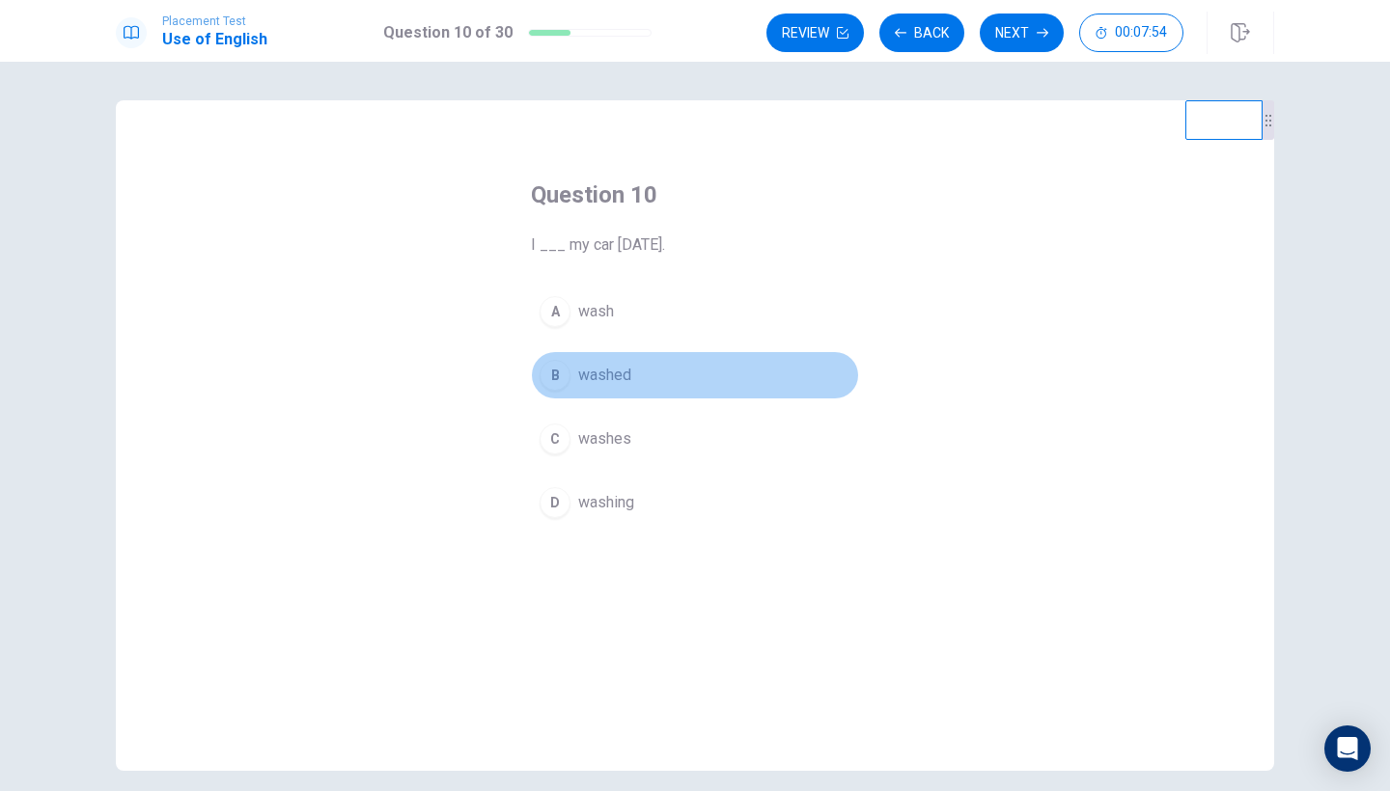
click at [629, 384] on span "washed" at bounding box center [604, 375] width 53 height 23
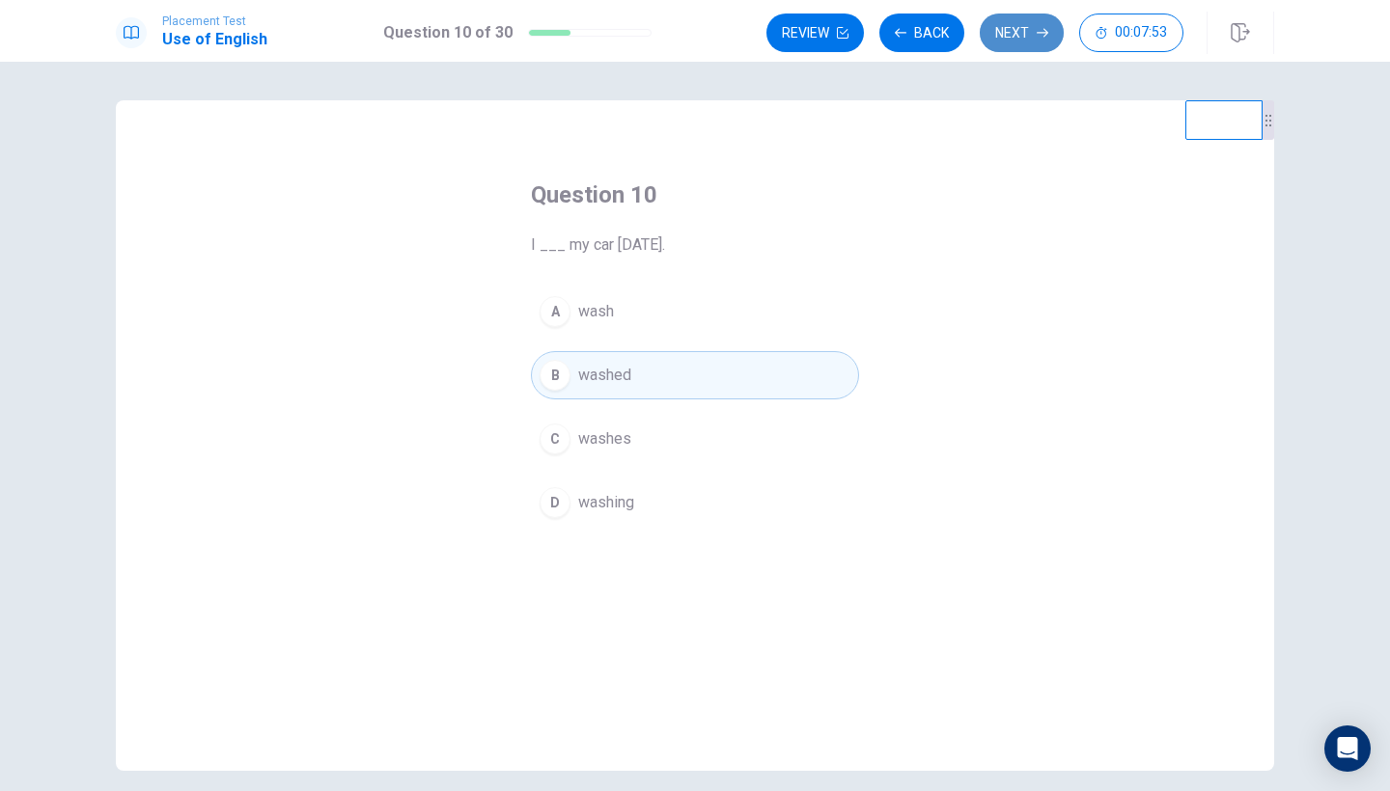
click at [1009, 30] on button "Next" at bounding box center [1022, 33] width 84 height 39
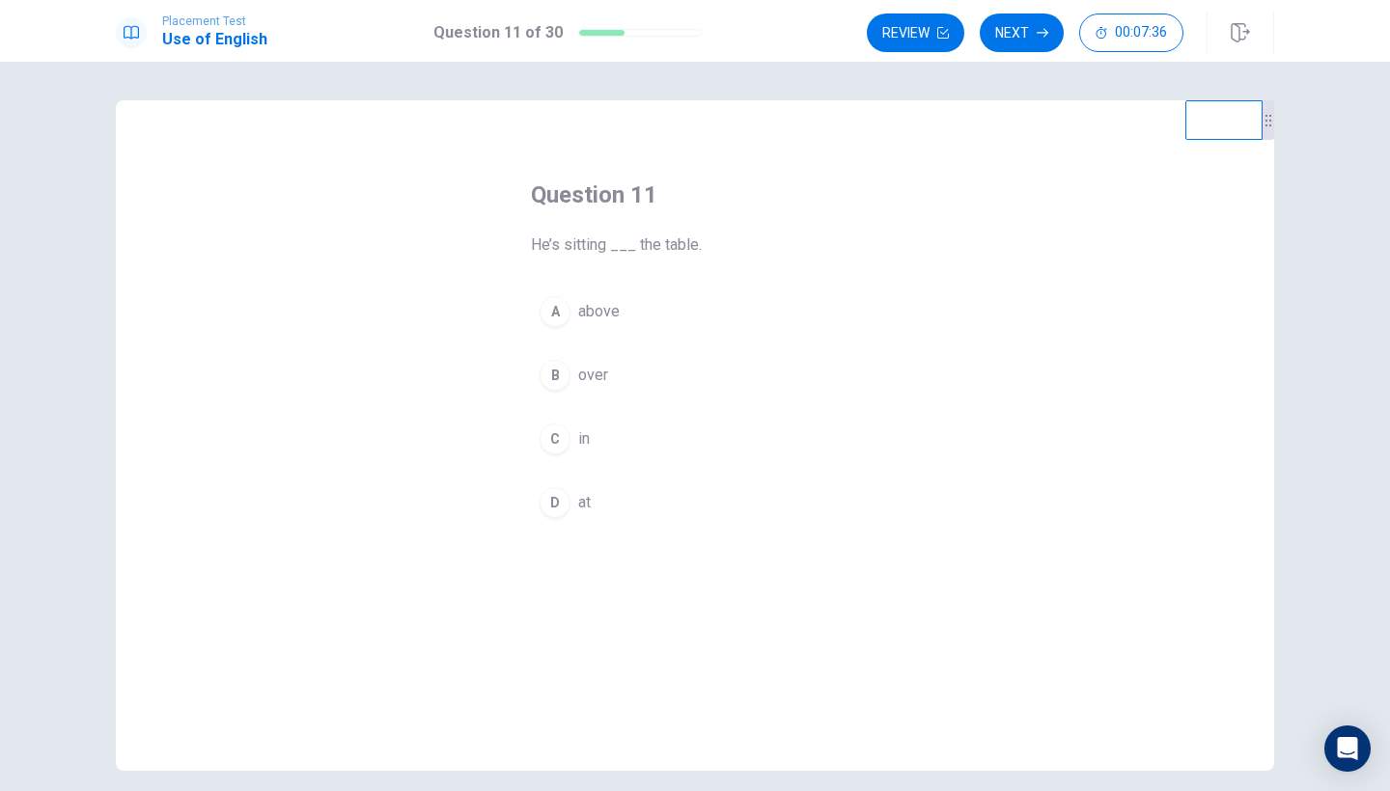
click at [560, 498] on div "D" at bounding box center [554, 502] width 31 height 31
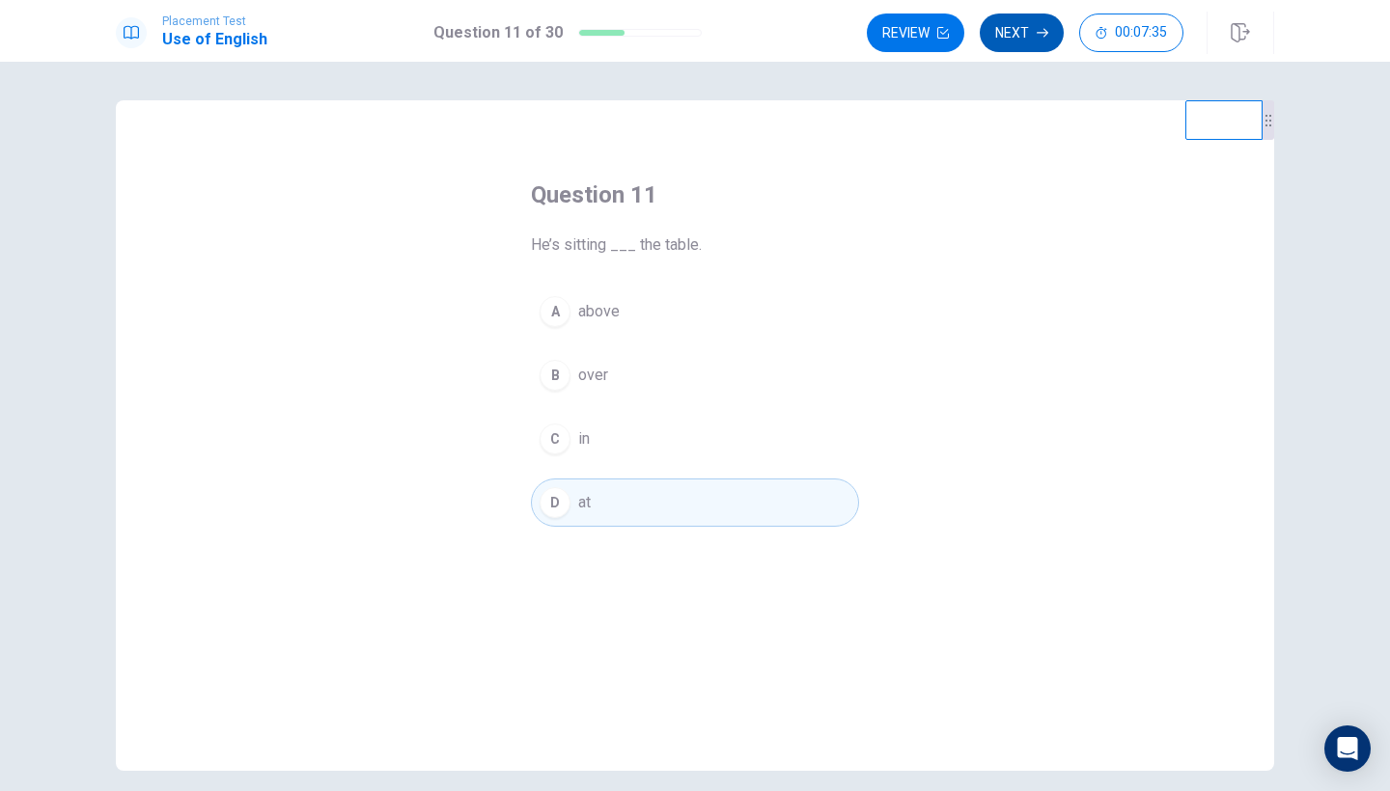
click at [1026, 42] on button "Next" at bounding box center [1022, 33] width 84 height 39
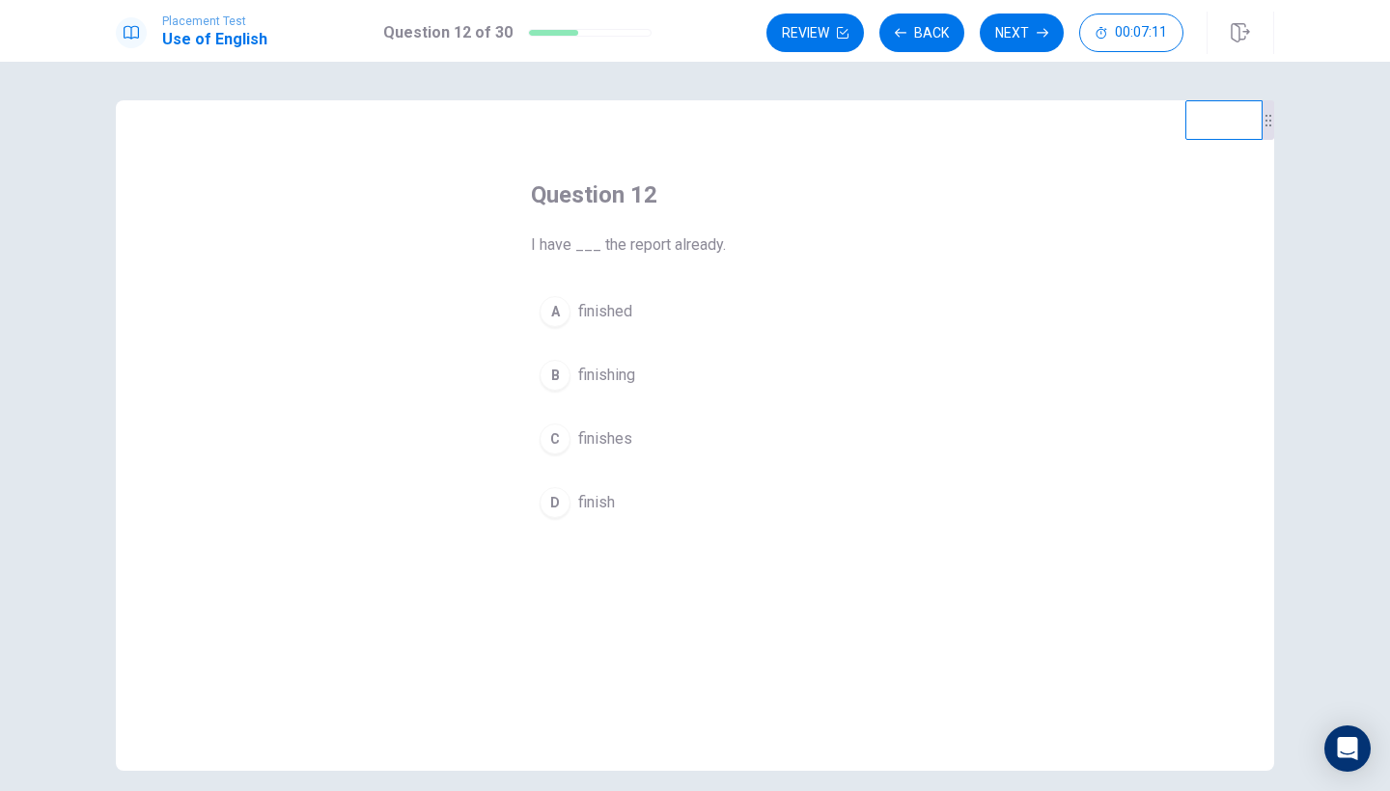
click at [609, 313] on span "finished" at bounding box center [605, 311] width 54 height 23
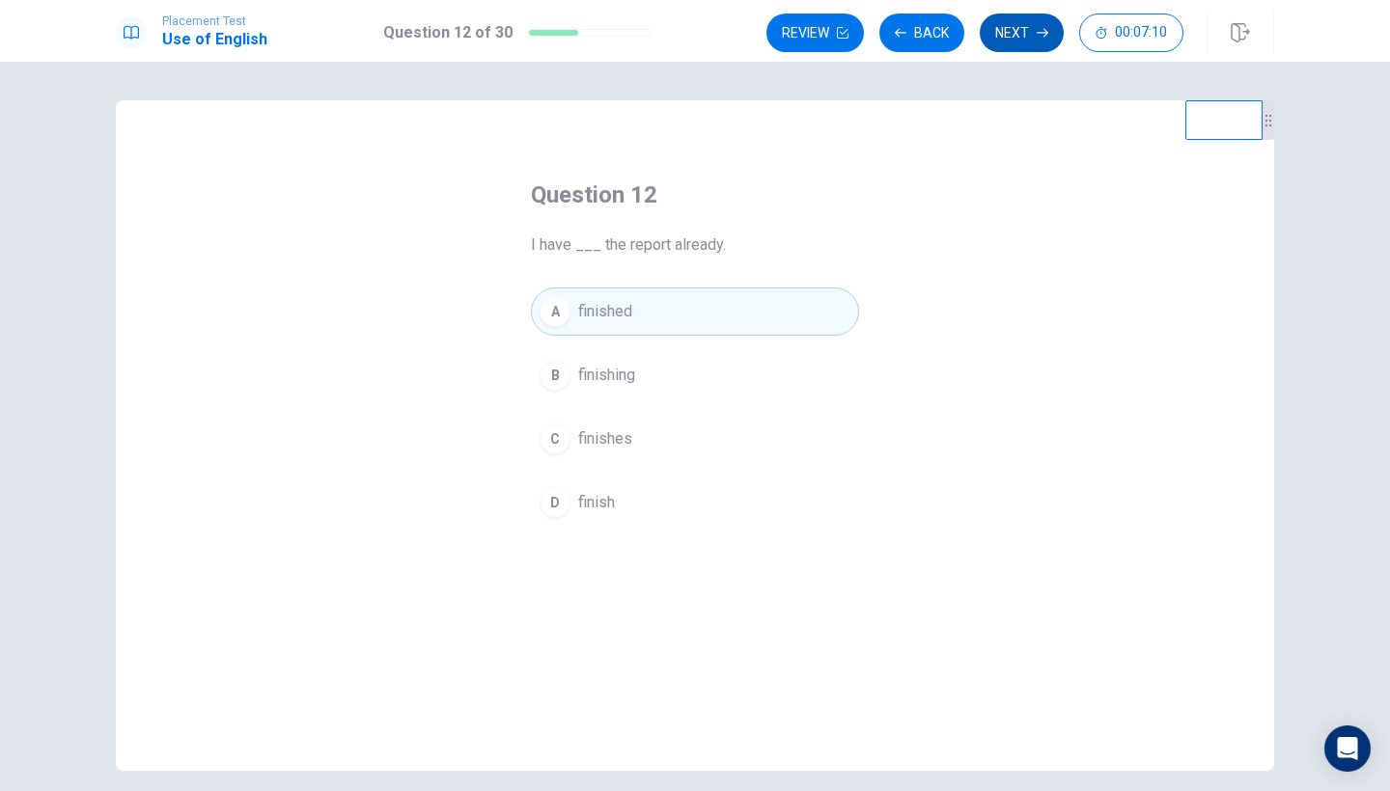
click at [1008, 44] on button "Next" at bounding box center [1022, 33] width 84 height 39
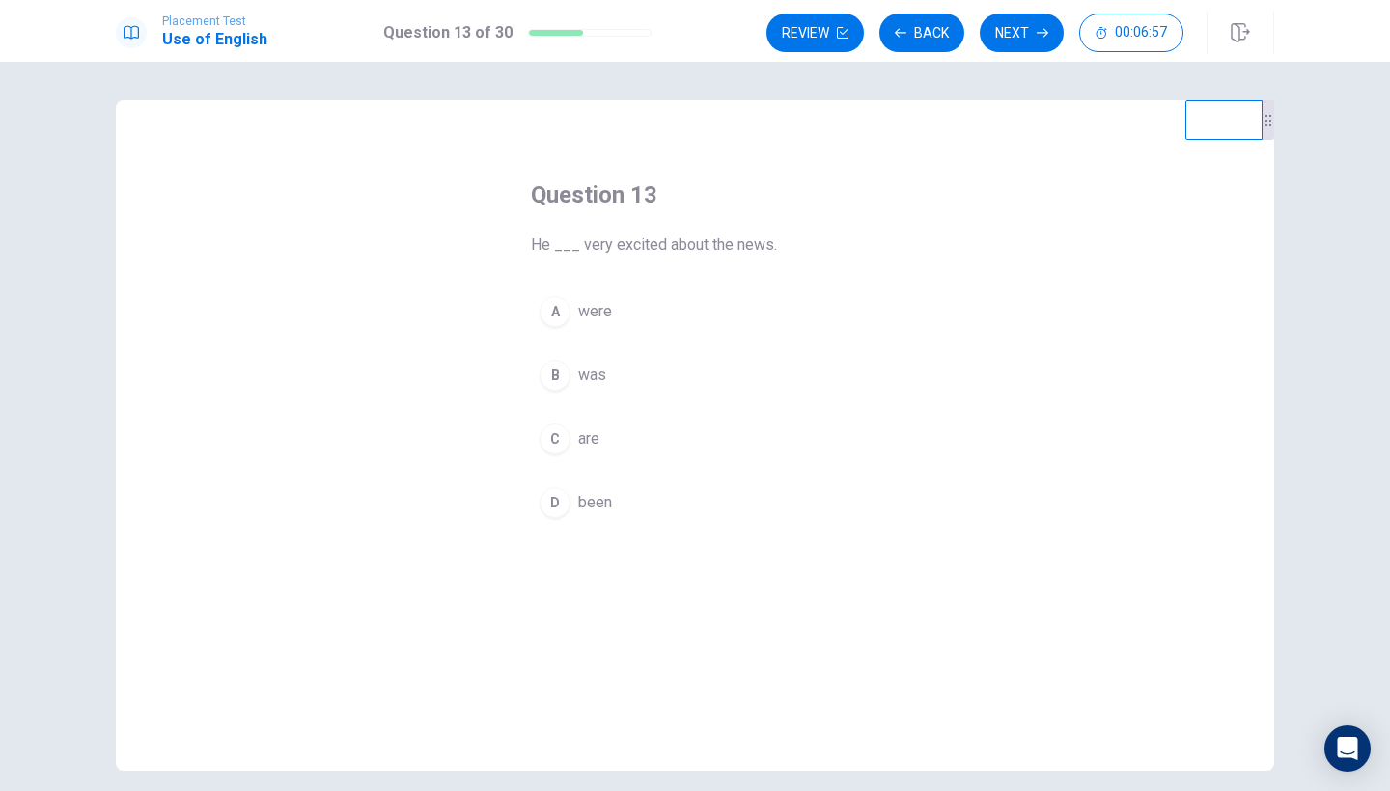
click at [577, 381] on button "B was" at bounding box center [695, 375] width 328 height 48
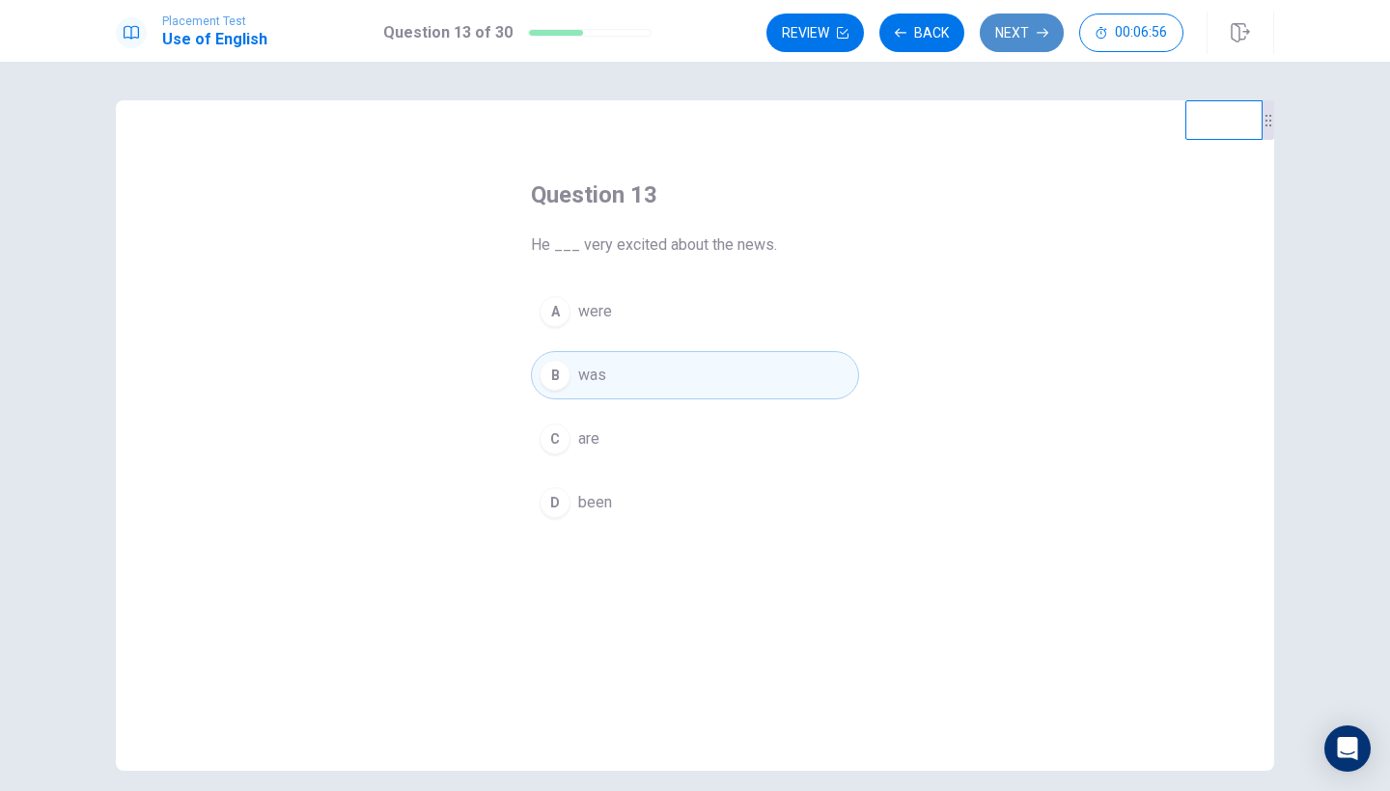
click at [1030, 43] on button "Next" at bounding box center [1022, 33] width 84 height 39
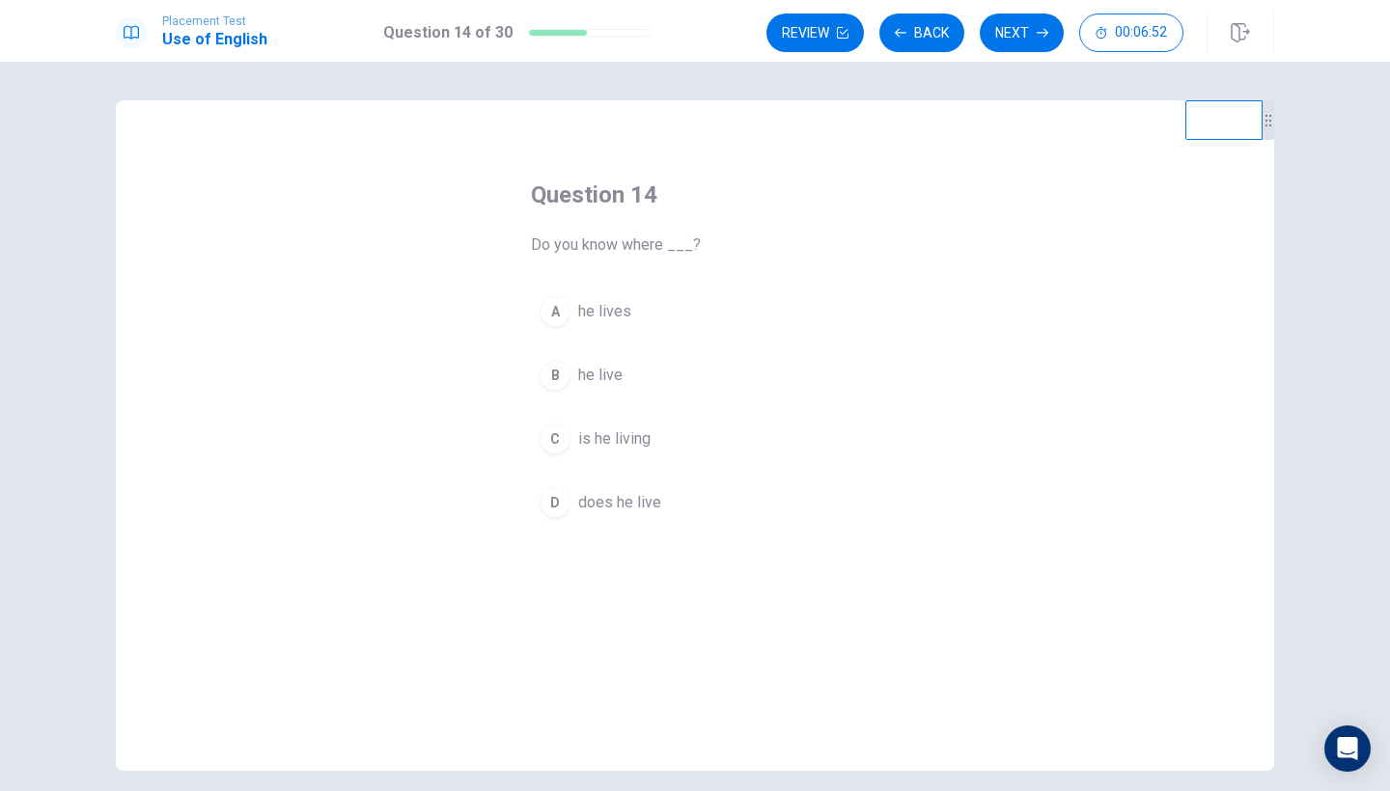
click at [589, 437] on span "is he living" at bounding box center [614, 439] width 72 height 23
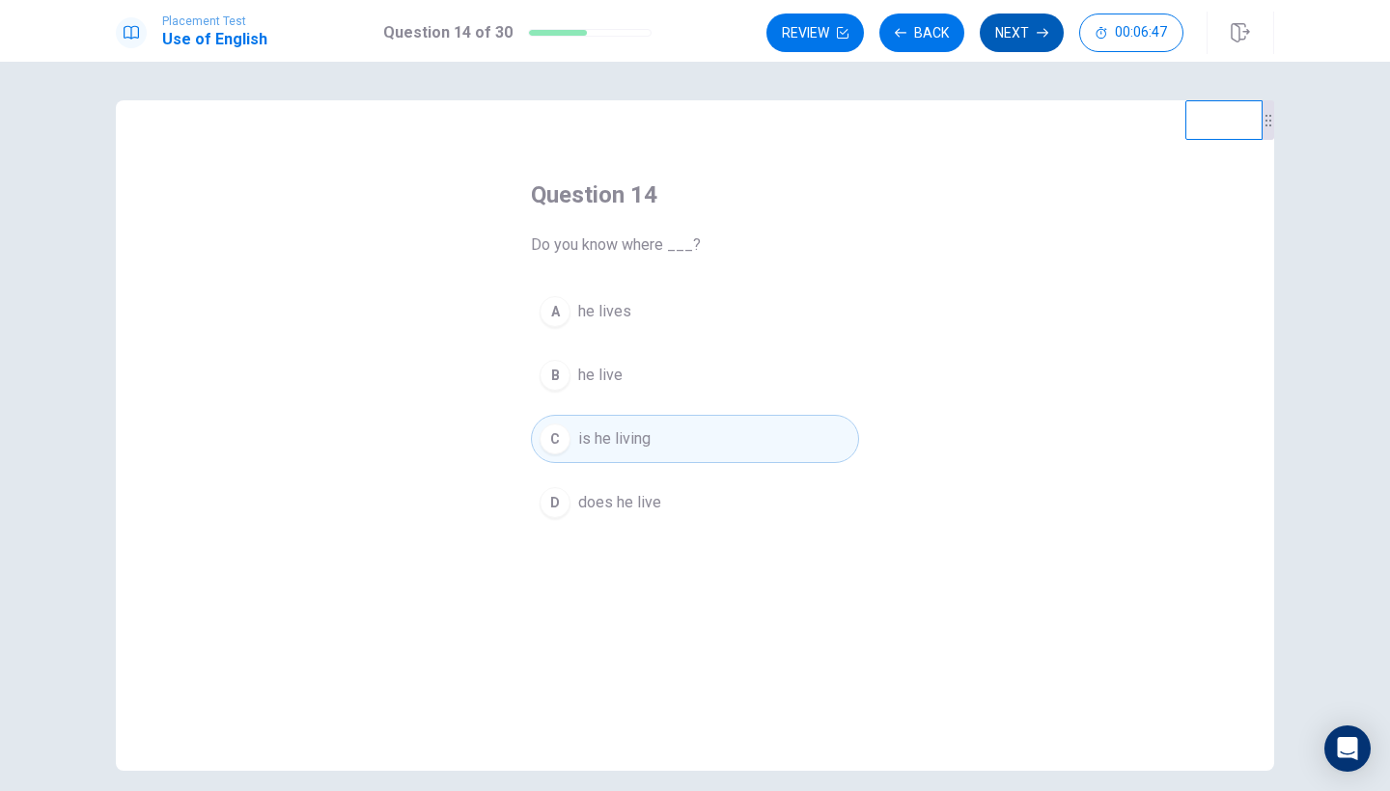
click at [1030, 48] on button "Next" at bounding box center [1022, 33] width 84 height 39
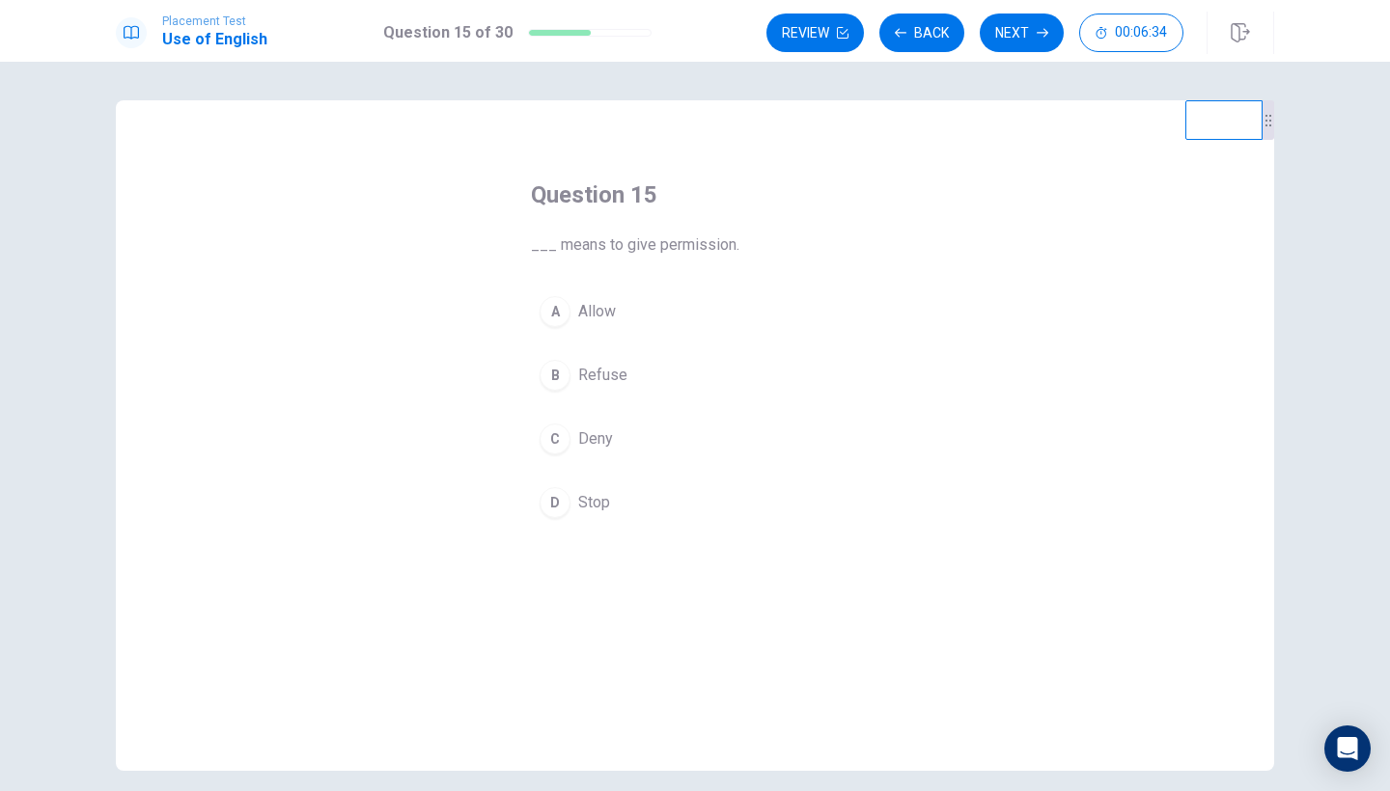
click at [603, 386] on span "Refuse" at bounding box center [602, 375] width 49 height 23
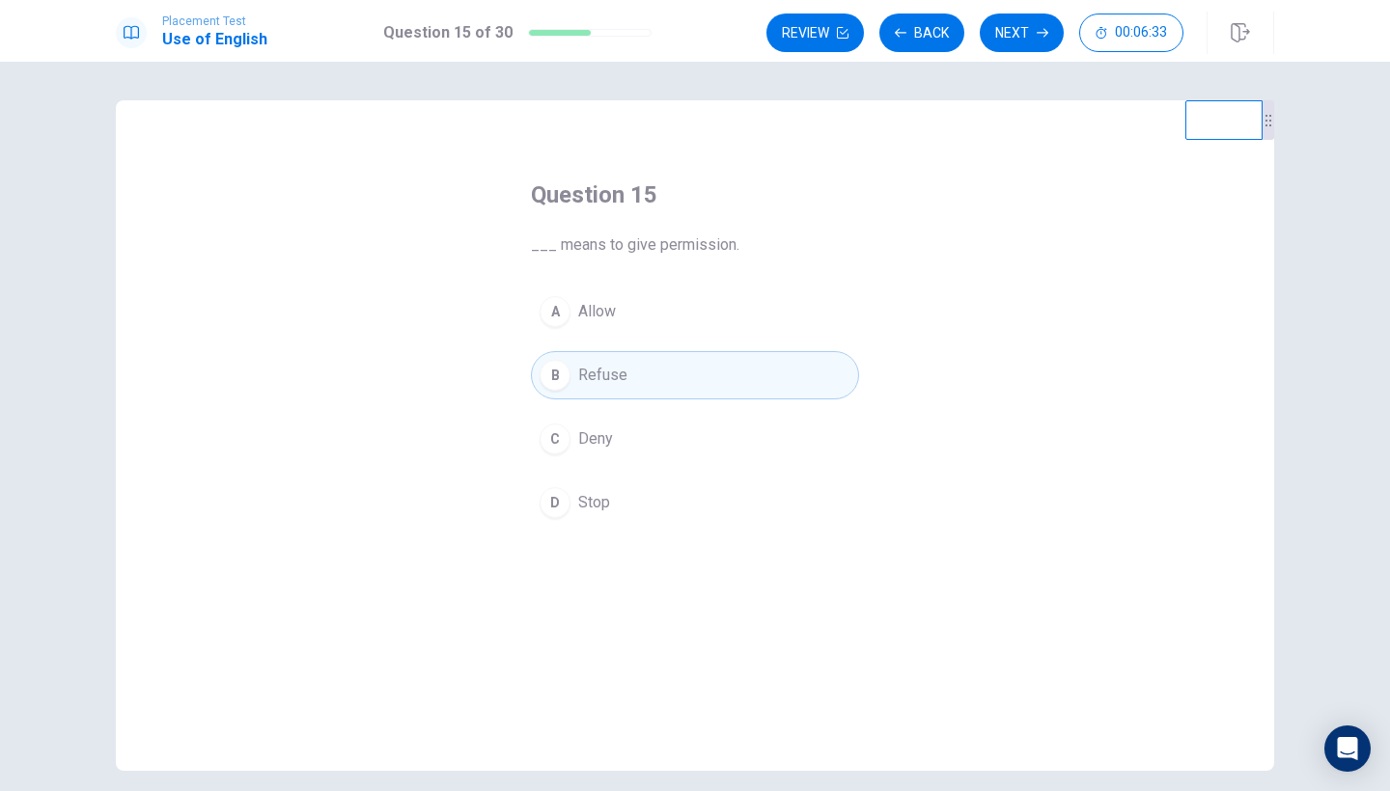
click at [1023, 57] on div "Placement Test Use of English Question 15 of 30 Review Back Next 00:06:33" at bounding box center [695, 31] width 1390 height 62
click at [1023, 36] on button "Next" at bounding box center [1022, 33] width 84 height 39
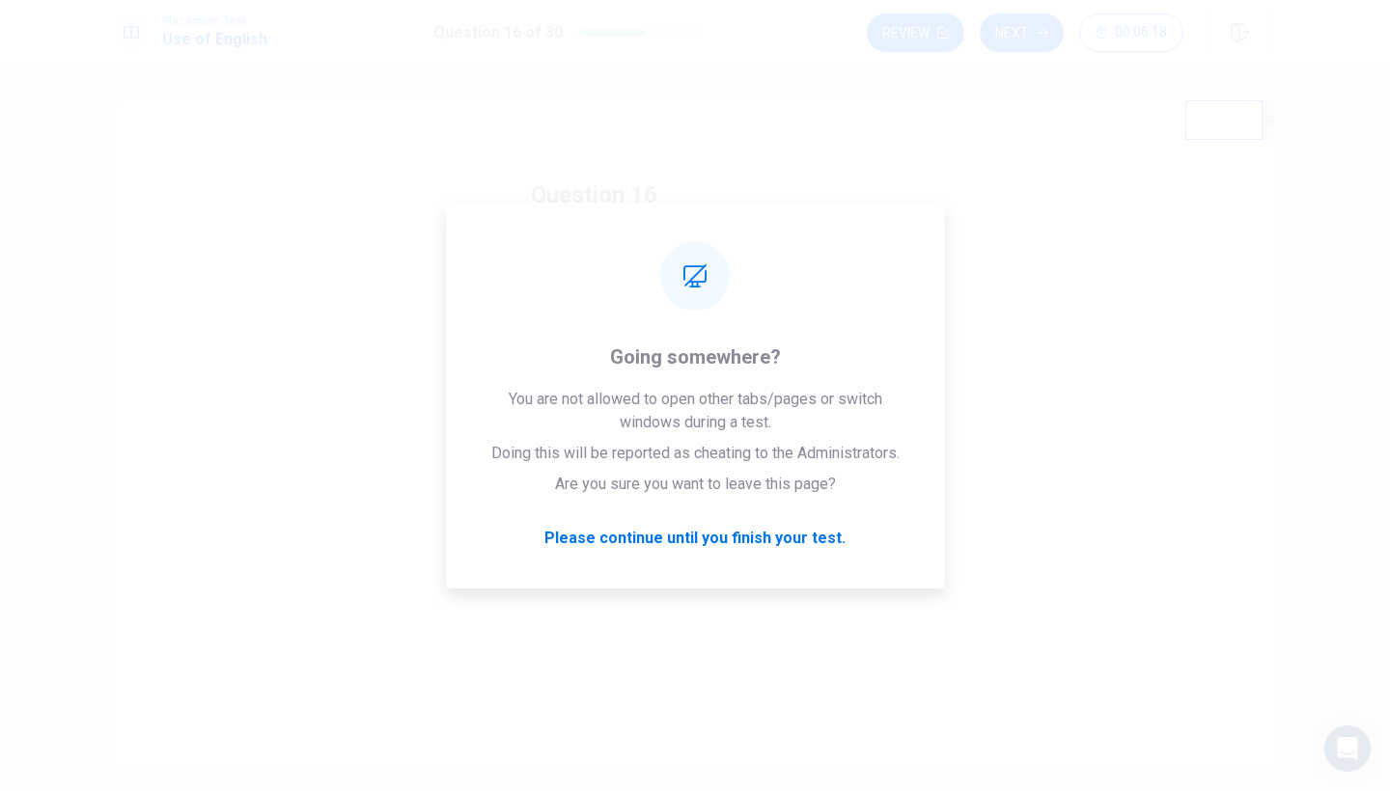
click at [1019, 283] on div "Question 16 The opposite of "smooth" is ___. A plane B rough C polished D flat" at bounding box center [695, 435] width 1158 height 671
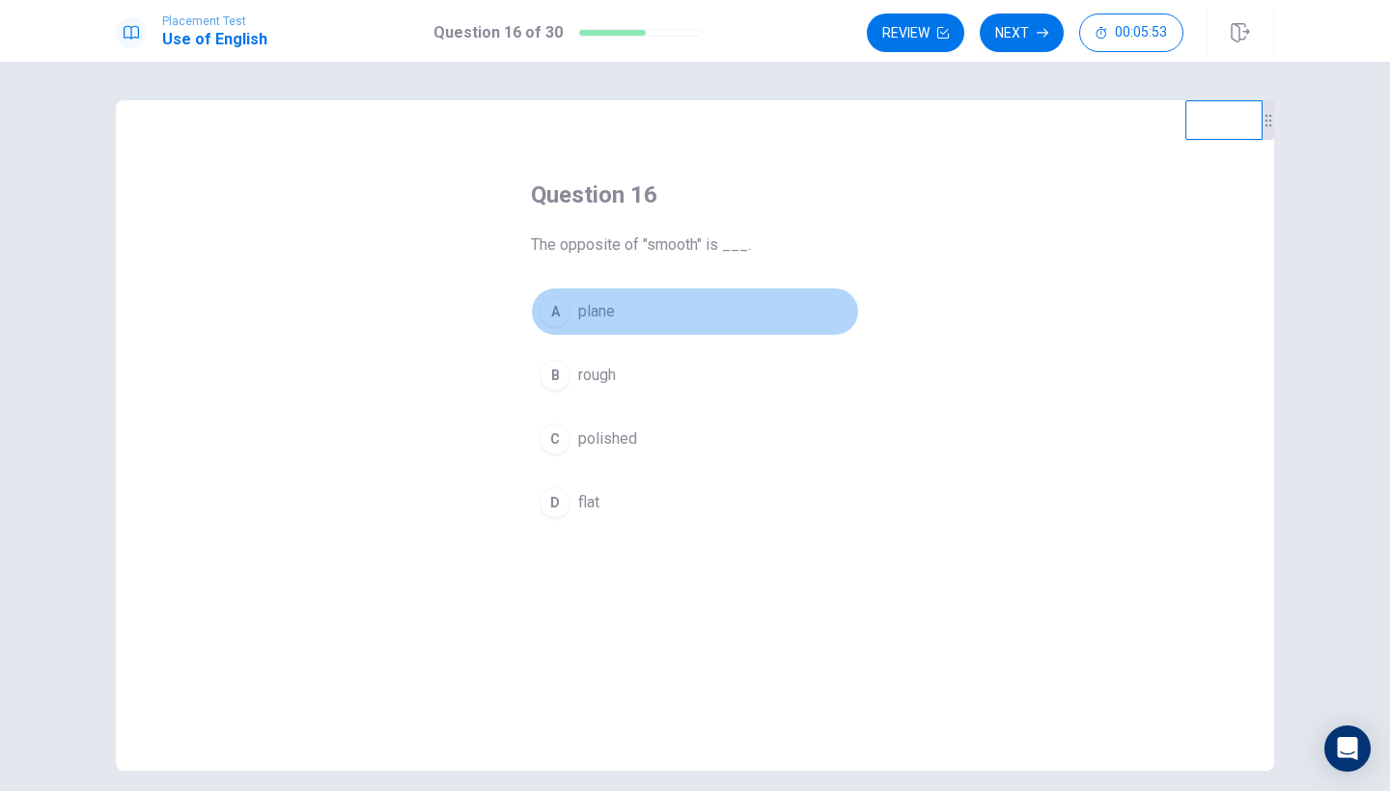
click at [592, 313] on span "plane" at bounding box center [596, 311] width 37 height 23
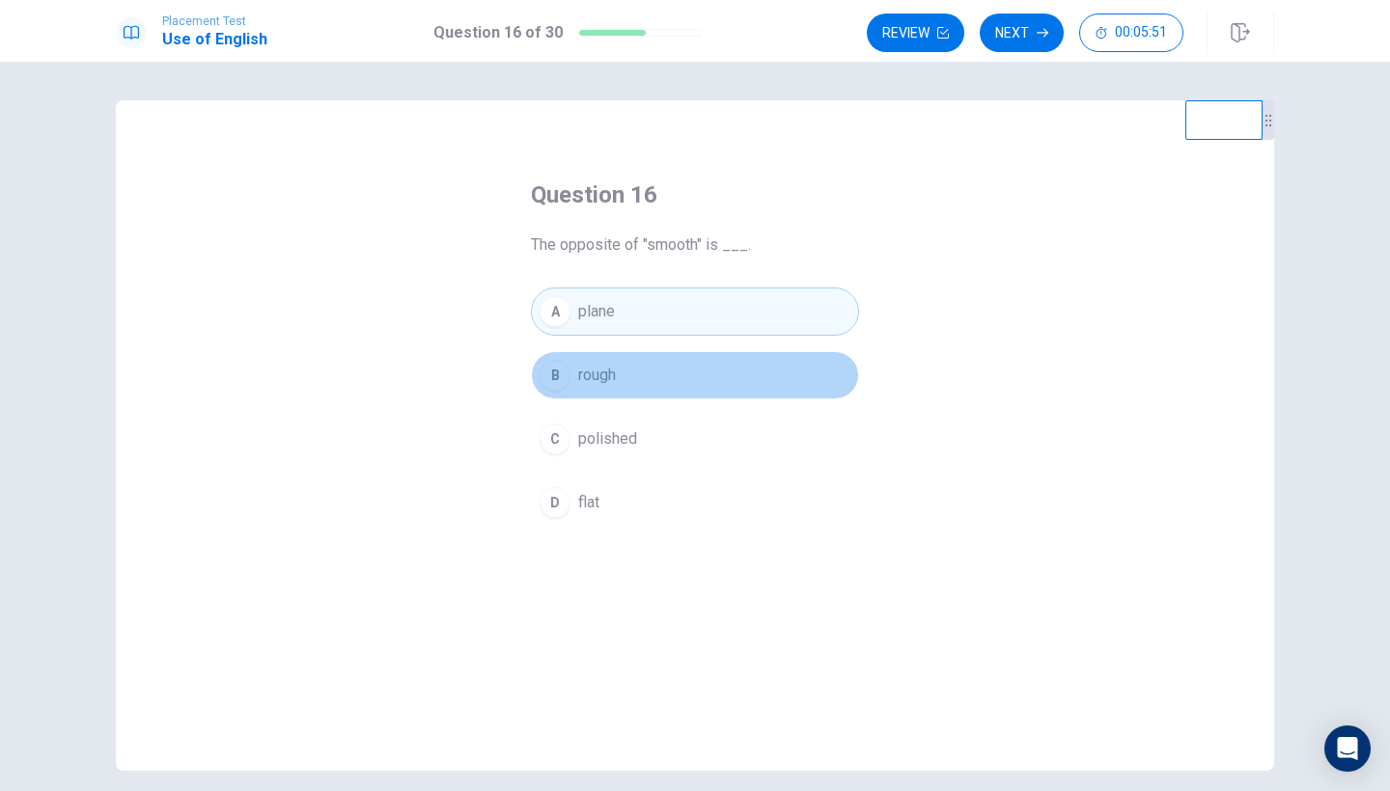
click at [644, 379] on button "B rough" at bounding box center [695, 375] width 328 height 48
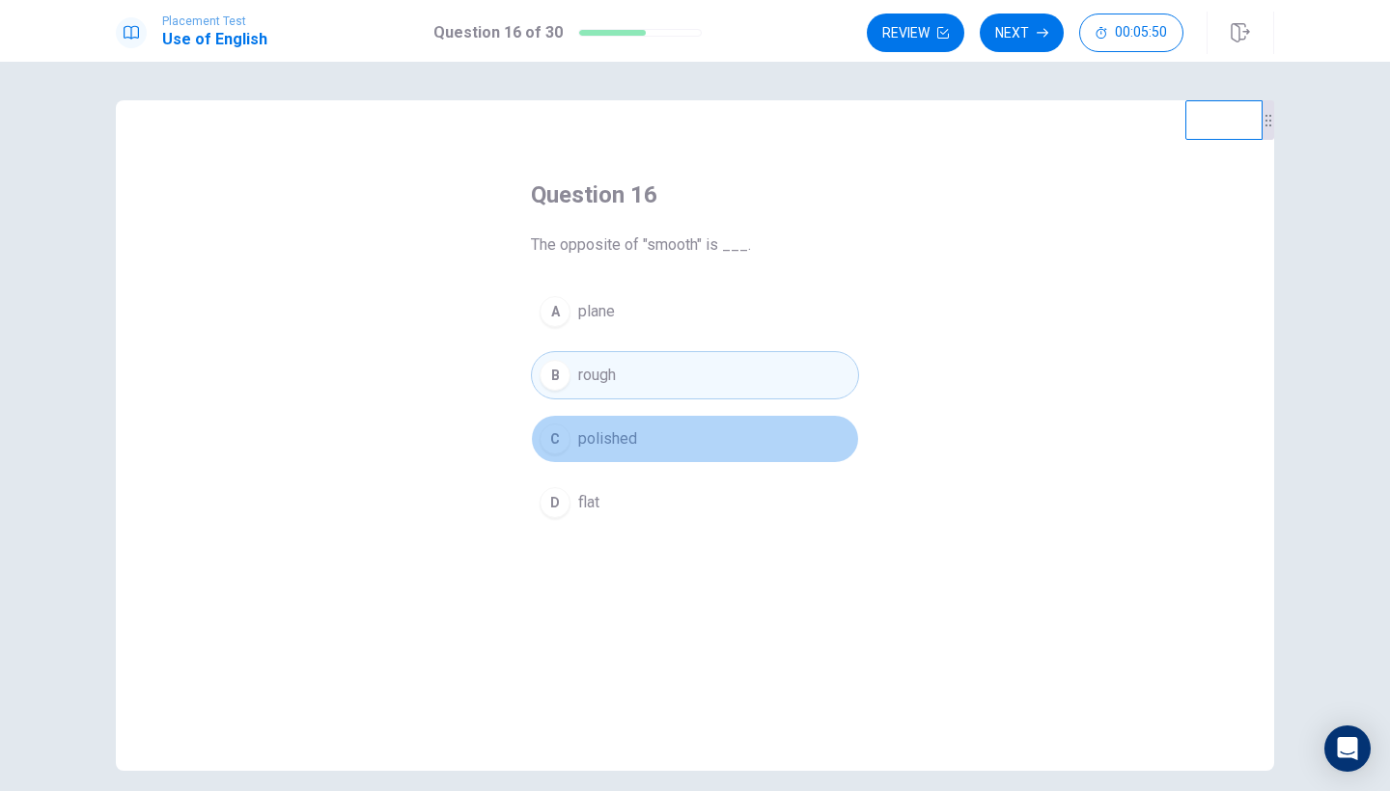
click at [631, 451] on button "C polished" at bounding box center [695, 439] width 328 height 48
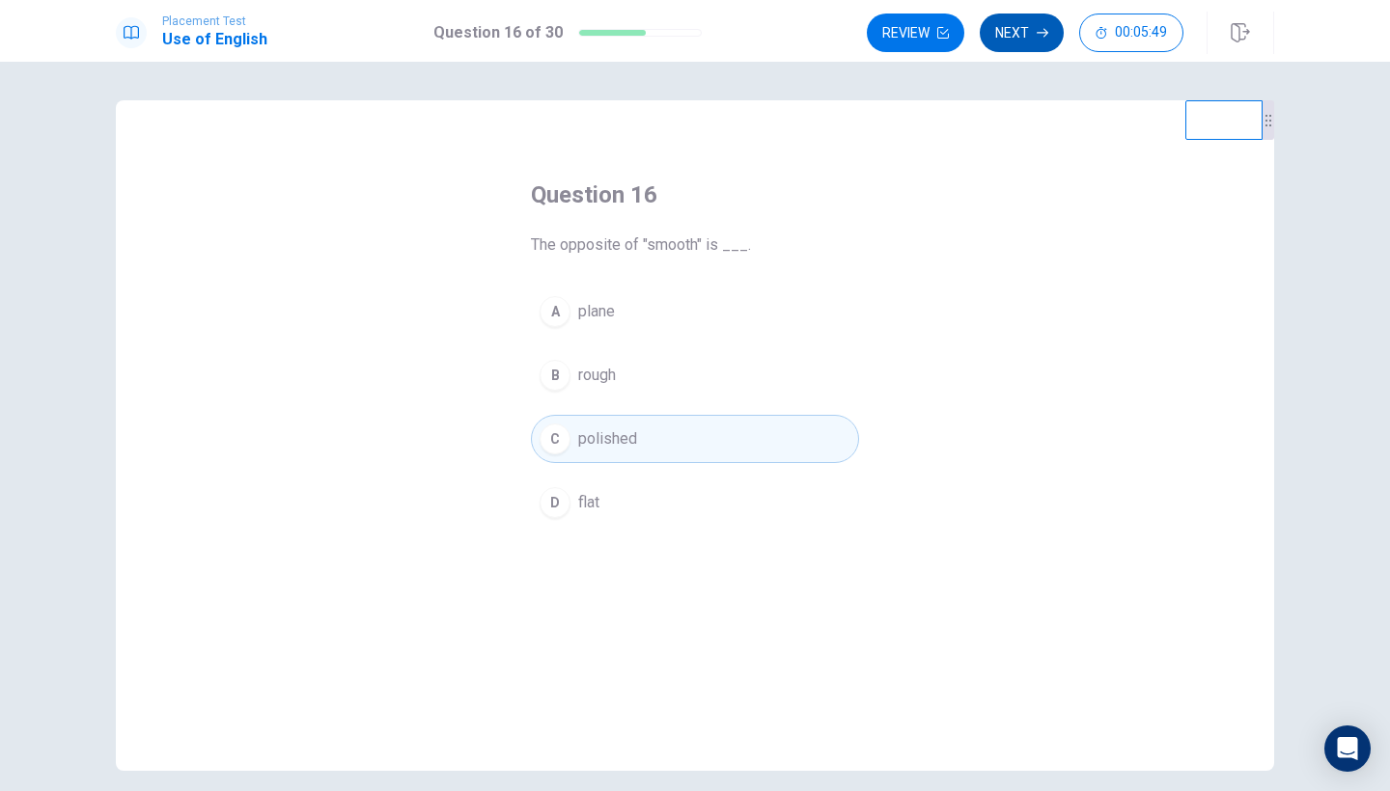
click at [1009, 32] on button "Next" at bounding box center [1022, 33] width 84 height 39
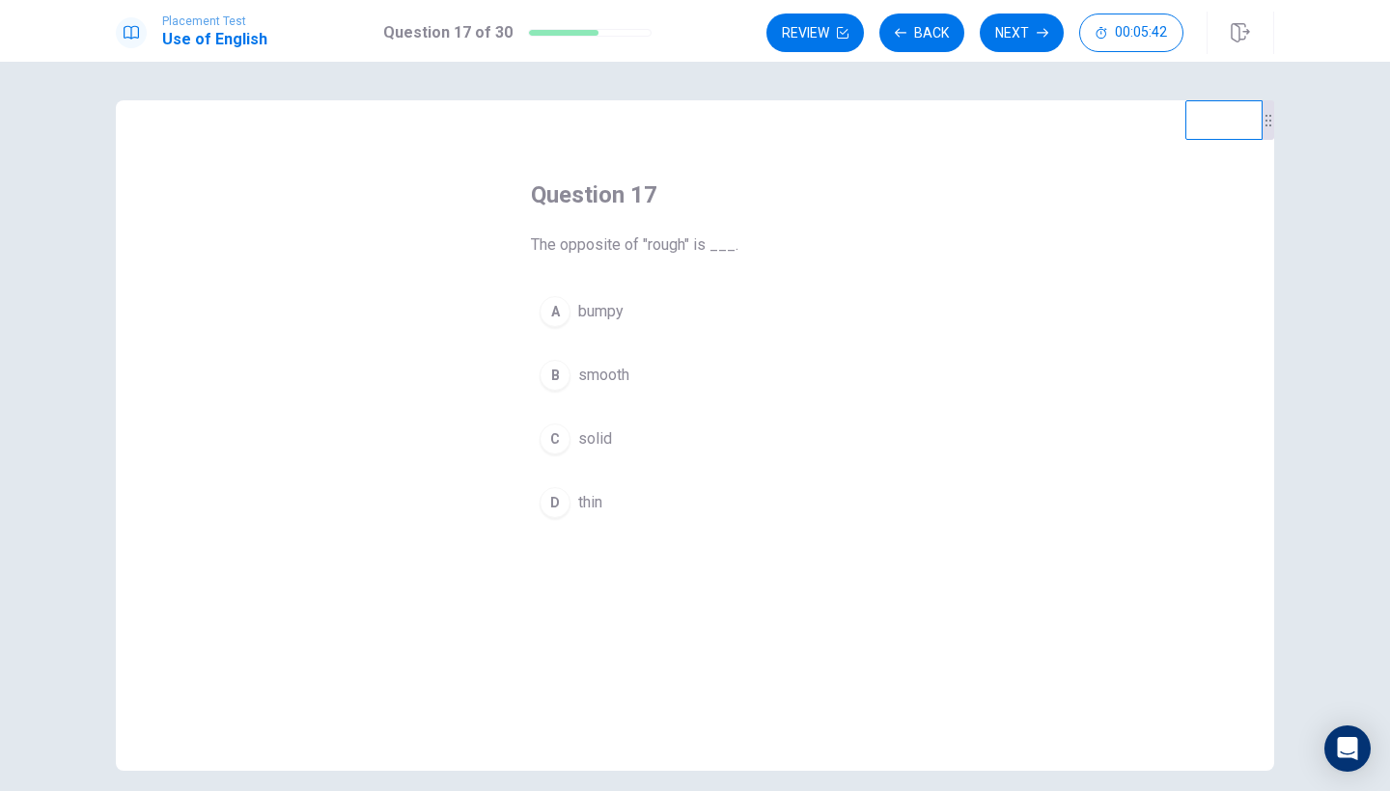
click at [591, 433] on span "solid" at bounding box center [595, 439] width 34 height 23
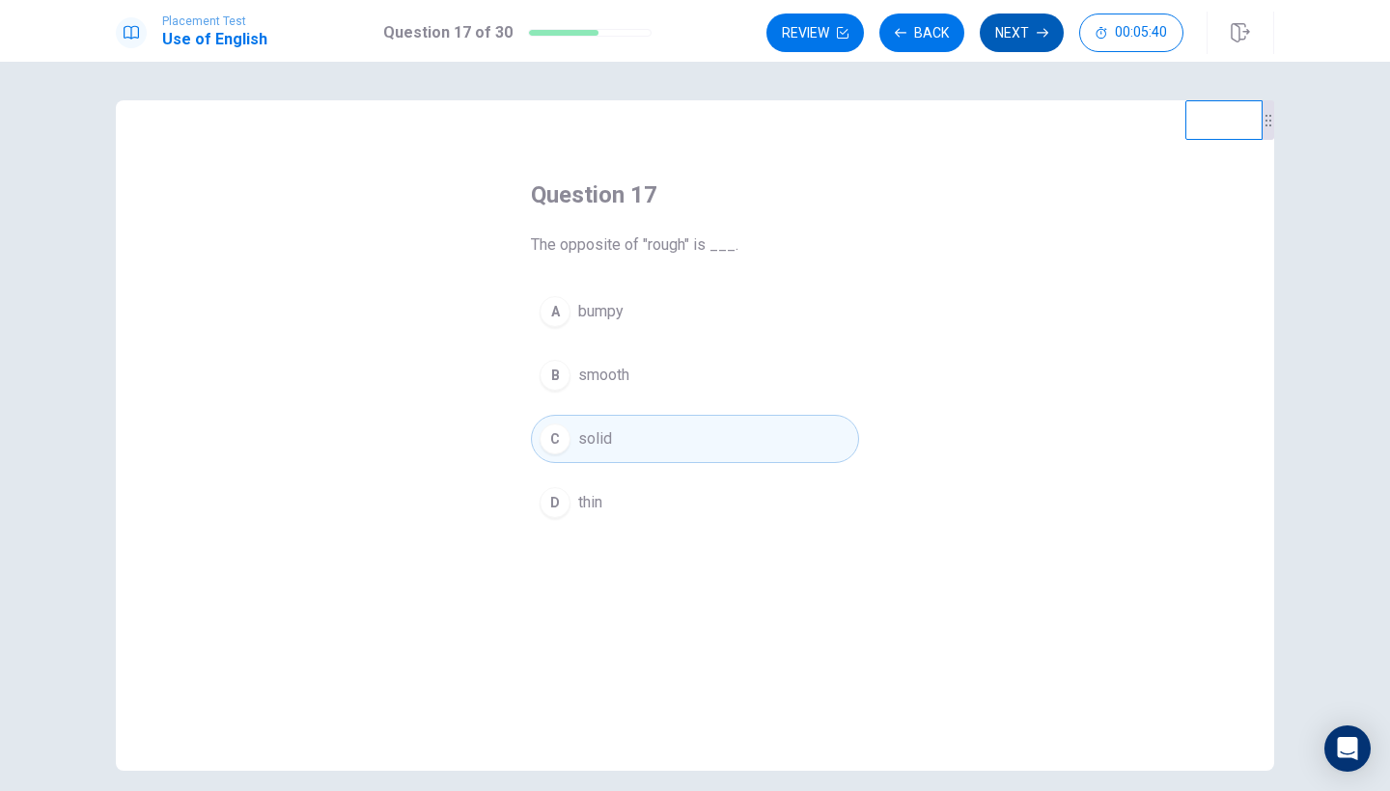
click at [1023, 34] on button "Next" at bounding box center [1022, 33] width 84 height 39
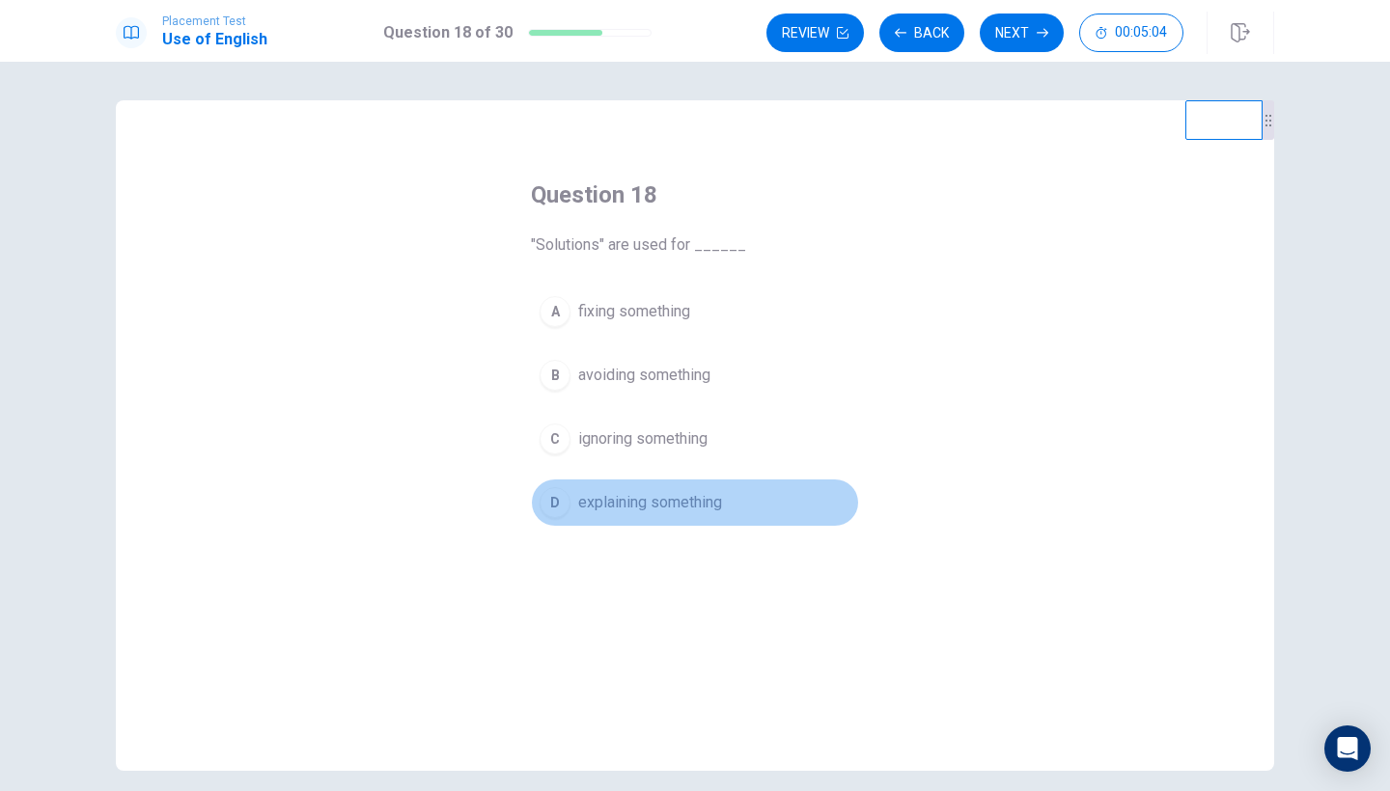
click at [592, 511] on span "explaining something" at bounding box center [650, 502] width 144 height 23
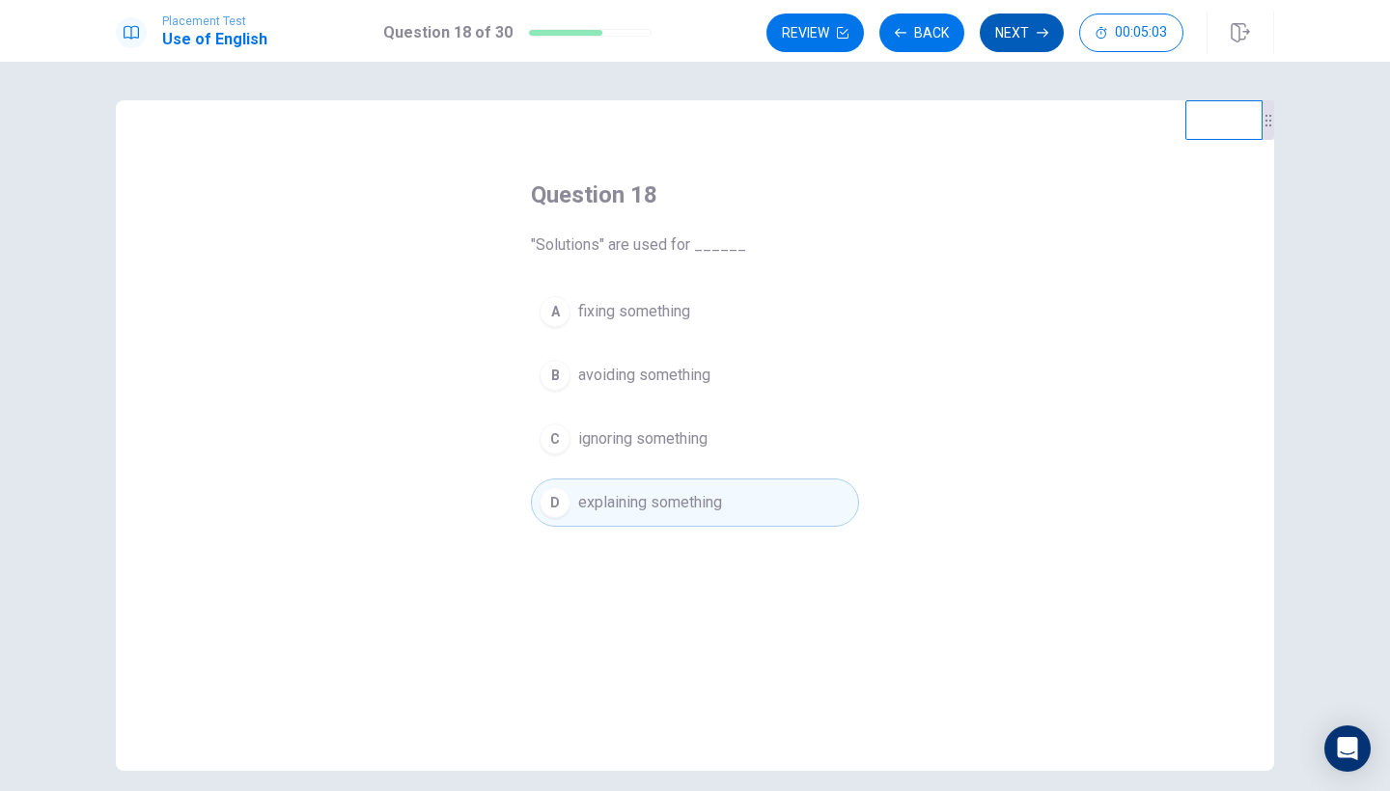
click at [1035, 35] on button "Next" at bounding box center [1022, 33] width 84 height 39
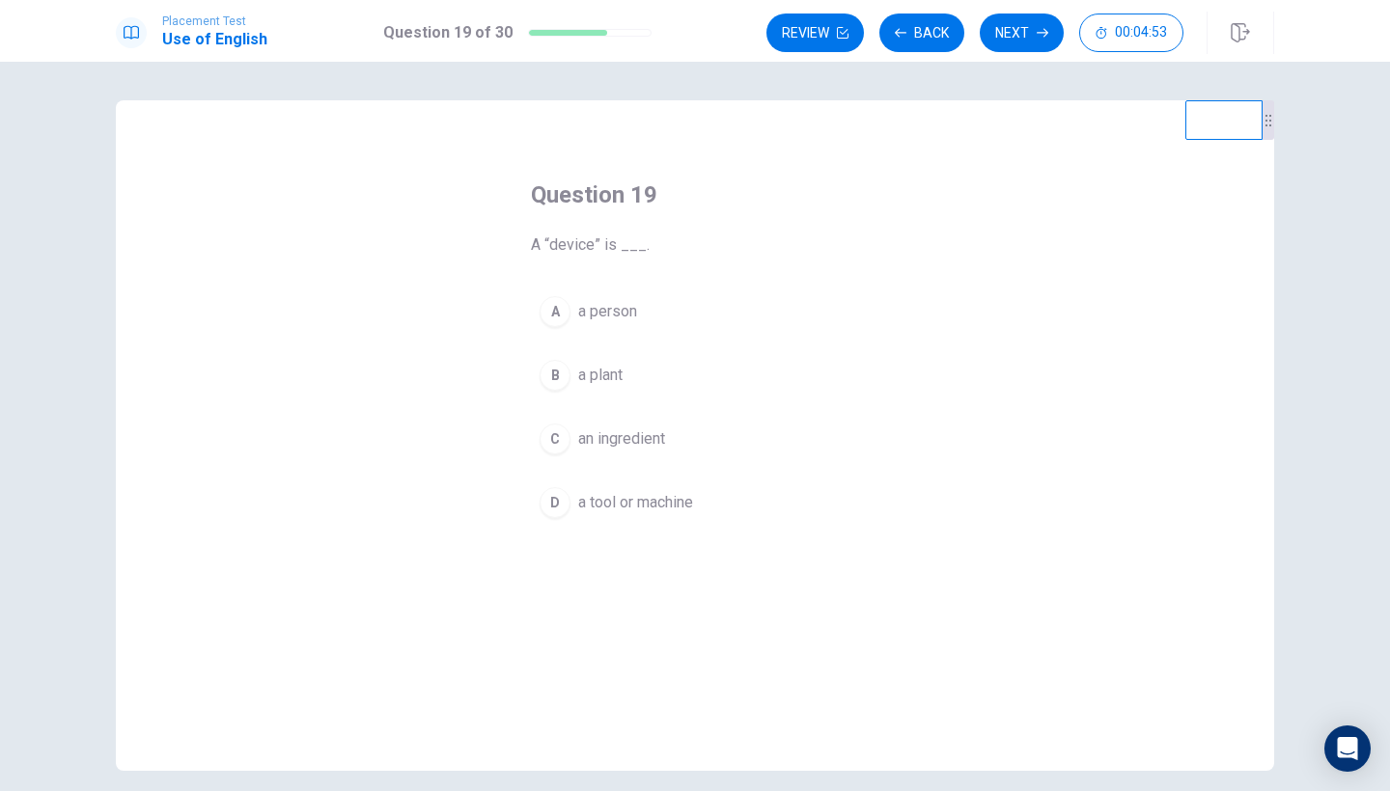
click at [598, 387] on button "B a plant" at bounding box center [695, 375] width 328 height 48
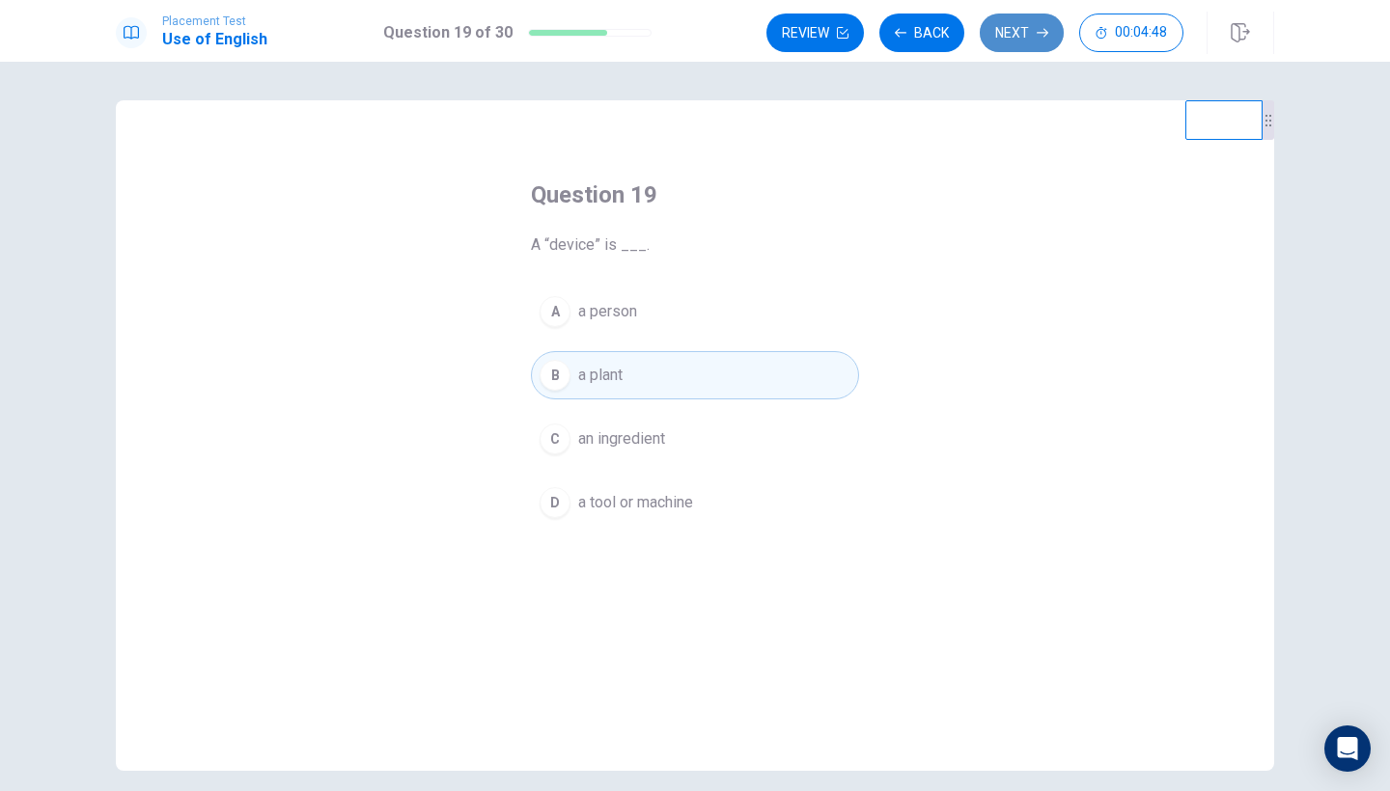
click at [1010, 29] on button "Next" at bounding box center [1022, 33] width 84 height 39
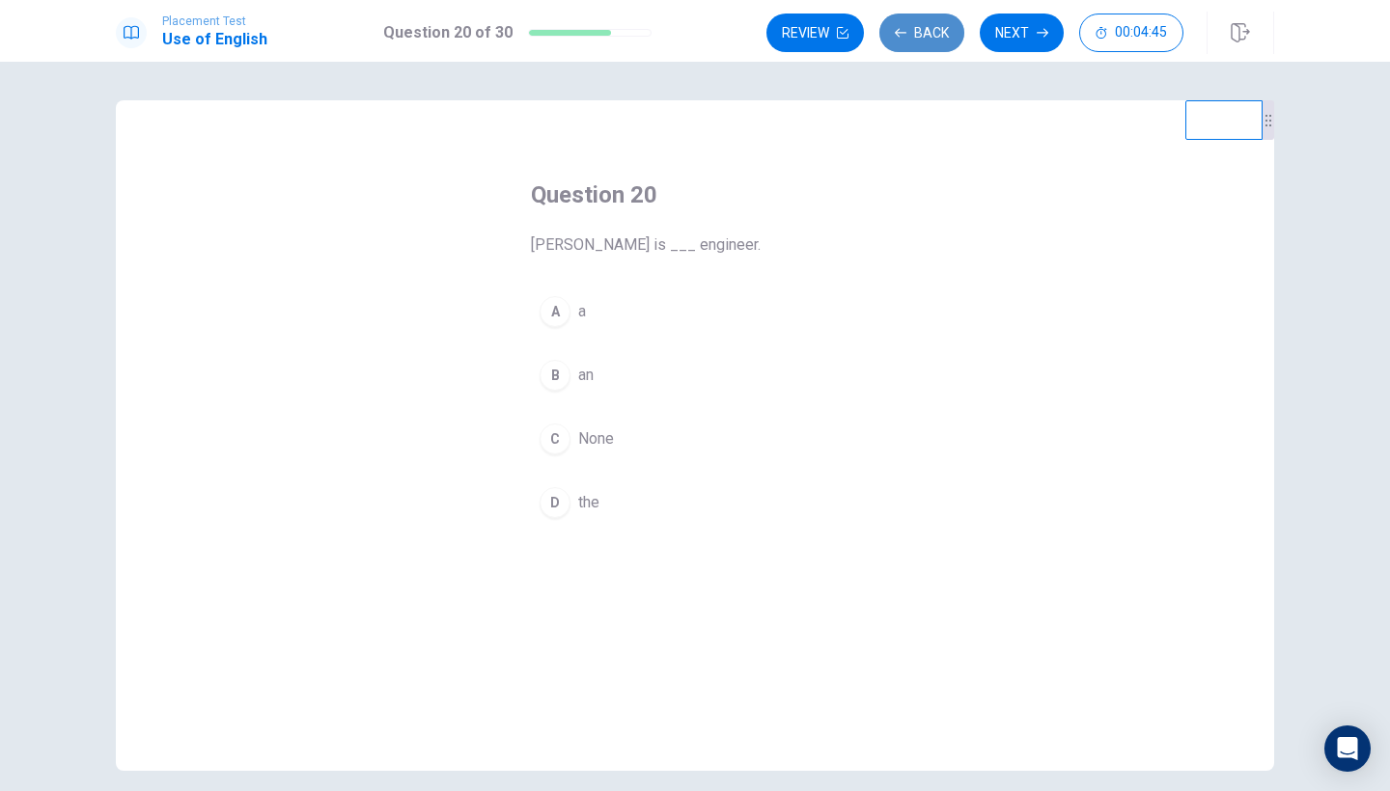
click at [925, 22] on button "Back" at bounding box center [921, 33] width 85 height 39
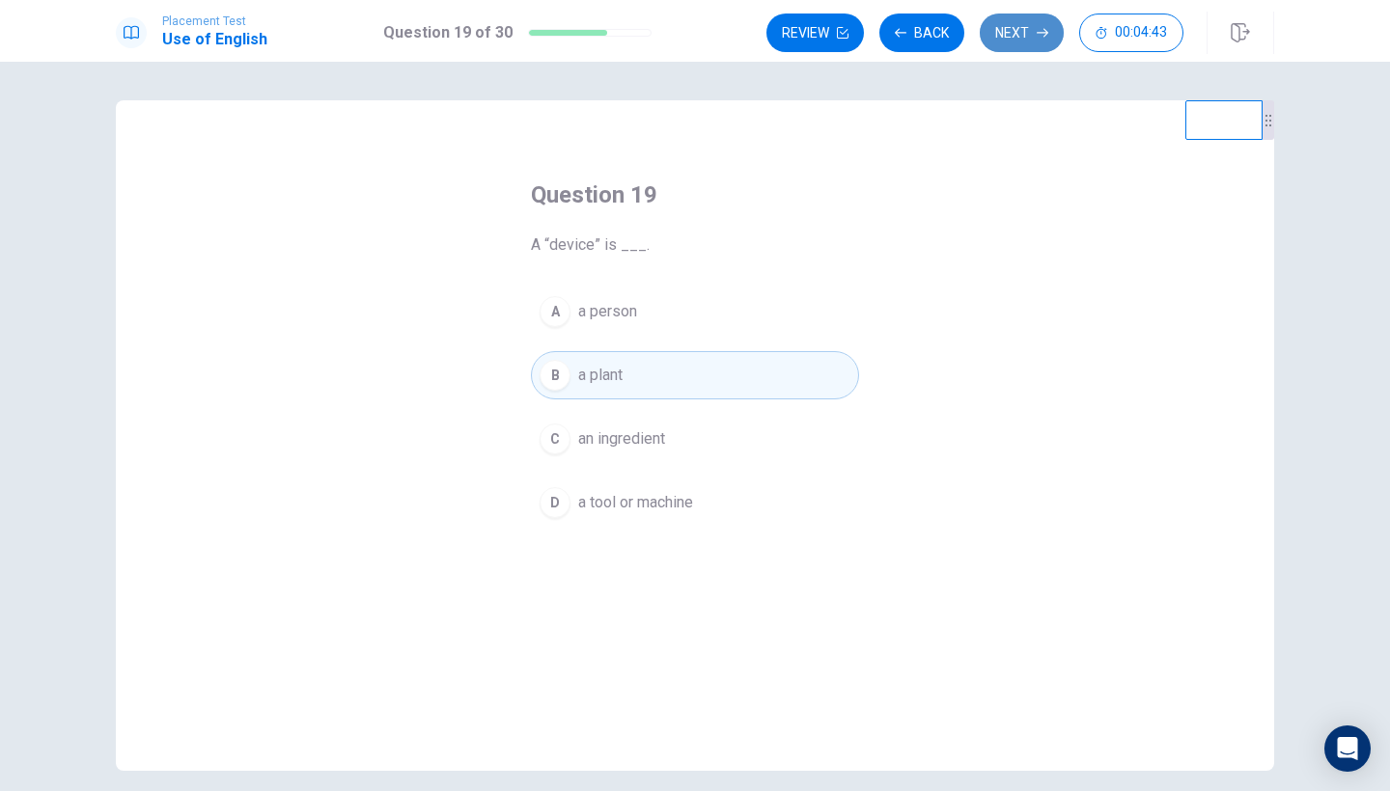
click at [1051, 24] on button "Next" at bounding box center [1022, 33] width 84 height 39
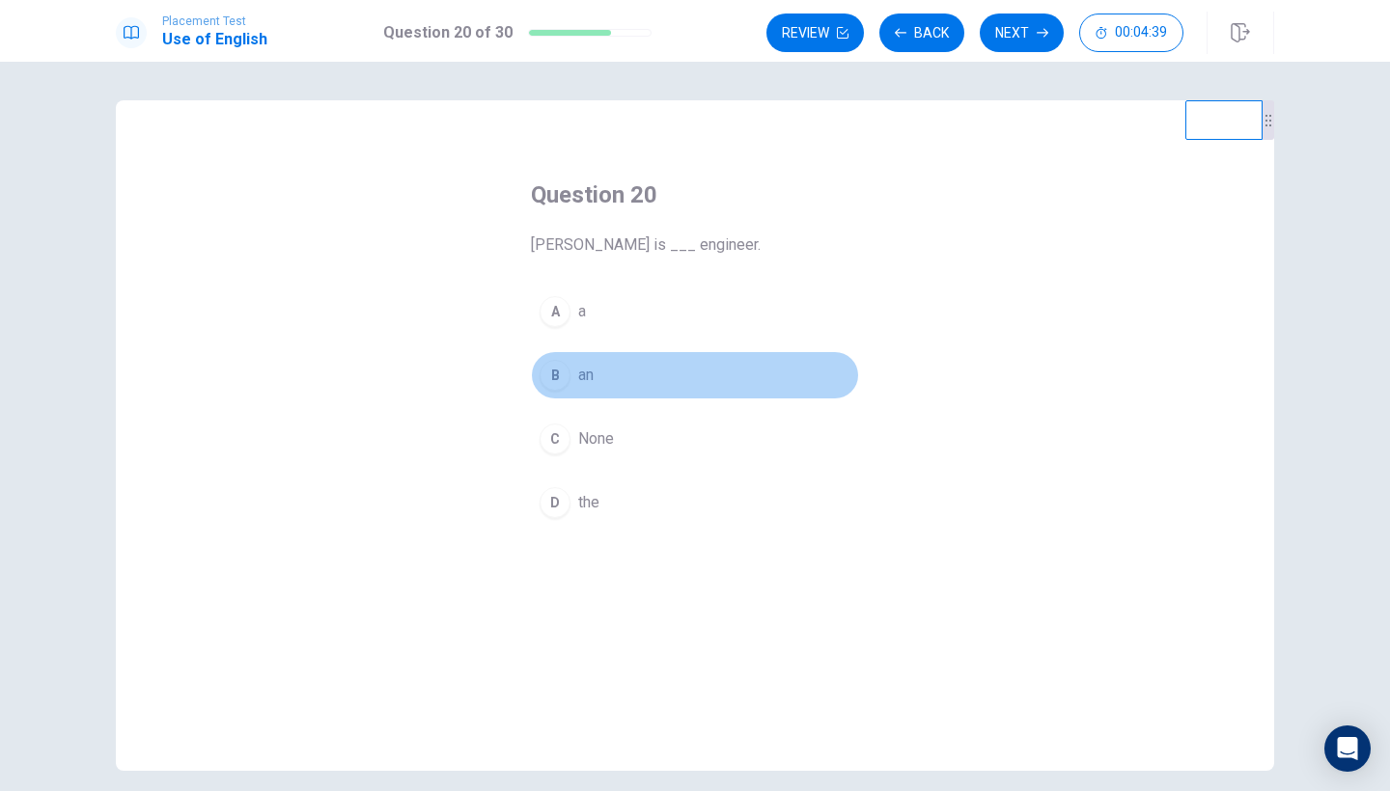
click at [561, 370] on div "B" at bounding box center [554, 375] width 31 height 31
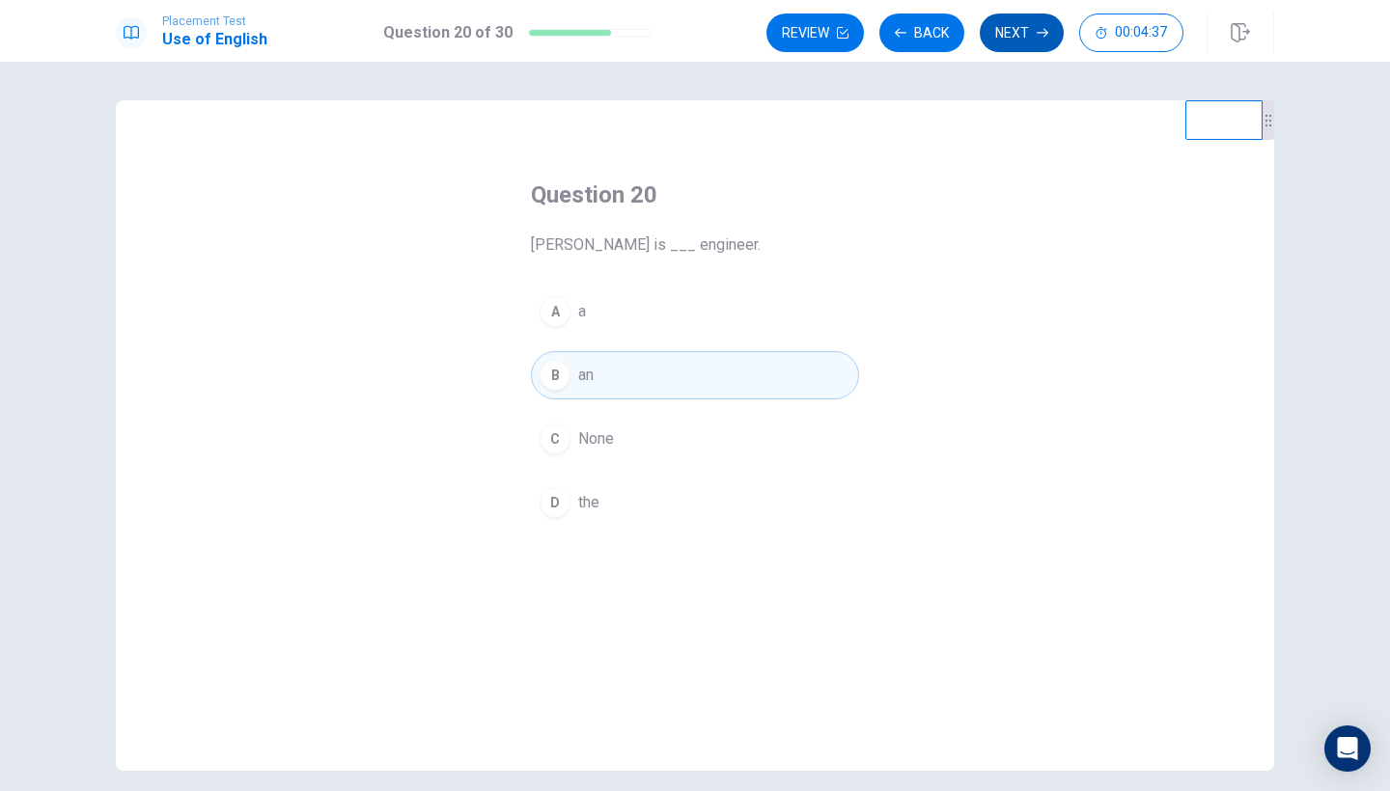
click at [1021, 34] on button "Next" at bounding box center [1022, 33] width 84 height 39
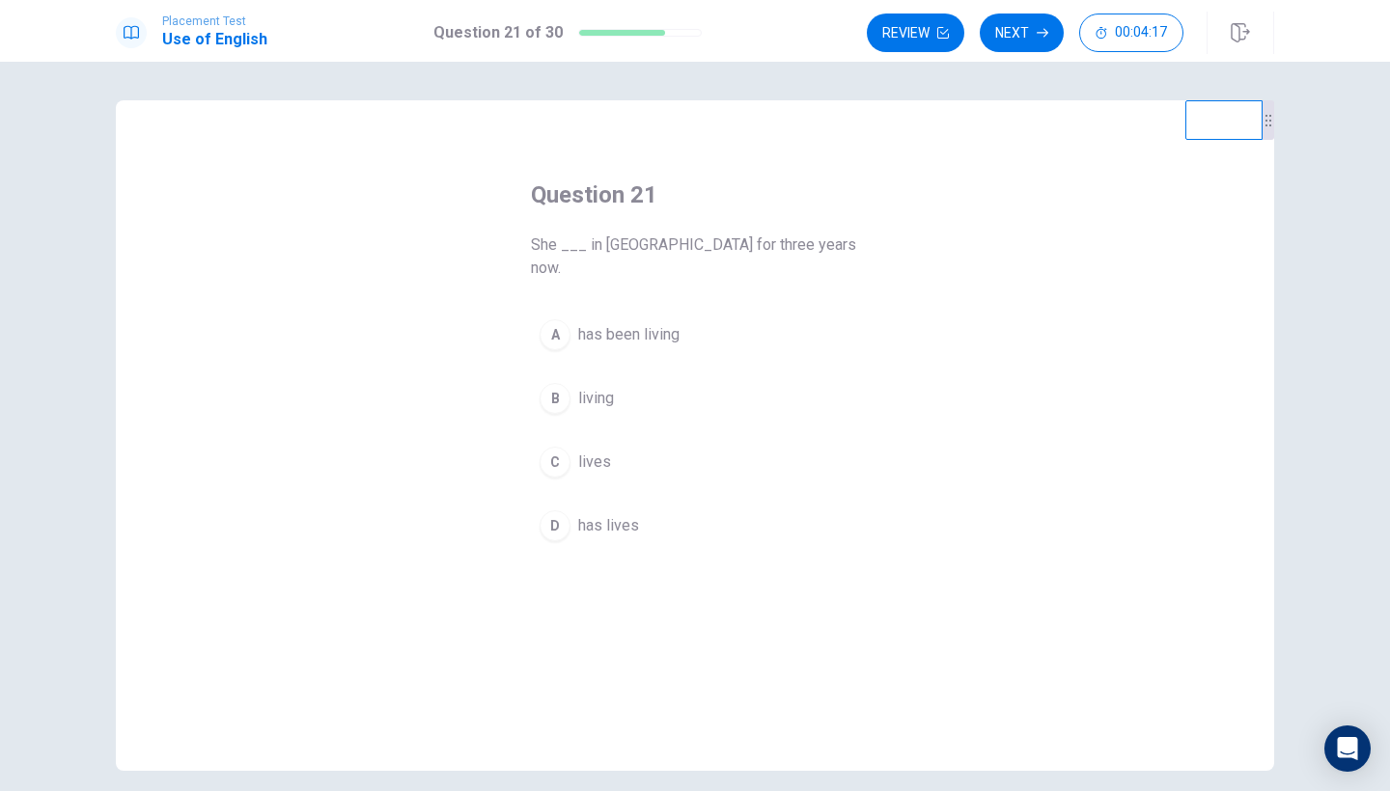
click at [606, 323] on span "has been living" at bounding box center [628, 334] width 101 height 23
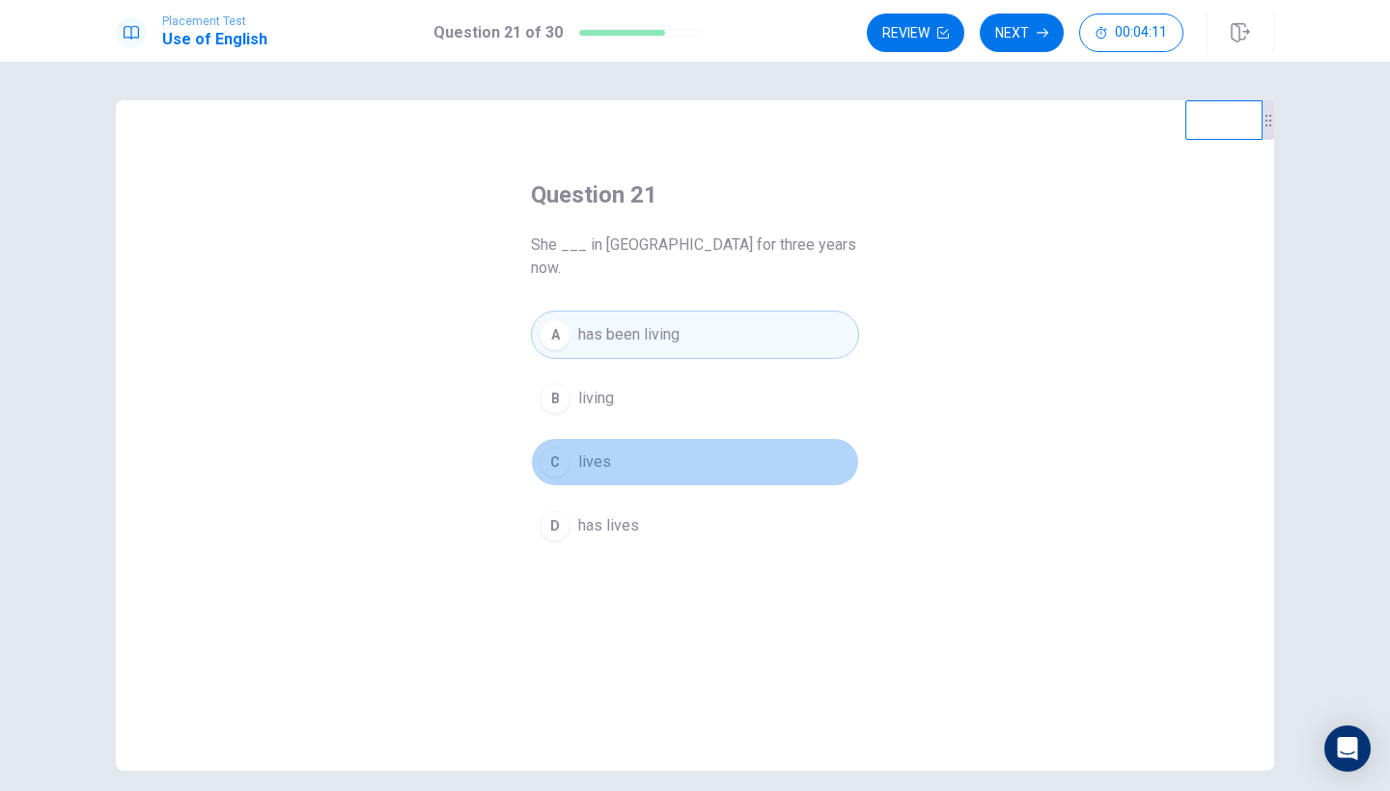
click at [592, 451] on span "lives" at bounding box center [594, 462] width 33 height 23
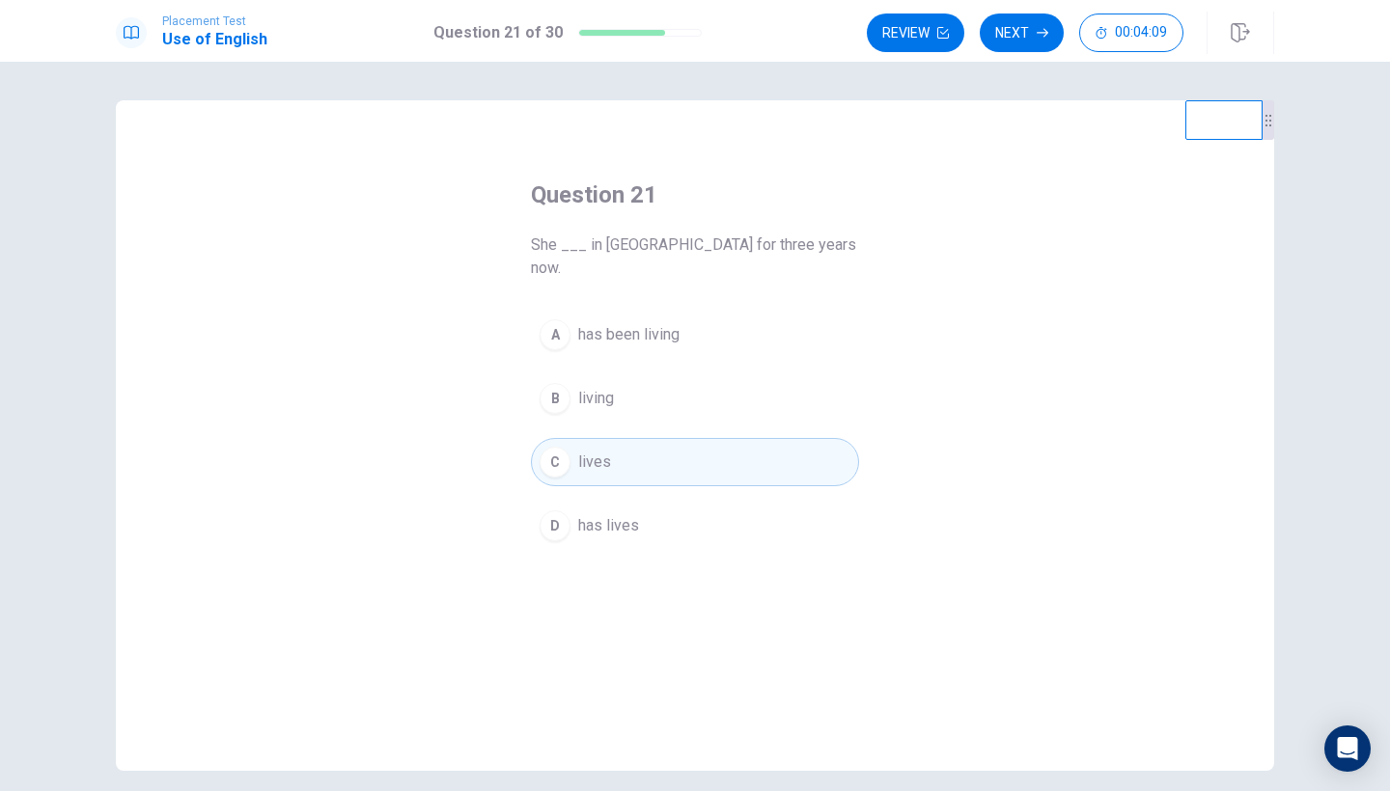
click at [652, 323] on span "has been living" at bounding box center [628, 334] width 101 height 23
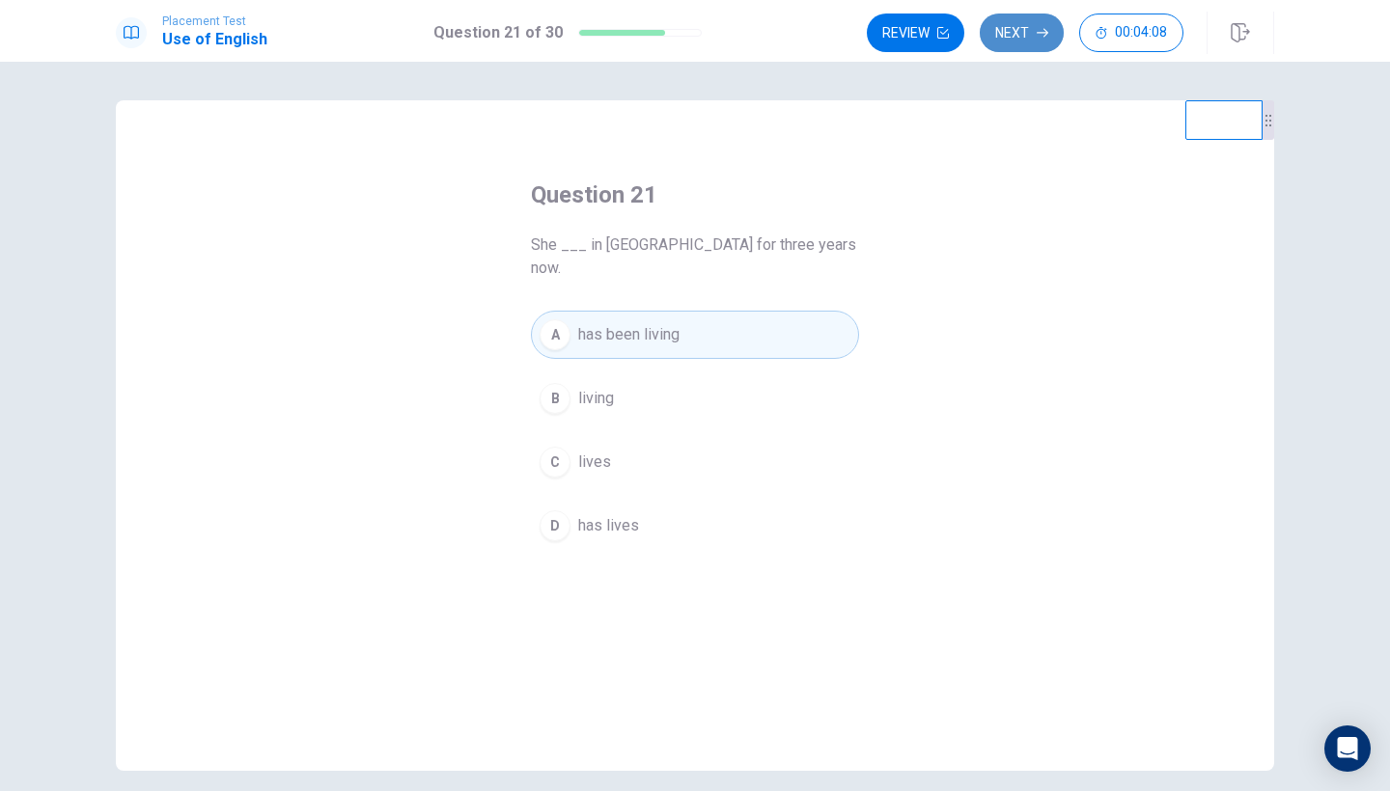
click at [1018, 40] on button "Next" at bounding box center [1022, 33] width 84 height 39
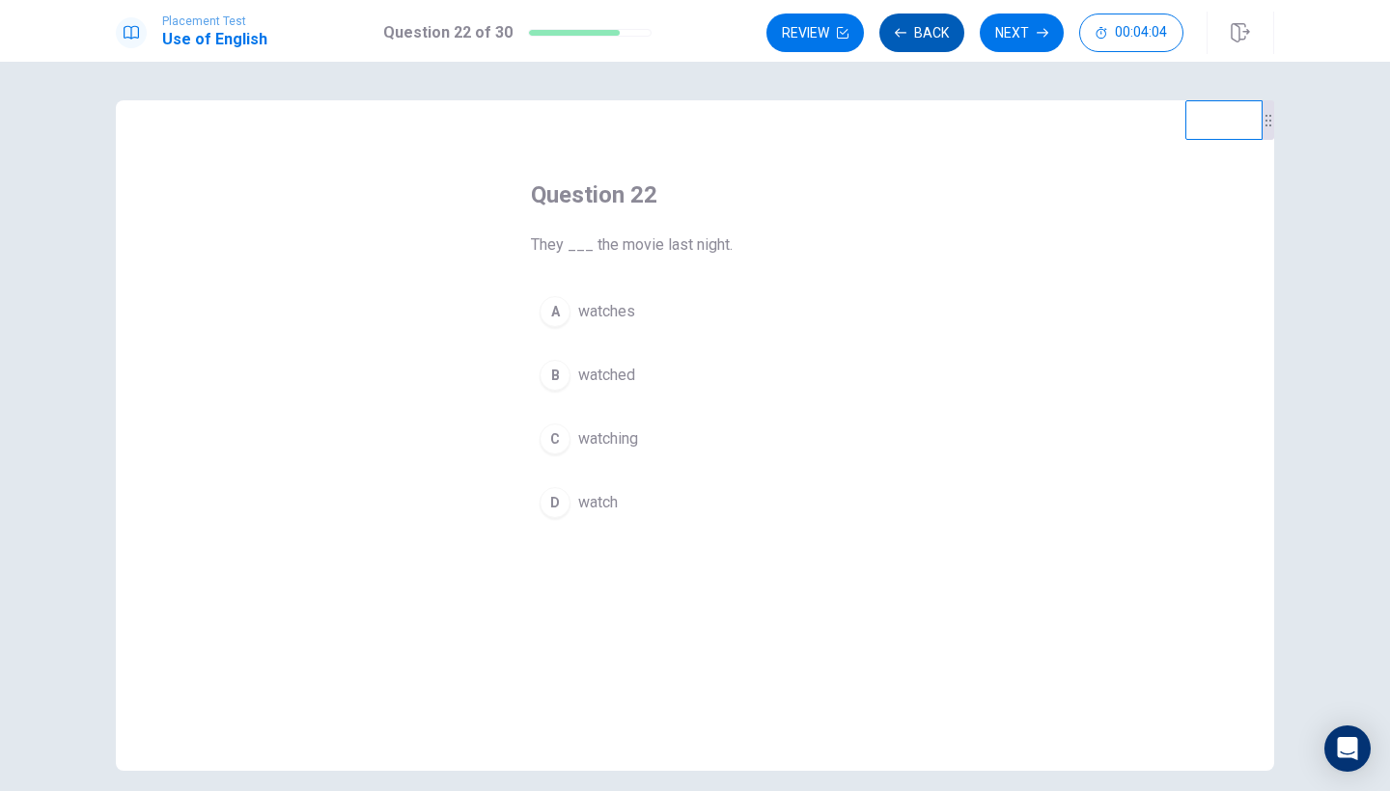
click at [933, 43] on button "Back" at bounding box center [921, 33] width 85 height 39
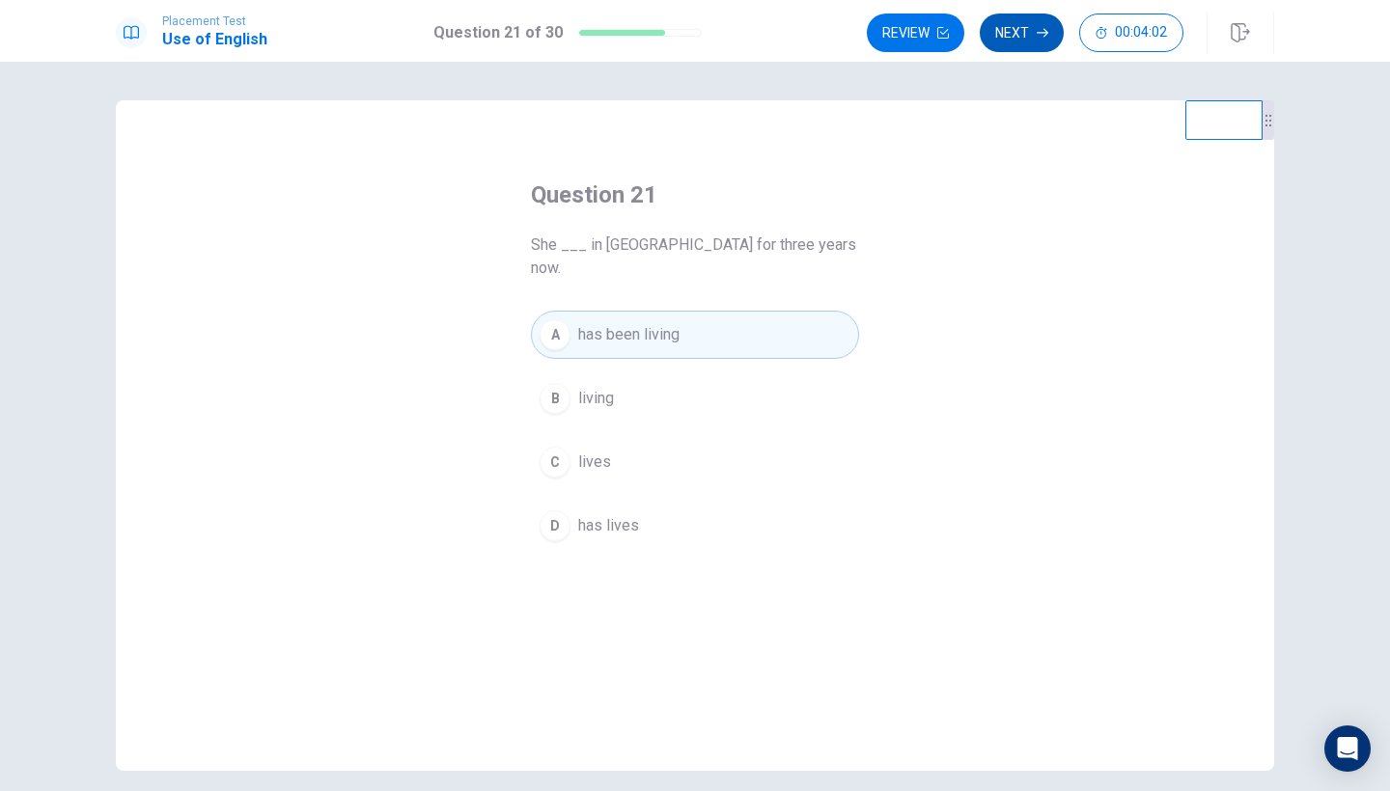
click at [1020, 36] on button "Next" at bounding box center [1022, 33] width 84 height 39
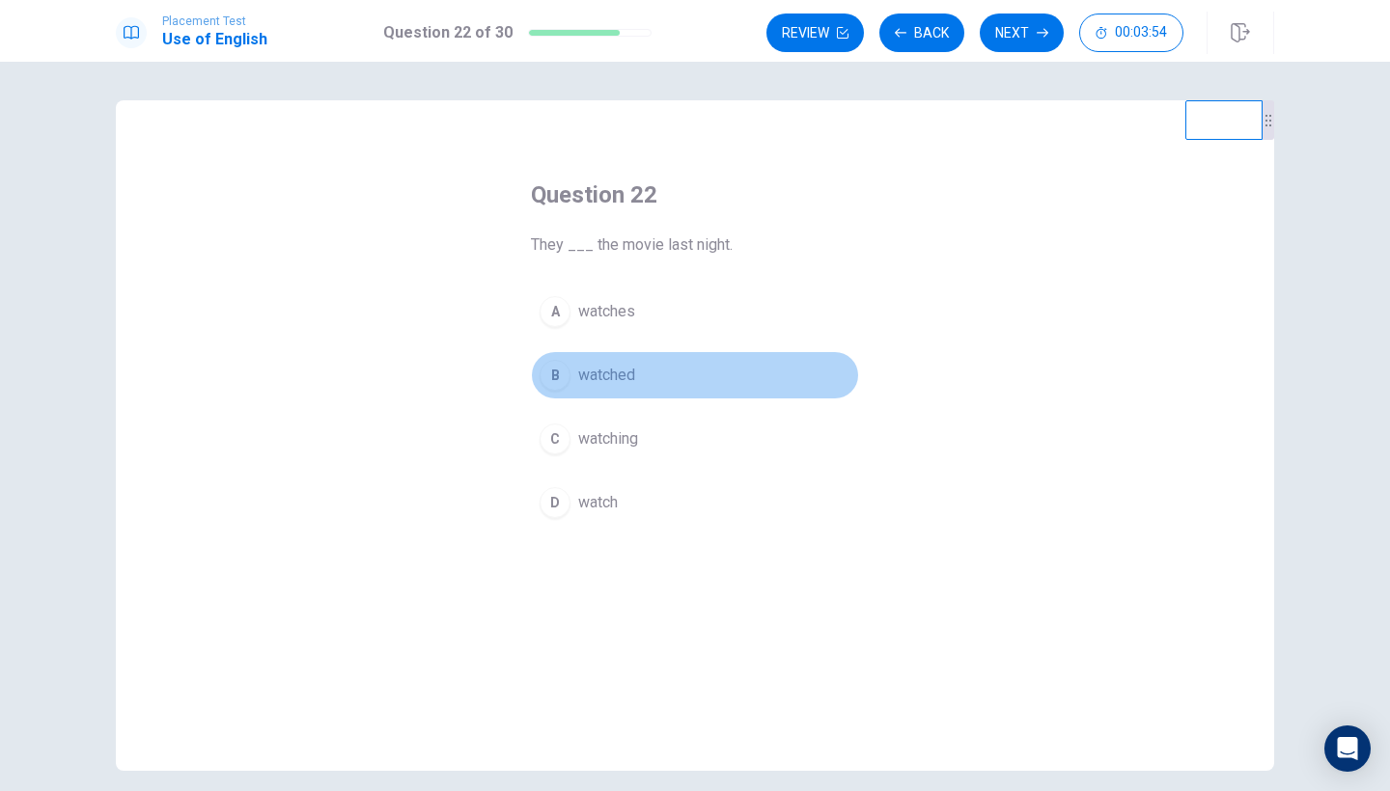
click at [624, 375] on span "watched" at bounding box center [606, 375] width 57 height 23
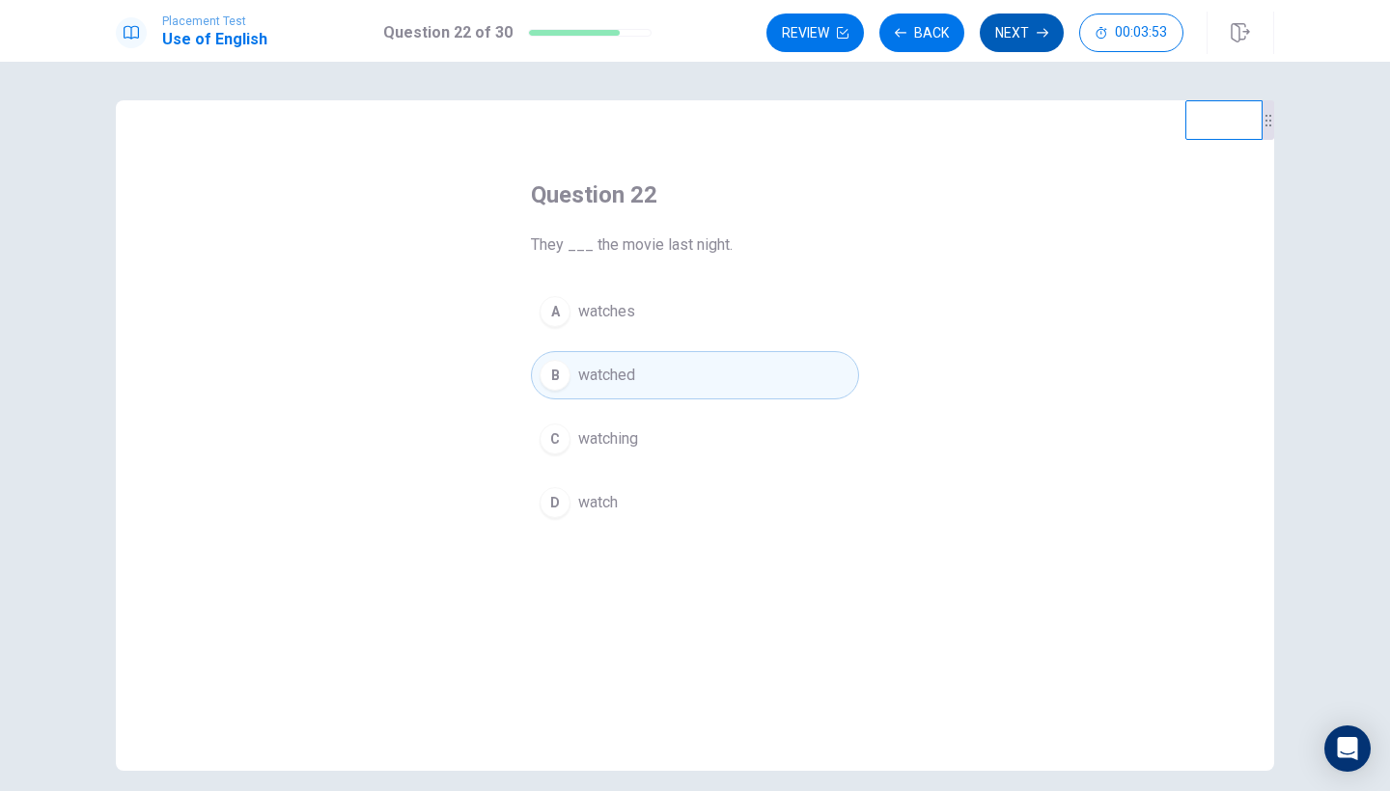
click at [1023, 37] on button "Next" at bounding box center [1022, 33] width 84 height 39
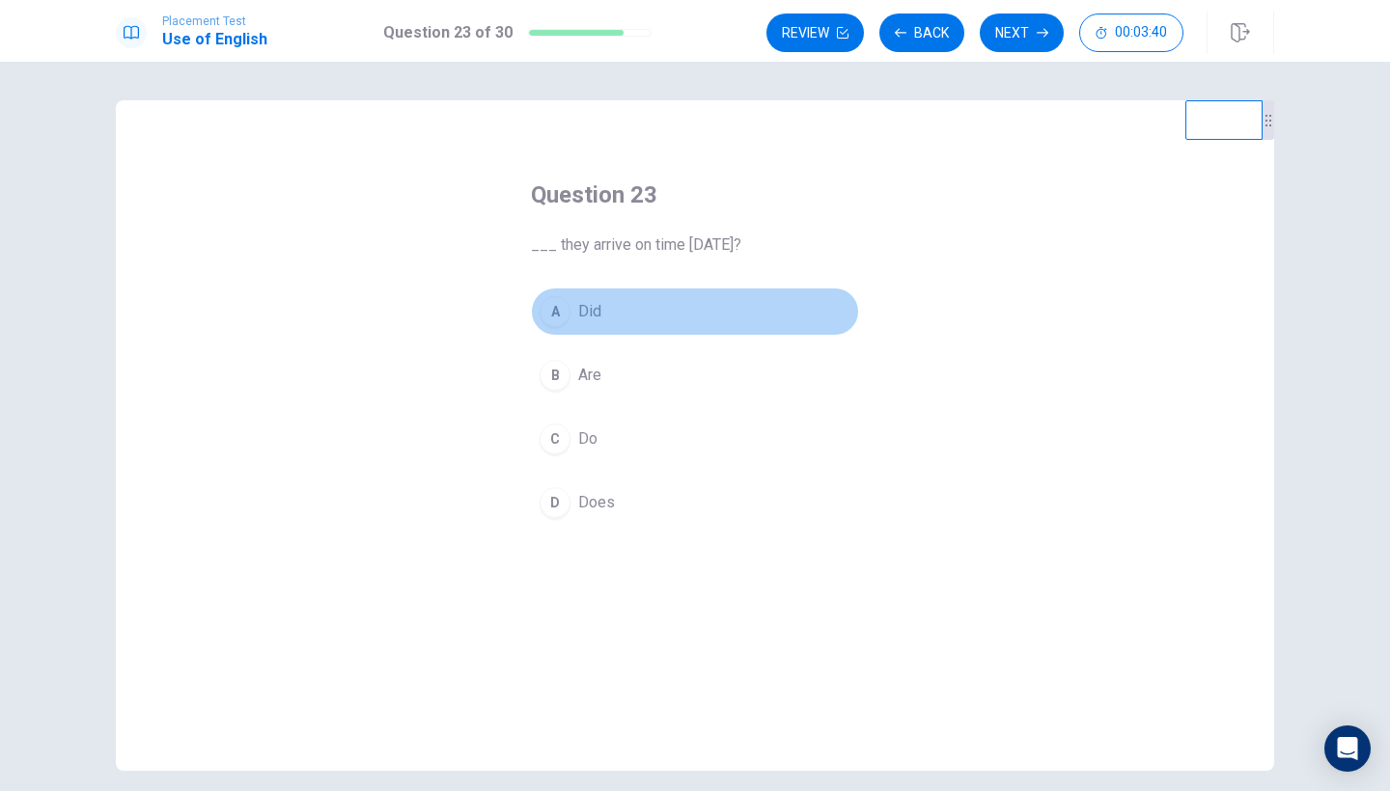
click at [580, 314] on span "Did" at bounding box center [589, 311] width 23 height 23
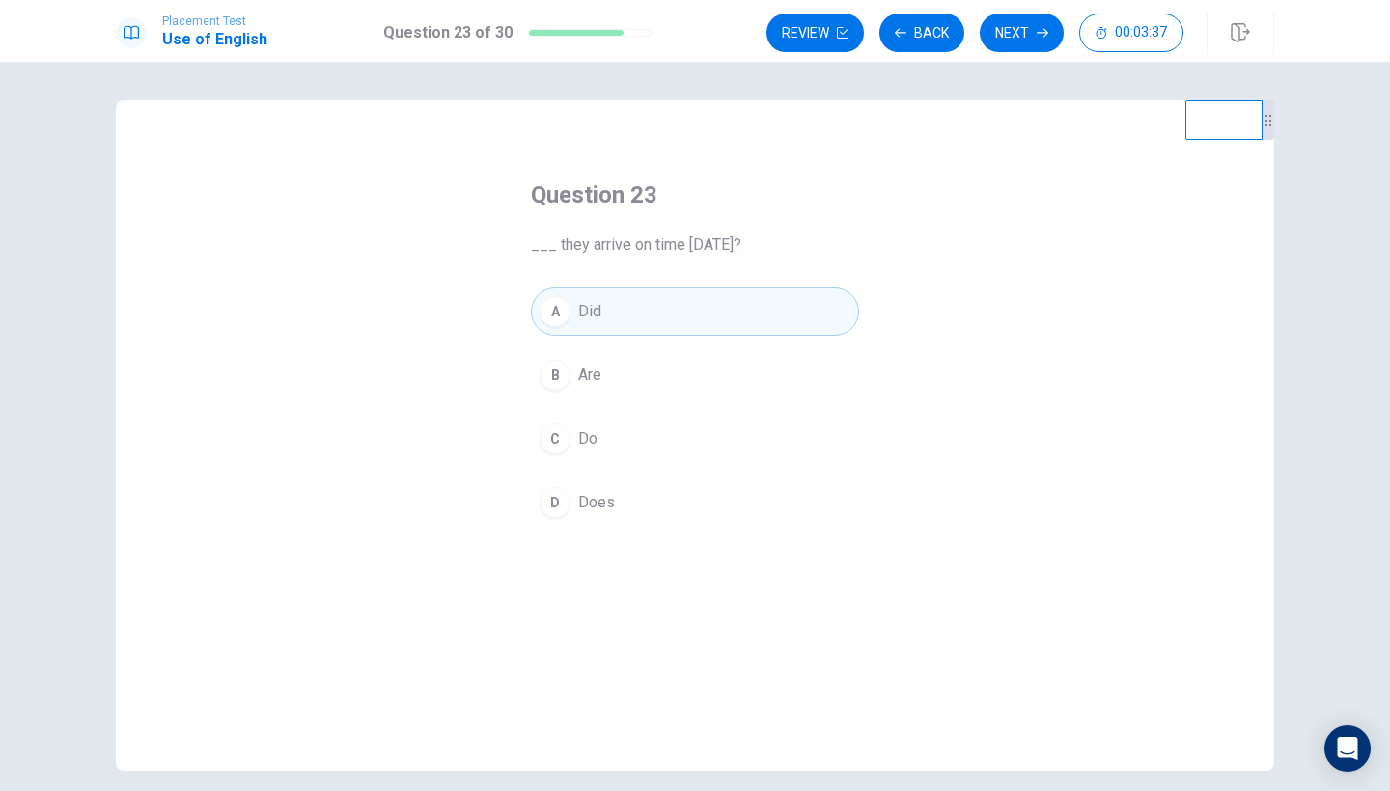
click at [1005, 53] on div "Review Back Next 00:03:37" at bounding box center [1020, 33] width 508 height 42
click at [1008, 33] on button "Next" at bounding box center [1022, 33] width 84 height 39
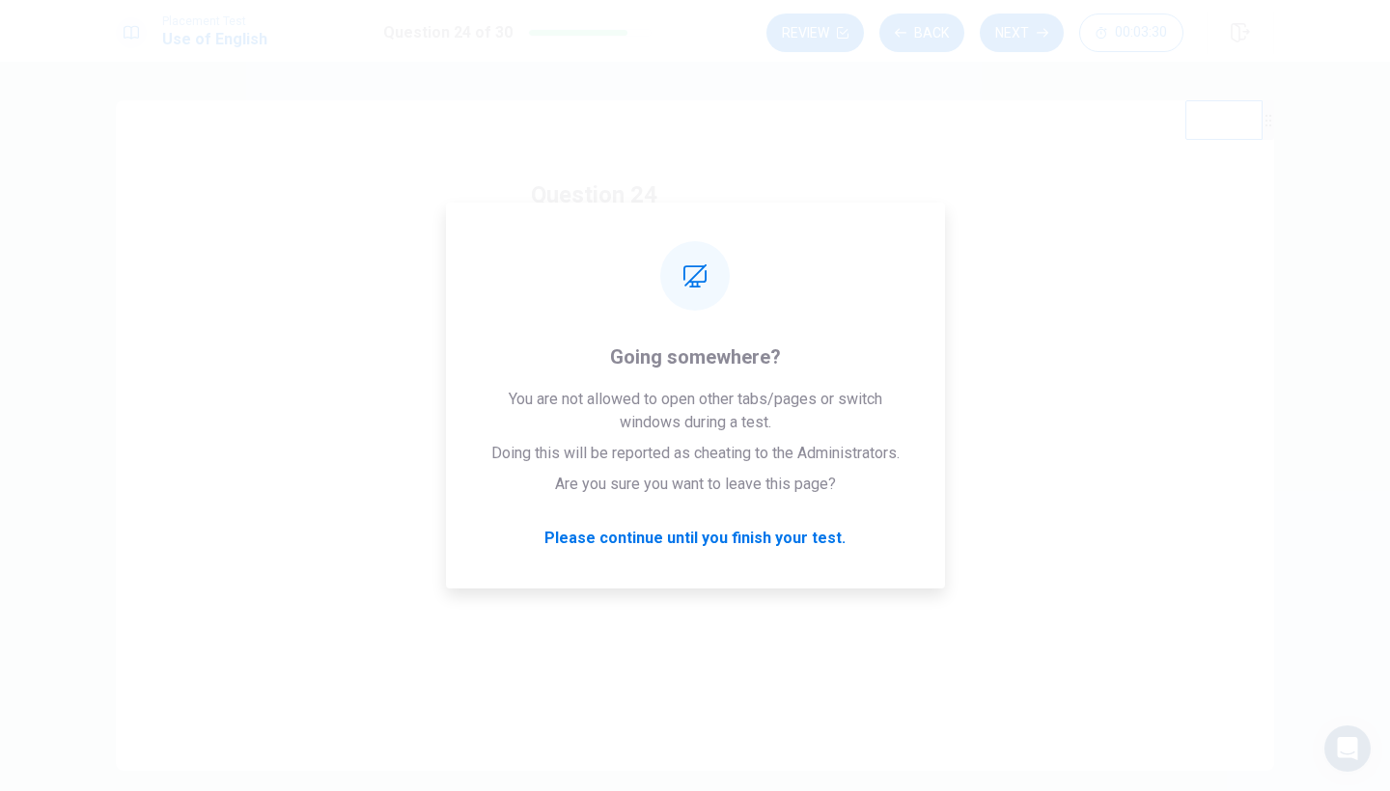
click at [988, 247] on div "Question 24 ___ you finish the project on time? A Did B Are C Does D Do" at bounding box center [695, 435] width 1158 height 671
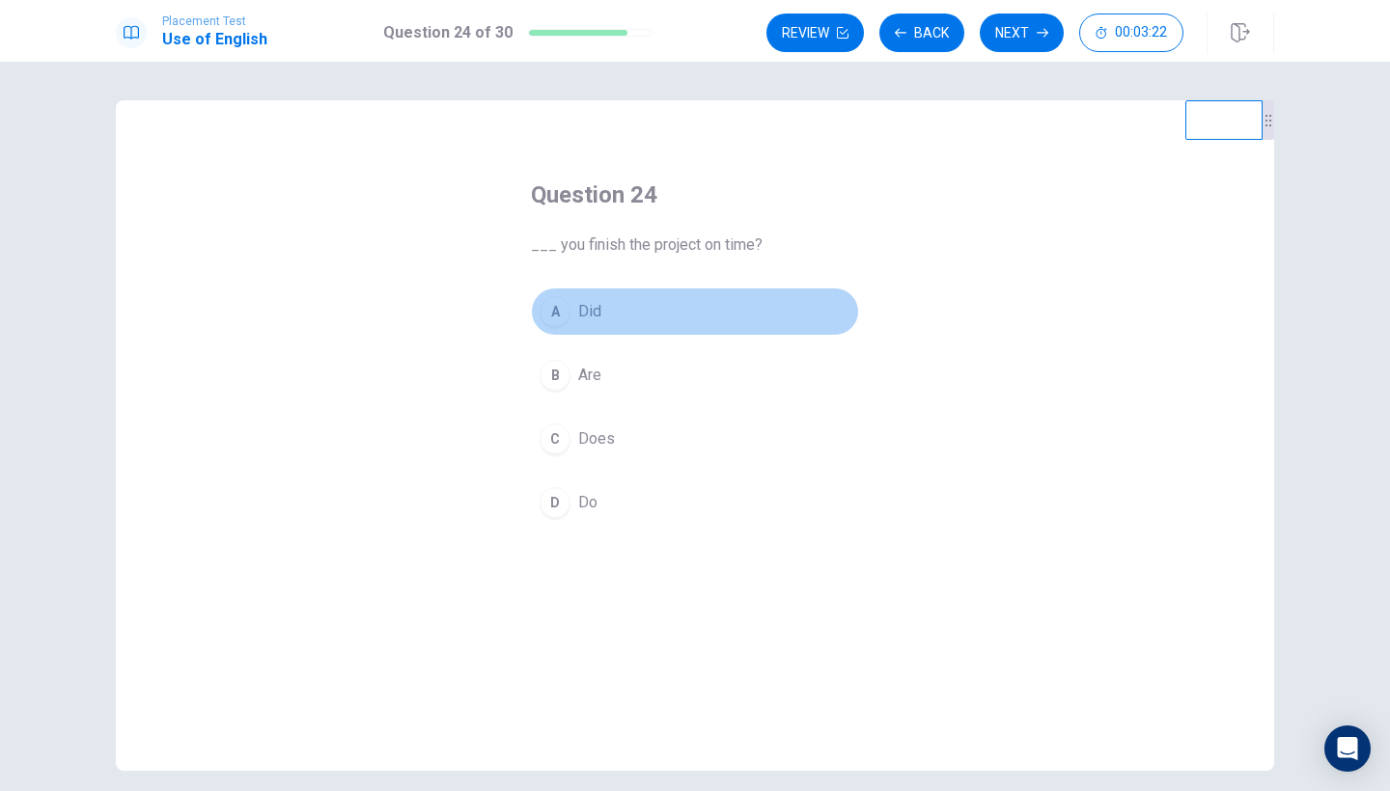
click at [584, 316] on span "Did" at bounding box center [589, 311] width 23 height 23
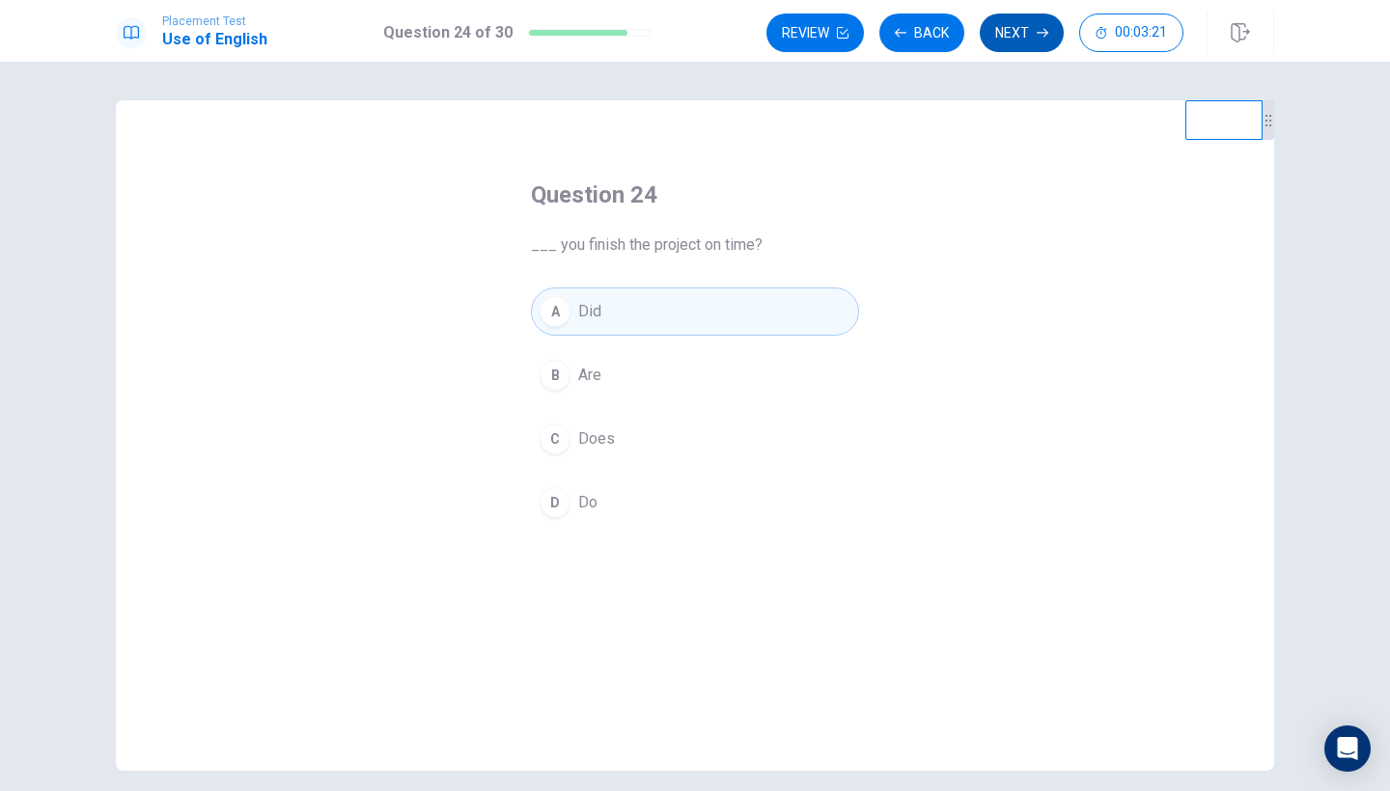
click at [1034, 28] on button "Next" at bounding box center [1022, 33] width 84 height 39
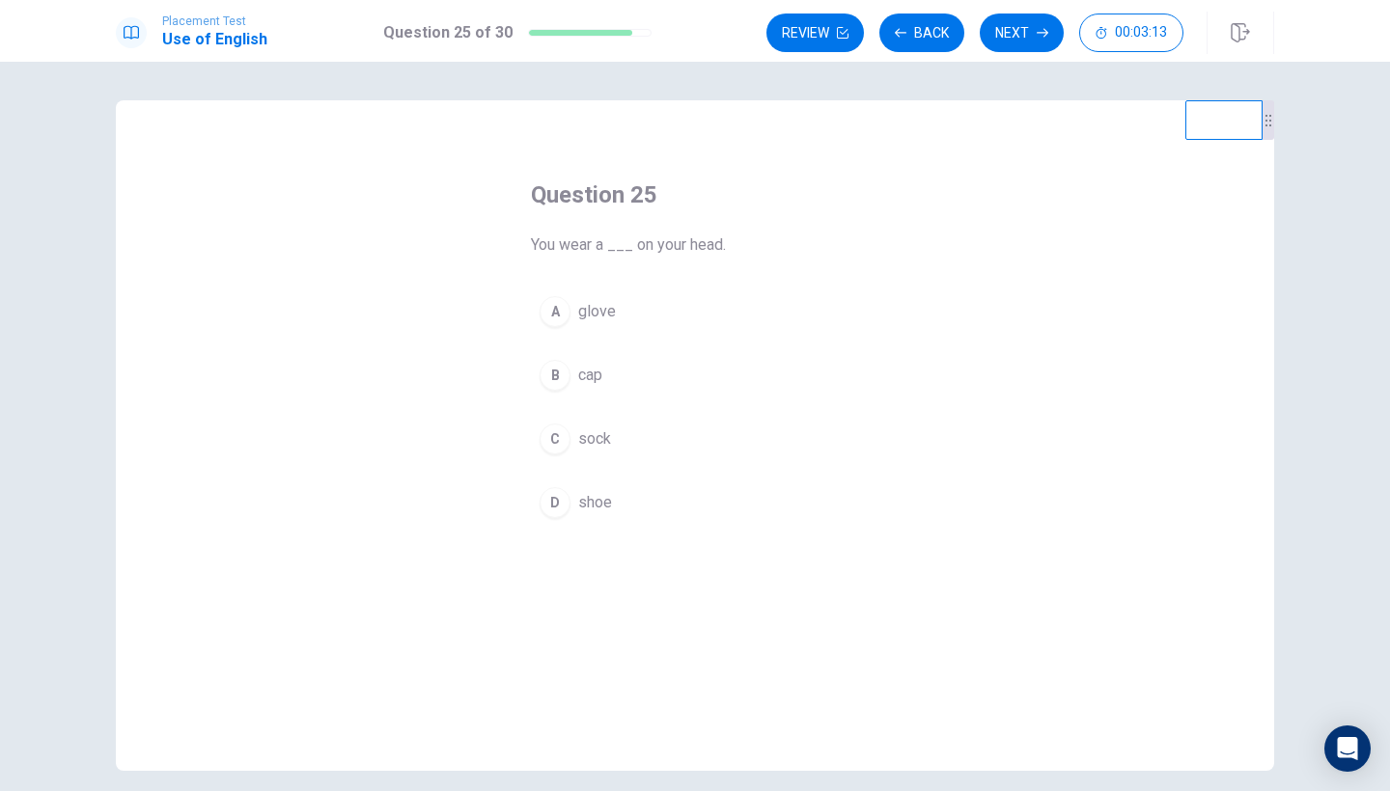
click at [585, 440] on span "sock" at bounding box center [594, 439] width 33 height 23
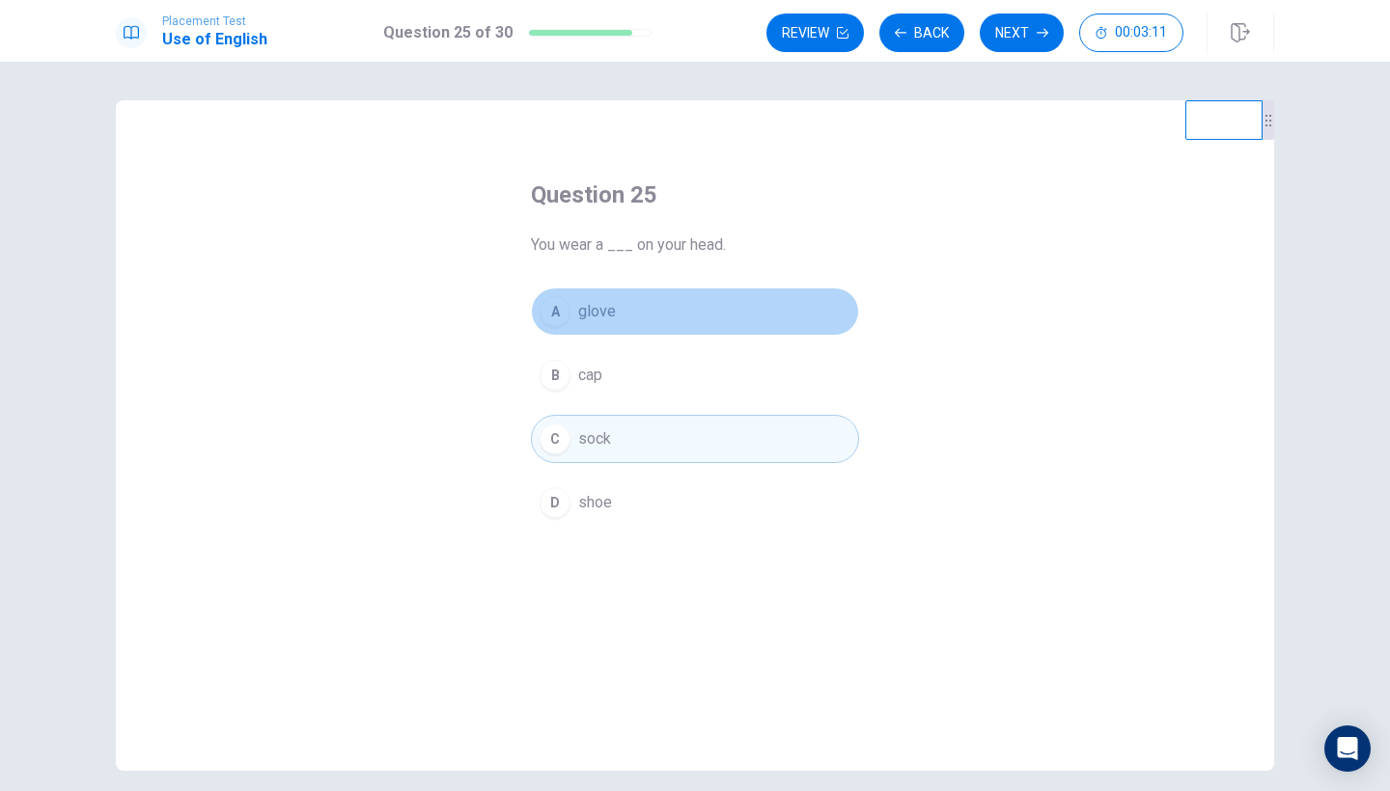
click at [598, 298] on button "A glove" at bounding box center [695, 312] width 328 height 48
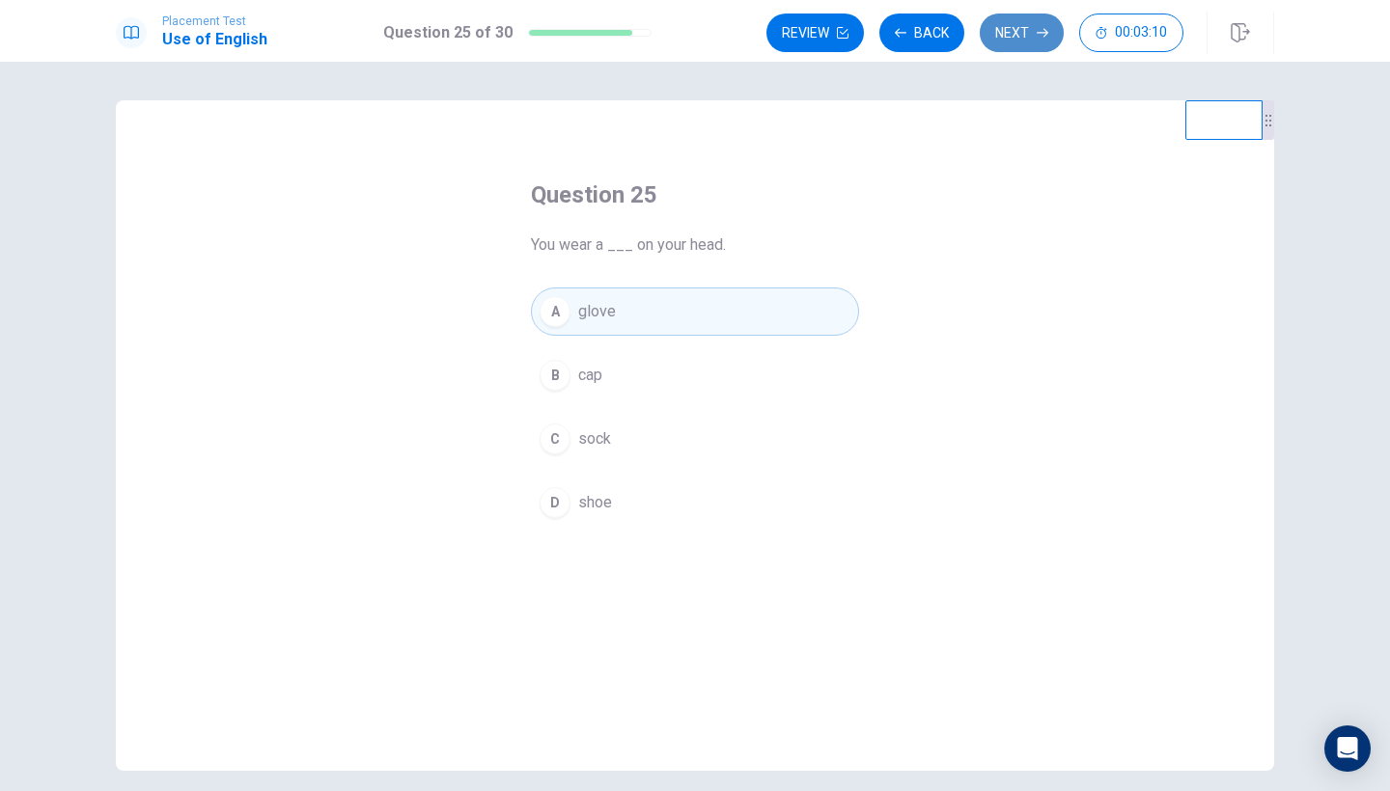
click at [1020, 47] on button "Next" at bounding box center [1022, 33] width 84 height 39
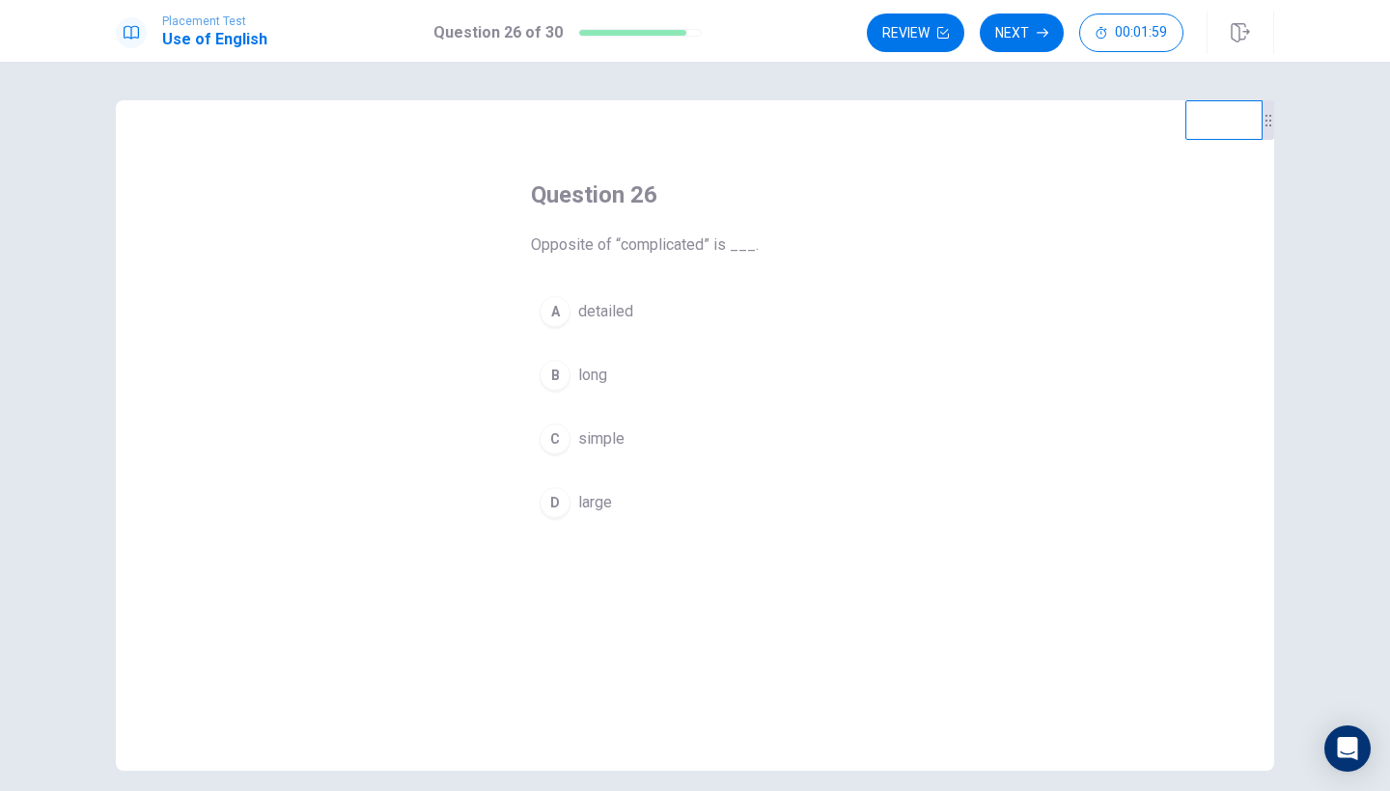
click at [595, 442] on span "simple" at bounding box center [601, 439] width 46 height 23
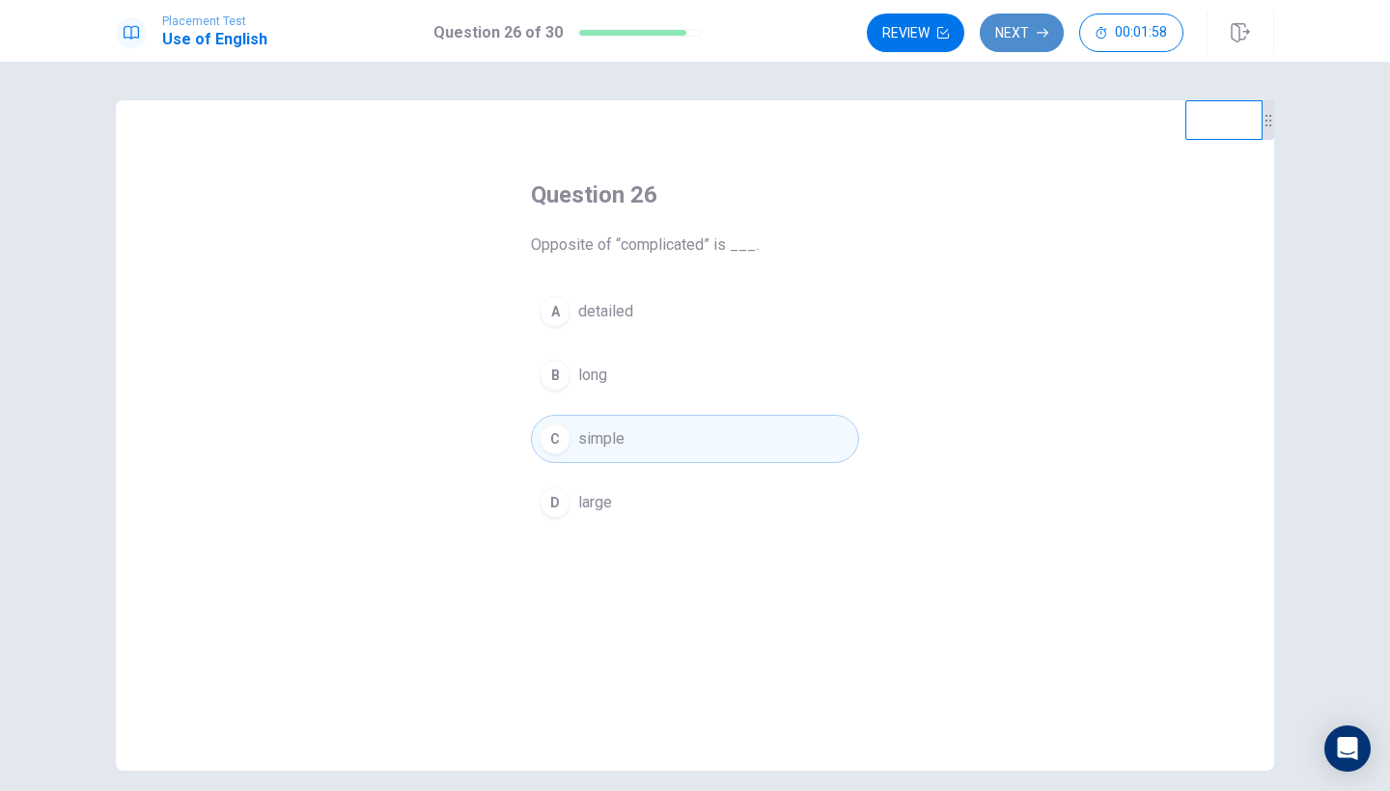
click at [1033, 16] on button "Next" at bounding box center [1022, 33] width 84 height 39
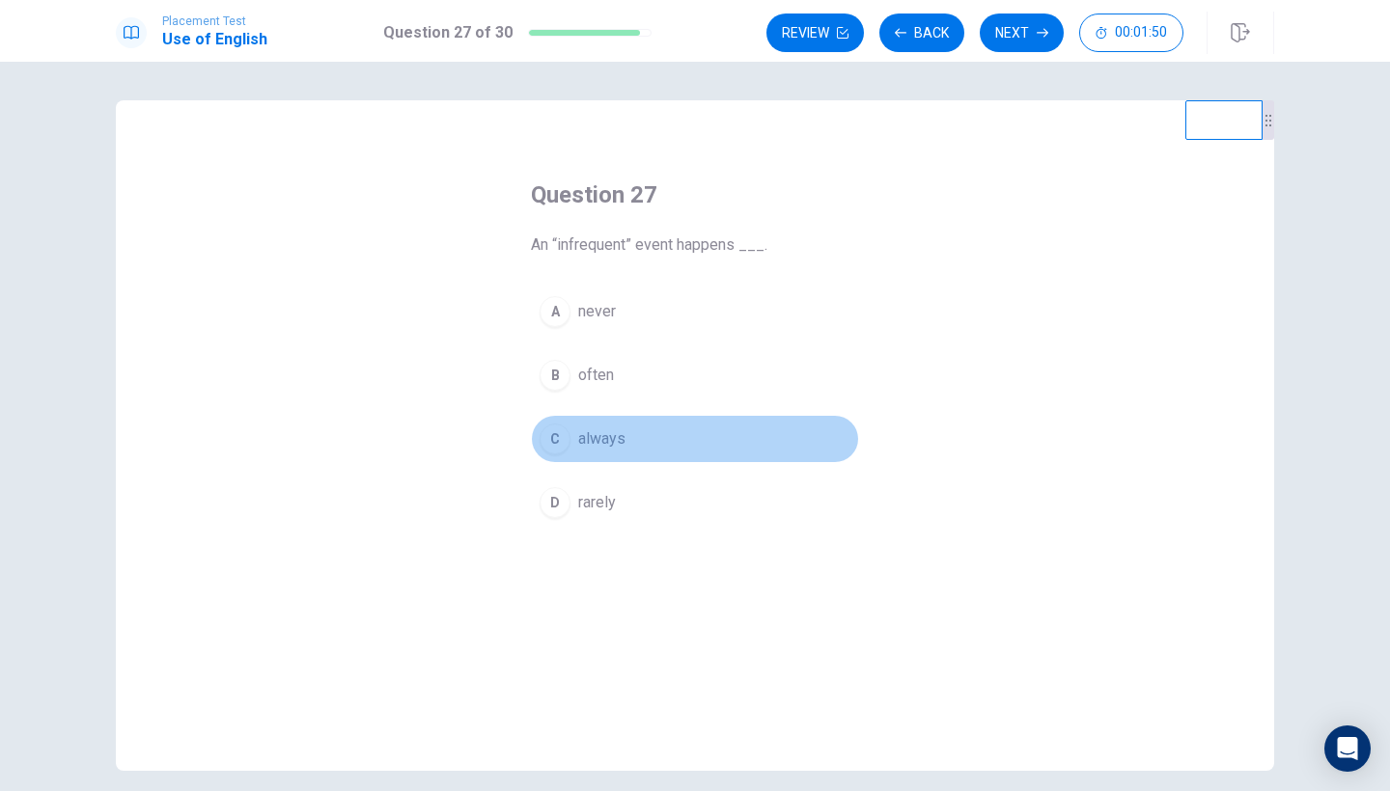
click at [601, 439] on span "always" at bounding box center [601, 439] width 47 height 23
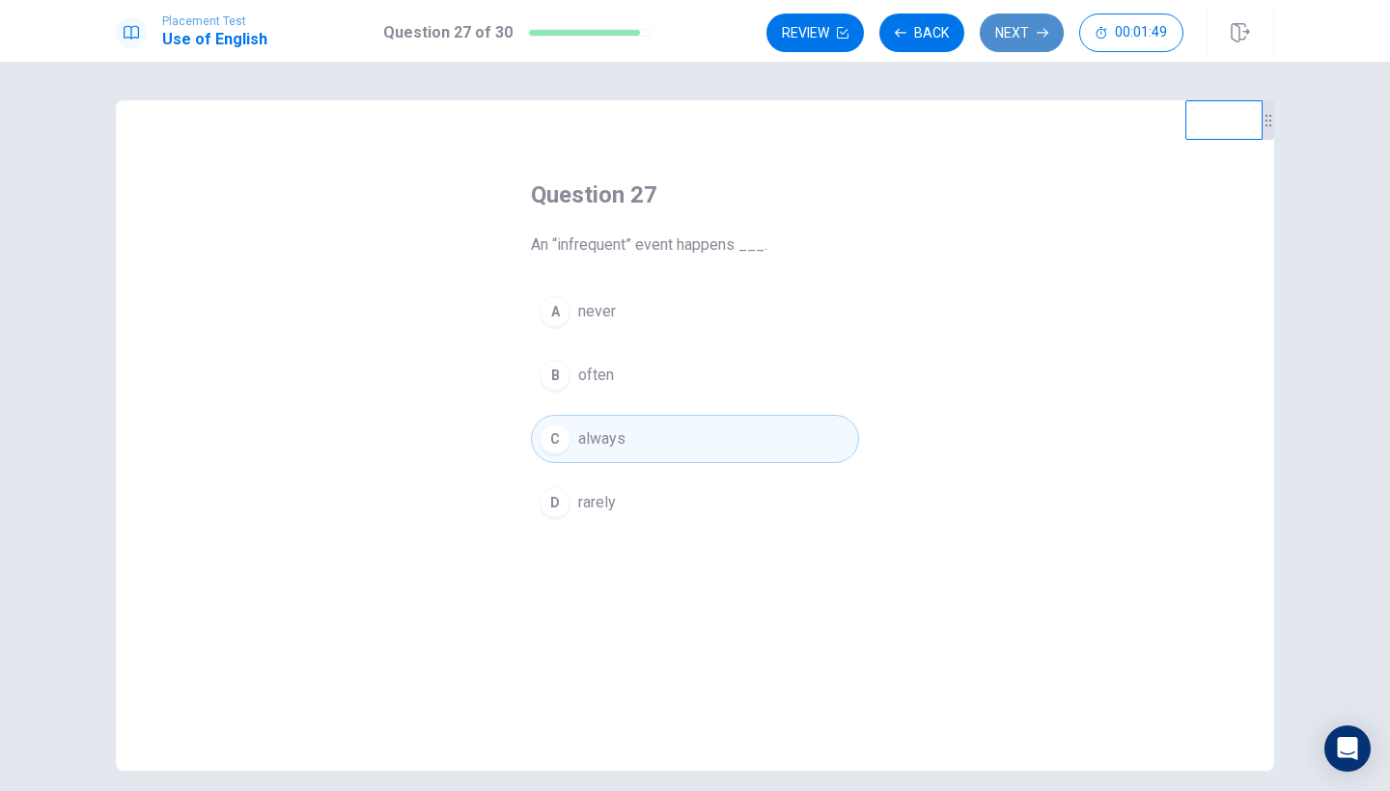
click at [1024, 22] on button "Next" at bounding box center [1022, 33] width 84 height 39
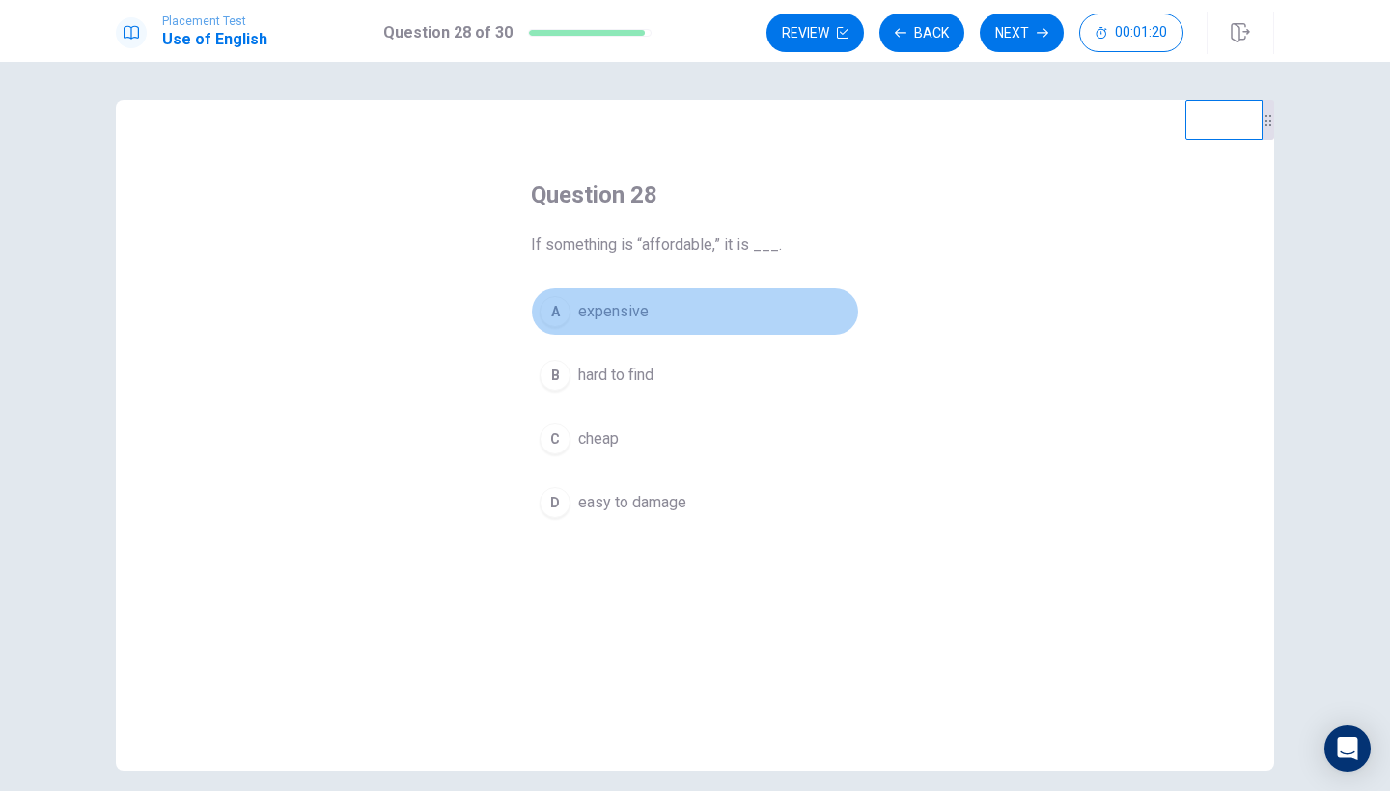
click at [642, 311] on span "expensive" at bounding box center [613, 311] width 70 height 23
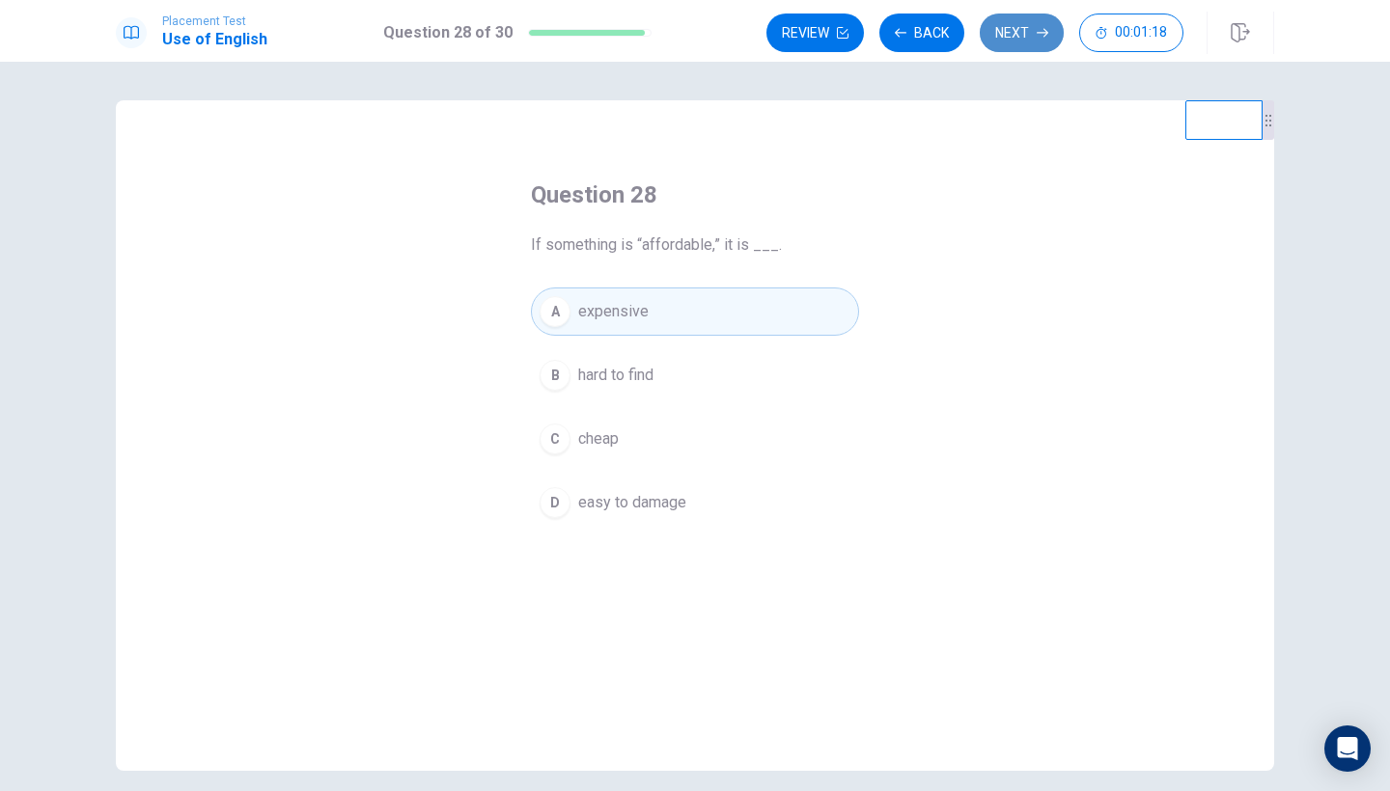
click at [1022, 23] on button "Next" at bounding box center [1022, 33] width 84 height 39
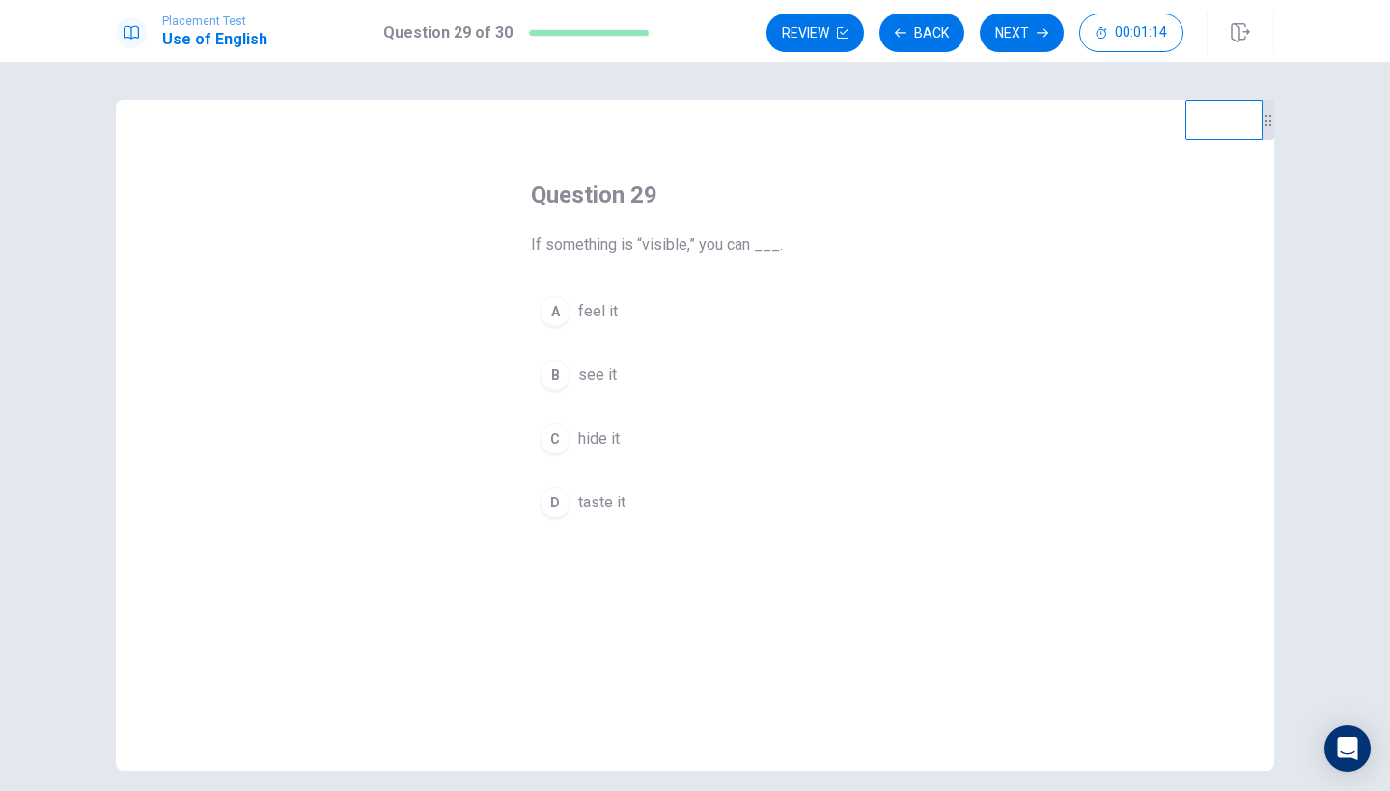
click at [611, 436] on span "hide it" at bounding box center [598, 439] width 41 height 23
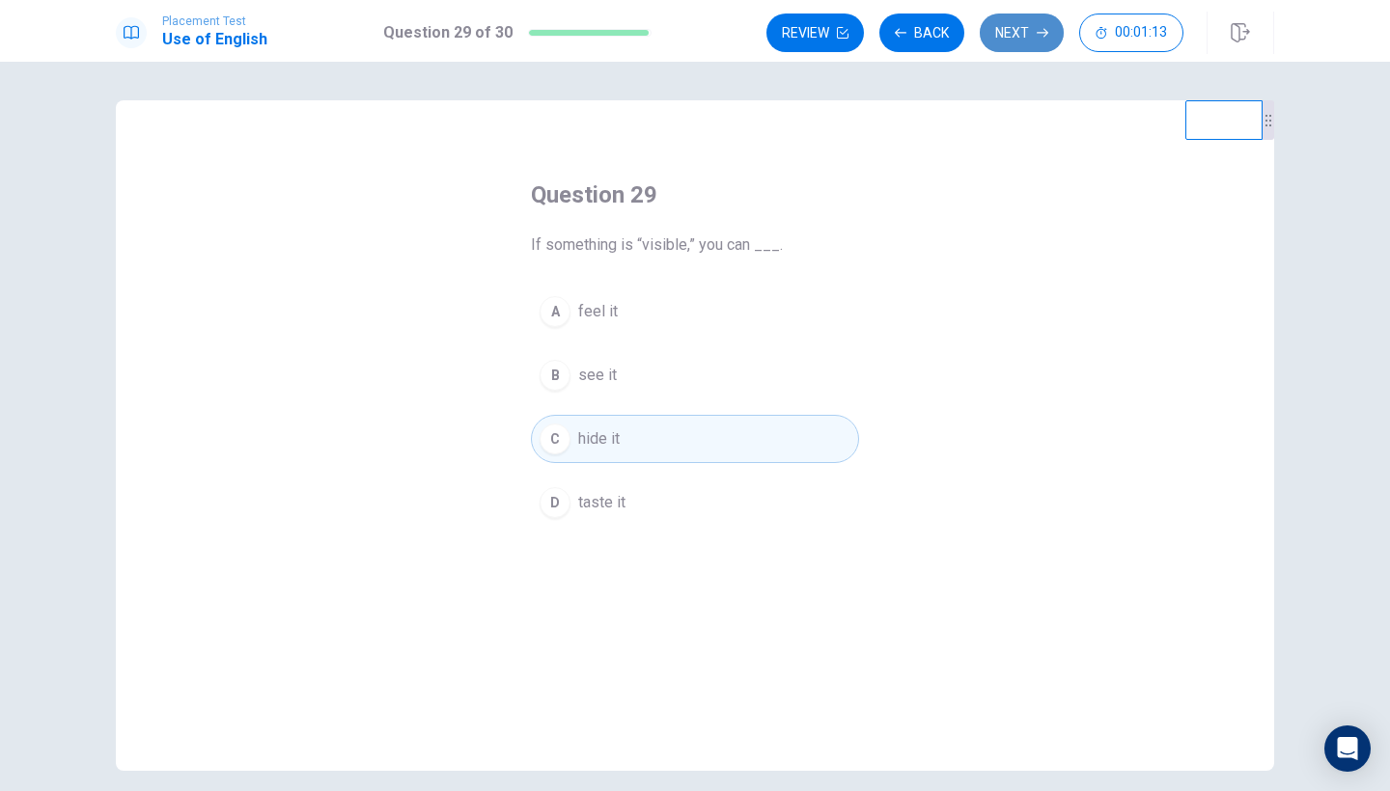
click at [1018, 16] on button "Next" at bounding box center [1022, 33] width 84 height 39
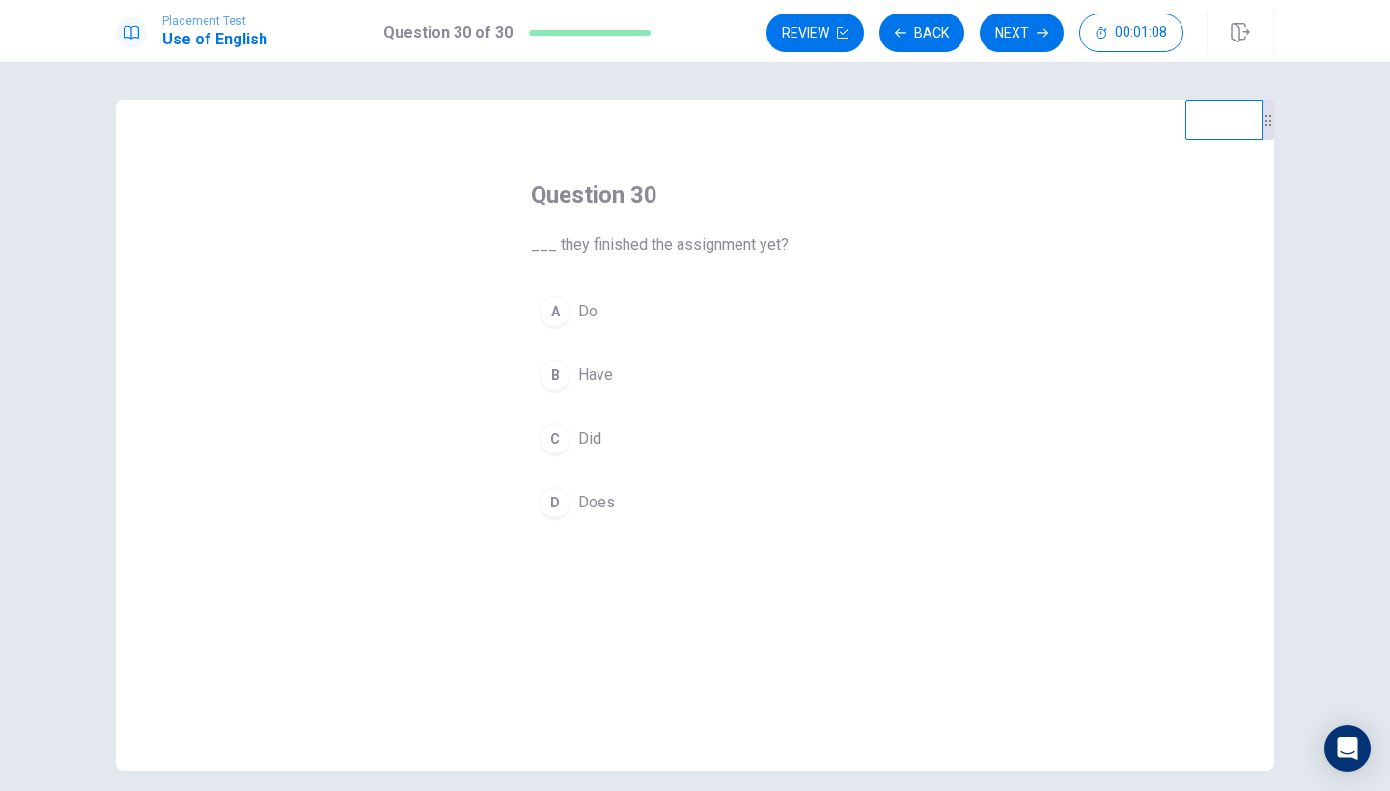
click at [595, 373] on span "Have" at bounding box center [595, 375] width 35 height 23
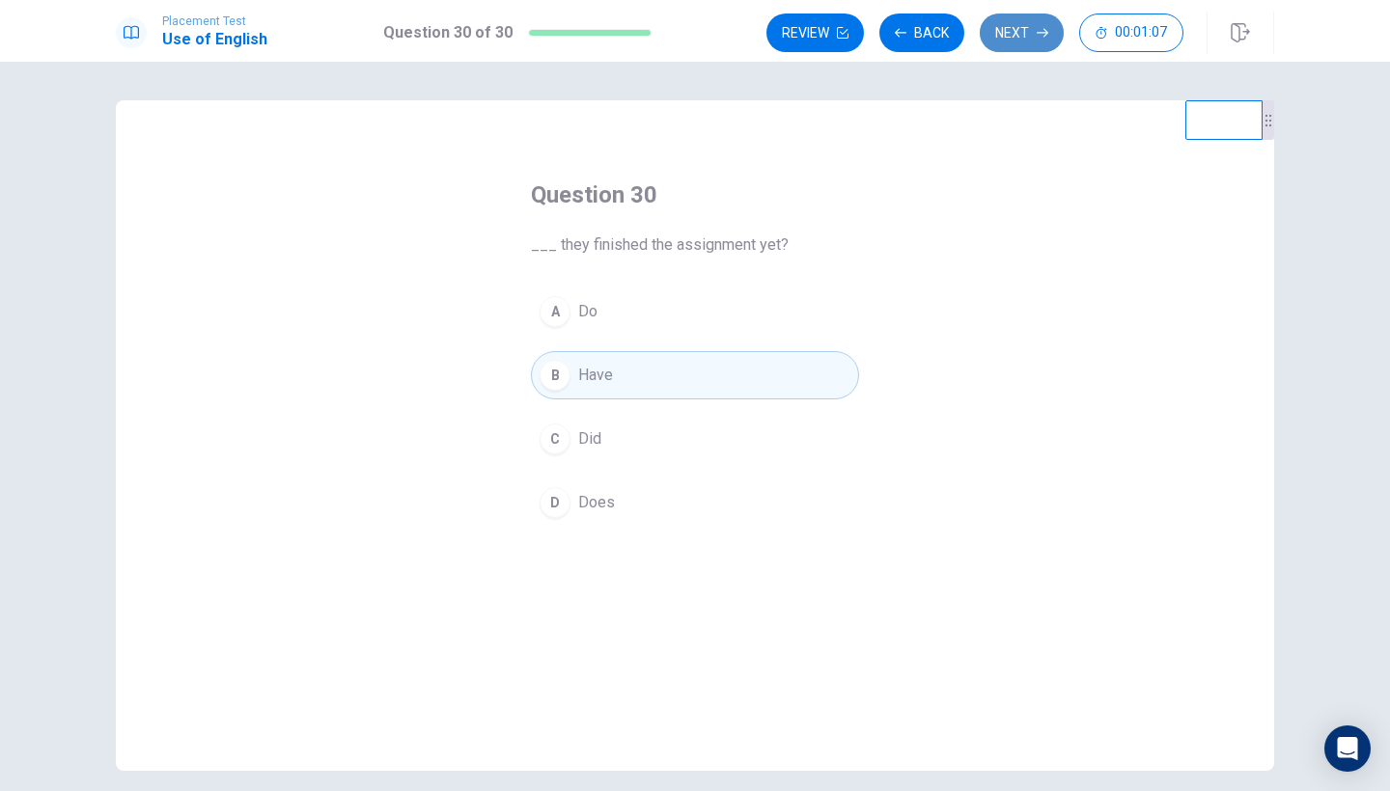
click at [1036, 42] on button "Next" at bounding box center [1022, 33] width 84 height 39
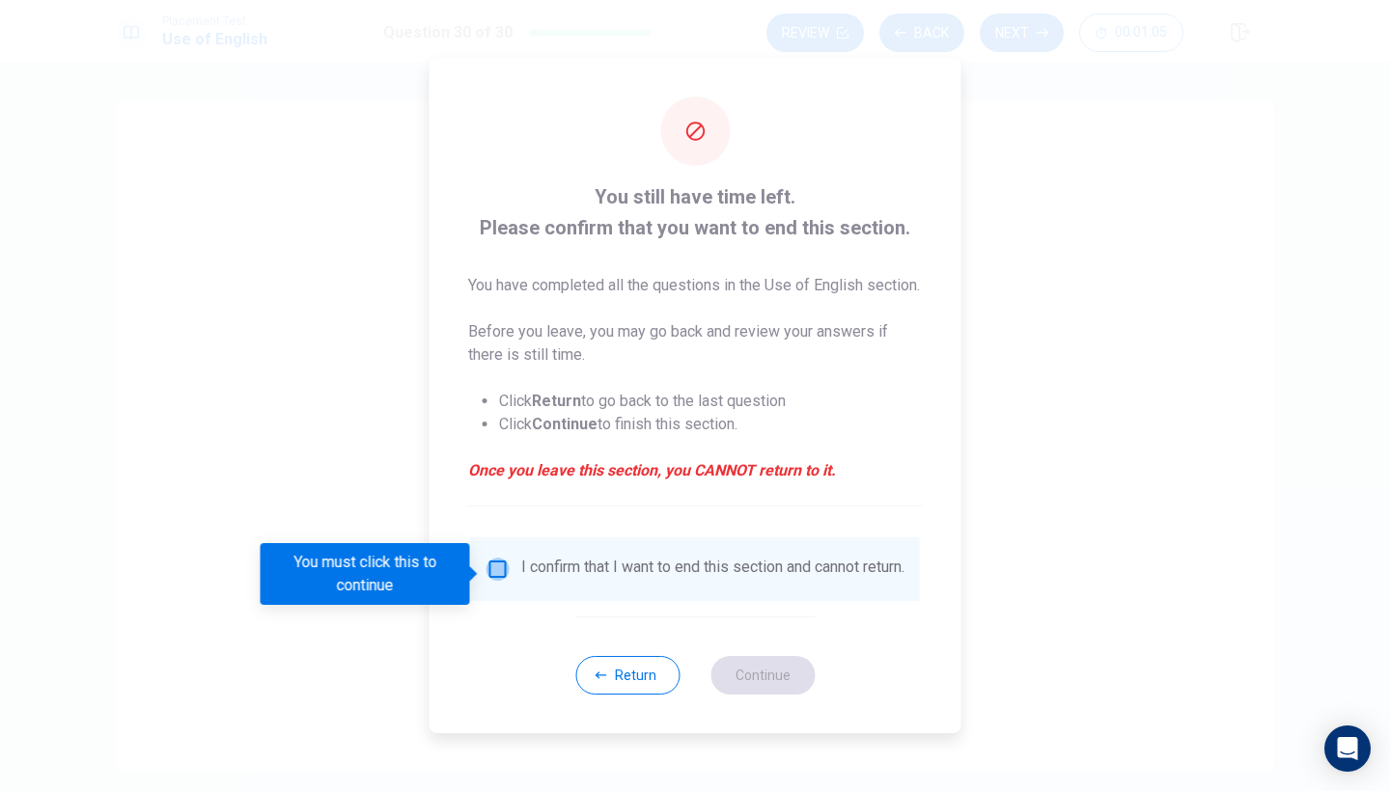
click at [504, 574] on input "You must click this to continue" at bounding box center [497, 569] width 23 height 23
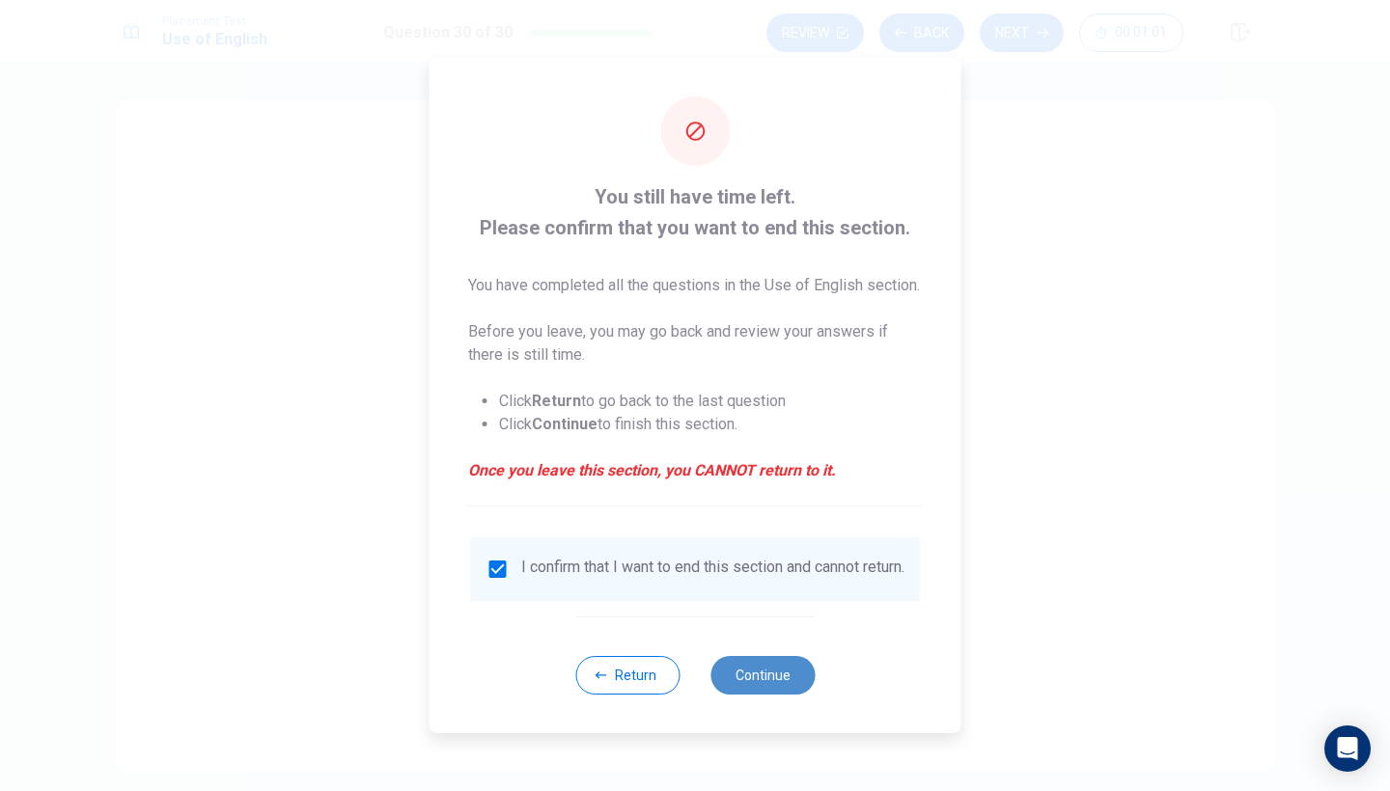
click at [758, 677] on button "Continue" at bounding box center [762, 675] width 104 height 39
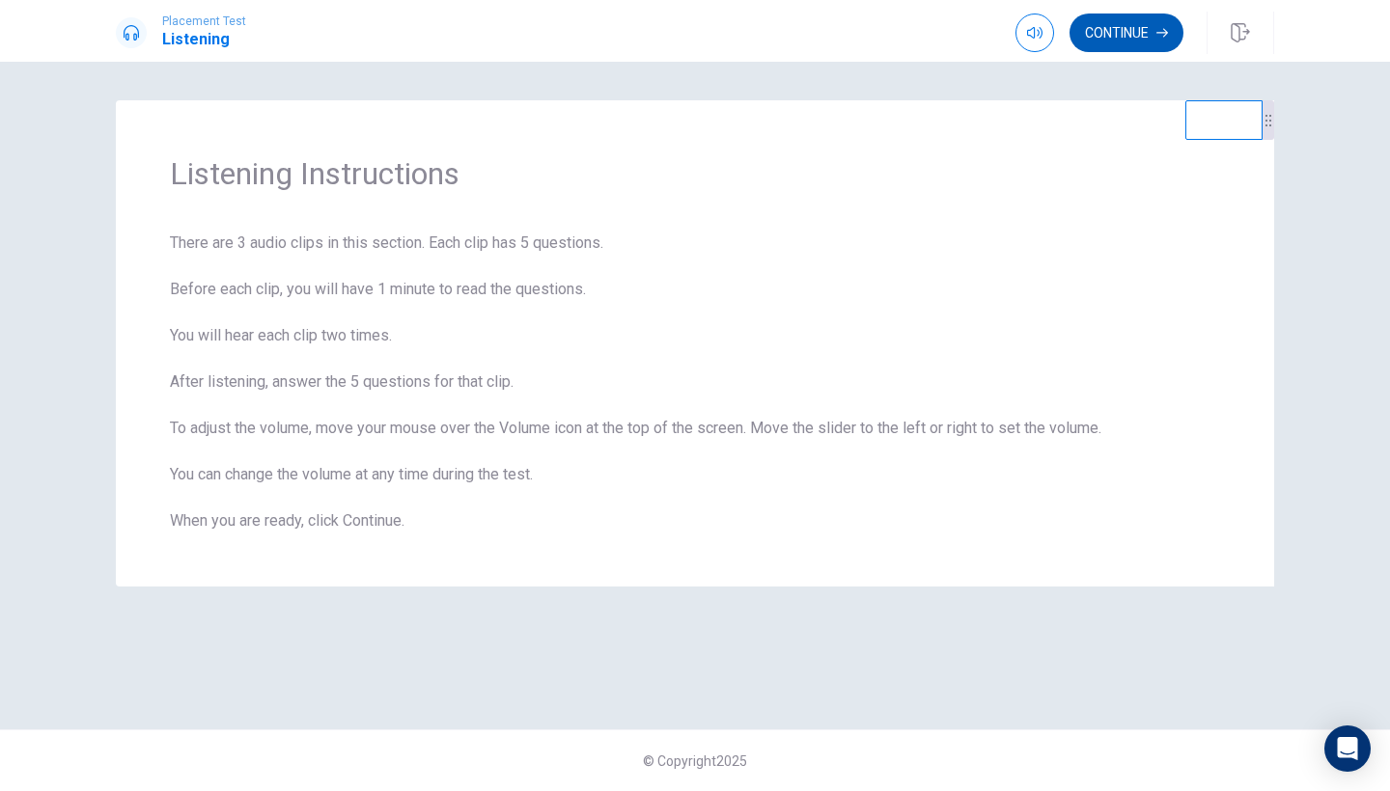
click at [1146, 39] on button "Continue" at bounding box center [1126, 33] width 114 height 39
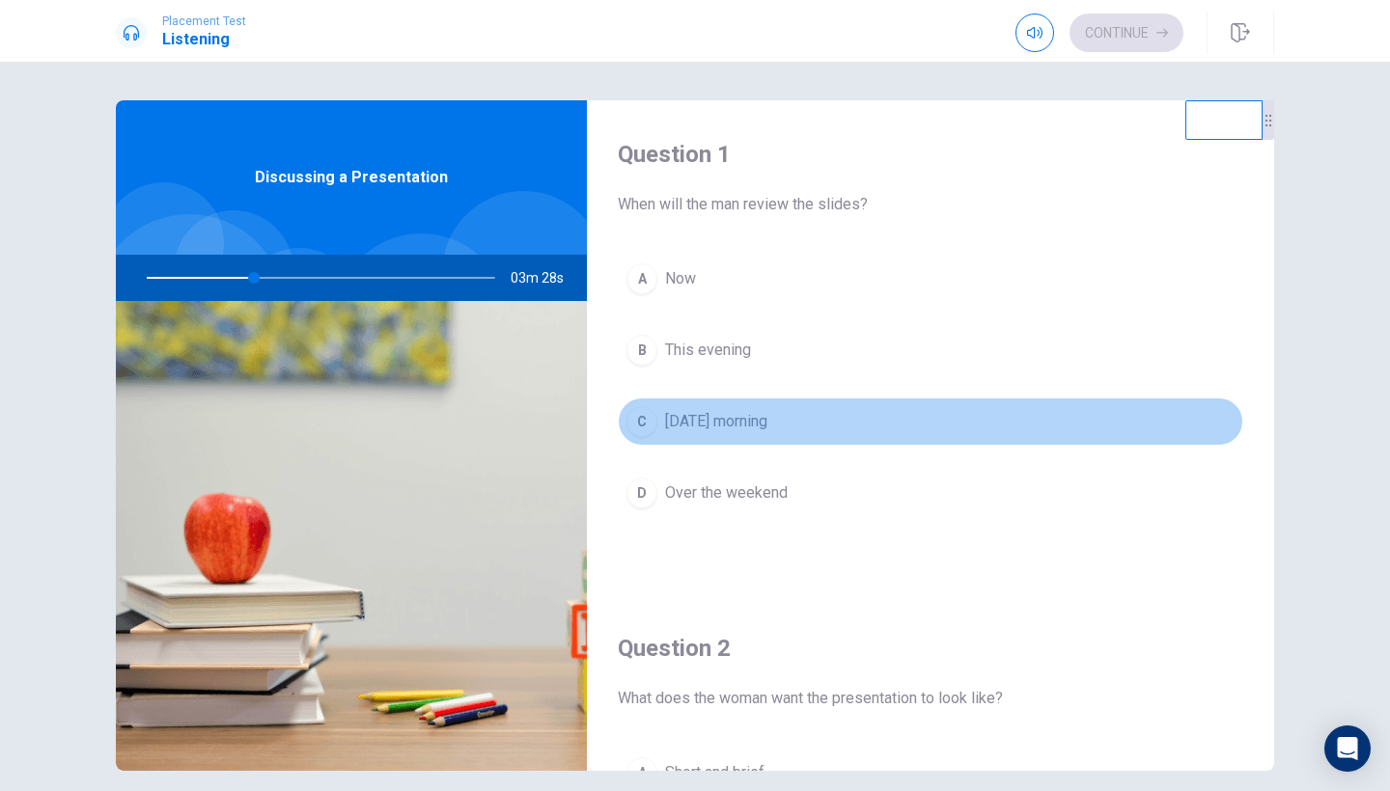
click at [715, 426] on span "Tomorrow morning" at bounding box center [716, 421] width 102 height 23
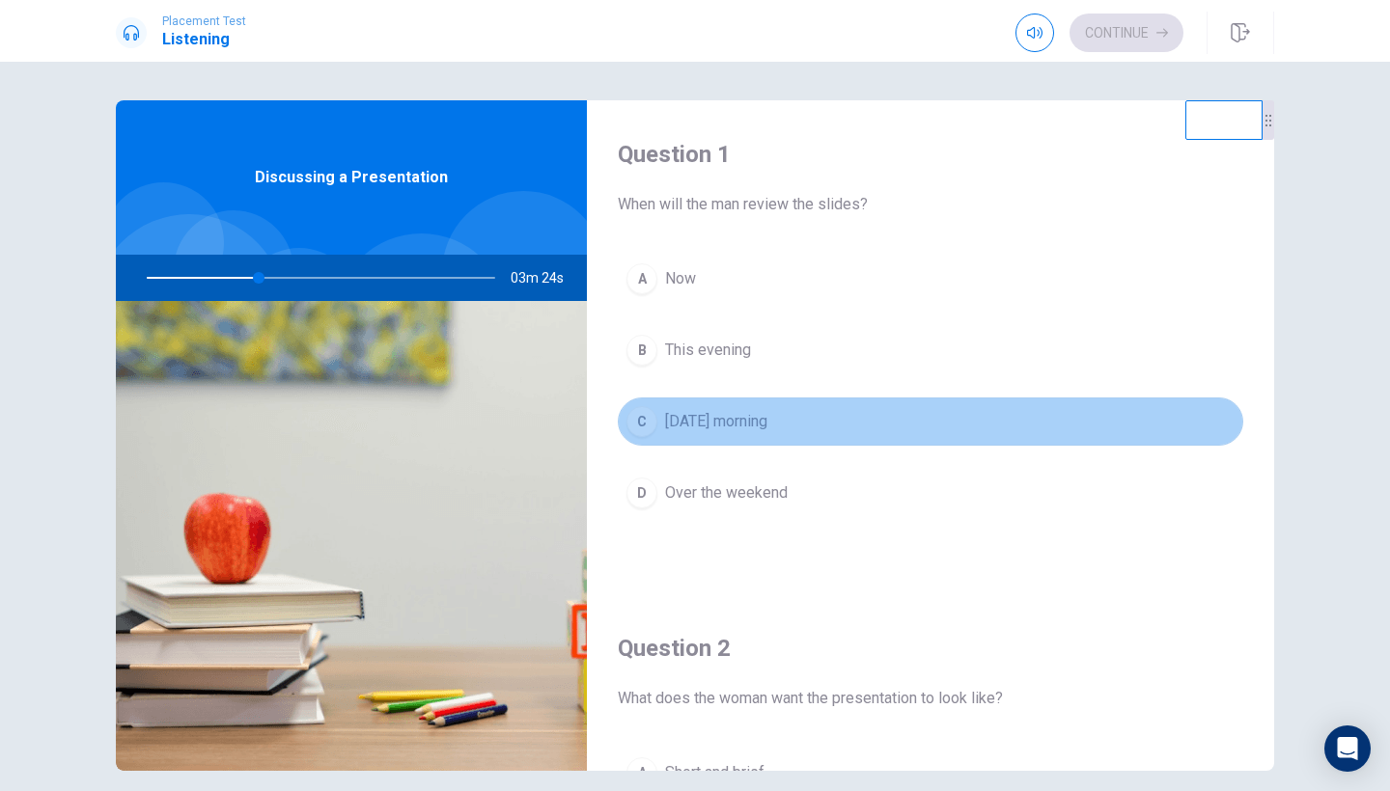
click at [739, 426] on span "Tomorrow morning" at bounding box center [716, 421] width 102 height 23
click at [693, 407] on button "C Tomorrow morning" at bounding box center [930, 422] width 625 height 48
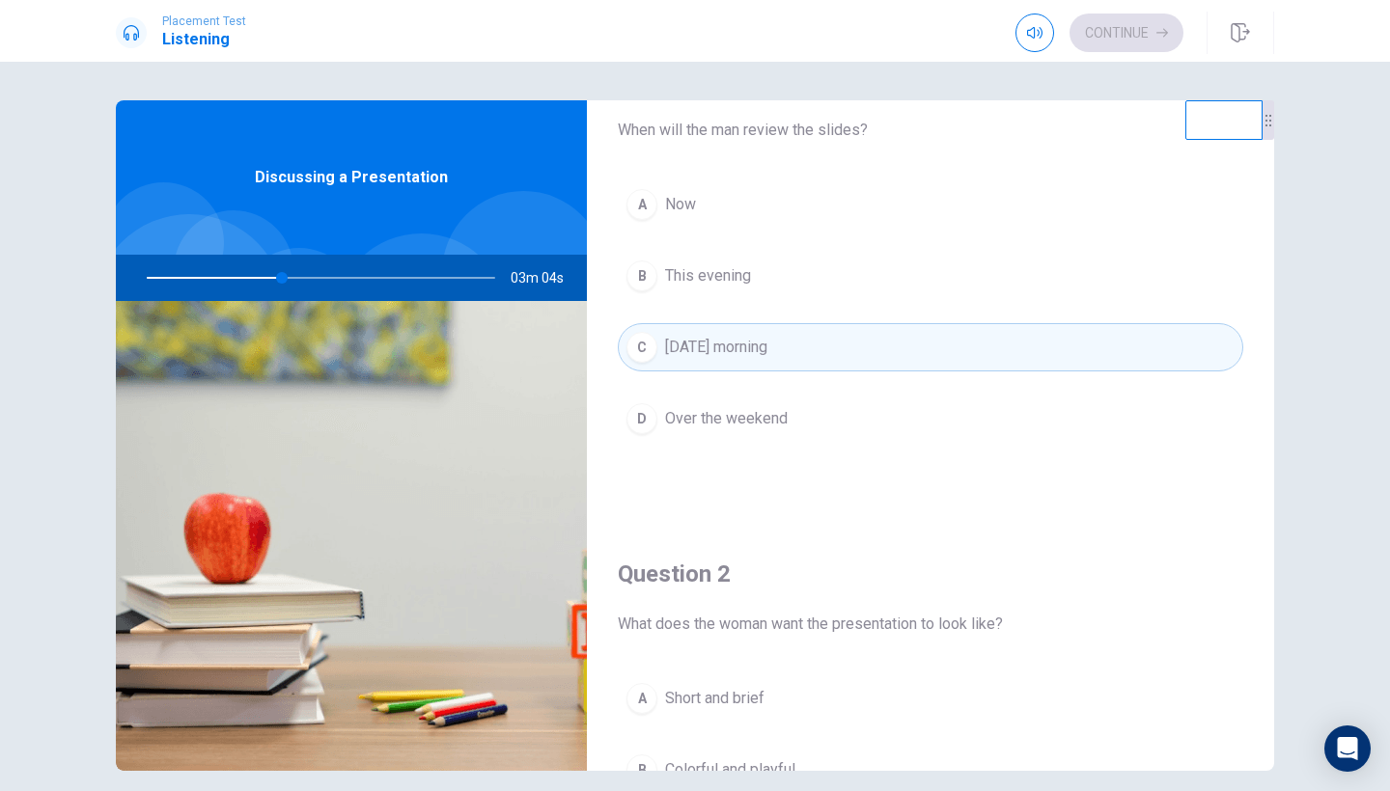
scroll to position [72, 0]
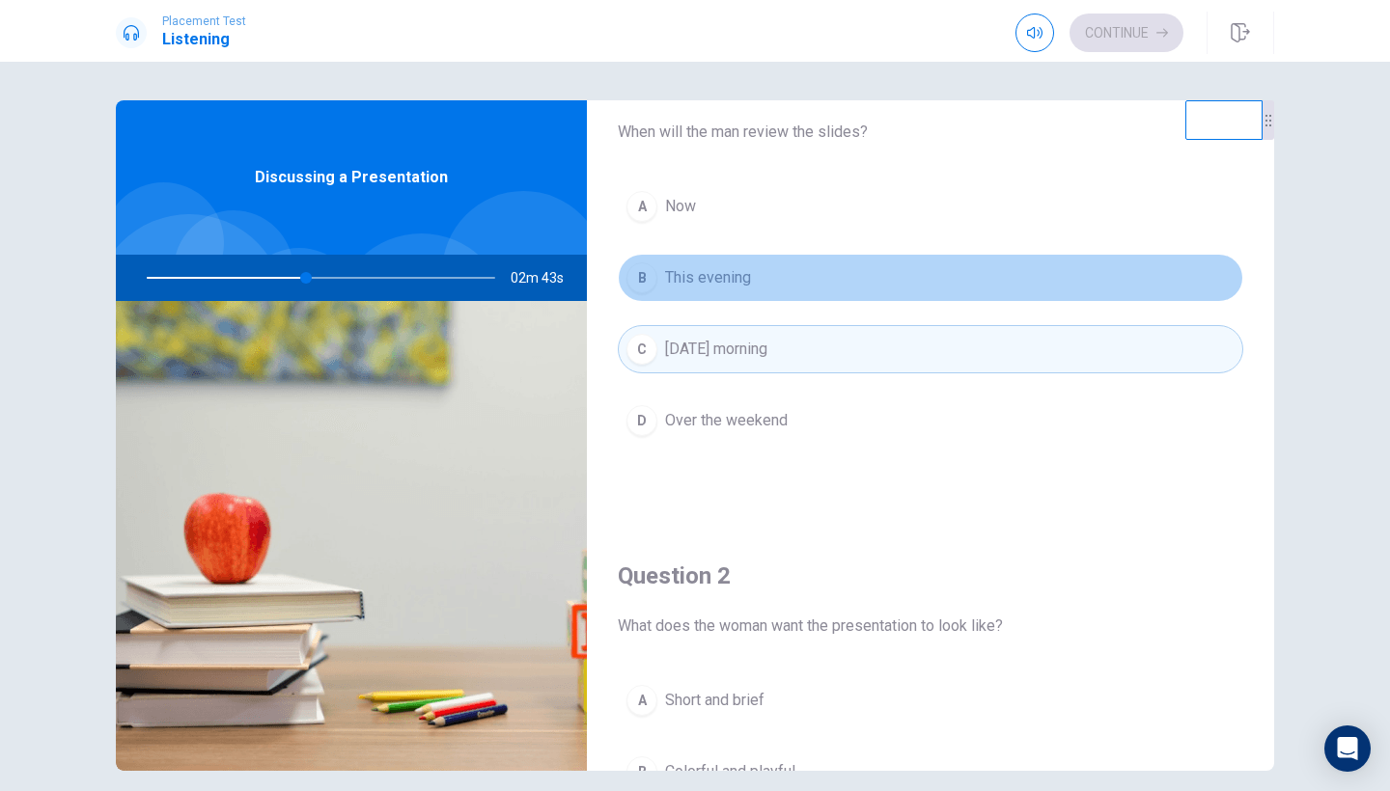
click at [783, 285] on button "B This evening" at bounding box center [930, 278] width 625 height 48
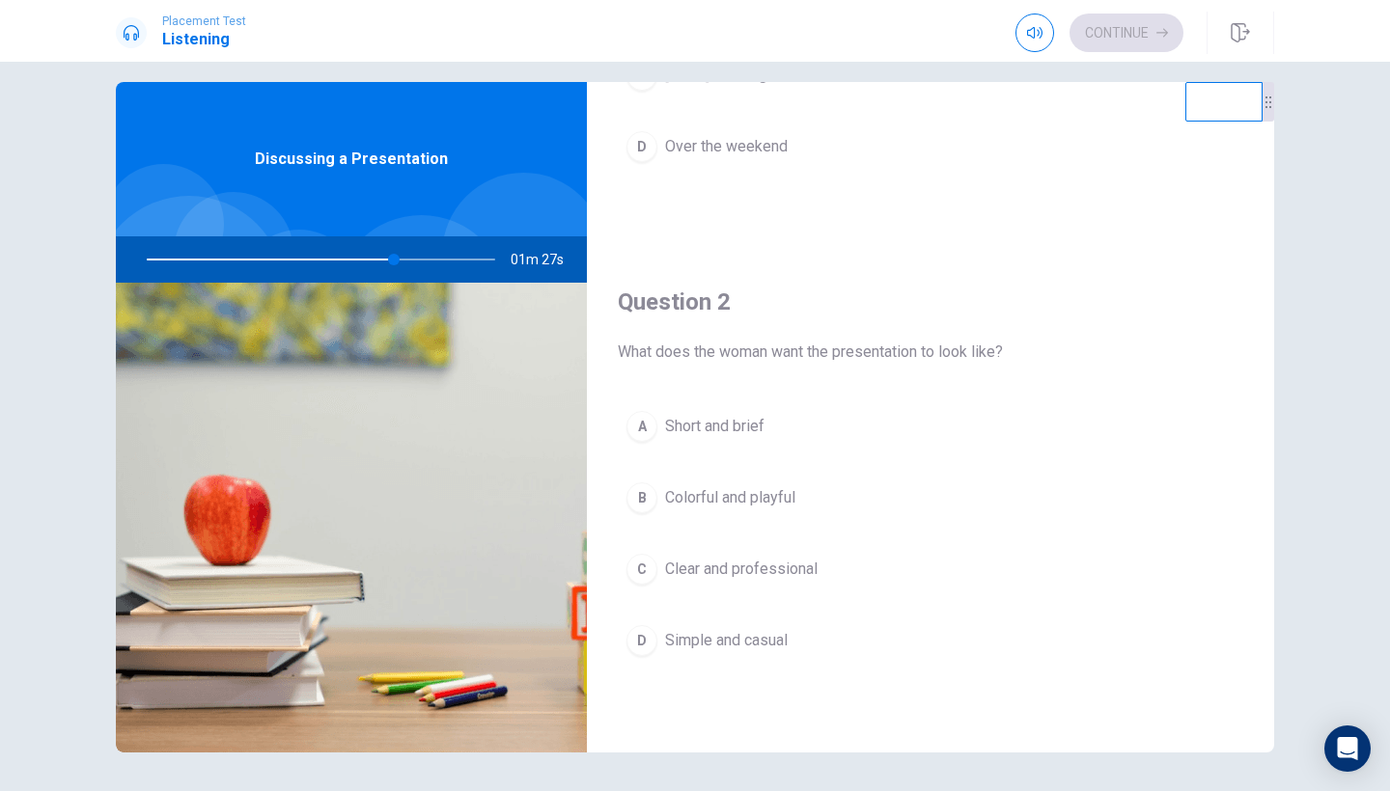
scroll to position [332, 0]
drag, startPoint x: 424, startPoint y: 262, endPoint x: 375, endPoint y: 260, distance: 48.3
click at [375, 260] on div at bounding box center [317, 259] width 387 height 46
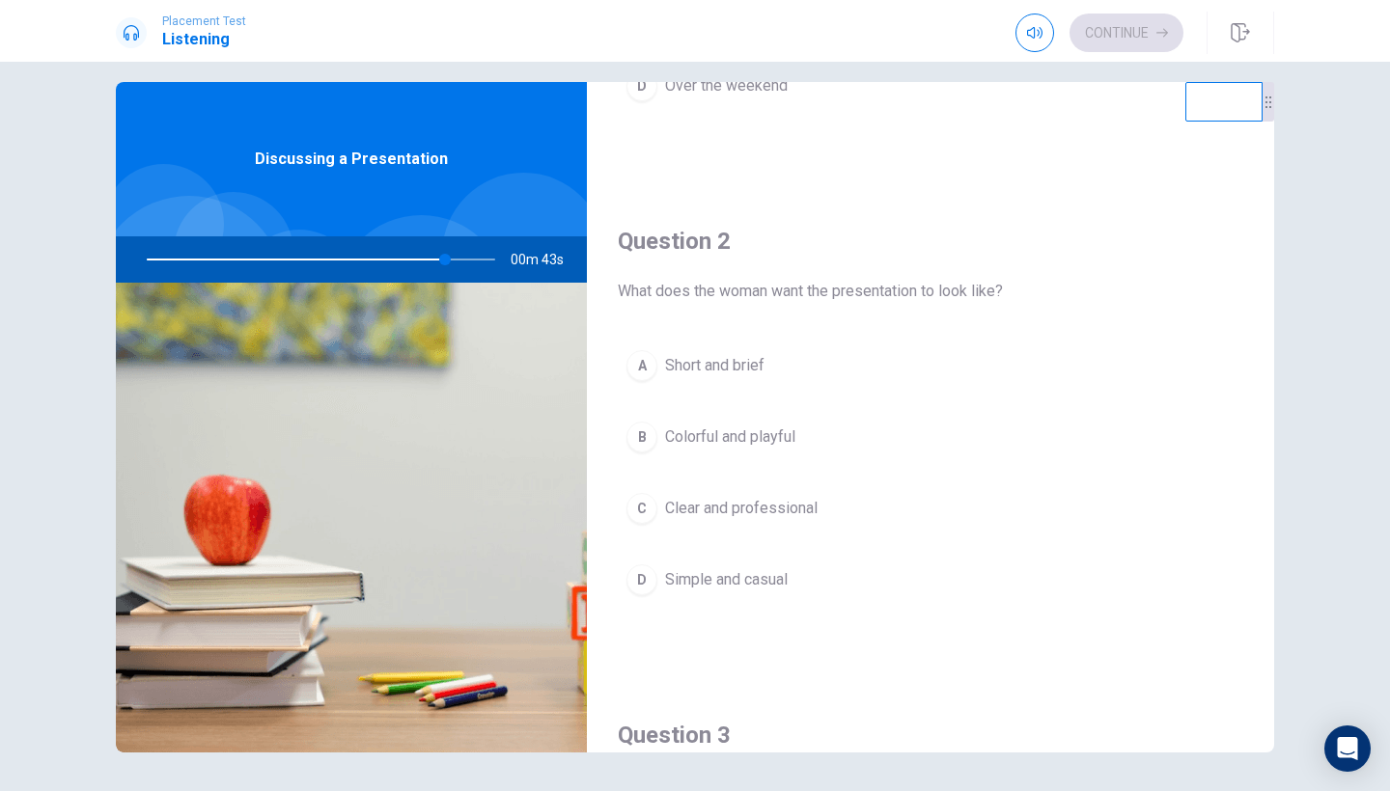
scroll to position [388, 0]
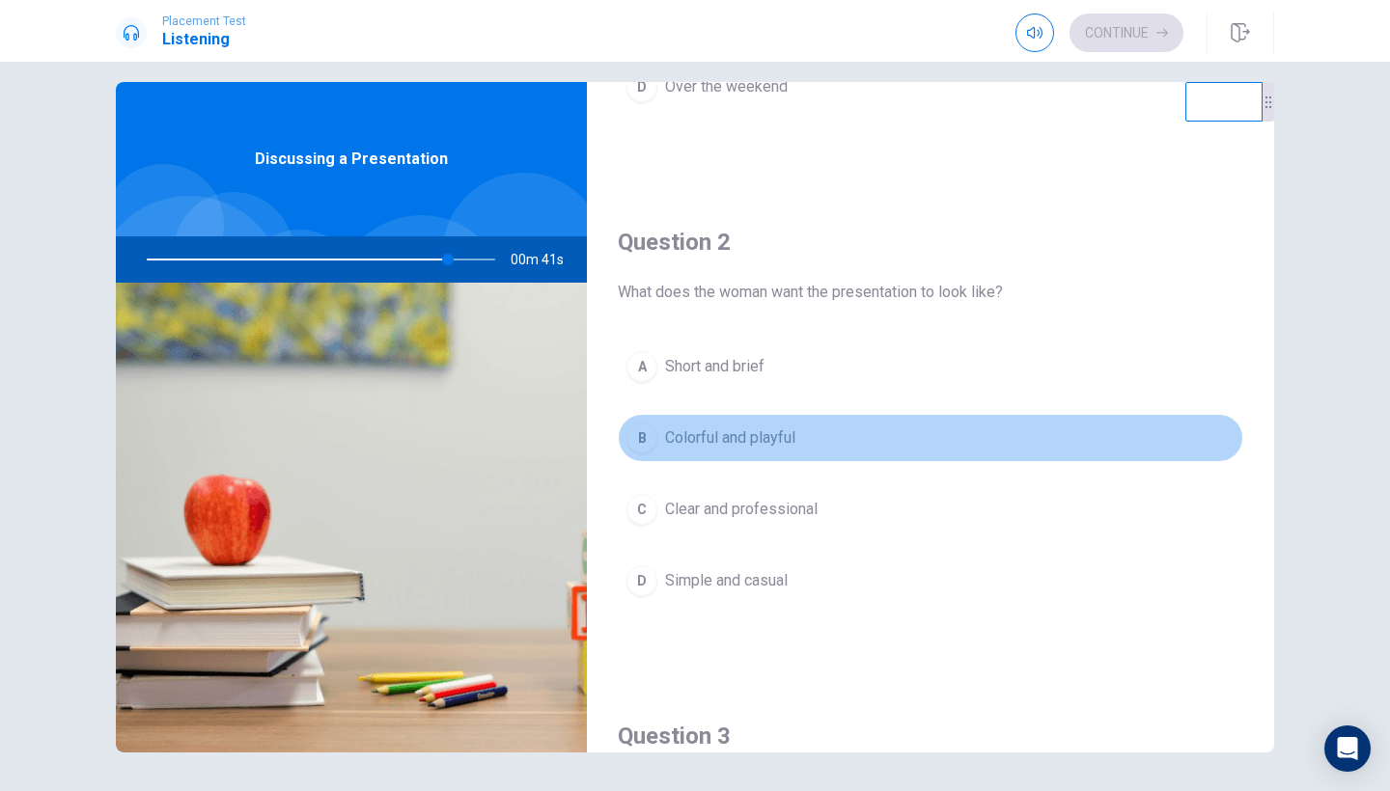
click at [718, 438] on span "Colorful and playful" at bounding box center [730, 438] width 130 height 23
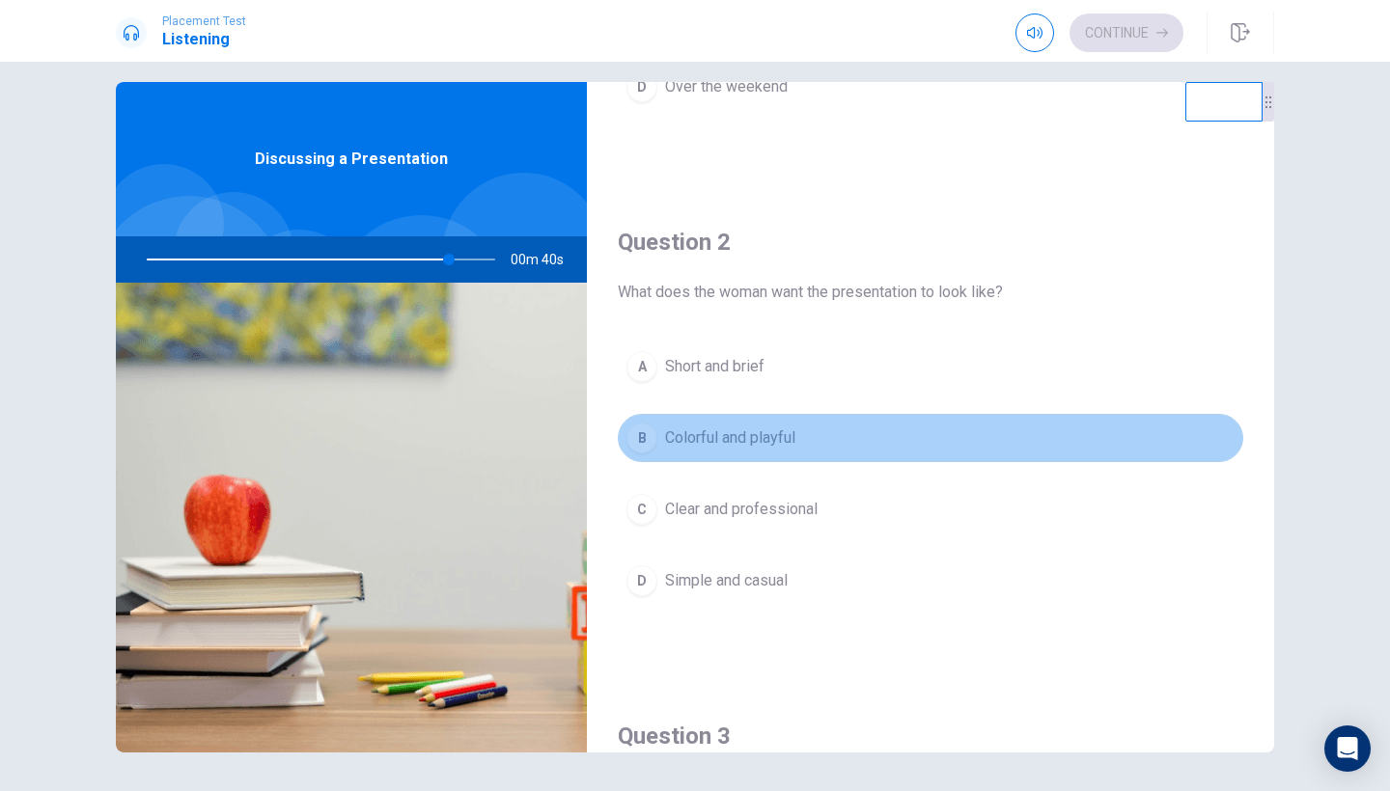
click at [718, 438] on span "Colorful and playful" at bounding box center [730, 438] width 130 height 23
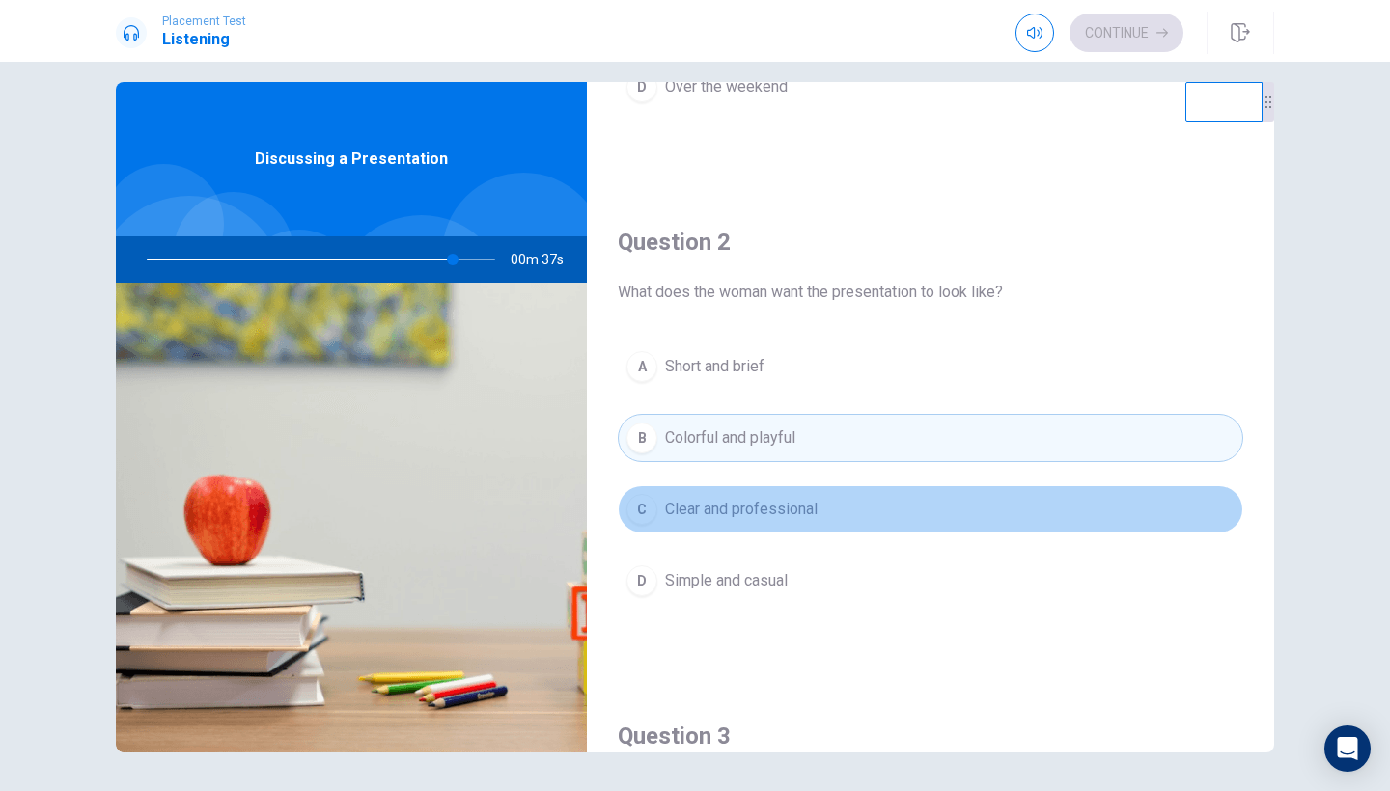
click at [752, 513] on span "Clear and professional" at bounding box center [741, 509] width 152 height 23
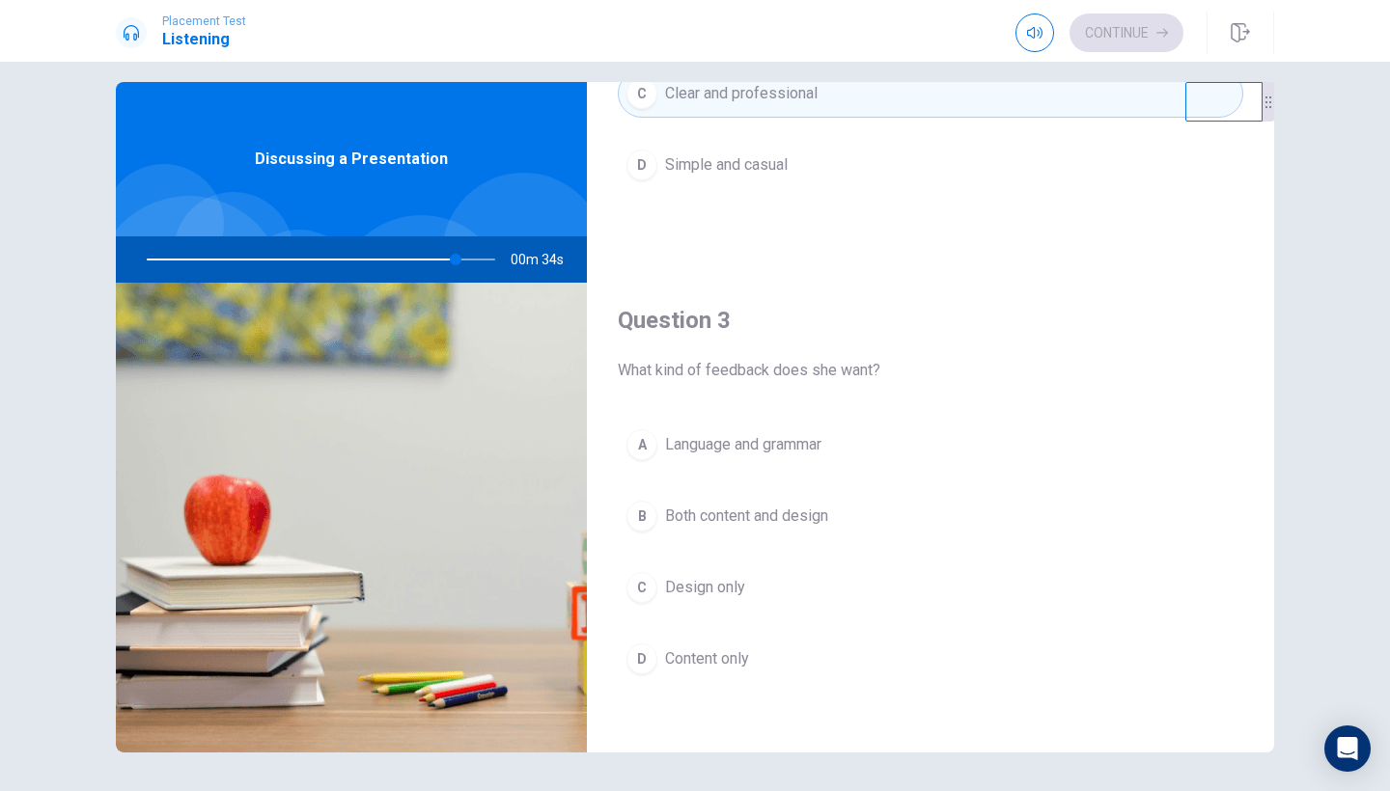
scroll to position [805, 0]
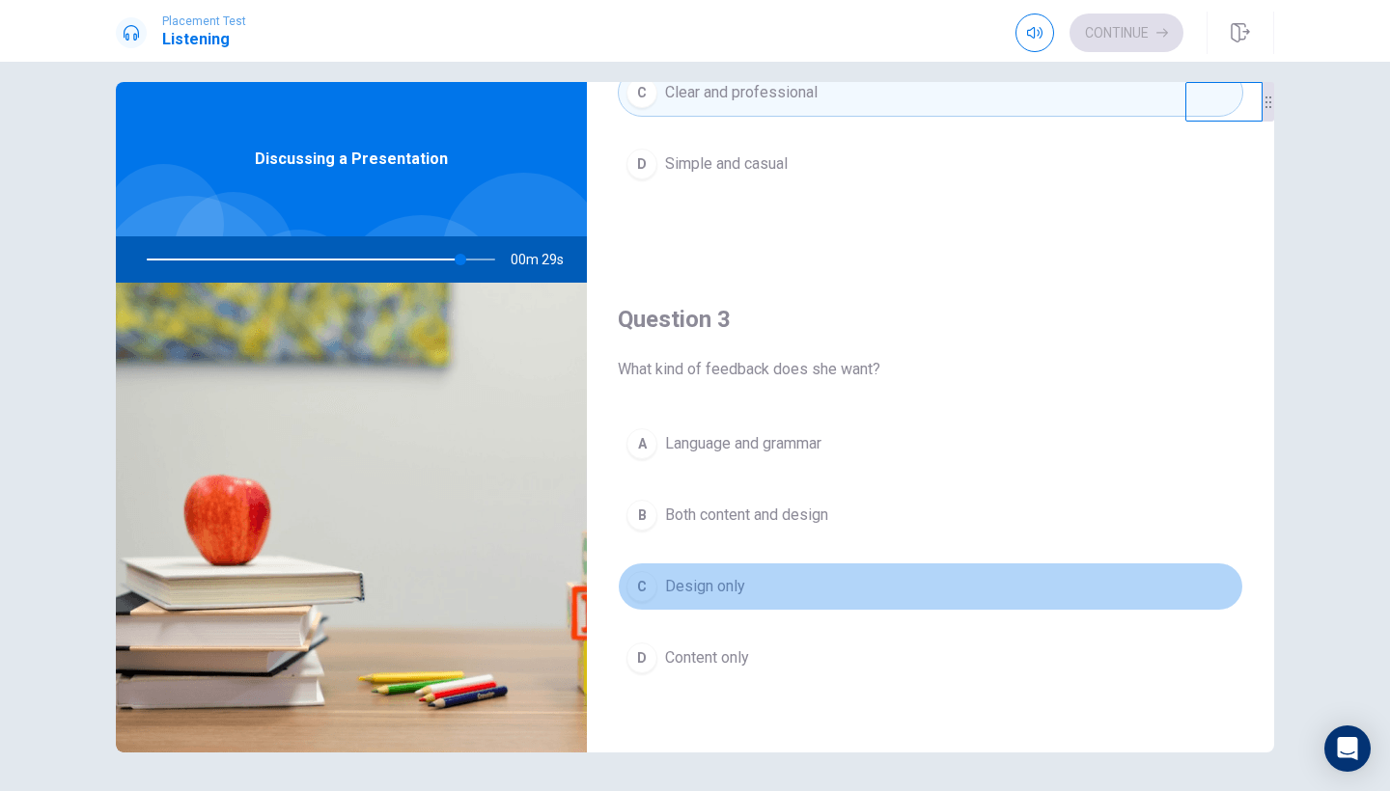
click at [708, 588] on span "Design only" at bounding box center [705, 586] width 80 height 23
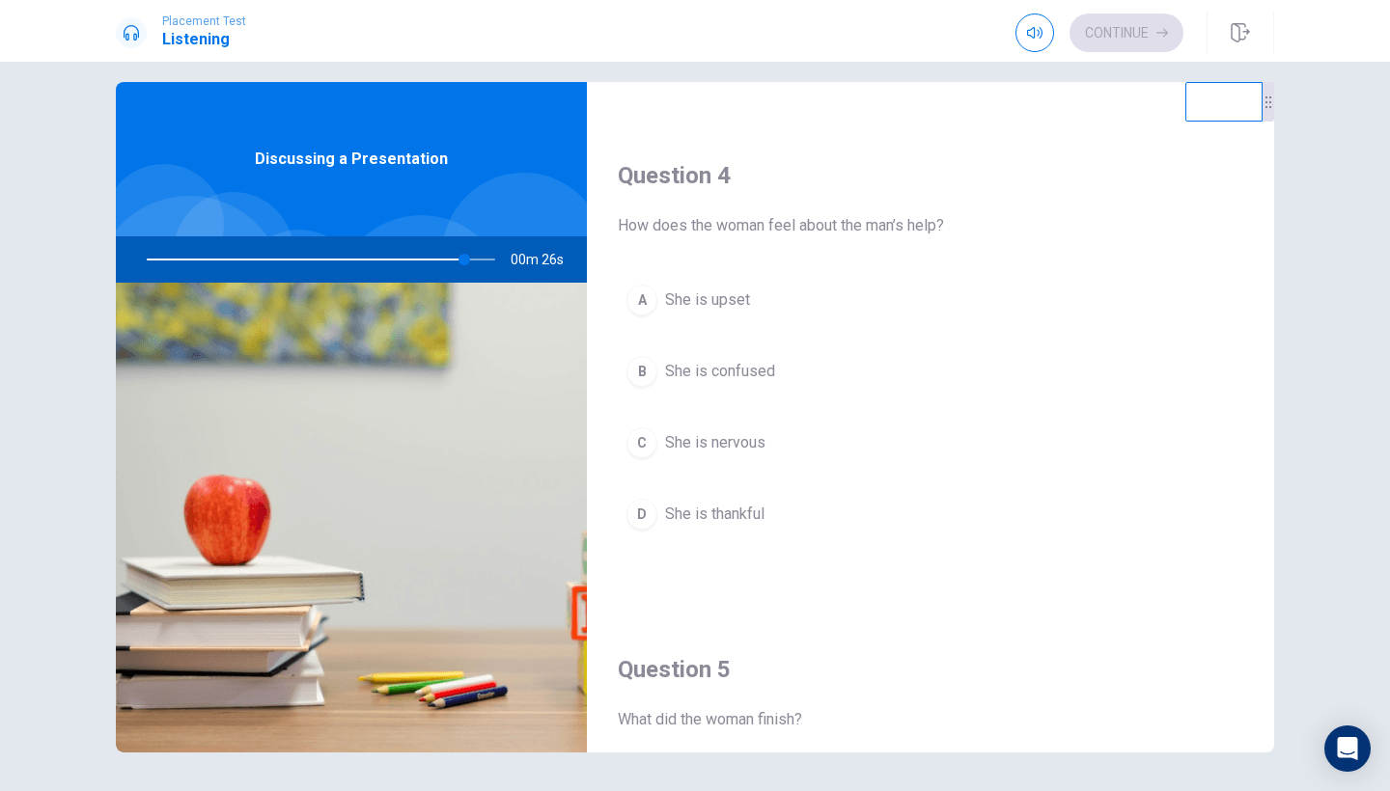
scroll to position [1411, 0]
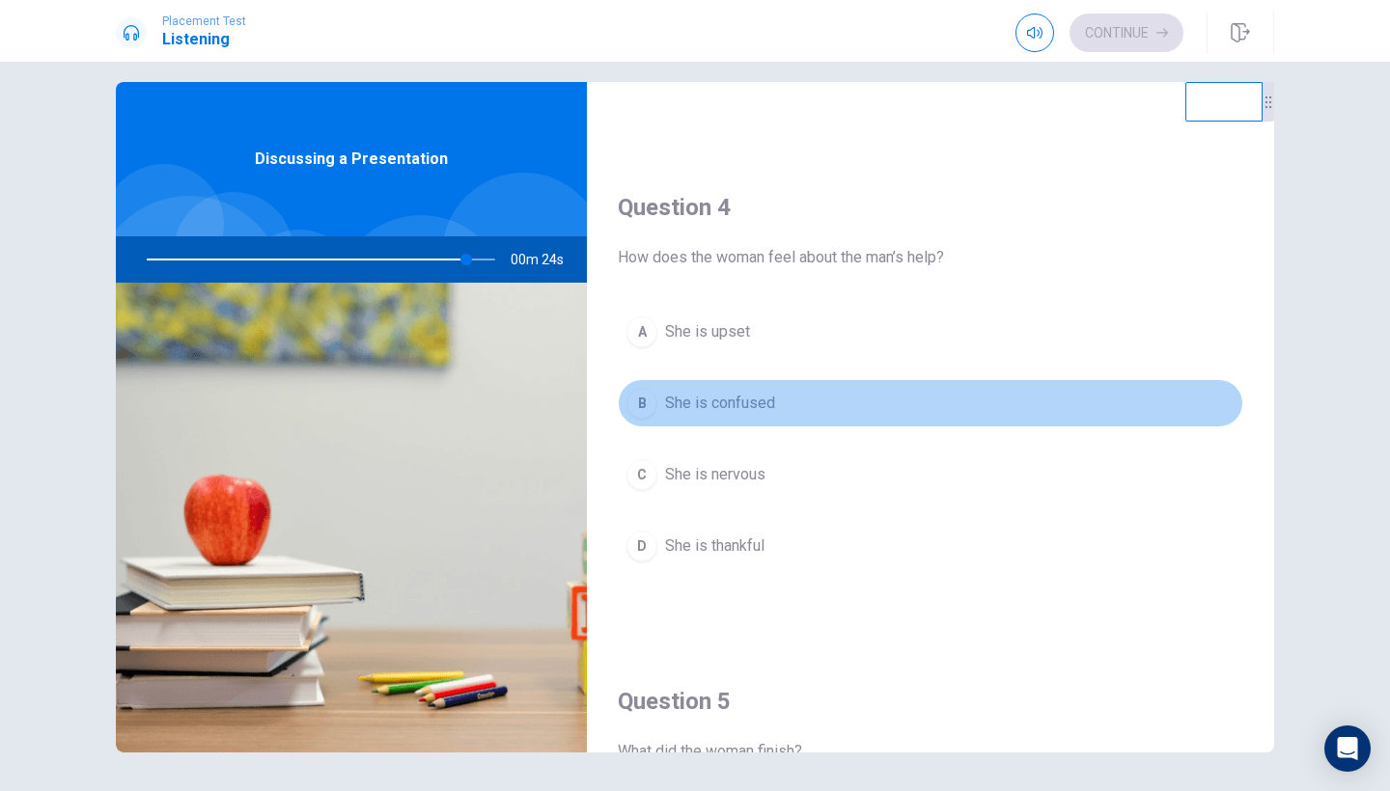
click at [750, 414] on span "She is confused" at bounding box center [720, 403] width 110 height 23
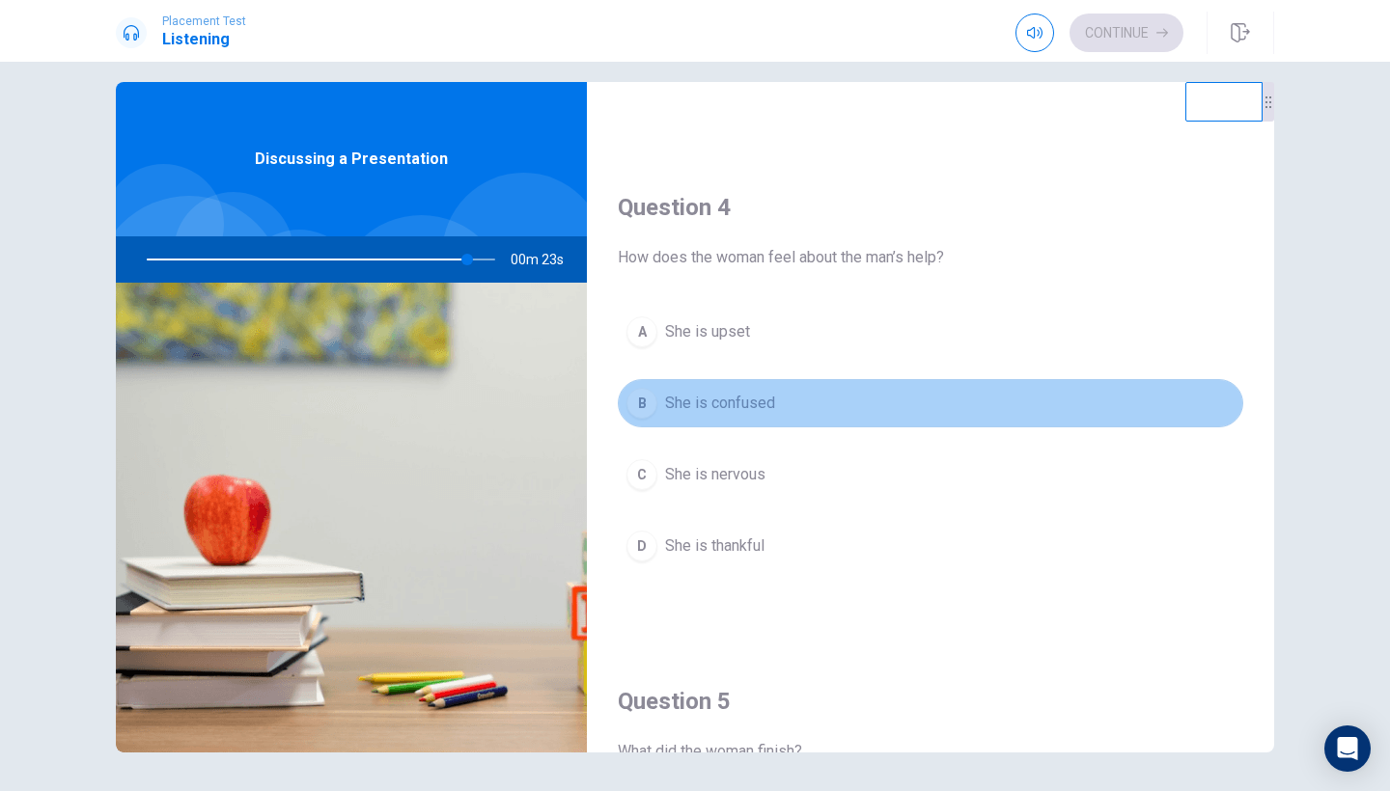
click at [750, 414] on span "She is confused" at bounding box center [720, 403] width 110 height 23
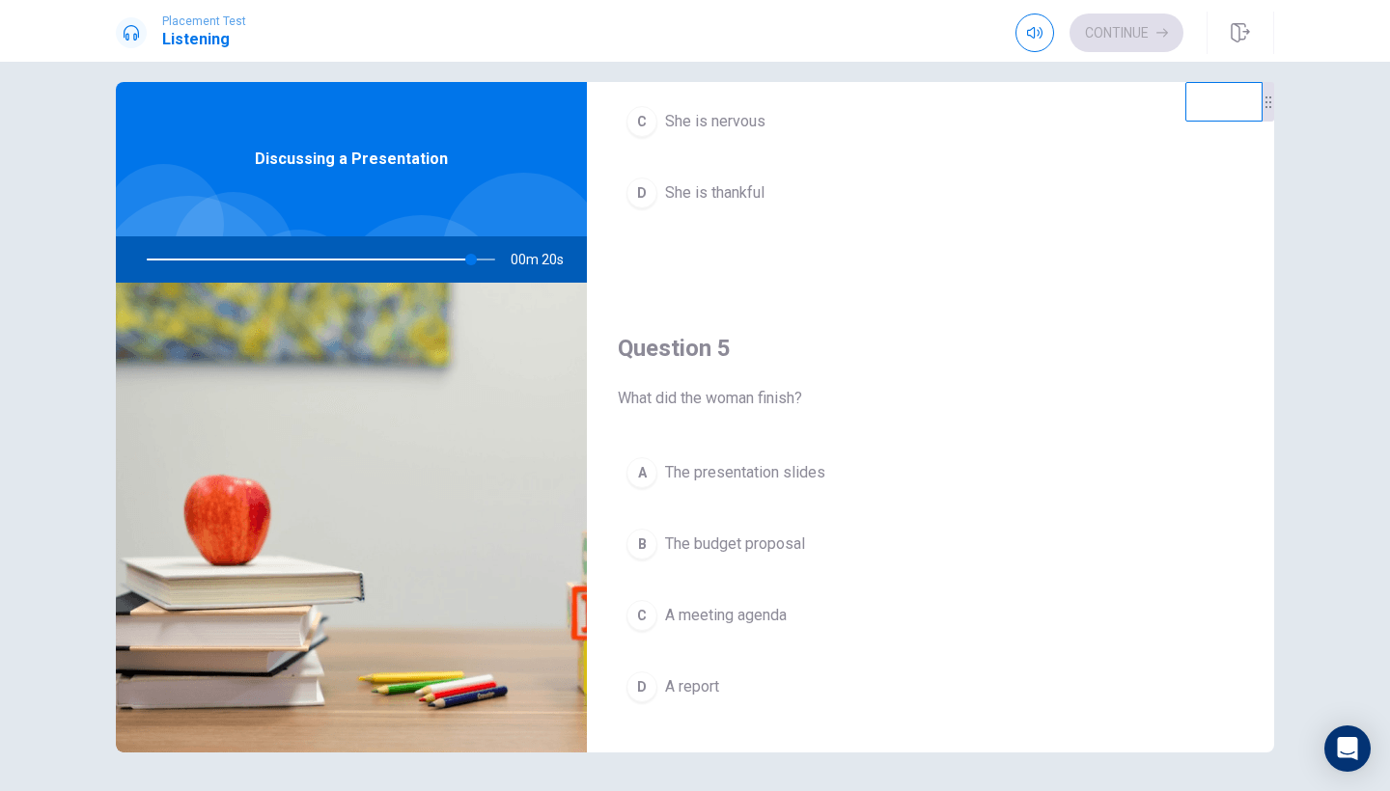
scroll to position [1766, 0]
click at [737, 622] on span "A meeting agenda" at bounding box center [726, 613] width 122 height 23
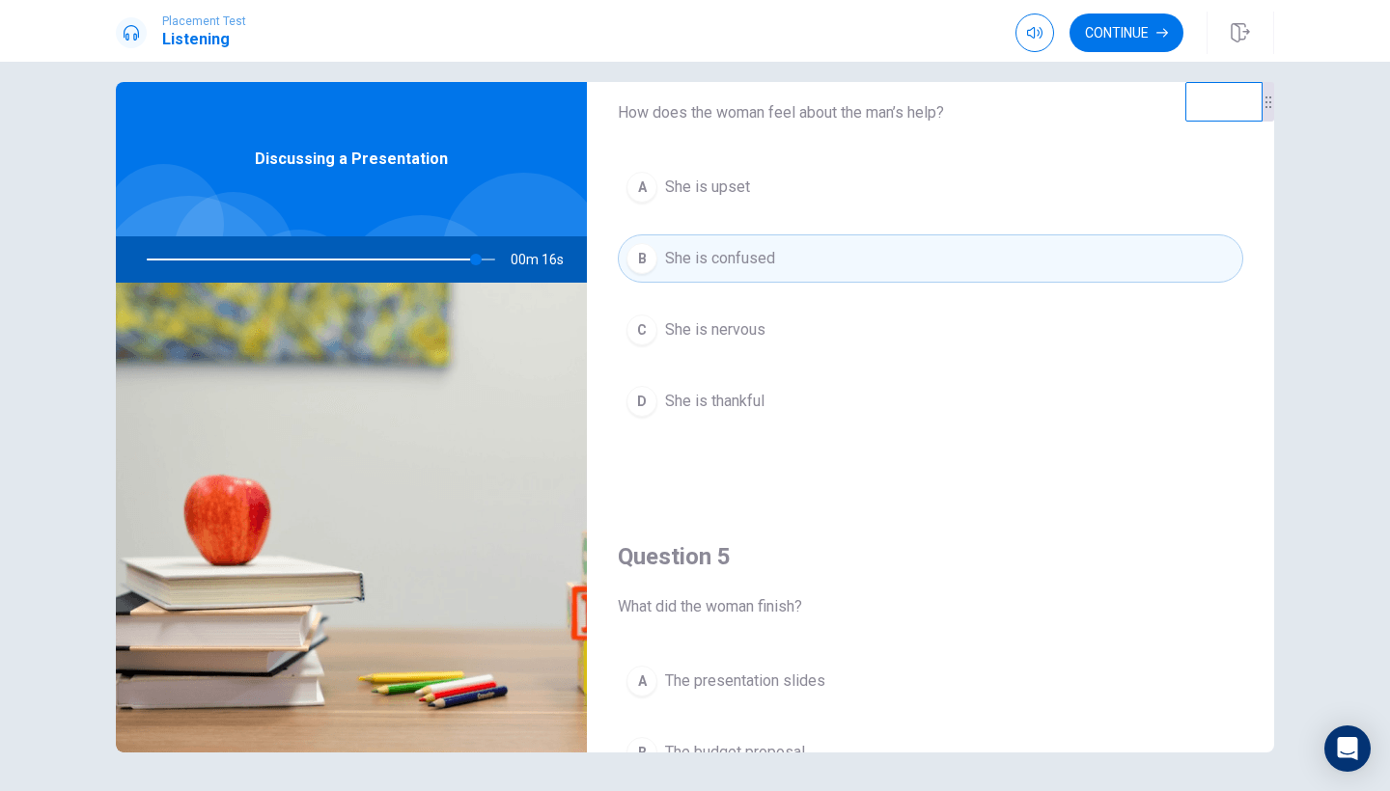
scroll to position [1551, 0]
click at [722, 268] on span "She is confused" at bounding box center [720, 263] width 110 height 23
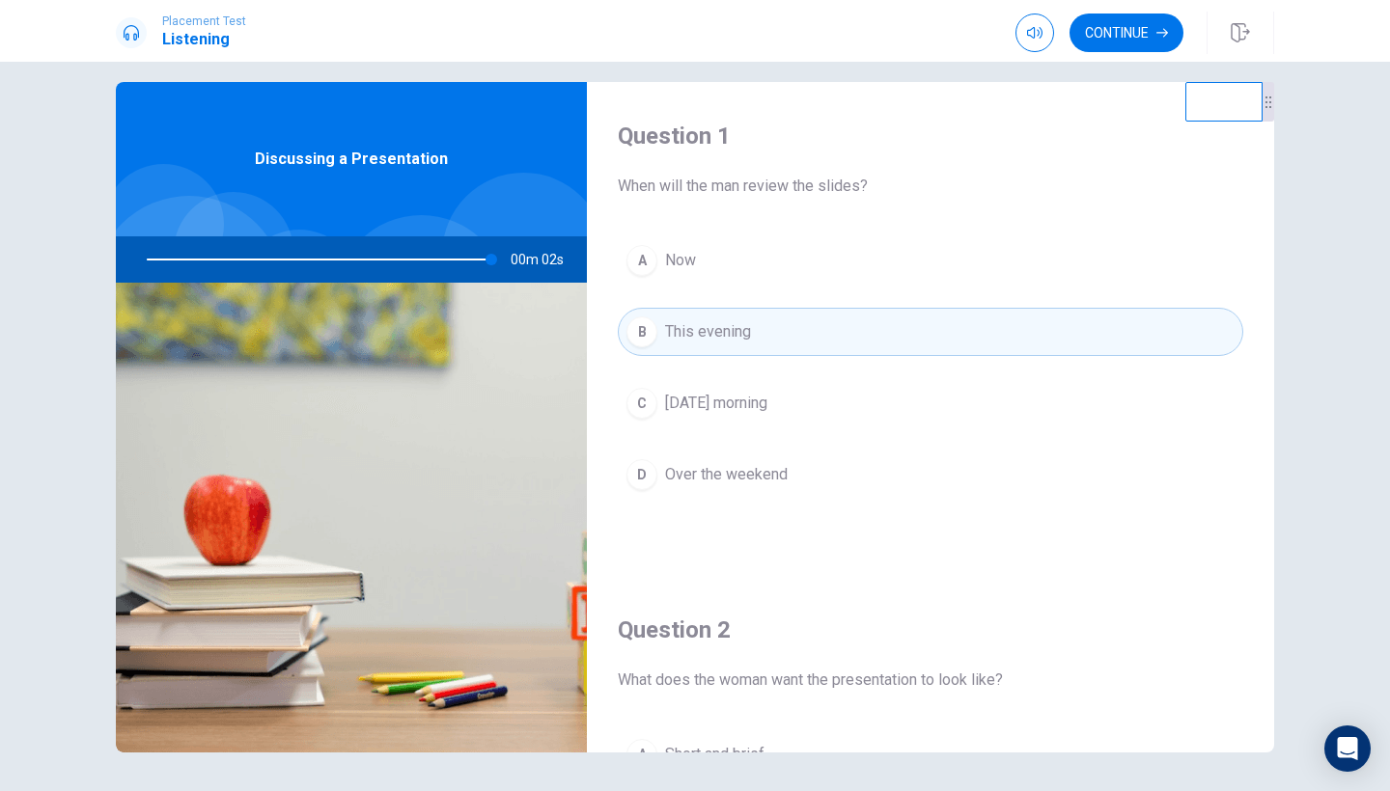
scroll to position [0, 0]
type input "0"
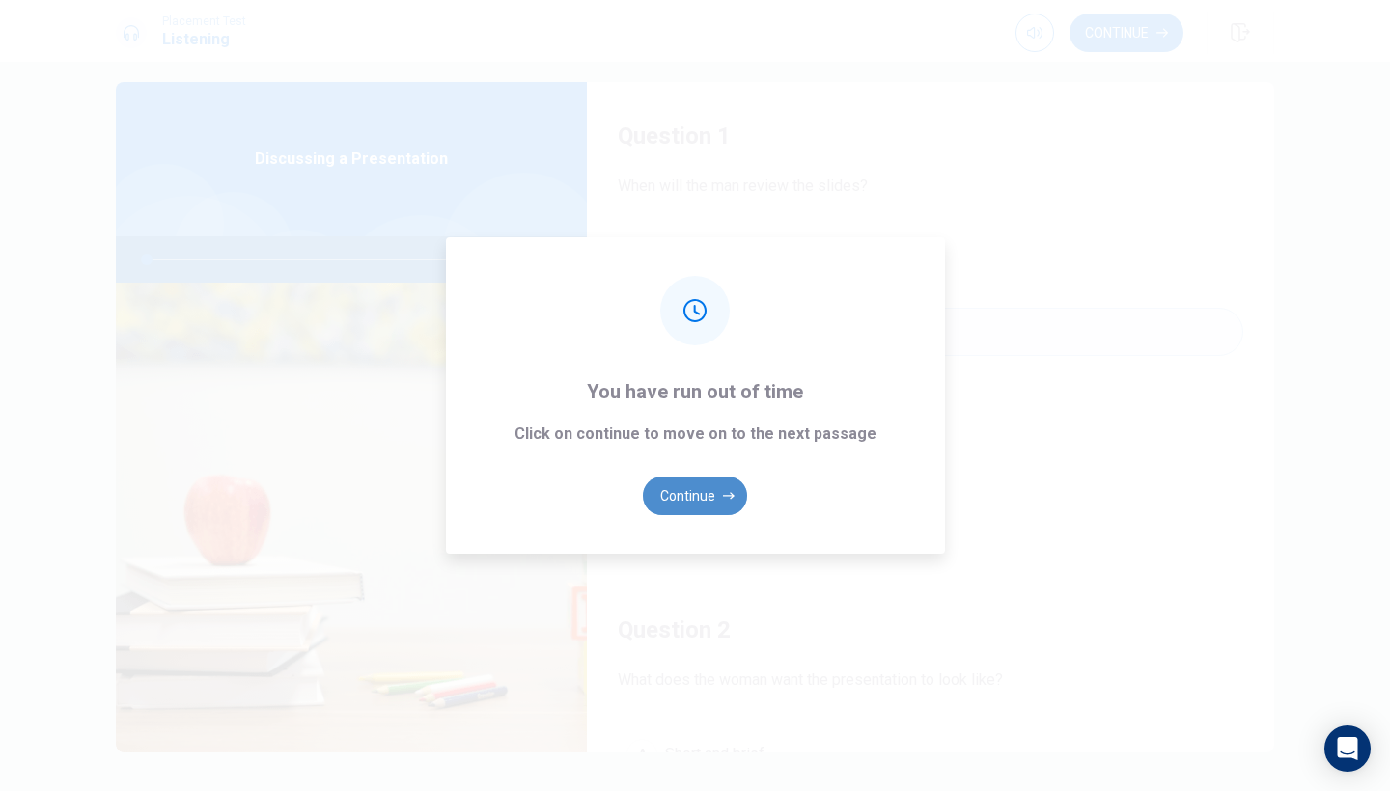
click at [677, 483] on button "Continue" at bounding box center [695, 496] width 104 height 39
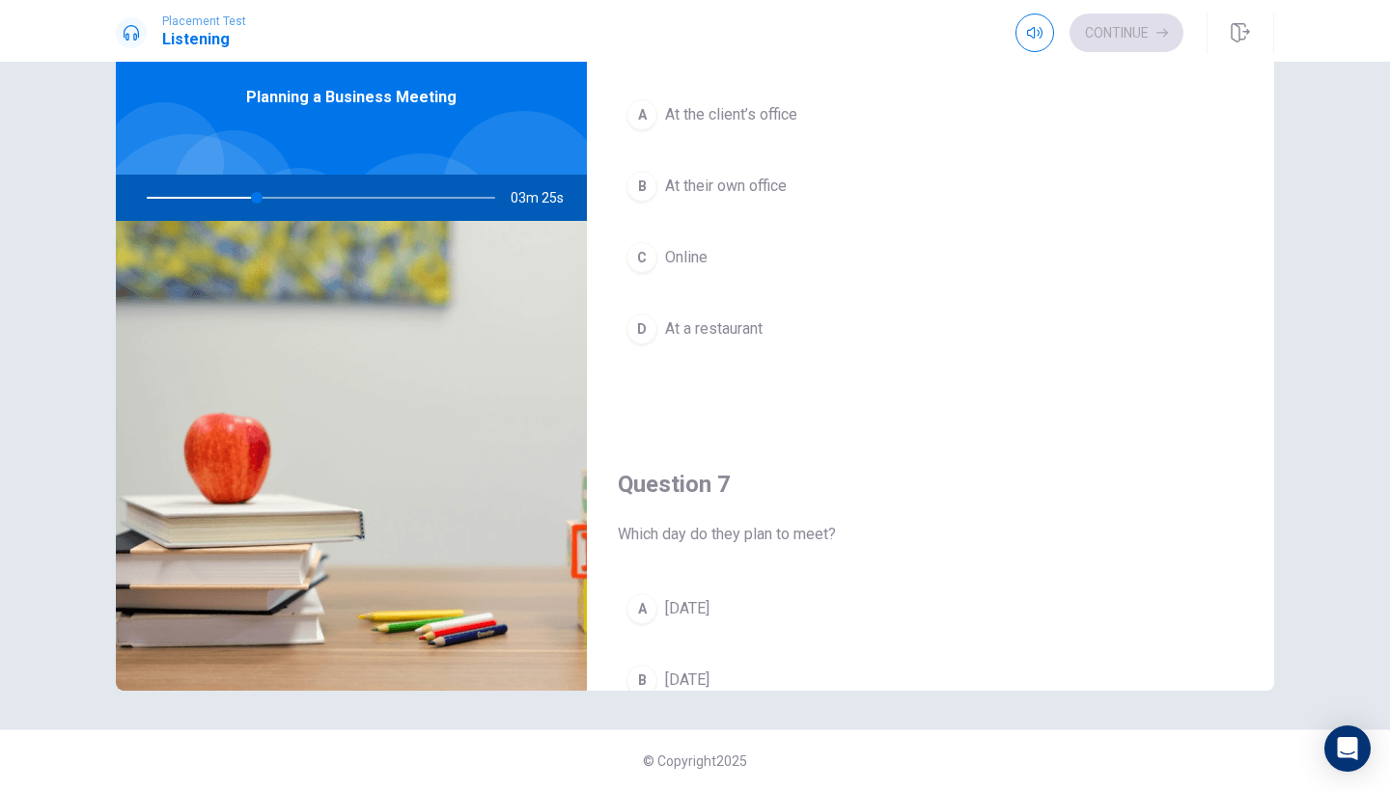
scroll to position [87, 0]
click at [681, 679] on span "Tuesday" at bounding box center [687, 677] width 44 height 23
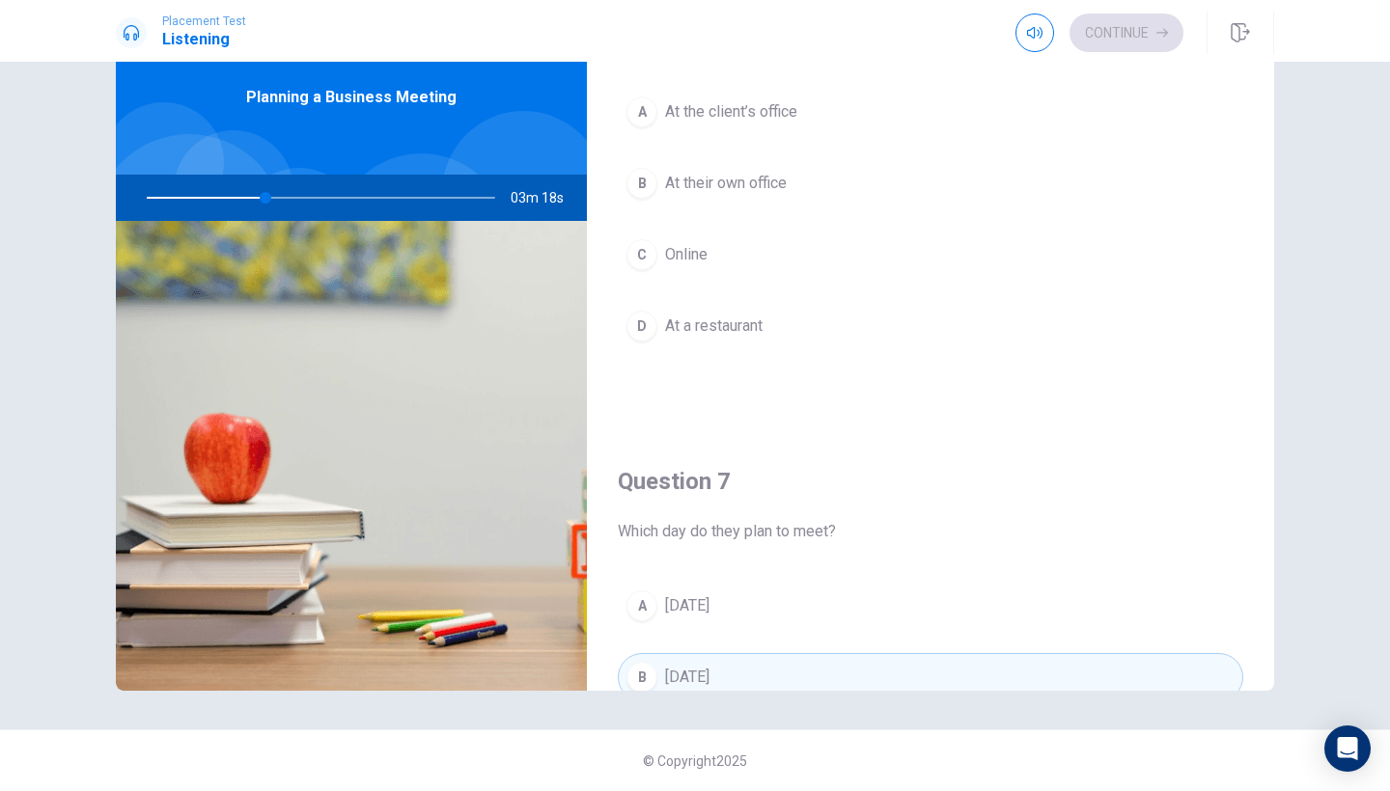
click at [731, 182] on span "At their own office" at bounding box center [726, 183] width 122 height 23
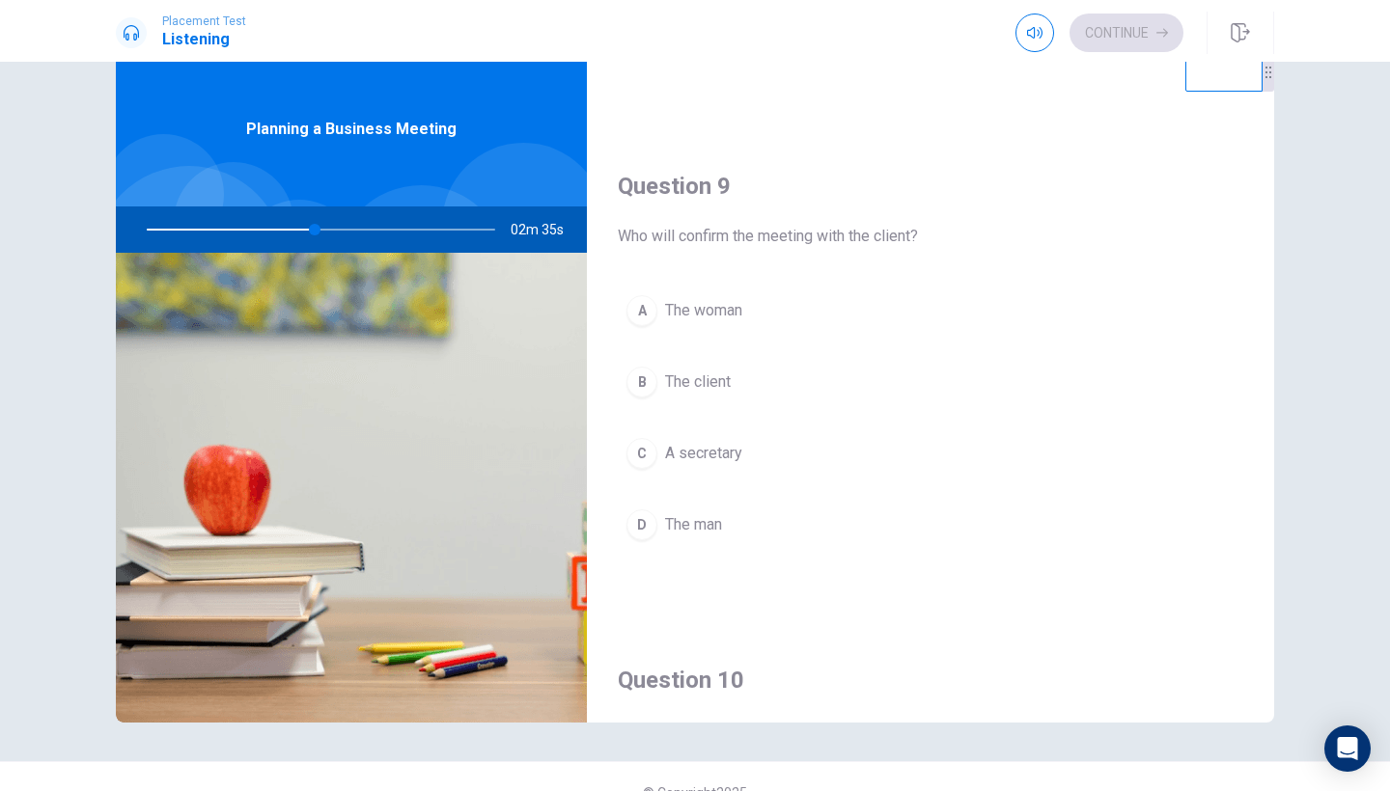
scroll to position [1409, 0]
click at [693, 303] on span "The woman" at bounding box center [703, 303] width 77 height 23
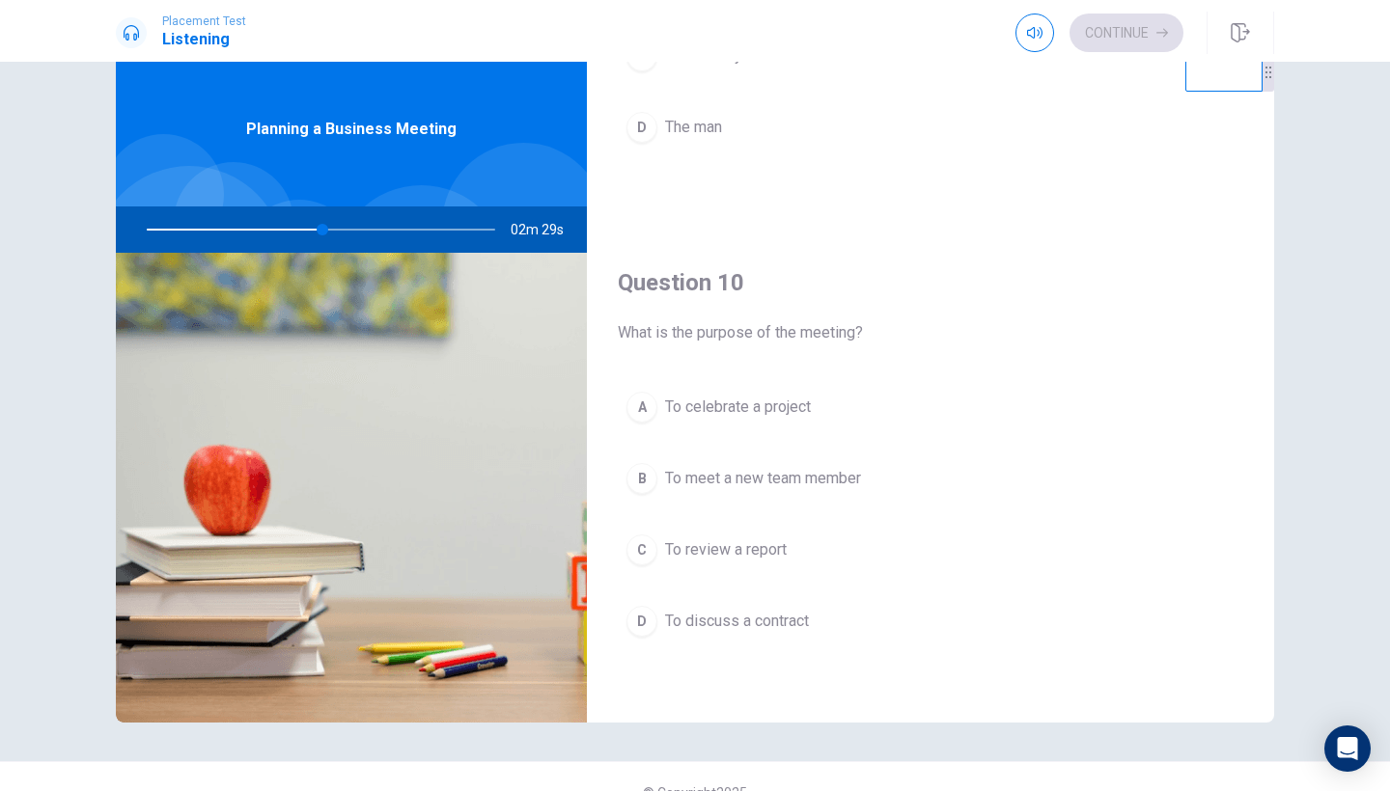
scroll to position [1800, 0]
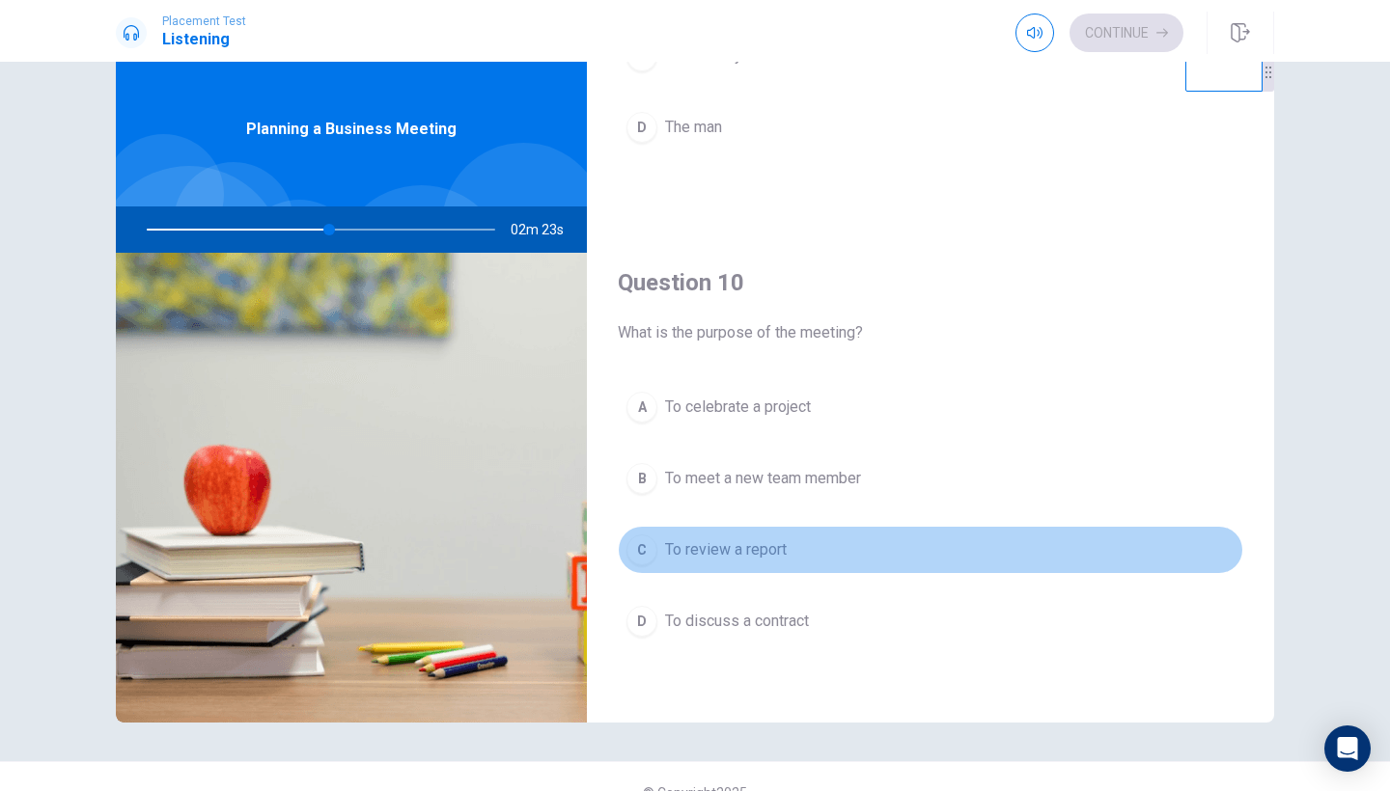
click at [706, 549] on span "To review a report" at bounding box center [726, 550] width 122 height 23
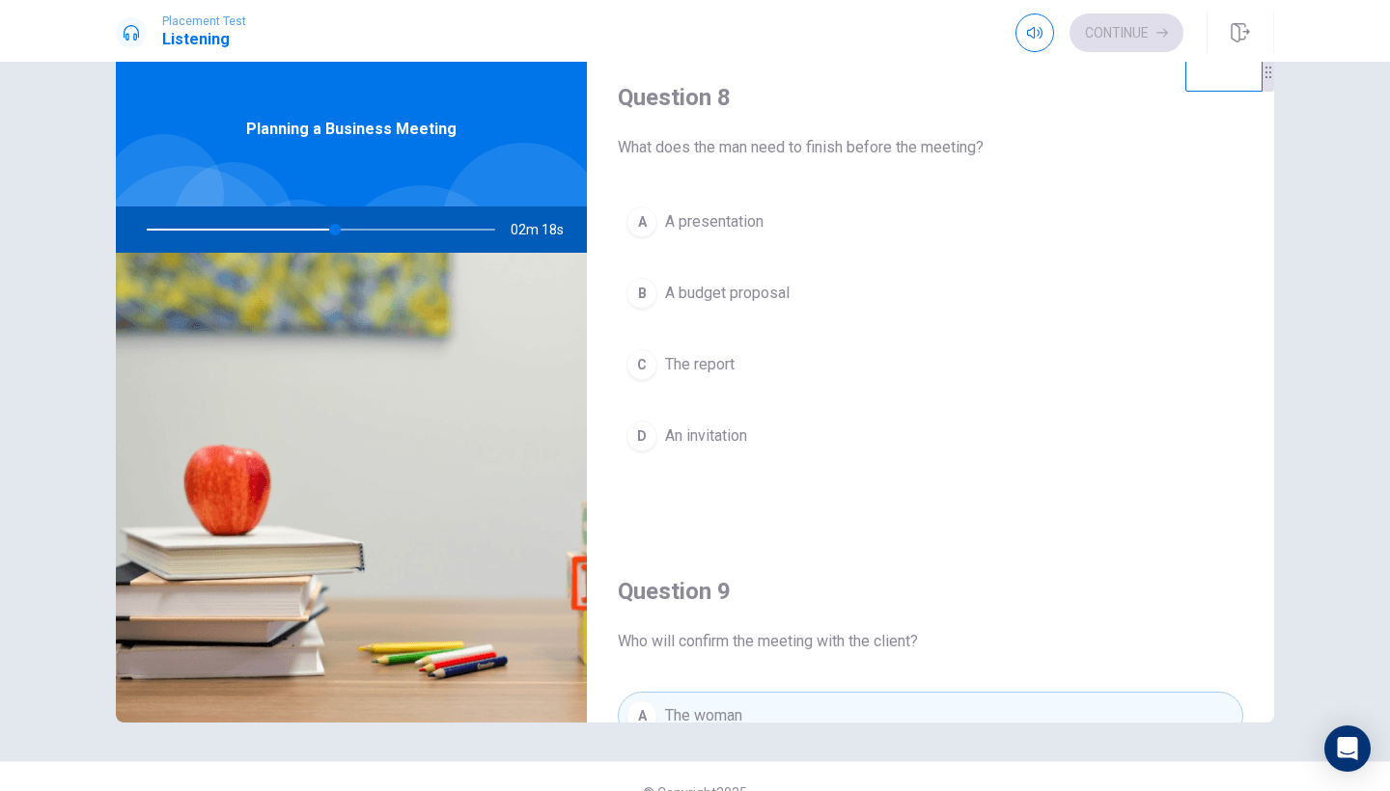
scroll to position [988, 0]
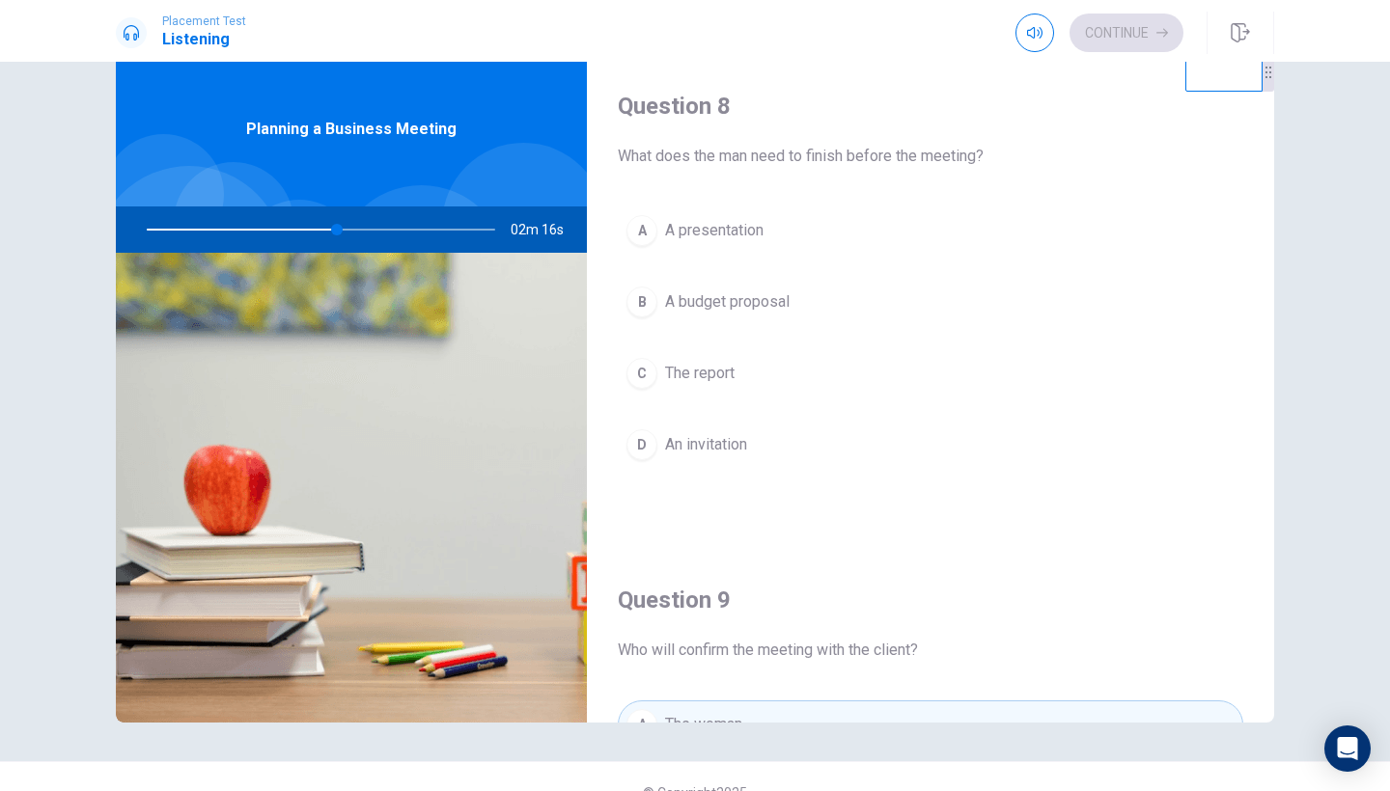
click at [749, 377] on button "C The report" at bounding box center [930, 373] width 625 height 48
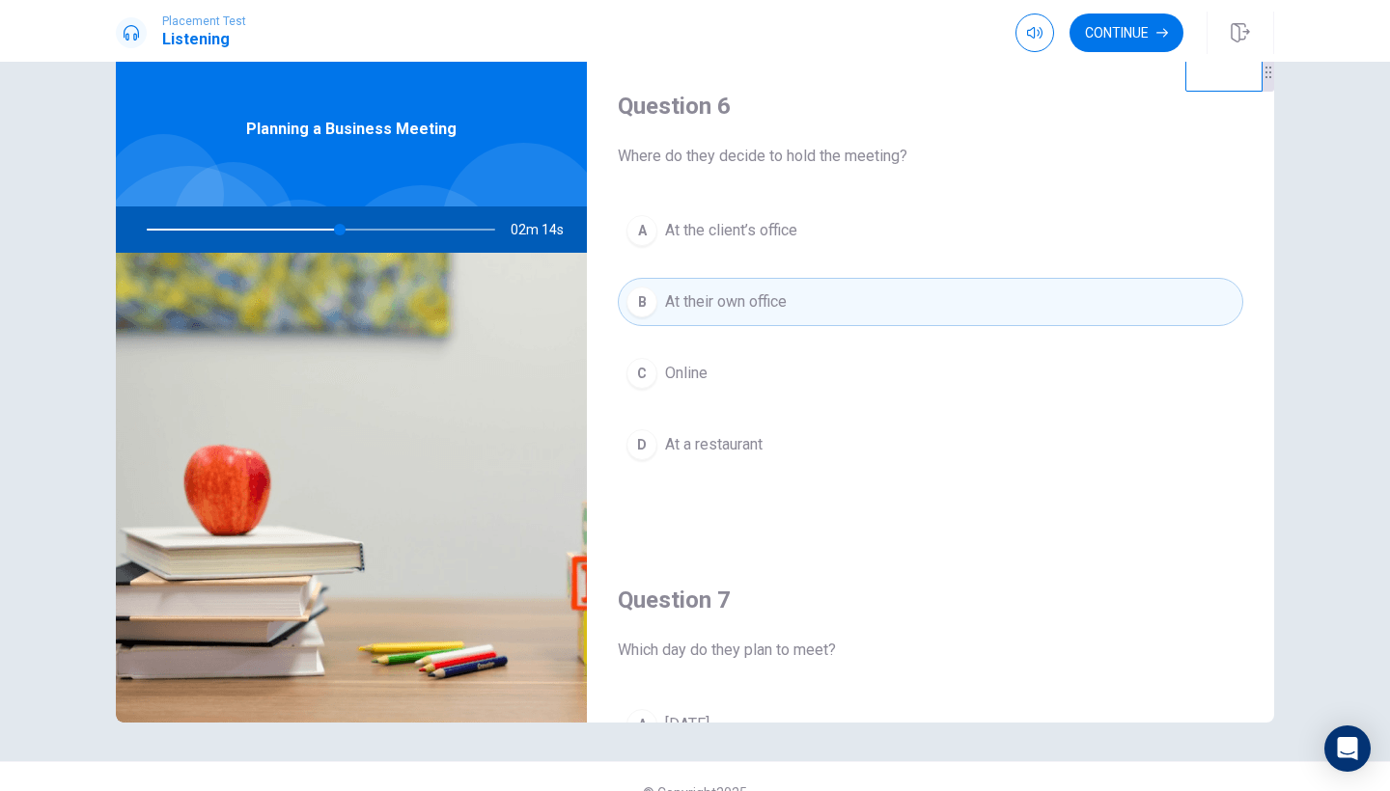
scroll to position [0, 0]
click at [752, 230] on span "At the client’s office" at bounding box center [731, 230] width 132 height 23
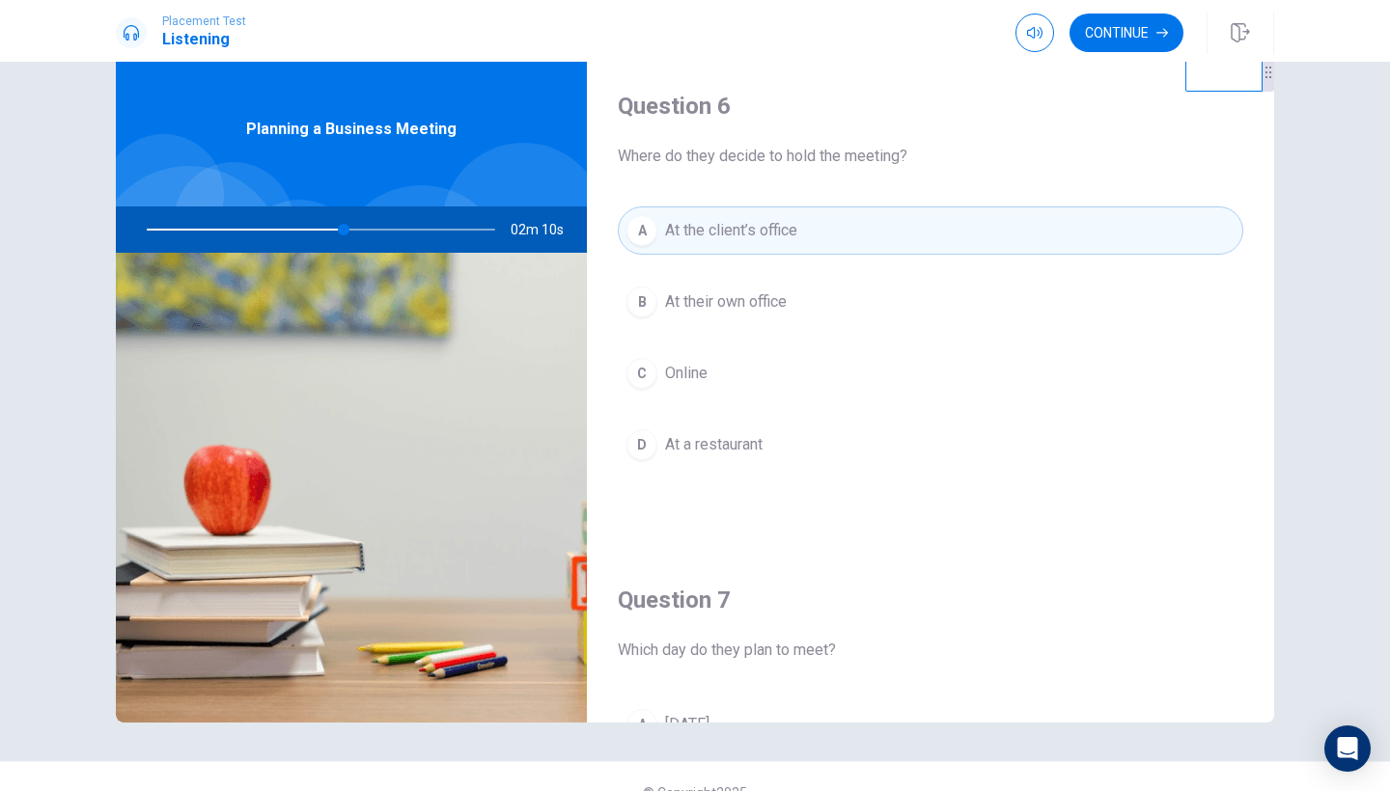
drag, startPoint x: 345, startPoint y: 229, endPoint x: 302, endPoint y: 217, distance: 44.0
click at [304, 219] on div at bounding box center [317, 230] width 387 height 46
click at [1107, 23] on button "Continue" at bounding box center [1126, 33] width 114 height 39
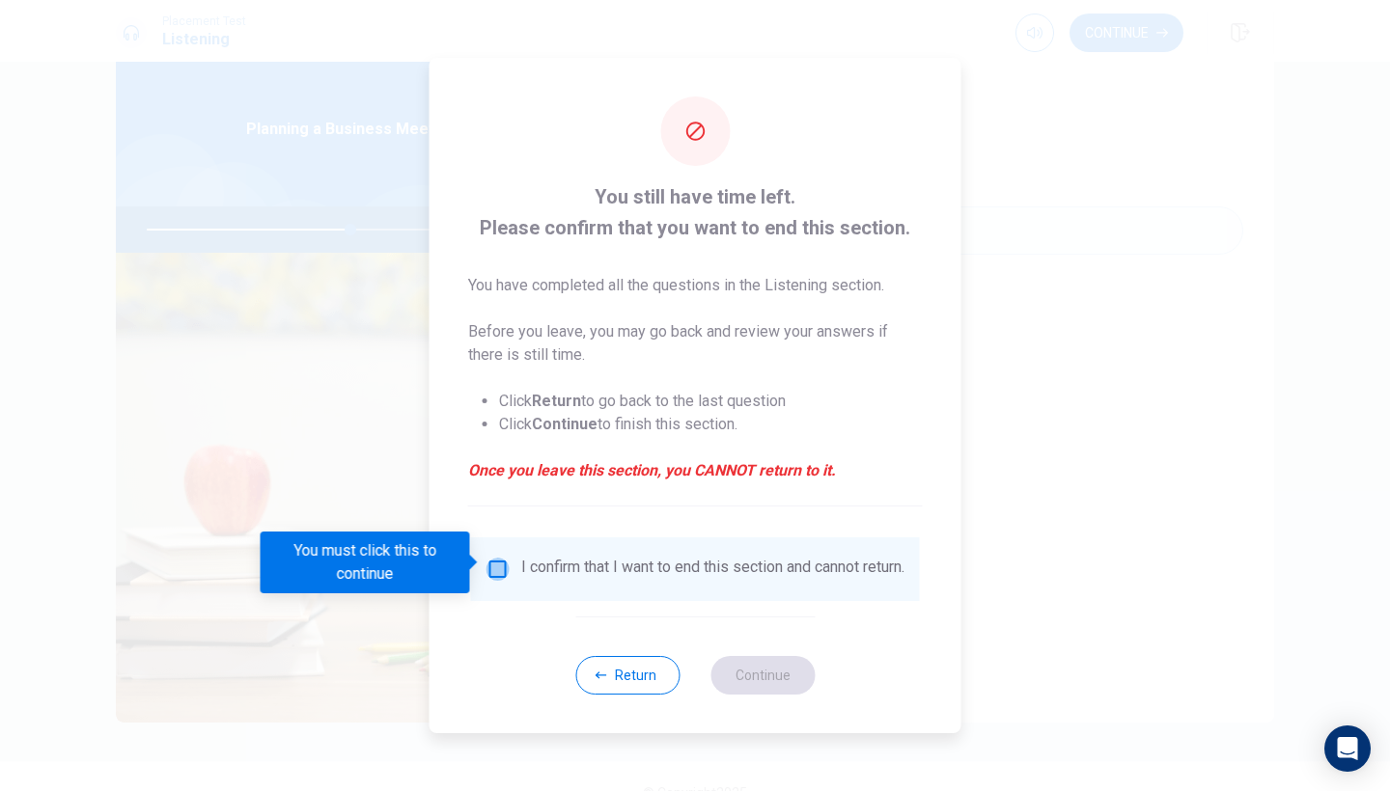
click at [493, 558] on input "You must click this to continue" at bounding box center [497, 569] width 23 height 23
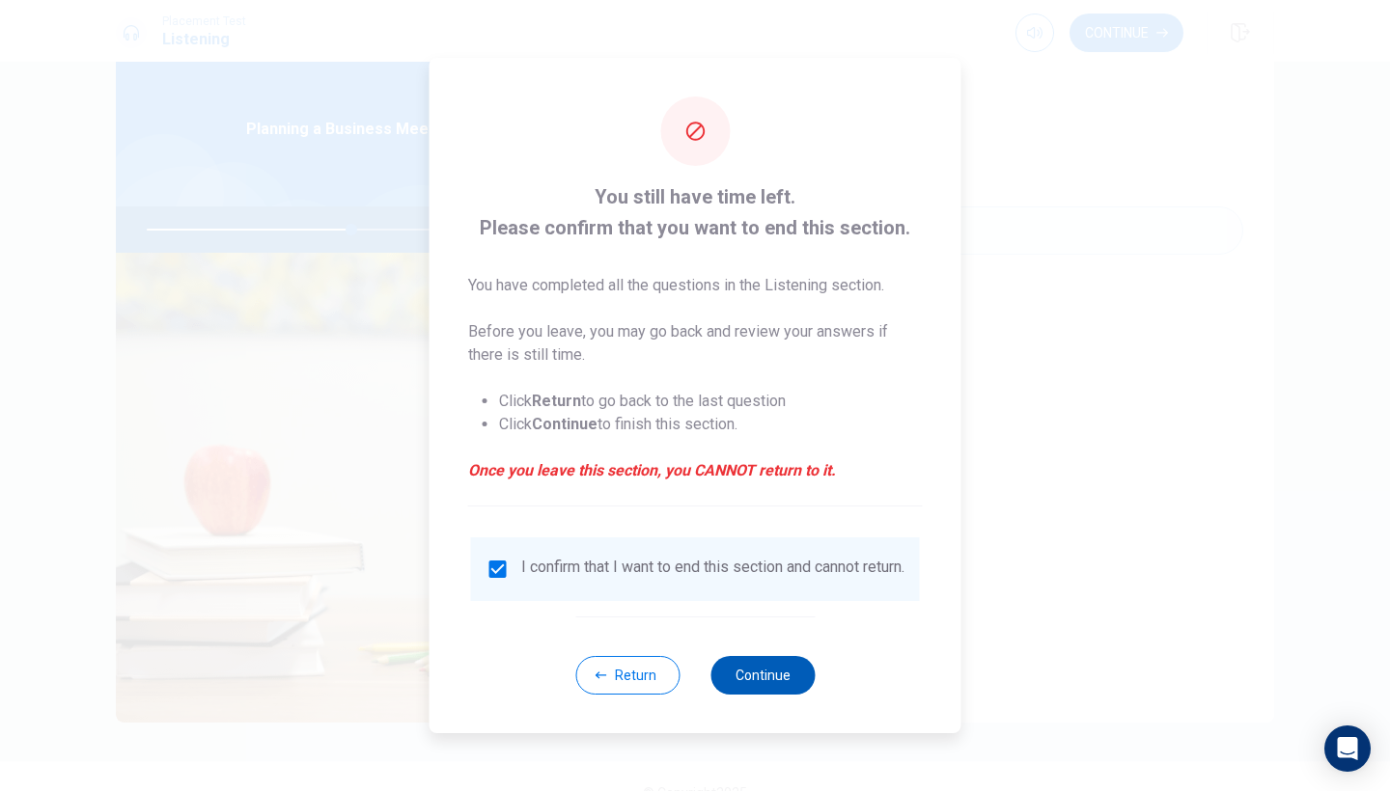
click at [770, 676] on button "Continue" at bounding box center [762, 675] width 104 height 39
click at [497, 580] on div "I confirm that I want to end this section and cannot return." at bounding box center [695, 569] width 418 height 23
click at [513, 562] on div "I confirm that I want to end this section and cannot return." at bounding box center [695, 569] width 418 height 23
click at [629, 608] on div "You still have time left. Please confirm that you want to end this section. You…" at bounding box center [695, 396] width 532 height 676
click at [624, 568] on div "I confirm that I want to end this section and cannot return." at bounding box center [712, 569] width 383 height 23
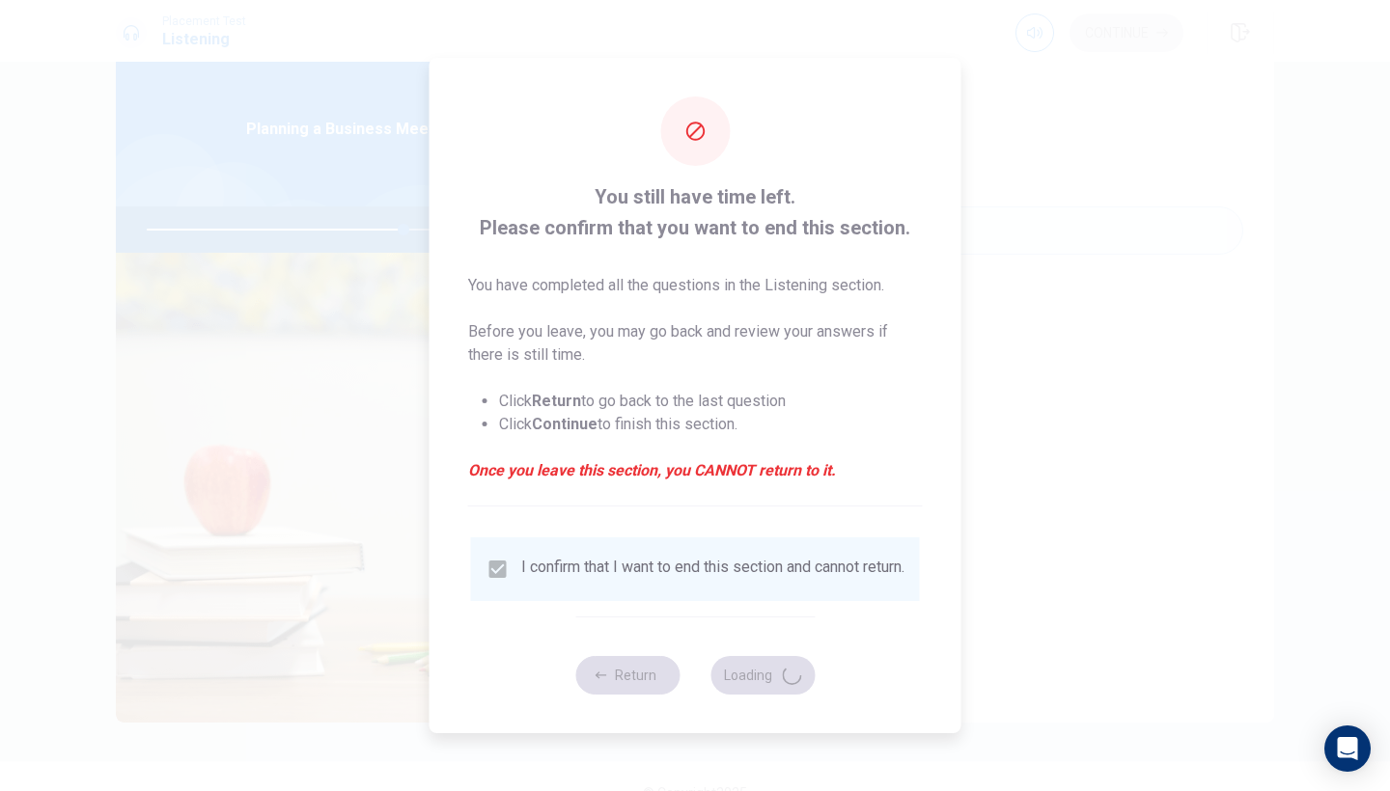
click at [720, 382] on ul "Click Return to go back to the last question Click Continue to finish this sect…" at bounding box center [695, 412] width 455 height 77
drag, startPoint x: 736, startPoint y: 456, endPoint x: 855, endPoint y: 460, distance: 118.8
click at [855, 460] on em "Once you leave this section, you CANNOT return to it." at bounding box center [695, 470] width 455 height 23
type input "75"
click at [855, 460] on em "Once you leave this section, you CANNOT return to it." at bounding box center [695, 470] width 455 height 23
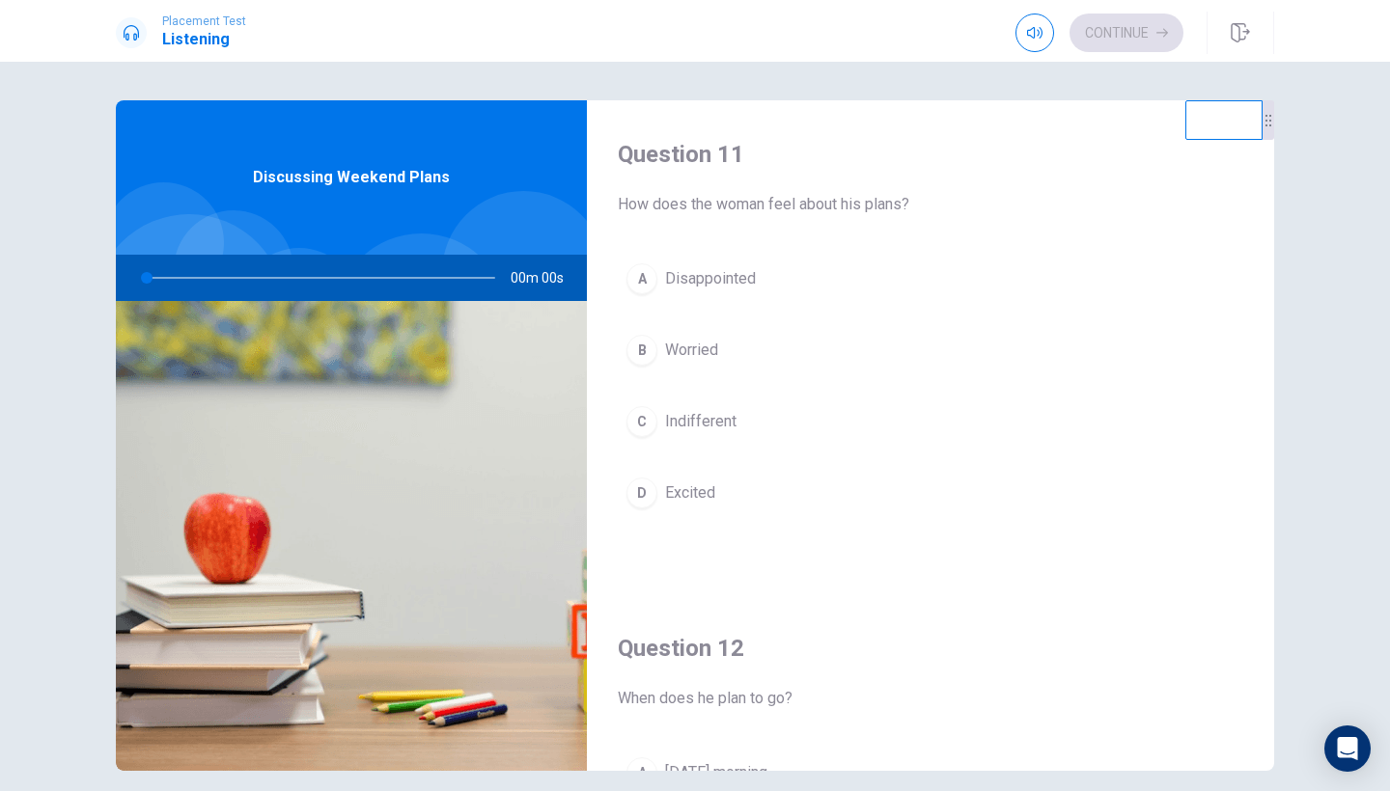
click at [676, 277] on span "Disappointed" at bounding box center [710, 278] width 91 height 23
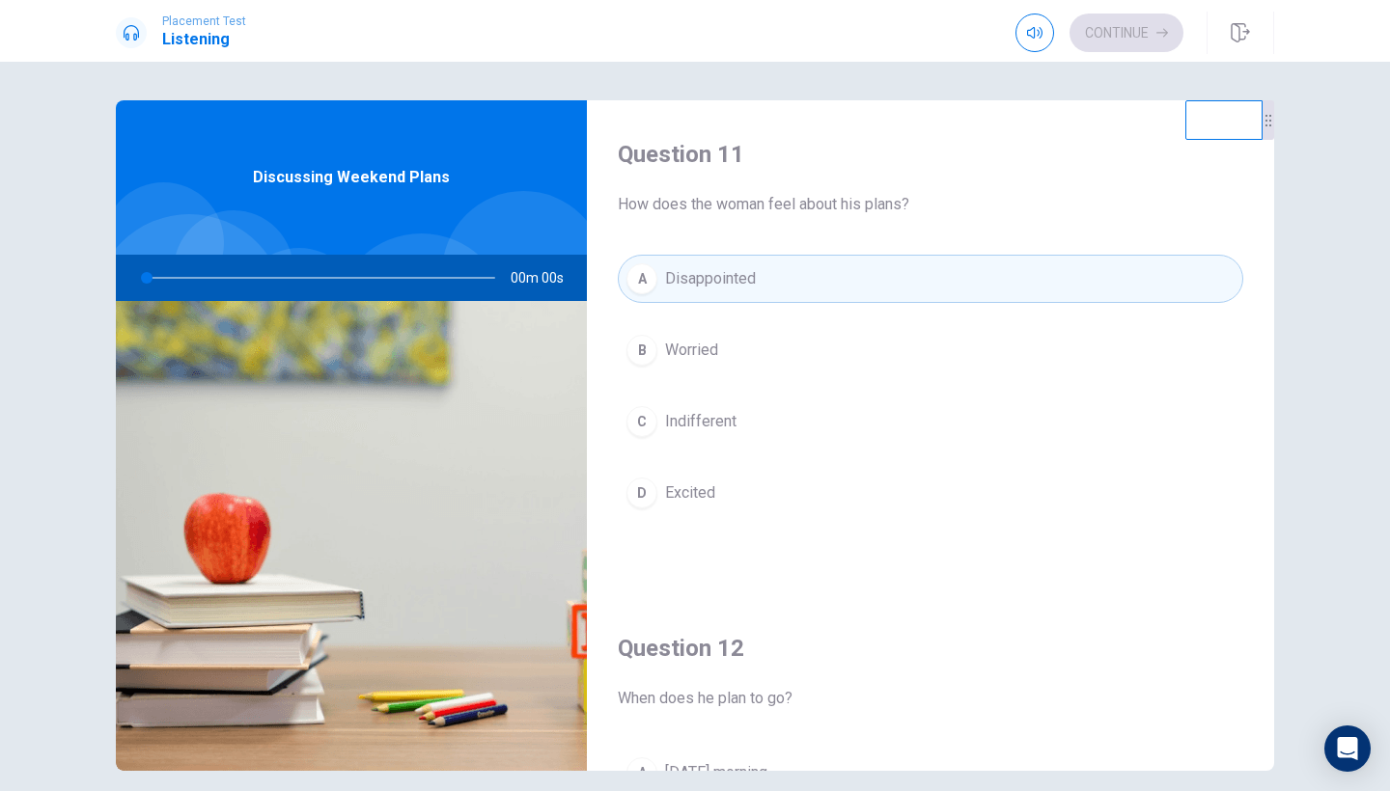
click at [676, 277] on span "Disappointed" at bounding box center [710, 278] width 91 height 23
click at [354, 152] on div "Discussing Weekend Plans" at bounding box center [351, 177] width 471 height 154
click at [166, 288] on div at bounding box center [317, 278] width 387 height 46
click at [166, 285] on div at bounding box center [317, 278] width 387 height 46
click at [152, 279] on div at bounding box center [317, 278] width 387 height 46
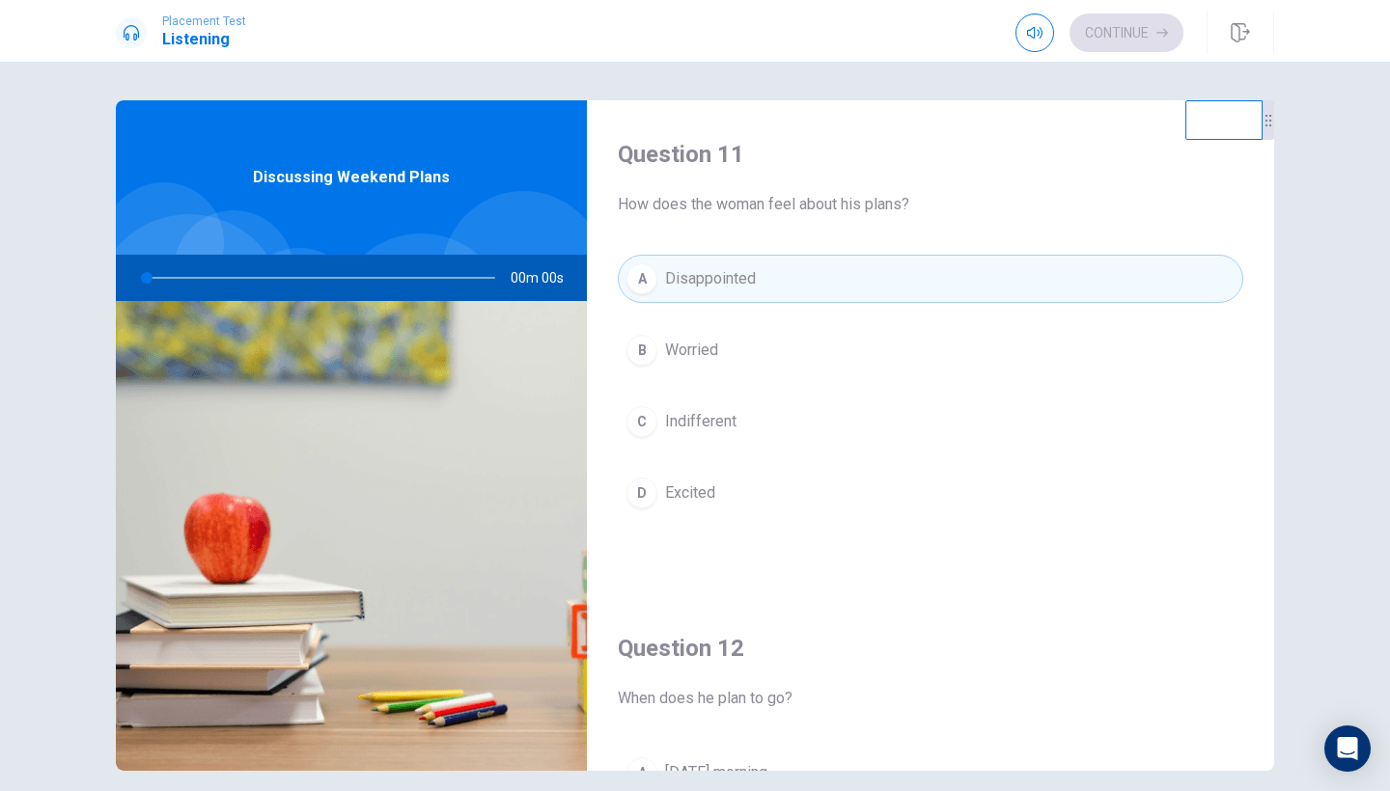
drag, startPoint x: 152, startPoint y: 279, endPoint x: 615, endPoint y: 259, distance: 462.7
click at [605, 259] on div "Question 11 How does the woman feel about his plans? A Disappointed B Worried C…" at bounding box center [695, 435] width 1158 height 671
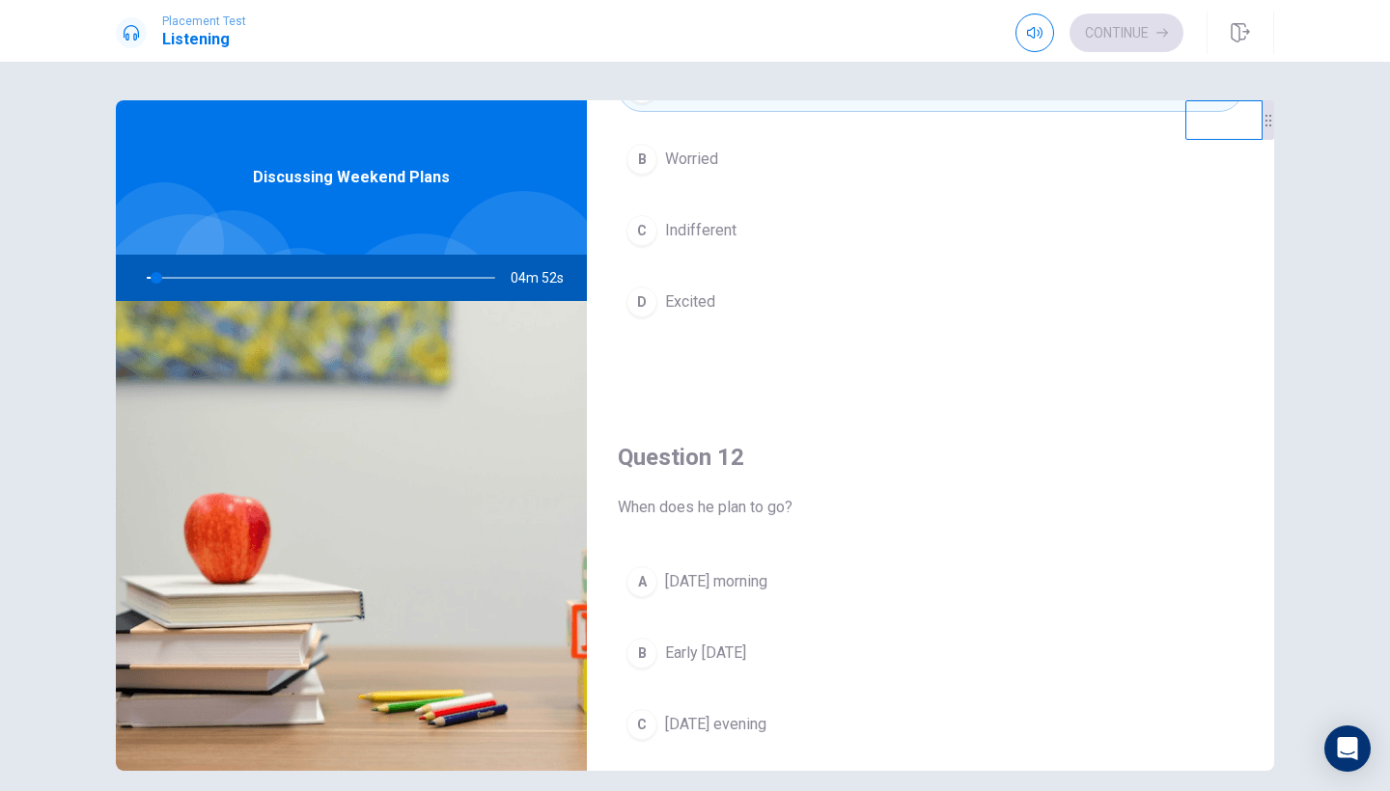
scroll to position [188, 0]
click at [264, 279] on div at bounding box center [317, 278] width 387 height 46
drag, startPoint x: 157, startPoint y: 278, endPoint x: 180, endPoint y: 280, distance: 22.3
click at [180, 280] on div at bounding box center [317, 278] width 387 height 46
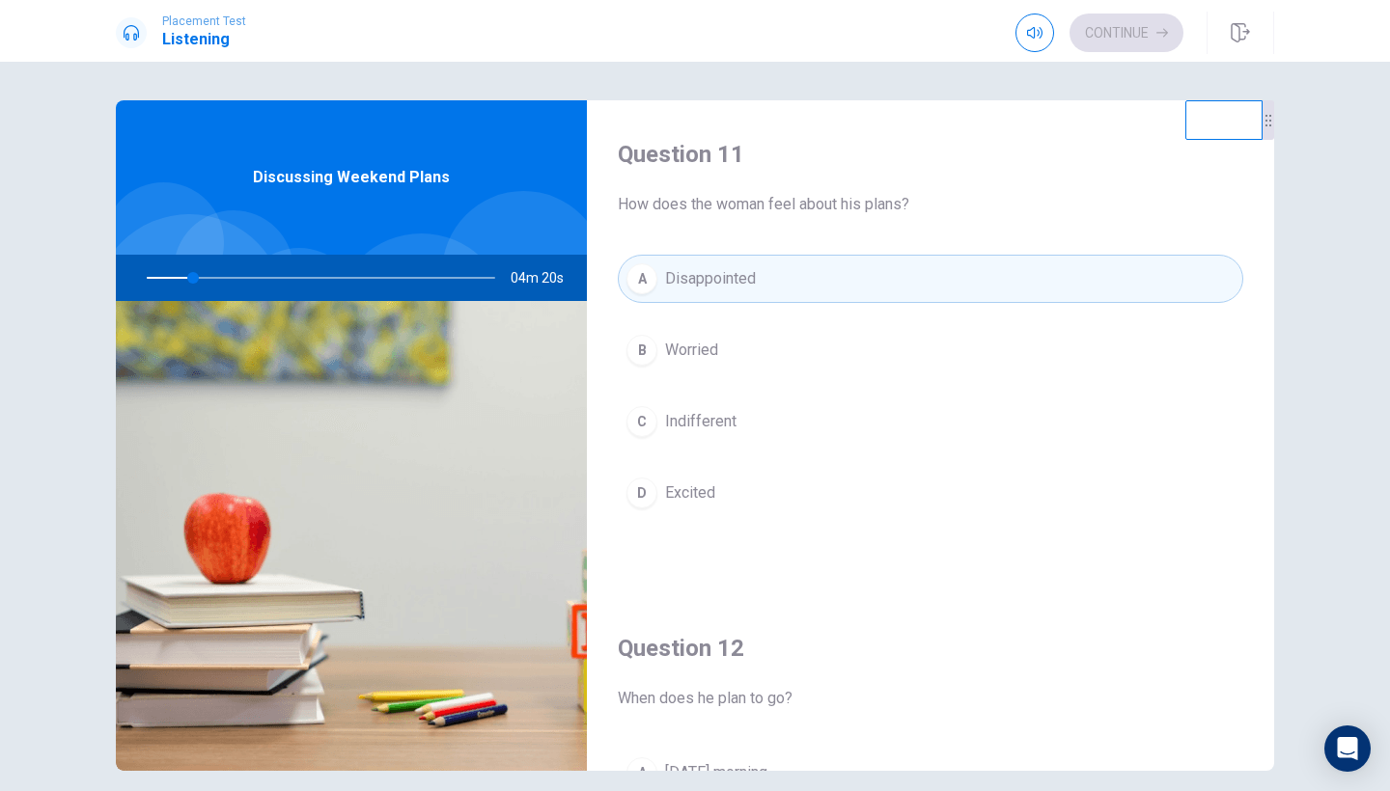
scroll to position [0, 0]
click at [718, 303] on div "A Disappointed B Worried C Indifferent D Excited" at bounding box center [930, 405] width 625 height 301
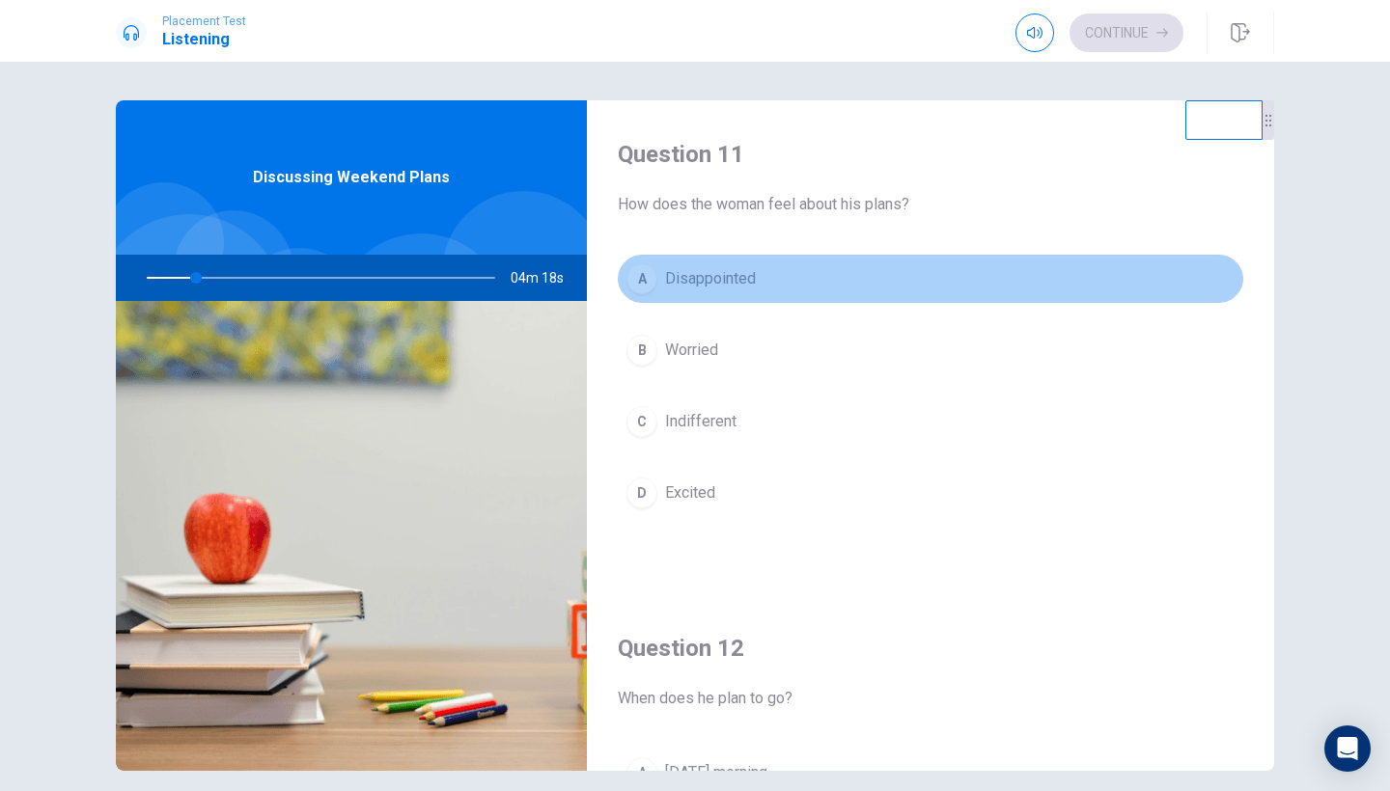
click at [726, 280] on span "Disappointed" at bounding box center [710, 278] width 91 height 23
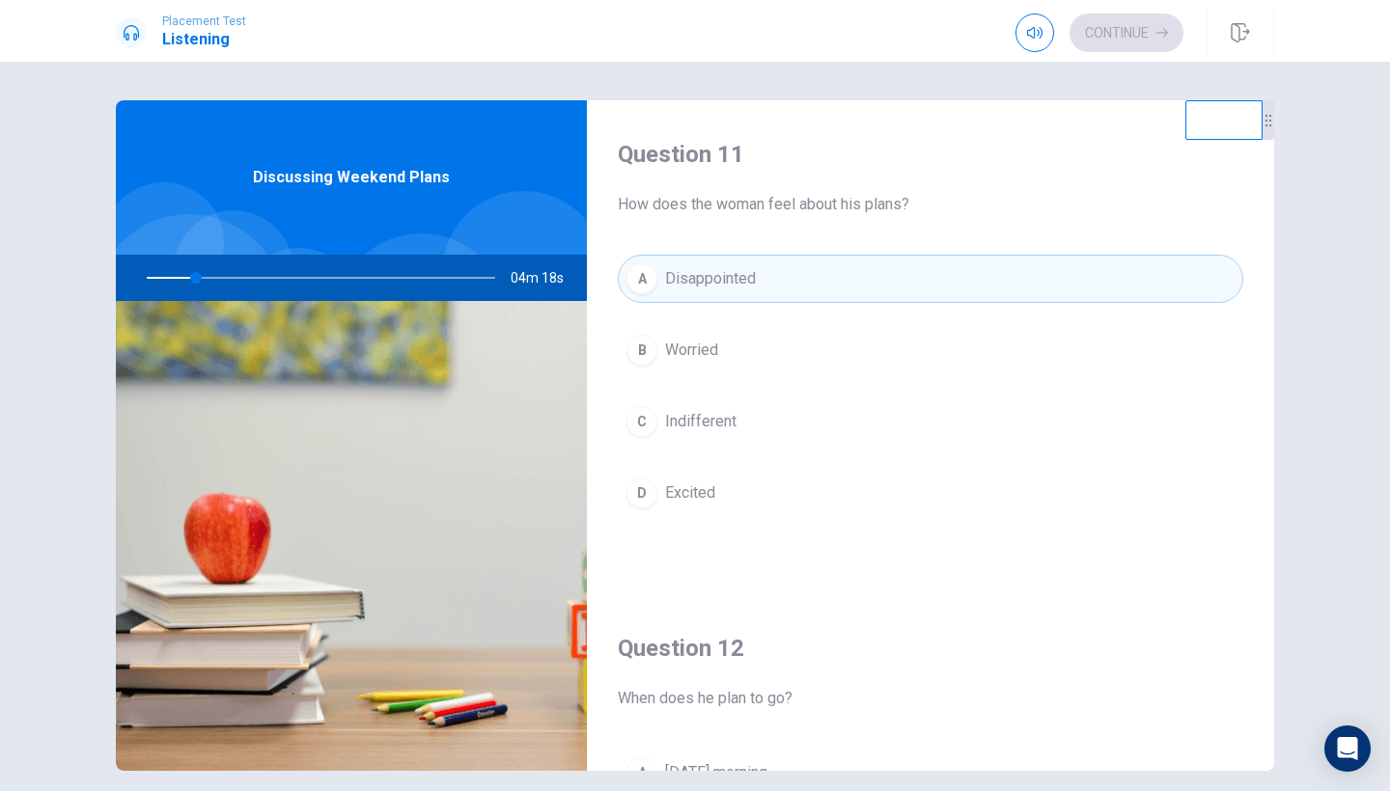
click at [726, 280] on span "Disappointed" at bounding box center [710, 278] width 91 height 23
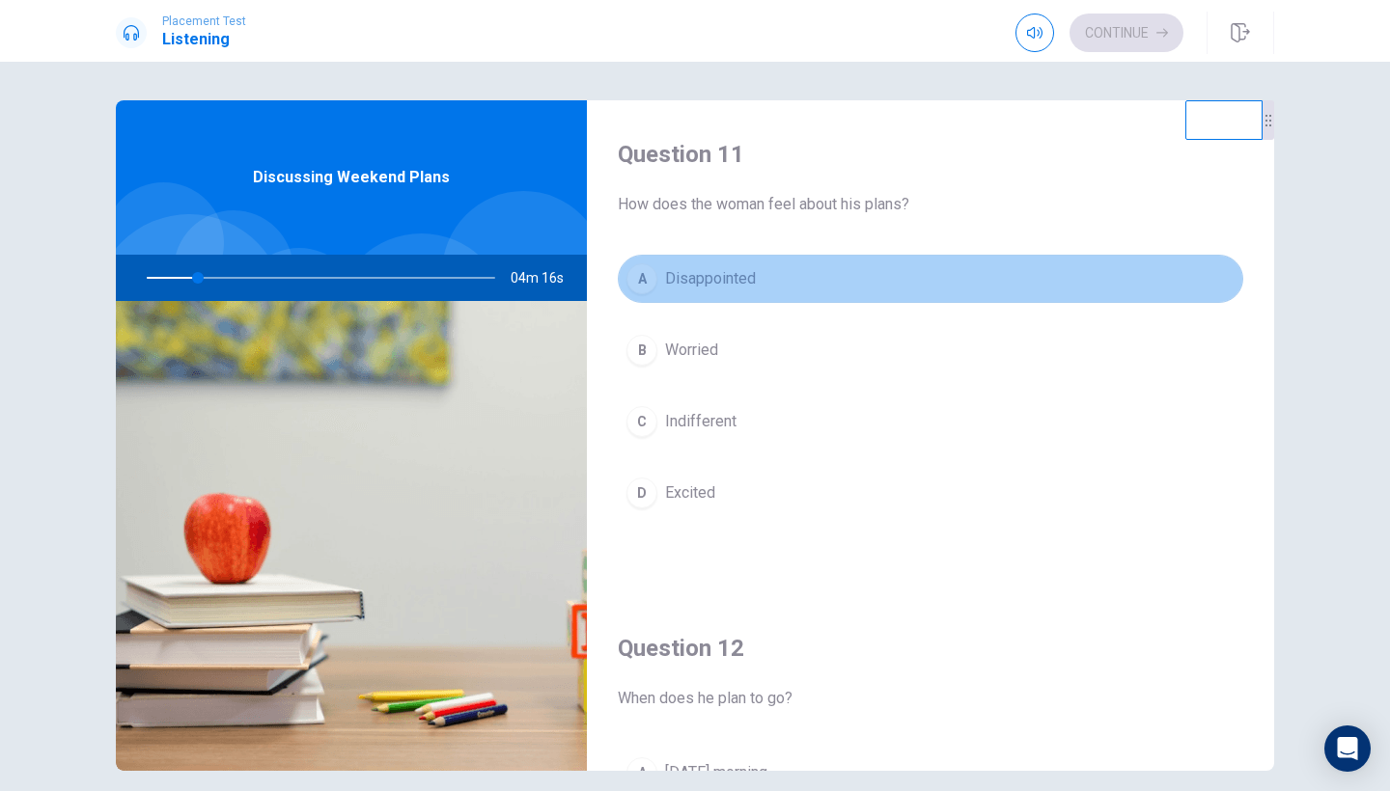
click at [726, 280] on span "Disappointed" at bounding box center [710, 278] width 91 height 23
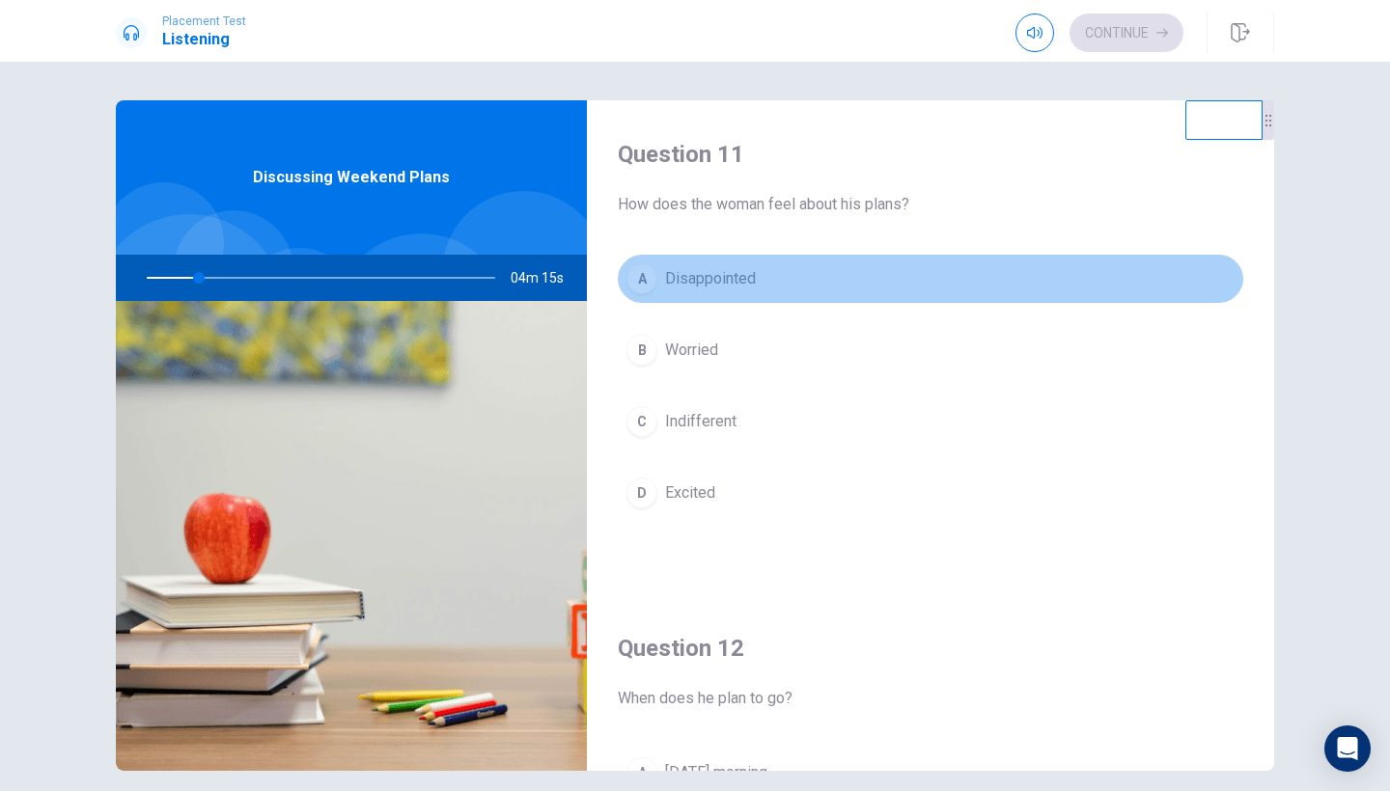
click at [726, 280] on span "Disappointed" at bounding box center [710, 278] width 91 height 23
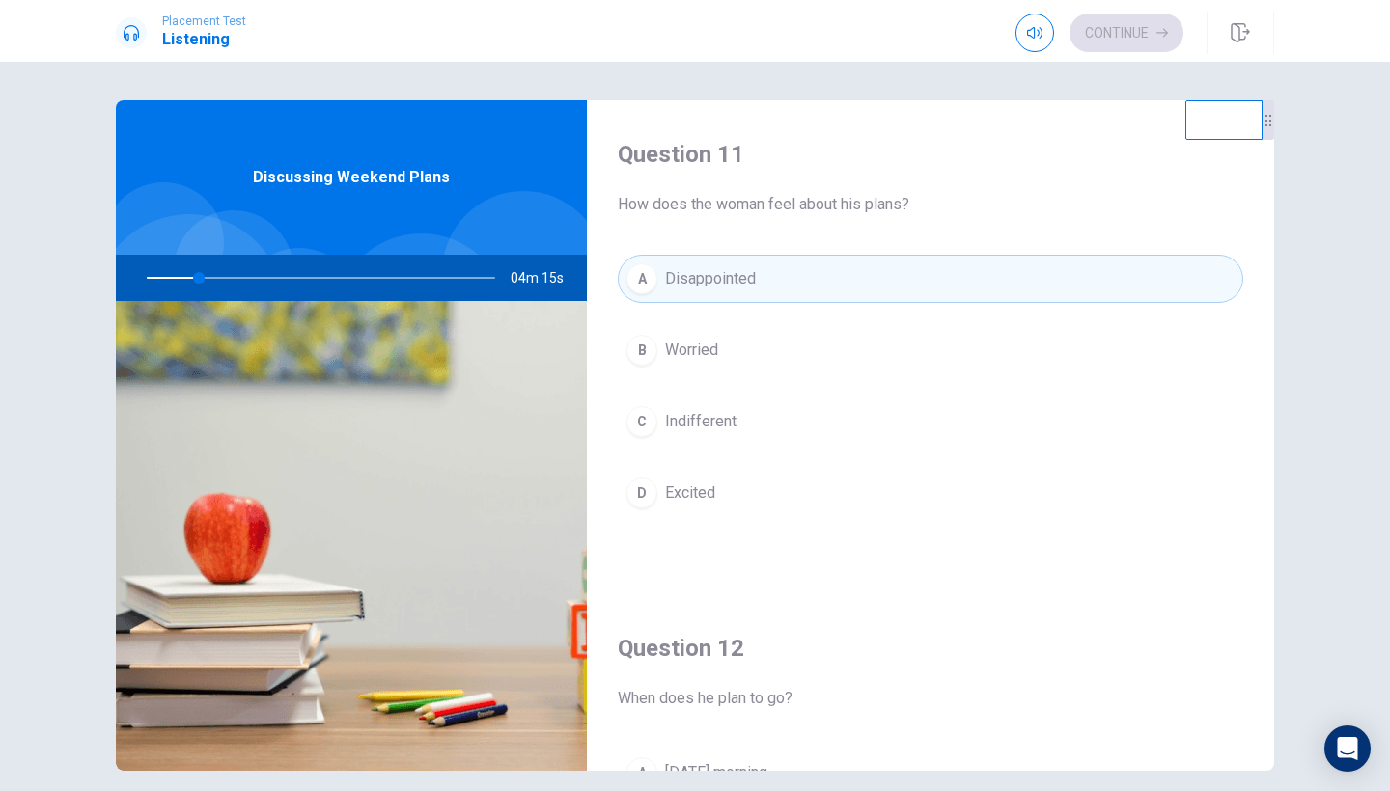
click at [726, 280] on span "Disappointed" at bounding box center [710, 278] width 91 height 23
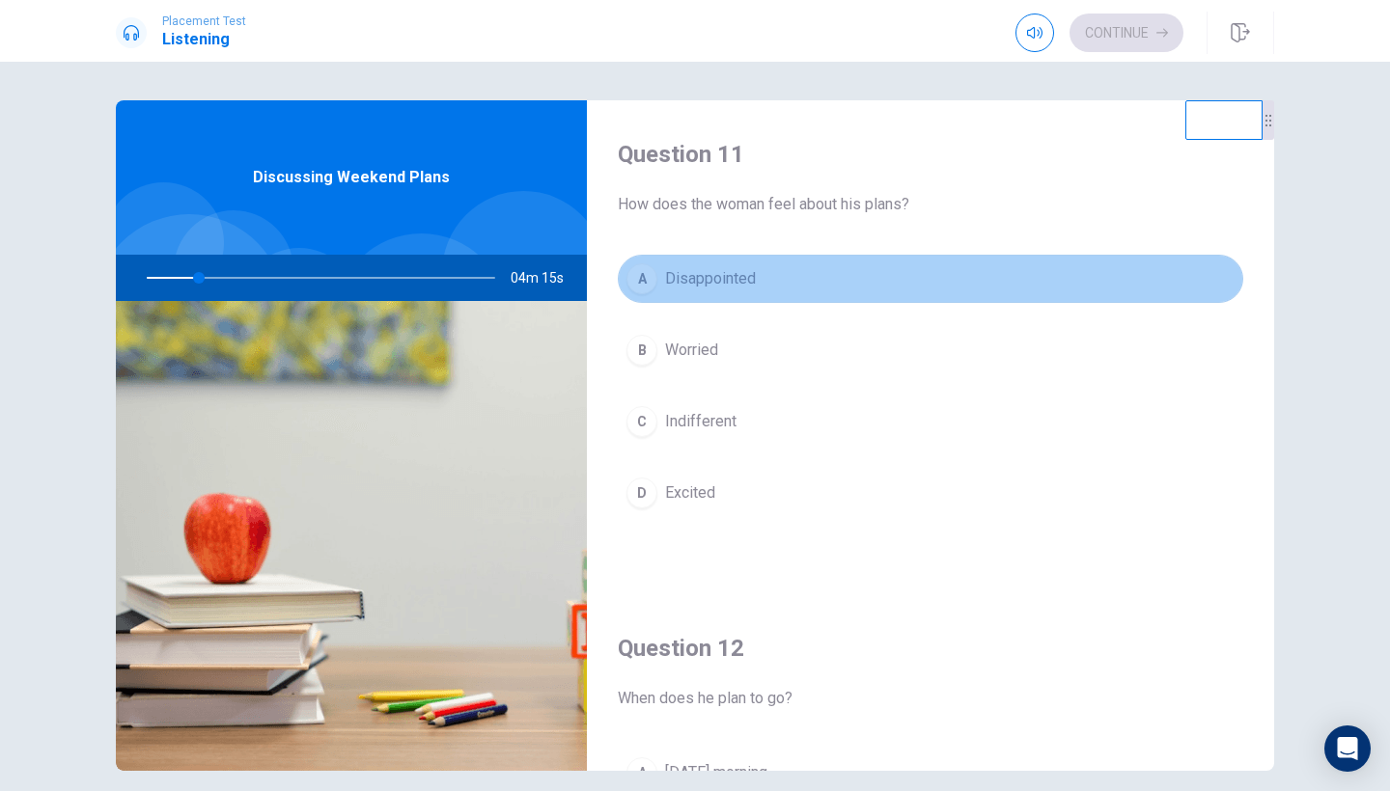
click at [726, 280] on span "Disappointed" at bounding box center [710, 278] width 91 height 23
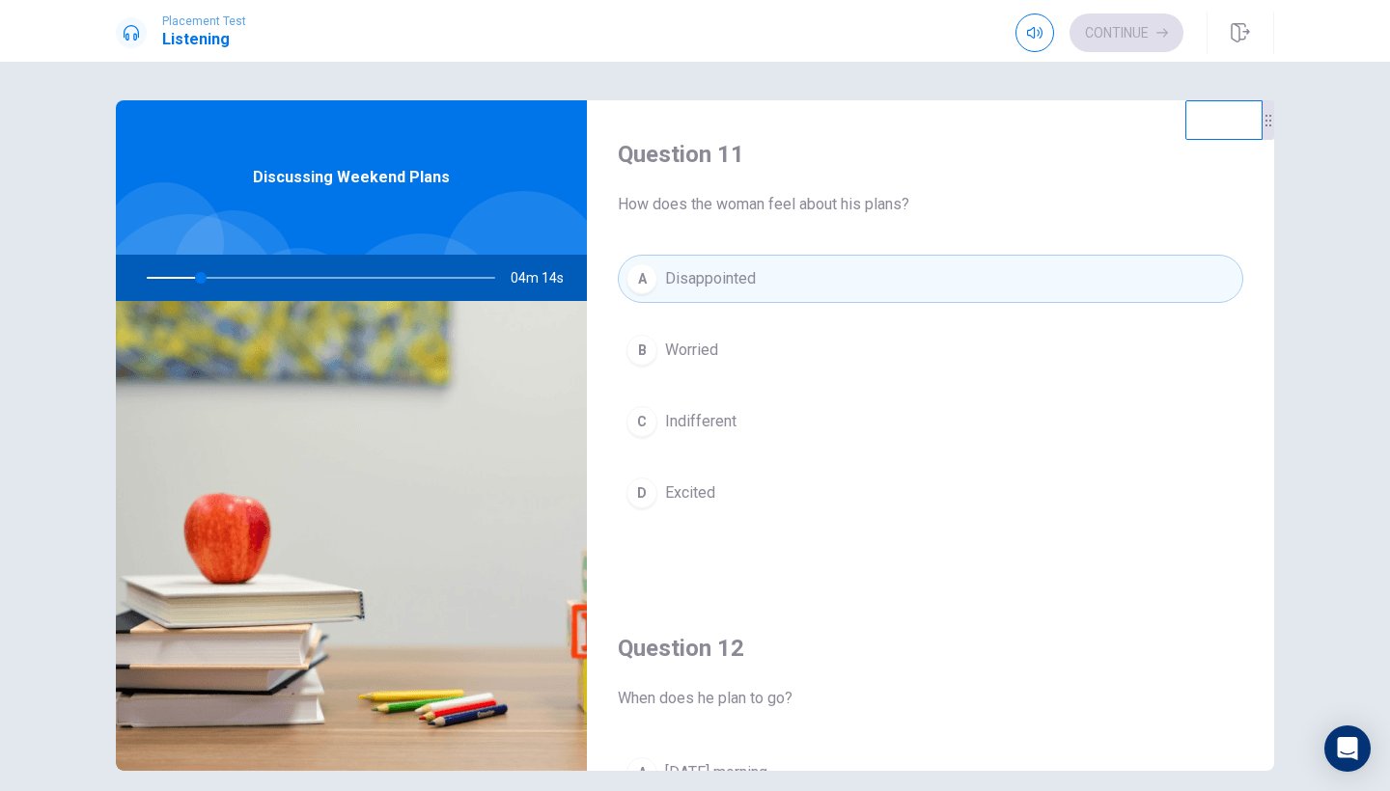
click at [726, 280] on span "Disappointed" at bounding box center [710, 278] width 91 height 23
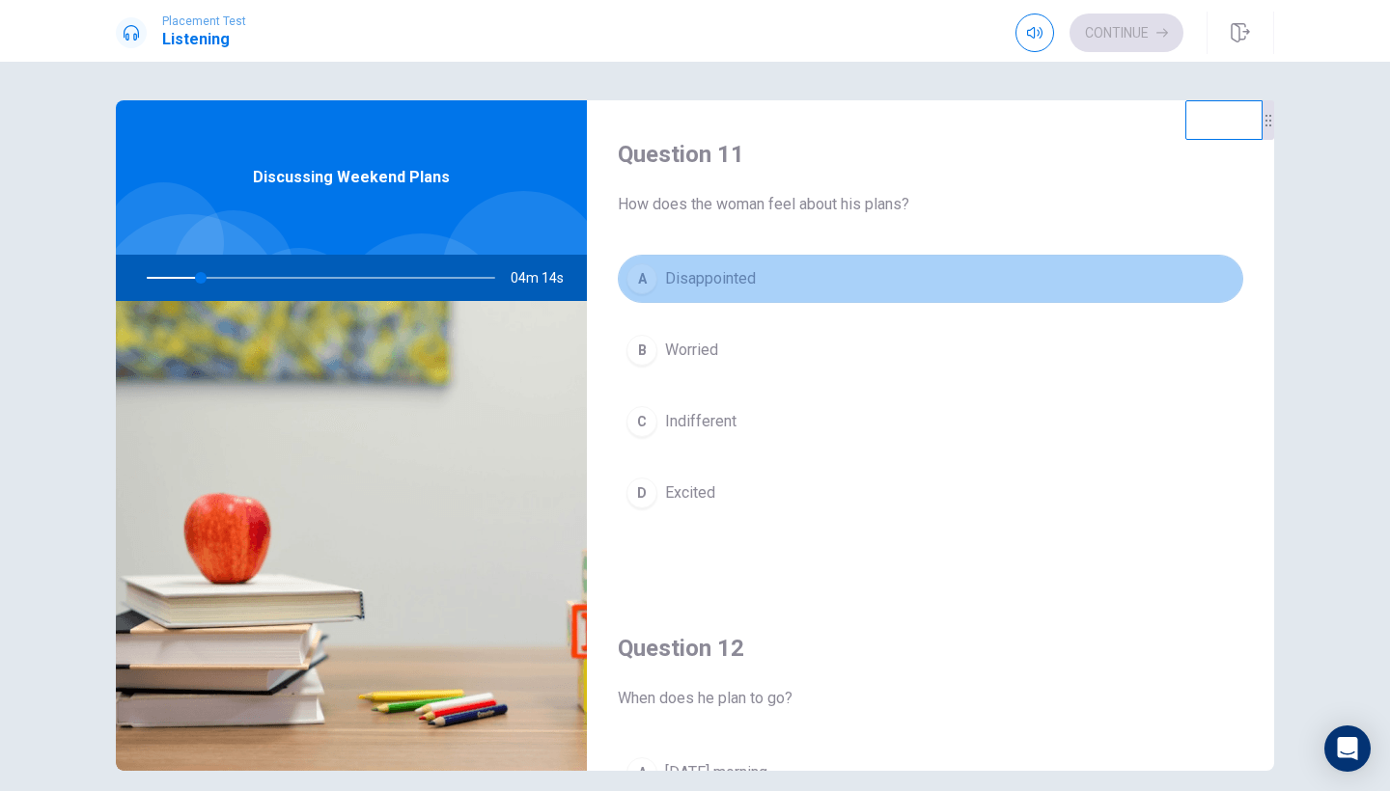
click at [726, 280] on span "Disappointed" at bounding box center [710, 278] width 91 height 23
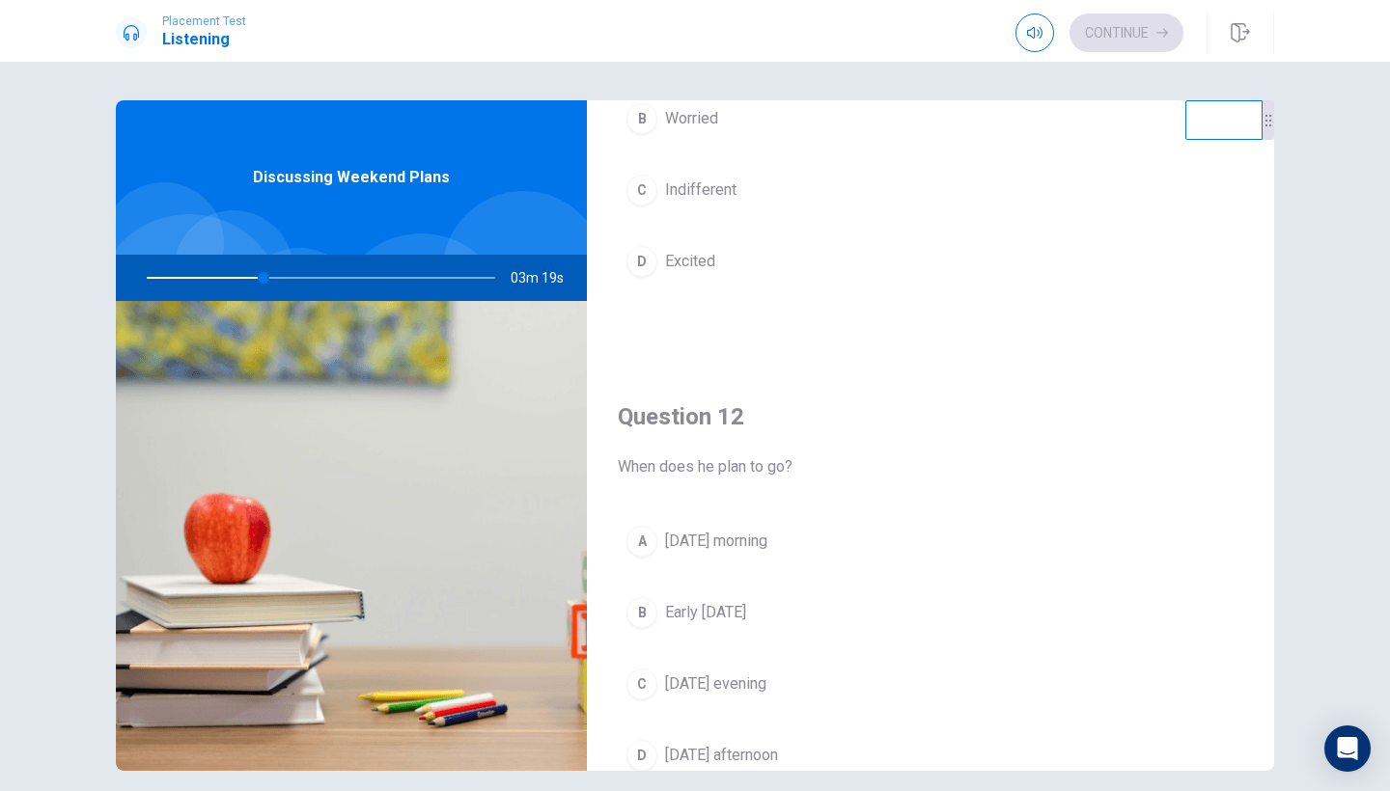
scroll to position [243, 0]
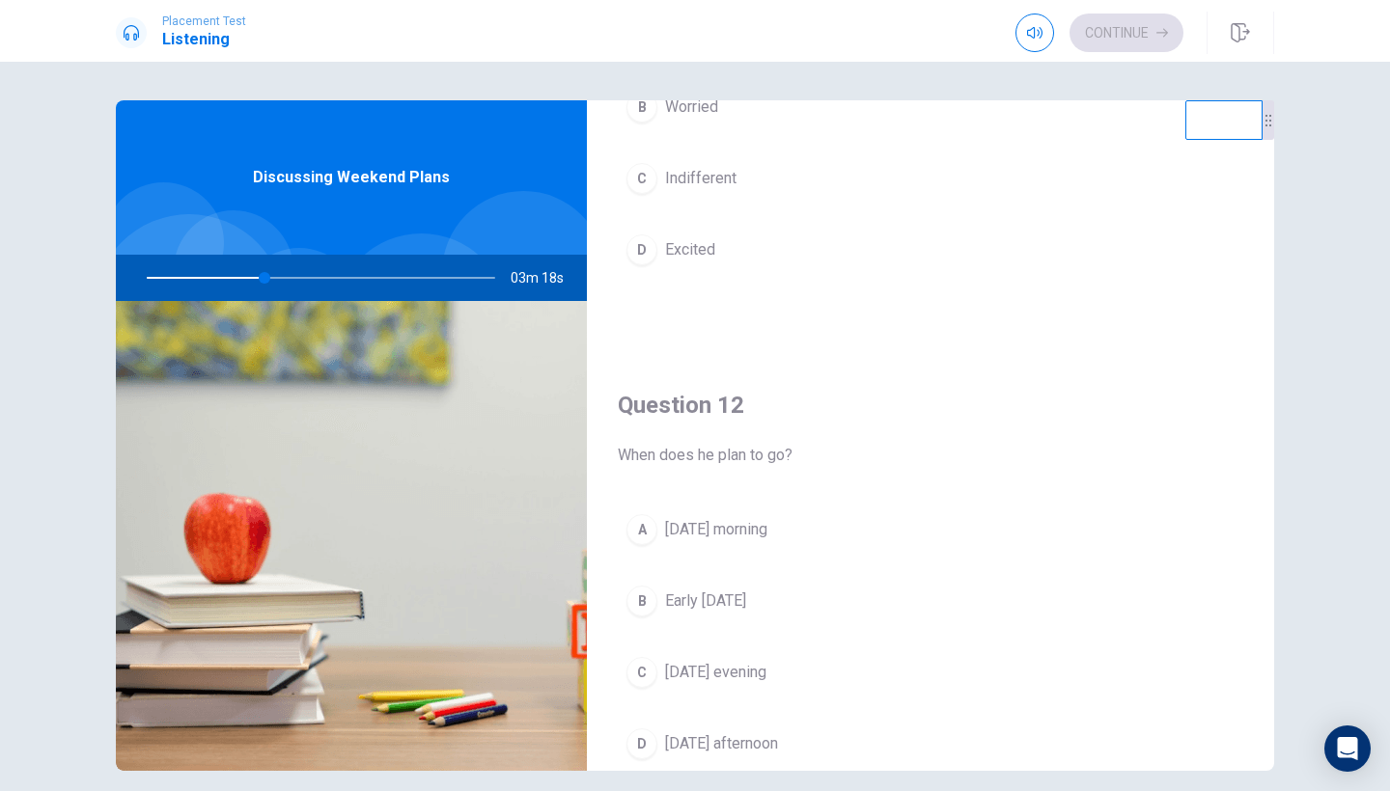
click at [735, 601] on span "Early Saturday" at bounding box center [705, 601] width 81 height 23
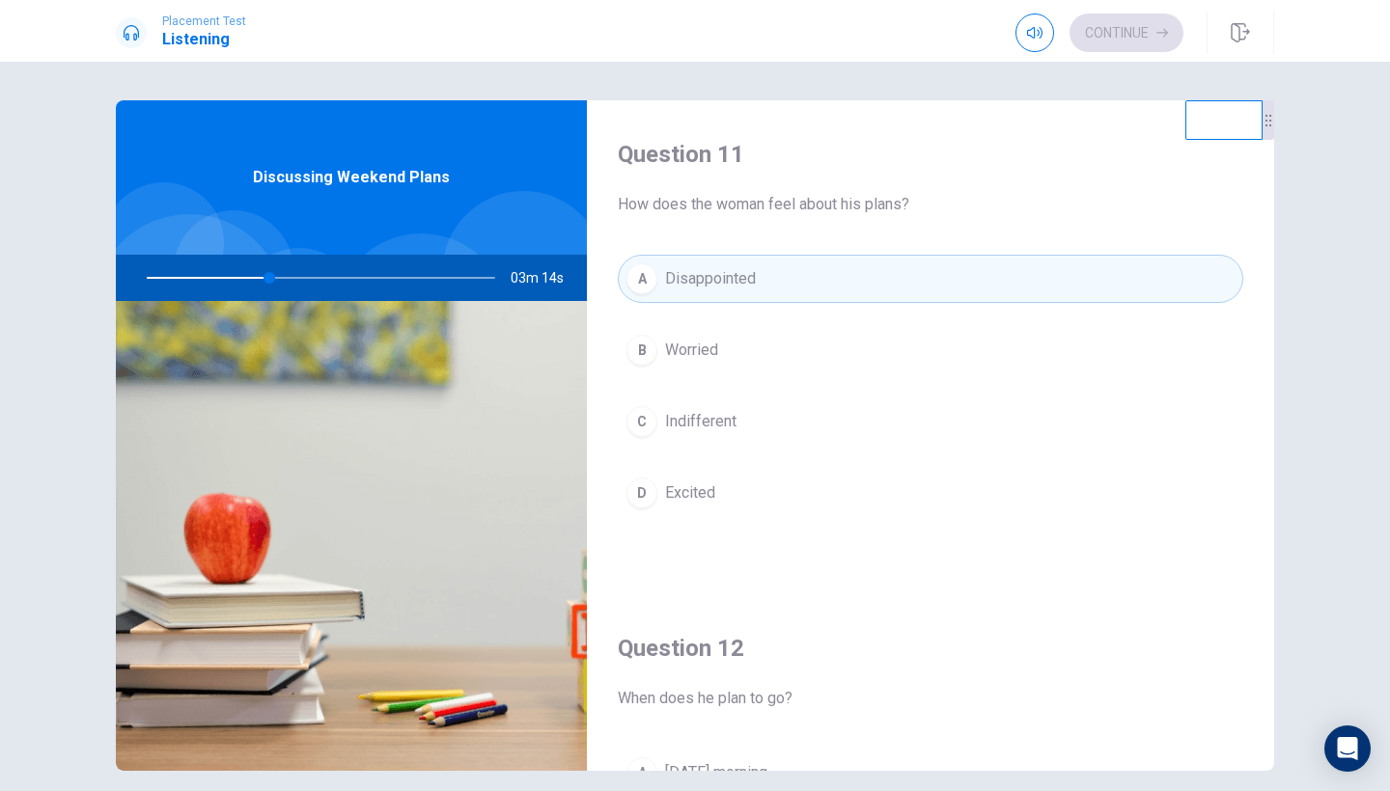
scroll to position [0, 0]
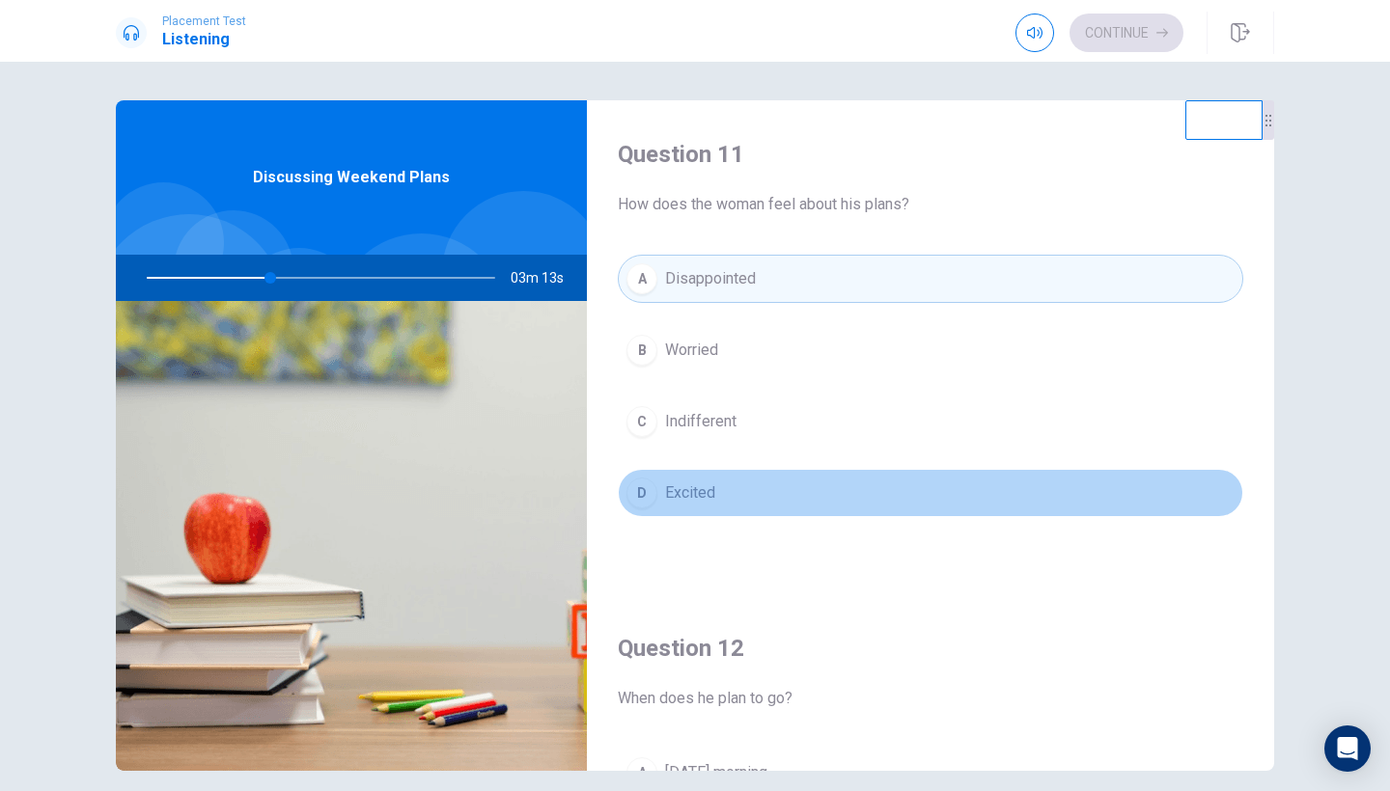
click at [691, 506] on button "D Excited" at bounding box center [930, 493] width 625 height 48
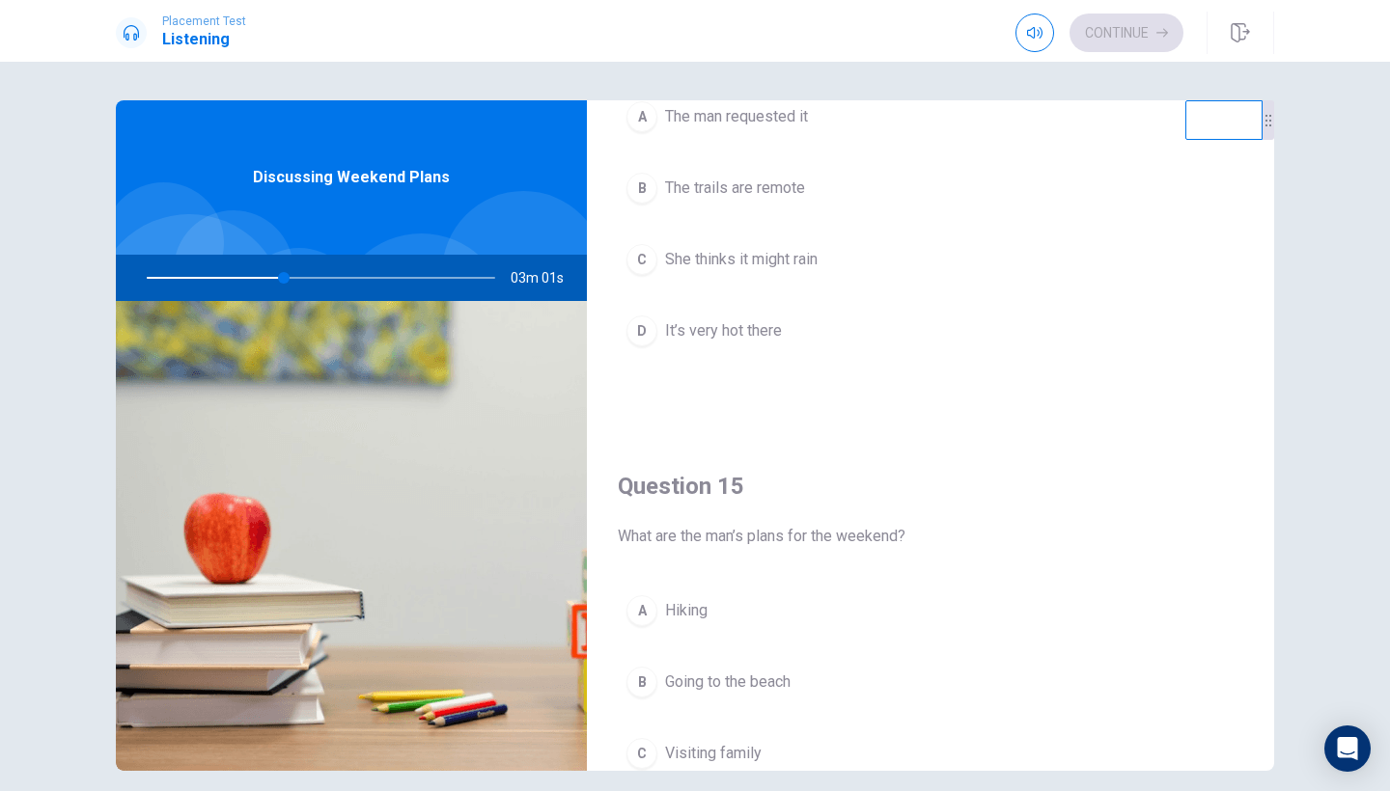
scroll to position [1648, 0]
click at [696, 608] on span "Hiking" at bounding box center [686, 606] width 42 height 23
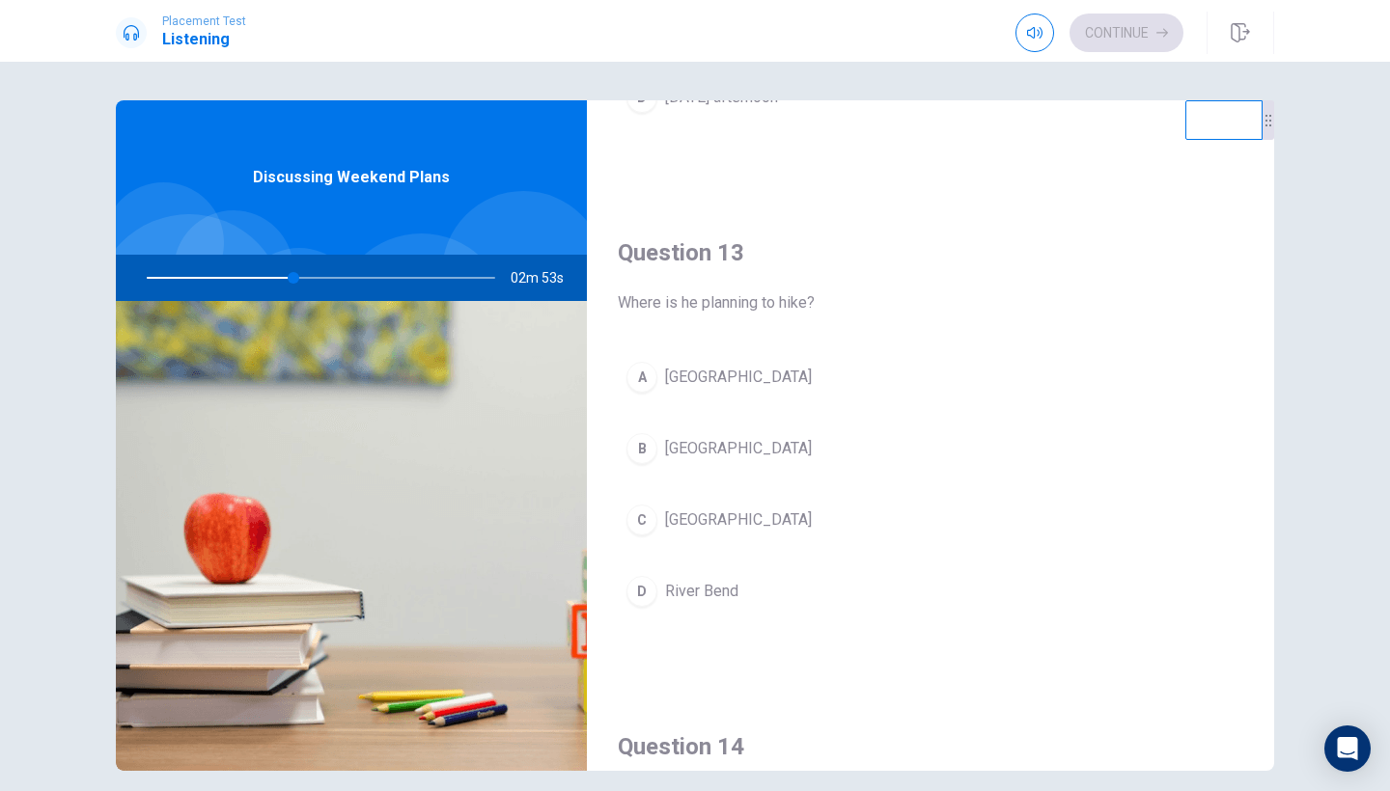
scroll to position [887, 0]
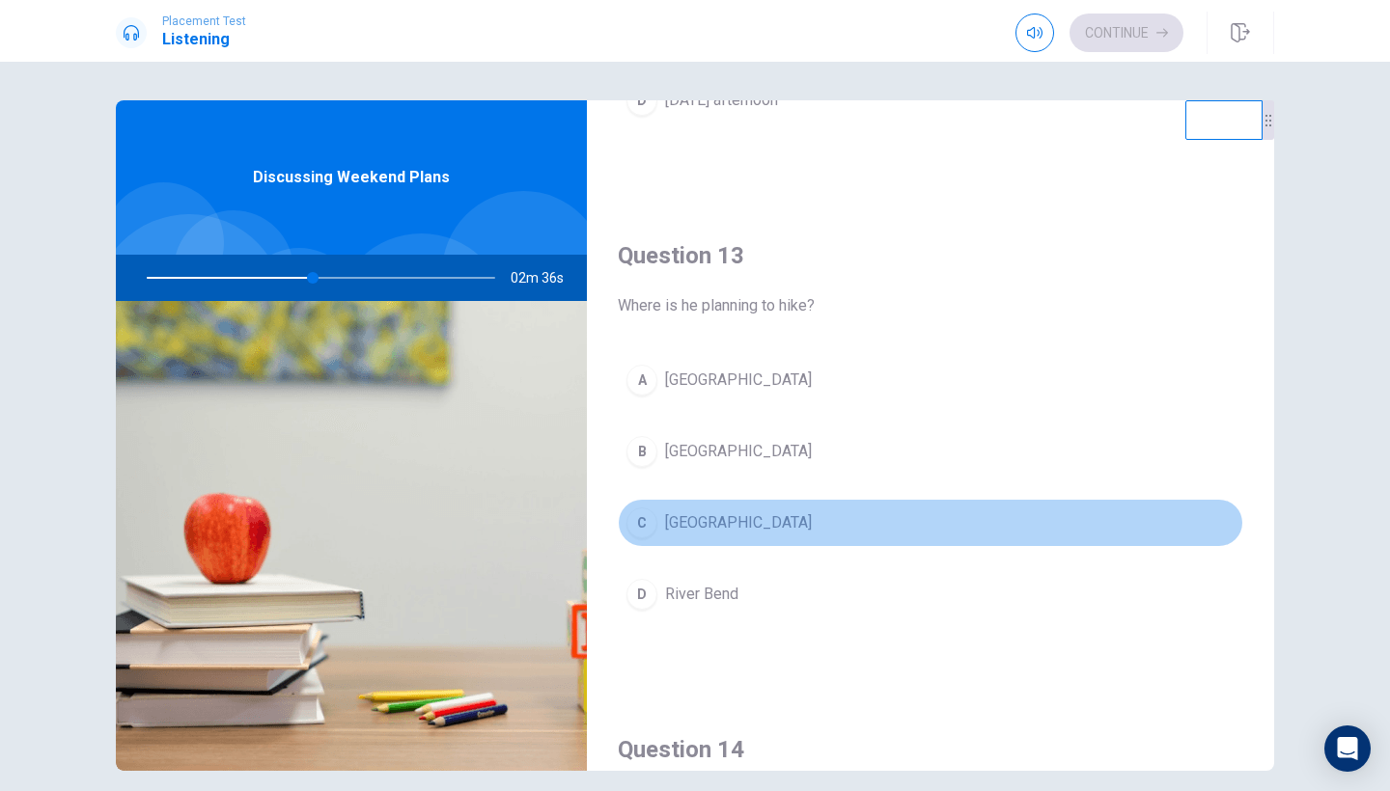
click at [709, 528] on span "Green Valley" at bounding box center [738, 522] width 147 height 23
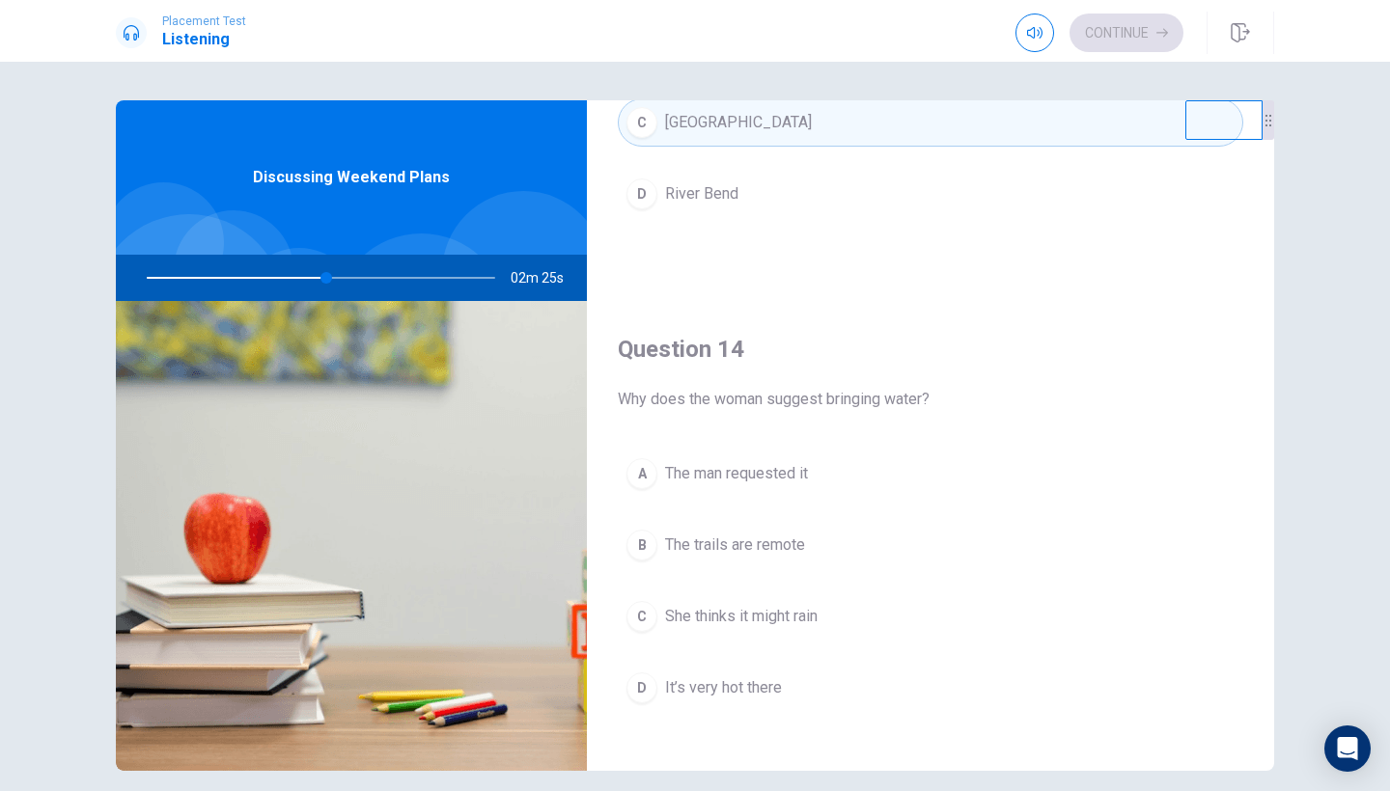
scroll to position [1297, 0]
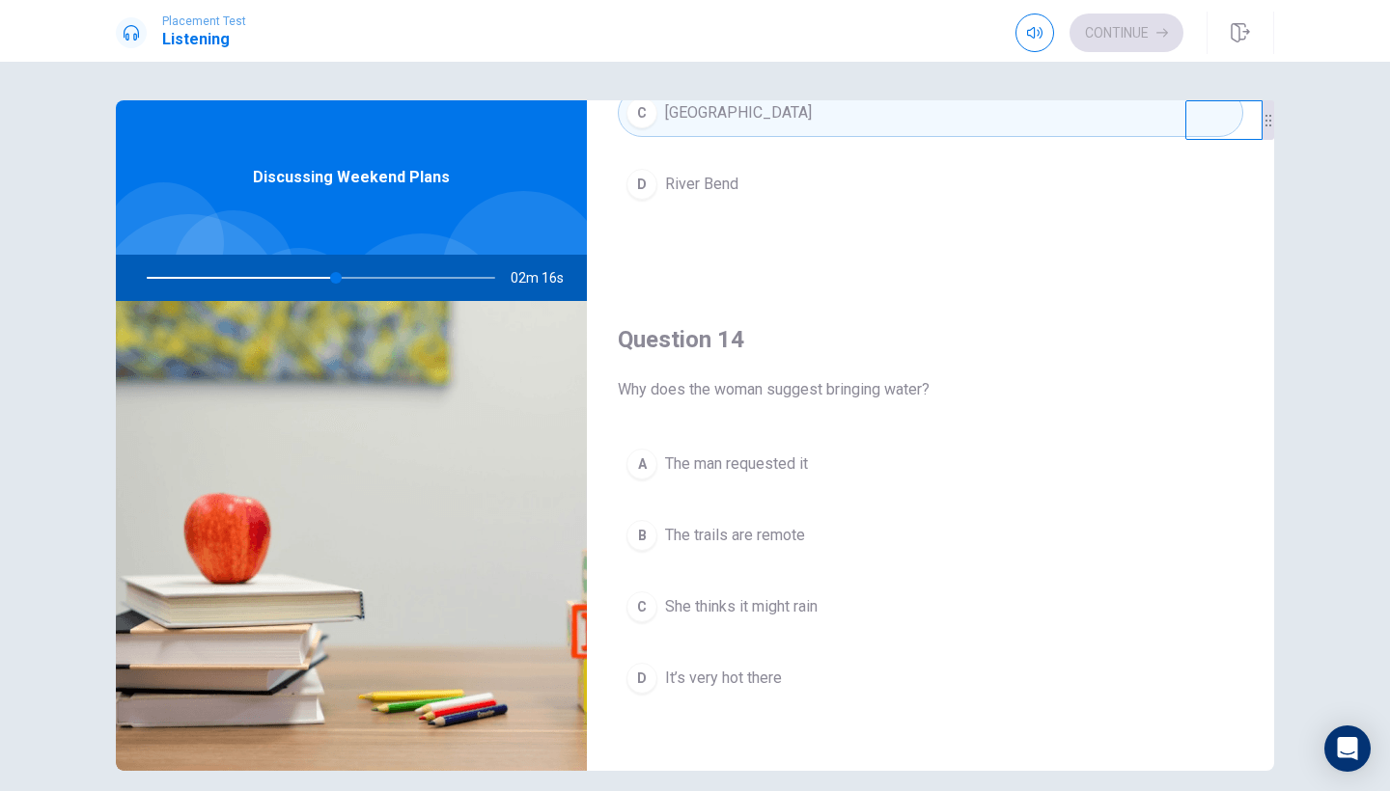
click at [719, 536] on span "The trails are remote" at bounding box center [735, 535] width 140 height 23
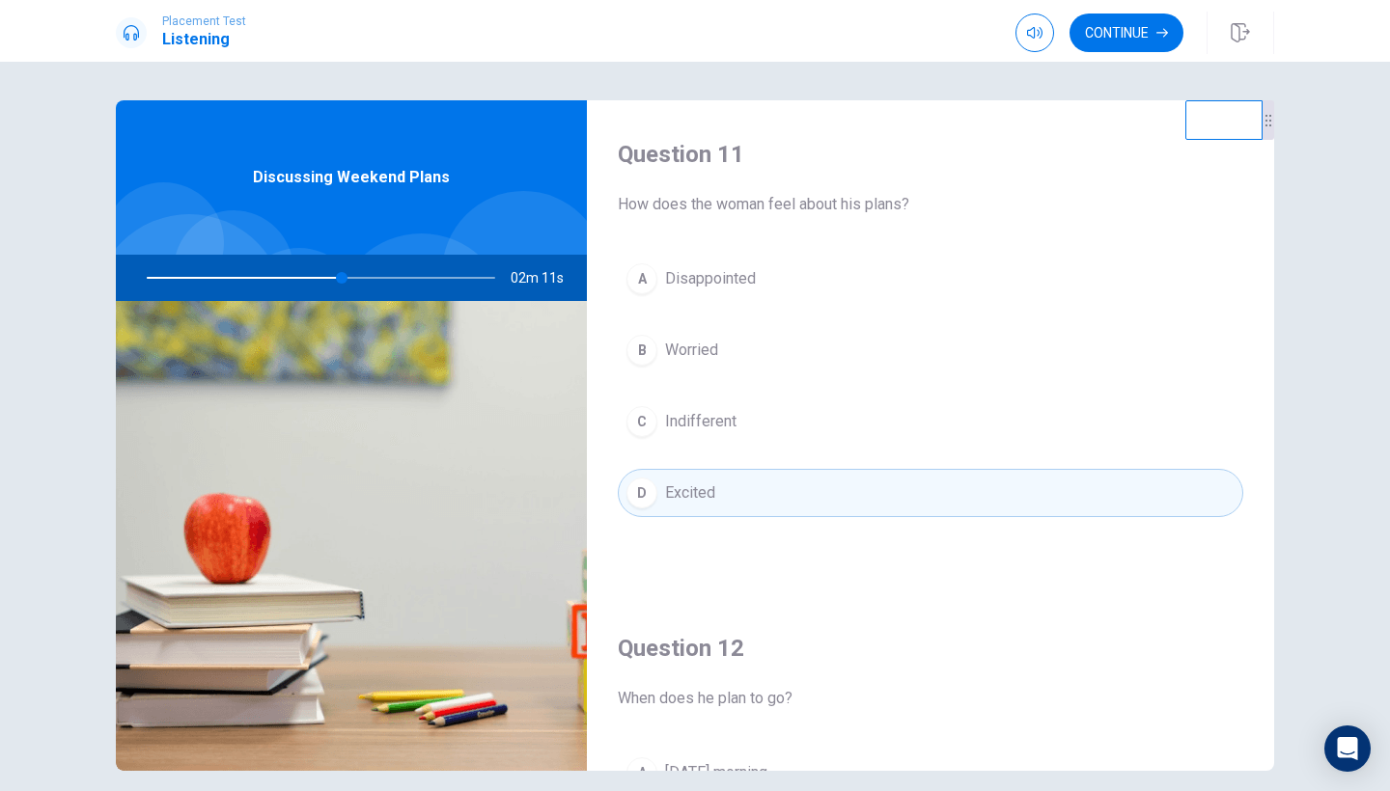
scroll to position [0, 0]
click at [1104, 41] on button "Continue" at bounding box center [1126, 33] width 114 height 39
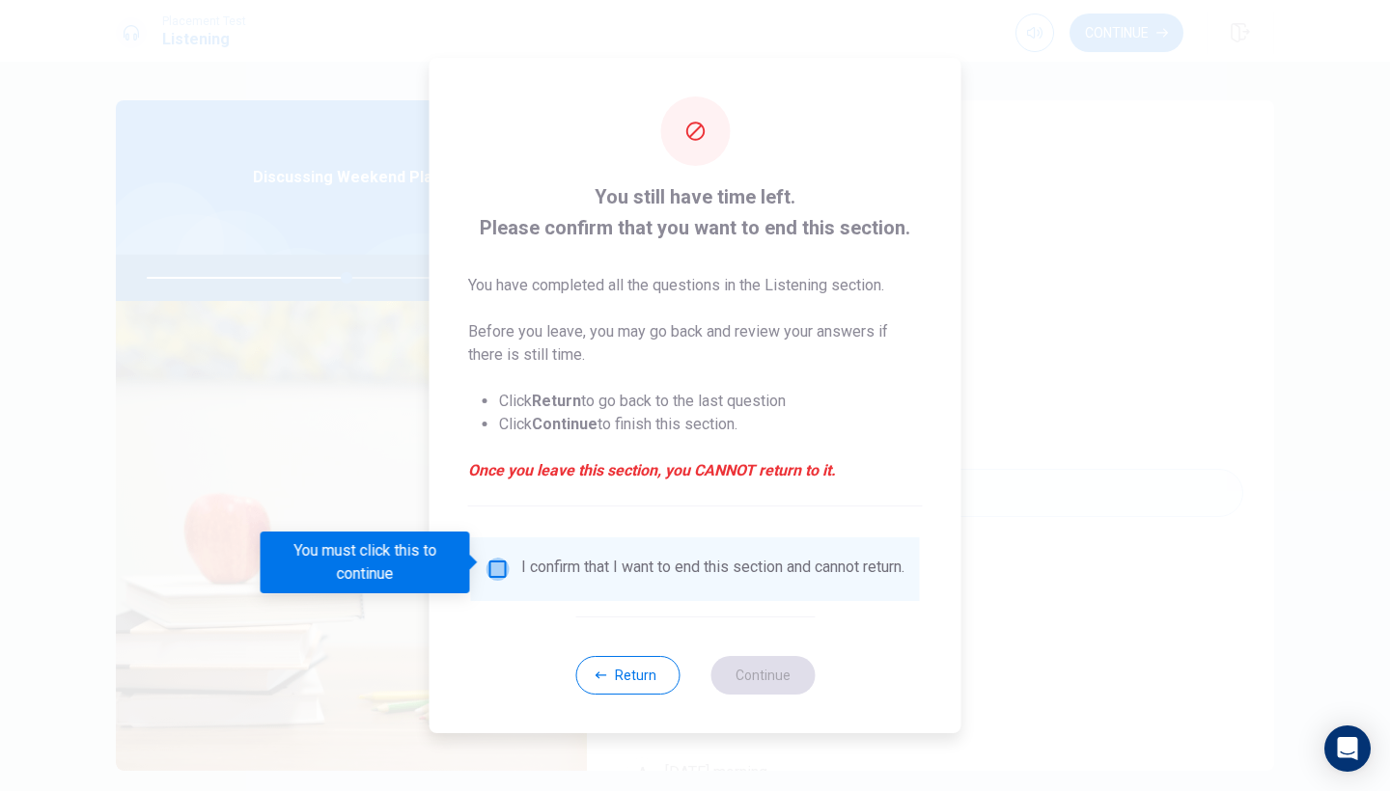
click at [489, 566] on input "You must click this to continue" at bounding box center [497, 569] width 23 height 23
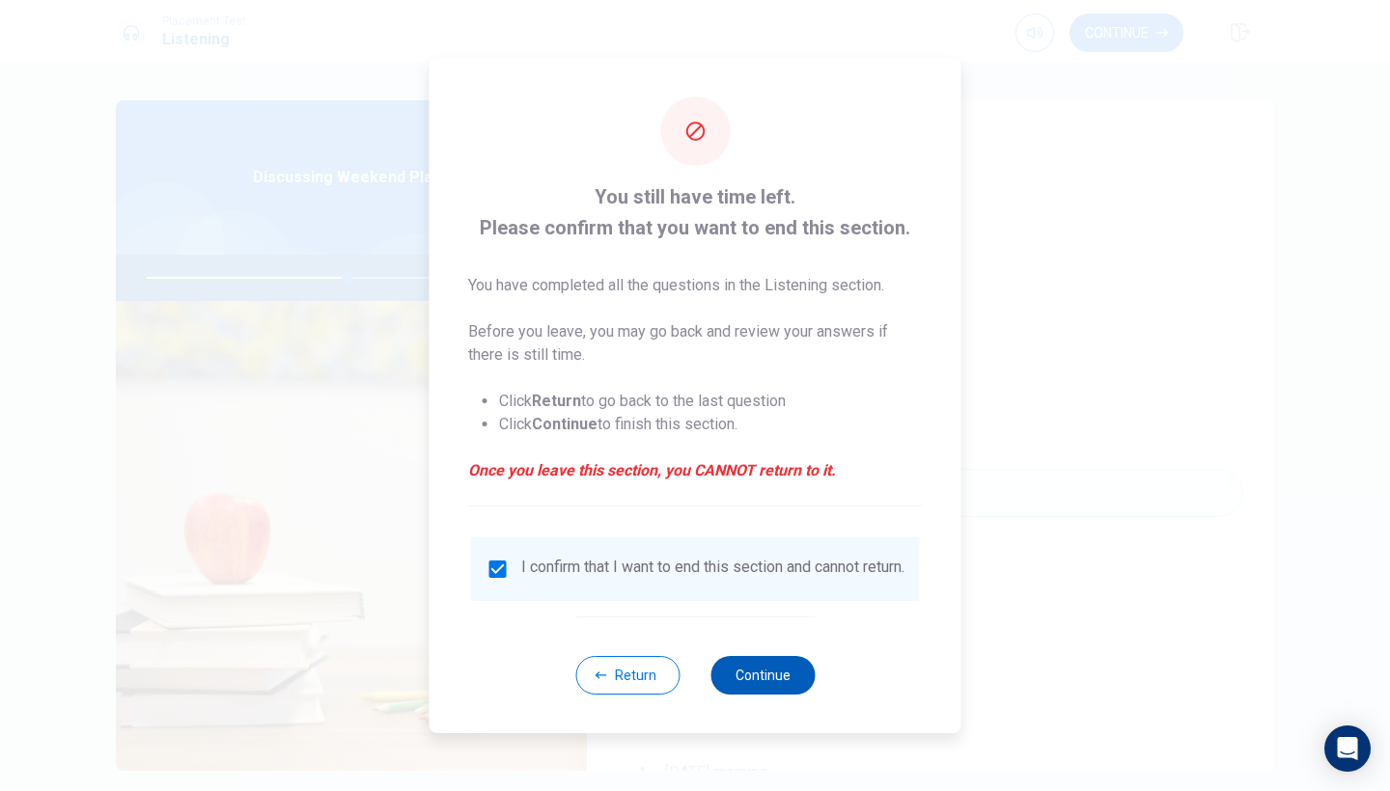
click at [746, 674] on button "Continue" at bounding box center [762, 675] width 104 height 39
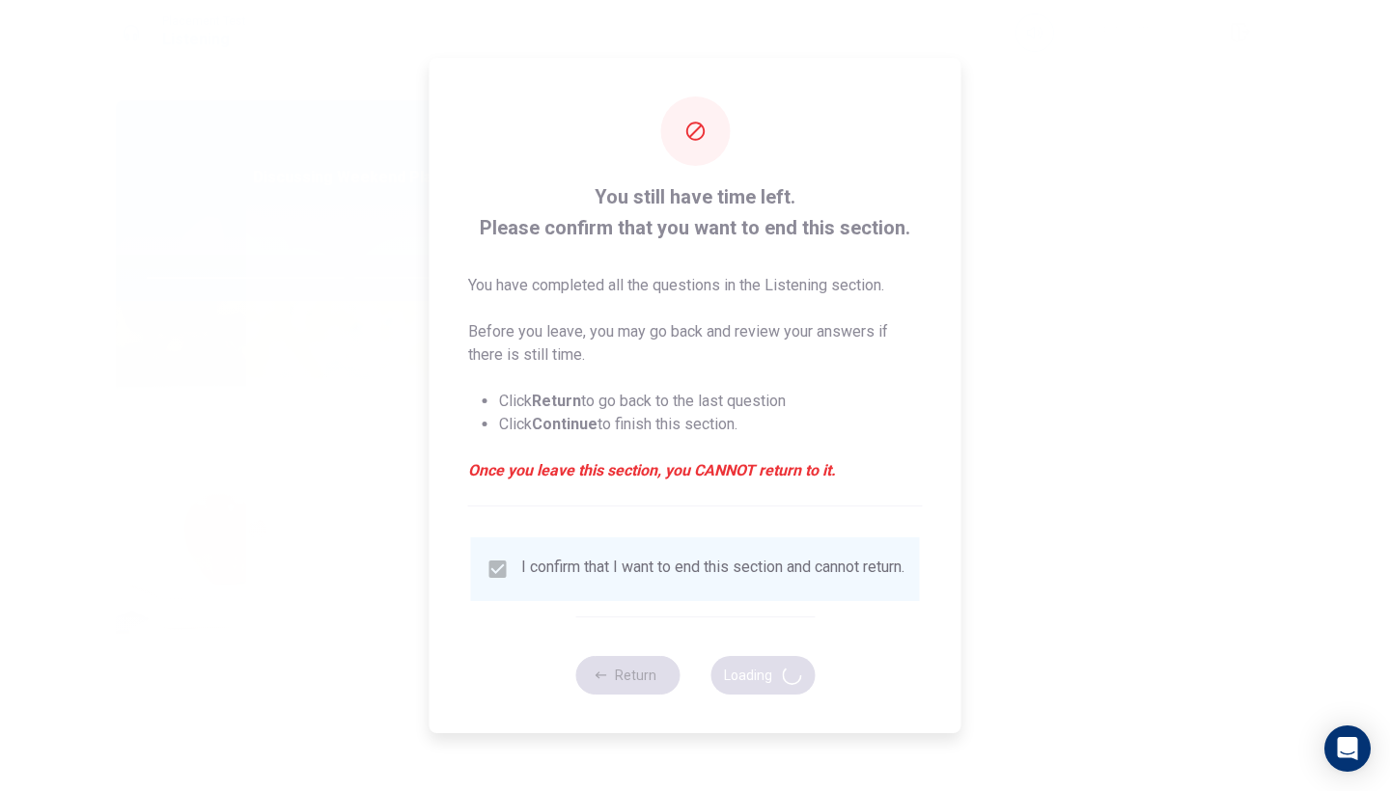
type input "58"
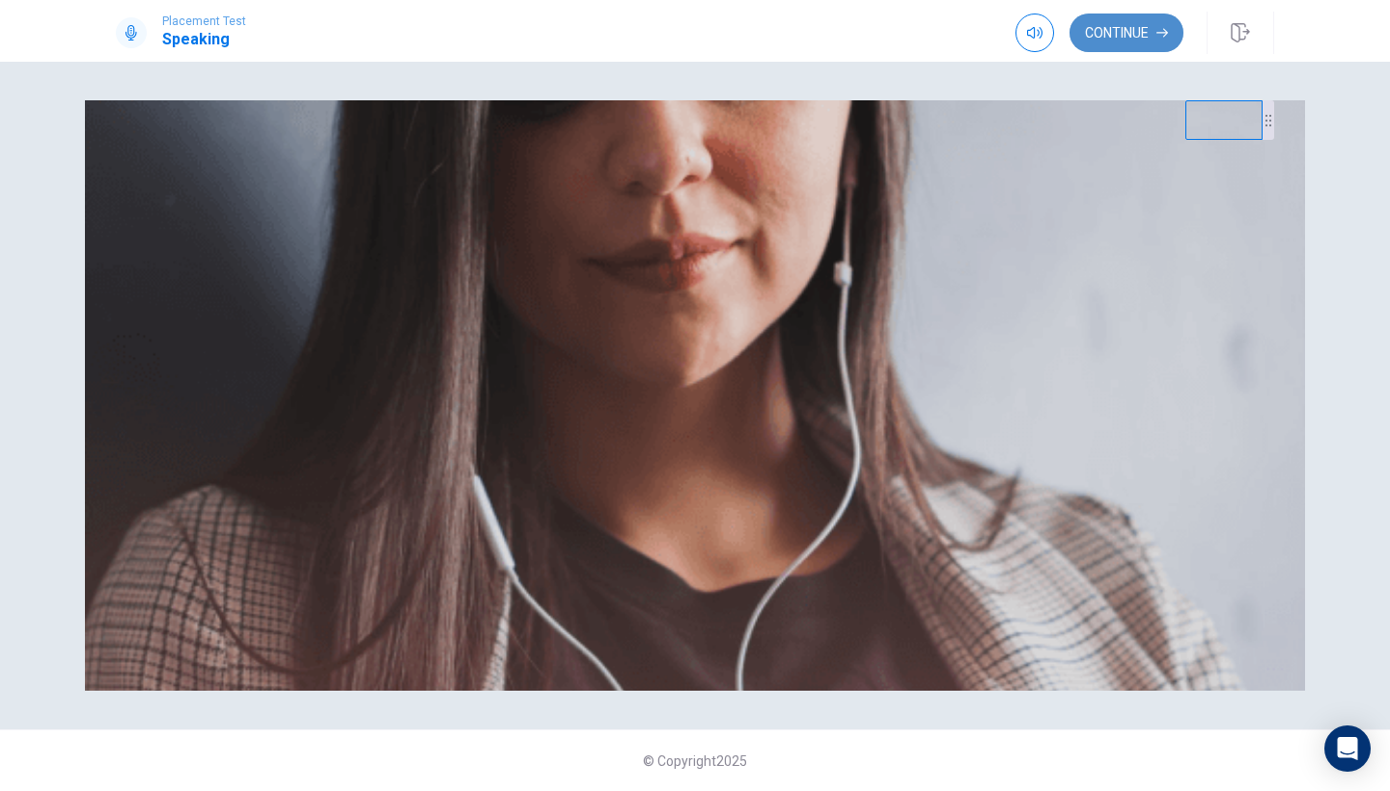
click at [1118, 40] on button "Continue" at bounding box center [1126, 33] width 114 height 39
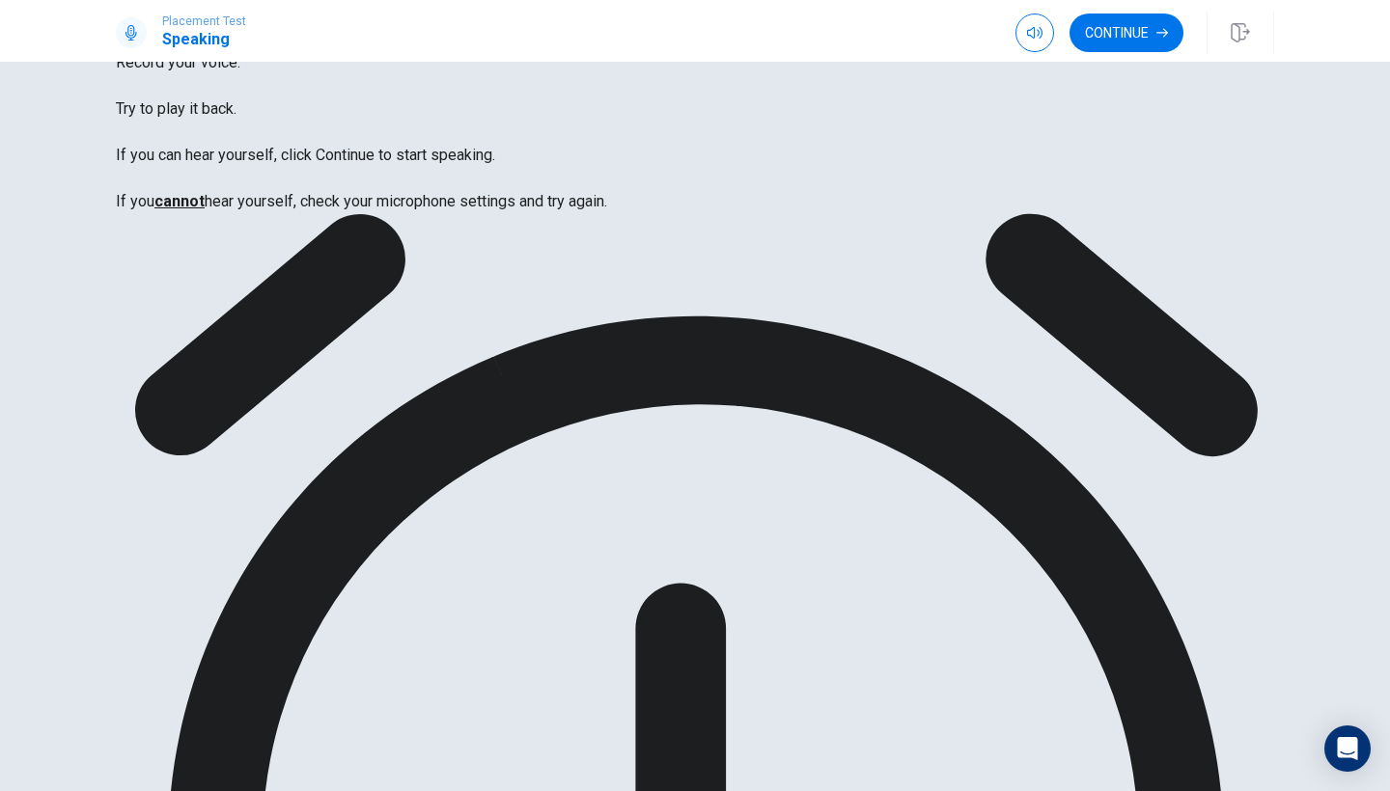
scroll to position [138, 0]
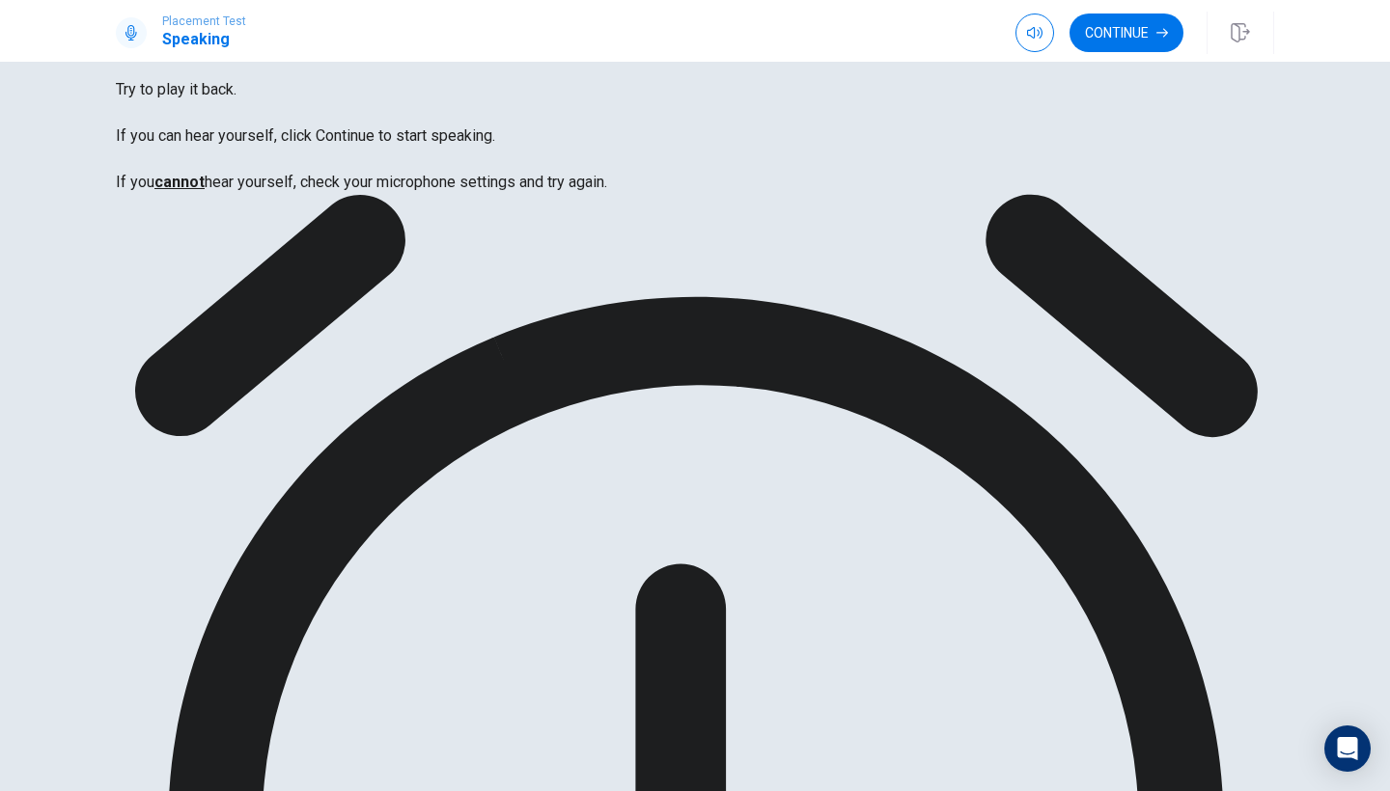
click at [1125, 26] on button "Continue" at bounding box center [1126, 33] width 114 height 39
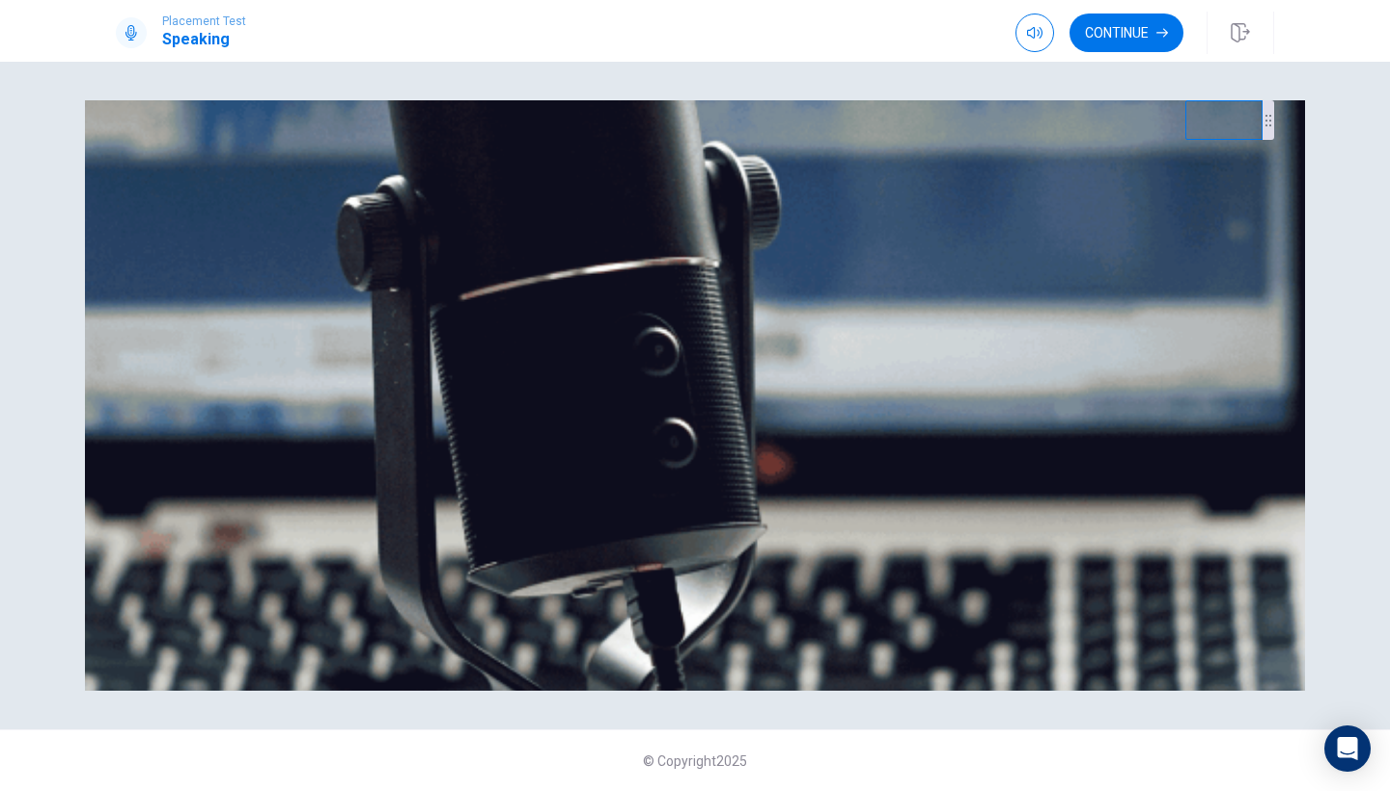
drag, startPoint x: 296, startPoint y: 338, endPoint x: 361, endPoint y: 344, distance: 64.9
click at [350, 339] on span "The Speaking Test will start now. There are 3 questions in this section. • 1 qu…" at bounding box center [470, 261] width 709 height 273
click at [1098, 46] on button "Continue" at bounding box center [1126, 33] width 114 height 39
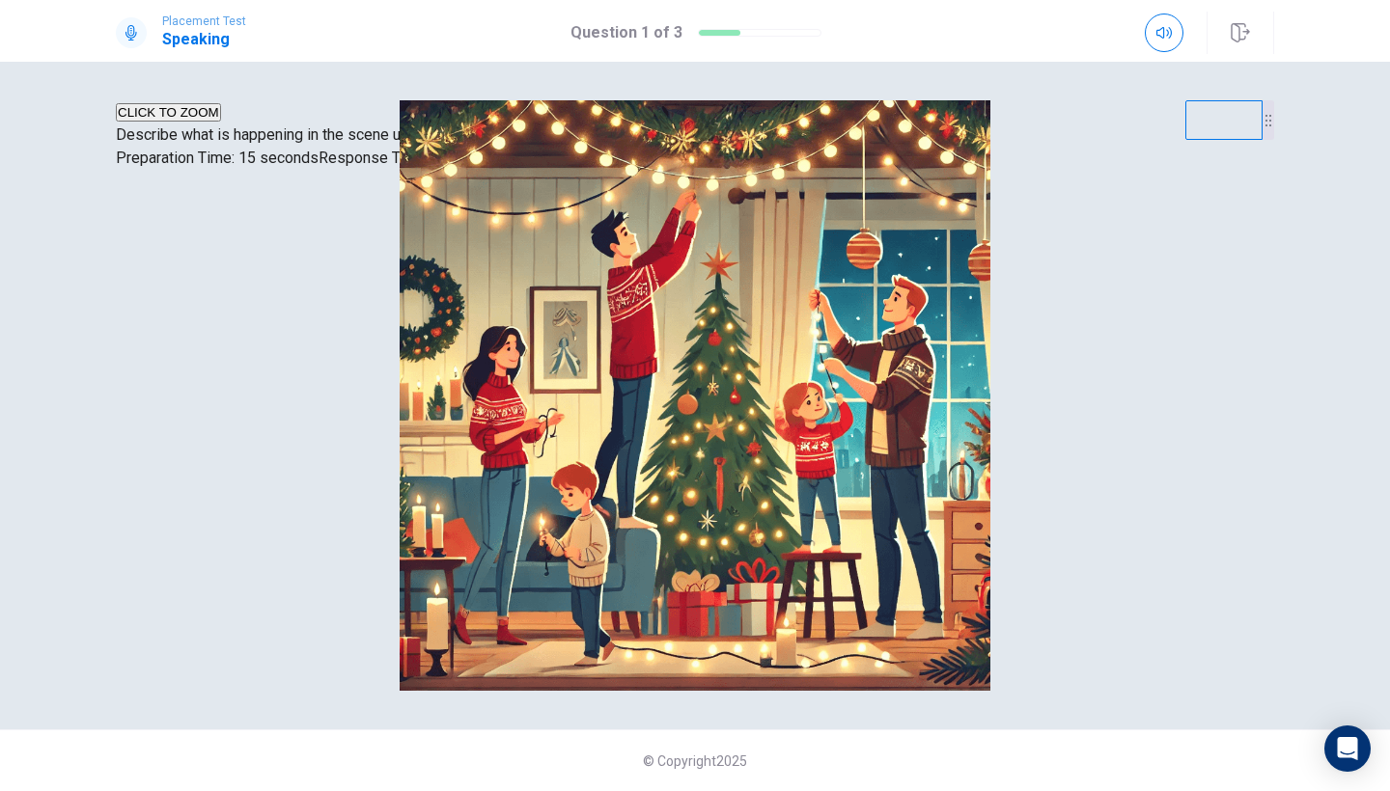
scroll to position [188, 0]
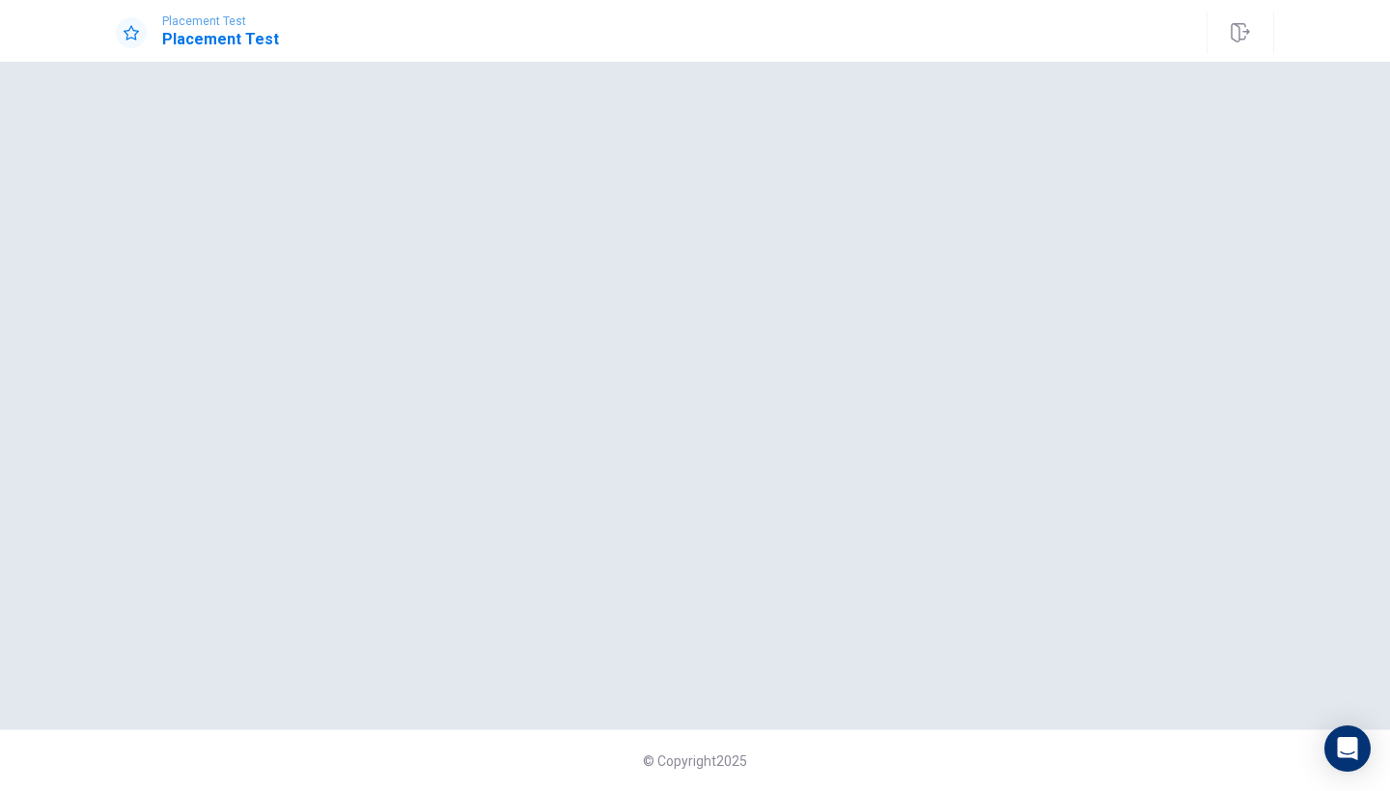
scroll to position [0, 0]
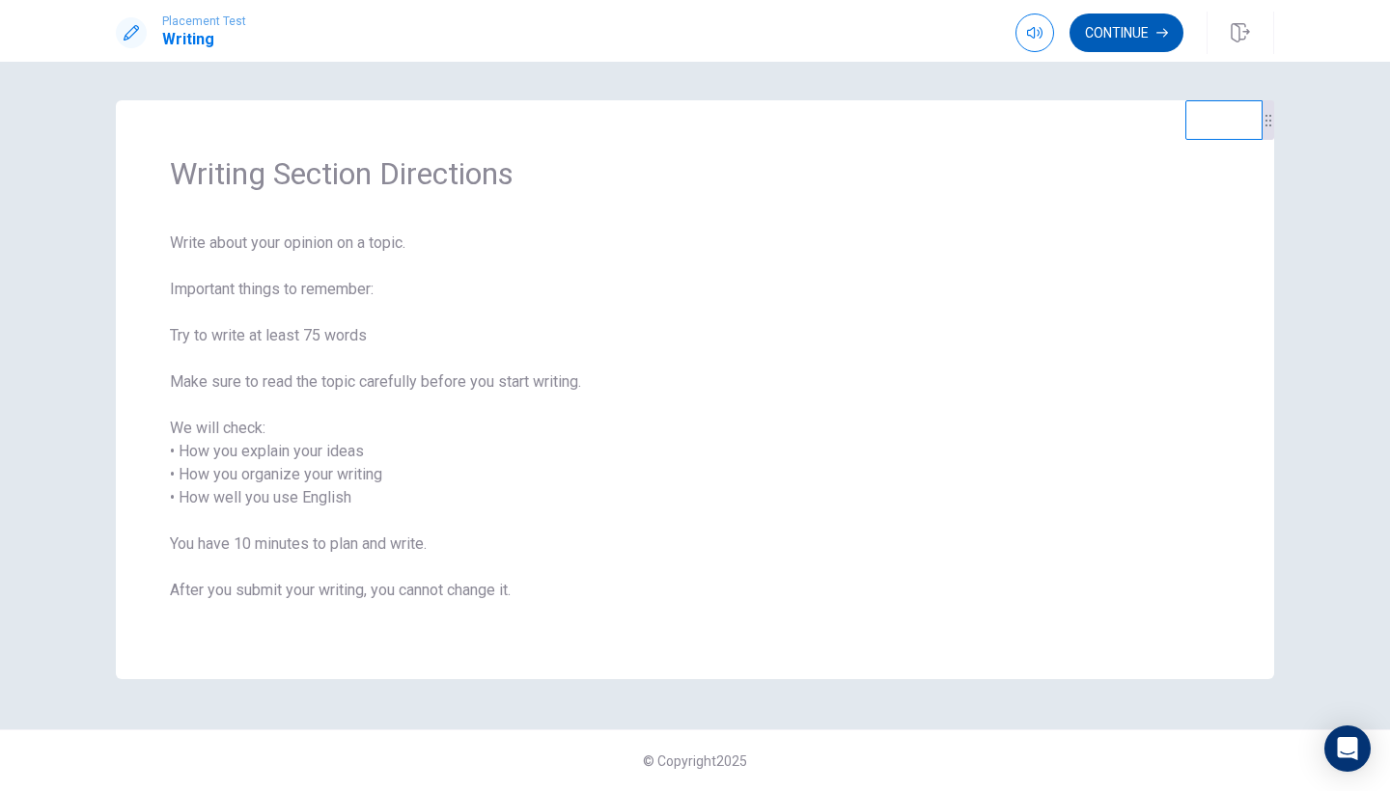
click at [1101, 41] on button "Continue" at bounding box center [1126, 33] width 114 height 39
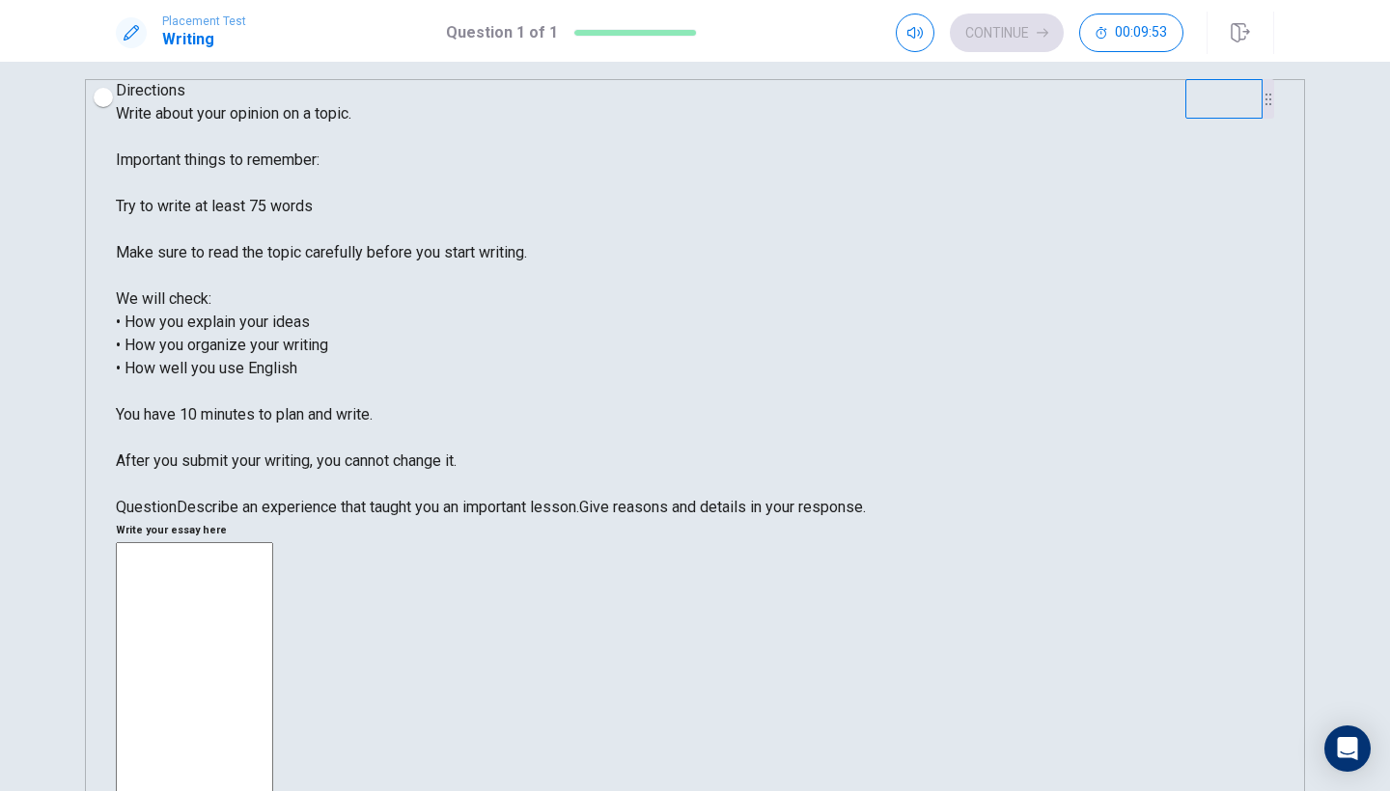
scroll to position [16, 0]
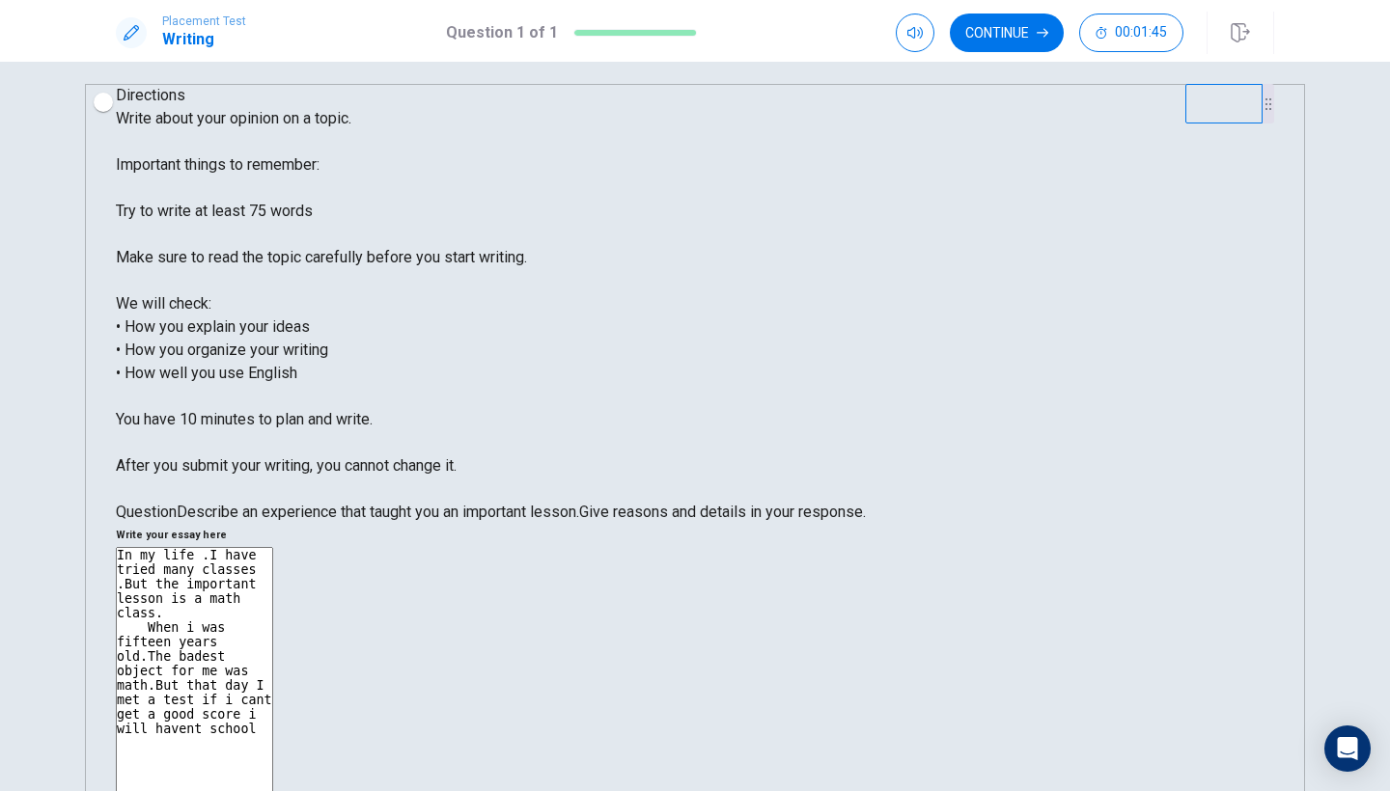
type textarea "In my life .I have tried many classes .But the important lesson is a math class…"
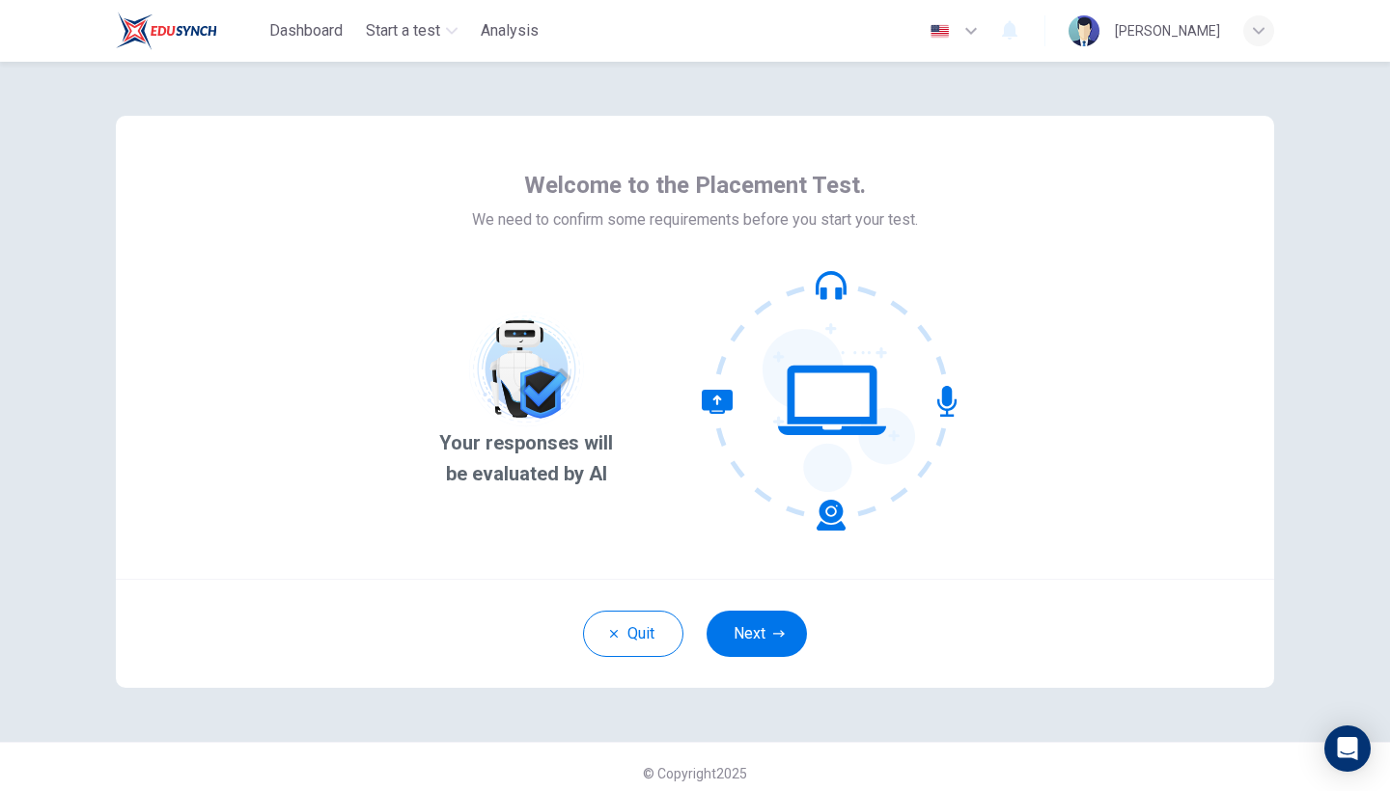
click at [731, 537] on div "Welcome to the Placement Test. We need to confirm some requirements before you …" at bounding box center [695, 347] width 1158 height 463
click at [783, 620] on button "Next" at bounding box center [756, 634] width 100 height 46
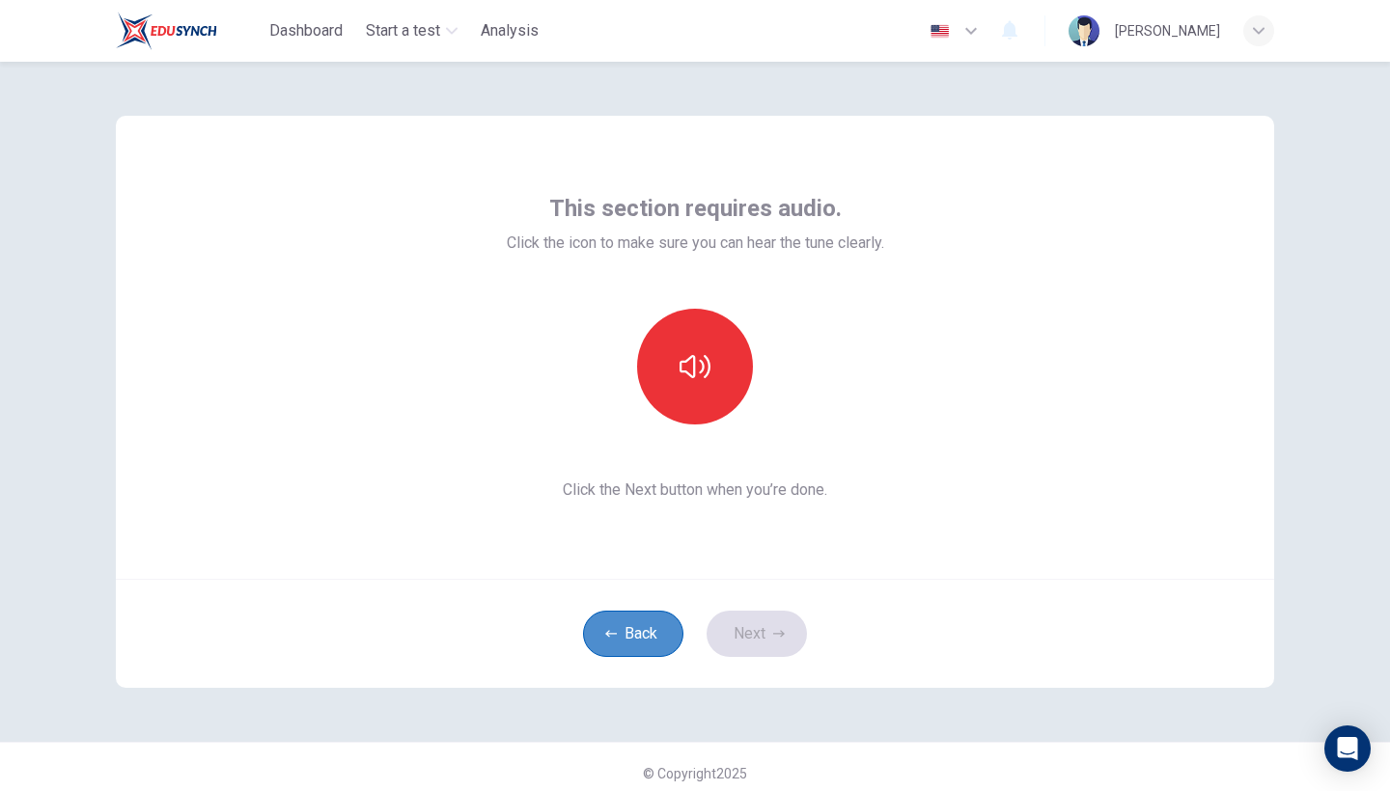
click at [613, 649] on button "Back" at bounding box center [633, 634] width 100 height 46
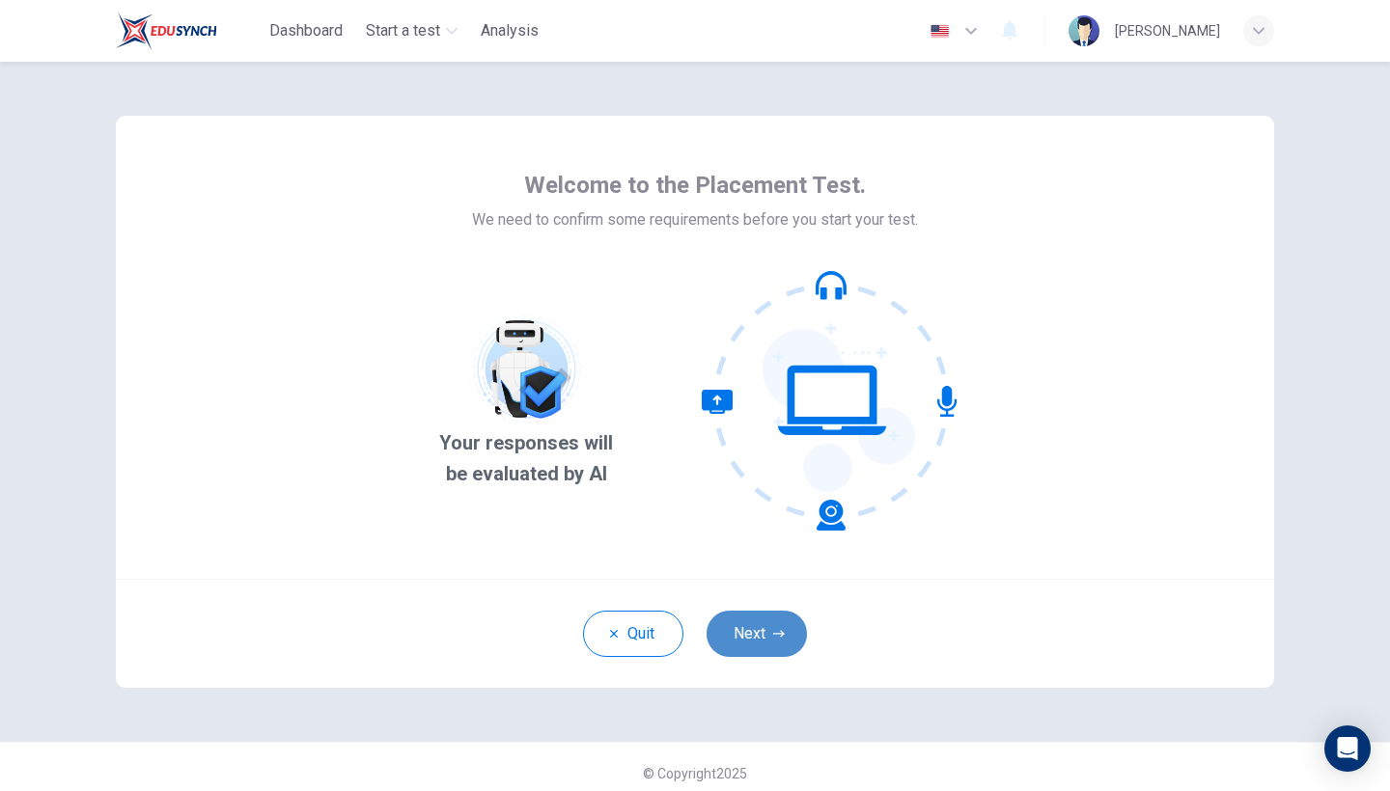
click at [729, 627] on button "Next" at bounding box center [756, 634] width 100 height 46
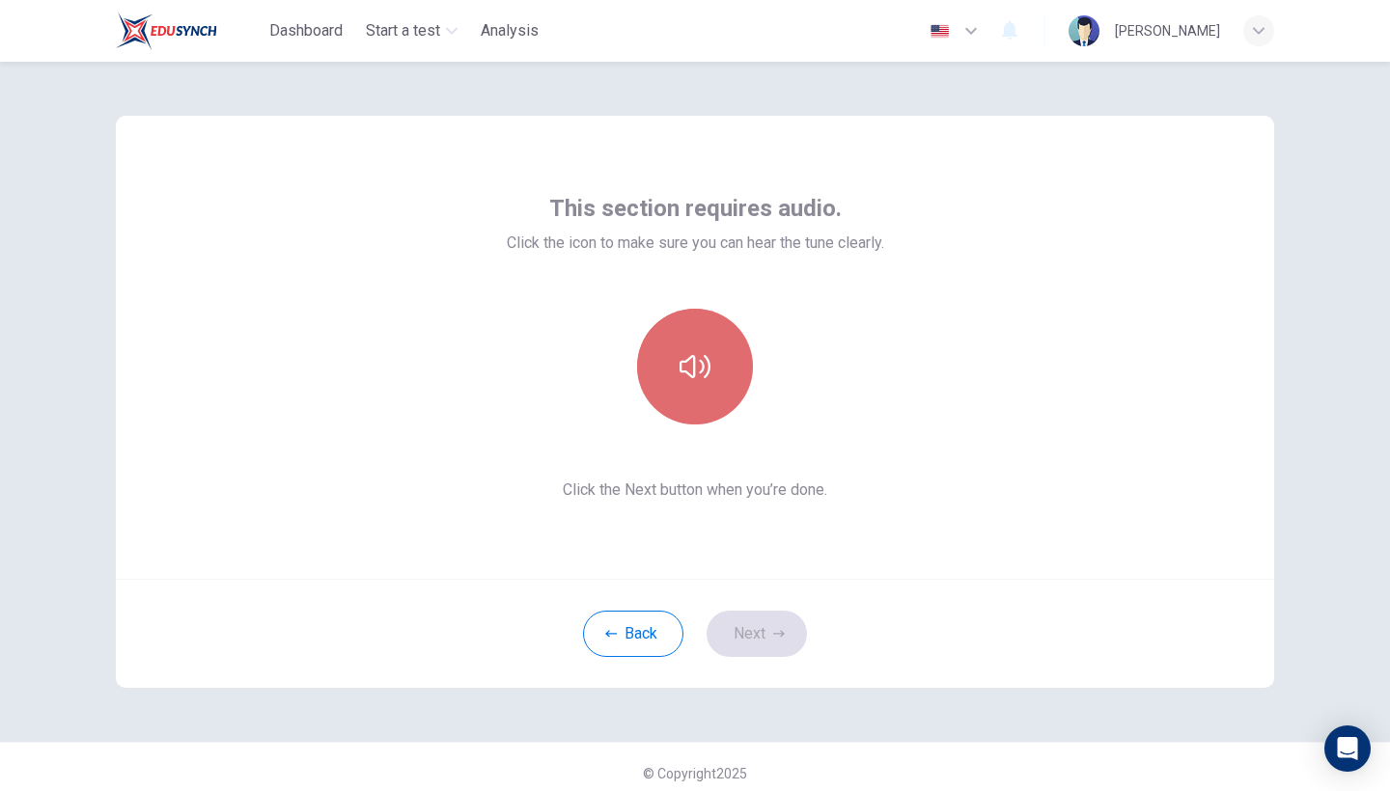
click at [671, 374] on button "button" at bounding box center [695, 367] width 116 height 116
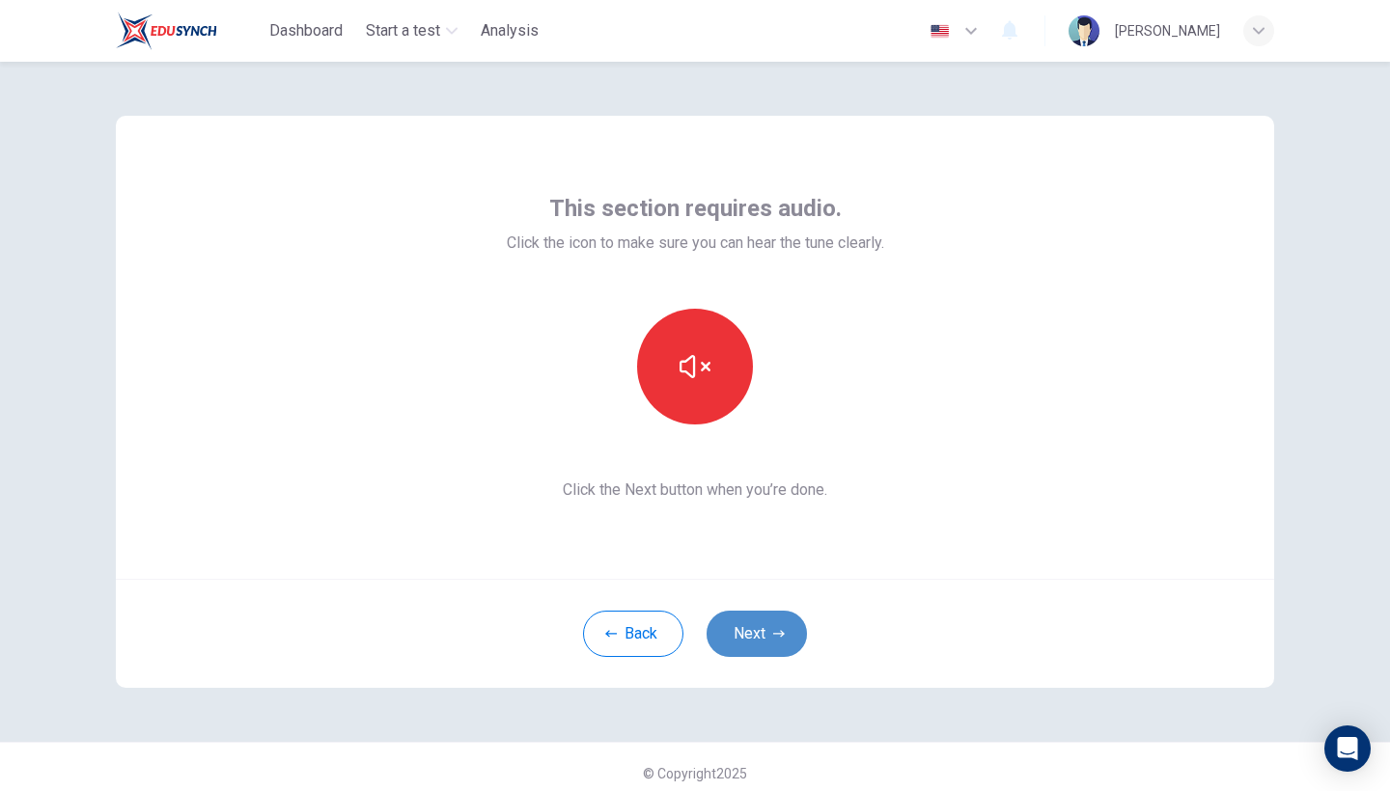
click at [760, 637] on button "Next" at bounding box center [756, 634] width 100 height 46
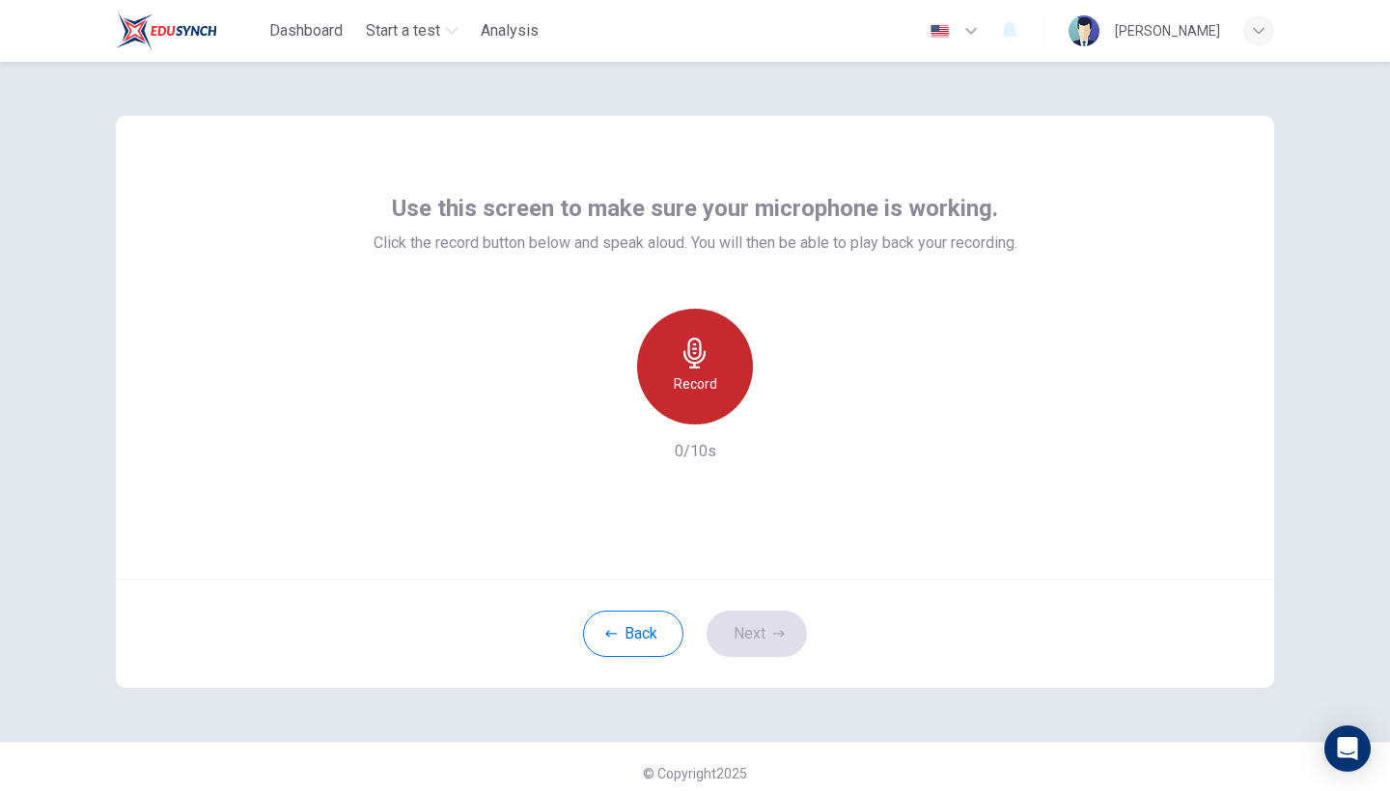
click at [713, 379] on h6 "Record" at bounding box center [695, 384] width 43 height 23
click at [725, 394] on div "Stop" at bounding box center [695, 367] width 116 height 116
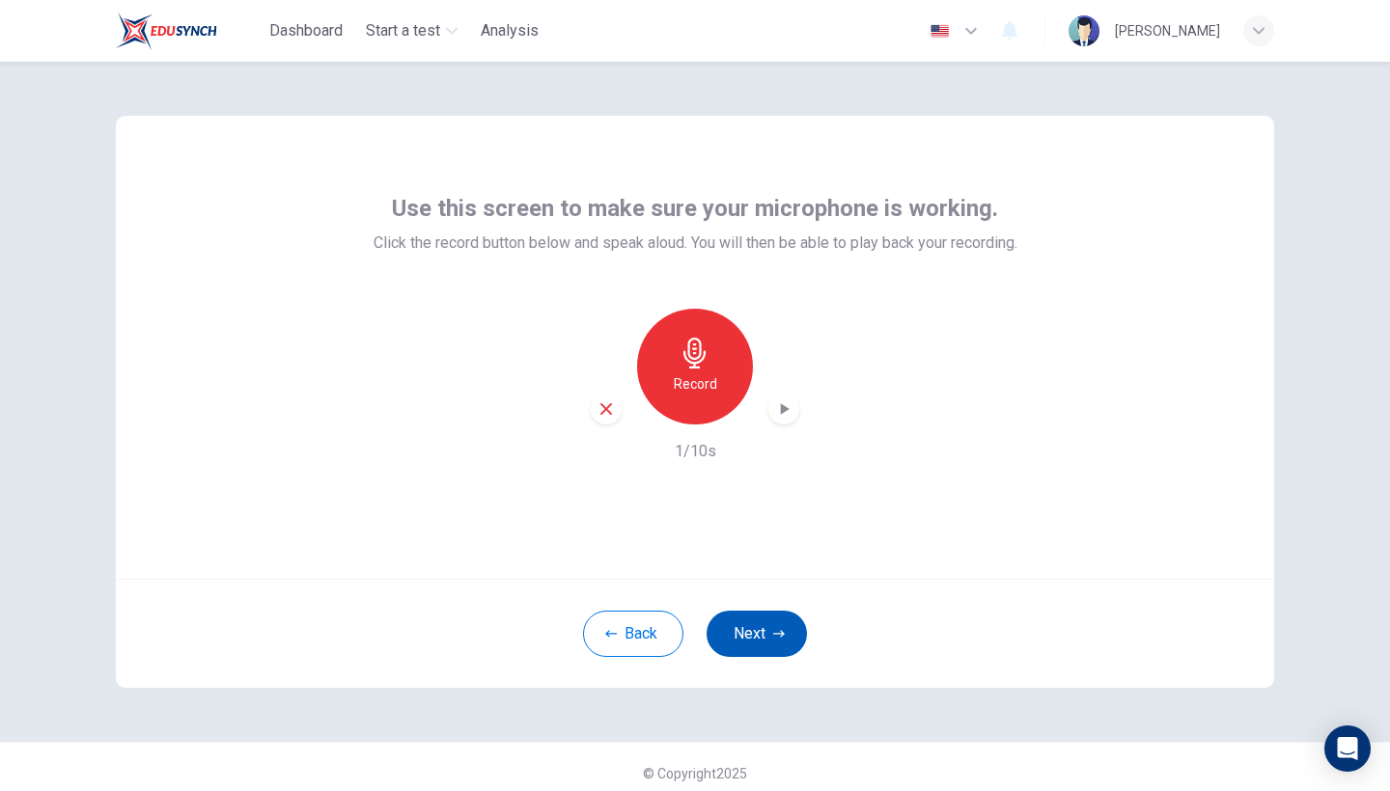
click at [720, 645] on button "Next" at bounding box center [756, 634] width 100 height 46
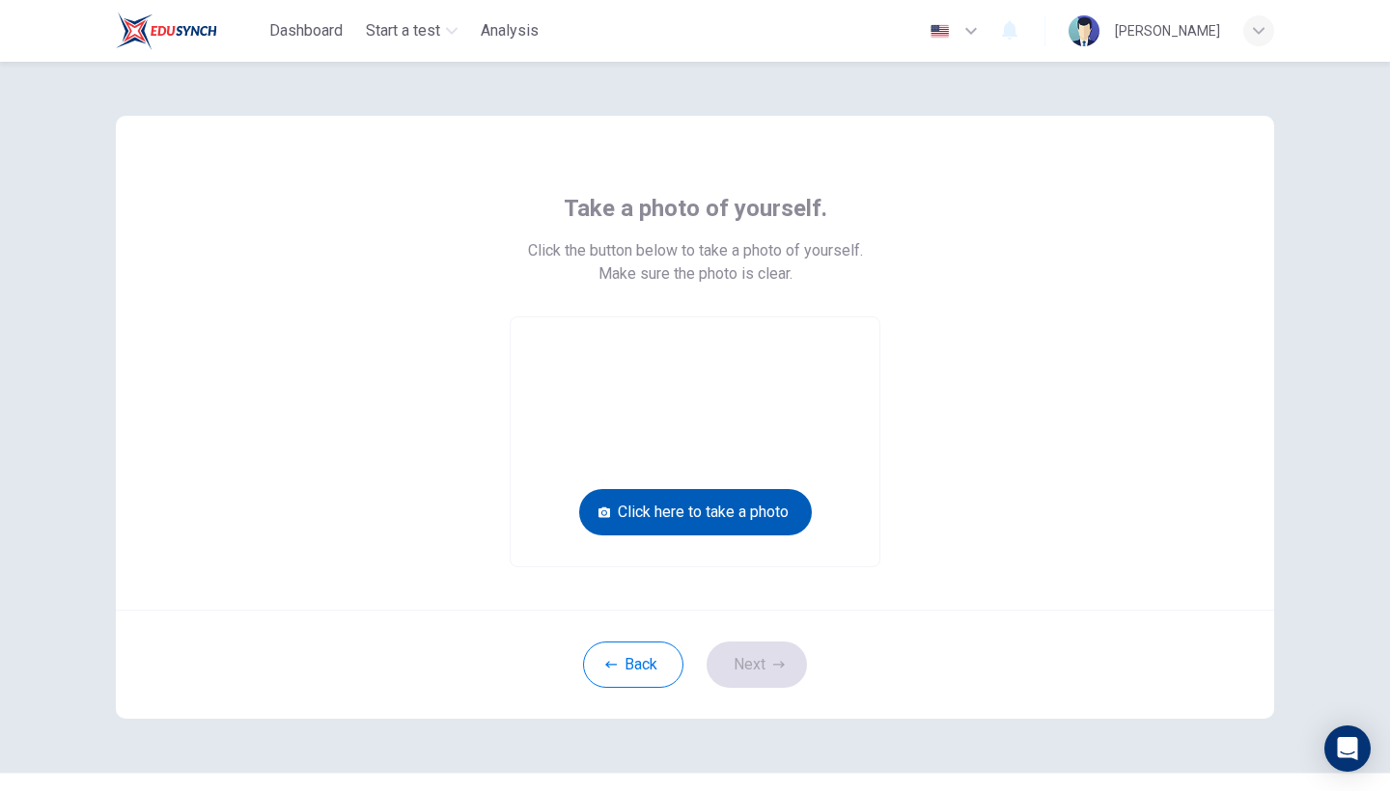
click at [713, 499] on button "Click here to take a photo" at bounding box center [695, 512] width 233 height 46
click at [767, 504] on button "Click here to take a photo" at bounding box center [695, 512] width 233 height 46
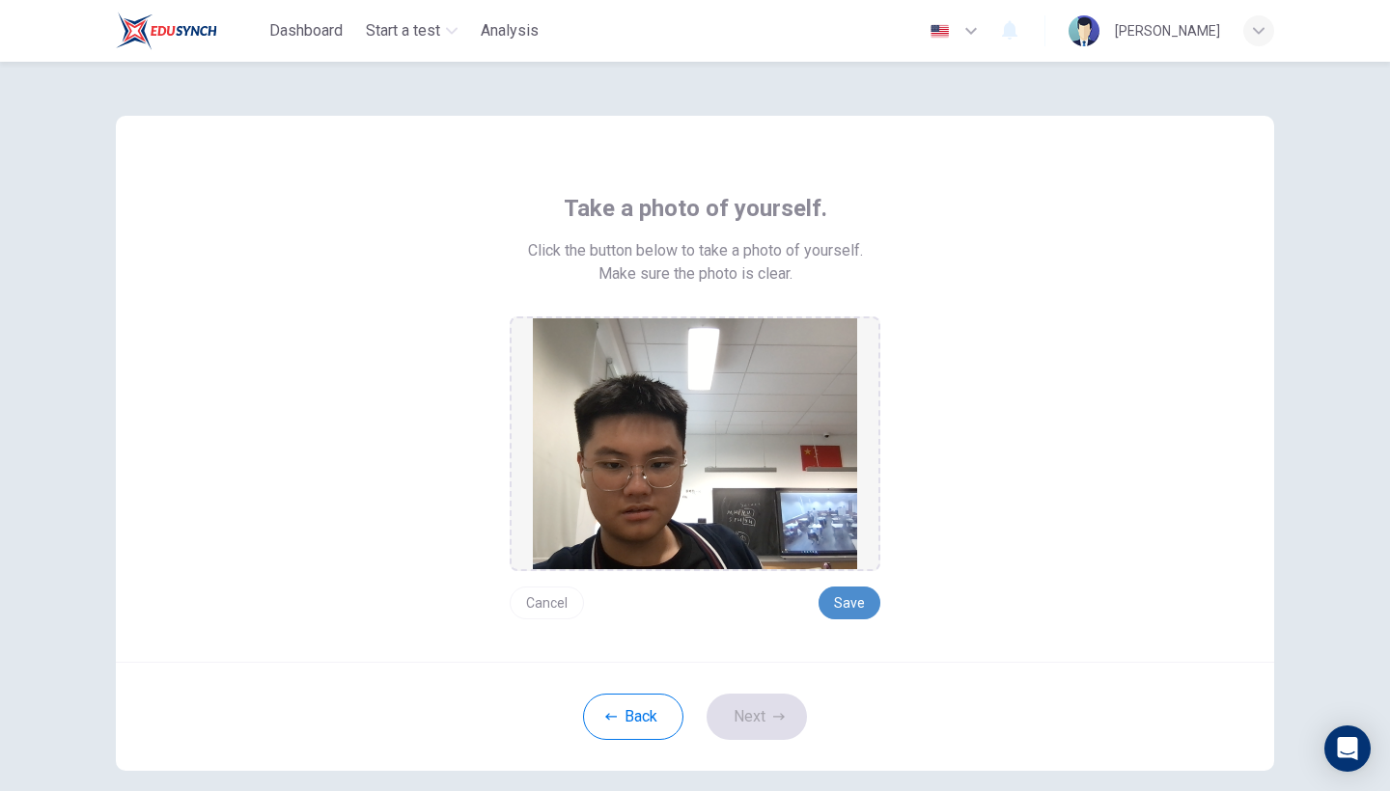
click at [845, 596] on button "Save" at bounding box center [849, 603] width 62 height 33
click at [733, 711] on button "Next" at bounding box center [756, 717] width 100 height 46
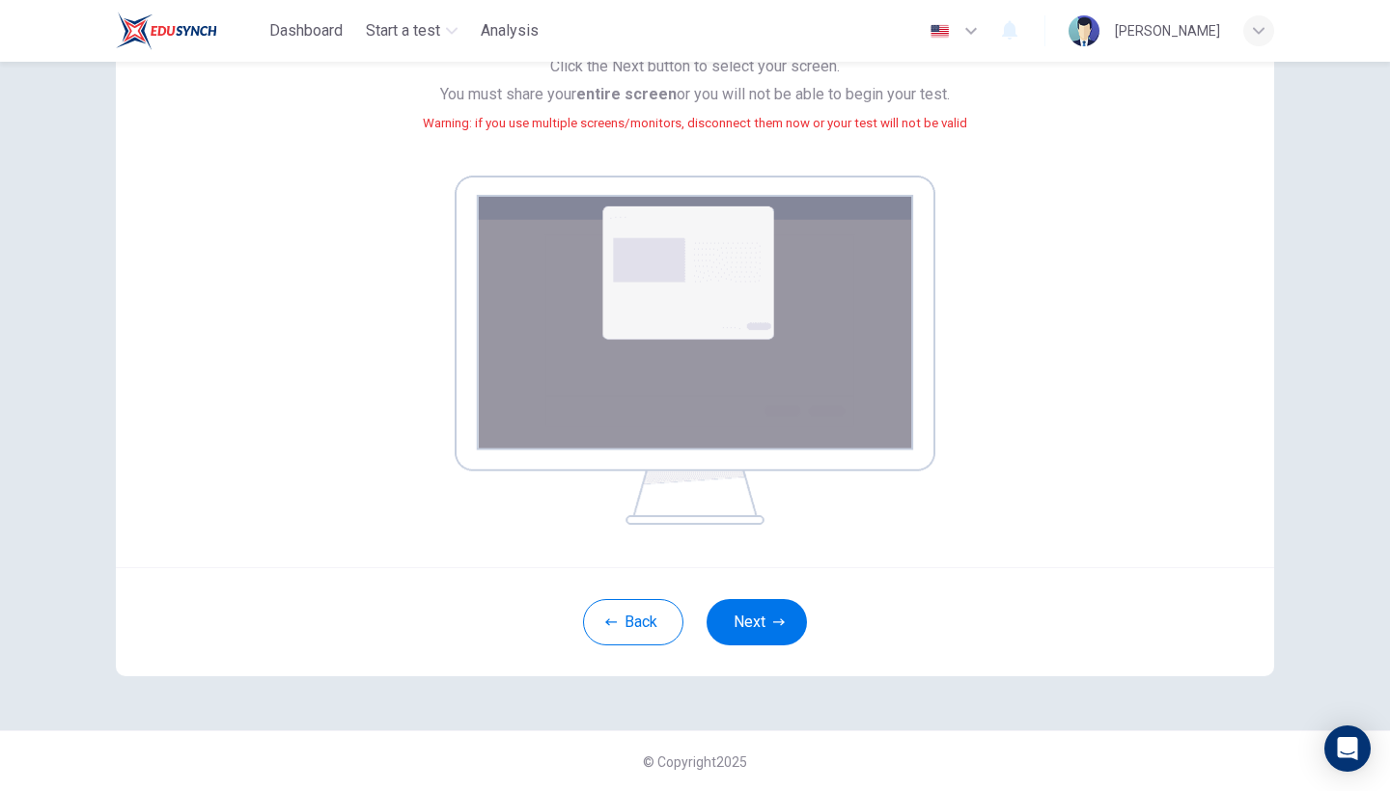
scroll to position [208, 0]
click at [765, 633] on button "Next" at bounding box center [756, 623] width 100 height 46
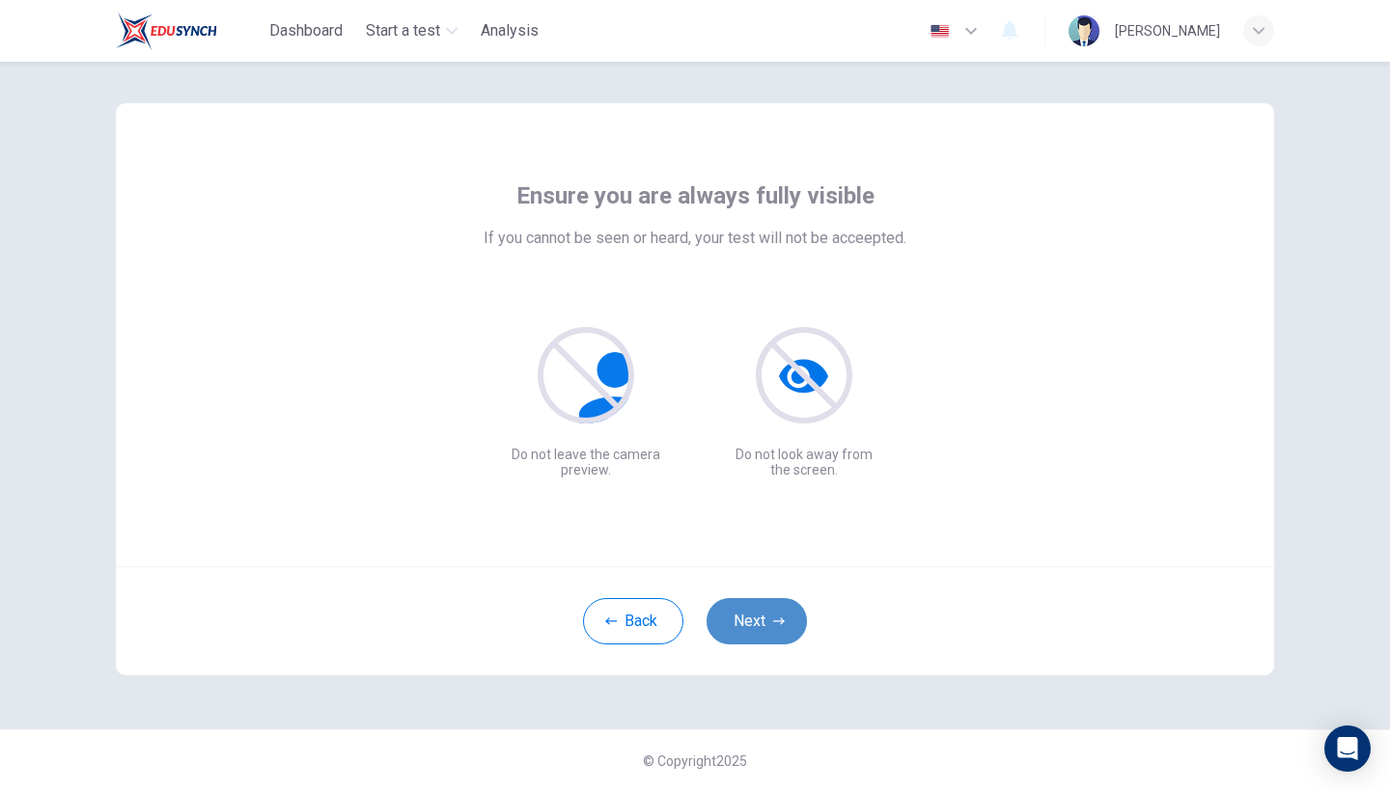
click at [760, 632] on button "Next" at bounding box center [756, 621] width 100 height 46
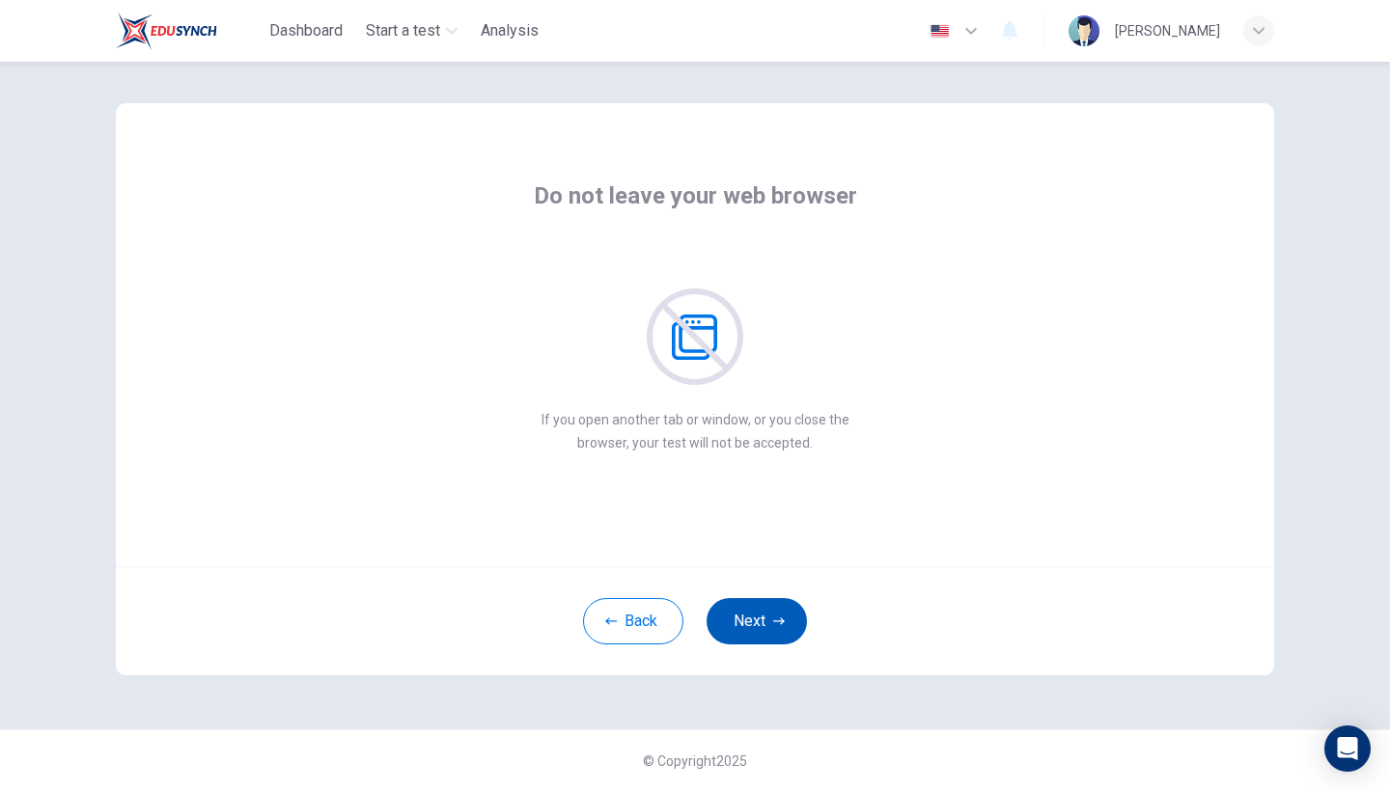
click at [759, 631] on button "Next" at bounding box center [756, 621] width 100 height 46
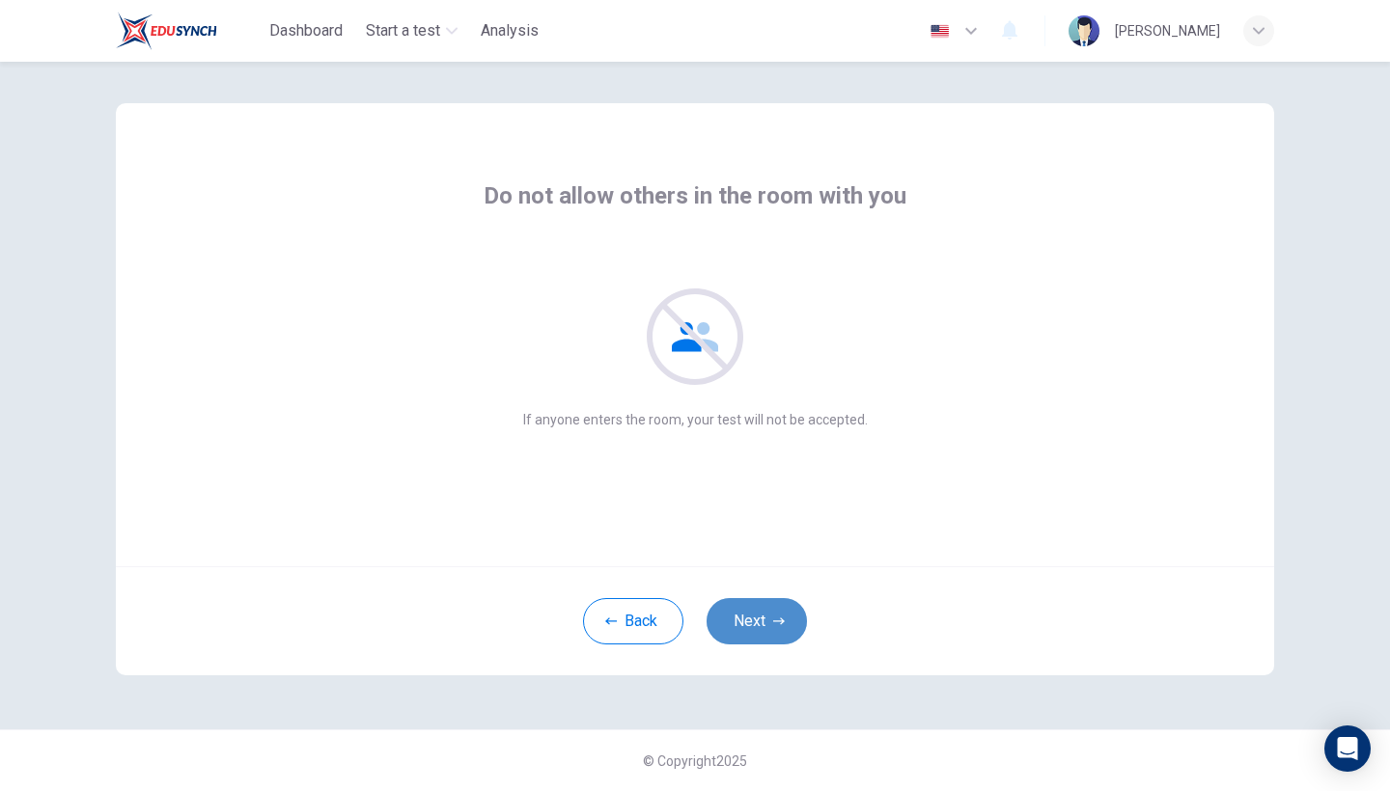
click at [759, 631] on button "Next" at bounding box center [756, 621] width 100 height 46
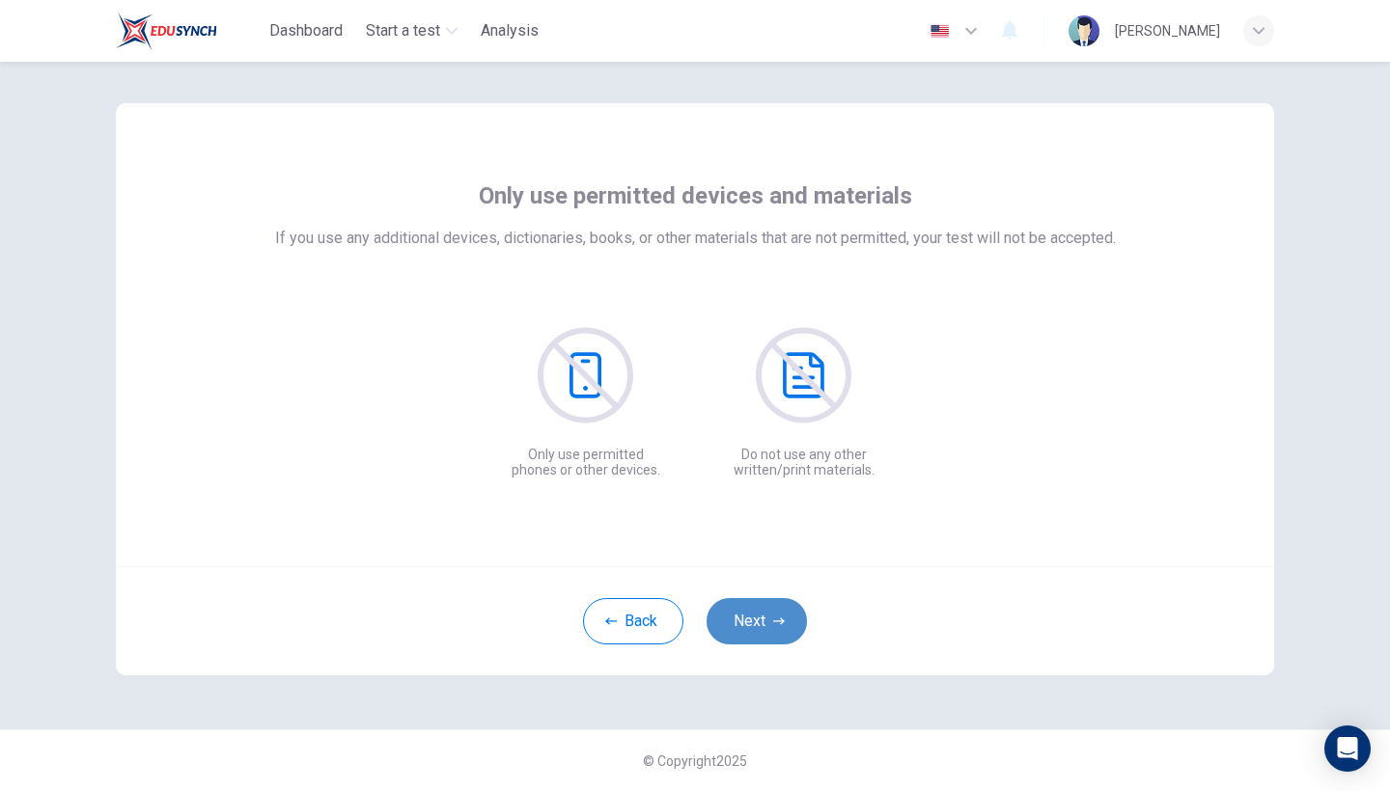
click at [759, 631] on button "Next" at bounding box center [756, 621] width 100 height 46
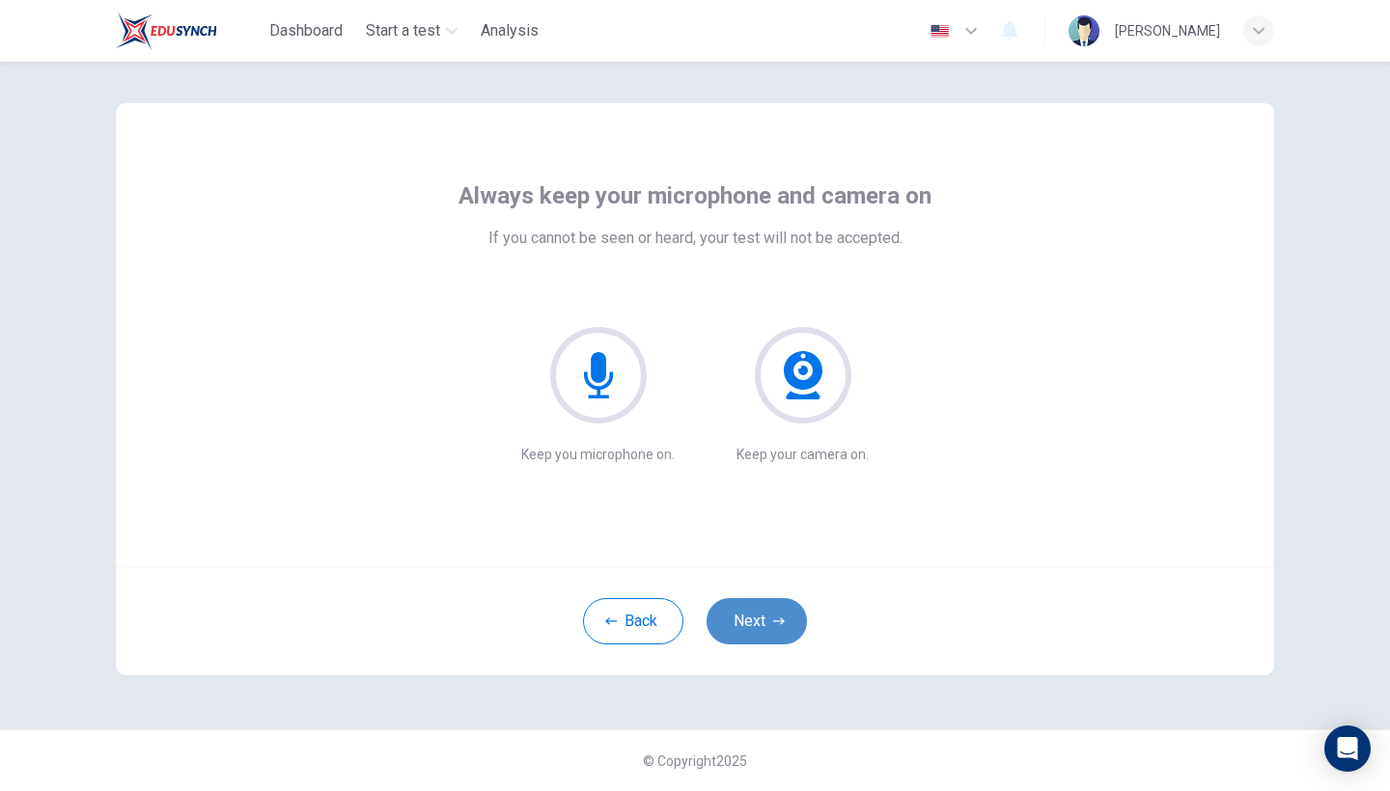
click at [759, 631] on button "Next" at bounding box center [756, 621] width 100 height 46
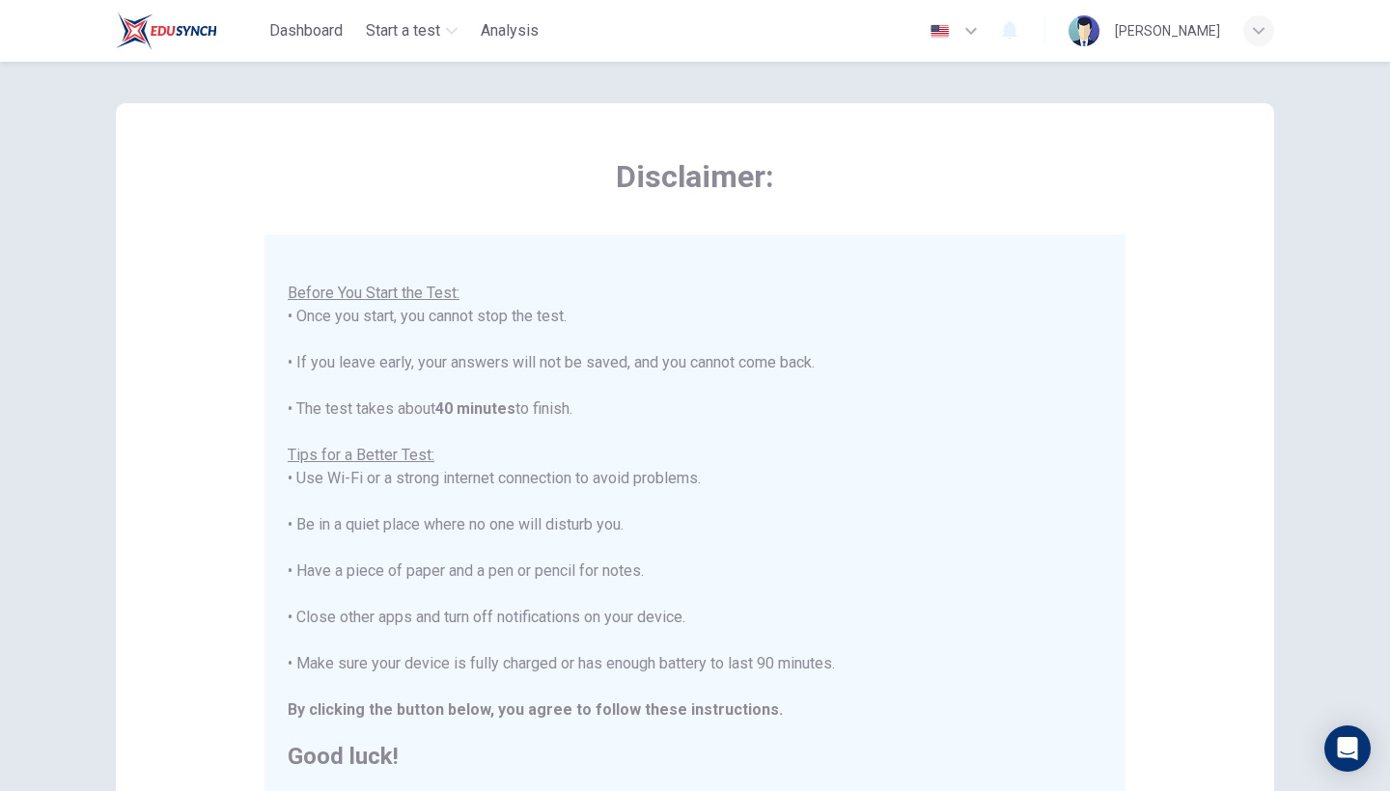
scroll to position [20, 0]
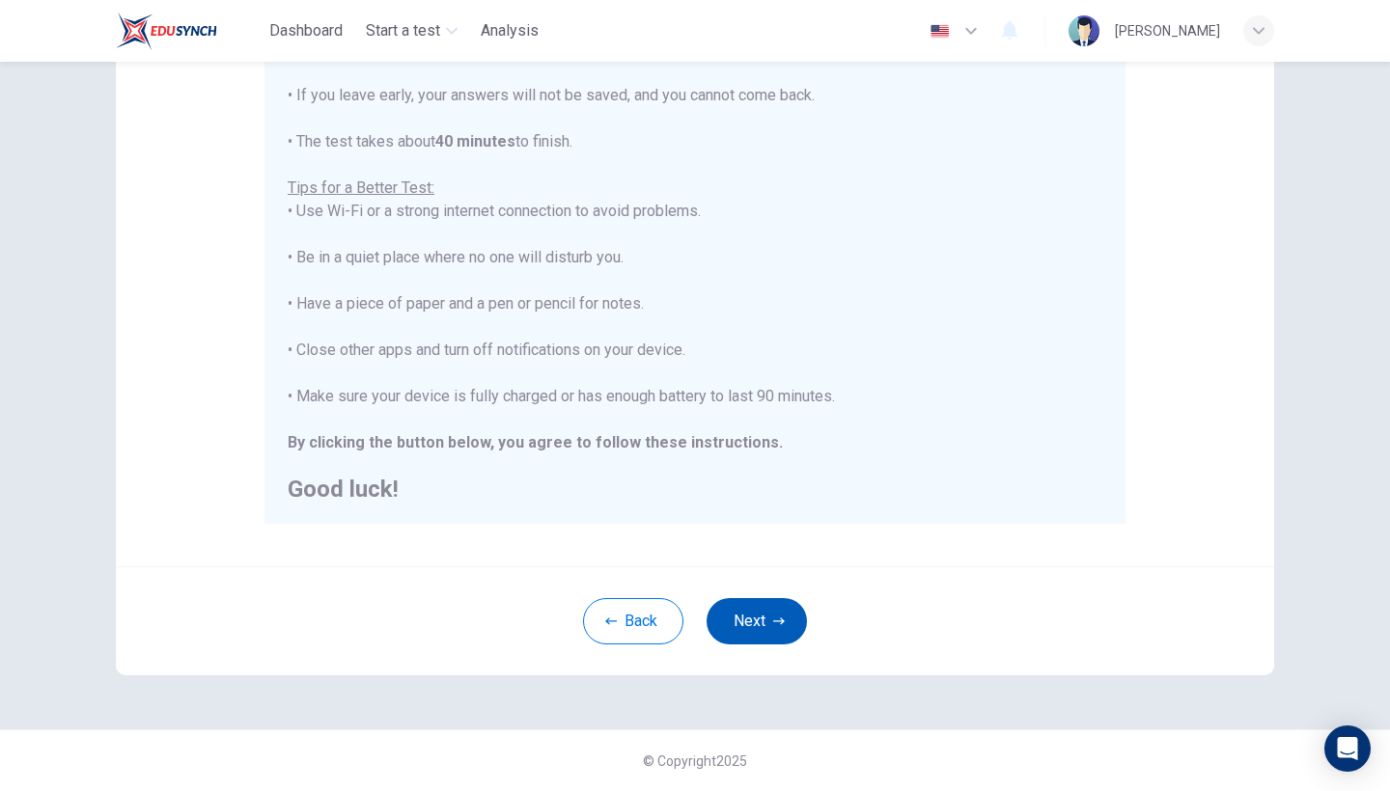
click at [759, 631] on button "Next" at bounding box center [756, 621] width 100 height 46
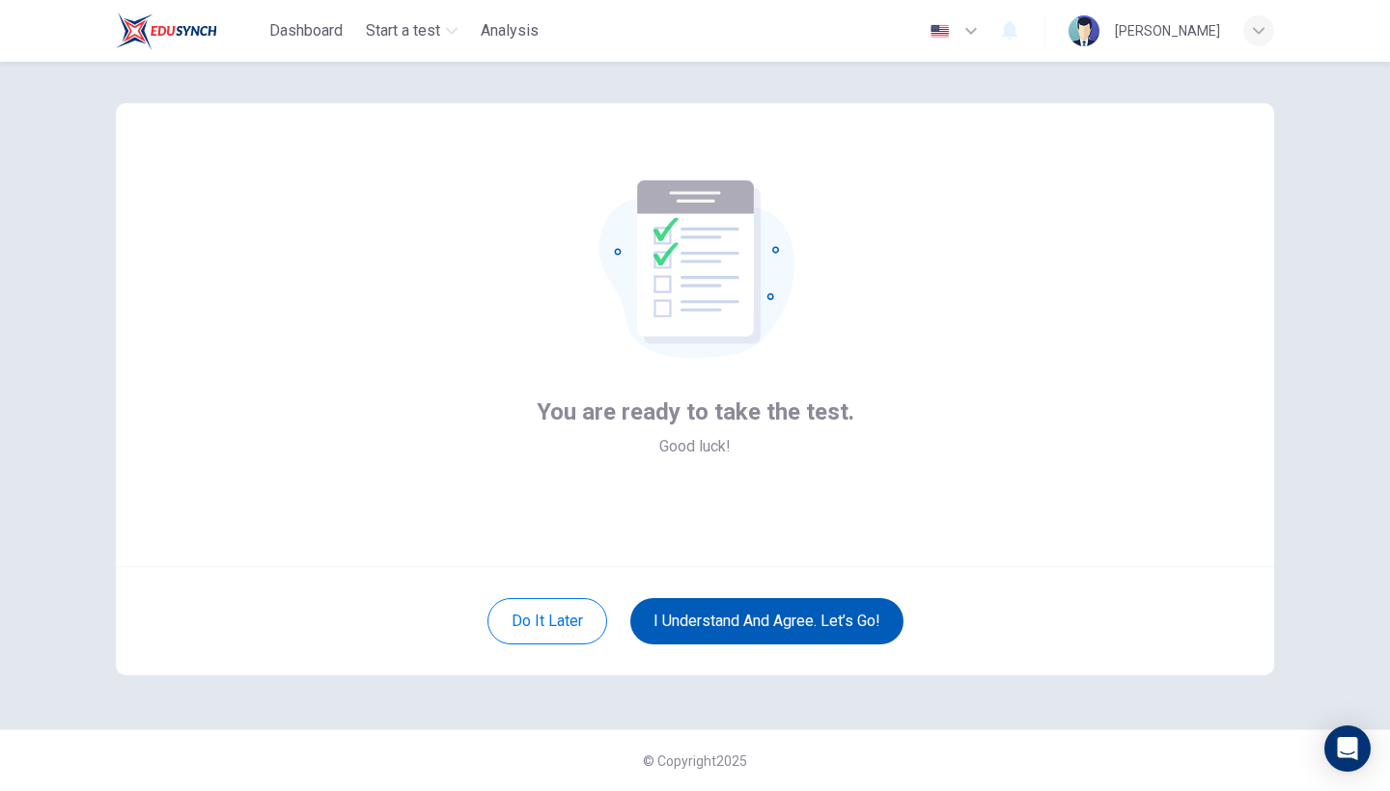
scroll to position [13, 0]
click at [759, 631] on button "I understand and agree. Let’s go!" at bounding box center [766, 621] width 273 height 46
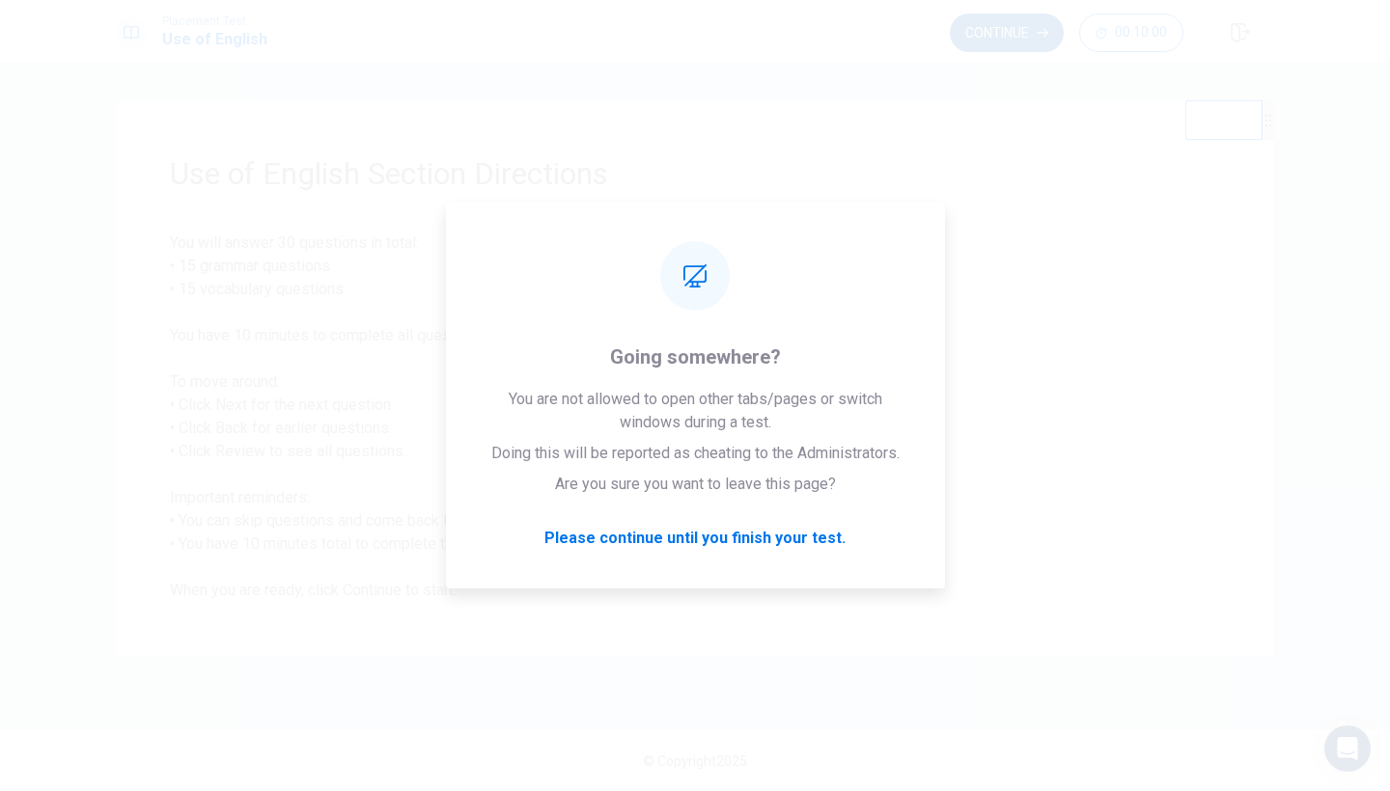
click at [1082, 141] on div "Use of English Section Directions You will answer 30 questions in total: • 15 g…" at bounding box center [695, 378] width 1158 height 556
